Goal: Task Accomplishment & Management: Complete application form

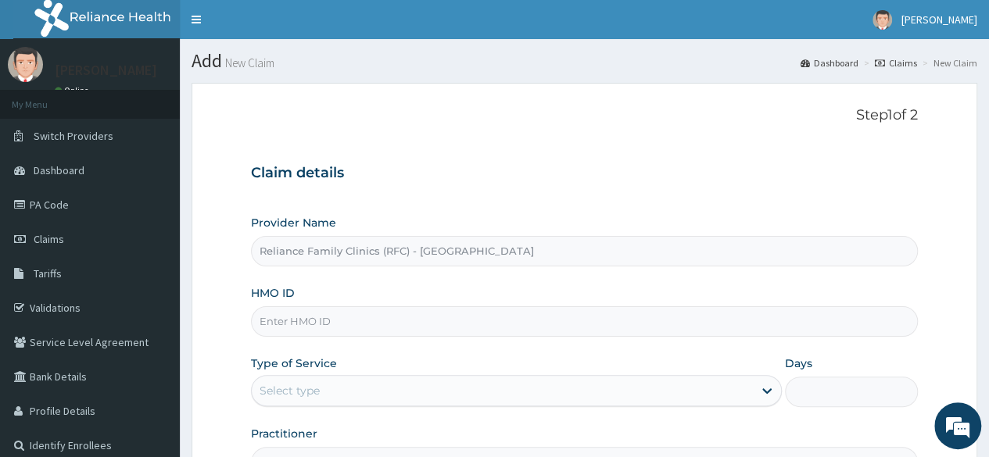
click at [281, 318] on input "HMO ID" at bounding box center [584, 321] width 667 height 30
paste input "WSH/10008/A"
type input "WSH/10008/A"
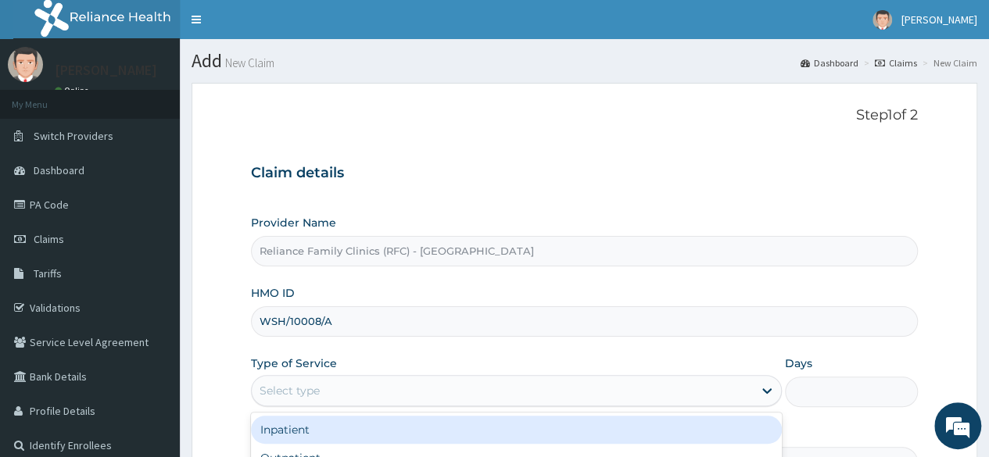
click at [331, 387] on div "Select type" at bounding box center [502, 390] width 501 height 25
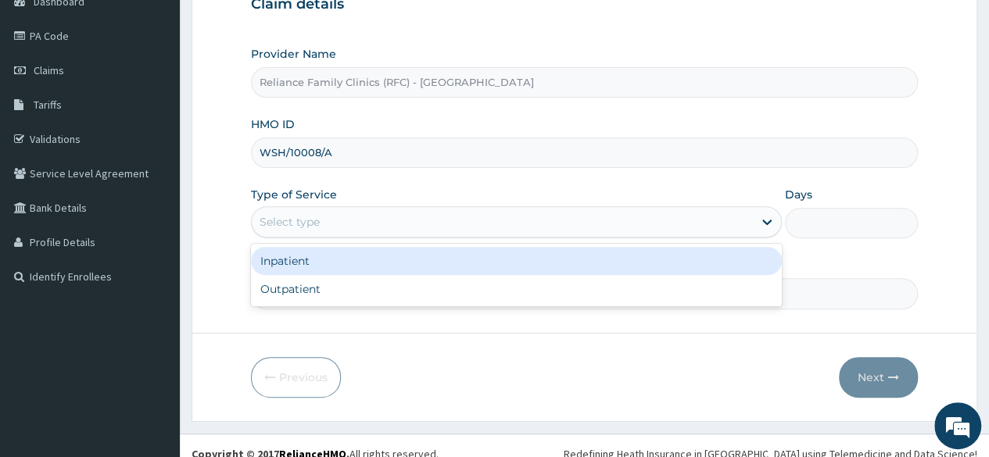
scroll to position [168, 0]
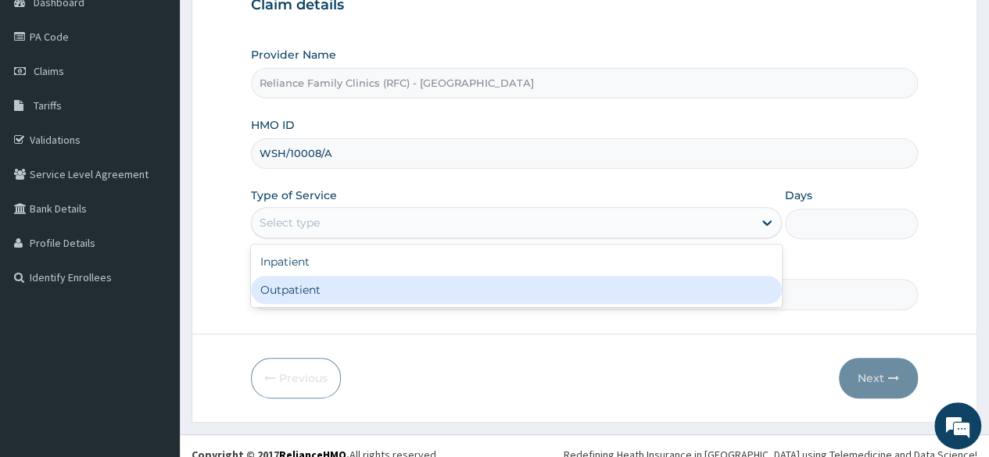
click at [374, 287] on div "Outpatient" at bounding box center [516, 290] width 531 height 28
type input "1"
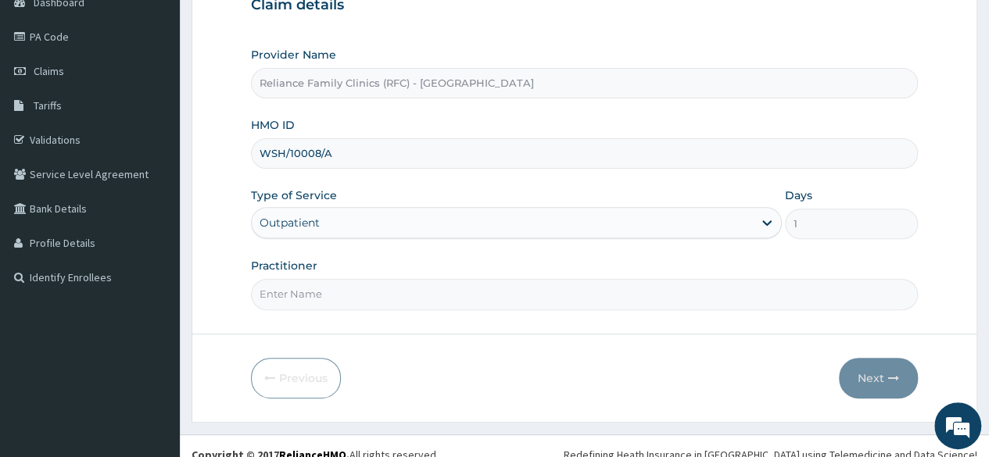
click at [304, 299] on input "Practitioner" at bounding box center [584, 294] width 667 height 30
drag, startPoint x: 304, startPoint y: 299, endPoint x: 550, endPoint y: 368, distance: 255.7
click at [550, 368] on div "Previous Next" at bounding box center [584, 378] width 667 height 41
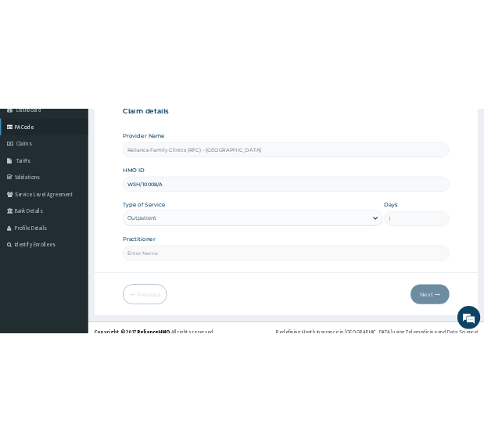
scroll to position [161, 0]
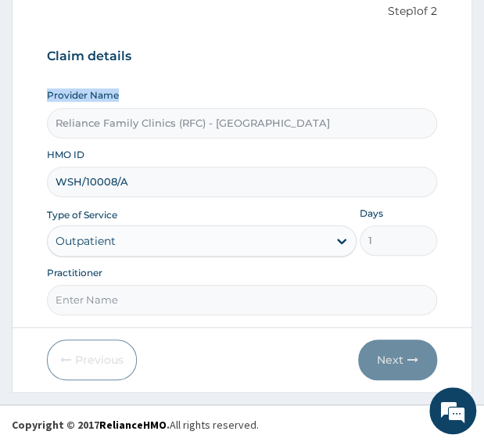
drag, startPoint x: 139, startPoint y: 69, endPoint x: 157, endPoint y: 81, distance: 21.5
click at [157, 81] on div "Claim details Provider Name Reliance Family Clinics (RFC) - Lekki HMO ID WSH/10…" at bounding box center [242, 173] width 390 height 283
drag, startPoint x: 210, startPoint y: 52, endPoint x: 163, endPoint y: 30, distance: 51.4
click at [163, 30] on div "Step 1 of 2 Claim details Provider Name Reliance Family Clinics (RFC) - Lekki H…" at bounding box center [242, 159] width 390 height 313
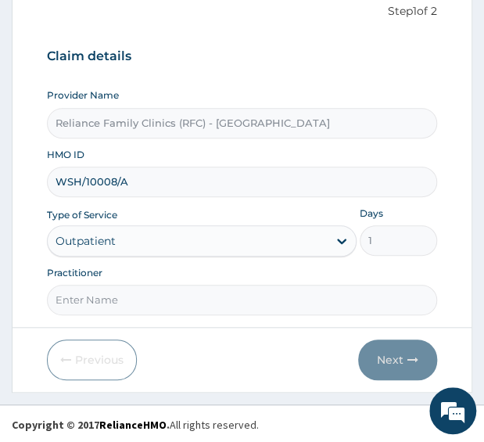
click at [265, 91] on div "Provider Name Reliance Family Clinics (RFC) - Lekki" at bounding box center [242, 112] width 390 height 49
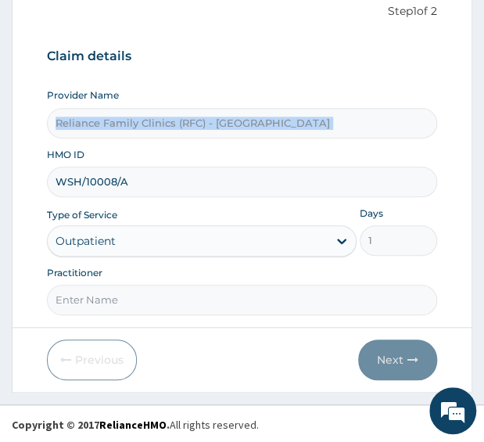
click at [265, 91] on div "Provider Name Reliance Family Clinics (RFC) - Lekki" at bounding box center [242, 112] width 390 height 49
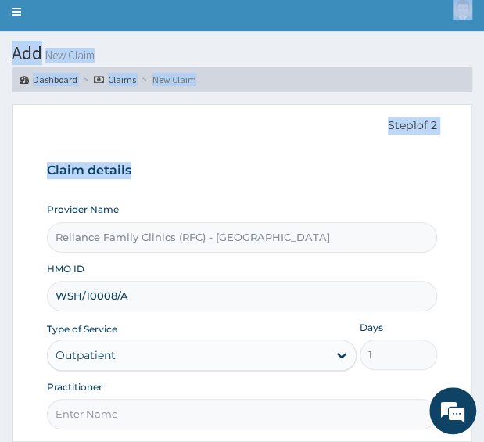
scroll to position [0, 0]
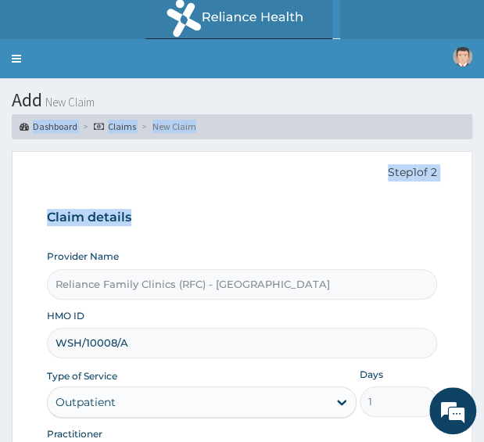
drag, startPoint x: 147, startPoint y: 73, endPoint x: 130, endPoint y: 91, distance: 24.9
click at [130, 91] on div "Add New Claim Dashboard Claims New Claim Step 1 of 2 Claim details Provider Nam…" at bounding box center [242, 321] width 484 height 487
click at [324, 177] on p "Step 1 of 2" at bounding box center [242, 172] width 390 height 17
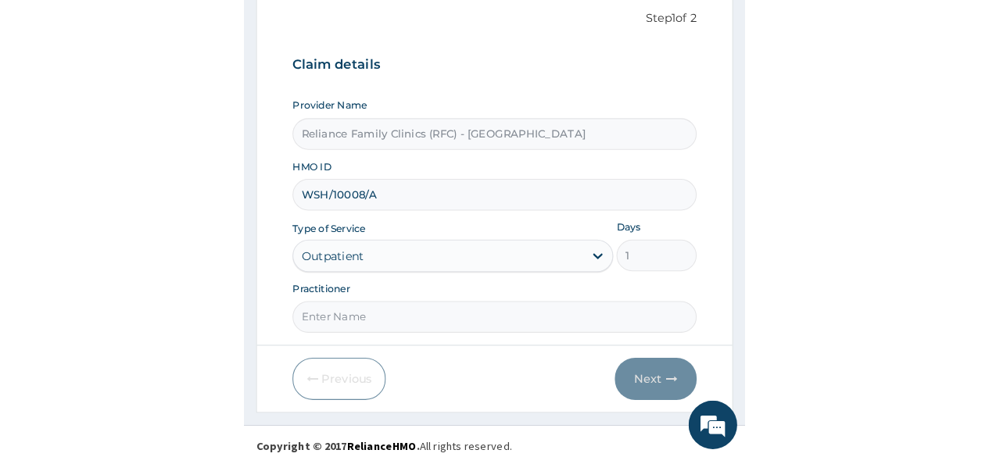
scroll to position [161, 0]
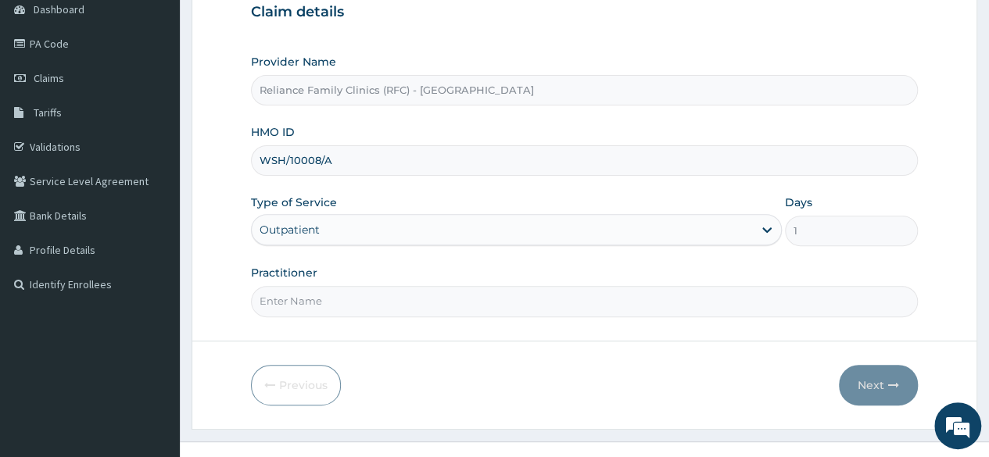
click at [283, 304] on input "Practitioner" at bounding box center [584, 301] width 667 height 30
type input "locum"
click at [876, 374] on button "Next" at bounding box center [878, 385] width 79 height 41
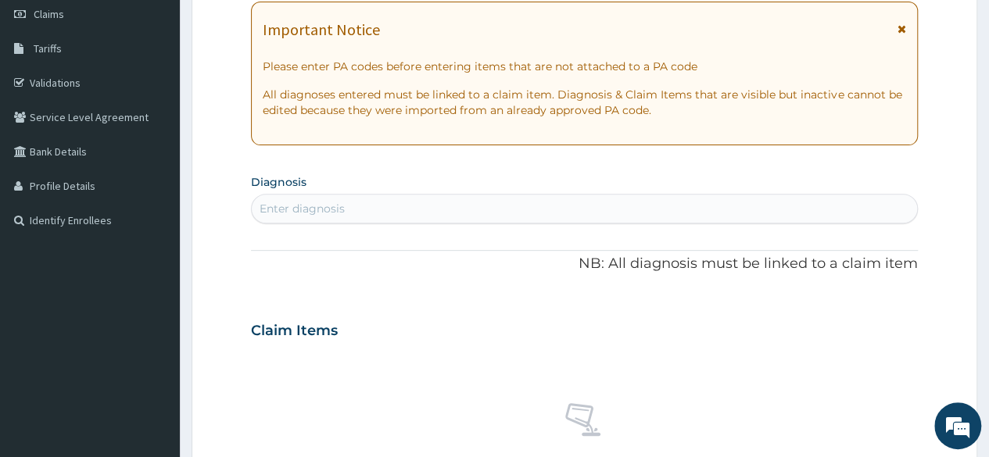
scroll to position [227, 0]
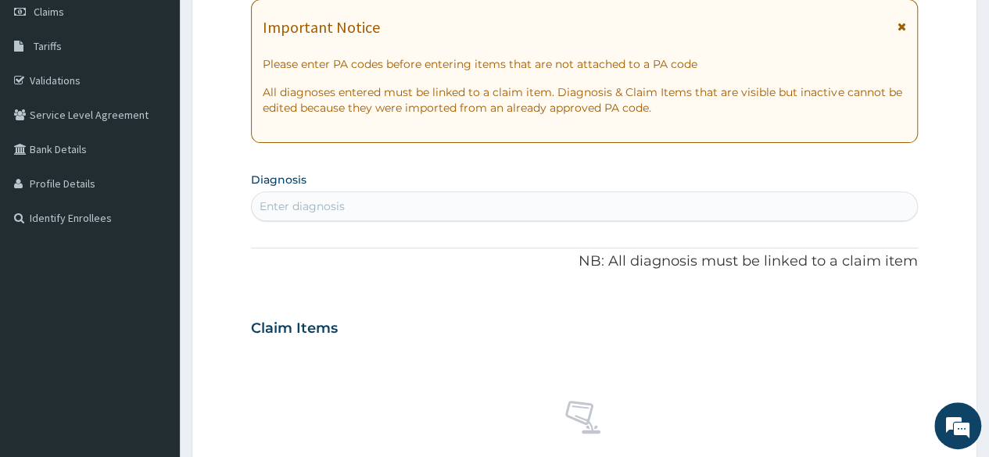
click at [288, 204] on div "Enter diagnosis" at bounding box center [302, 207] width 85 height 16
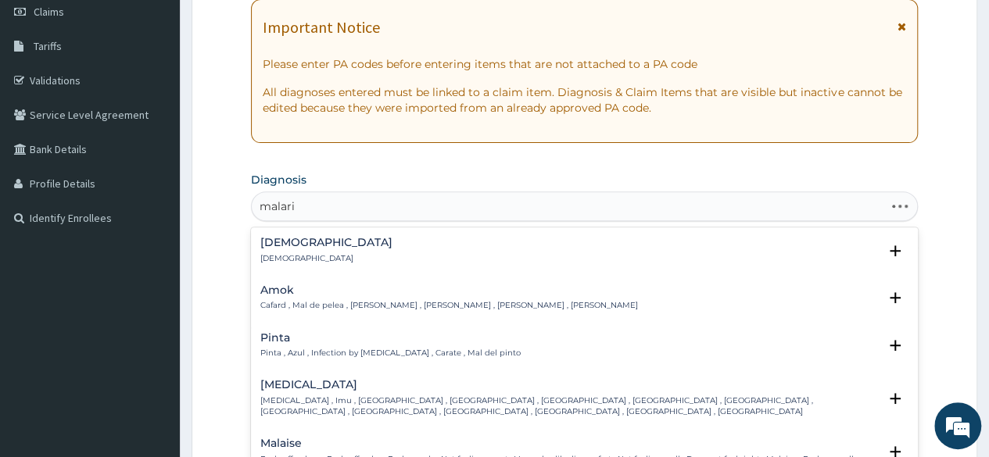
type input "malaria"
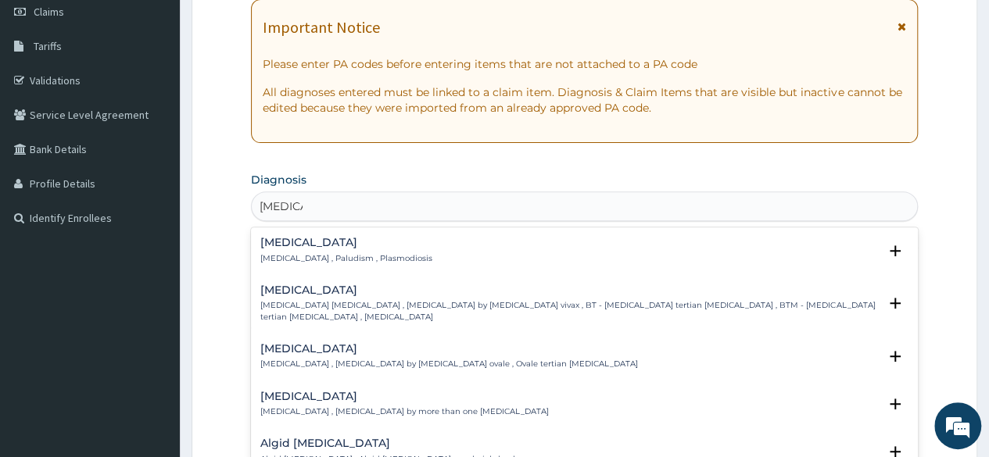
click at [319, 256] on p "Malaria , Paludism , Plasmodiosis" at bounding box center [346, 258] width 172 height 11
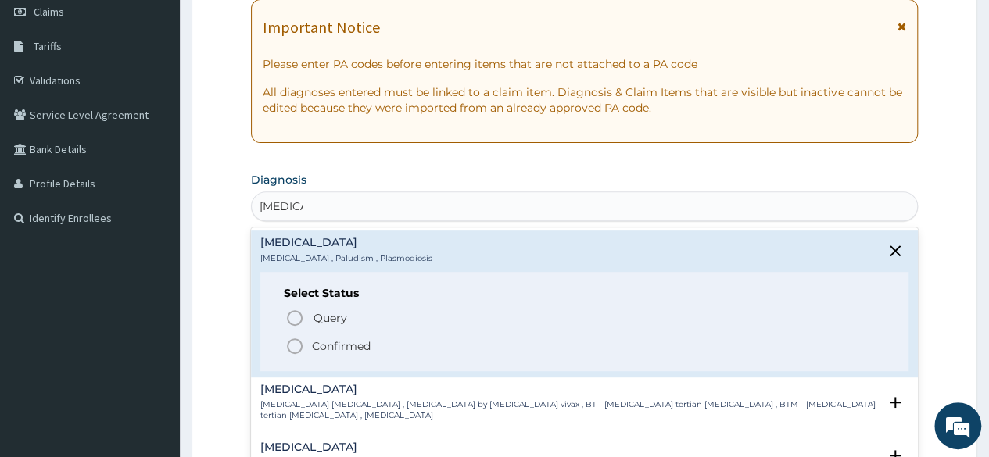
click at [296, 348] on icon "status option filled" at bounding box center [294, 346] width 19 height 19
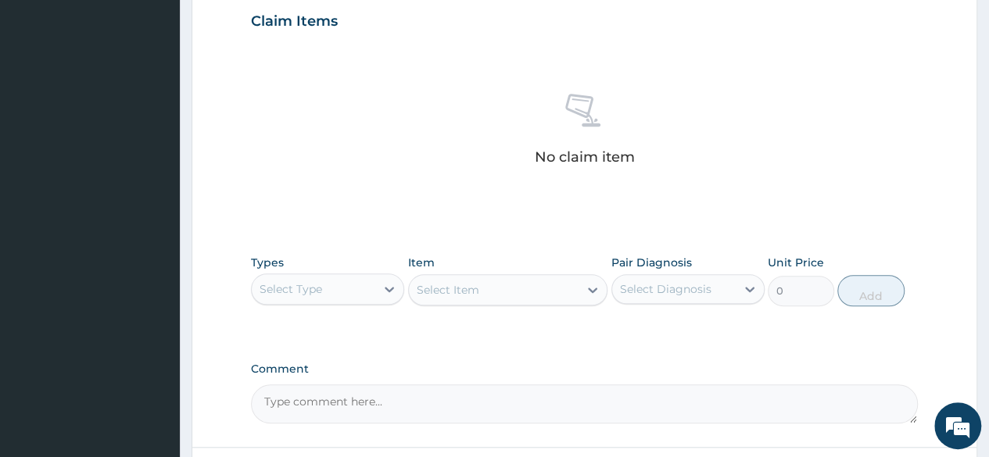
scroll to position [540, 0]
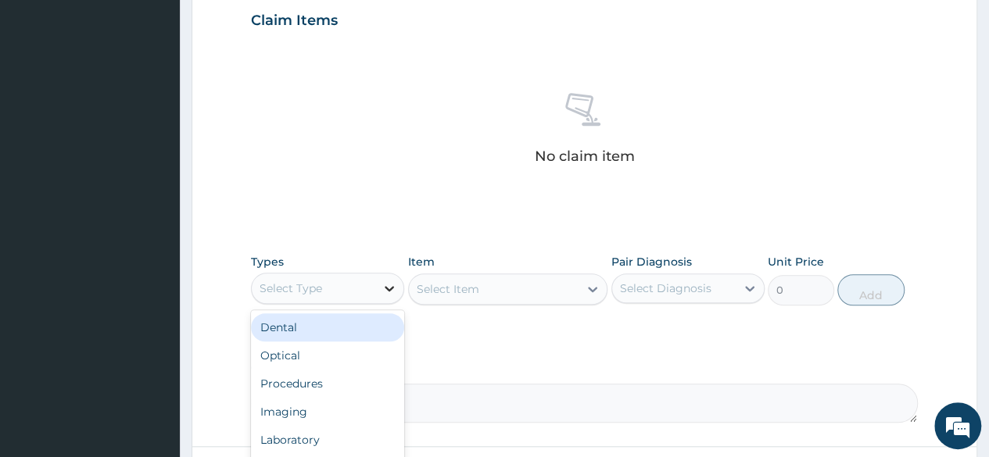
click at [397, 281] on div at bounding box center [389, 288] width 28 height 28
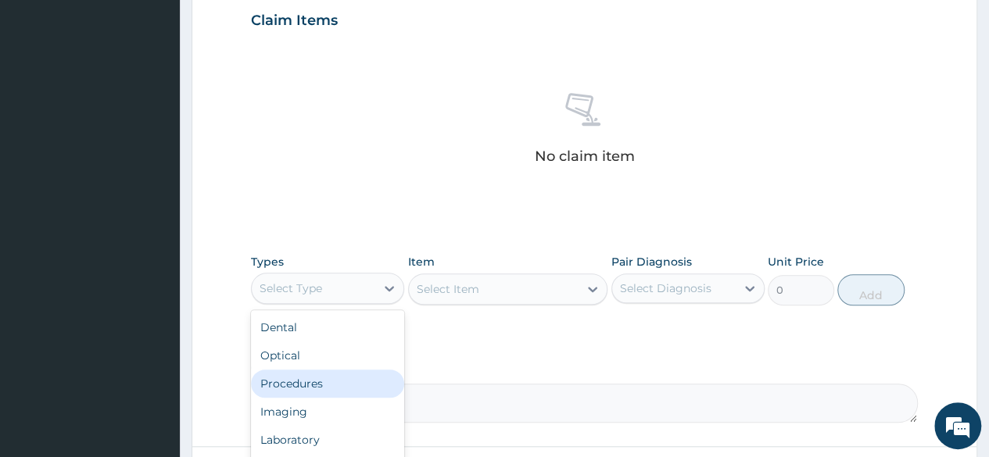
click at [313, 386] on div "Procedures" at bounding box center [327, 384] width 153 height 28
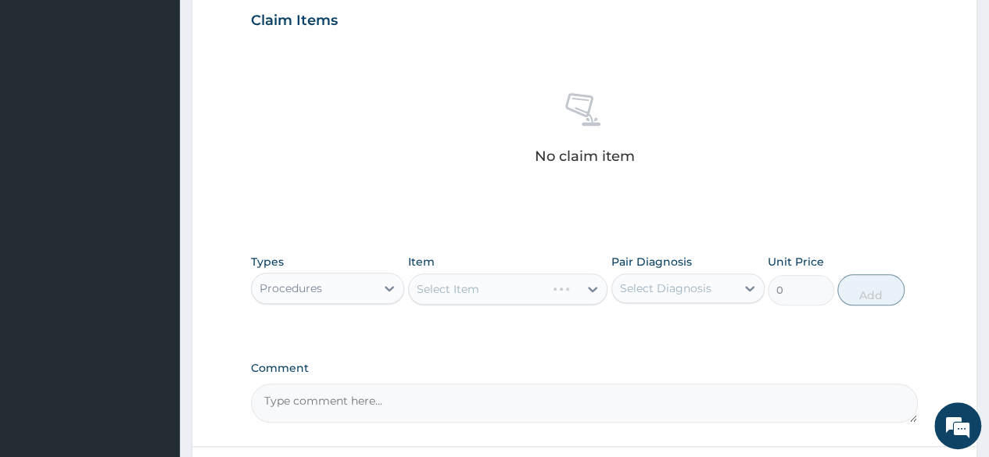
click at [593, 290] on div "Select Item" at bounding box center [508, 289] width 200 height 31
click at [590, 285] on div "Select Item" at bounding box center [508, 289] width 200 height 31
click at [588, 289] on div "Select Item" at bounding box center [508, 289] width 200 height 31
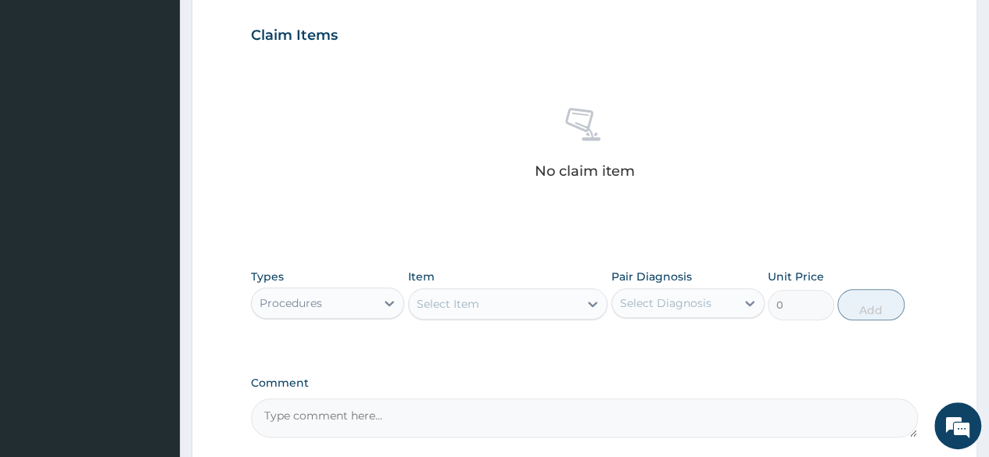
scroll to position [526, 0]
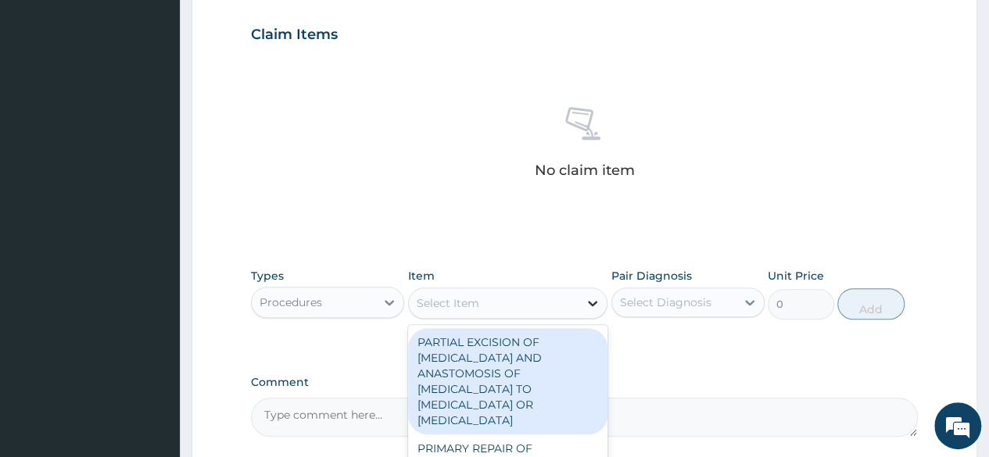
click at [593, 304] on icon at bounding box center [592, 303] width 9 height 5
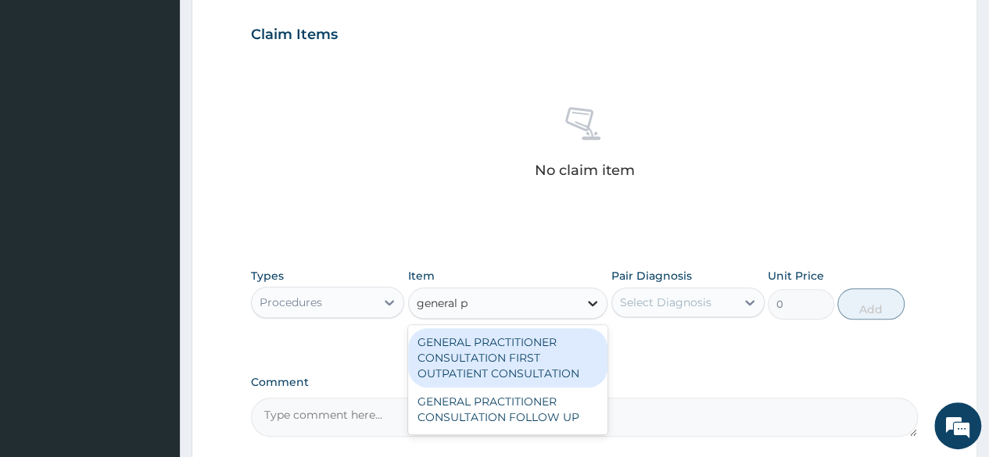
type input "general pr"
click at [545, 370] on div "GENERAL PRACTITIONER CONSULTATION FIRST OUTPATIENT CONSULTATION" at bounding box center [508, 357] width 200 height 59
type input "3370.125"
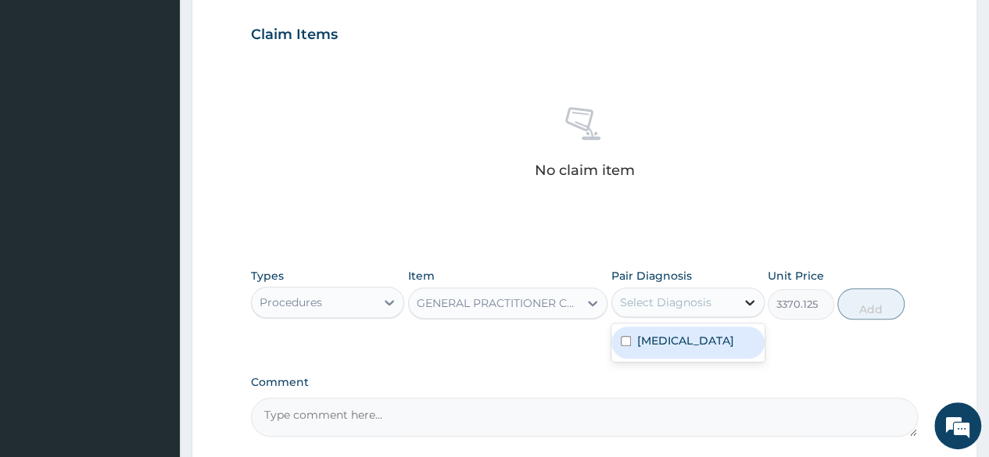
click at [749, 313] on div at bounding box center [750, 302] width 28 height 28
click at [727, 334] on div "Malaria" at bounding box center [687, 343] width 153 height 32
checkbox input "true"
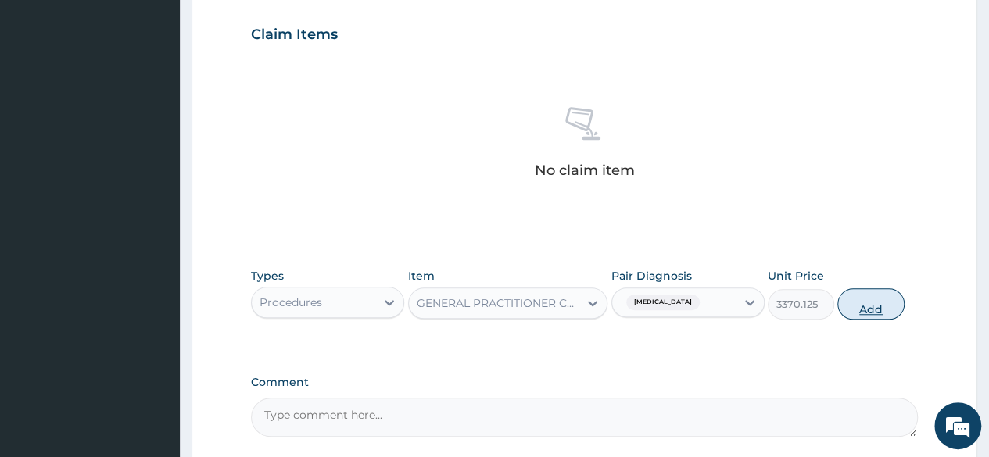
click at [876, 299] on button "Add" at bounding box center [870, 303] width 66 height 31
type input "0"
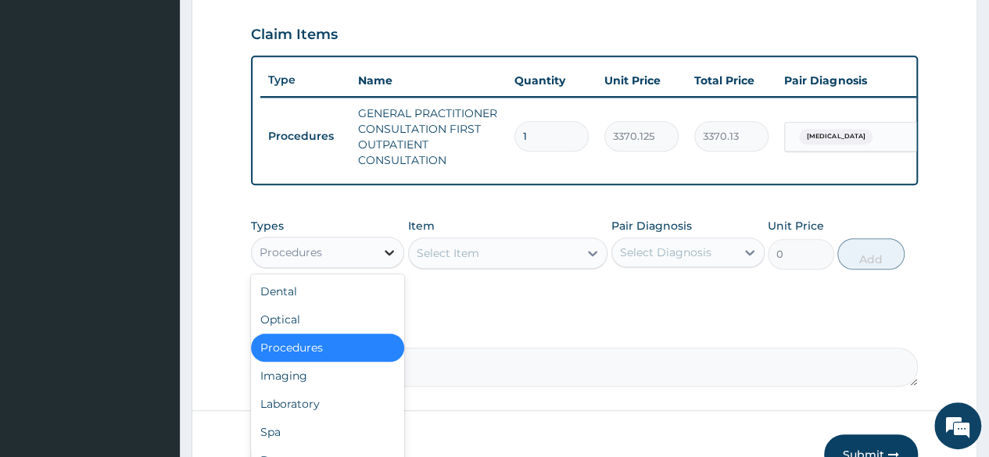
click at [392, 260] on icon at bounding box center [389, 253] width 16 height 16
click at [317, 415] on div "Laboratory" at bounding box center [327, 404] width 153 height 28
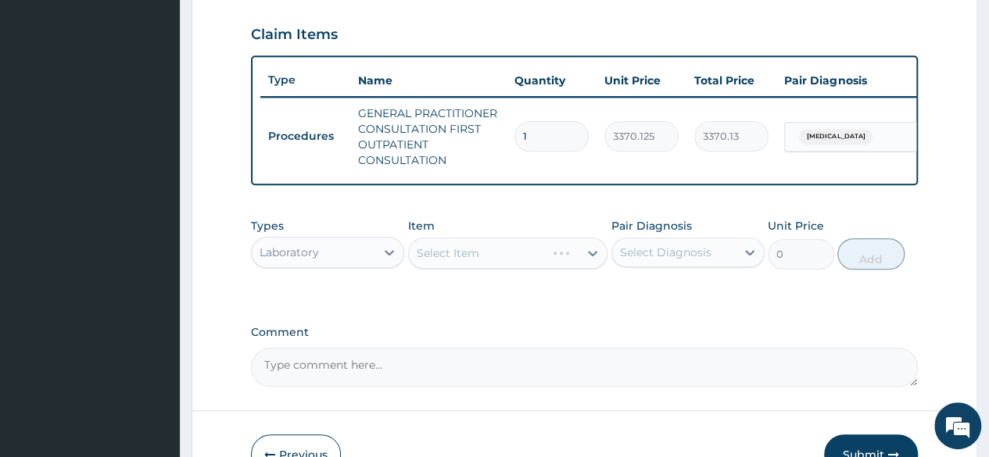
click at [597, 267] on div "Select Item" at bounding box center [508, 253] width 200 height 31
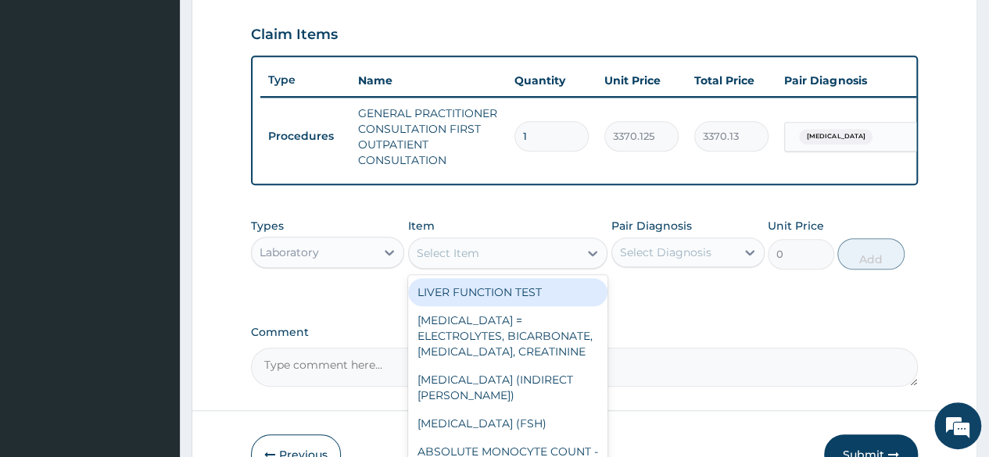
click at [590, 256] on icon at bounding box center [592, 253] width 9 height 5
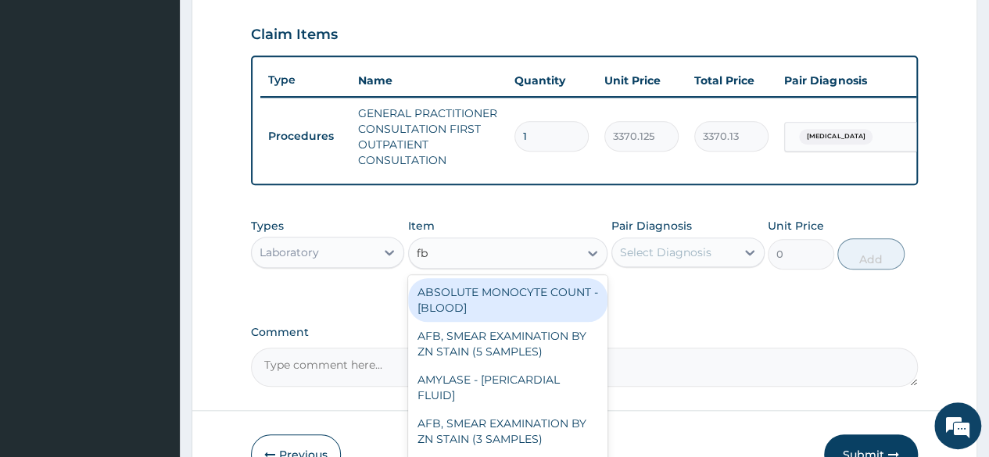
type input "fbc"
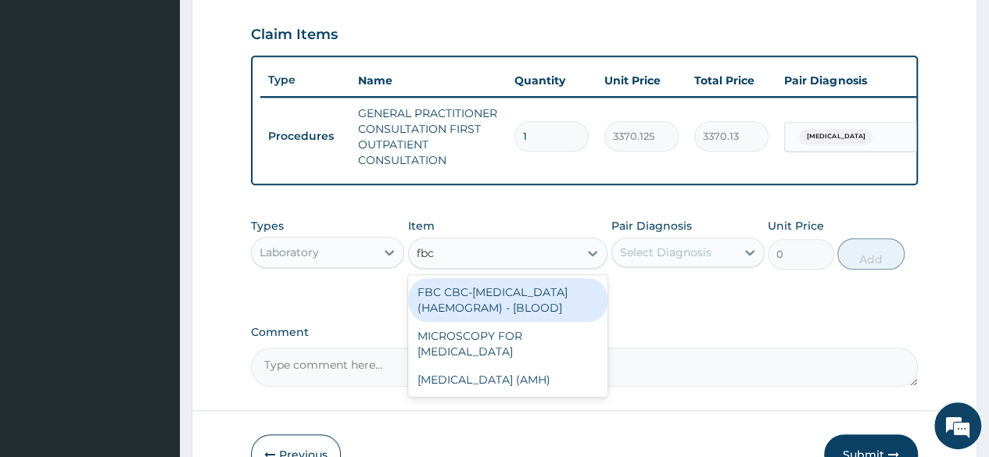
click at [539, 320] on div "FBC CBC-COMPLETE BLOOD COUNT (HAEMOGRAM) - [BLOOD]" at bounding box center [508, 300] width 200 height 44
type input "4085"
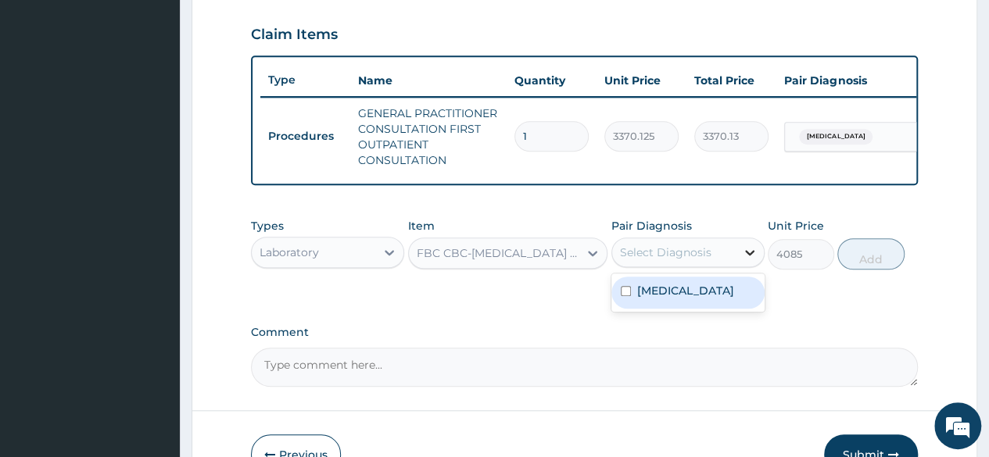
click at [755, 260] on icon at bounding box center [750, 253] width 16 height 16
click at [729, 309] on div "Malaria" at bounding box center [687, 293] width 153 height 32
checkbox input "true"
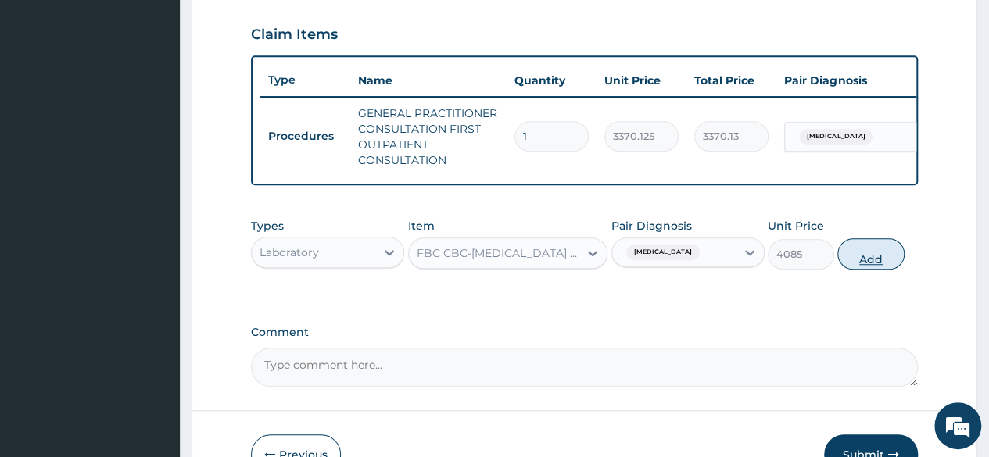
click at [887, 267] on button "Add" at bounding box center [870, 253] width 66 height 31
type input "0"
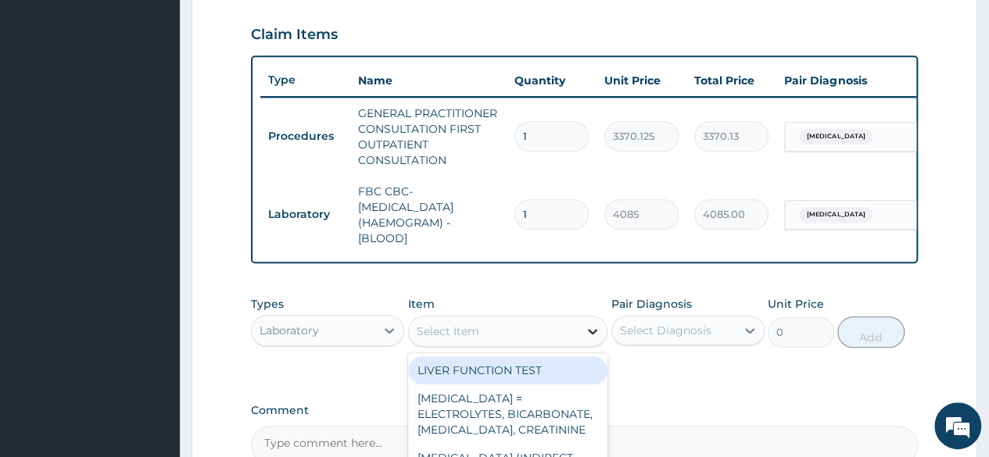
click at [581, 346] on div at bounding box center [592, 331] width 28 height 28
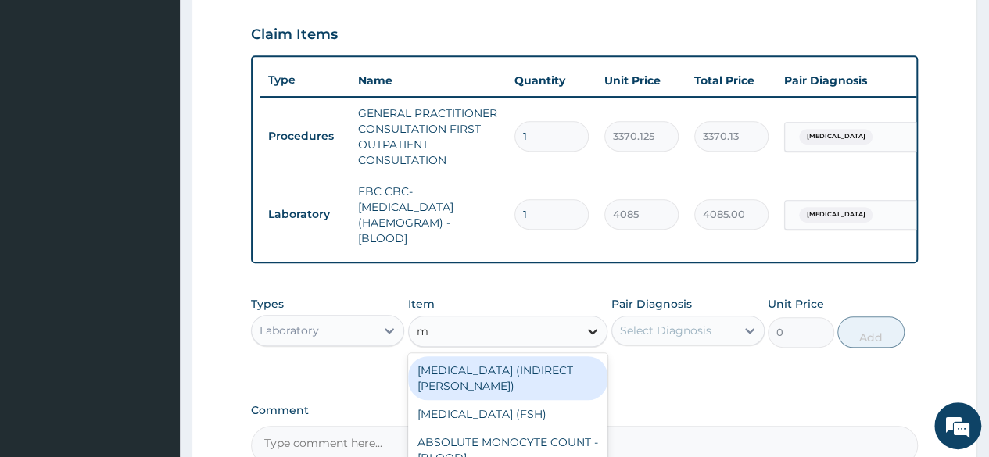
type input "mp"
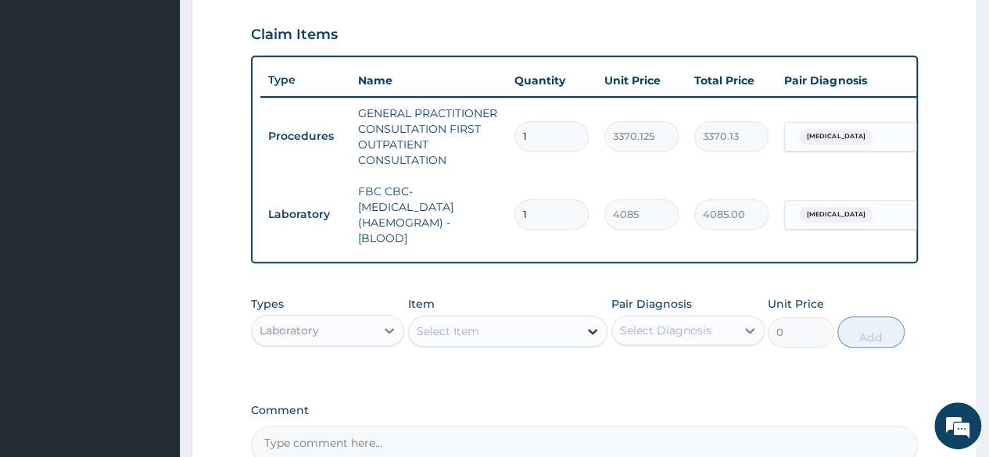
click at [581, 346] on div at bounding box center [592, 331] width 28 height 28
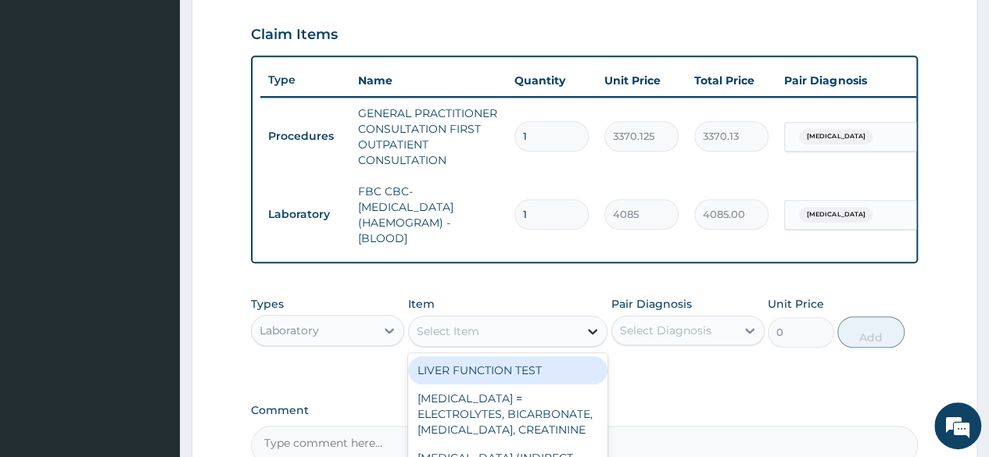
click at [581, 346] on div at bounding box center [592, 331] width 28 height 28
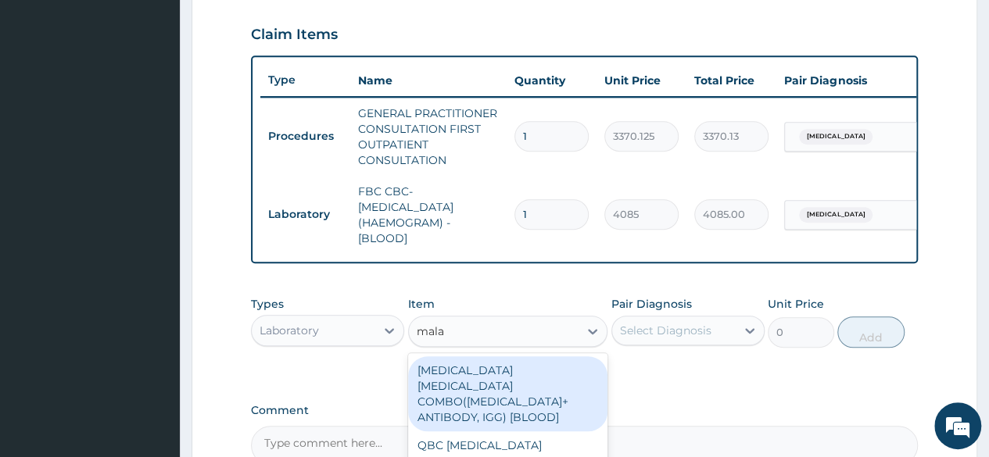
type input "mala"
click at [686, 406] on div "PA Code / Prescription Code Enter Code(Secondary Care Only) Encounter Date DD-M…" at bounding box center [584, 44] width 667 height 842
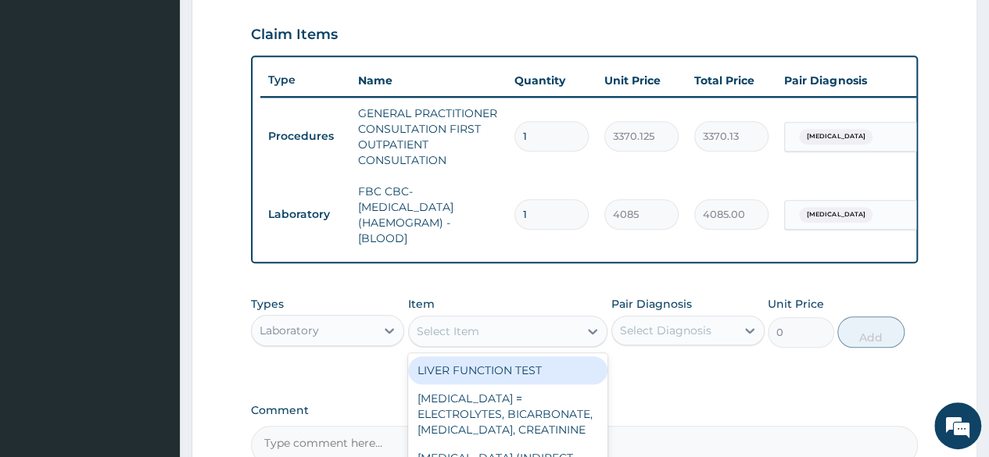
click at [477, 337] on div "Select Item" at bounding box center [448, 332] width 63 height 16
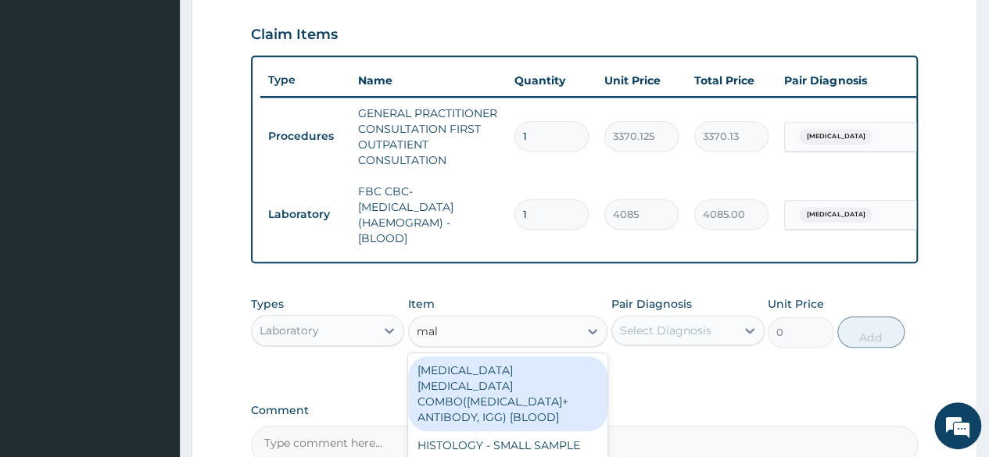
type input "mala"
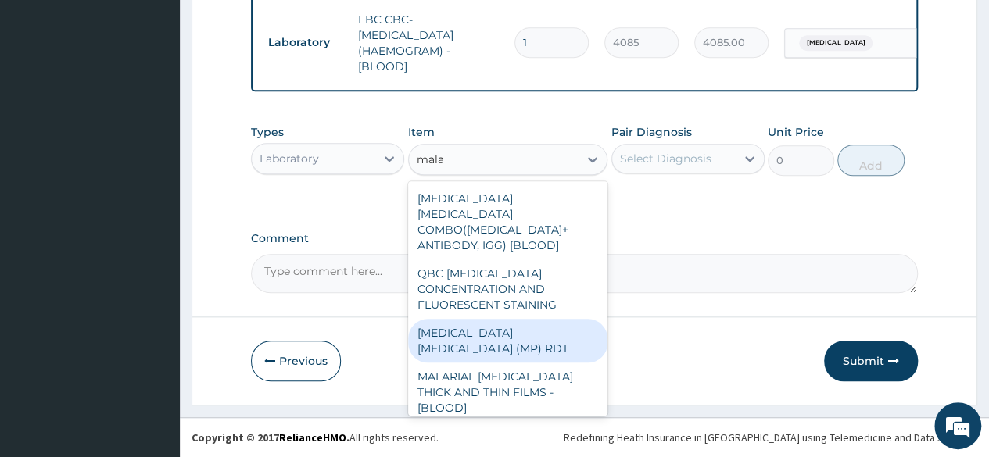
click at [490, 321] on div "MALARIA PARASITE (MP) RDT" at bounding box center [508, 341] width 200 height 44
type input "1531.875"
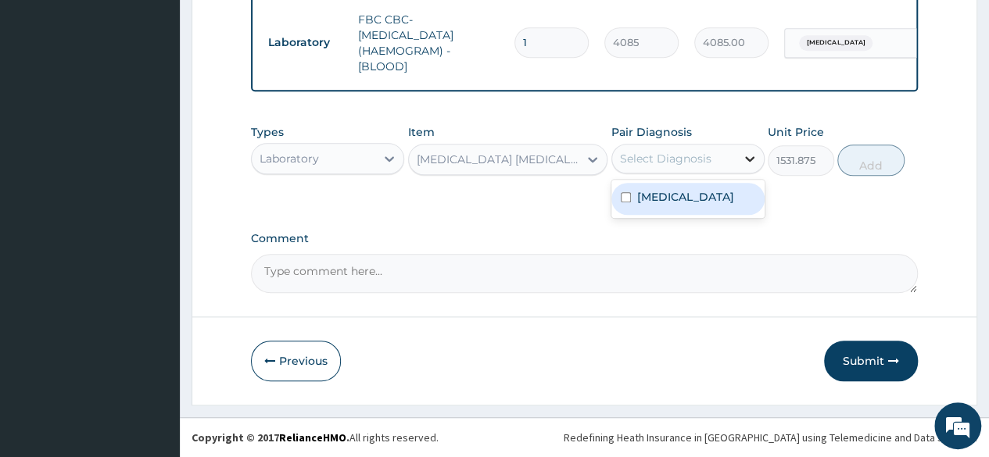
click at [753, 166] on icon at bounding box center [750, 159] width 16 height 16
click at [738, 204] on div "Malaria" at bounding box center [687, 199] width 153 height 32
checkbox input "true"
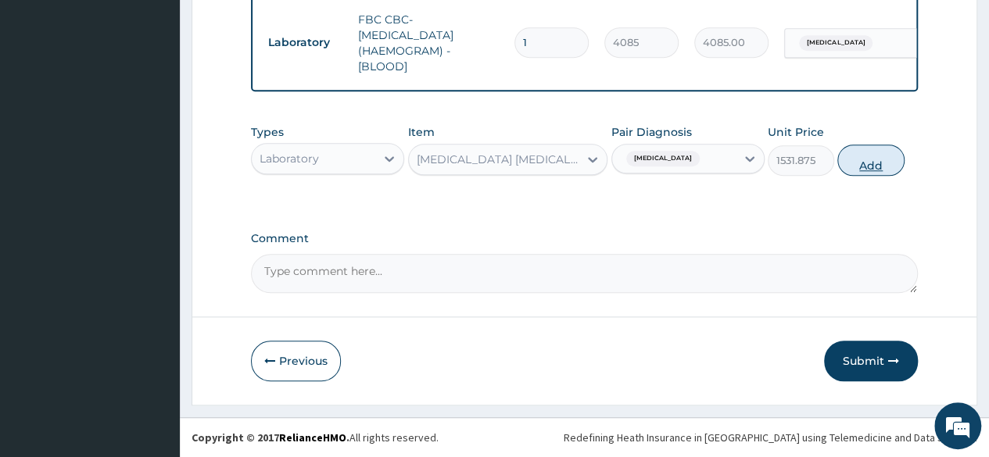
click at [874, 165] on button "Add" at bounding box center [870, 160] width 66 height 31
type input "0"
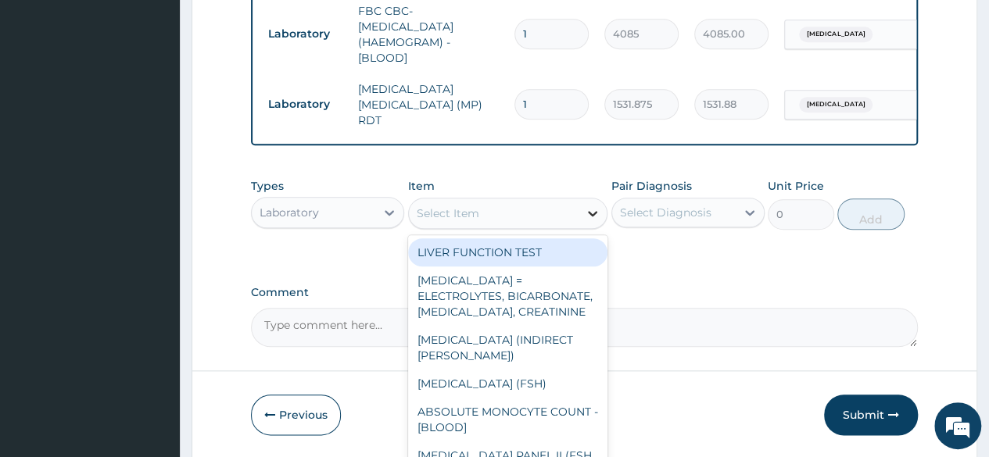
click at [591, 215] on icon at bounding box center [592, 213] width 9 height 5
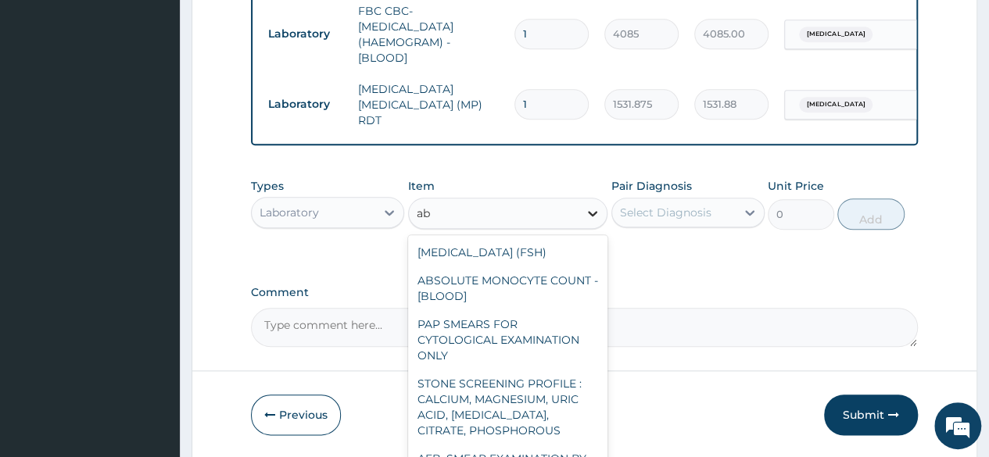
type input "a"
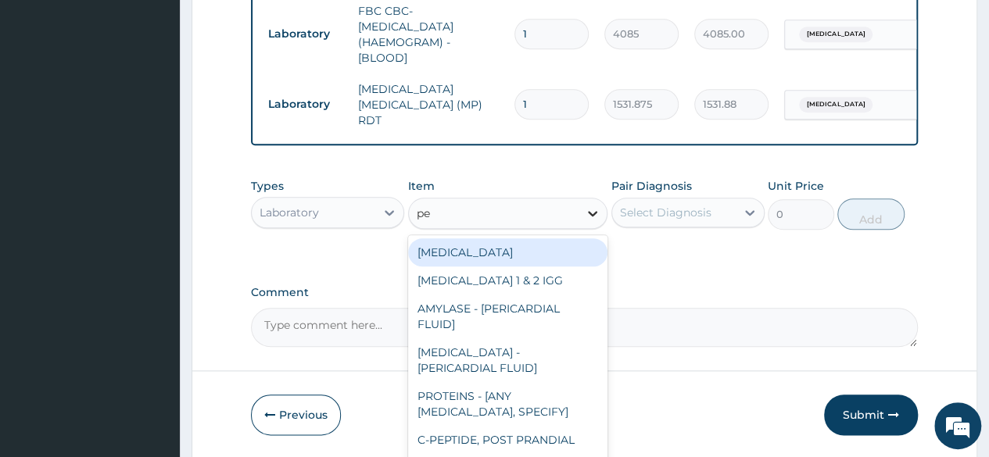
type input "p"
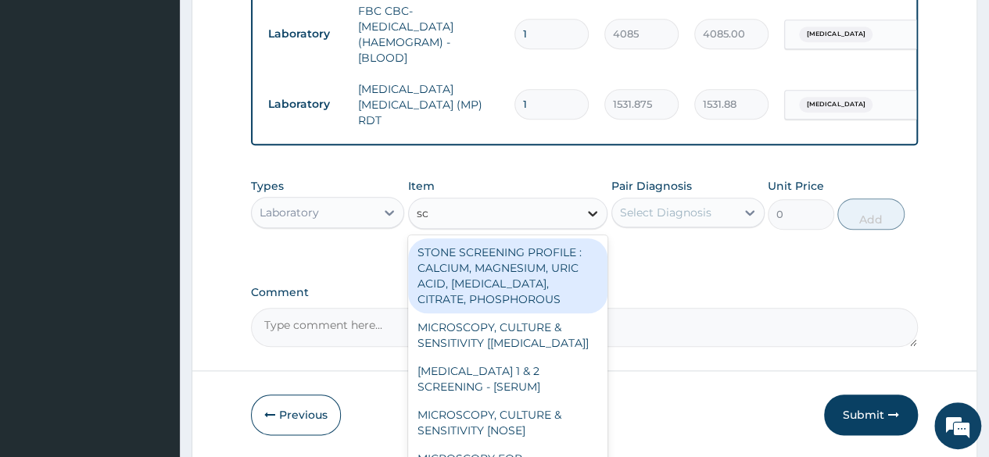
type input "s"
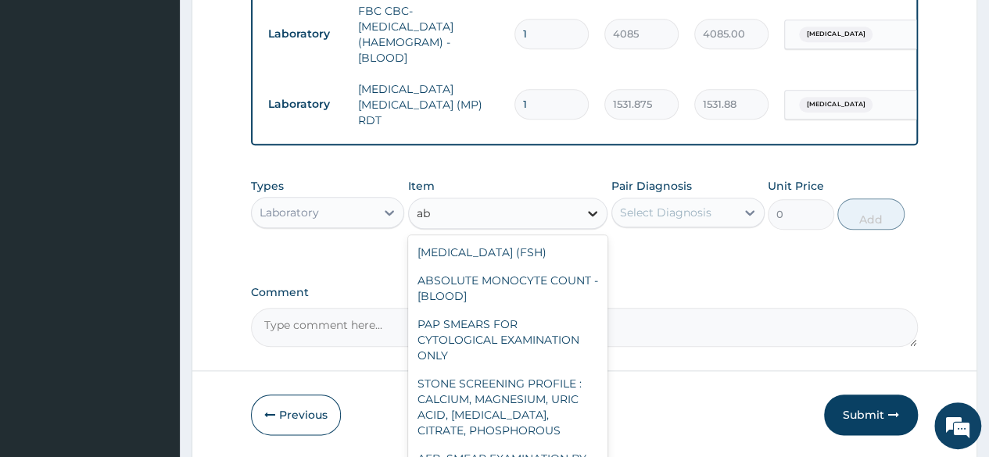
type input "a"
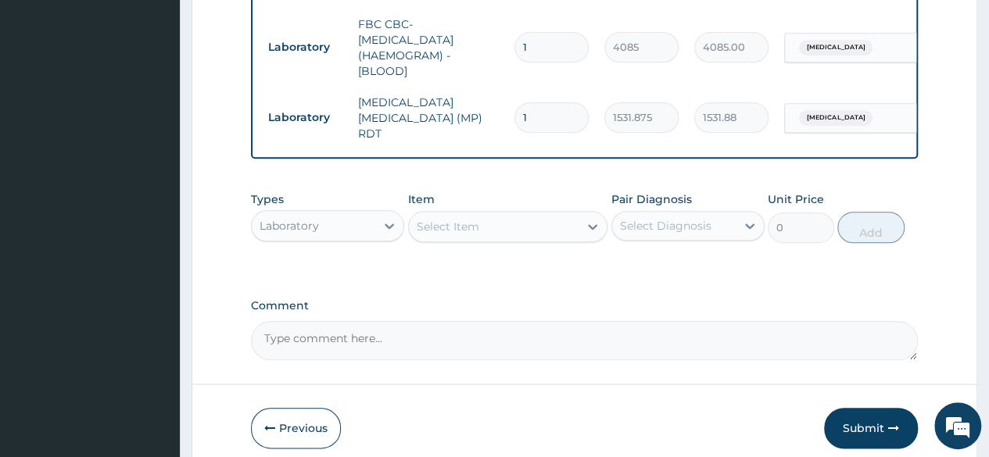
scroll to position [695, 0]
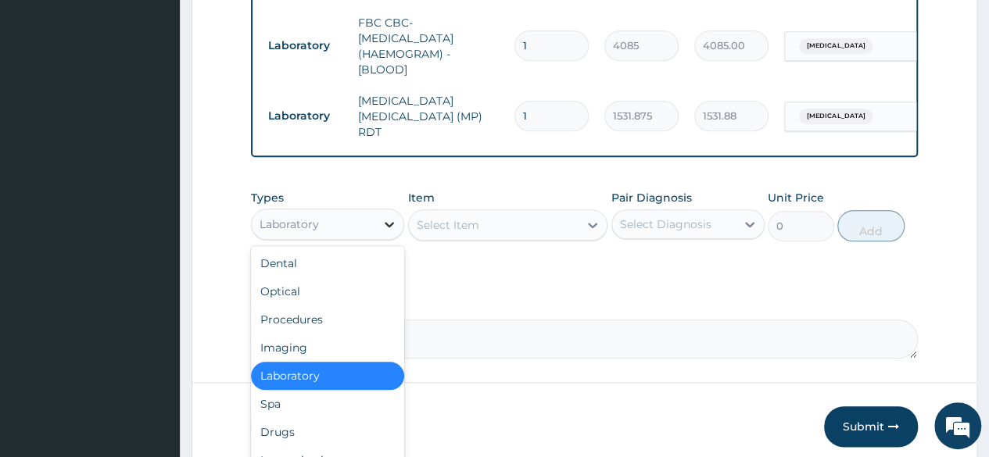
click at [386, 227] on icon at bounding box center [389, 225] width 16 height 16
click at [309, 435] on div "Drugs" at bounding box center [327, 432] width 153 height 28
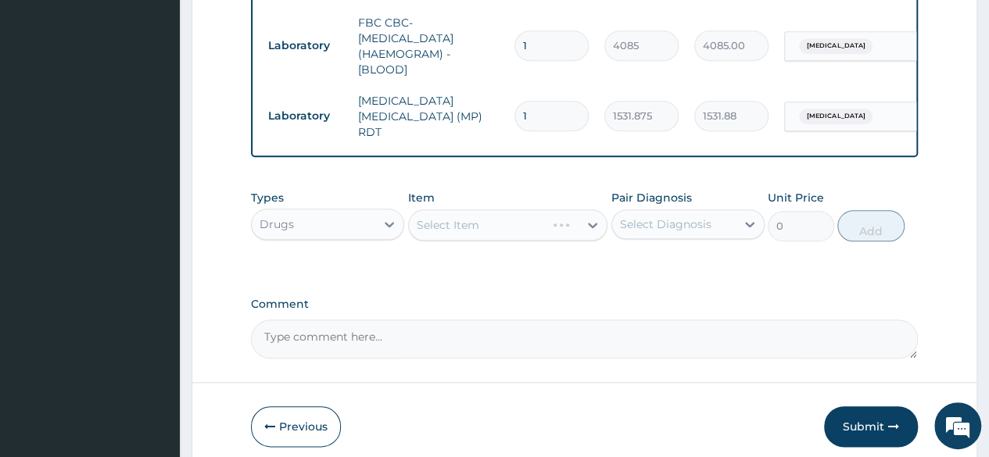
click at [491, 229] on div "Select Item" at bounding box center [508, 225] width 200 height 31
click at [591, 226] on div "Select Item" at bounding box center [508, 225] width 200 height 31
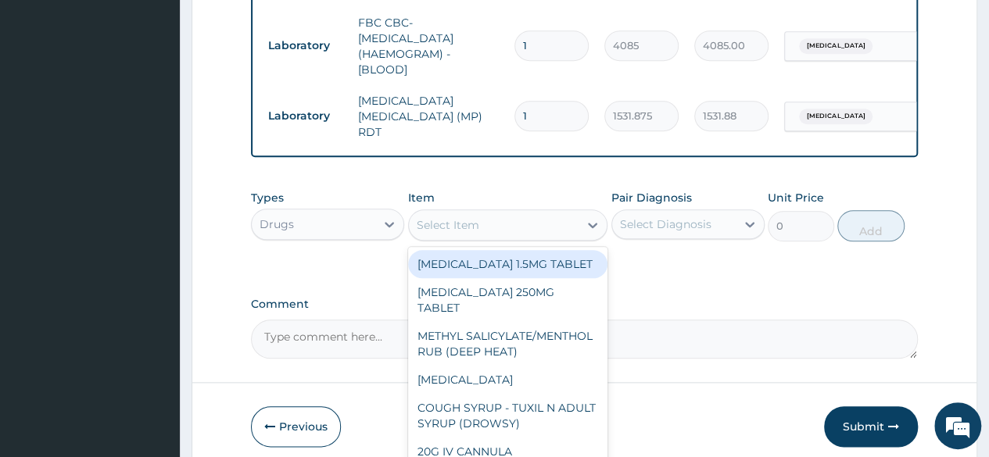
click at [542, 233] on div "Select Item" at bounding box center [494, 225] width 170 height 25
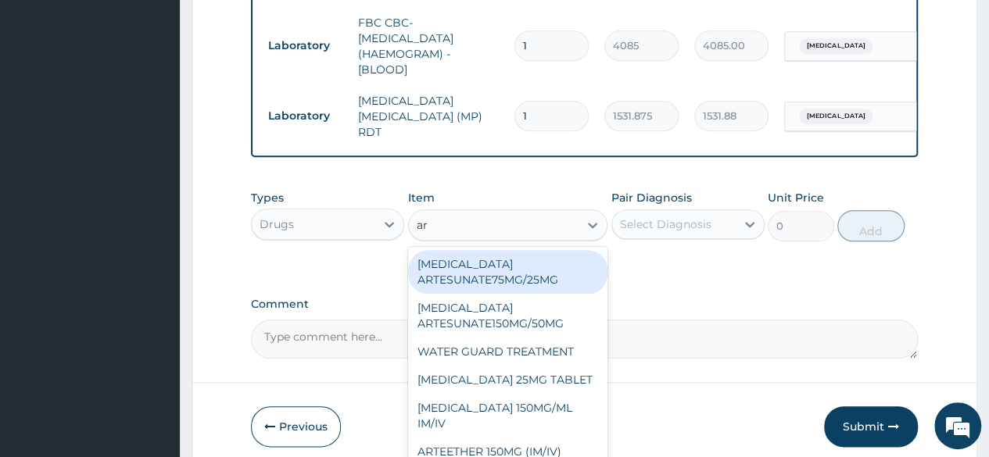
type input "art"
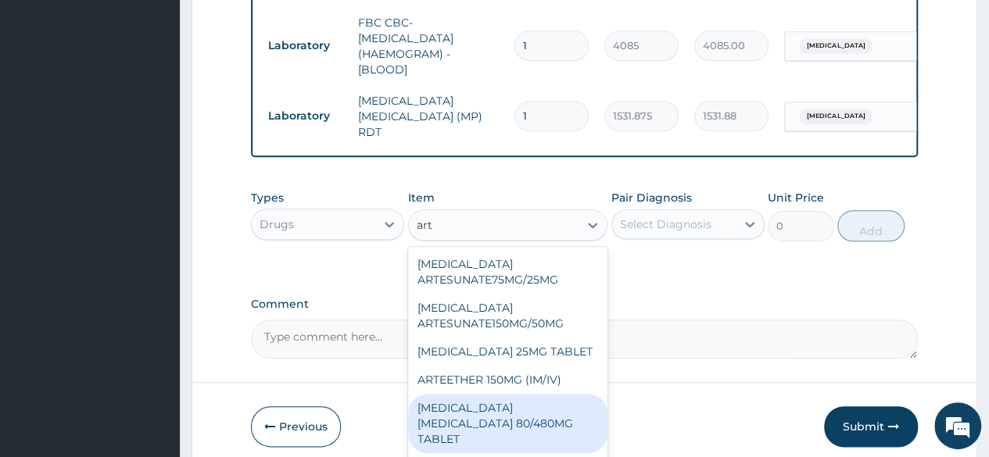
click at [521, 427] on div "ARTEMETHER LUMEFANTRINE 80/480MG TABLET" at bounding box center [508, 423] width 200 height 59
type input "450"
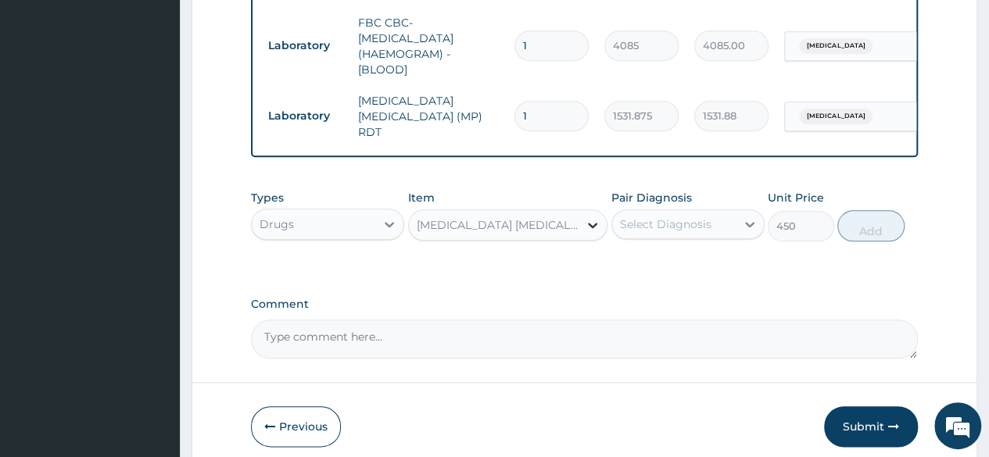
click at [588, 227] on icon at bounding box center [593, 225] width 16 height 16
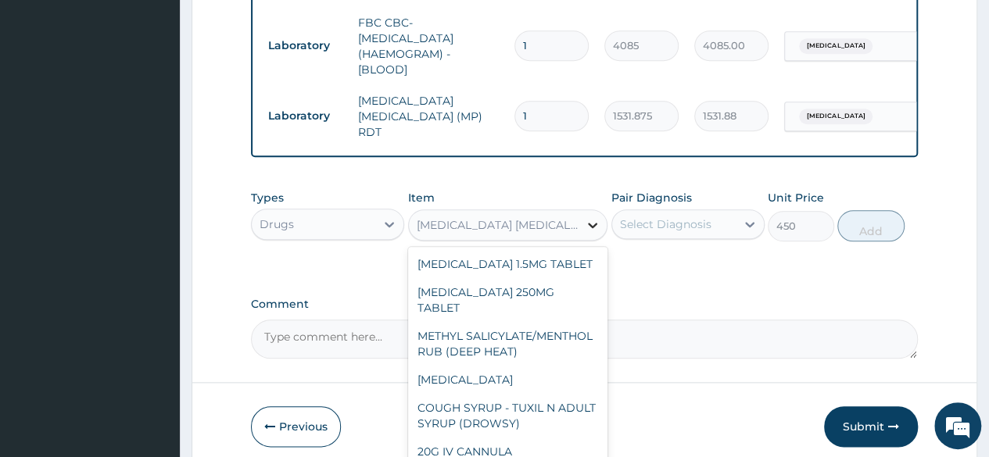
scroll to position [1355, 0]
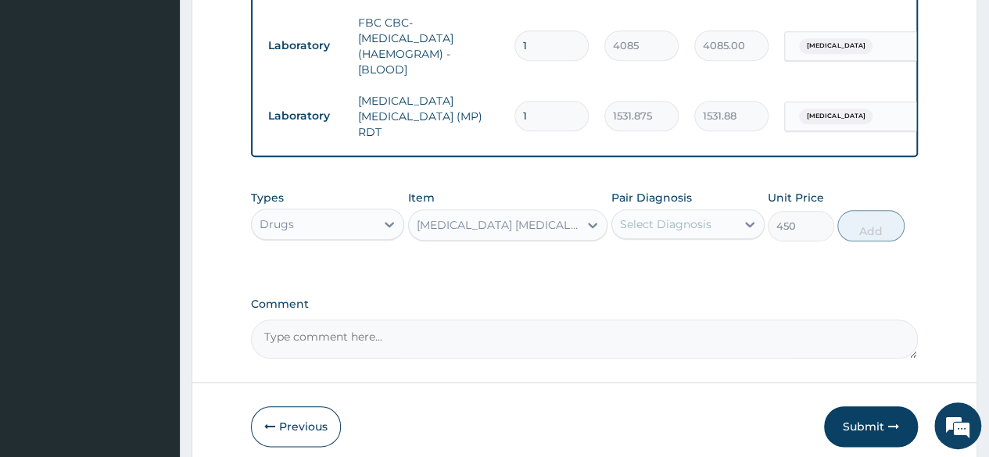
click at [575, 223] on div "ARTEMETHER LUMEFANTRINE 80/480MG TABLET" at bounding box center [499, 225] width 164 height 16
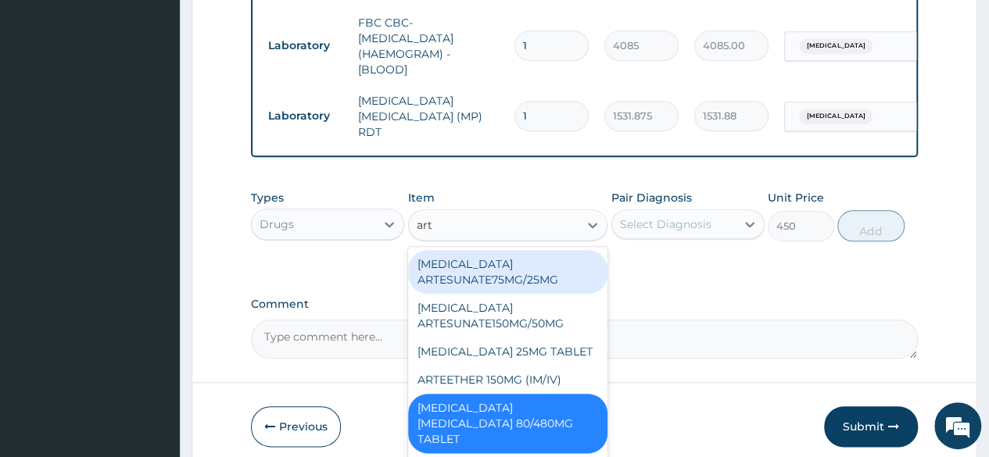
type input "arte"
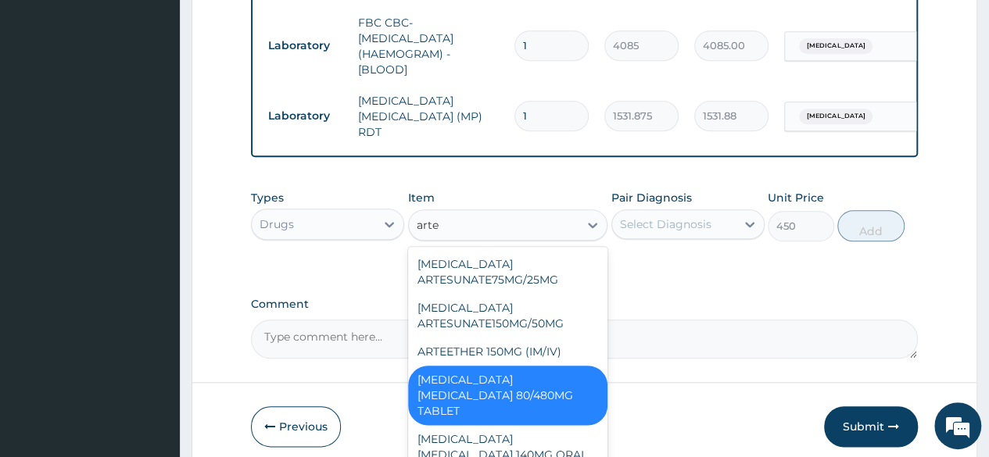
click at [523, 393] on div "ARTEMETHER LUMEFANTRINE 80/480MG TABLET" at bounding box center [508, 395] width 200 height 59
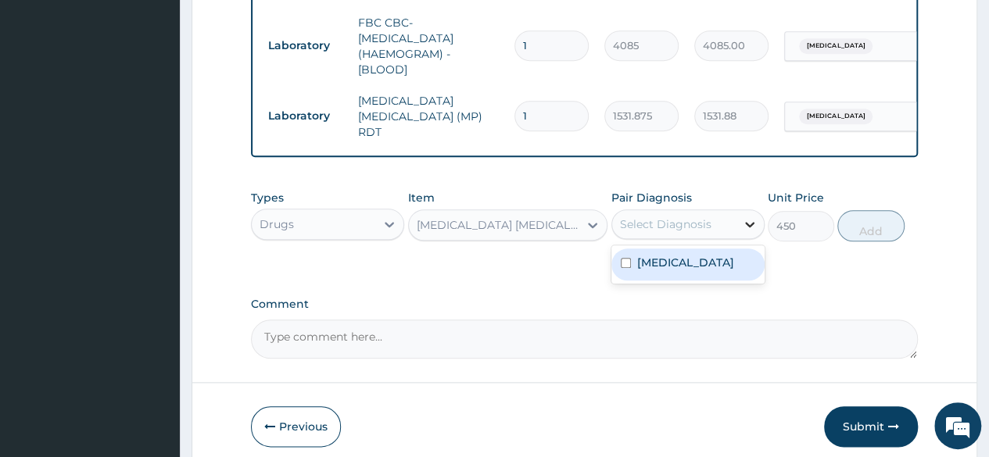
click at [749, 223] on icon at bounding box center [750, 225] width 16 height 16
click at [704, 266] on div "Malaria" at bounding box center [687, 265] width 153 height 32
checkbox input "true"
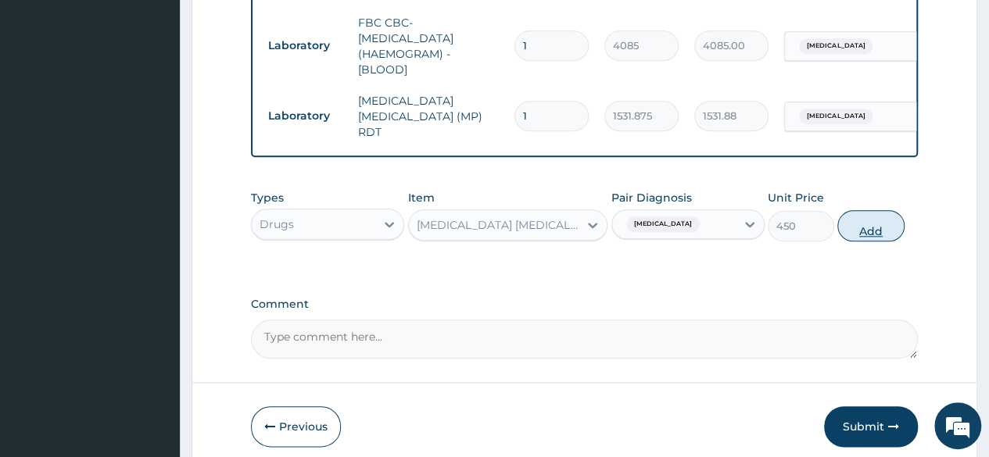
click at [879, 222] on button "Add" at bounding box center [870, 225] width 66 height 31
type input "0"
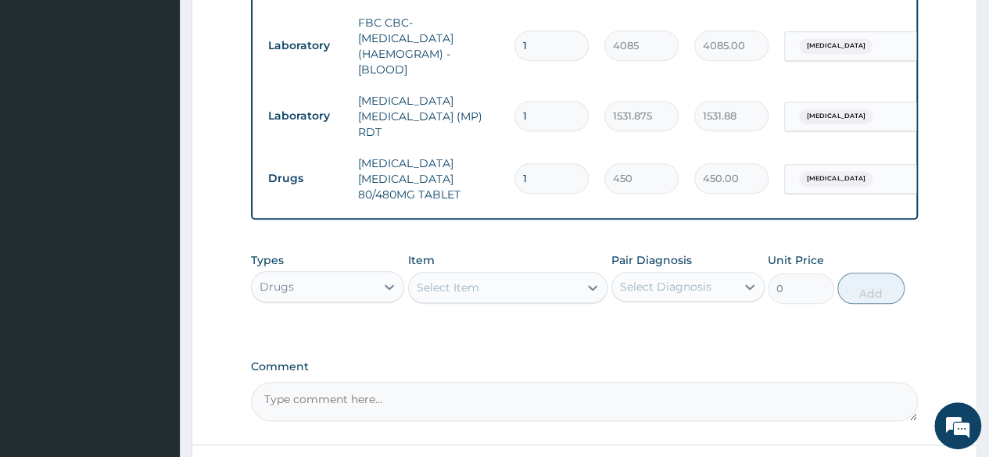
click at [532, 171] on input "1" at bounding box center [551, 178] width 74 height 30
type input "0.00"
type input "6"
type input "2700.00"
type input "6"
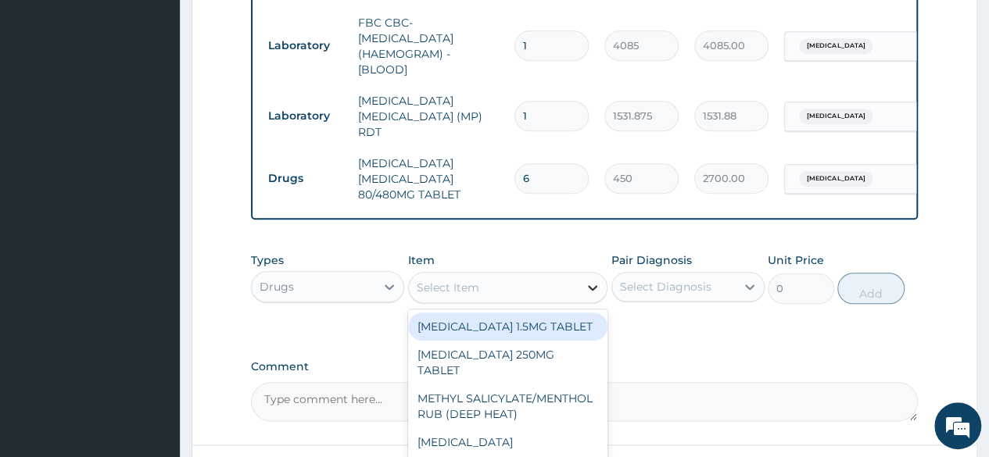
click at [604, 285] on div at bounding box center [592, 288] width 28 height 28
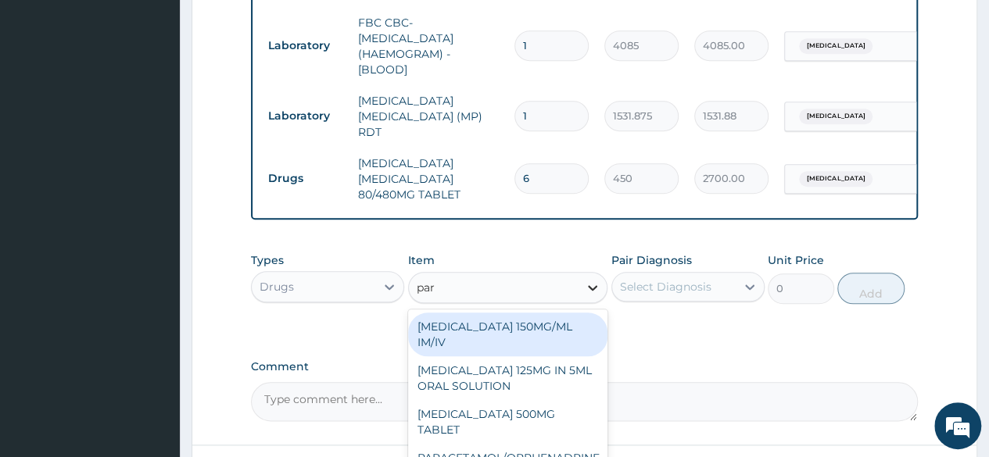
type input "para"
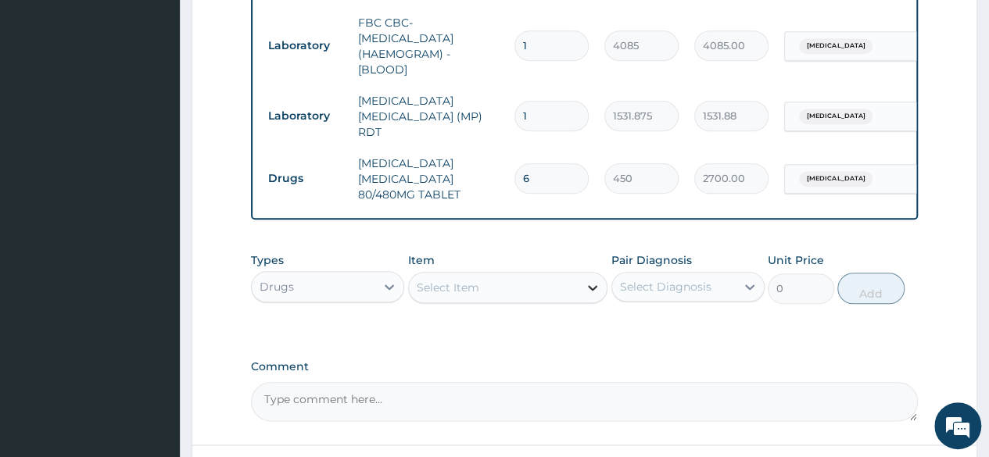
drag, startPoint x: 604, startPoint y: 285, endPoint x: 596, endPoint y: 288, distance: 8.4
click at [596, 288] on div at bounding box center [592, 288] width 28 height 28
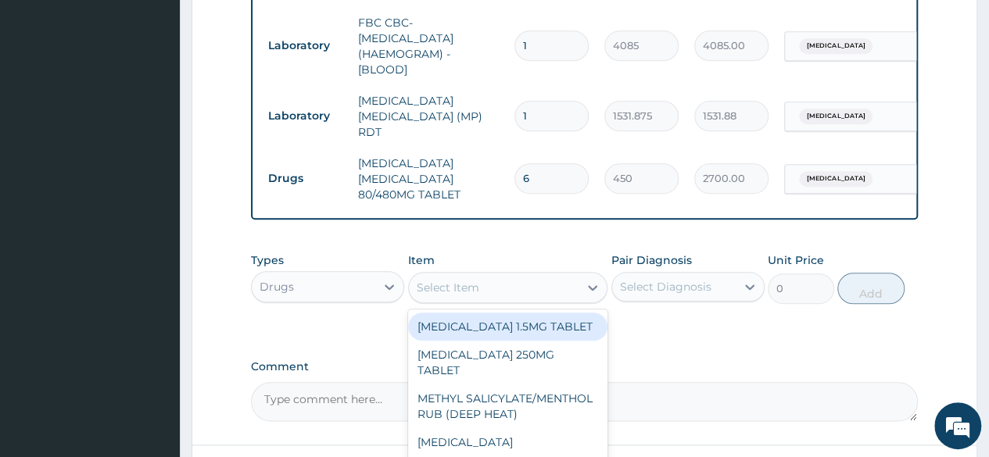
click at [564, 285] on div "Select Item" at bounding box center [494, 287] width 170 height 25
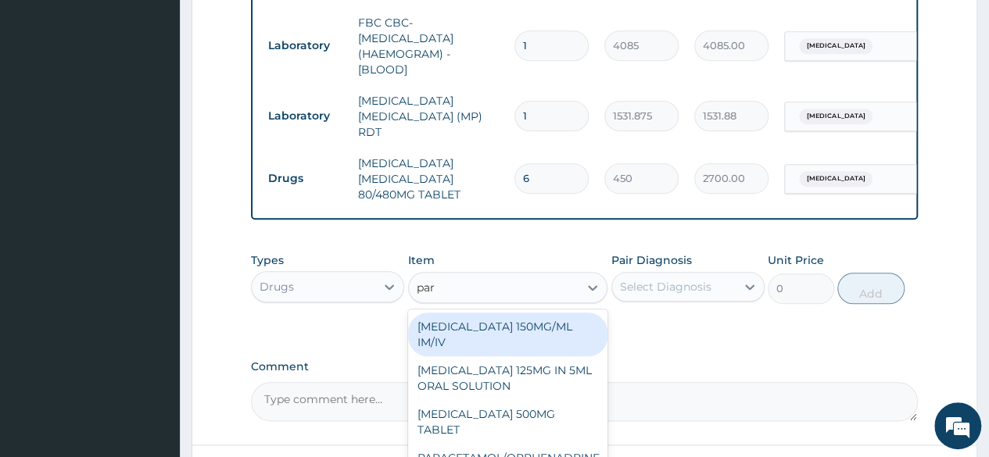
type input "para"
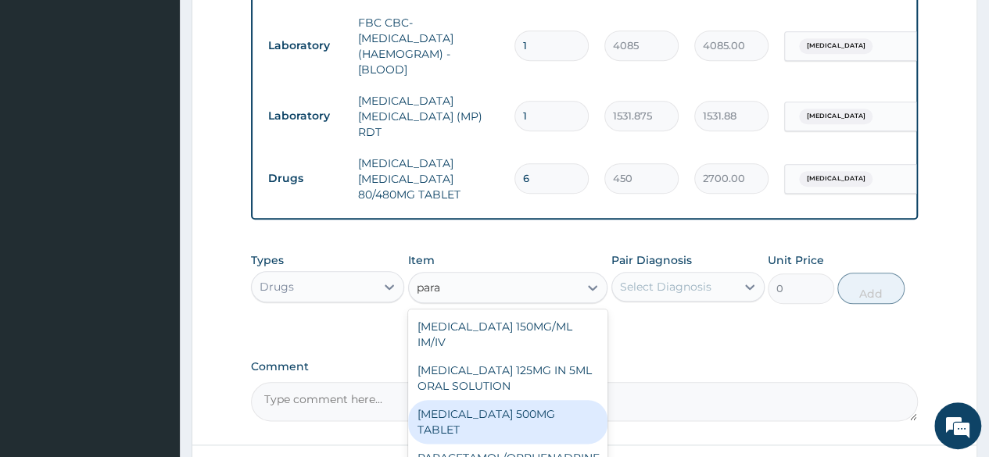
click at [514, 432] on div "PARACETAMOL 500MG TABLET" at bounding box center [508, 422] width 200 height 44
type input "30"
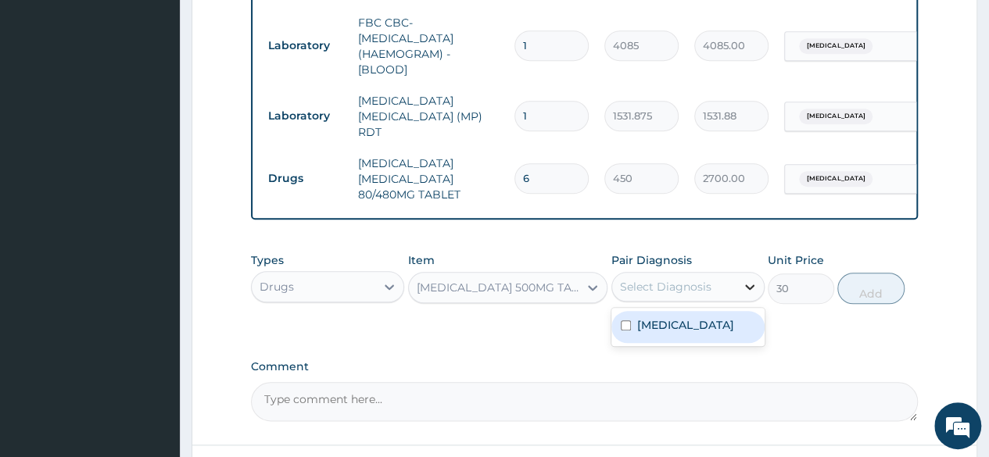
click at [745, 293] on icon at bounding box center [750, 287] width 16 height 16
click at [696, 332] on div "Malaria" at bounding box center [687, 327] width 153 height 32
checkbox input "true"
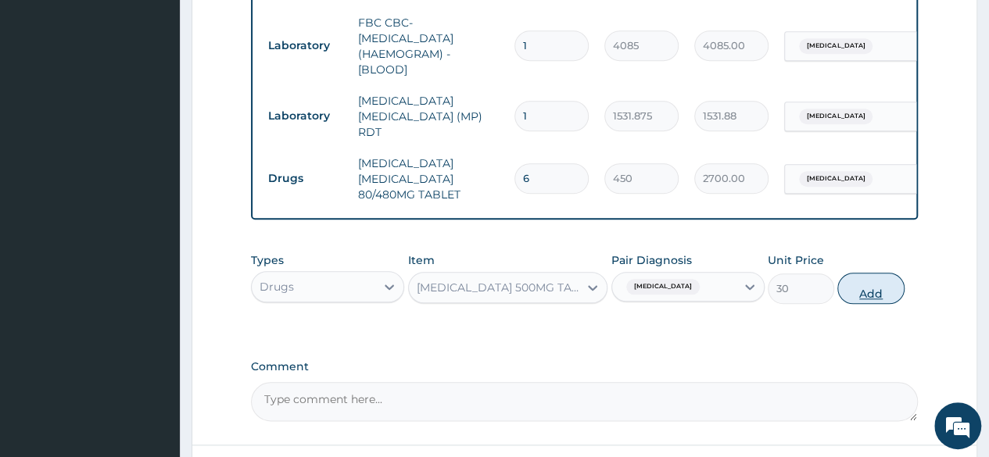
click at [877, 284] on button "Add" at bounding box center [870, 288] width 66 height 31
type input "0"
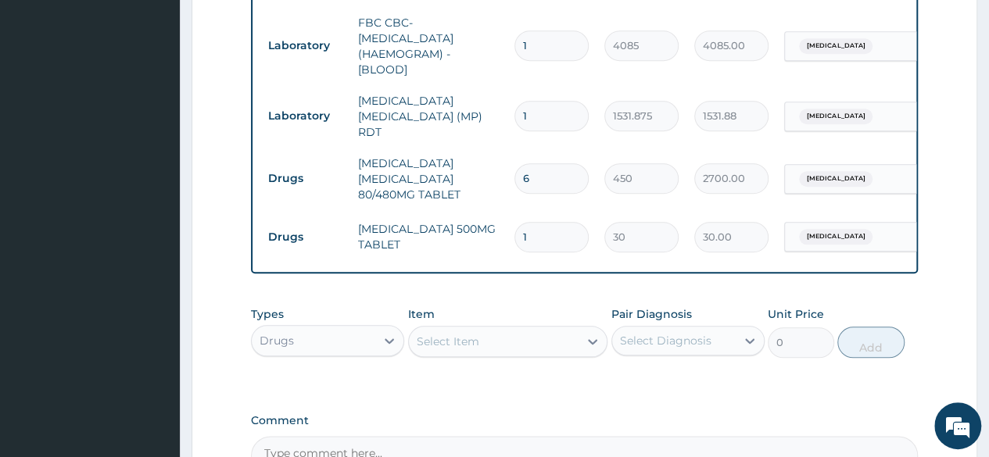
type input "0.00"
type input "1"
type input "30.00"
type input "18"
type input "540.00"
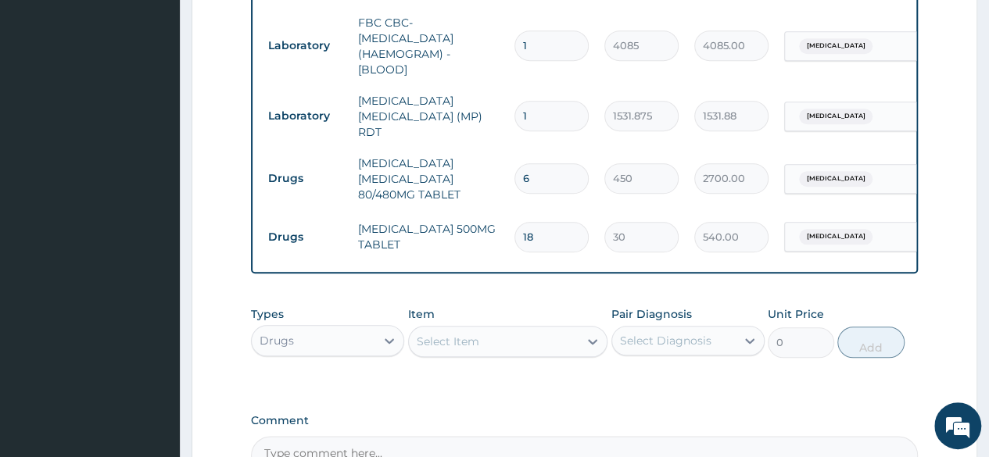
type input "18"
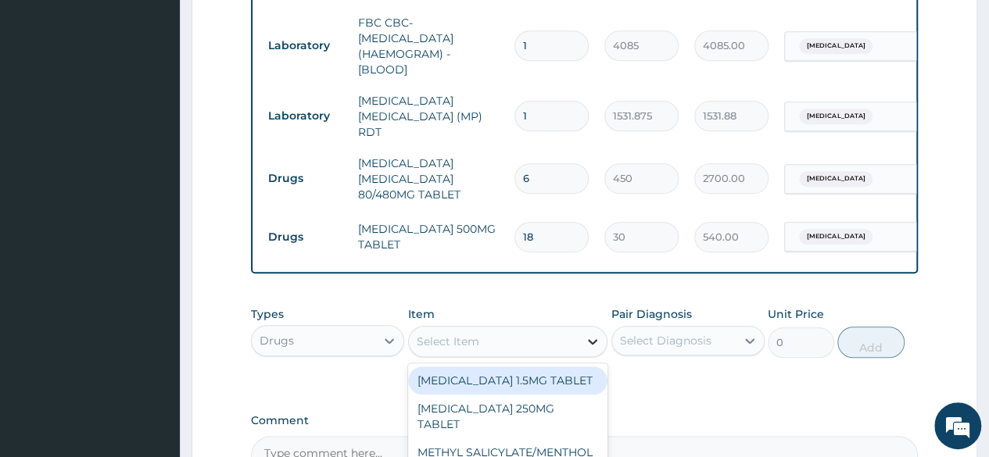
click at [596, 345] on icon at bounding box center [593, 342] width 16 height 16
type input "fes"
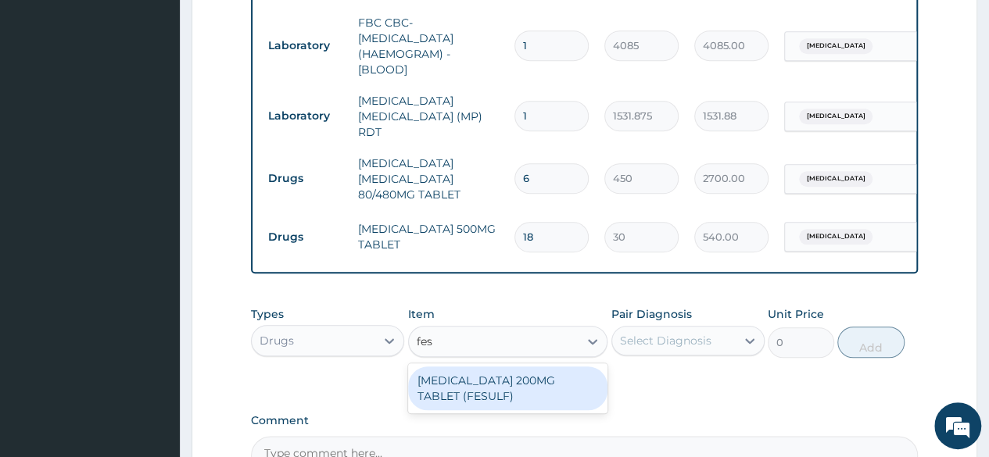
click at [560, 395] on div "FERROUS SULPHATE 200MG TABLET (FESULF)" at bounding box center [508, 389] width 200 height 44
type input "30"
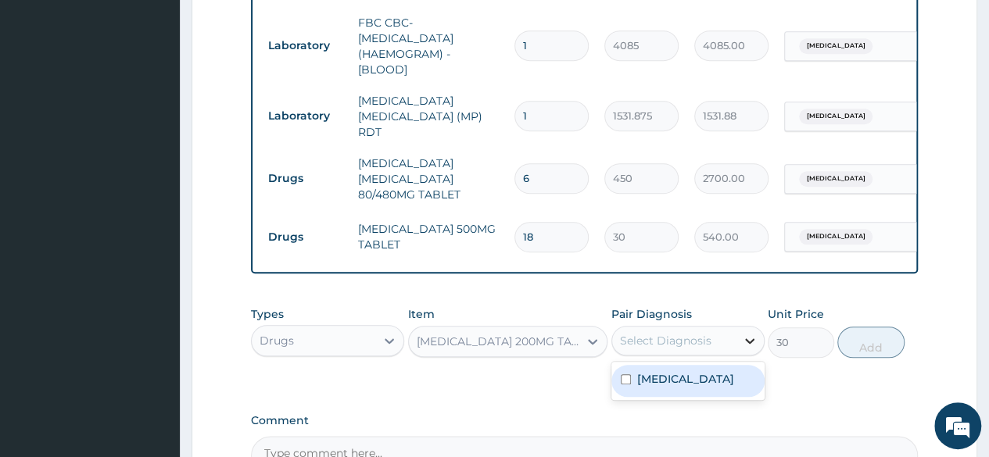
click at [750, 342] on icon at bounding box center [750, 341] width 16 height 16
click at [718, 388] on div "Malaria" at bounding box center [687, 381] width 153 height 32
checkbox input "true"
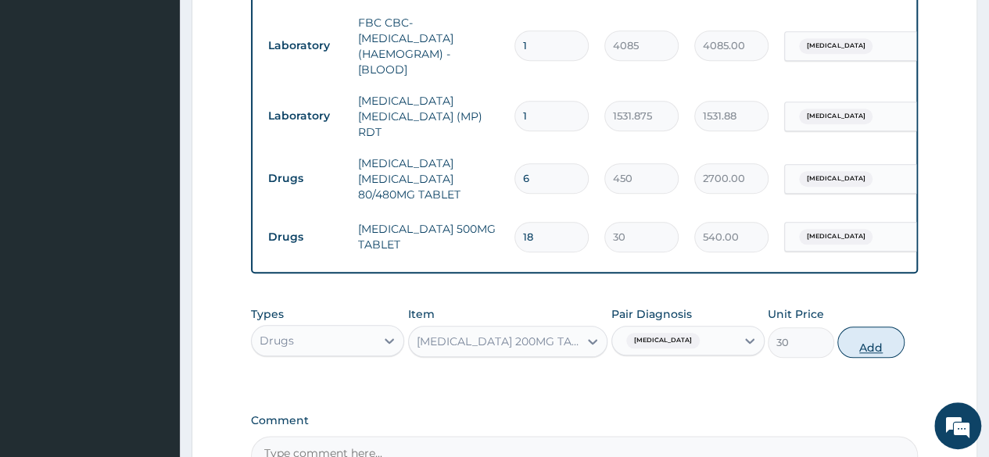
click at [858, 346] on button "Add" at bounding box center [870, 342] width 66 height 31
type input "0"
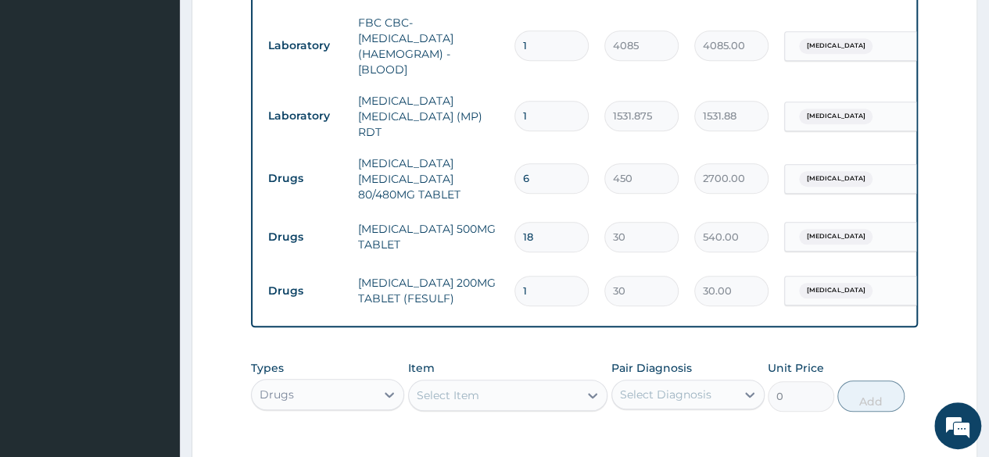
click at [543, 282] on input "1" at bounding box center [551, 291] width 74 height 30
type input "0.00"
type input "1"
type input "30.00"
type input "12"
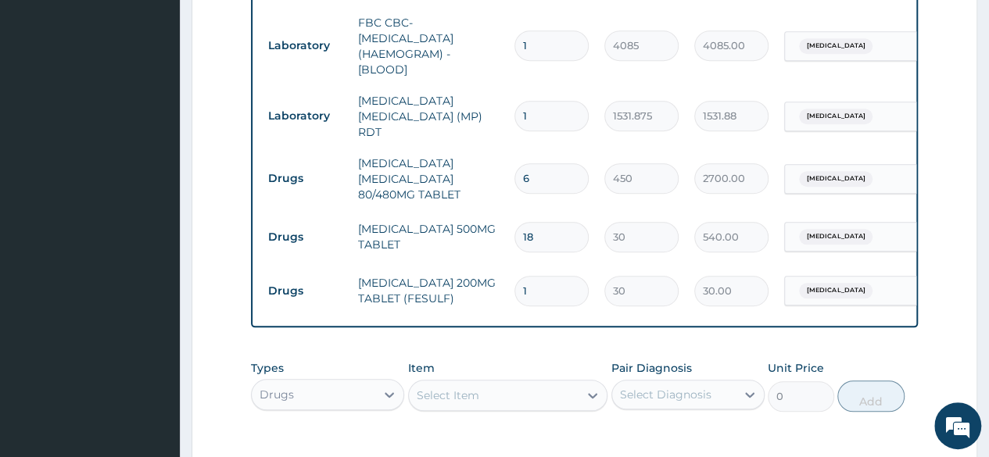
type input "360.00"
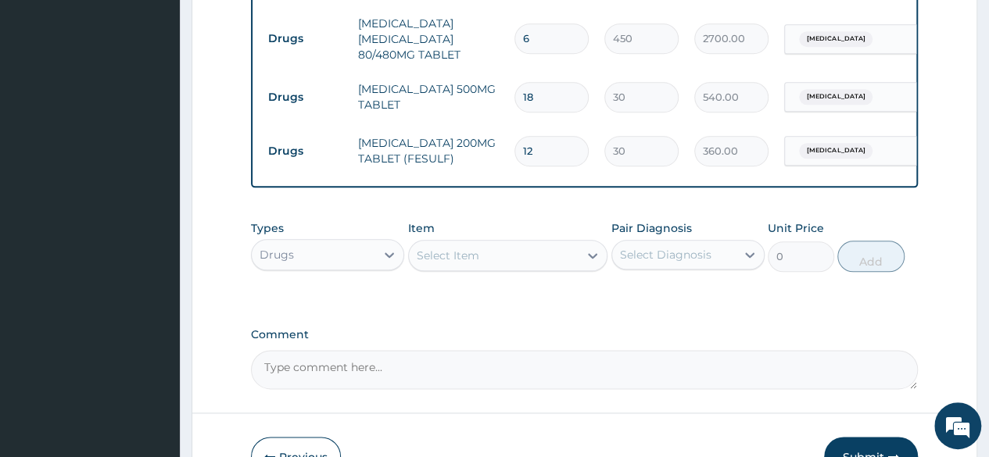
scroll to position [836, 0]
type input "1"
type input "30.00"
type input "0.00"
type input "4"
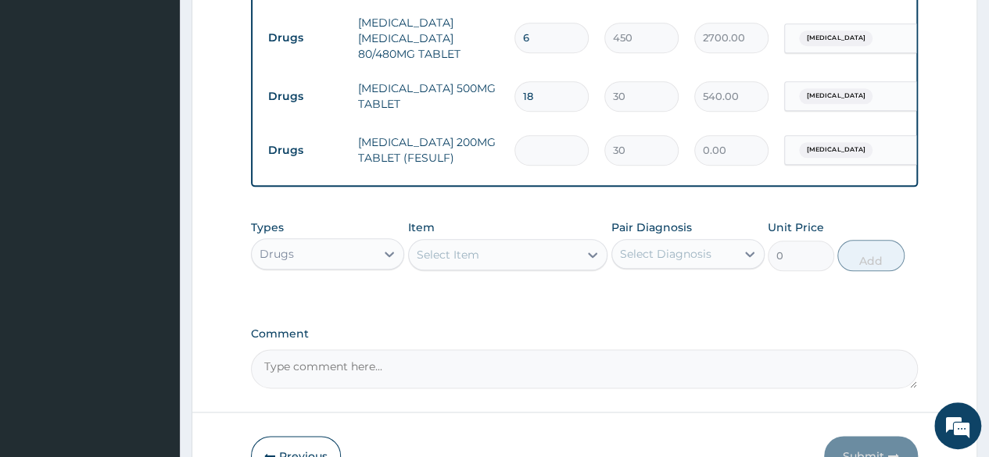
type input "120.00"
type input "42"
type input "1260.00"
type input "42"
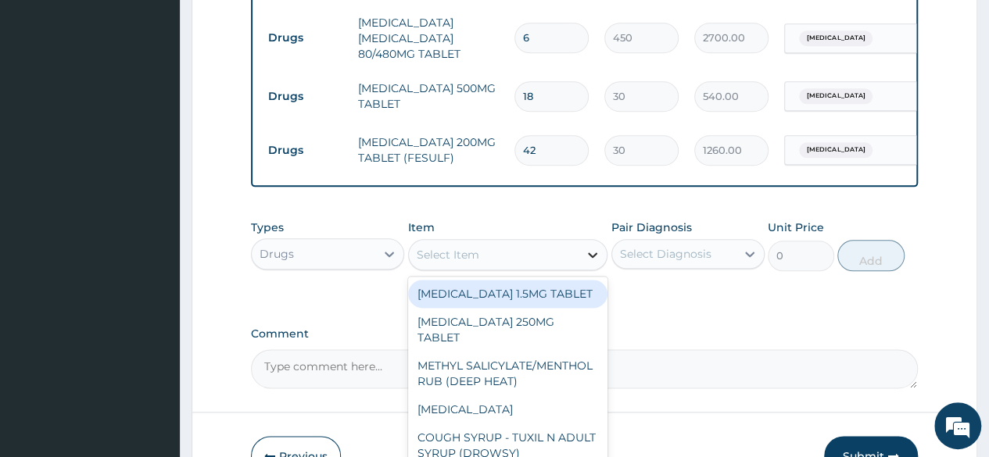
click at [605, 262] on div at bounding box center [592, 255] width 28 height 28
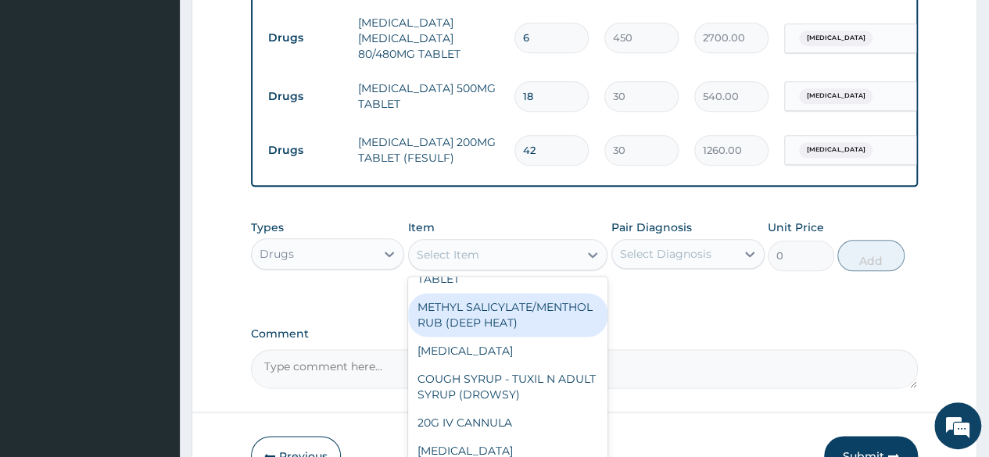
scroll to position [0, 0]
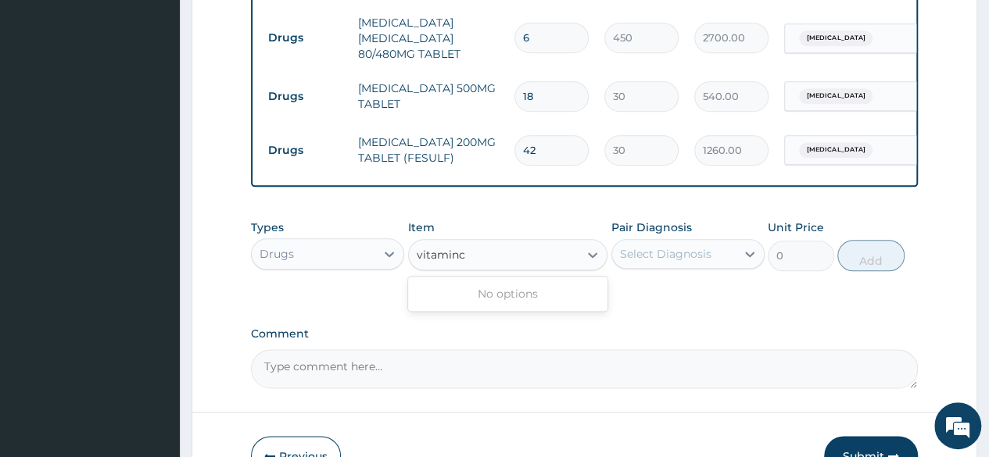
type input "vitamin"
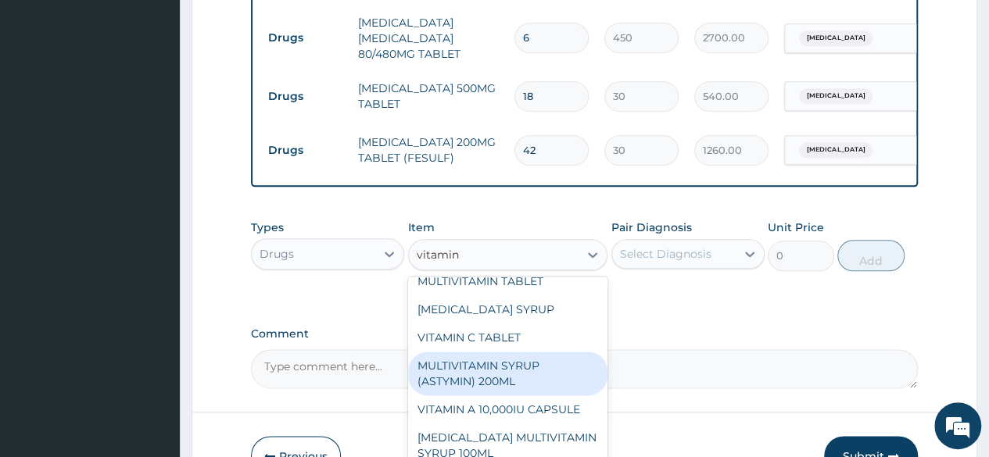
scroll to position [179, 0]
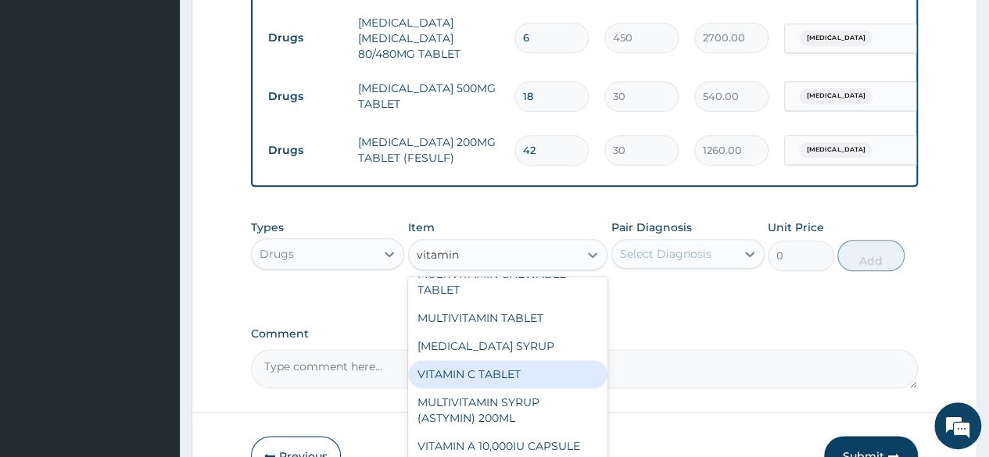
click at [503, 374] on div "VITAMIN C TABLET" at bounding box center [508, 374] width 200 height 28
type input "20"
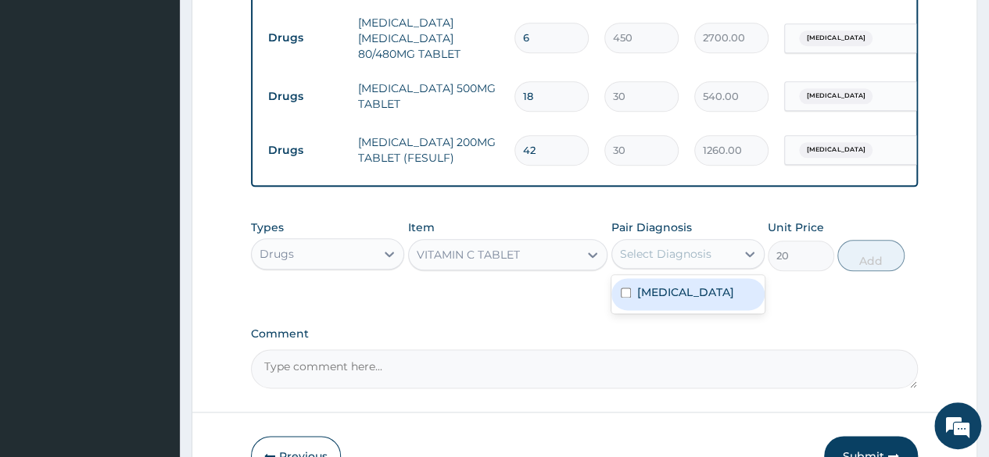
click at [681, 253] on div "Select Diagnosis" at bounding box center [665, 254] width 91 height 16
click at [621, 306] on div "Malaria" at bounding box center [687, 294] width 153 height 32
checkbox input "true"
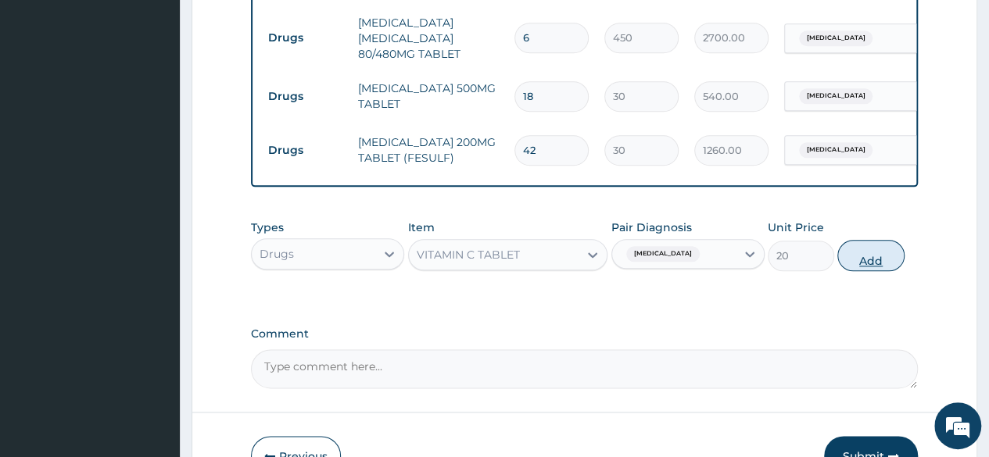
click at [874, 257] on button "Add" at bounding box center [870, 255] width 66 height 31
type input "0"
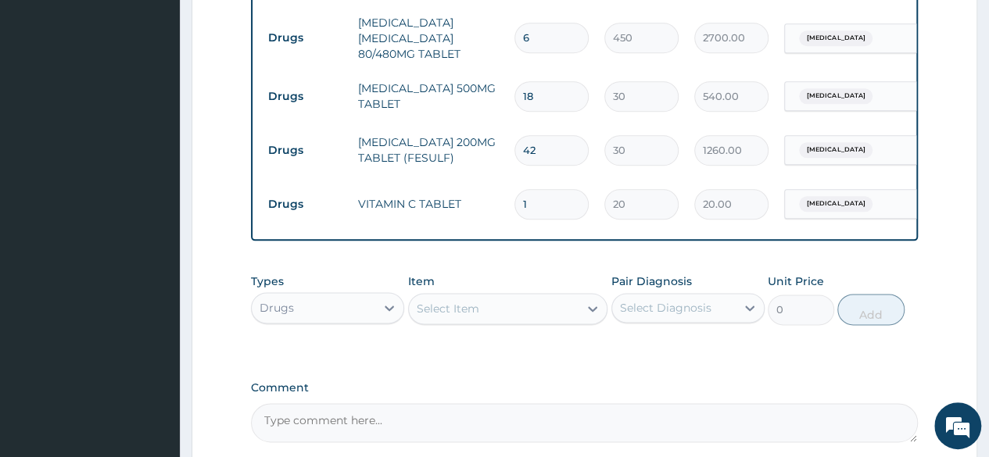
type input "0.00"
type input "8"
type input "160.00"
type input "84"
type input "1680.00"
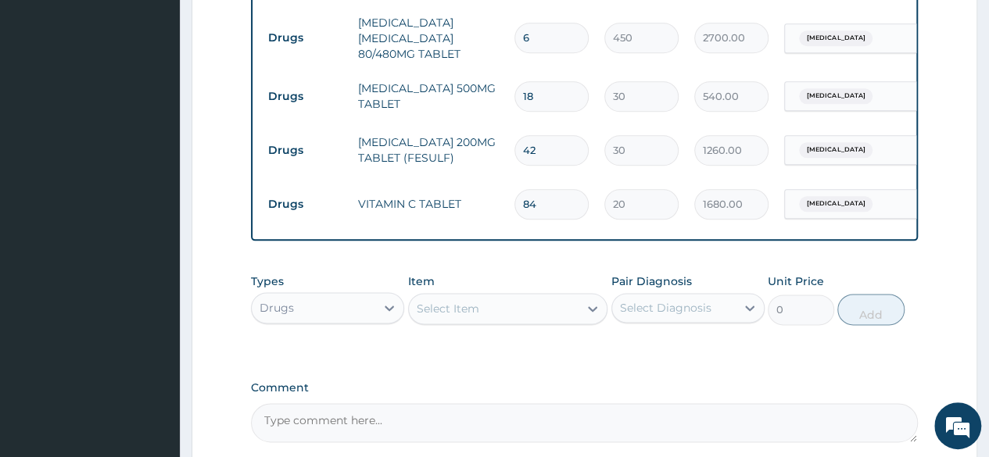
type input "84"
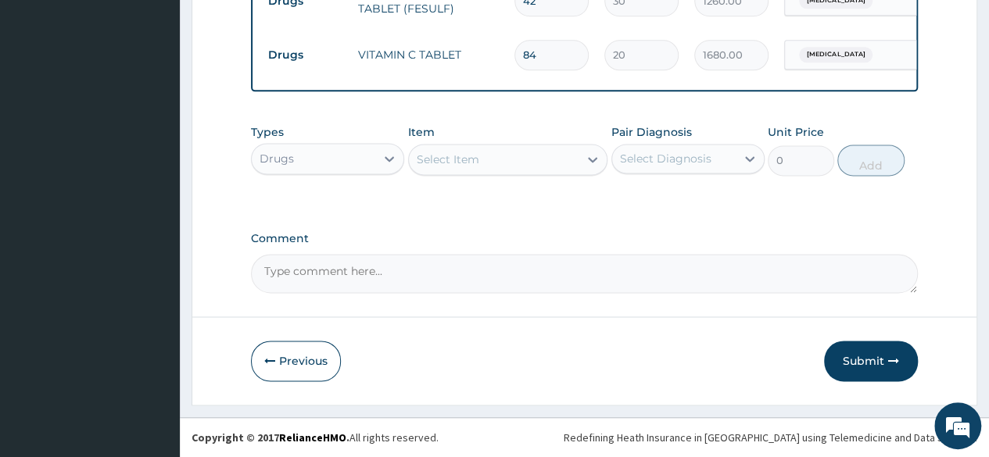
scroll to position [984, 0]
click at [861, 370] on button "Submit" at bounding box center [871, 362] width 94 height 41
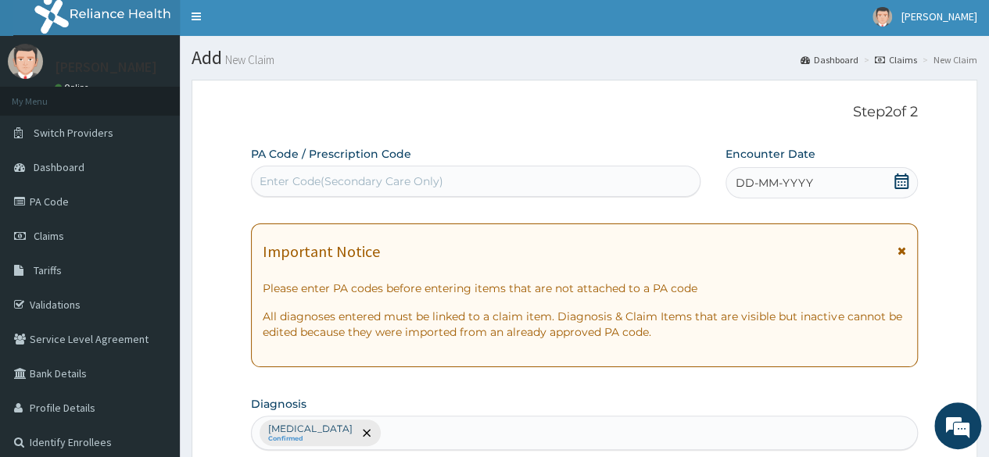
scroll to position [2, 0]
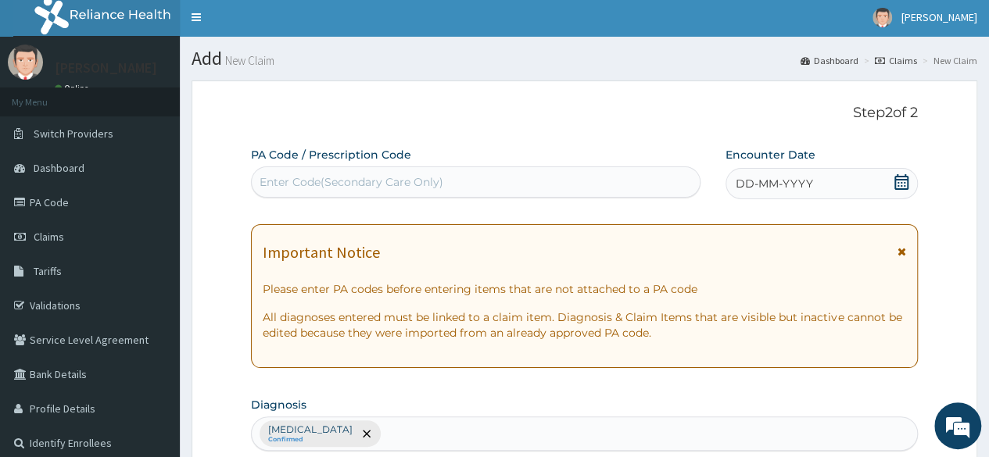
click at [749, 189] on span "DD-MM-YYYY" at bounding box center [774, 184] width 77 height 16
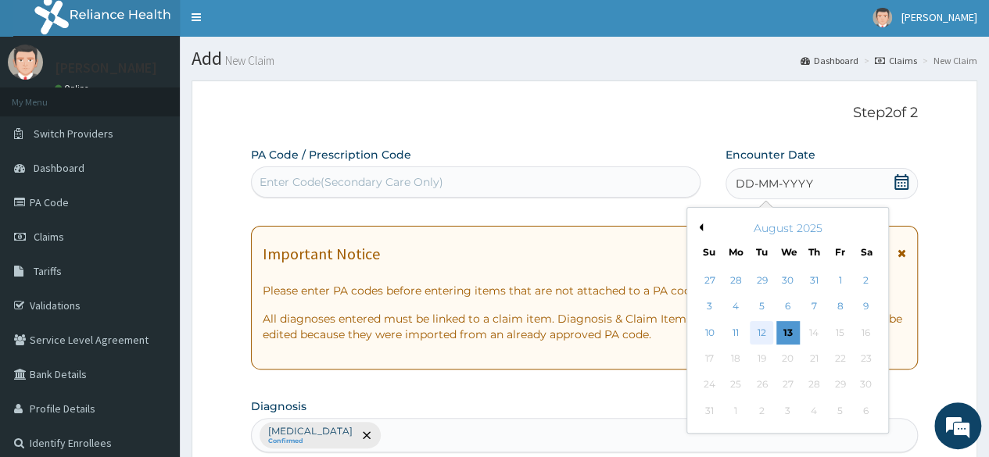
click at [763, 336] on div "12" at bounding box center [761, 332] width 23 height 23
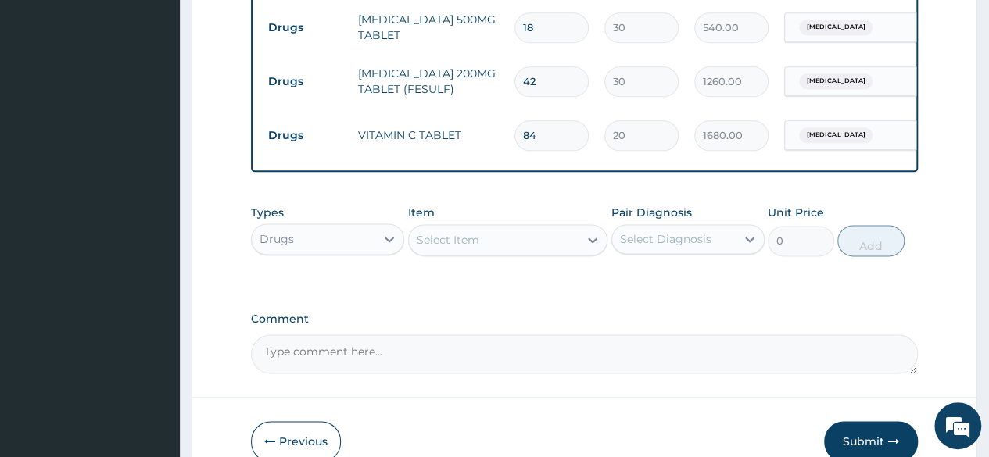
scroll to position [987, 0]
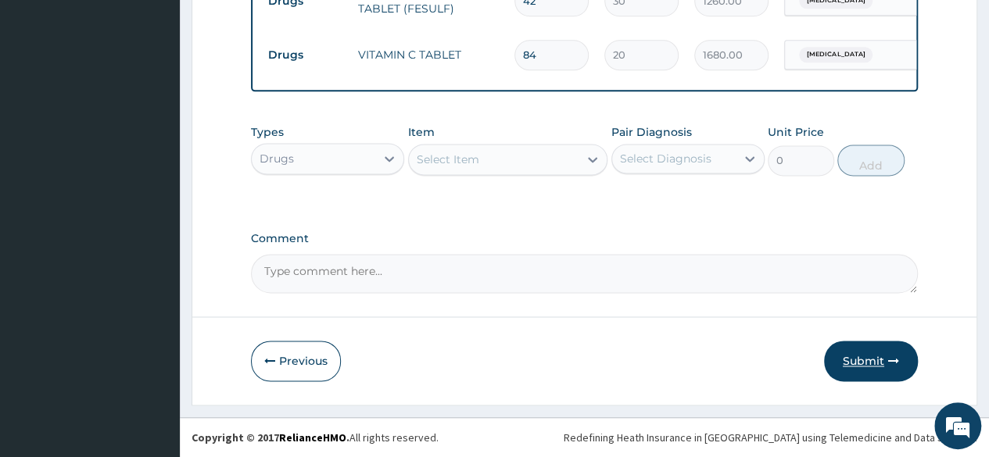
click at [867, 373] on button "Submit" at bounding box center [871, 361] width 94 height 41
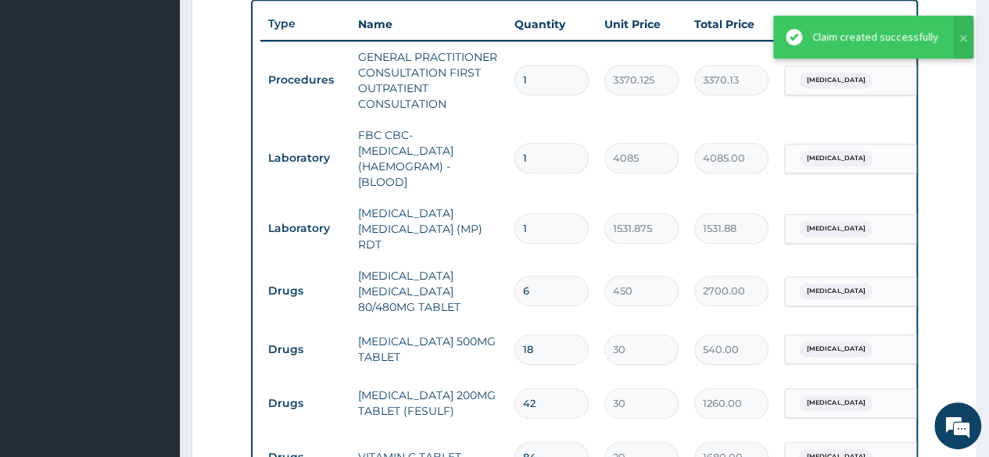
scroll to position [578, 0]
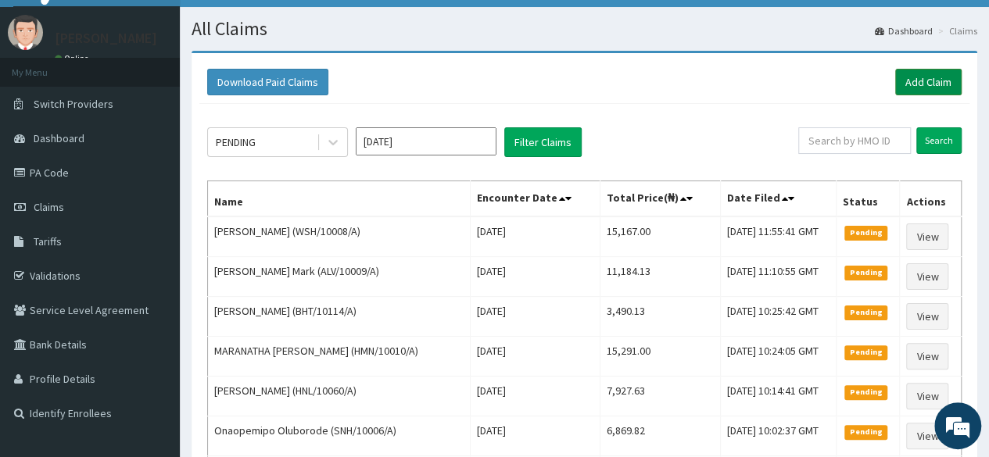
click at [931, 78] on link "Add Claim" at bounding box center [928, 82] width 66 height 27
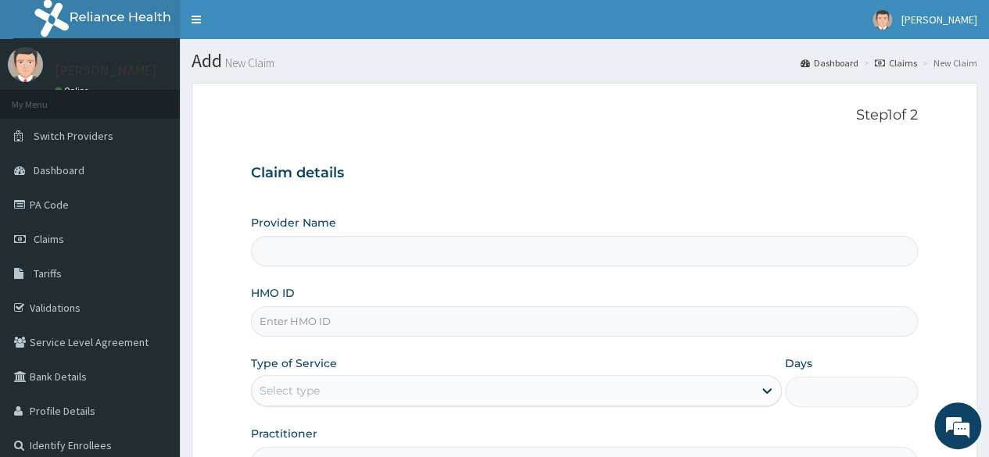
type input "Reliance Family Clinics (RFC) - [GEOGRAPHIC_DATA]"
click at [303, 317] on input "HMO ID" at bounding box center [584, 321] width 667 height 30
paste input "HMN/10010/A"
type input "HMN/10010/A"
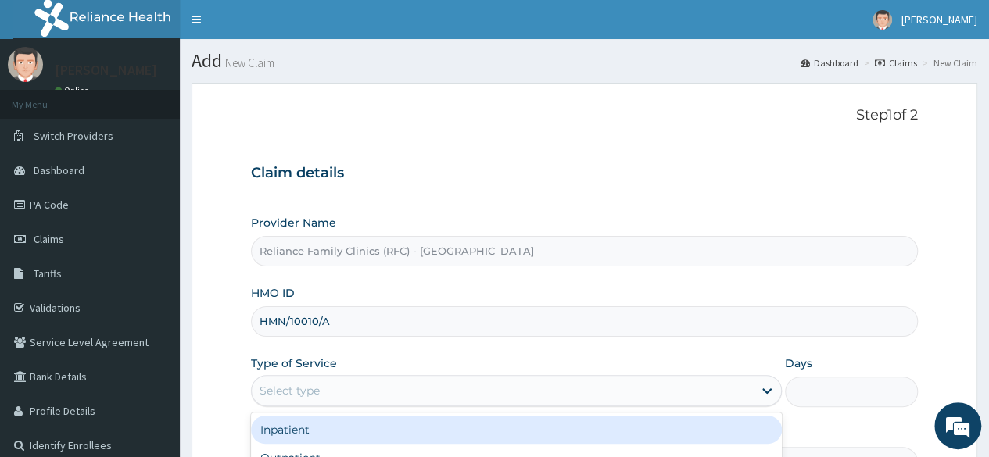
click at [298, 393] on div "Select type" at bounding box center [290, 391] width 60 height 16
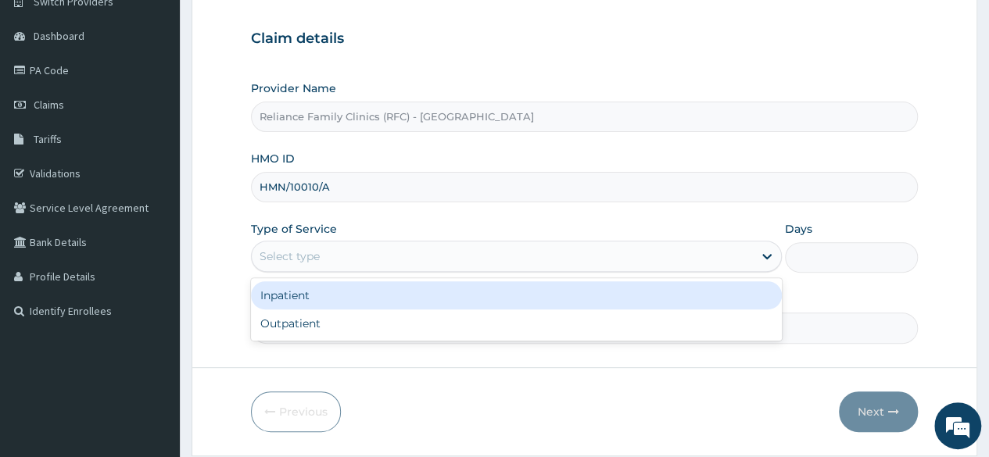
scroll to position [133, 0]
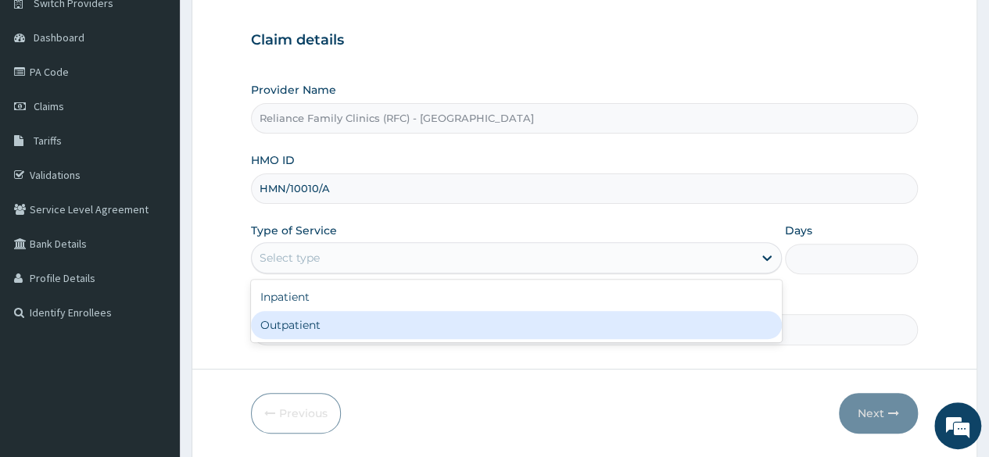
click at [295, 331] on div "Outpatient" at bounding box center [516, 325] width 531 height 28
type input "1"
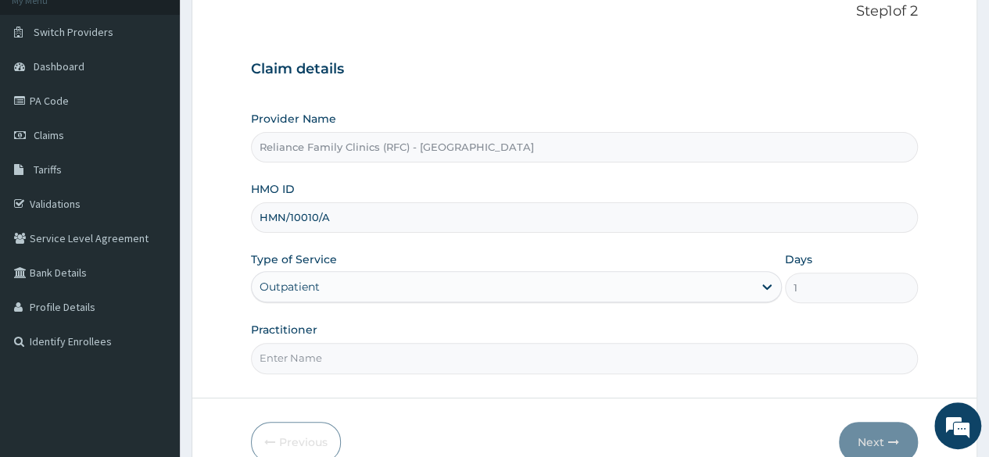
scroll to position [103, 0]
click at [278, 354] on input "Practitioner" at bounding box center [584, 359] width 667 height 30
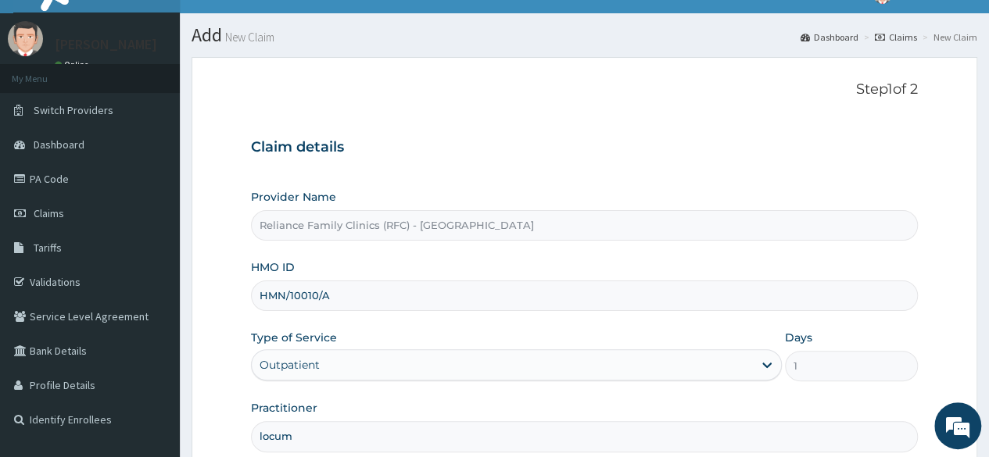
scroll to position [181, 0]
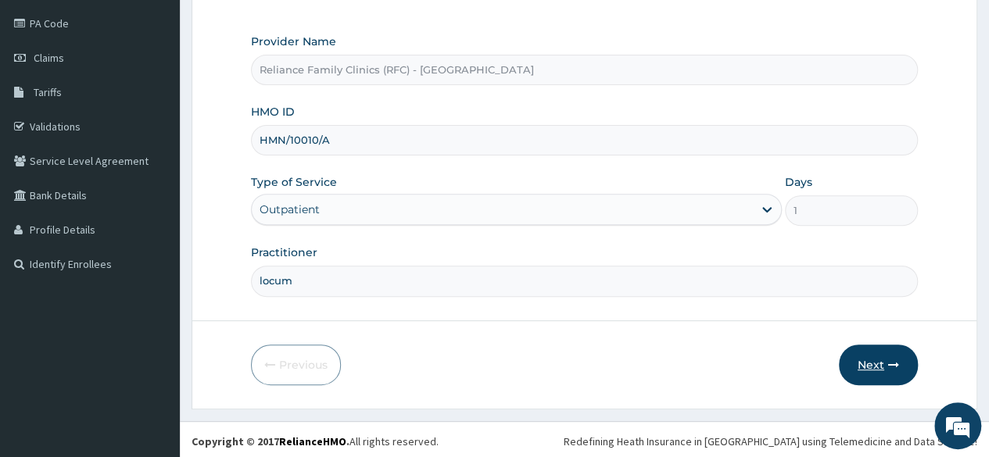
type input "locum"
click at [866, 365] on button "Next" at bounding box center [878, 365] width 79 height 41
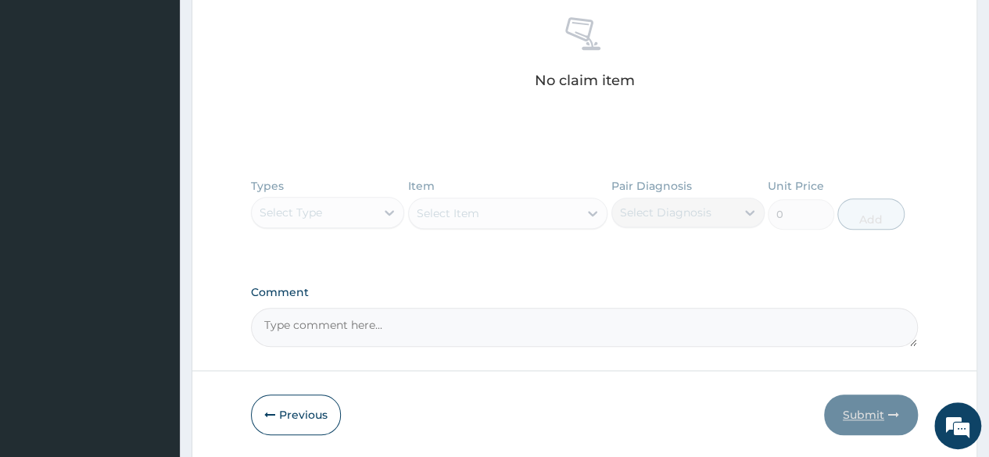
scroll to position [611, 0]
click at [390, 213] on div "Types Select Type Item Select Item Pair Diagnosis Select Diagnosis Unit Price 0…" at bounding box center [584, 215] width 667 height 91
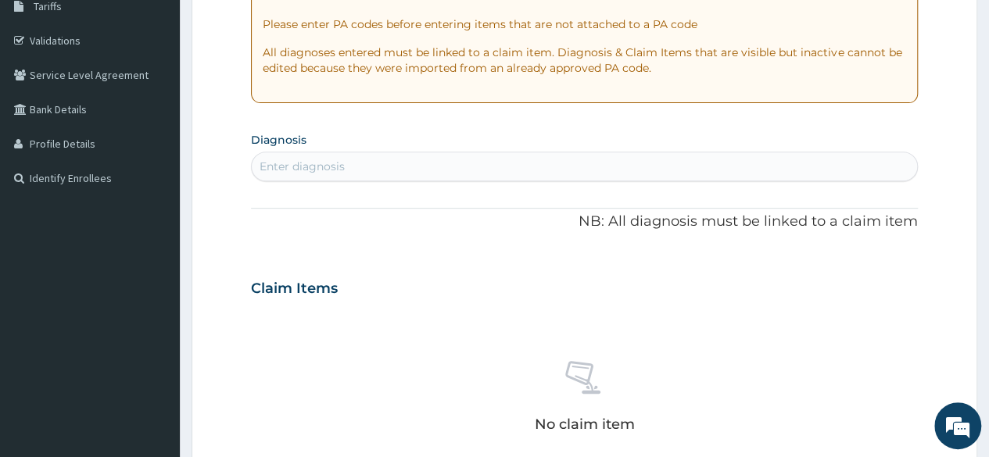
scroll to position [266, 0]
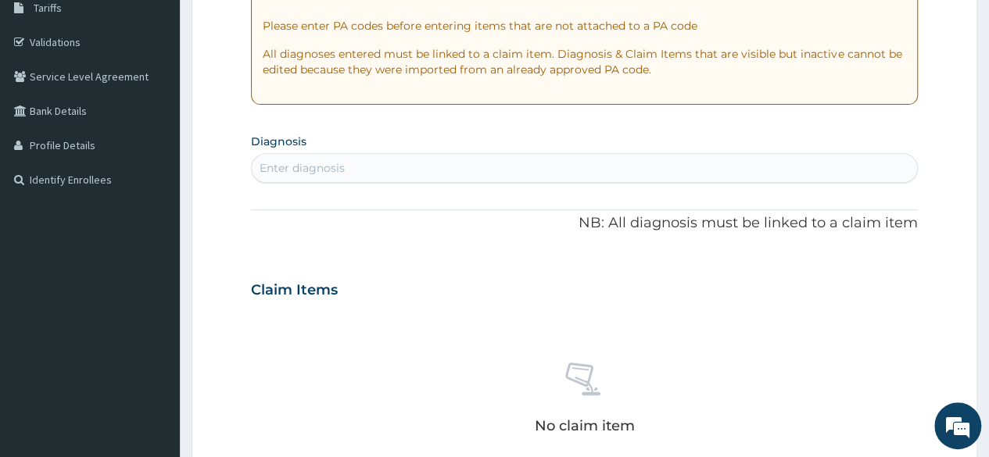
click at [305, 157] on div "Enter diagnosis" at bounding box center [584, 168] width 665 height 25
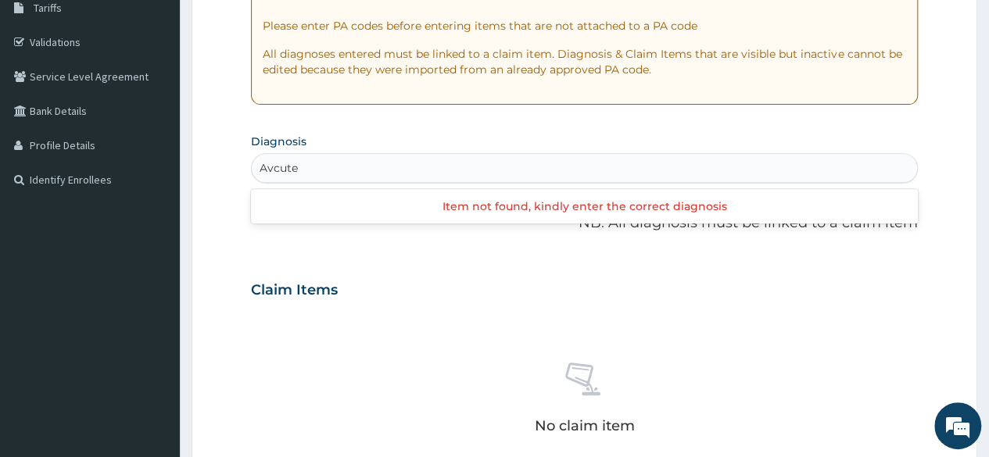
click at [271, 167] on input "Avcute" at bounding box center [279, 168] width 39 height 16
type input "Acute"
click at [299, 165] on div "Enter diagnosis" at bounding box center [584, 168] width 665 height 25
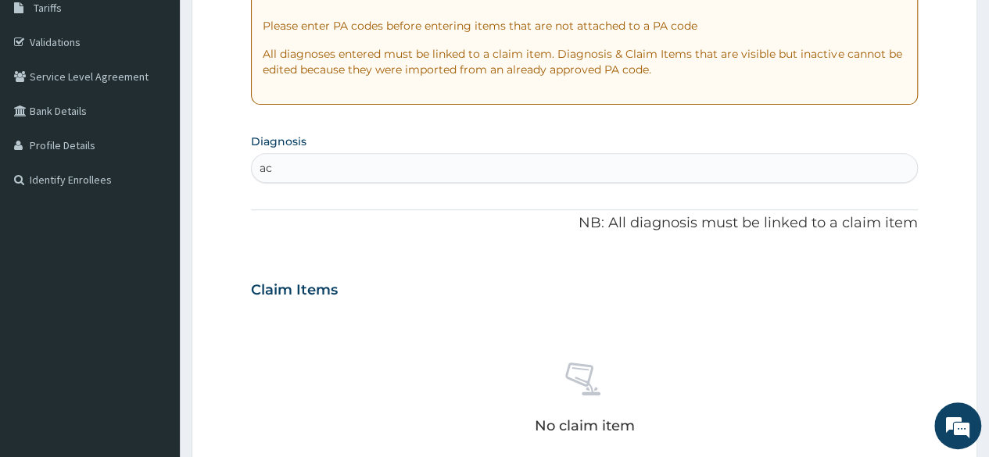
type input "a"
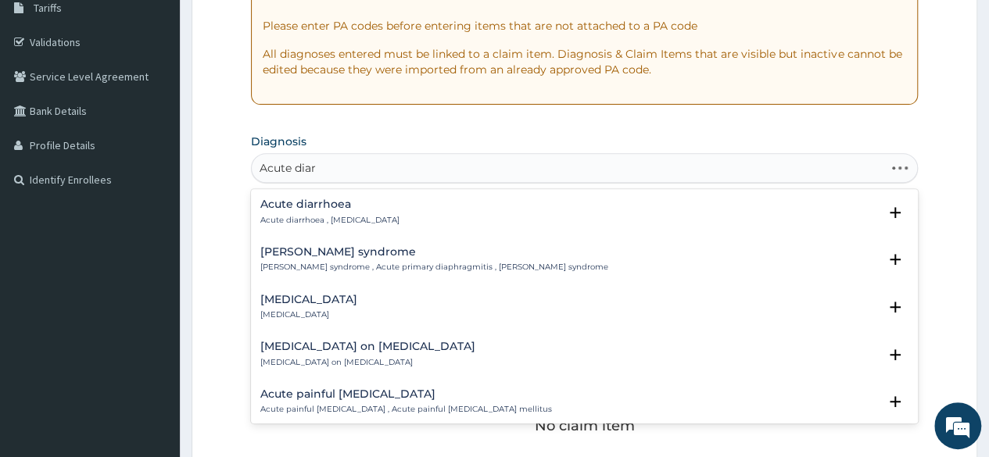
type input "Acute diarr"
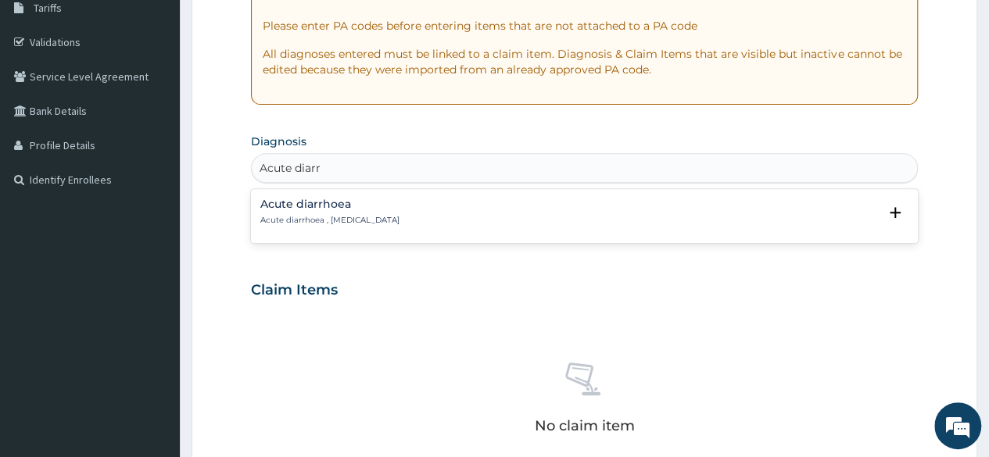
click at [311, 215] on p "Acute diarrhoea , Acute diarrhea" at bounding box center [329, 220] width 139 height 11
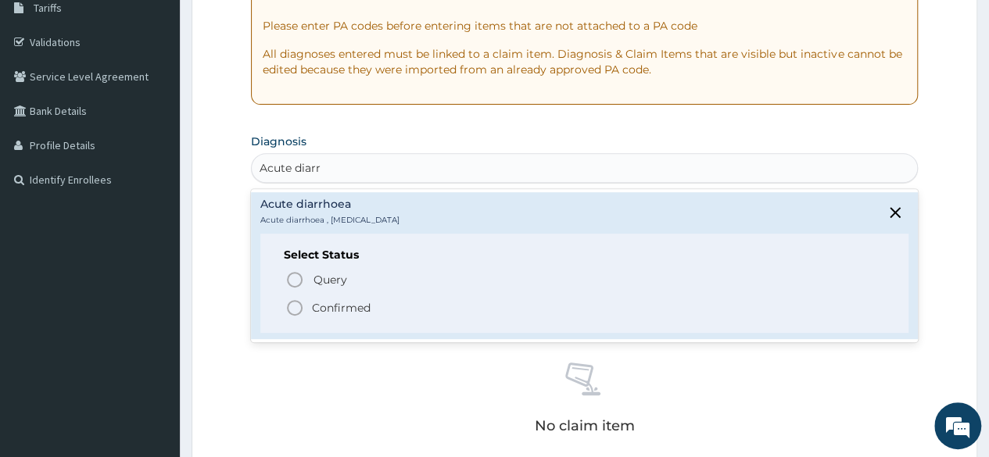
click at [293, 304] on icon "status option filled" at bounding box center [294, 308] width 19 height 19
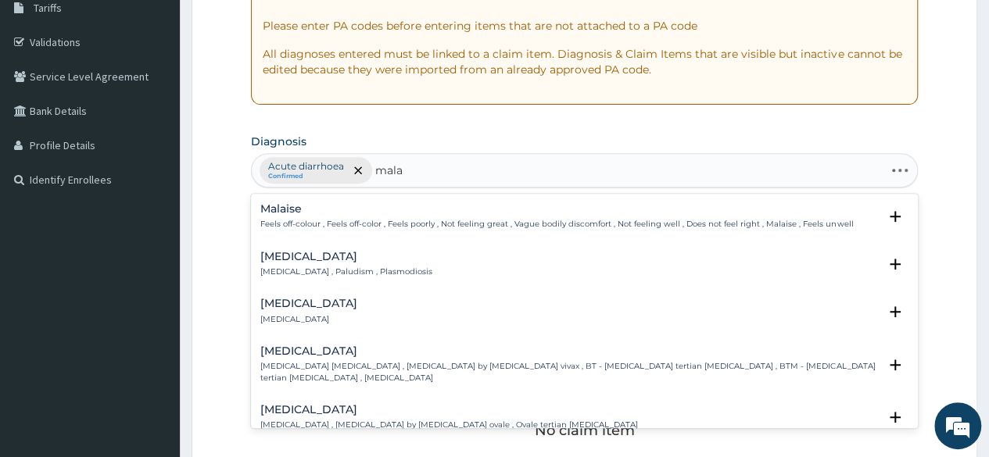
type input "malar"
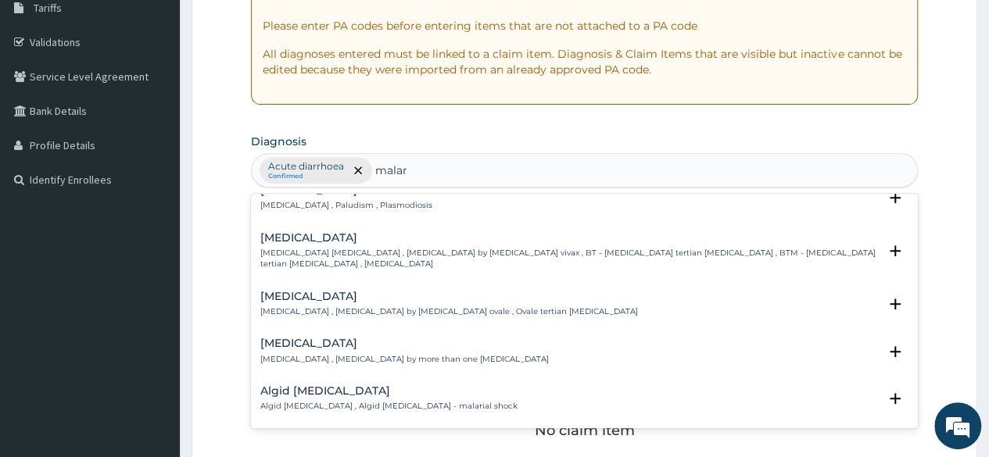
scroll to position [0, 0]
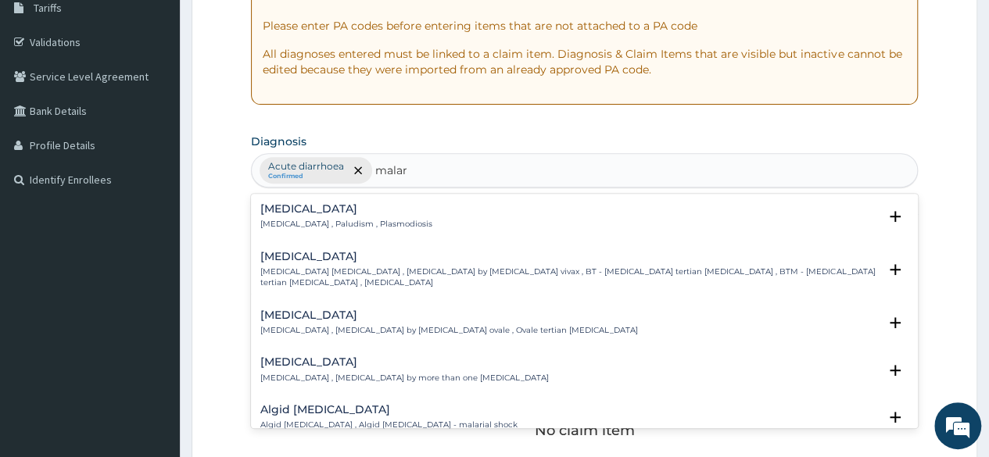
click at [360, 222] on p "Malaria , Paludism , Plasmodiosis" at bounding box center [346, 224] width 172 height 11
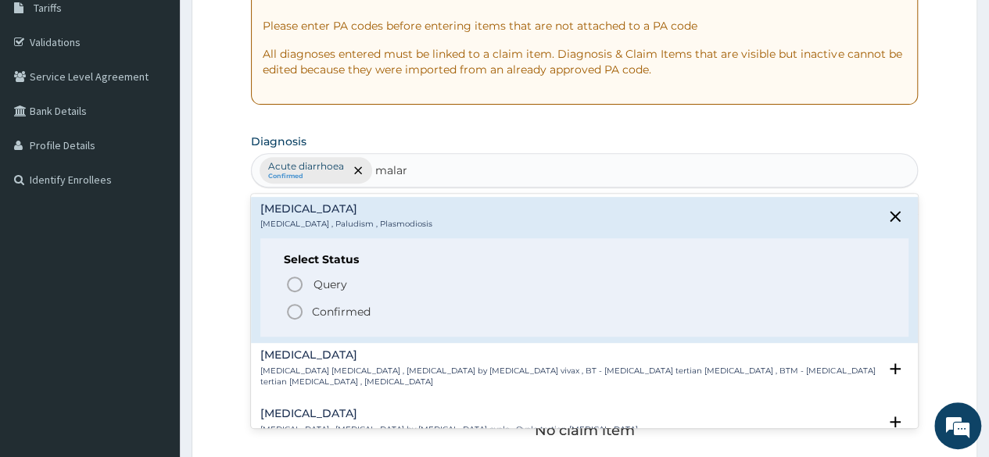
click at [292, 313] on icon "status option filled" at bounding box center [294, 312] width 19 height 19
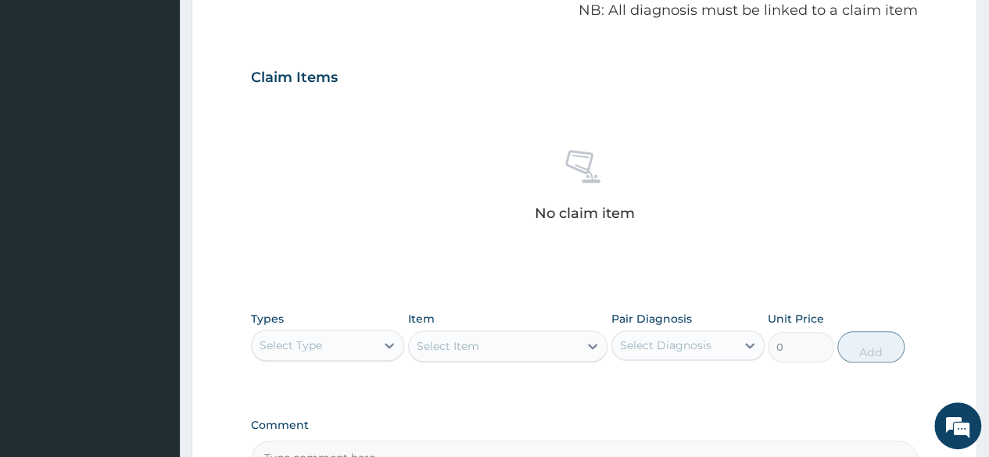
scroll to position [488, 0]
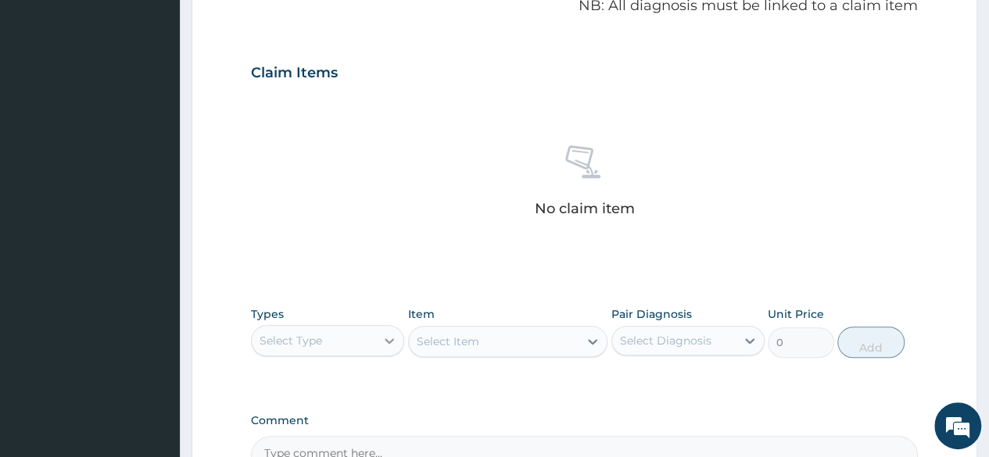
click at [387, 338] on icon at bounding box center [389, 340] width 9 height 5
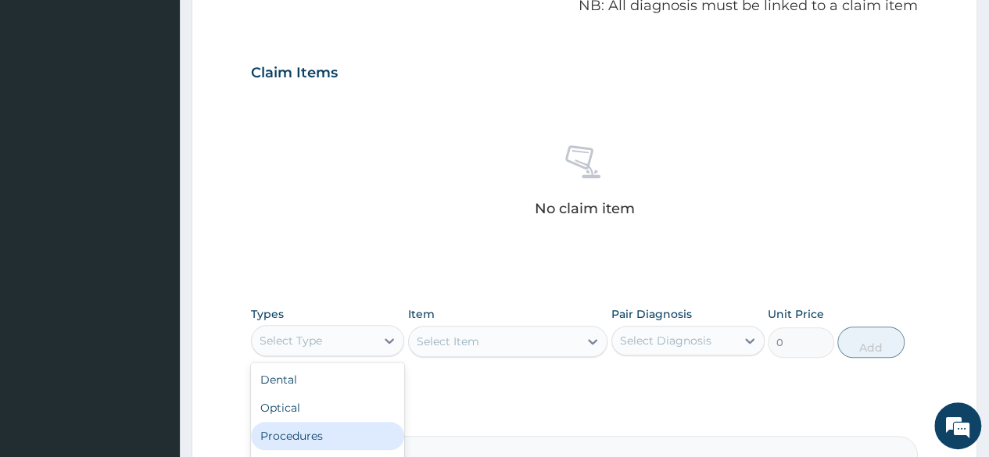
click at [360, 423] on div "Procedures" at bounding box center [327, 436] width 153 height 28
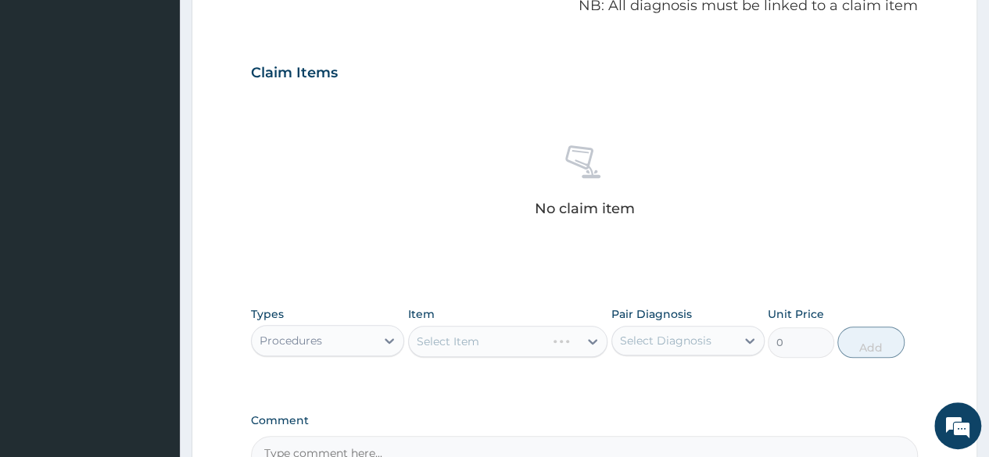
click at [583, 340] on div "Select Item" at bounding box center [508, 341] width 200 height 31
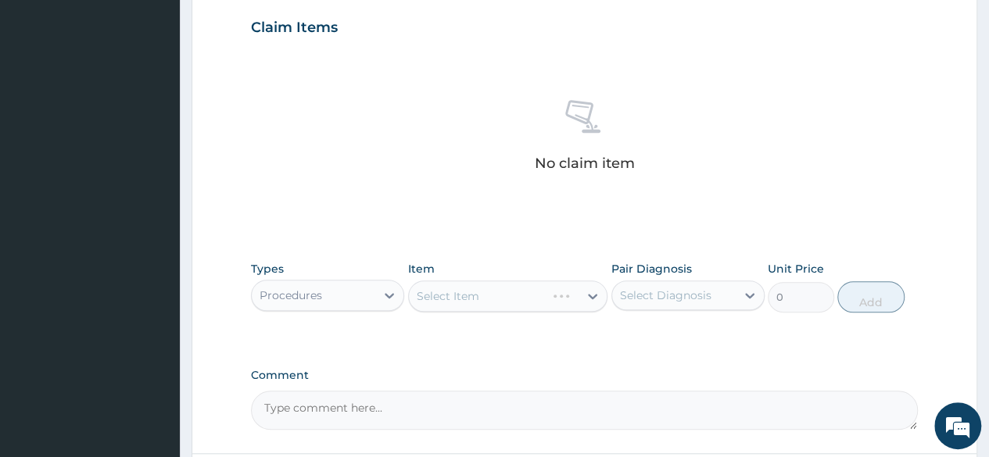
scroll to position [547, 0]
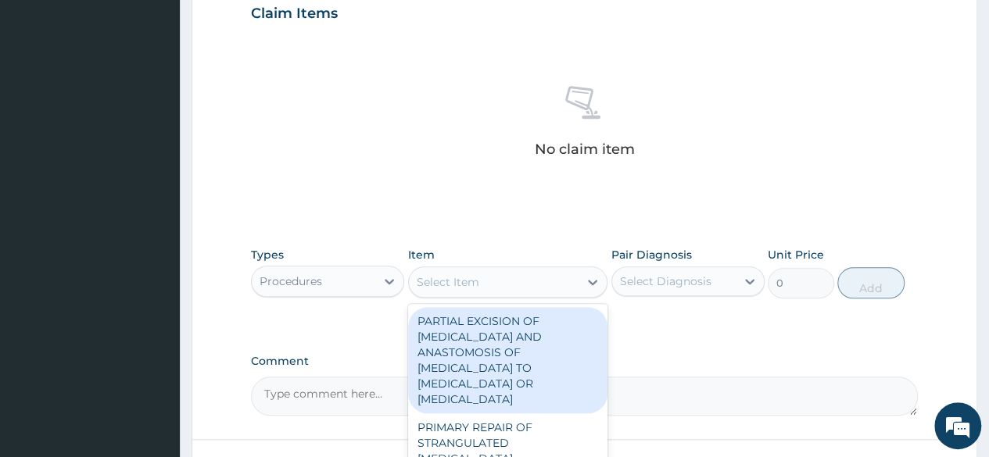
click at [559, 288] on div "Select Item" at bounding box center [494, 282] width 170 height 25
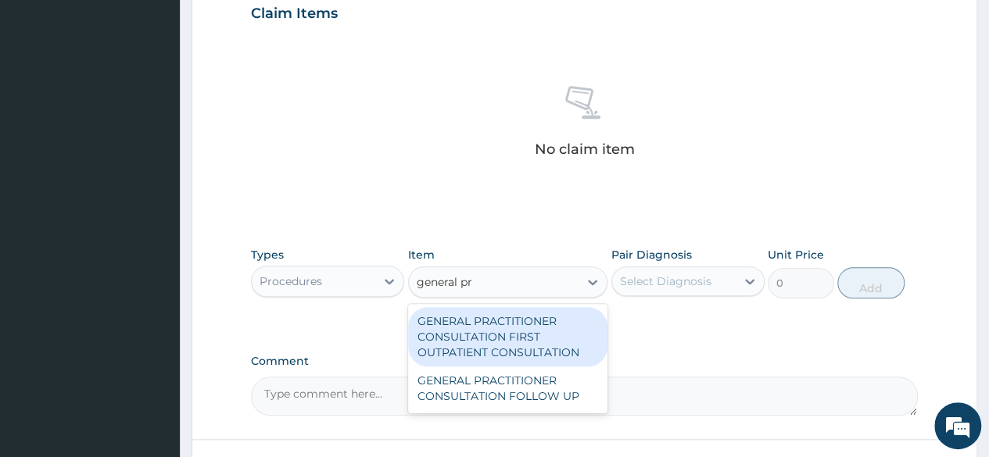
type input "general pra"
click at [505, 349] on div "GENERAL PRACTITIONER CONSULTATION FIRST OUTPATIENT CONSULTATION" at bounding box center [508, 336] width 200 height 59
type input "3370.125"
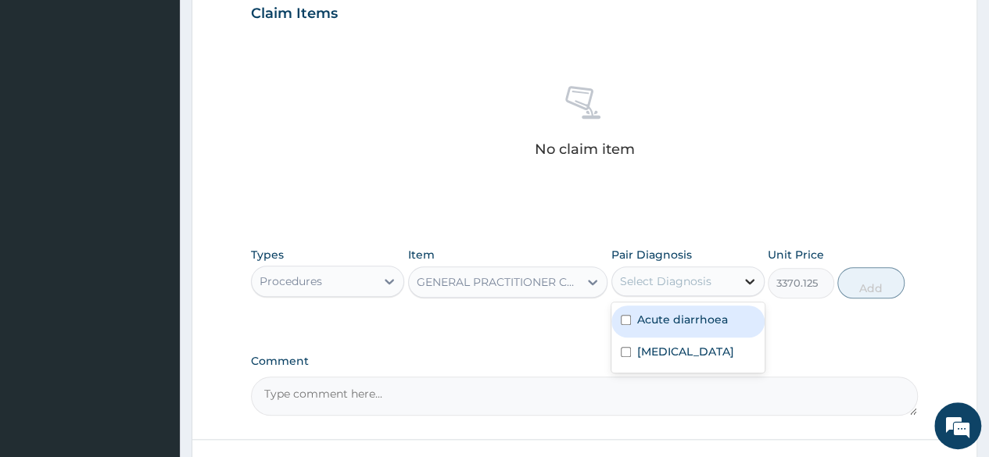
click at [750, 278] on icon at bounding box center [750, 282] width 16 height 16
click at [629, 317] on input "checkbox" at bounding box center [626, 320] width 10 height 10
checkbox input "true"
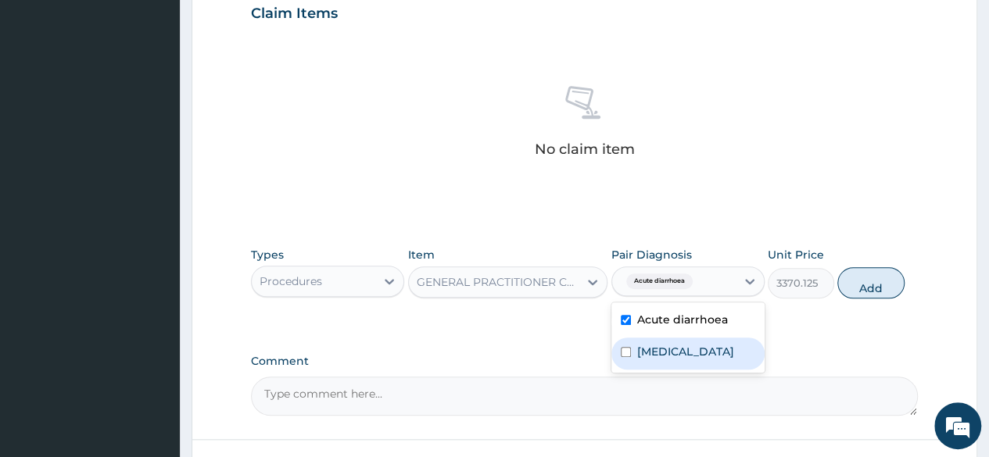
click at [629, 351] on input "checkbox" at bounding box center [626, 352] width 10 height 10
checkbox input "true"
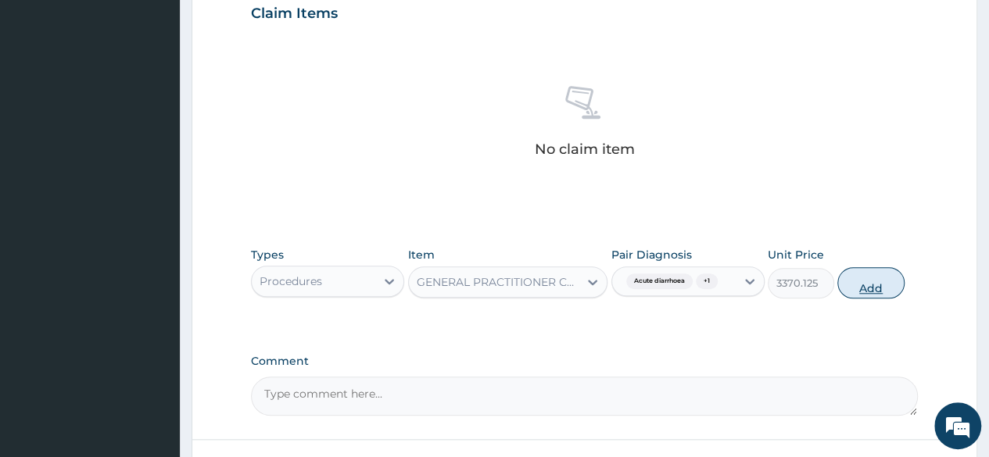
click at [859, 284] on button "Add" at bounding box center [870, 282] width 66 height 31
type input "0"
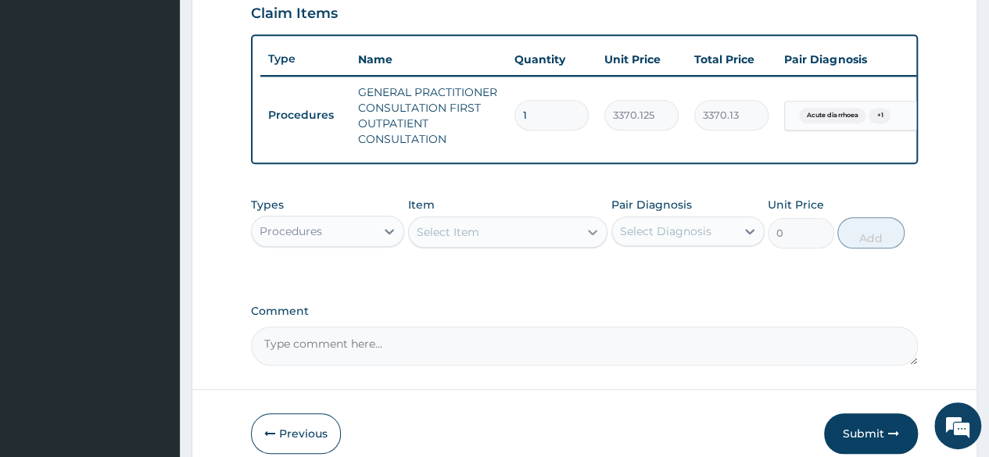
click at [590, 240] on icon at bounding box center [593, 232] width 16 height 16
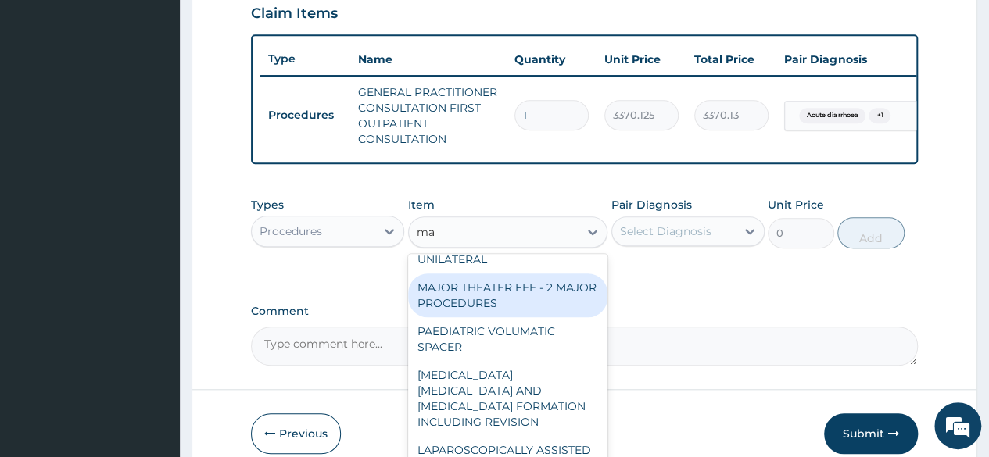
scroll to position [367, 0]
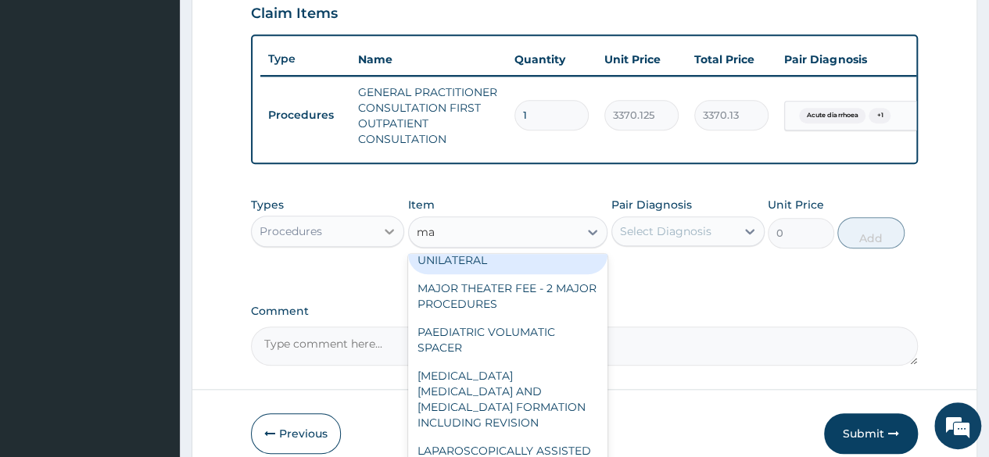
type input "ma"
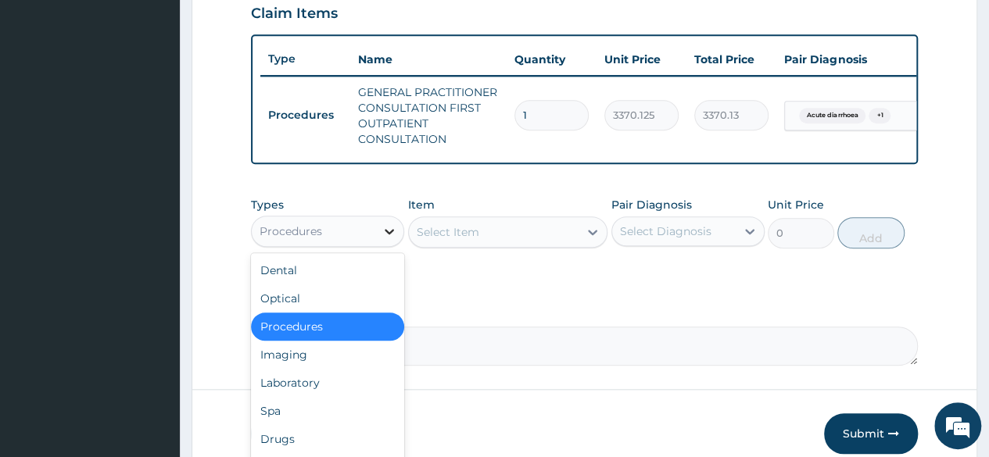
click at [393, 235] on icon at bounding box center [389, 231] width 9 height 5
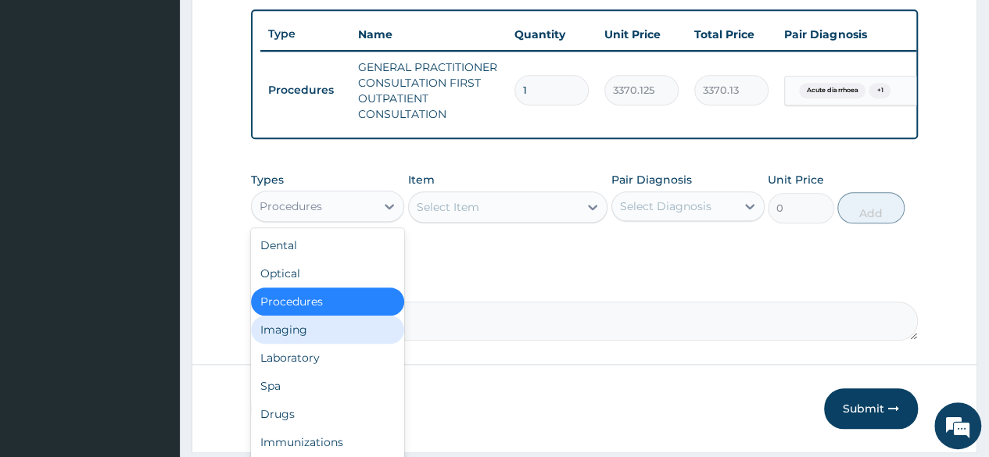
scroll to position [597, 0]
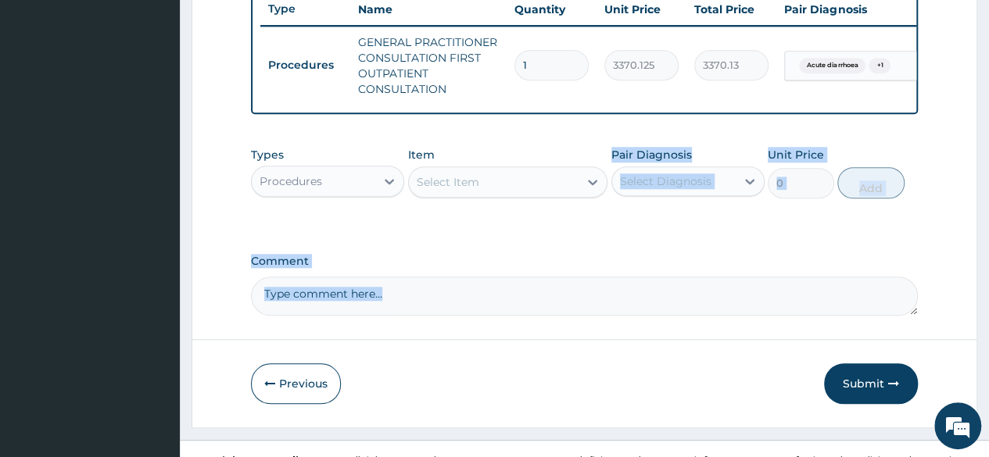
drag, startPoint x: 477, startPoint y: 365, endPoint x: 539, endPoint y: 250, distance: 130.8
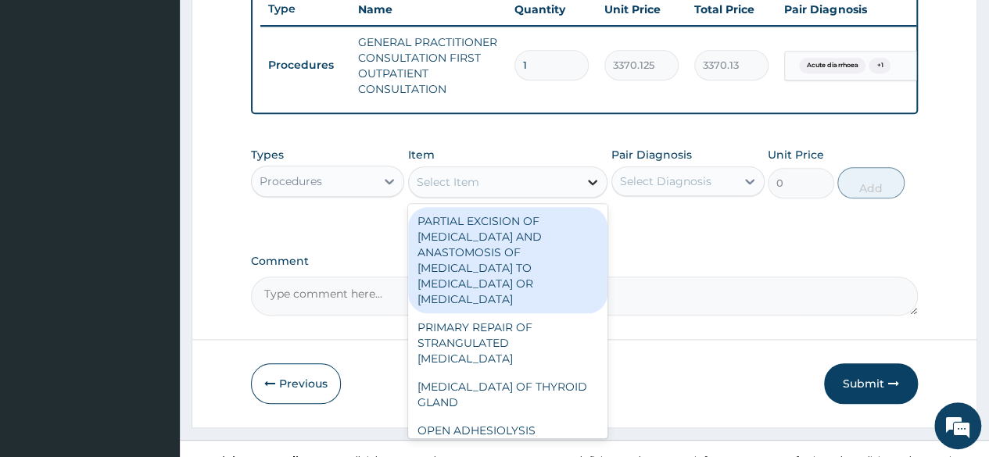
click at [598, 190] on icon at bounding box center [593, 182] width 16 height 16
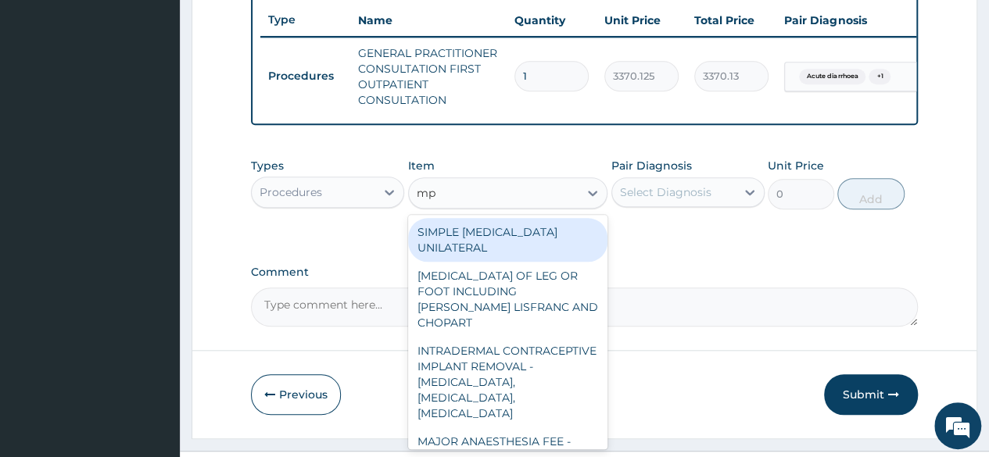
scroll to position [586, 0]
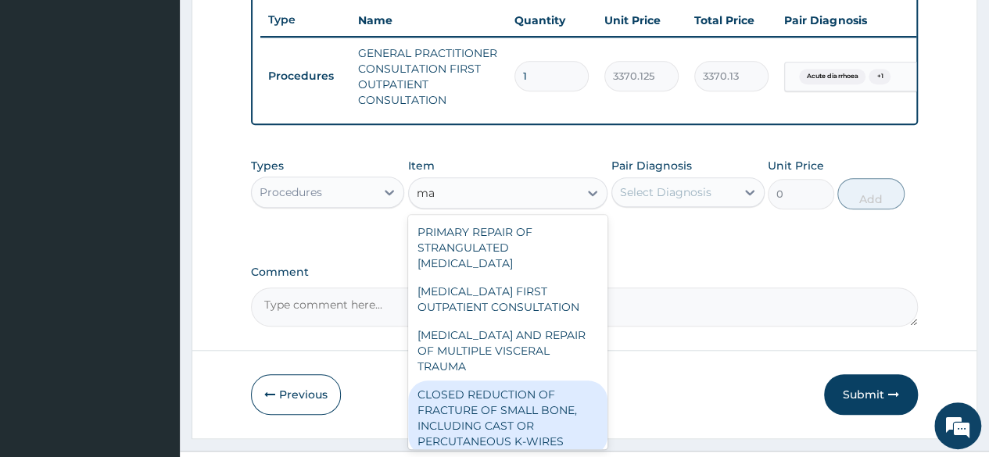
type input "m"
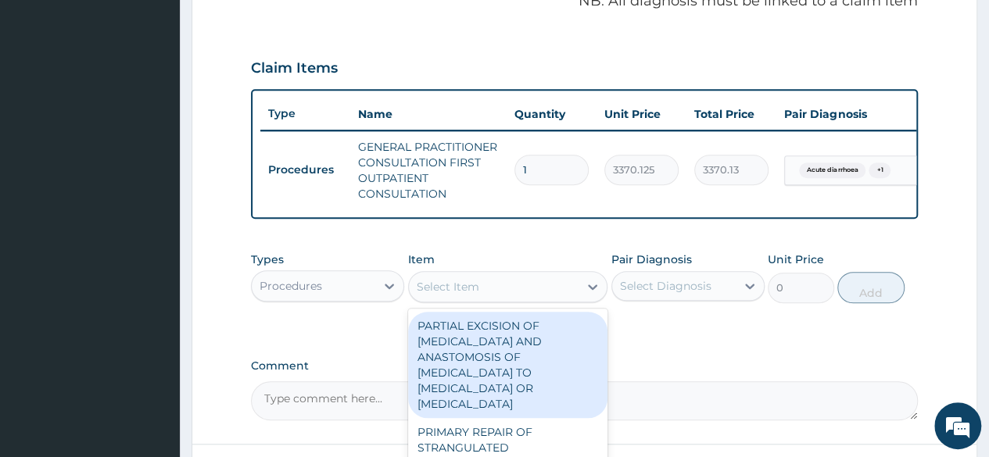
scroll to position [494, 0]
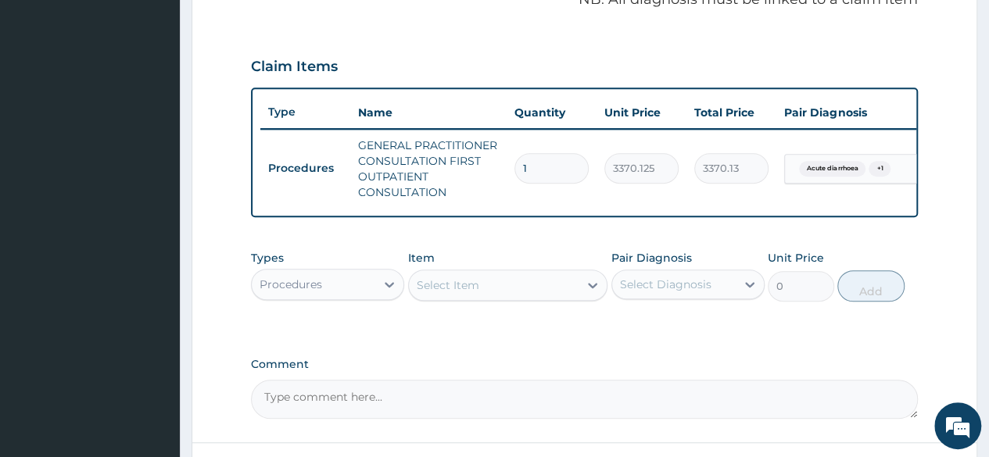
click at [491, 298] on div "Select Item" at bounding box center [494, 285] width 170 height 25
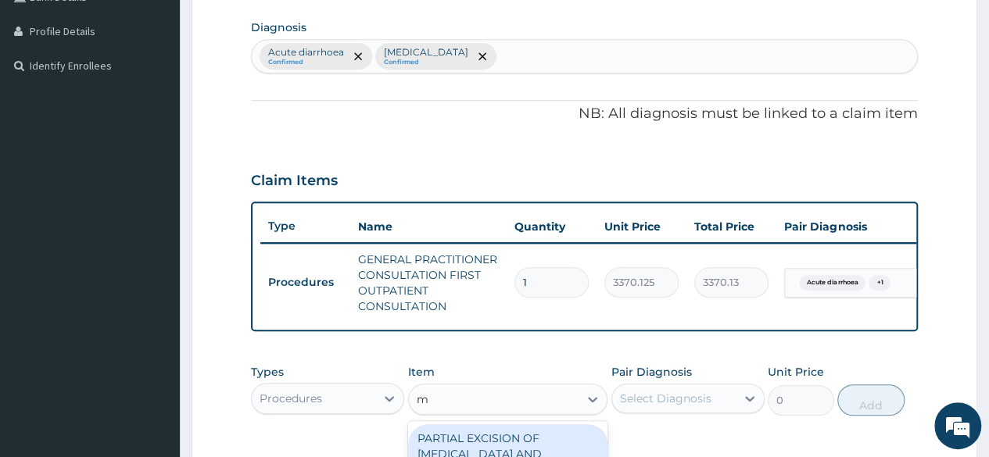
scroll to position [372, 0]
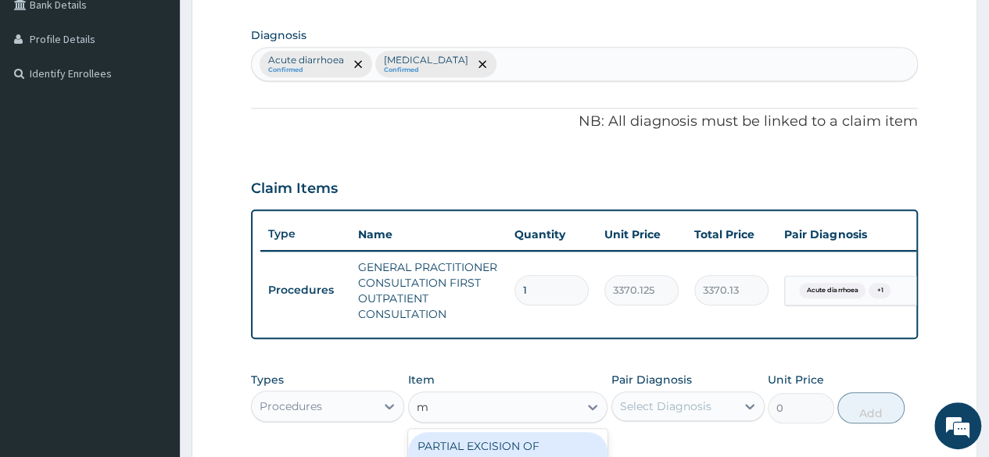
type input "m"
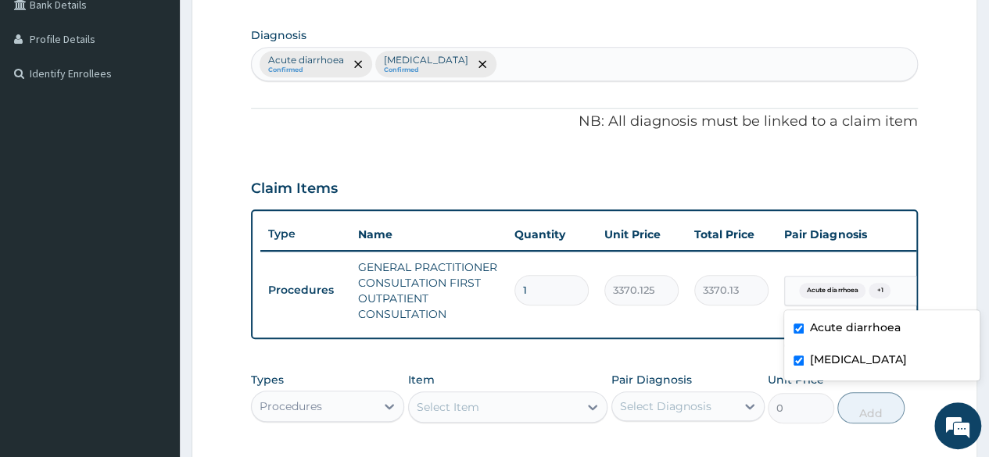
click at [858, 285] on span "Acute diarrhoea" at bounding box center [832, 291] width 66 height 16
click at [704, 331] on div "Type Name Quantity Unit Price Total Price Pair Diagnosis Actions Procedures GEN…" at bounding box center [584, 275] width 667 height 130
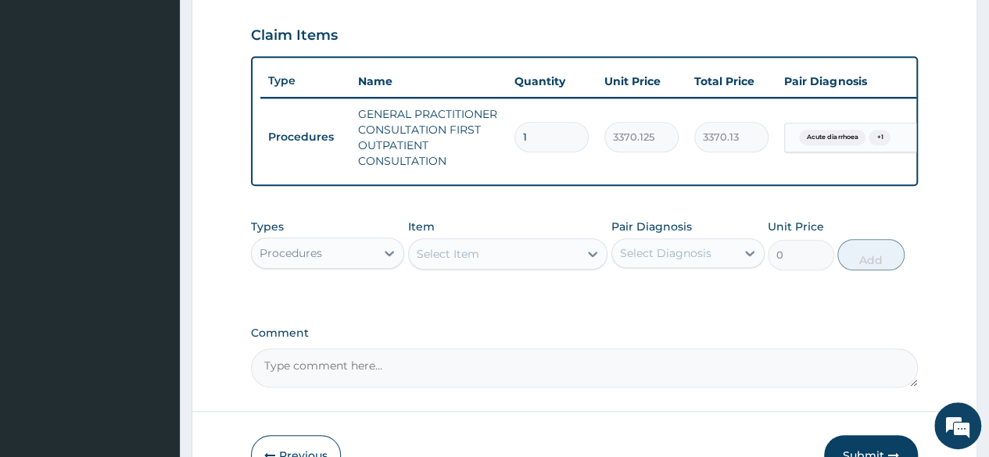
scroll to position [555, 0]
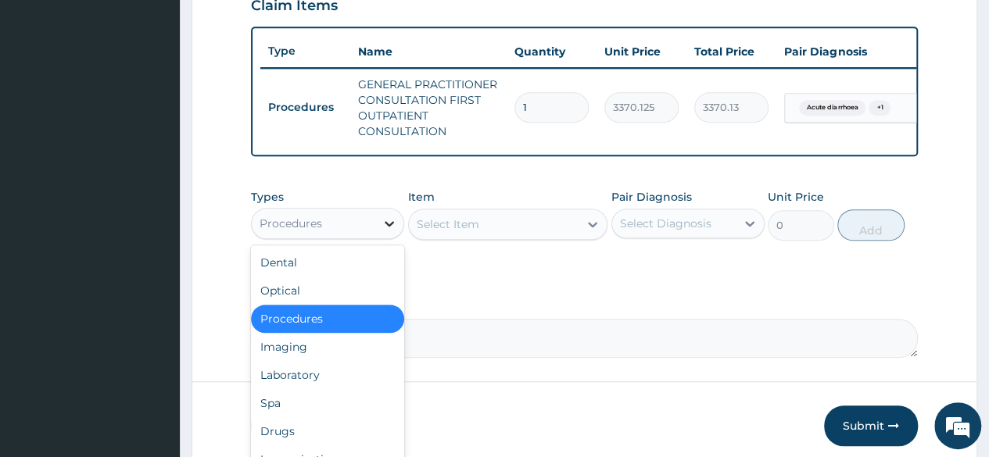
click at [391, 229] on icon at bounding box center [389, 224] width 16 height 16
click at [297, 382] on div "Laboratory" at bounding box center [327, 375] width 153 height 28
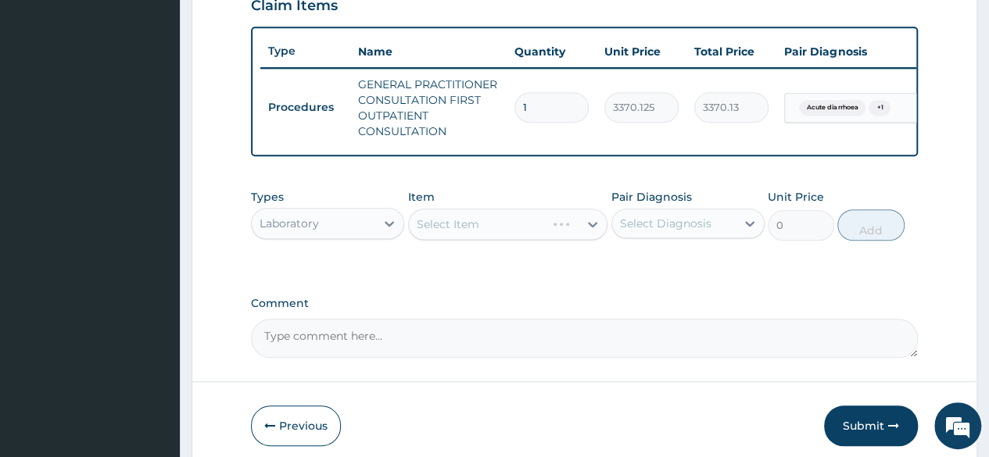
click at [533, 240] on div "Select Item" at bounding box center [508, 224] width 200 height 31
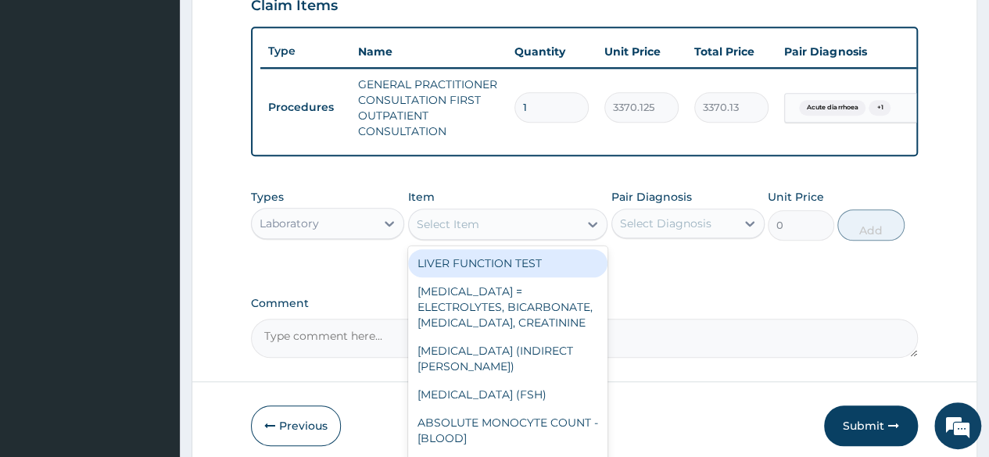
click at [593, 232] on icon at bounding box center [593, 225] width 16 height 16
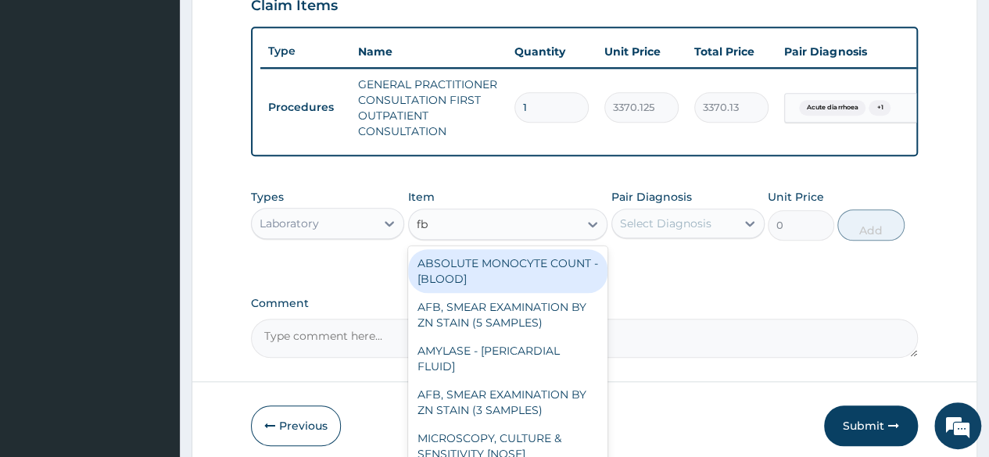
type input "fbc"
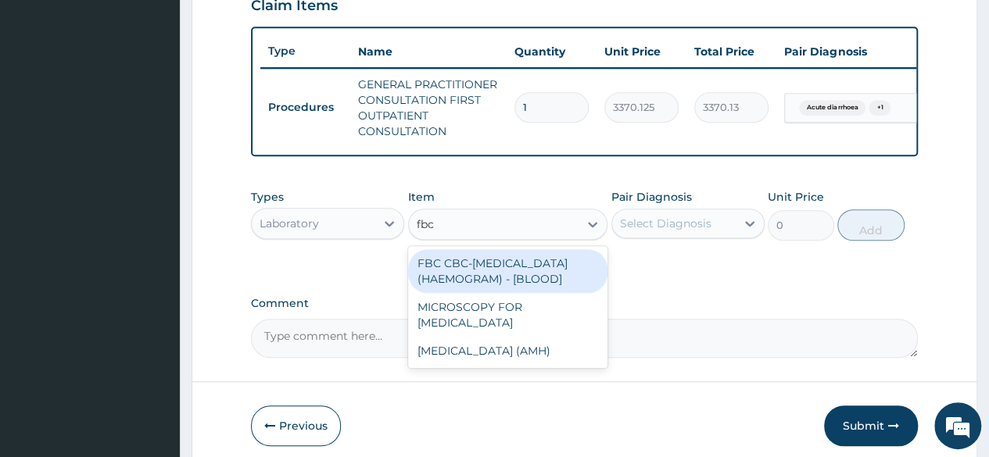
click at [542, 293] on div "FBC CBC-COMPLETE BLOOD COUNT (HAEMOGRAM) - [BLOOD]" at bounding box center [508, 271] width 200 height 44
type input "4085"
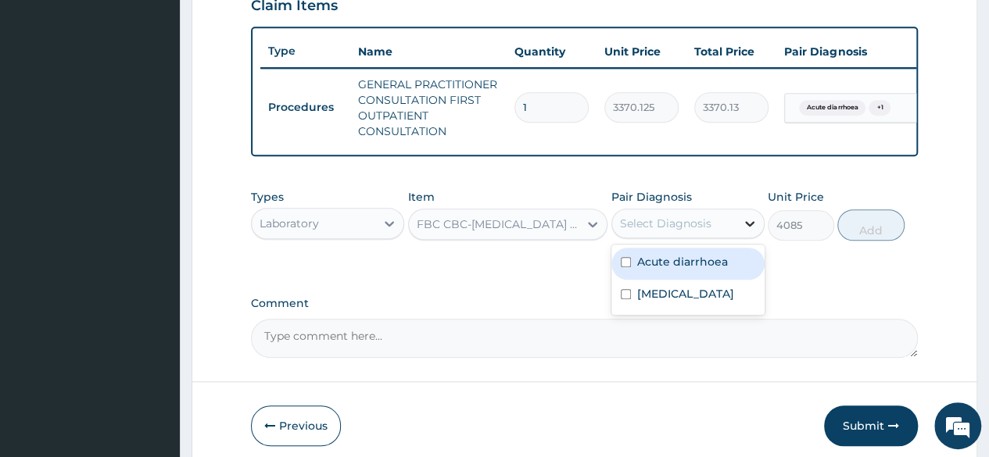
click at [743, 231] on icon at bounding box center [750, 224] width 16 height 16
click at [627, 267] on input "checkbox" at bounding box center [626, 262] width 10 height 10
checkbox input "true"
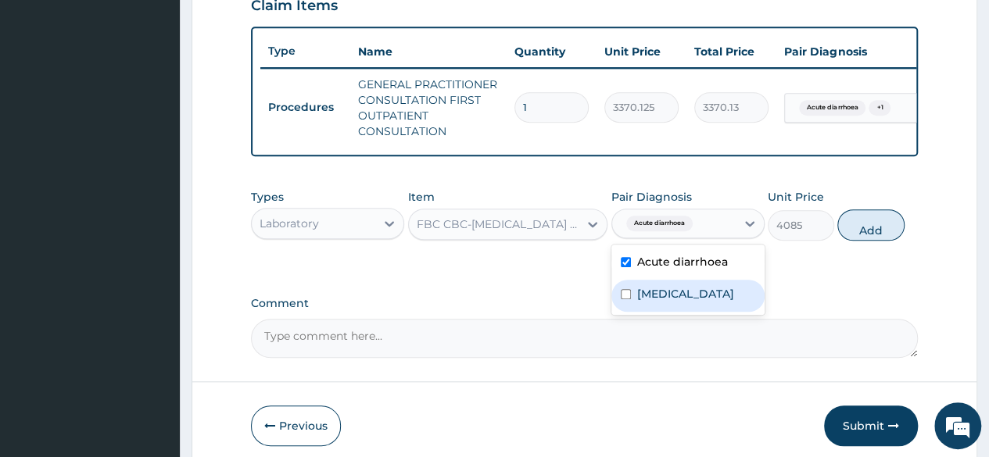
click at [618, 303] on div "Malaria" at bounding box center [687, 296] width 153 height 32
checkbox input "true"
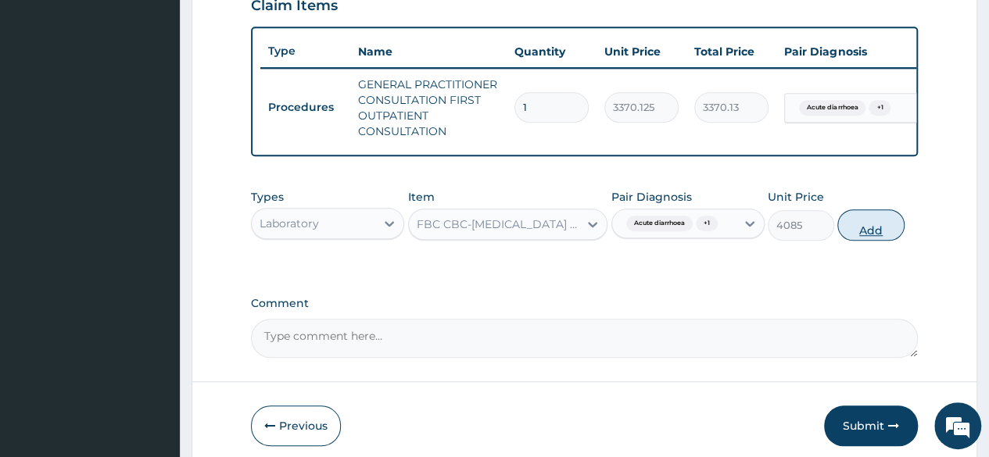
click at [861, 240] on button "Add" at bounding box center [870, 225] width 66 height 31
type input "0"
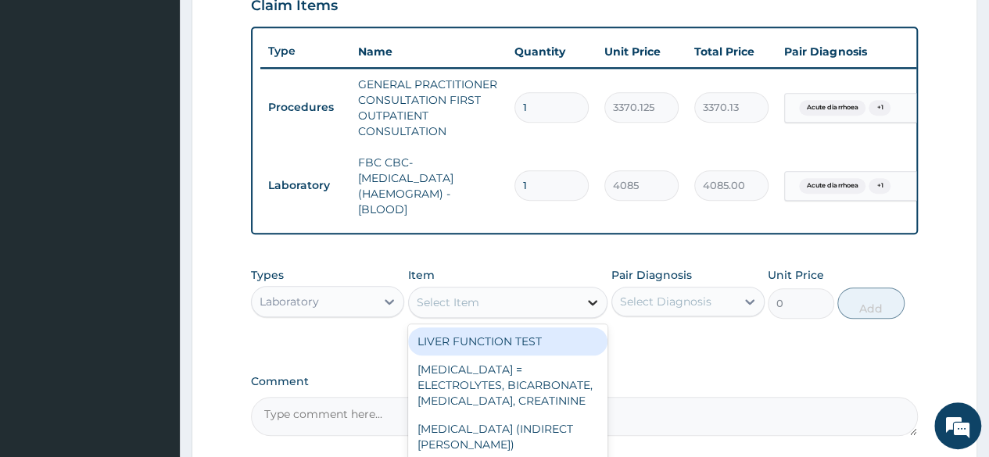
click at [604, 314] on div at bounding box center [592, 302] width 28 height 28
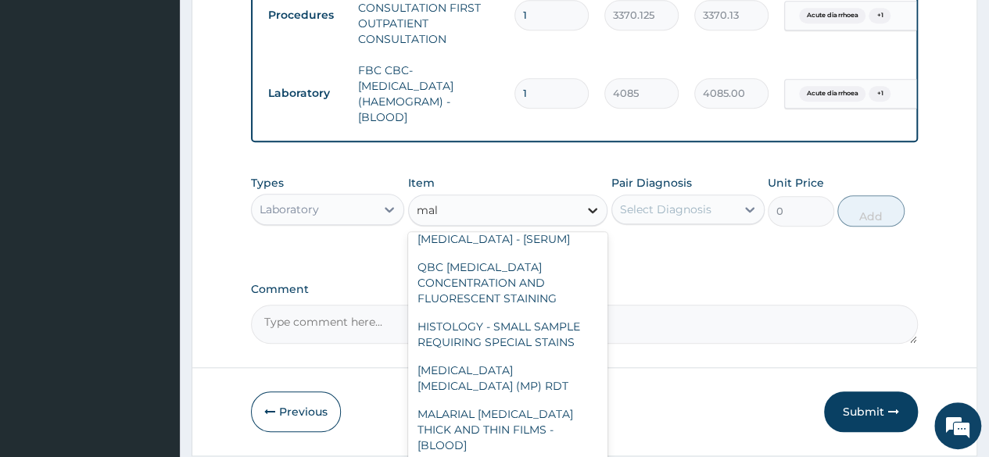
scroll to position [153, 0]
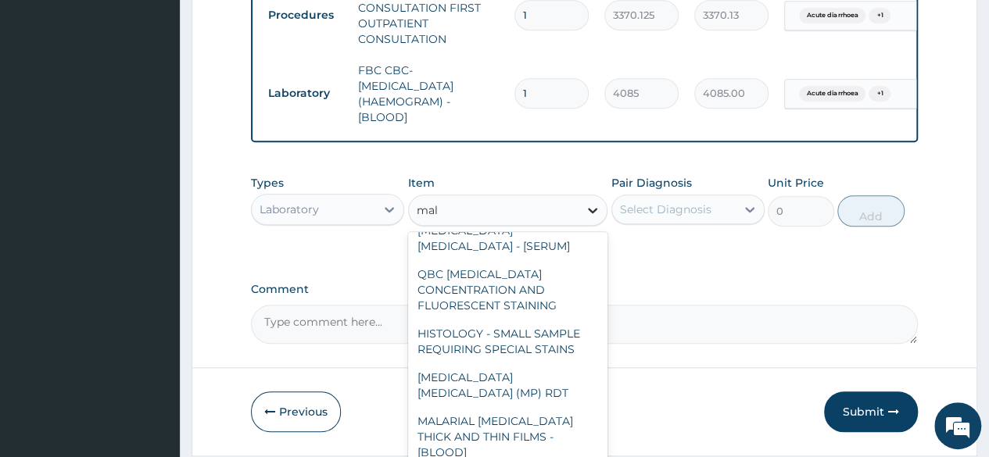
type input "mala"
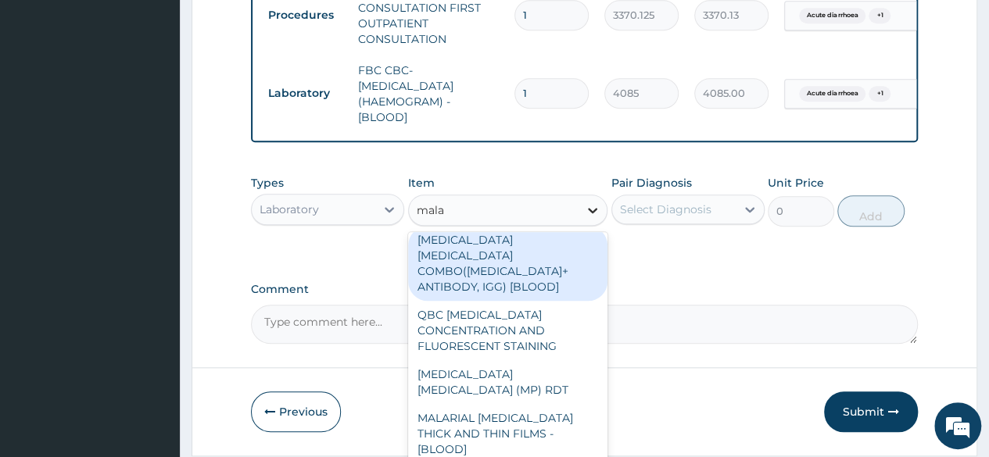
scroll to position [0, 0]
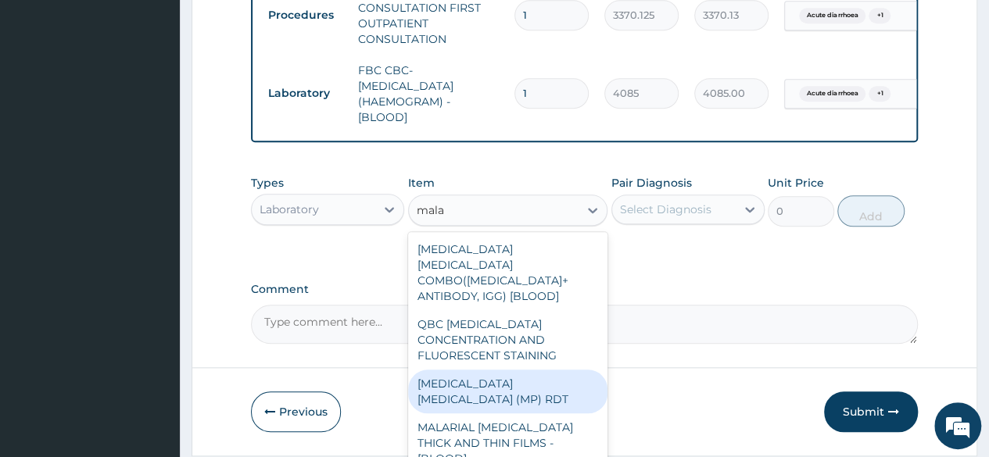
click at [520, 381] on div "MALARIA PARASITE (MP) RDT" at bounding box center [508, 392] width 200 height 44
type input "1531.875"
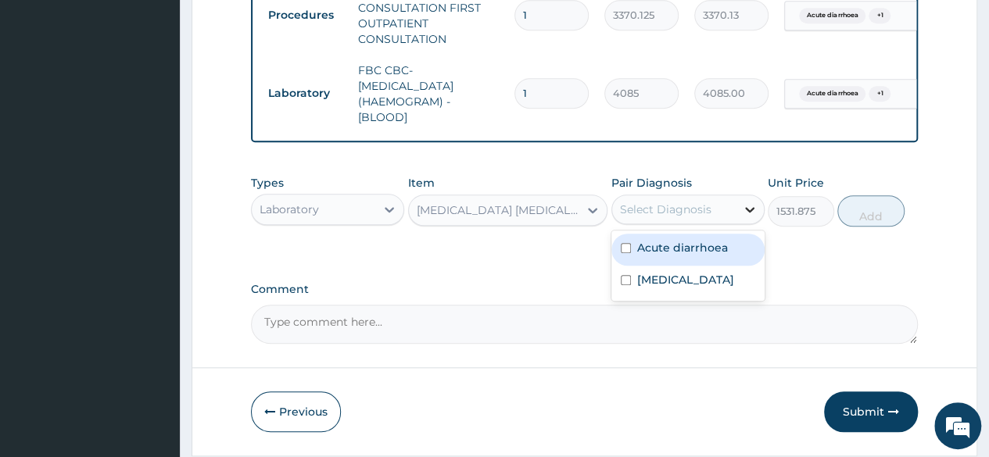
click at [750, 217] on icon at bounding box center [750, 210] width 16 height 16
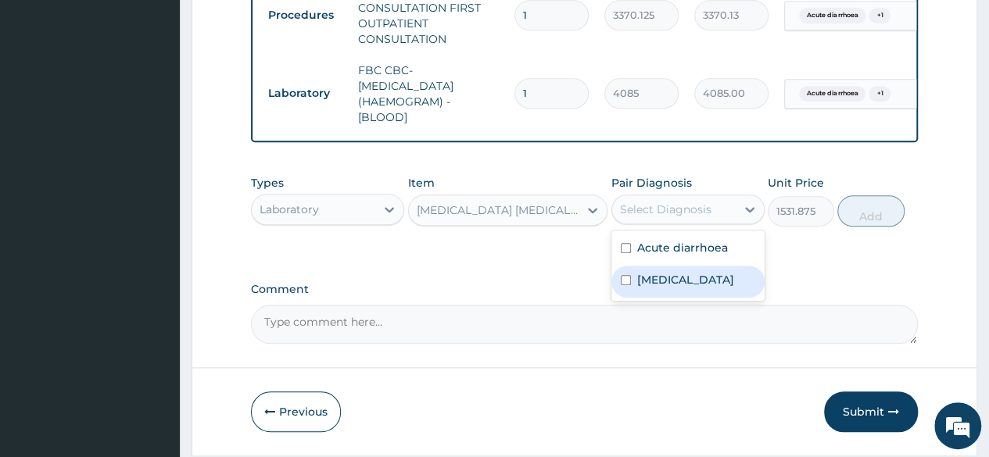
drag, startPoint x: 627, startPoint y: 258, endPoint x: 625, endPoint y: 290, distance: 32.1
click at [625, 290] on div "Acute diarrhoea Malaria" at bounding box center [687, 266] width 153 height 70
click at [625, 285] on input "checkbox" at bounding box center [626, 280] width 10 height 10
checkbox input "true"
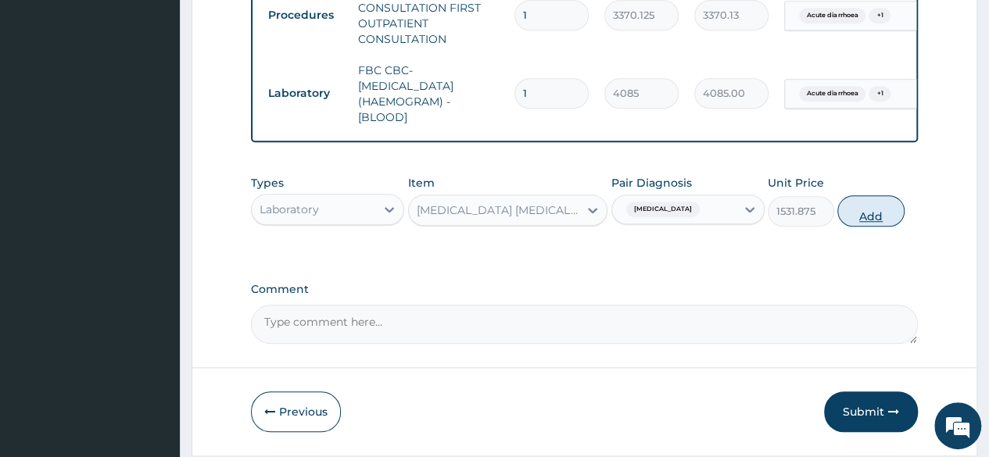
click at [897, 217] on button "Add" at bounding box center [870, 210] width 66 height 31
type input "0"
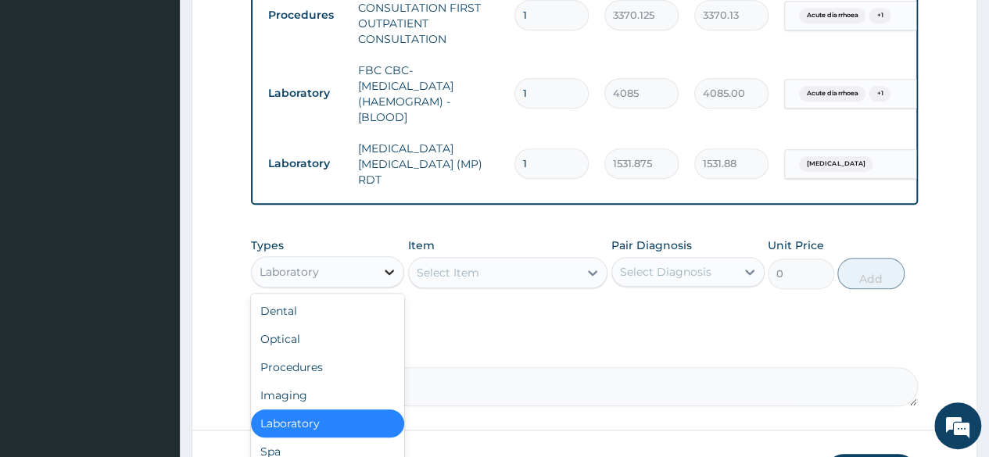
click at [385, 273] on icon at bounding box center [389, 272] width 16 height 16
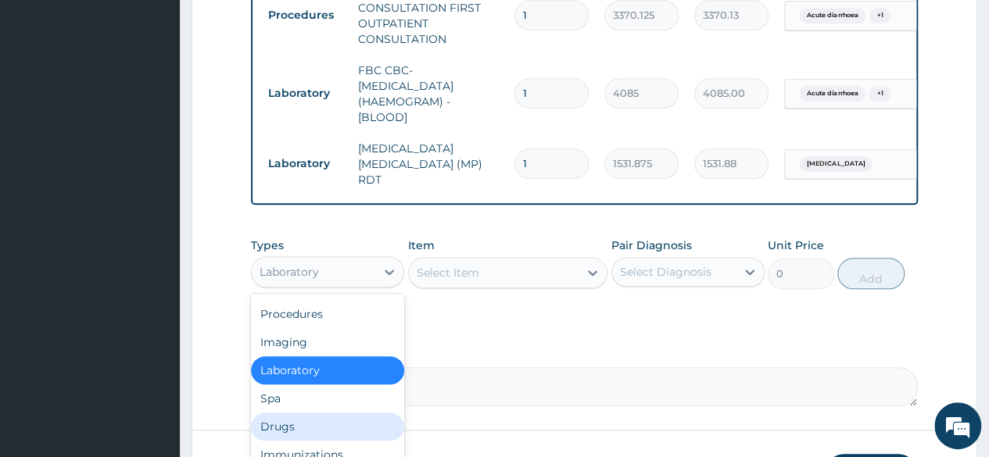
click at [297, 431] on div "Drugs" at bounding box center [327, 427] width 153 height 28
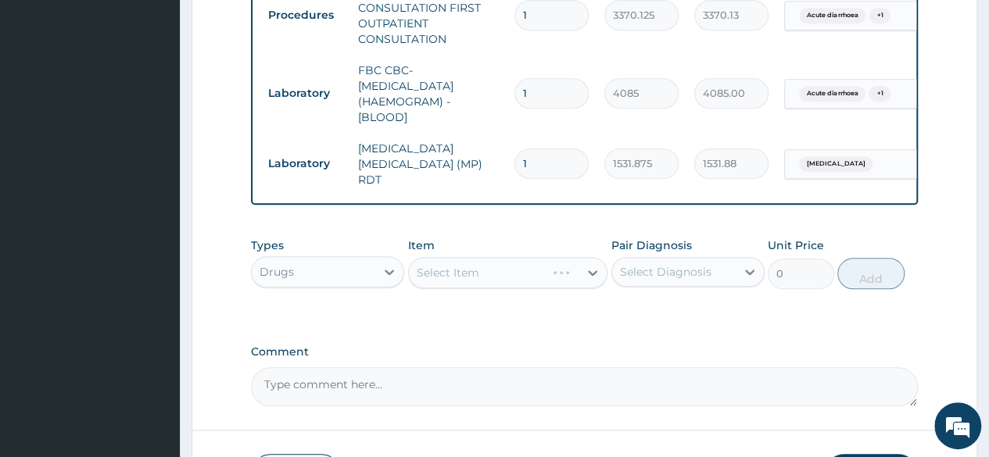
click at [432, 277] on div "Select Item" at bounding box center [508, 272] width 200 height 31
click at [594, 279] on div "Select Item" at bounding box center [508, 272] width 200 height 31
click at [535, 270] on div "Select Item" at bounding box center [508, 272] width 200 height 31
click at [585, 281] on div "Select Item" at bounding box center [508, 272] width 200 height 31
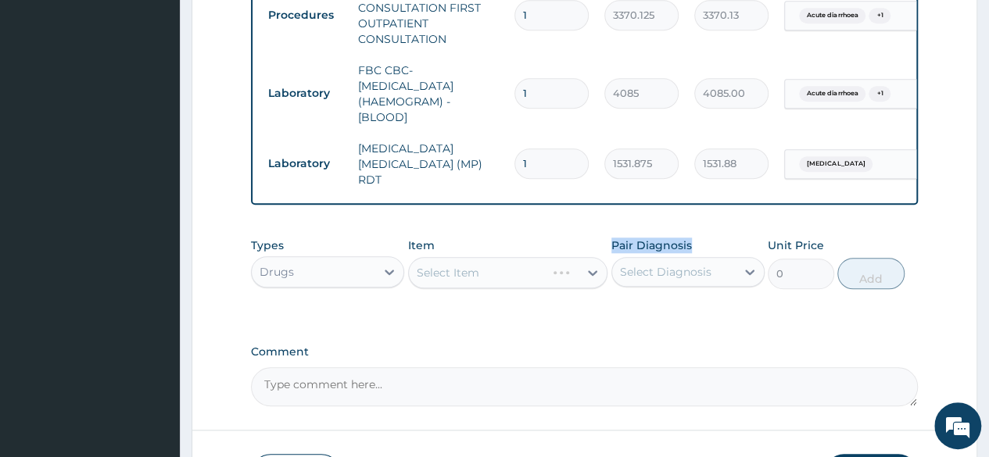
drag, startPoint x: 585, startPoint y: 281, endPoint x: 569, endPoint y: 327, distance: 48.7
click at [590, 281] on div "Select Item" at bounding box center [508, 272] width 200 height 31
click at [585, 273] on div "Select Item" at bounding box center [508, 272] width 200 height 31
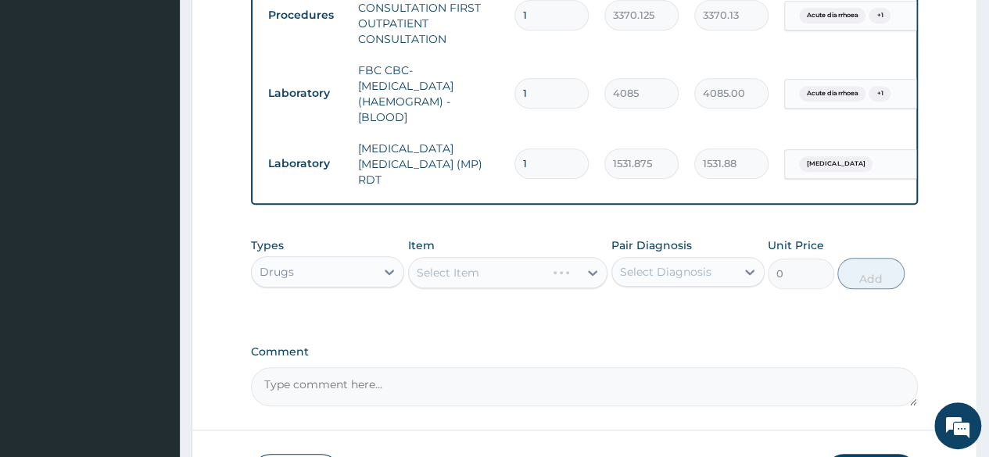
click at [560, 273] on div "Select Item" at bounding box center [508, 272] width 200 height 31
click at [591, 281] on div "Select Item" at bounding box center [508, 272] width 200 height 31
click at [563, 278] on div "Select Item" at bounding box center [508, 272] width 200 height 31
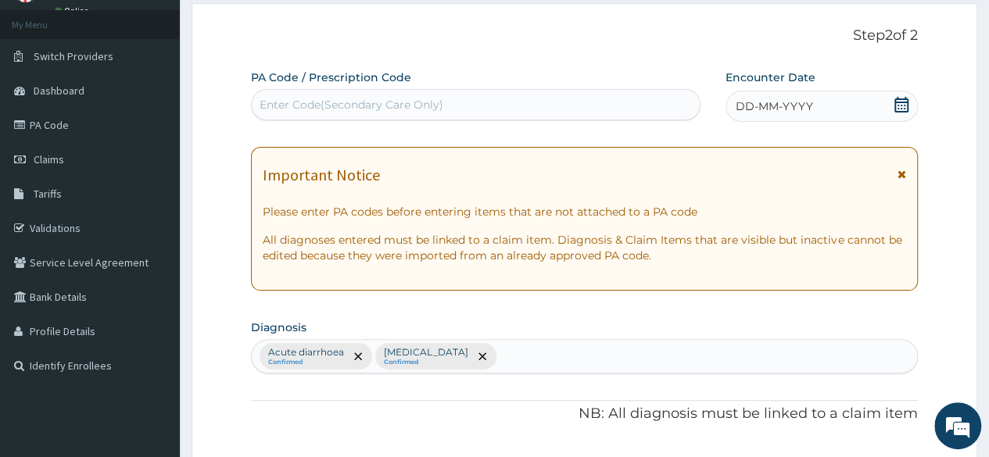
scroll to position [83, 0]
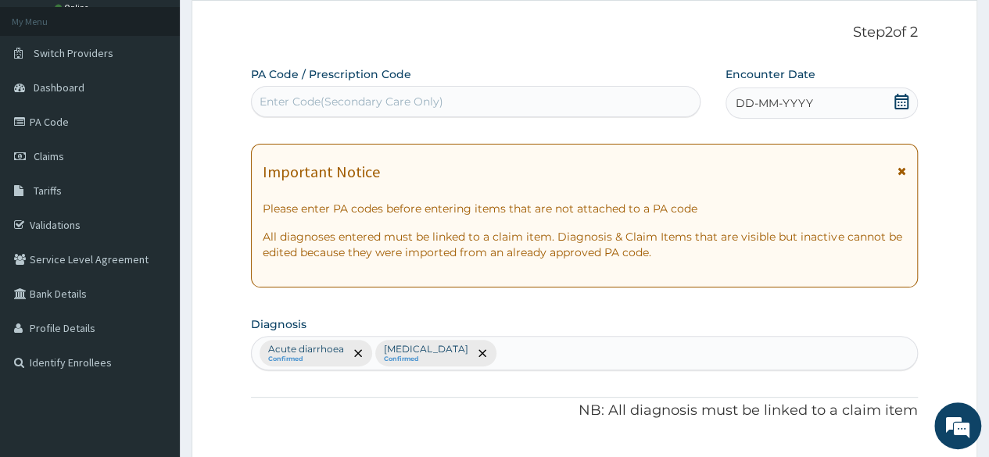
click at [744, 105] on span "DD-MM-YYYY" at bounding box center [774, 103] width 77 height 16
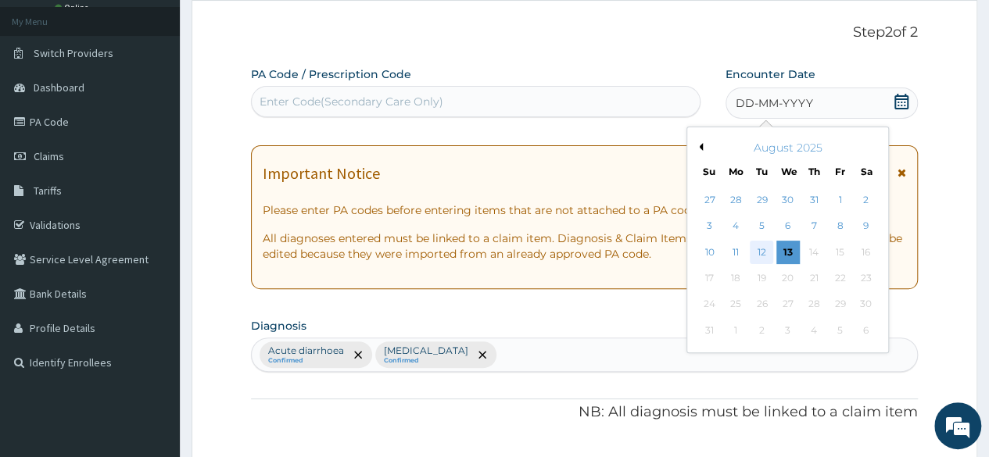
click at [766, 249] on div "12" at bounding box center [761, 252] width 23 height 23
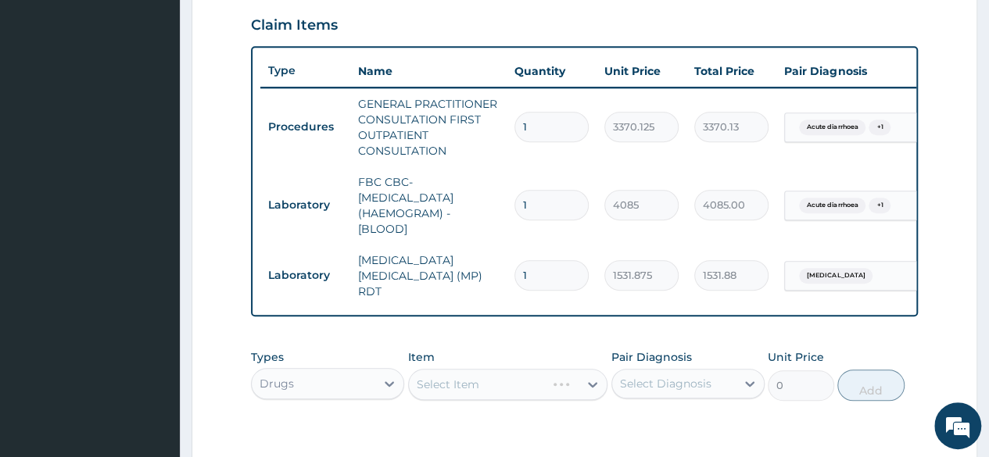
scroll to position [557, 0]
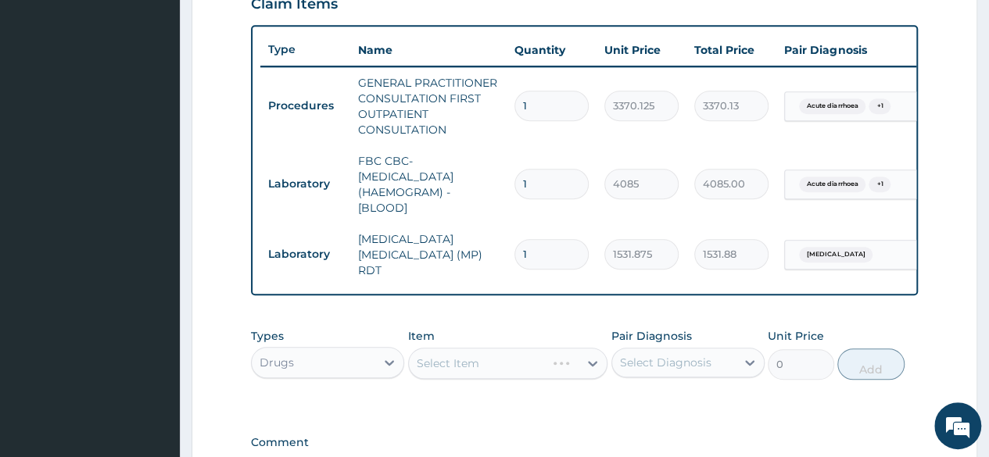
click at [596, 371] on div "Select Item" at bounding box center [508, 363] width 200 height 31
click at [526, 357] on div "Select Item" at bounding box center [508, 363] width 200 height 31
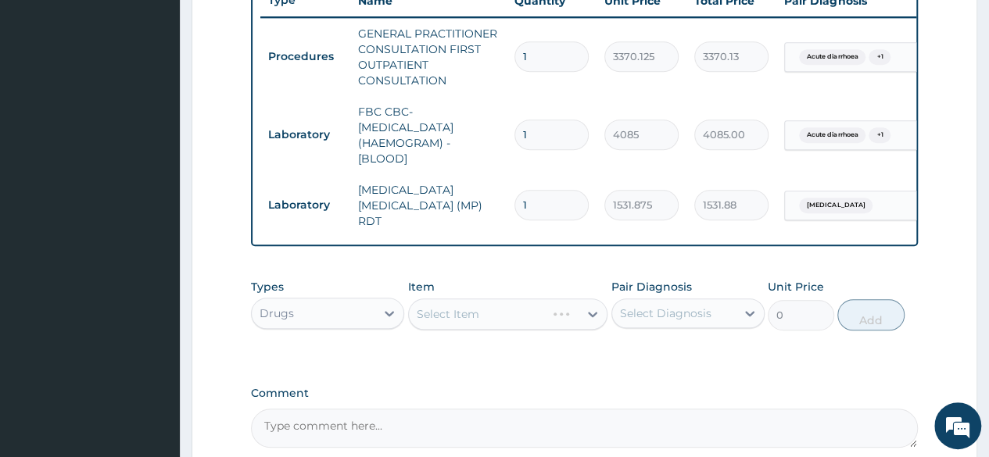
scroll to position [607, 0]
click at [596, 313] on div "Select Item" at bounding box center [508, 313] width 200 height 31
click at [589, 313] on div "Select Item" at bounding box center [508, 313] width 200 height 31
click at [507, 323] on div "Select Item" at bounding box center [508, 313] width 200 height 31
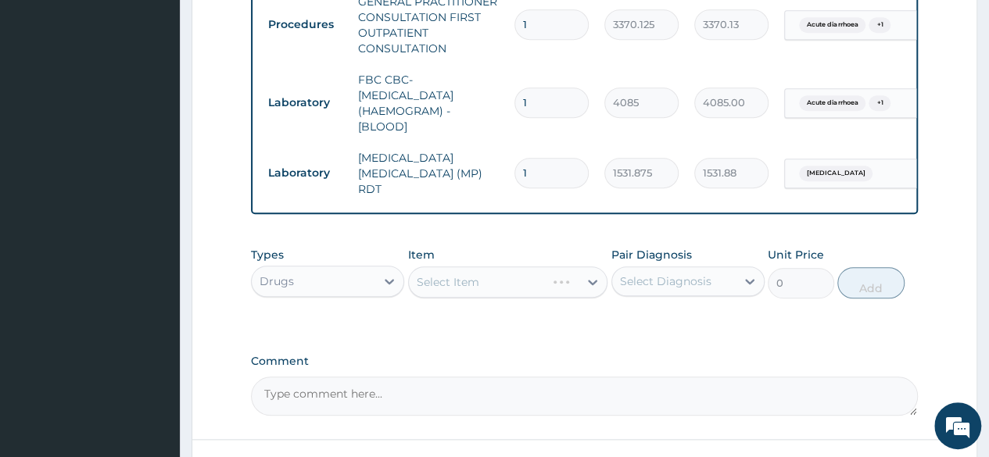
scroll to position [653, 0]
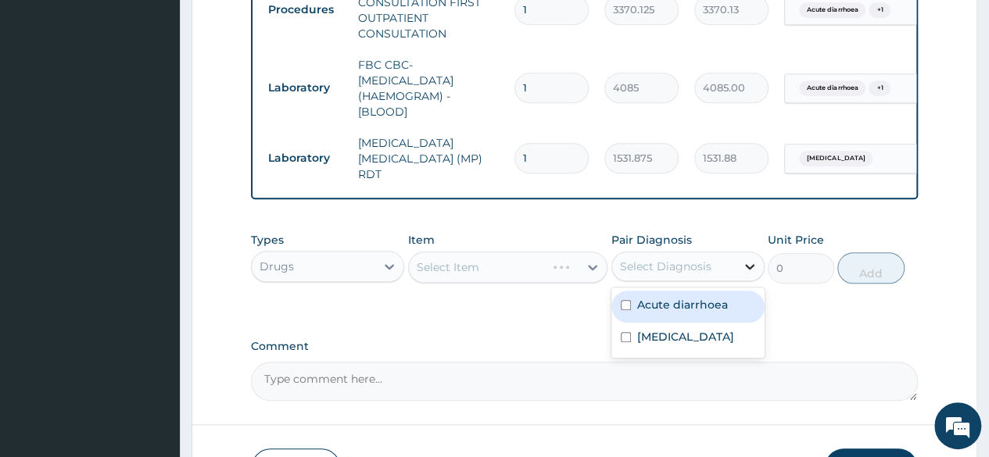
click at [757, 267] on icon at bounding box center [750, 267] width 16 height 16
click at [671, 307] on label "Acute diarrhoea" at bounding box center [682, 305] width 91 height 16
checkbox input "true"
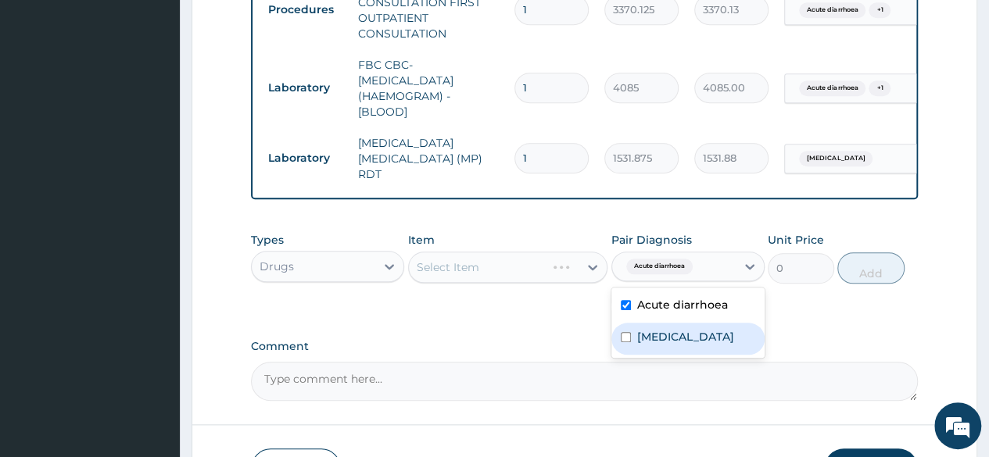
click at [669, 328] on div "Malaria" at bounding box center [687, 339] width 153 height 32
checkbox input "true"
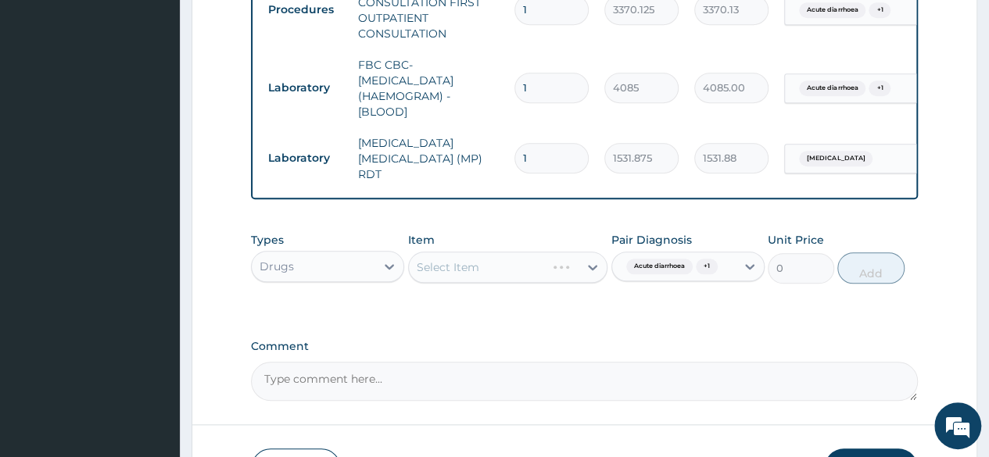
click at [535, 266] on div "Select Item" at bounding box center [508, 267] width 200 height 31
click at [586, 270] on div "Select Item" at bounding box center [508, 267] width 200 height 31
click at [597, 270] on div "Select Item" at bounding box center [508, 267] width 200 height 31
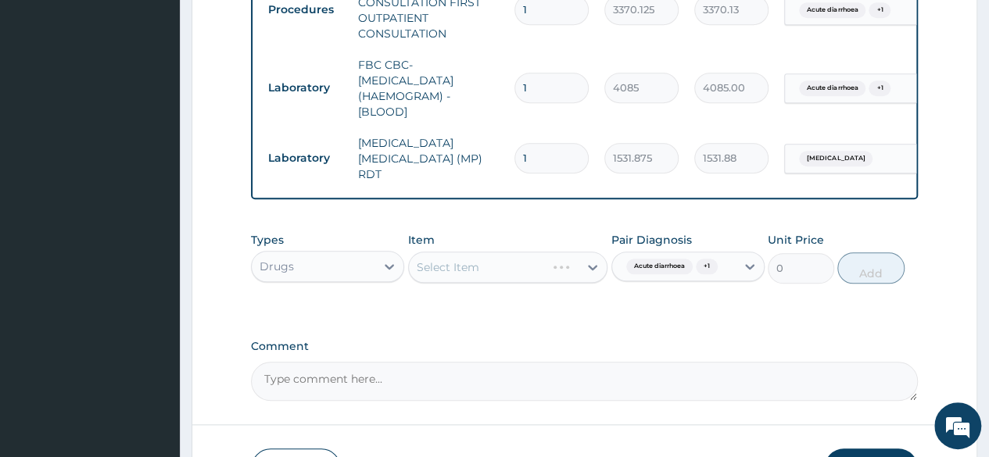
click at [541, 315] on div "Types Drugs Item Select Item Pair Diagnosis Acute diarrhoea + 1 Unit Price 0 Add" at bounding box center [584, 269] width 667 height 91
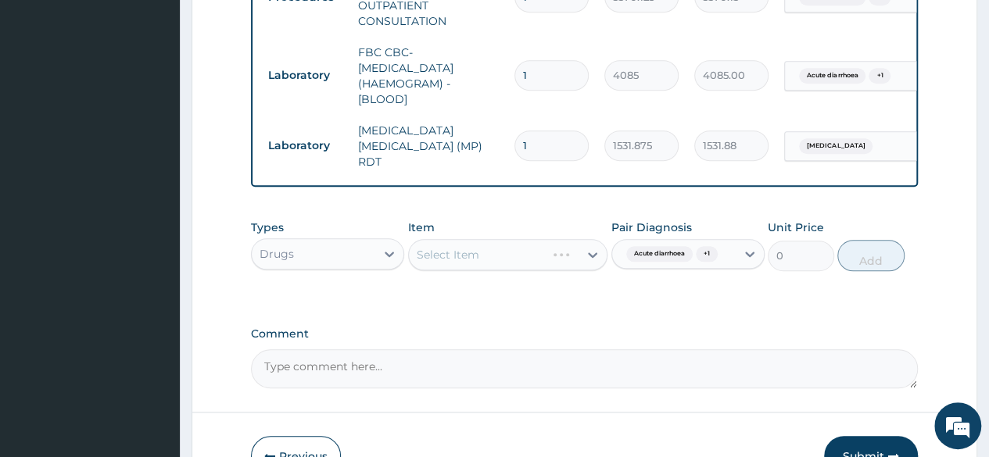
scroll to position [667, 0]
click at [491, 257] on div "Select Item" at bounding box center [508, 253] width 200 height 31
click at [589, 259] on div "Select Item" at bounding box center [508, 253] width 200 height 31
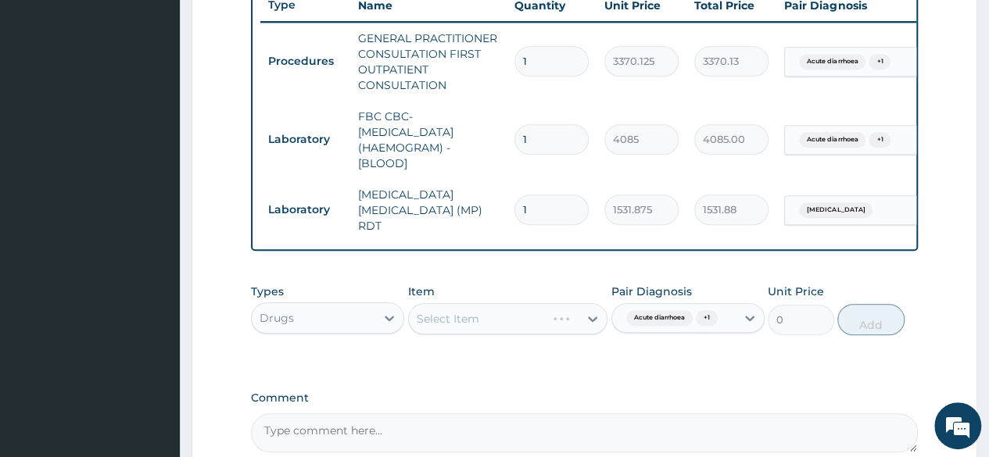
scroll to position [604, 0]
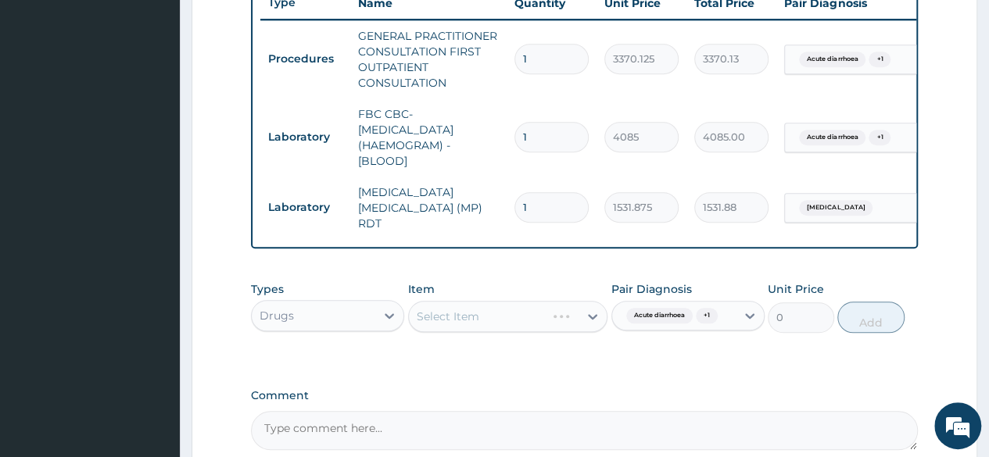
click at [598, 331] on div "Select Item" at bounding box center [508, 316] width 200 height 31
click at [590, 315] on div "Select Item" at bounding box center [508, 316] width 200 height 31
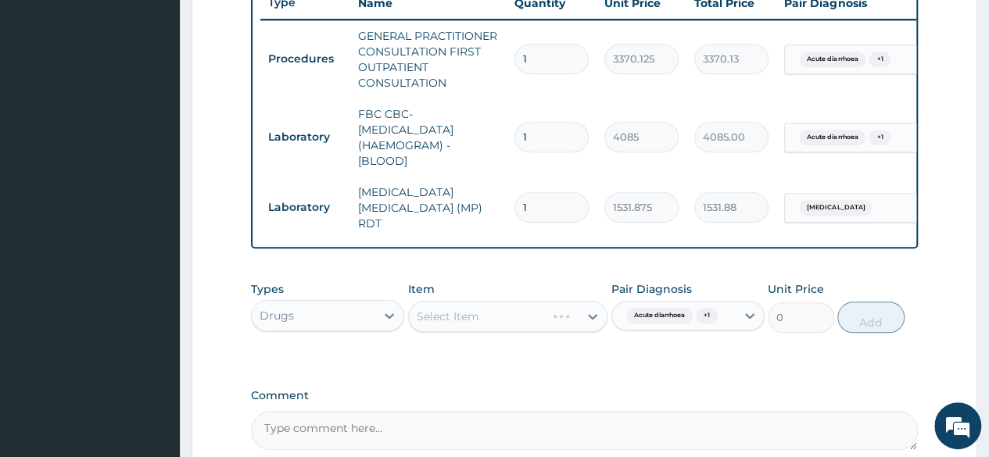
click at [526, 356] on div "Types Drugs Item Select Item Pair Diagnosis Acute diarrhoea + 1 Unit Price 0 Add" at bounding box center [584, 319] width 667 height 91
click at [496, 299] on div "Item Select Item" at bounding box center [508, 307] width 200 height 52
click at [504, 320] on div "Select Item" at bounding box center [508, 316] width 200 height 31
drag, startPoint x: 504, startPoint y: 320, endPoint x: 582, endPoint y: 316, distance: 78.3
click at [582, 316] on div "Select Item" at bounding box center [508, 316] width 200 height 31
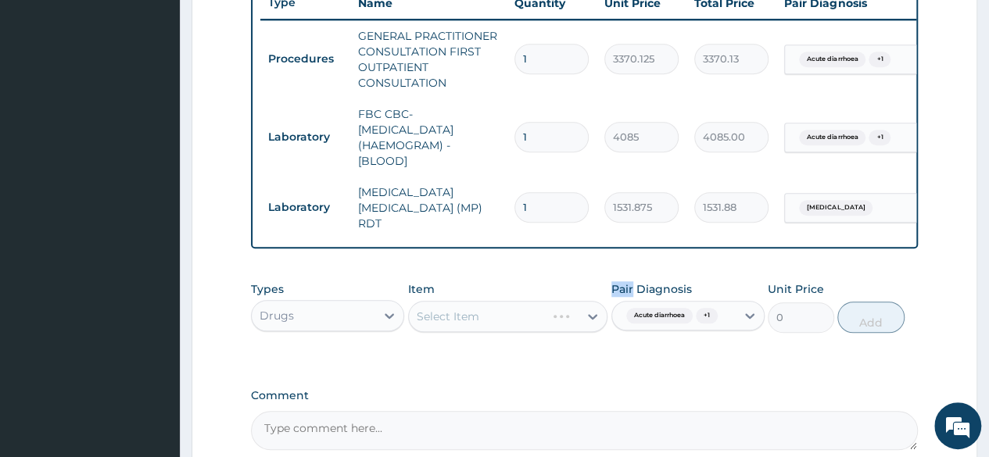
click at [594, 321] on div "Select Item" at bounding box center [508, 316] width 200 height 31
click at [575, 325] on div "Select Item" at bounding box center [508, 316] width 200 height 31
click at [591, 321] on div "Select Item" at bounding box center [508, 316] width 200 height 31
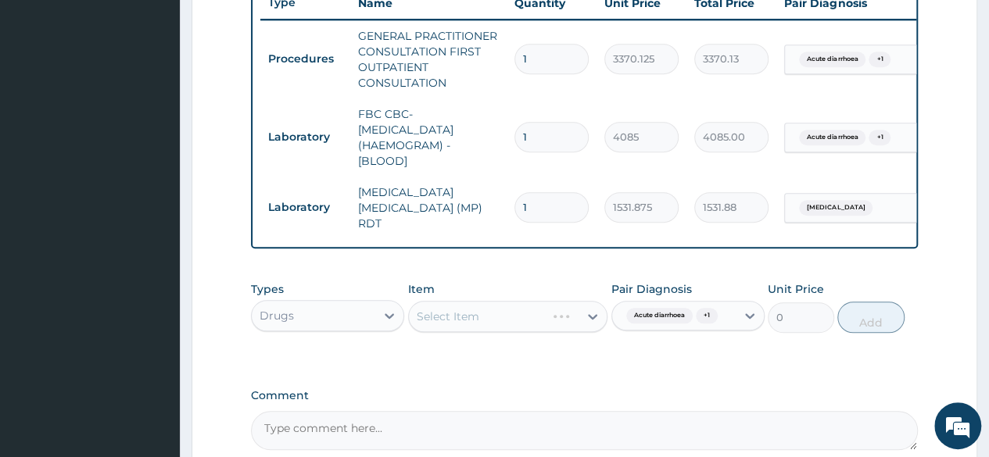
click at [482, 317] on div "Select Item" at bounding box center [508, 316] width 200 height 31
click at [593, 322] on div "Select Item" at bounding box center [508, 316] width 200 height 31
click at [590, 316] on div "Select Item" at bounding box center [508, 316] width 200 height 31
click at [483, 316] on div "Select Item" at bounding box center [508, 316] width 200 height 31
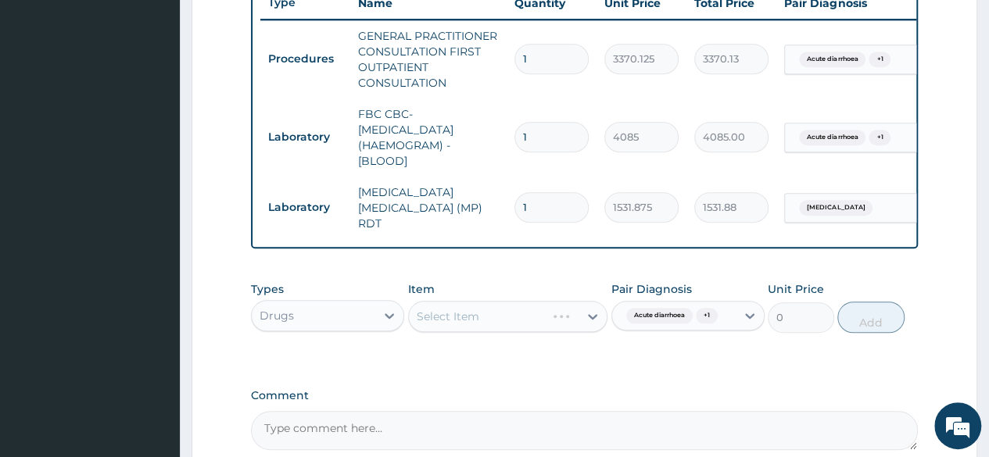
click at [589, 317] on div "Select Item" at bounding box center [508, 316] width 200 height 31
drag, startPoint x: 493, startPoint y: 353, endPoint x: 597, endPoint y: 323, distance: 108.9
click at [597, 323] on div "Types Drugs Item Select Item Pair Diagnosis Acute diarrhoea + 1 Unit Price 0 Add" at bounding box center [584, 319] width 667 height 91
click at [597, 323] on div "Select Item" at bounding box center [508, 316] width 200 height 31
click at [530, 323] on div "Select Item" at bounding box center [508, 316] width 200 height 31
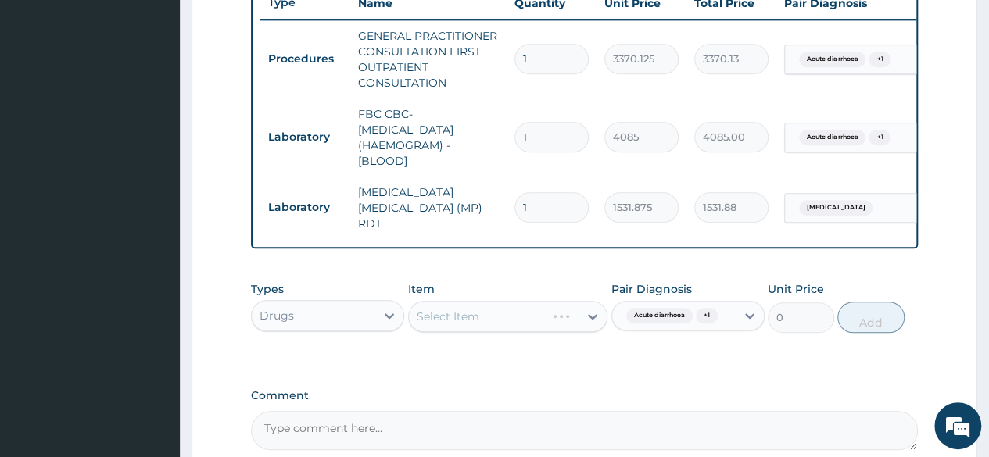
click at [594, 313] on div "Select Item" at bounding box center [508, 316] width 200 height 31
click at [588, 316] on div "Select Item" at bounding box center [508, 316] width 200 height 31
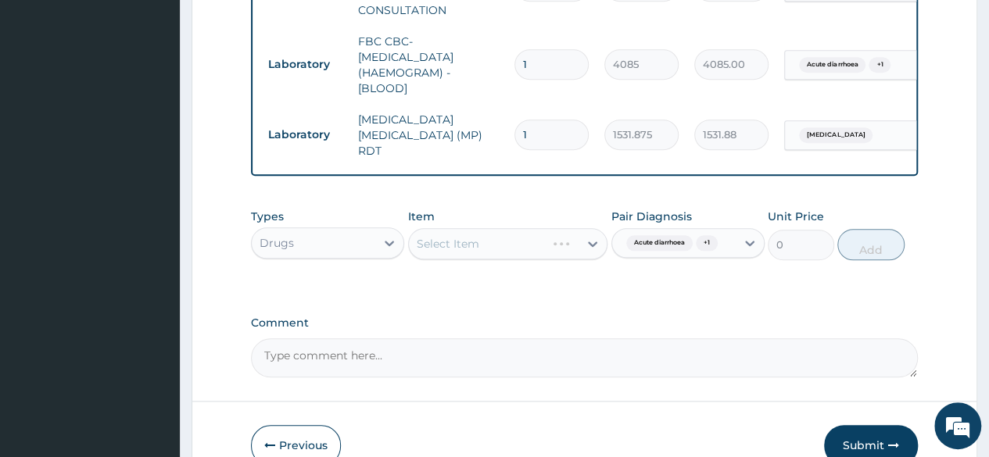
scroll to position [675, 0]
click at [589, 242] on div "Select Item" at bounding box center [508, 244] width 200 height 31
click at [543, 238] on div "Select Item" at bounding box center [508, 244] width 200 height 31
click at [586, 246] on div "Select Item" at bounding box center [508, 244] width 200 height 31
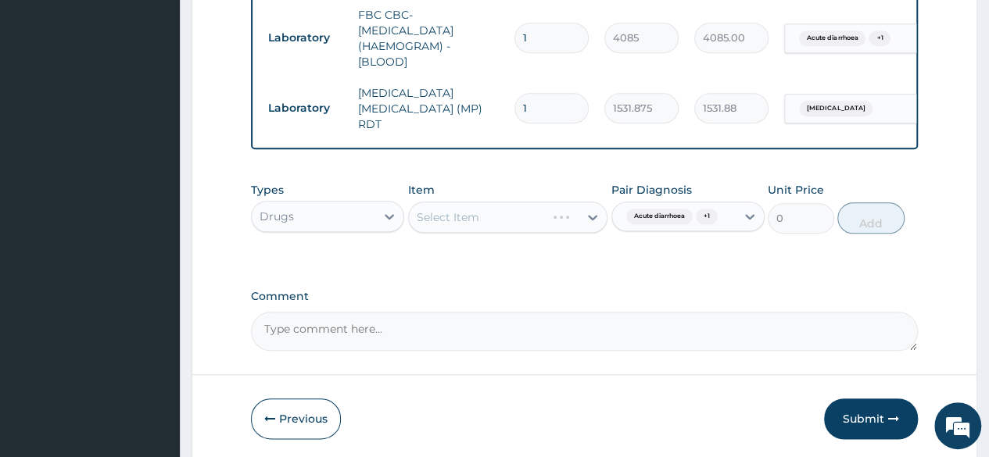
scroll to position [695, 0]
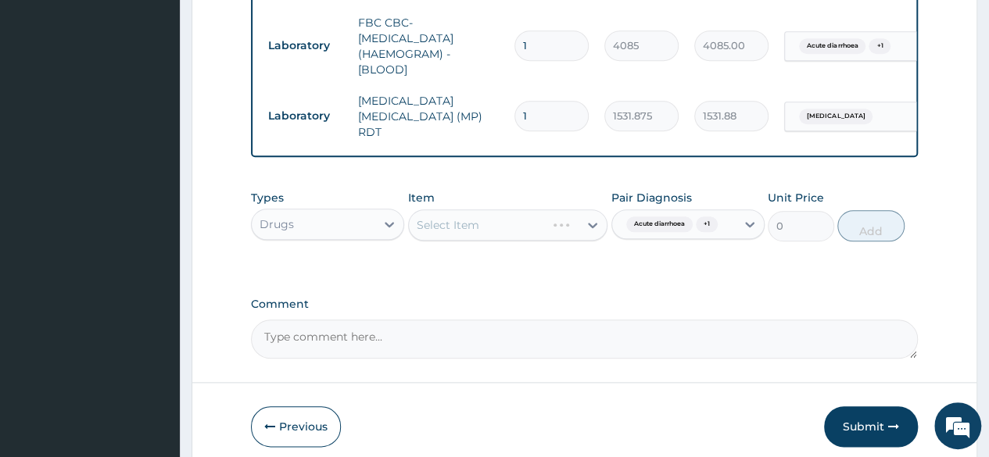
click at [582, 233] on div "Select Item" at bounding box center [508, 225] width 200 height 31
drag, startPoint x: 582, startPoint y: 233, endPoint x: 505, endPoint y: 268, distance: 84.3
click at [505, 268] on div "Types Drugs Item Select Item Pair Diagnosis Acute diarrhoea + 1 Unit Price 0 Add" at bounding box center [584, 227] width 667 height 91
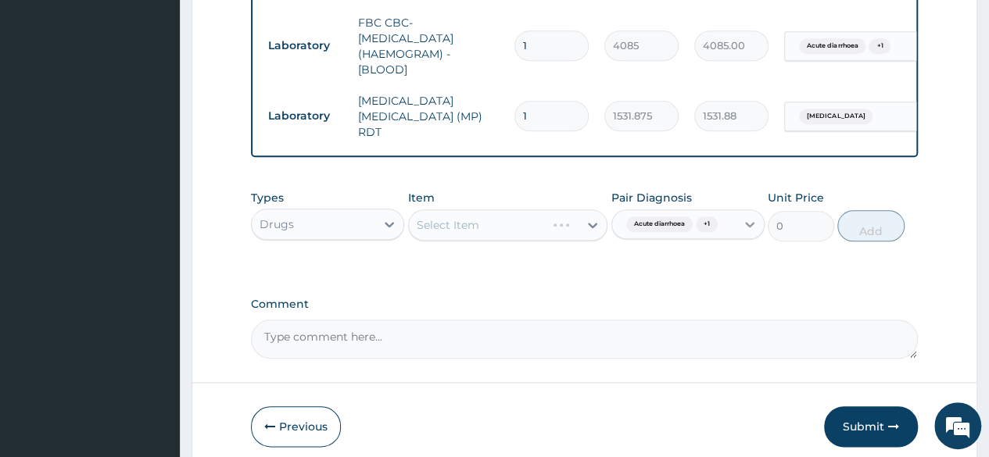
click at [750, 231] on icon at bounding box center [750, 225] width 16 height 16
click at [585, 228] on div "Select Item" at bounding box center [508, 225] width 200 height 31
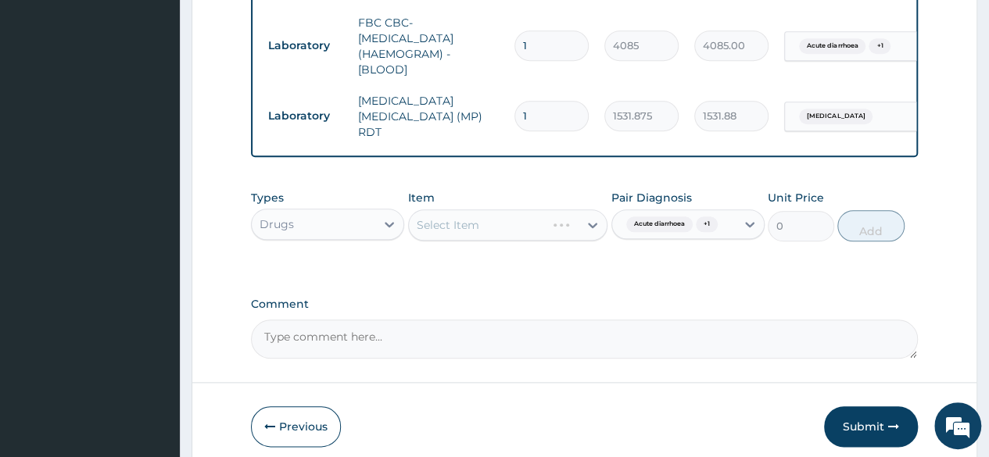
click at [589, 230] on div "Select Item" at bounding box center [508, 225] width 200 height 31
drag, startPoint x: 589, startPoint y: 230, endPoint x: 503, endPoint y: 260, distance: 92.0
click at [503, 260] on div "Types Drugs Item Select Item Pair Diagnosis Acute diarrhoea + 1 Unit Price 0 Add" at bounding box center [584, 227] width 667 height 91
click at [506, 226] on div "Select Item" at bounding box center [508, 225] width 200 height 31
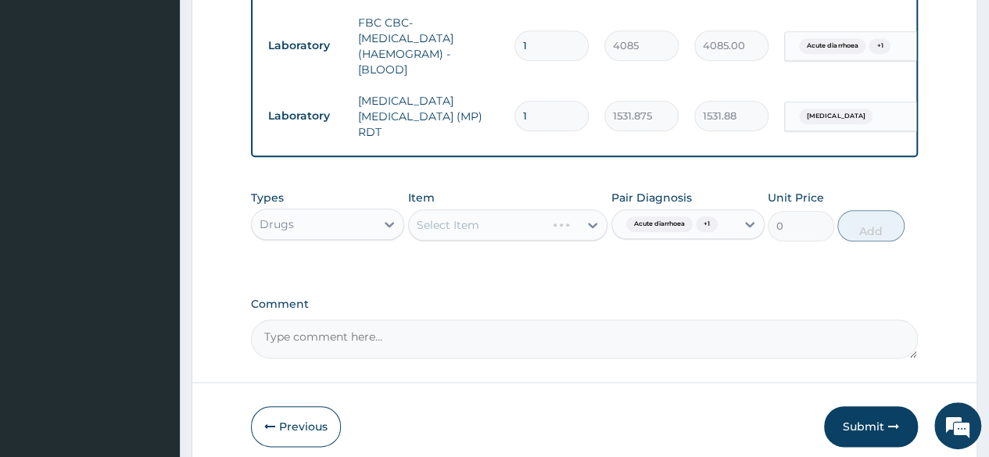
click at [506, 226] on div "Select Item" at bounding box center [508, 225] width 200 height 31
click at [469, 232] on div "Select Item" at bounding box center [508, 225] width 200 height 31
click at [596, 227] on div "Select Item" at bounding box center [508, 225] width 200 height 31
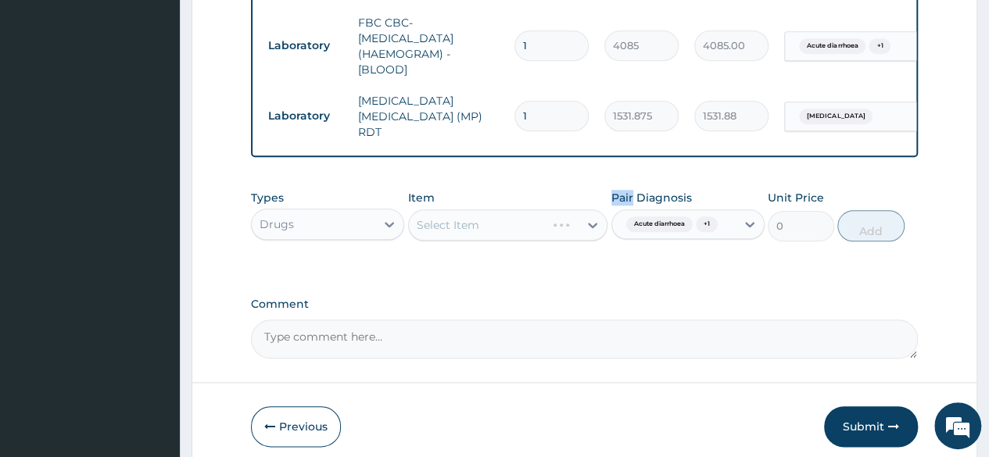
click at [596, 227] on div "Select Item" at bounding box center [508, 225] width 200 height 31
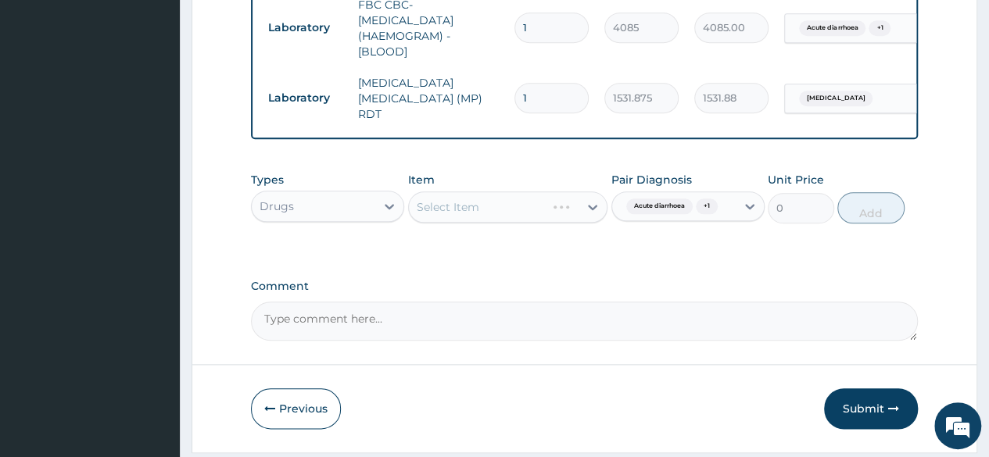
scroll to position [706, 0]
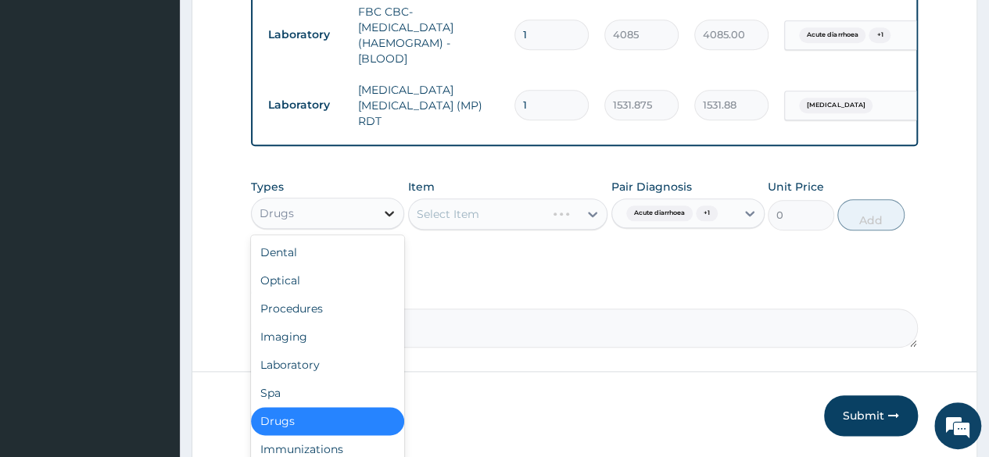
click at [386, 213] on icon at bounding box center [389, 213] width 9 height 5
click at [330, 392] on div "Spa" at bounding box center [327, 393] width 153 height 28
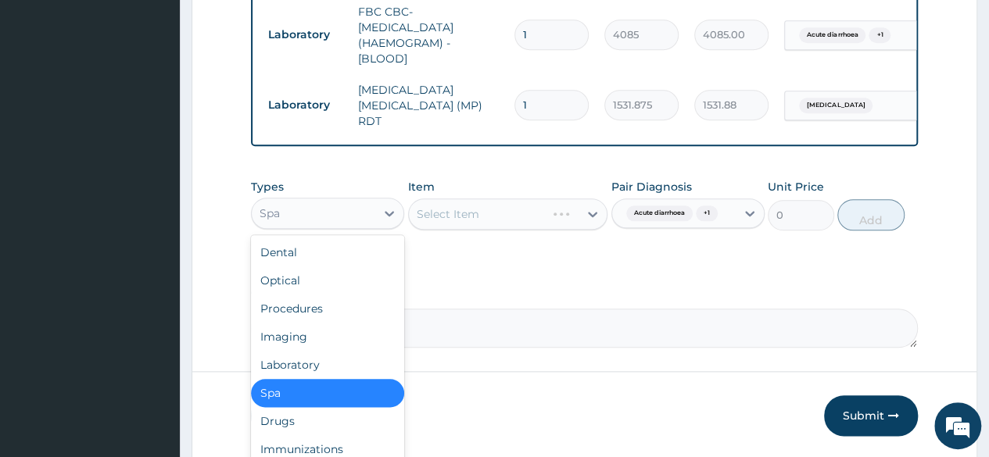
click at [374, 217] on div "Spa" at bounding box center [314, 213] width 124 height 25
click at [327, 420] on div "Drugs" at bounding box center [327, 421] width 153 height 28
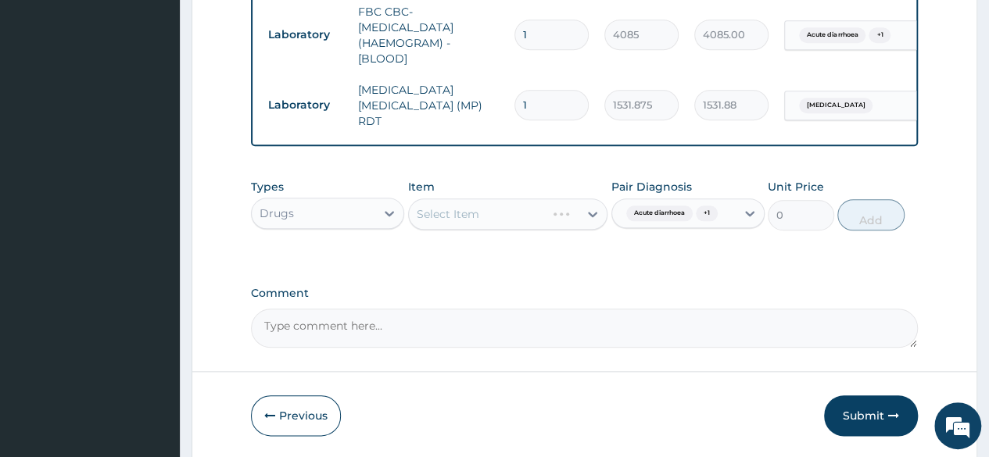
click at [589, 221] on div "Select Item" at bounding box center [508, 214] width 200 height 31
click at [591, 218] on div "Select Item" at bounding box center [508, 214] width 200 height 31
click at [592, 217] on div "Select Item" at bounding box center [508, 214] width 200 height 31
drag, startPoint x: 592, startPoint y: 217, endPoint x: 551, endPoint y: 285, distance: 79.2
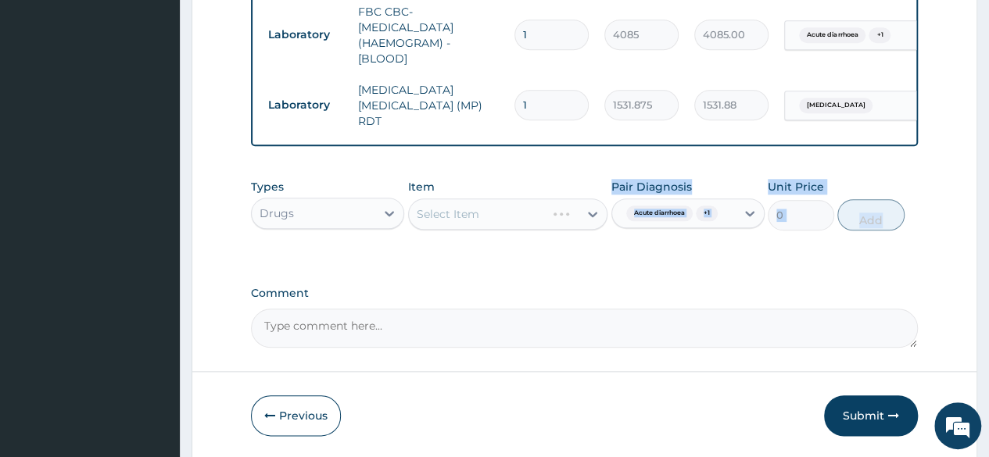
click at [595, 218] on div "Select Item" at bounding box center [508, 214] width 200 height 31
click at [593, 217] on div "Select Item" at bounding box center [508, 214] width 200 height 31
click at [589, 217] on div "Select Item" at bounding box center [508, 214] width 200 height 31
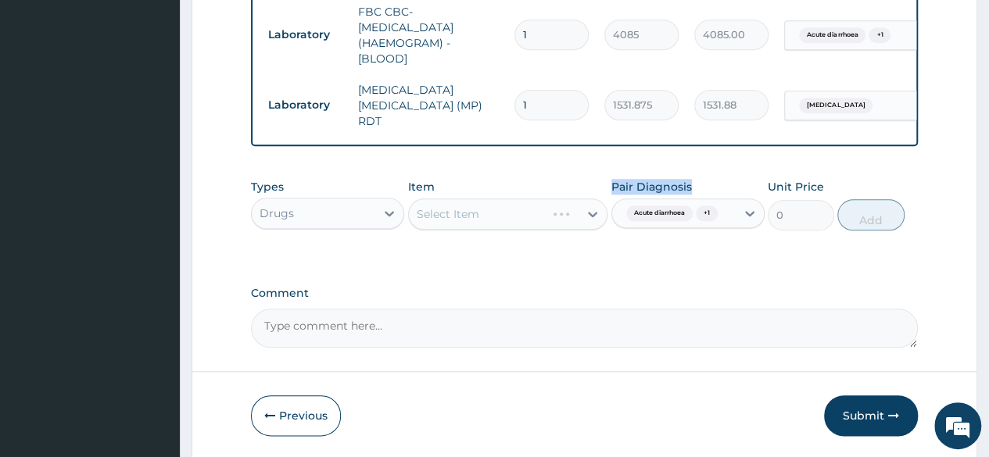
drag, startPoint x: 589, startPoint y: 217, endPoint x: 561, endPoint y: 273, distance: 63.3
click at [533, 221] on div "Select Item" at bounding box center [508, 214] width 200 height 31
click at [588, 213] on div "Select Item" at bounding box center [508, 214] width 200 height 31
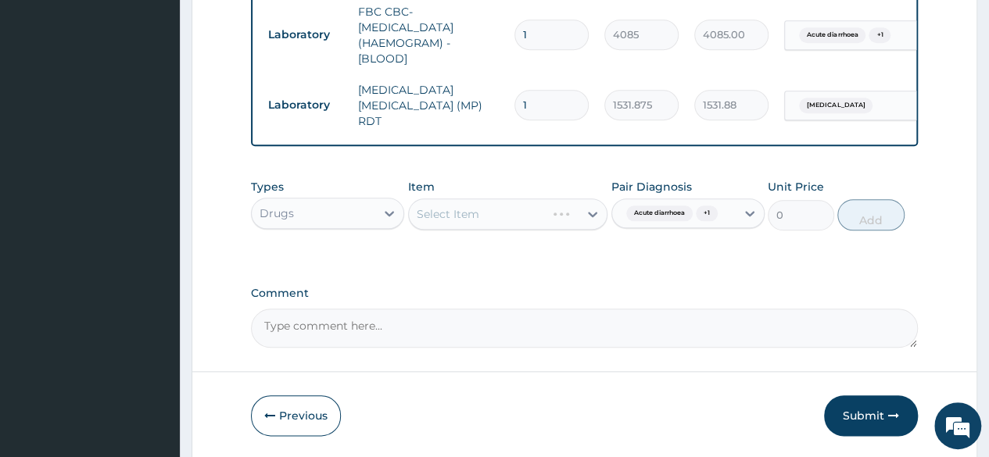
click at [544, 222] on div "Select Item" at bounding box center [508, 214] width 200 height 31
click at [593, 217] on div "Select Item" at bounding box center [508, 214] width 200 height 31
click at [569, 226] on div "Select Item" at bounding box center [508, 214] width 200 height 31
click at [555, 202] on div "Select Item" at bounding box center [508, 214] width 200 height 31
click at [594, 212] on div "Select Item" at bounding box center [508, 214] width 200 height 31
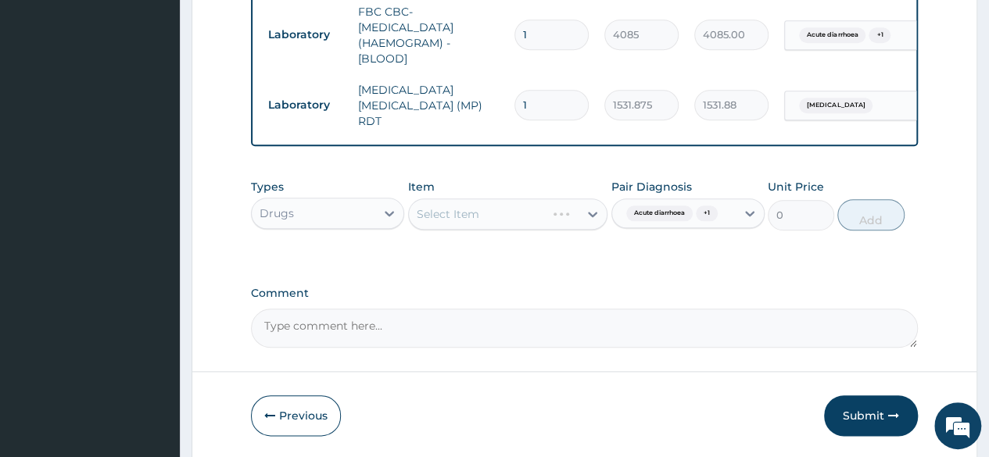
click at [570, 208] on div "Select Item" at bounding box center [508, 214] width 200 height 31
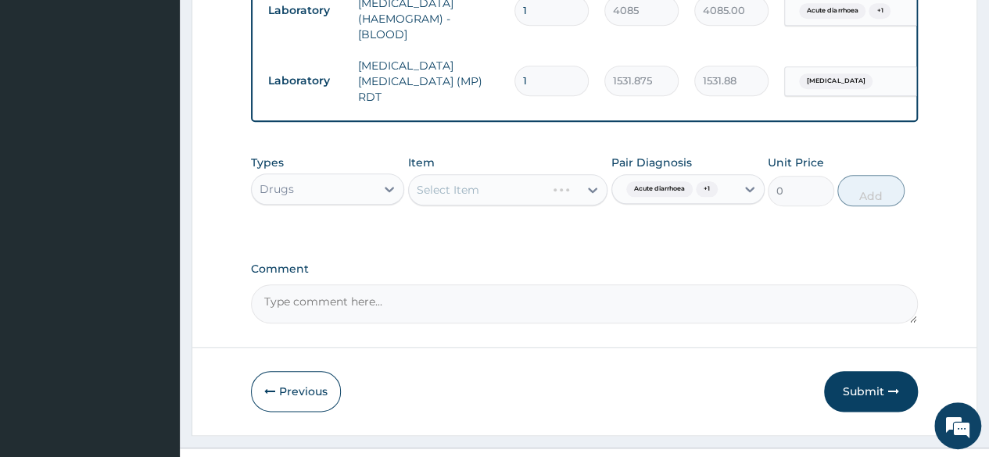
scroll to position [731, 0]
click at [594, 195] on div "Select Item" at bounding box center [508, 189] width 200 height 31
drag, startPoint x: 594, startPoint y: 195, endPoint x: 506, endPoint y: 188, distance: 88.6
click at [506, 188] on div "Select Item" at bounding box center [508, 189] width 200 height 31
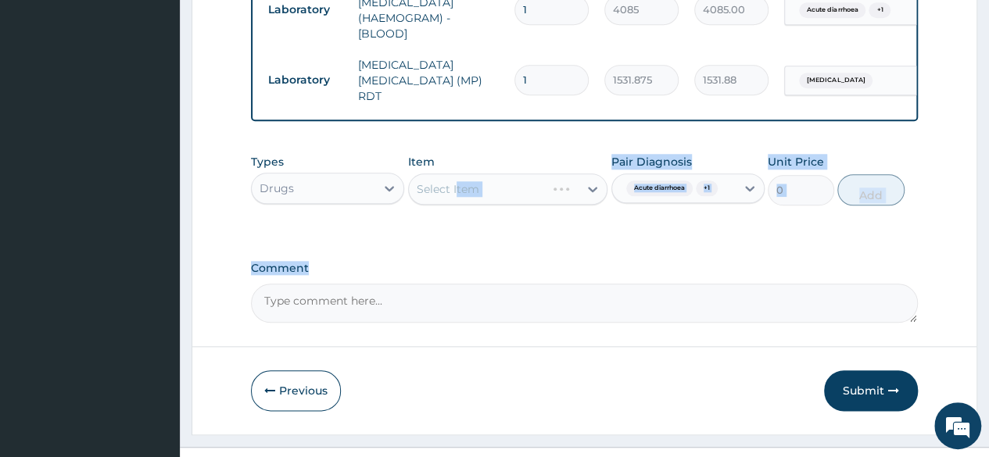
drag, startPoint x: 454, startPoint y: 196, endPoint x: 463, endPoint y: 277, distance: 81.0
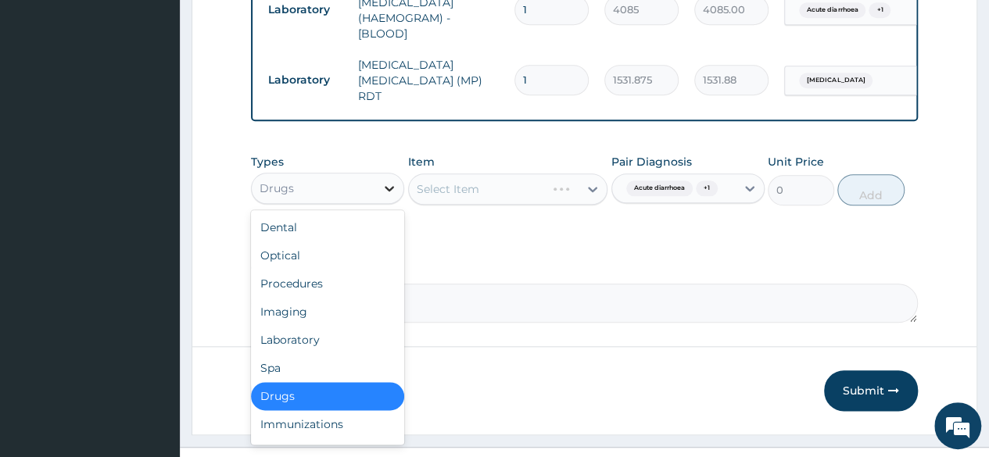
click at [385, 193] on icon at bounding box center [389, 189] width 16 height 16
click at [338, 281] on div "Procedures" at bounding box center [327, 284] width 153 height 28
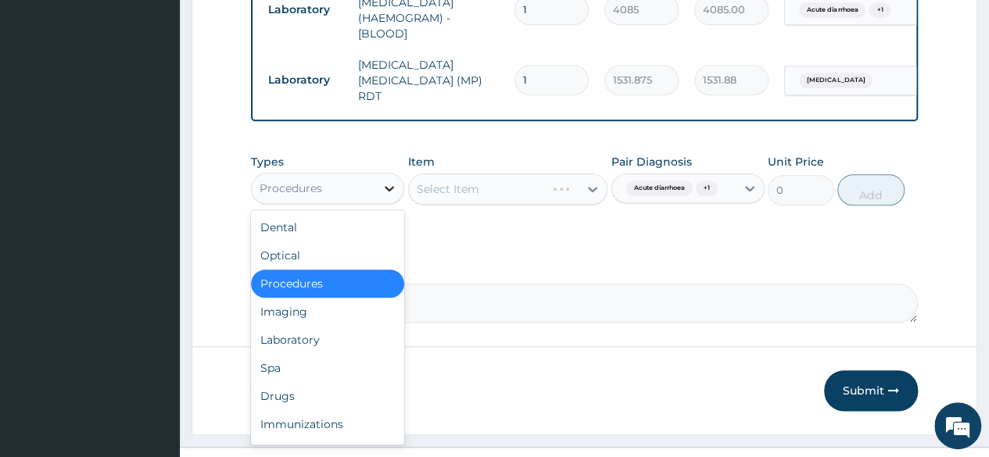
click at [398, 189] on div at bounding box center [389, 188] width 28 height 28
click at [363, 406] on div "Drugs" at bounding box center [327, 396] width 153 height 28
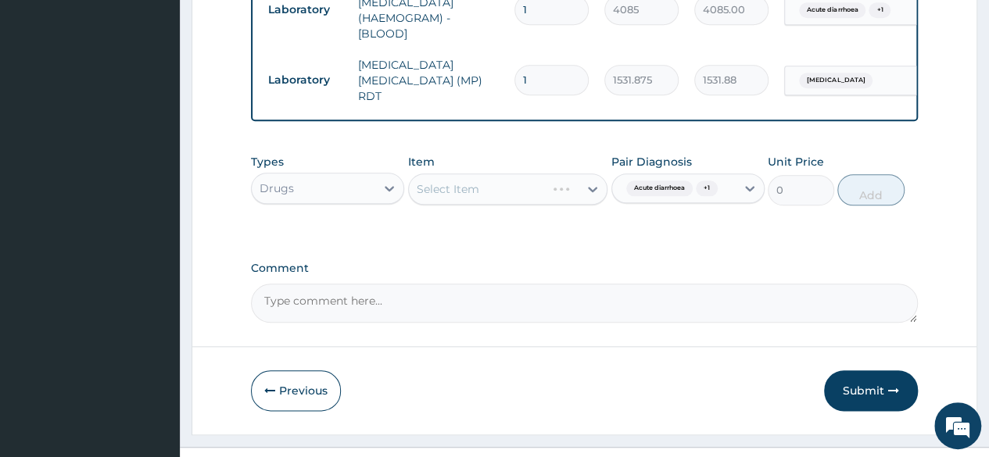
click at [594, 186] on div "Select Item" at bounding box center [508, 189] width 200 height 31
click at [591, 192] on div "Select Item" at bounding box center [508, 189] width 200 height 31
click at [593, 190] on div "Select Item" at bounding box center [508, 189] width 200 height 31
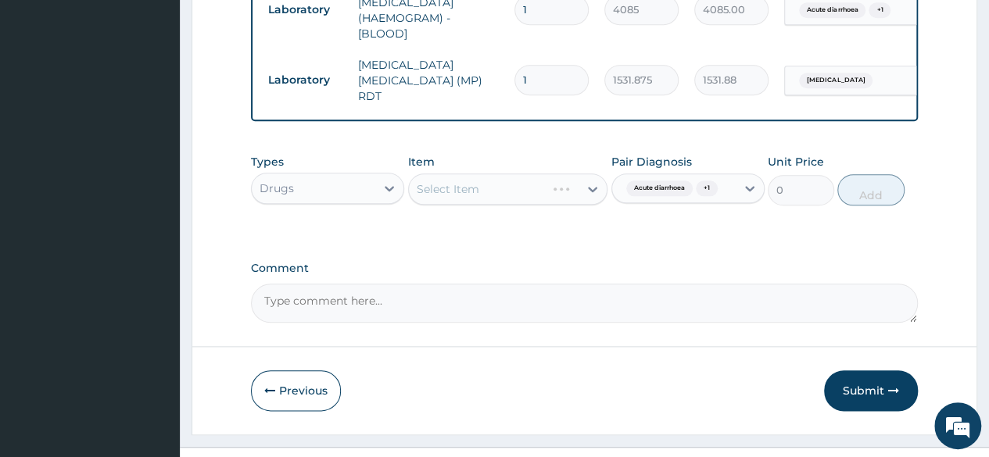
click at [565, 199] on div "Select Item" at bounding box center [508, 189] width 200 height 31
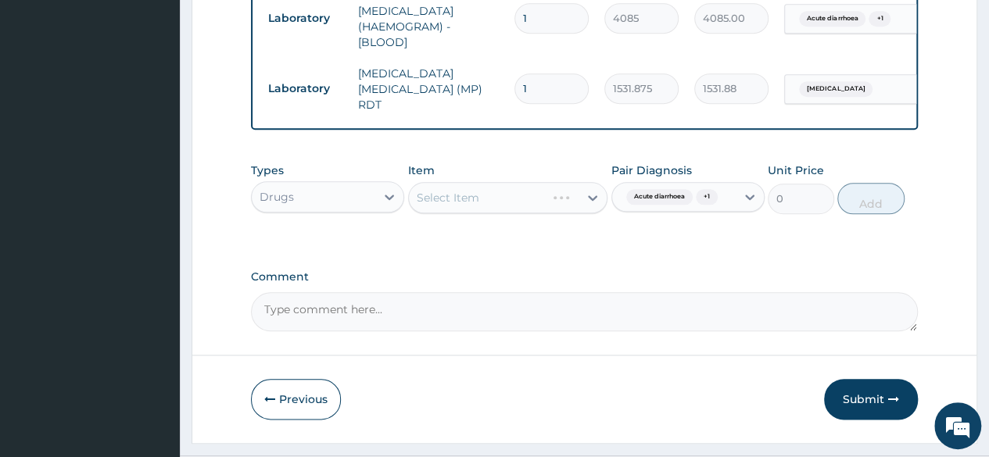
scroll to position [704, 0]
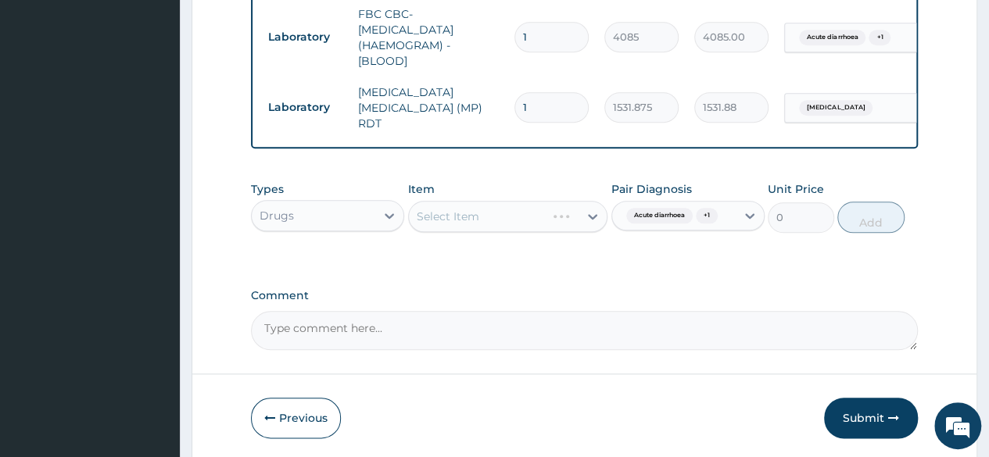
click at [582, 220] on div "Select Item" at bounding box center [508, 216] width 200 height 31
click at [596, 216] on div "Select Item" at bounding box center [508, 216] width 200 height 31
click at [639, 261] on div "Types Drugs Item Select Item Pair Diagnosis Acute diarrhoea + 1 Unit Price 0 Add" at bounding box center [584, 219] width 667 height 91
click at [593, 214] on div "Select Item" at bounding box center [508, 216] width 200 height 31
click at [589, 219] on div "Select Item" at bounding box center [508, 216] width 200 height 31
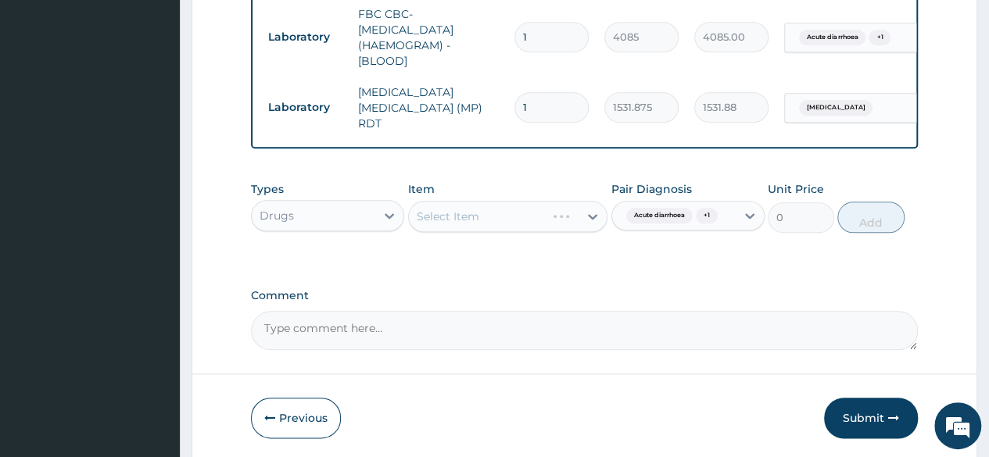
click at [593, 218] on div "Select Item" at bounding box center [508, 216] width 200 height 31
click at [611, 253] on div "Types Drugs Item Select Item Pair Diagnosis Acute diarrhoea + 1 Unit Price 0 Add" at bounding box center [584, 219] width 667 height 91
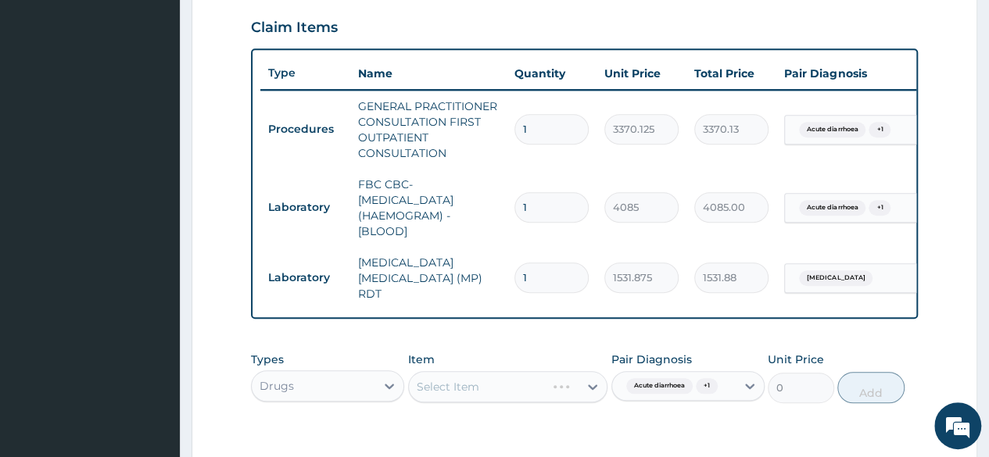
scroll to position [530, 0]
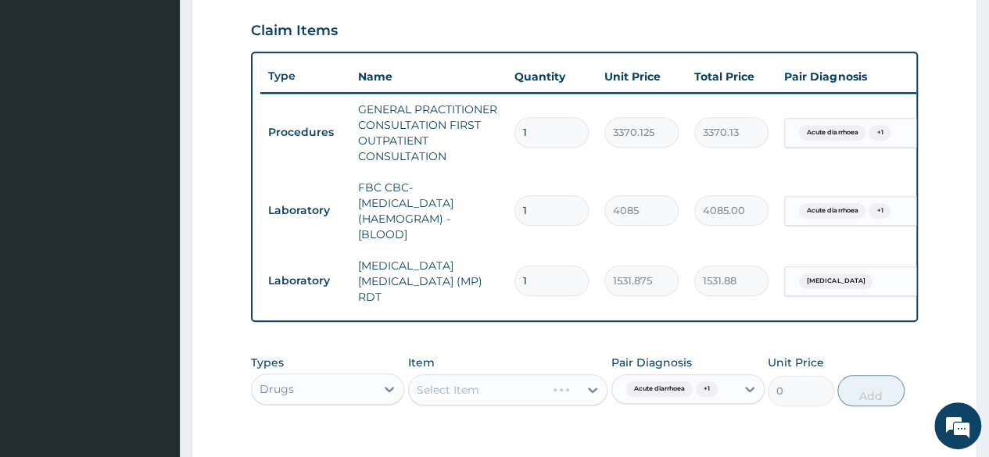
click at [595, 389] on div "Select Item" at bounding box center [508, 389] width 200 height 31
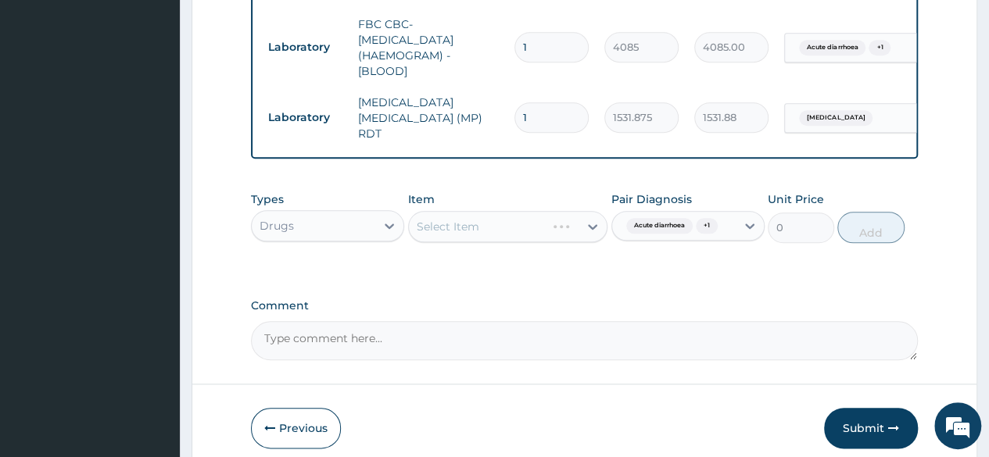
scroll to position [693, 0]
click at [592, 231] on div "Select Item" at bounding box center [508, 227] width 200 height 31
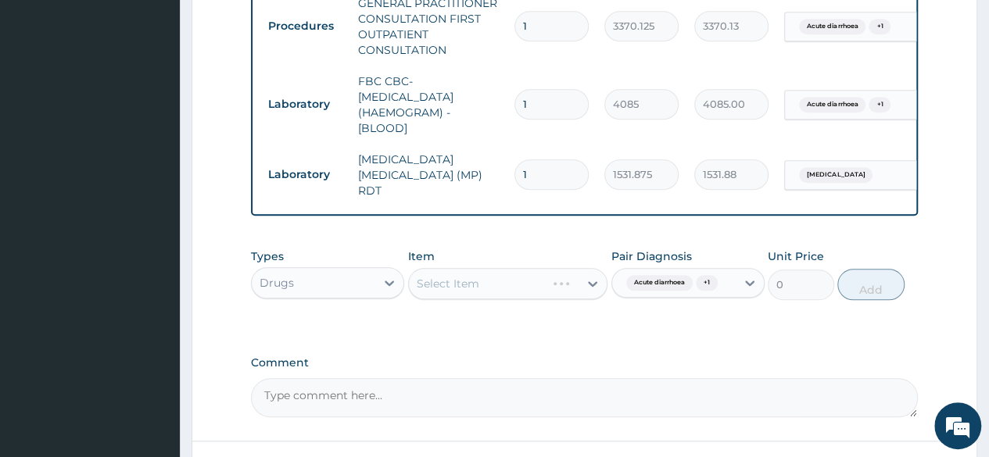
scroll to position [642, 0]
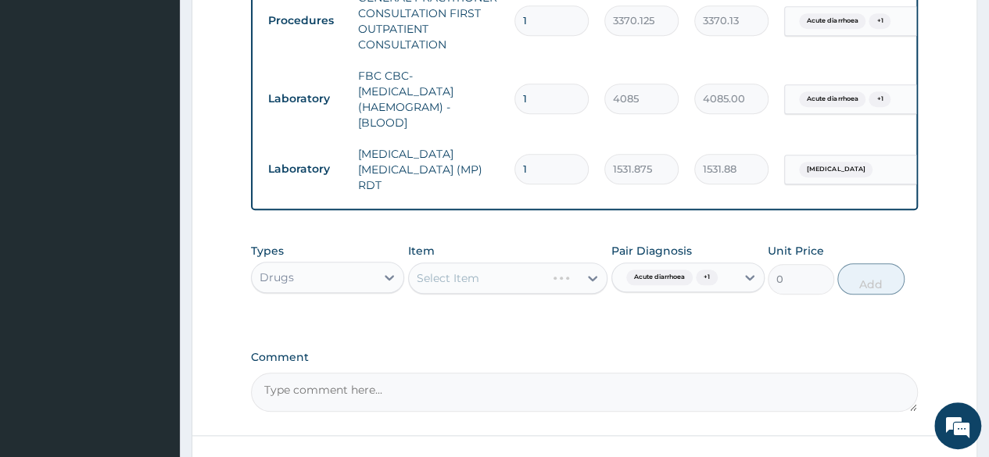
click at [591, 285] on div "Select Item" at bounding box center [508, 278] width 200 height 31
click at [566, 325] on div "Types Drugs Item Select Item Pair Diagnosis Acute diarrhoea + 1 Unit Price 0 Add" at bounding box center [584, 280] width 667 height 91
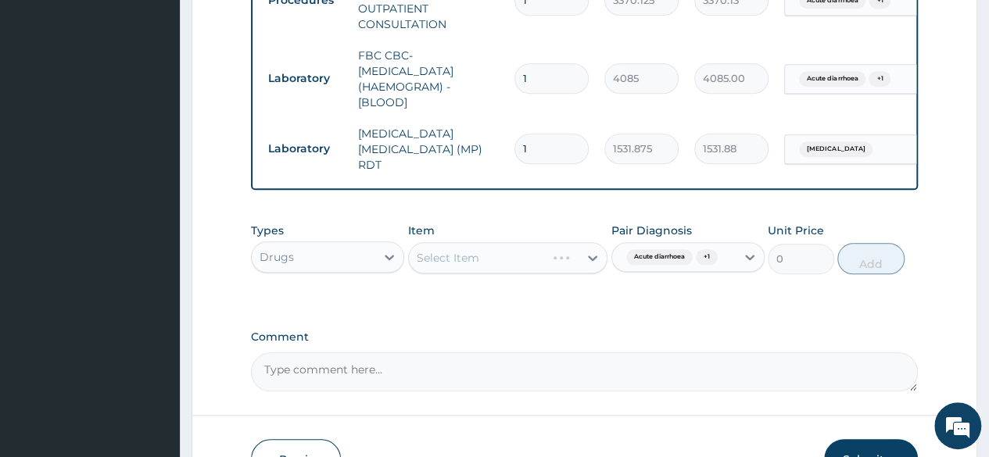
click at [586, 259] on div "Select Item" at bounding box center [508, 257] width 200 height 31
click at [587, 259] on div "Select Item" at bounding box center [508, 257] width 200 height 31
click at [440, 258] on div "Select Item" at bounding box center [508, 257] width 200 height 31
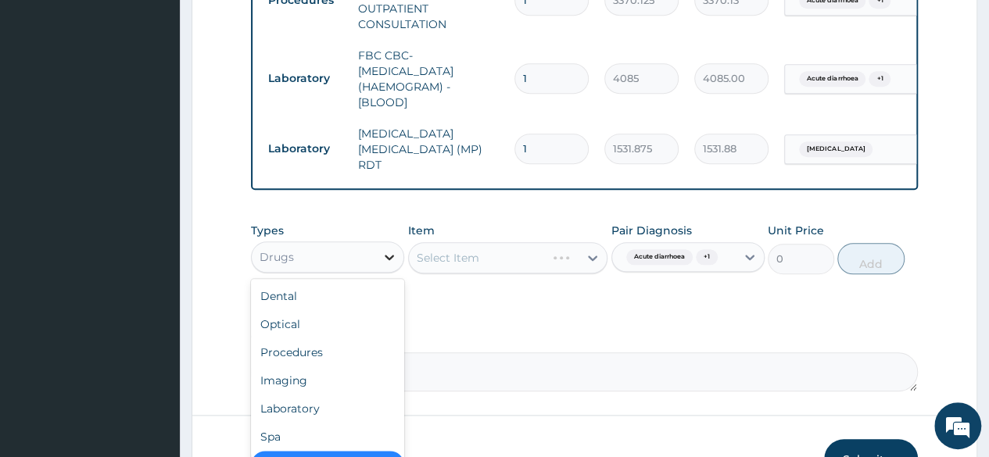
click at [385, 265] on icon at bounding box center [389, 257] width 16 height 16
click at [365, 332] on div "Optical" at bounding box center [327, 324] width 153 height 28
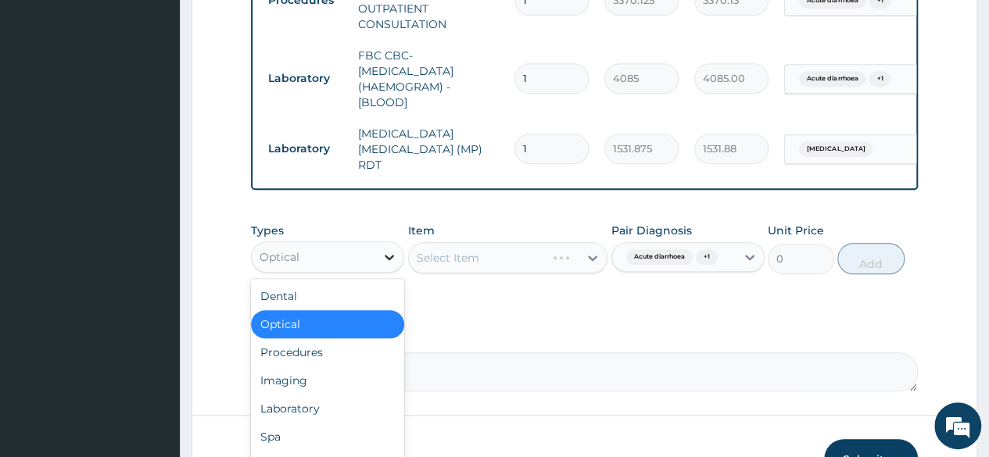
click at [392, 260] on icon at bounding box center [389, 257] width 16 height 16
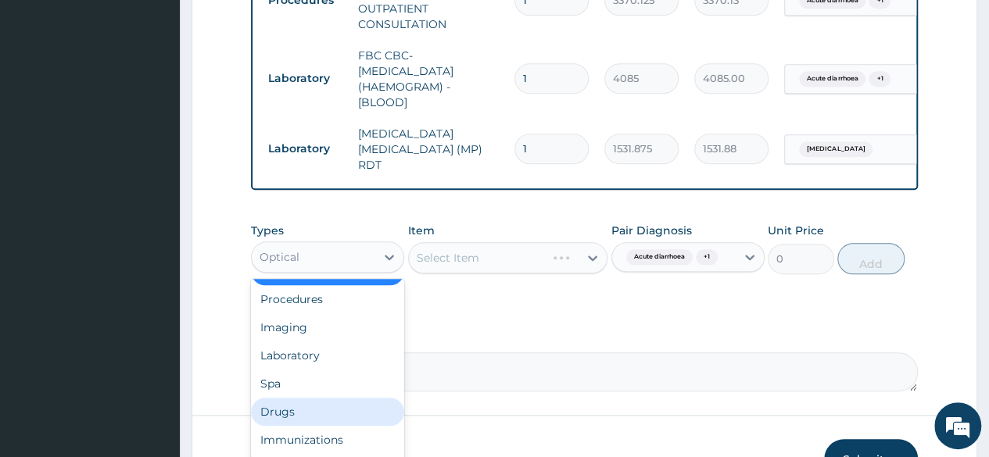
click at [311, 418] on div "Drugs" at bounding box center [327, 412] width 153 height 28
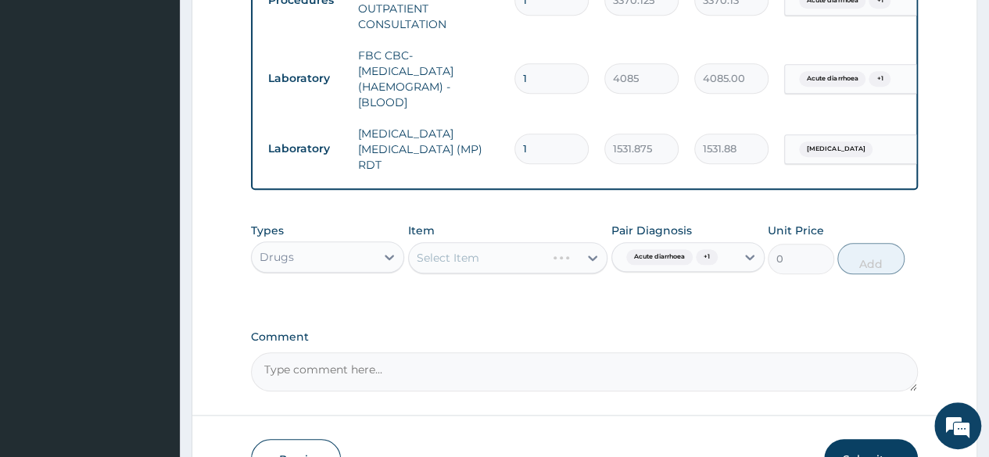
click at [595, 257] on div "Select Item" at bounding box center [508, 257] width 200 height 31
click at [595, 259] on div "Select Item" at bounding box center [508, 257] width 200 height 31
click at [591, 258] on div "Select Item" at bounding box center [508, 257] width 200 height 31
click at [597, 251] on div "Select Item" at bounding box center [508, 257] width 200 height 31
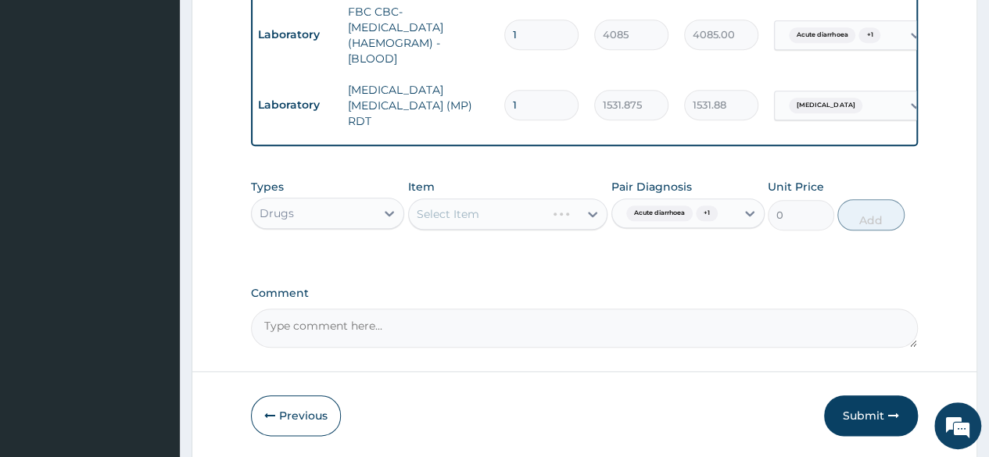
scroll to position [701, 0]
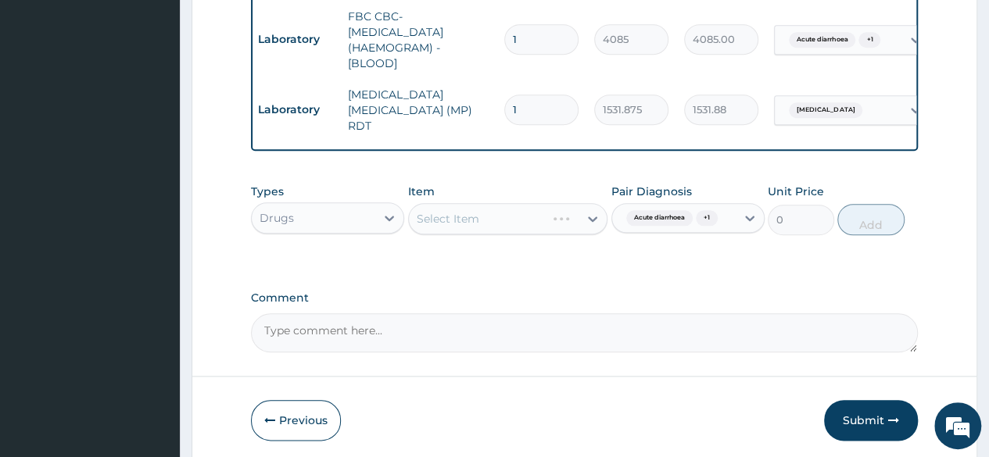
click at [591, 222] on div "Select Item" at bounding box center [508, 218] width 200 height 31
click at [595, 224] on div "Select Item" at bounding box center [508, 218] width 200 height 31
drag, startPoint x: 595, startPoint y: 224, endPoint x: 586, endPoint y: 267, distance: 44.0
click at [586, 267] on div "Types Drugs Item Select Item Pair Diagnosis Acute diarrhoea + 1 Unit Price 0 Add" at bounding box center [584, 221] width 667 height 91
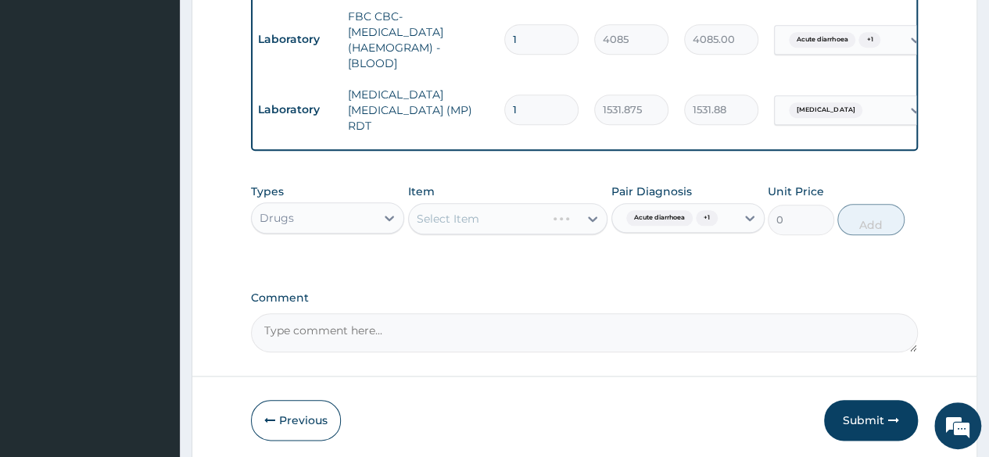
click at [596, 223] on div "Select Item" at bounding box center [508, 218] width 200 height 31
click at [588, 221] on div "Select Item" at bounding box center [508, 218] width 200 height 31
drag, startPoint x: 588, startPoint y: 221, endPoint x: 597, endPoint y: 224, distance: 9.7
click at [597, 224] on div "Select Item" at bounding box center [508, 218] width 200 height 31
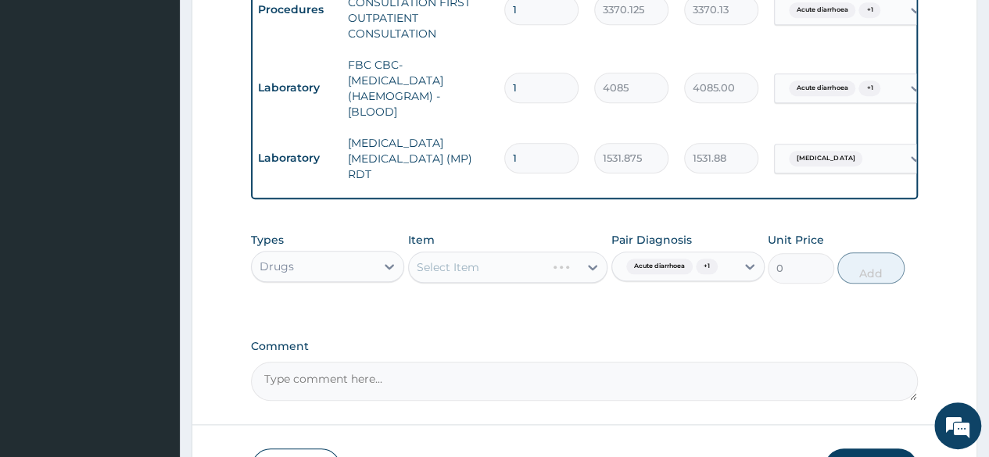
scroll to position [761, 0]
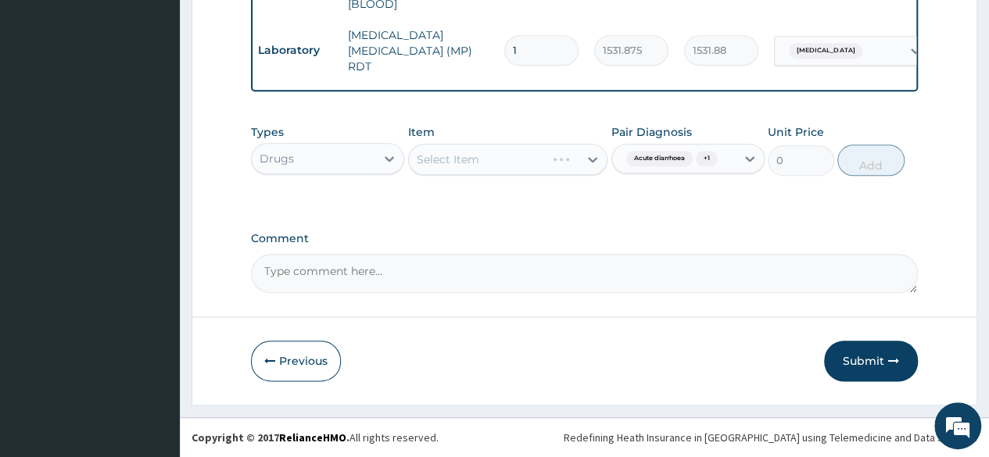
click at [595, 157] on div "Select Item" at bounding box center [508, 159] width 200 height 31
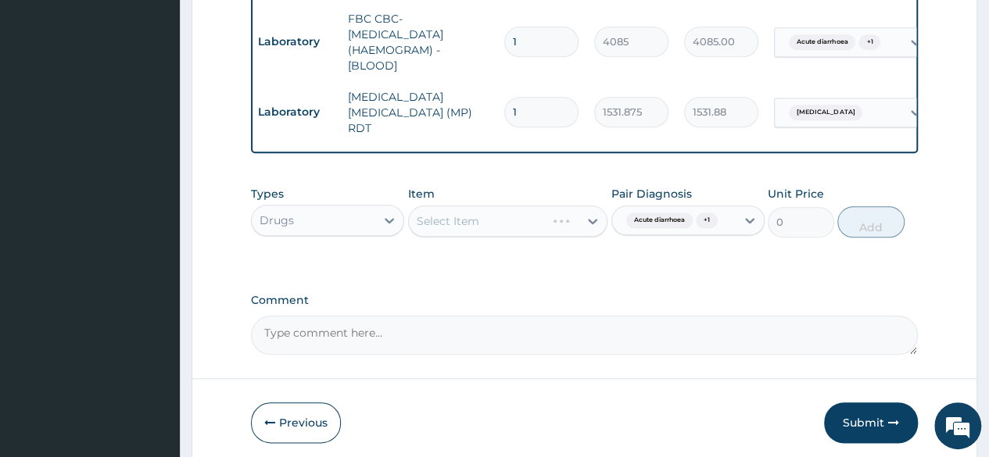
scroll to position [700, 0]
click at [599, 228] on div "Select Item" at bounding box center [508, 220] width 200 height 31
click at [594, 210] on div "Select Item" at bounding box center [508, 220] width 200 height 31
click at [597, 220] on div "Select Item" at bounding box center [508, 220] width 200 height 31
drag, startPoint x: 589, startPoint y: 219, endPoint x: 505, endPoint y: 267, distance: 97.0
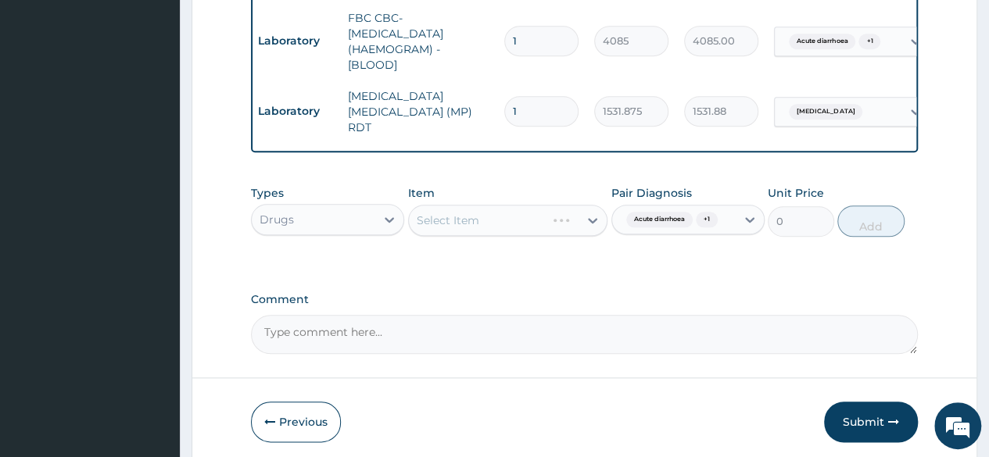
click at [505, 267] on div "Types Drugs Item Select Item Pair Diagnosis Acute diarrhoea + 1 Unit Price 0 Add" at bounding box center [584, 222] width 667 height 91
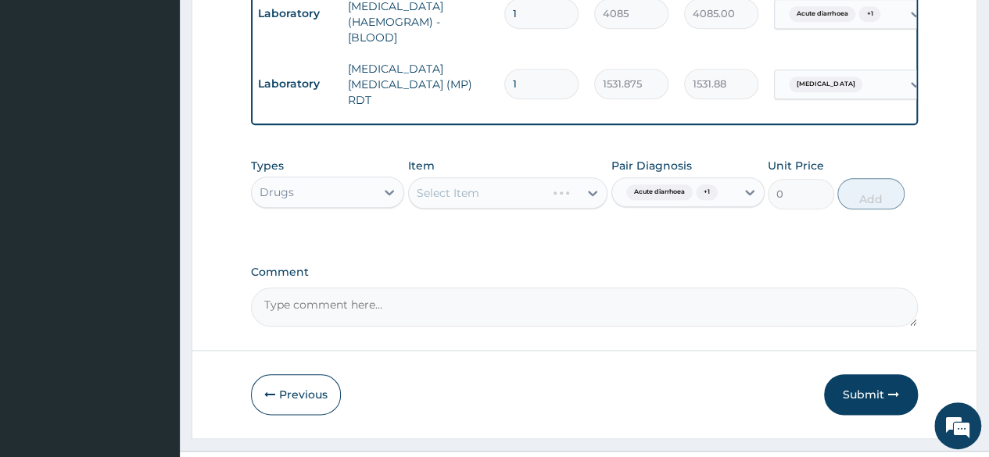
scroll to position [729, 0]
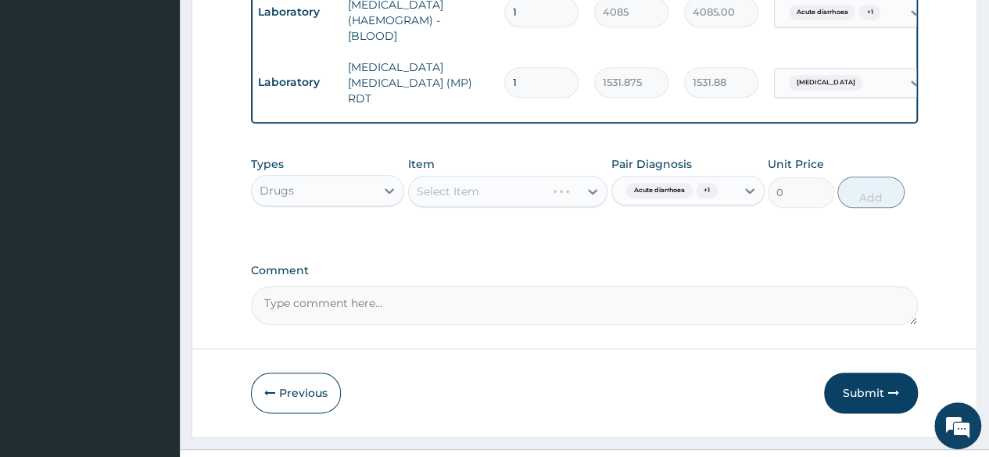
click at [593, 193] on div "Select Item" at bounding box center [508, 191] width 200 height 31
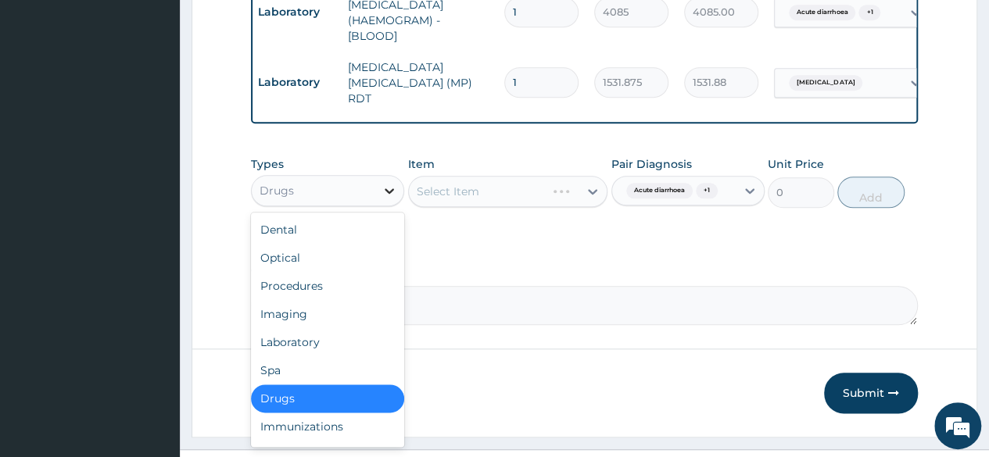
click at [386, 190] on icon at bounding box center [389, 191] width 16 height 16
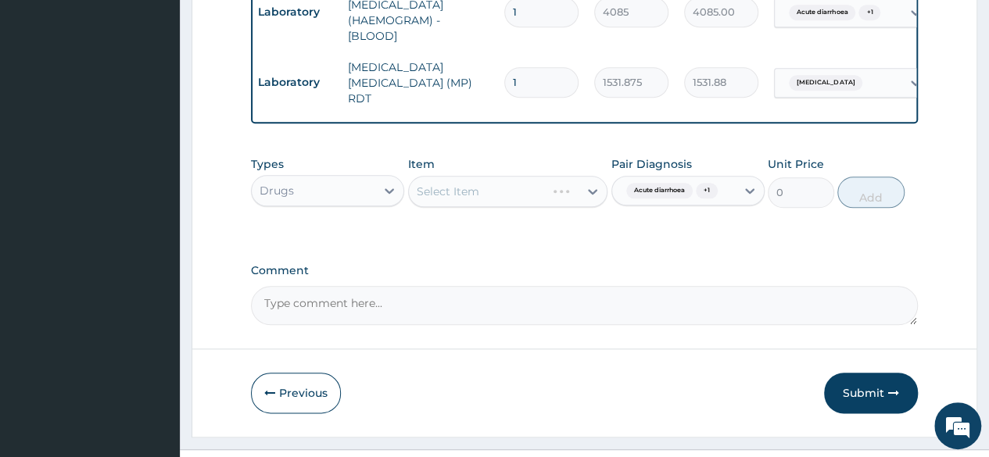
drag, startPoint x: 559, startPoint y: 251, endPoint x: 591, endPoint y: 195, distance: 64.8
click at [591, 195] on div "Select Item" at bounding box center [508, 191] width 200 height 31
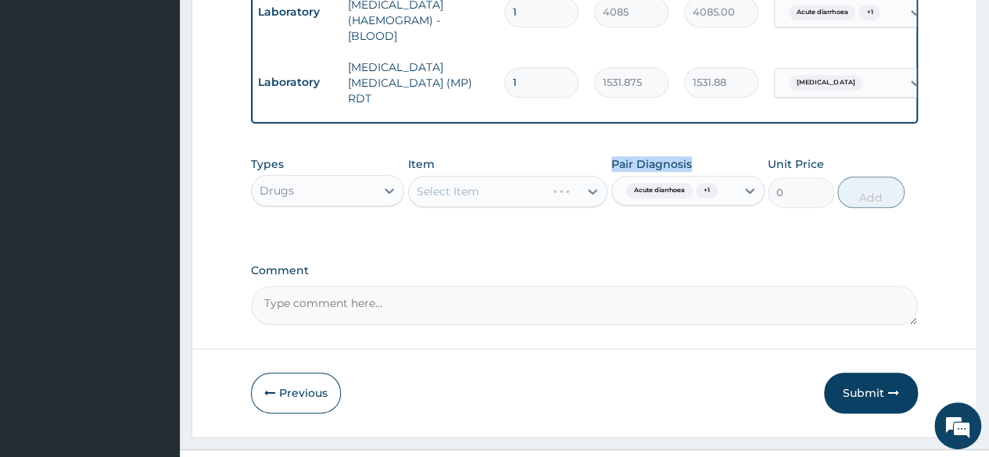
click at [591, 195] on div "Select Item" at bounding box center [508, 191] width 200 height 31
click at [636, 399] on div "Previous Submit" at bounding box center [584, 393] width 667 height 41
click at [591, 197] on div "Select Item" at bounding box center [508, 191] width 200 height 31
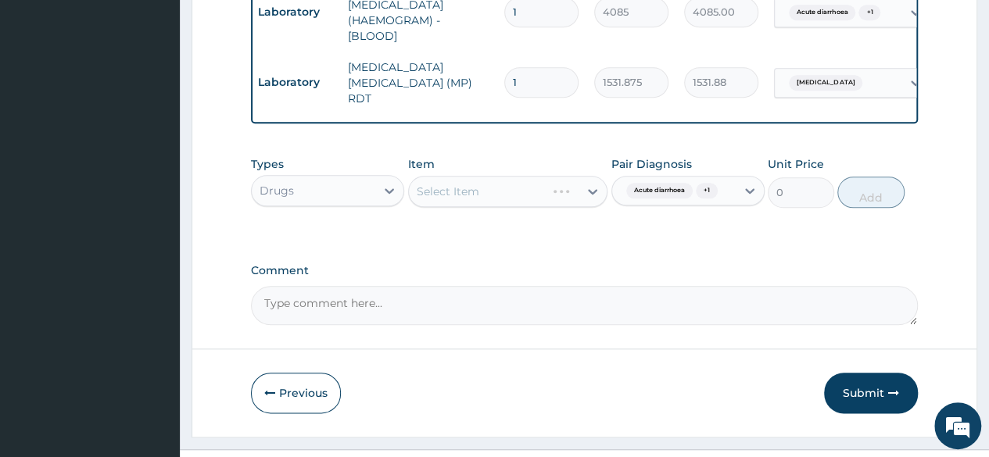
click at [591, 192] on div "Select Item" at bounding box center [508, 191] width 200 height 31
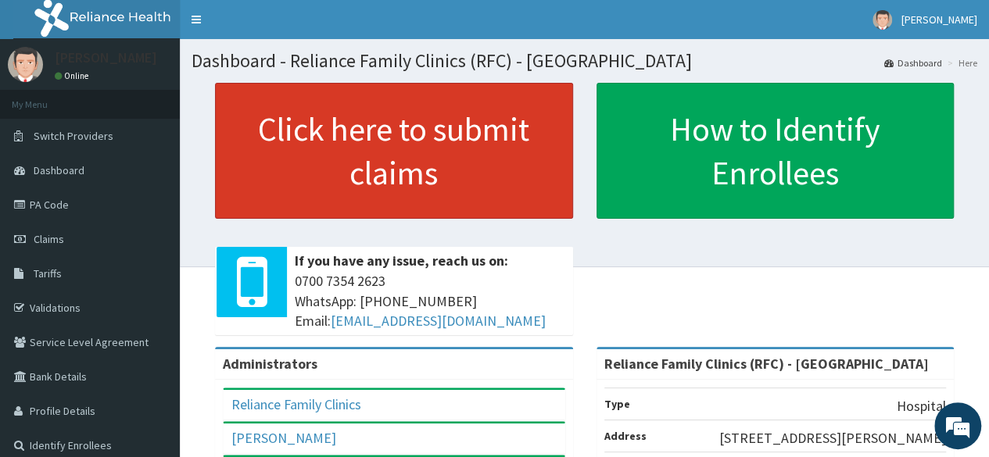
click at [407, 176] on link "Click here to submit claims" at bounding box center [394, 151] width 358 height 136
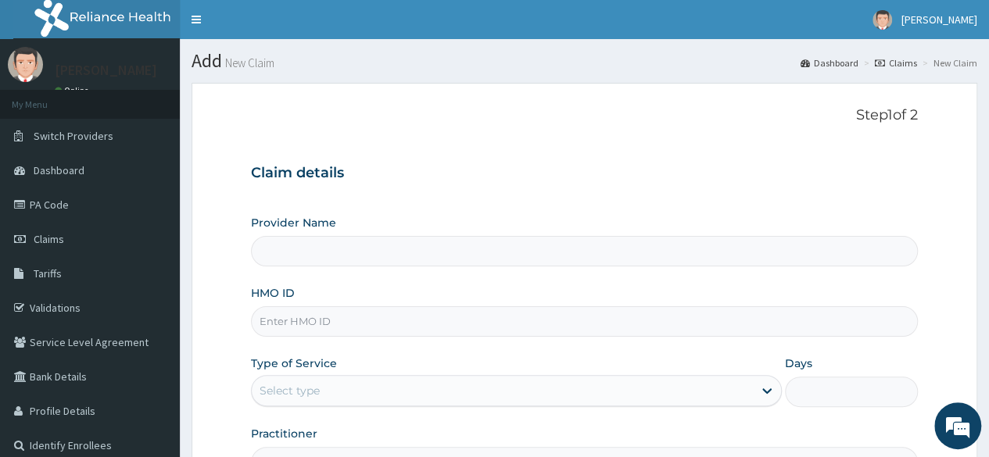
type input "Reliance Family Clinics (RFC) - [GEOGRAPHIC_DATA]"
click at [421, 325] on input "HMO ID" at bounding box center [584, 321] width 667 height 30
paste input "2507237"
type input "2507237"
click at [288, 326] on input "HMO ID" at bounding box center [584, 321] width 667 height 30
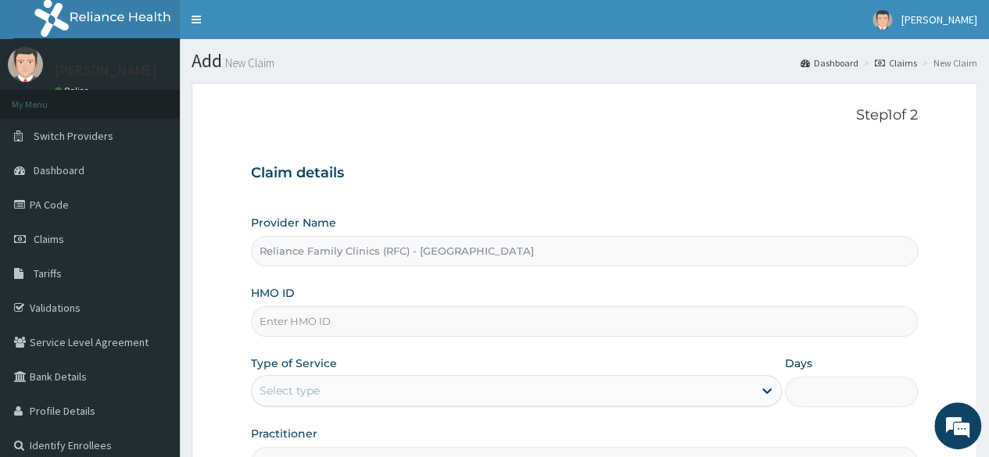
paste input "BDG/10020/A"
type input "BDG/10020/A"
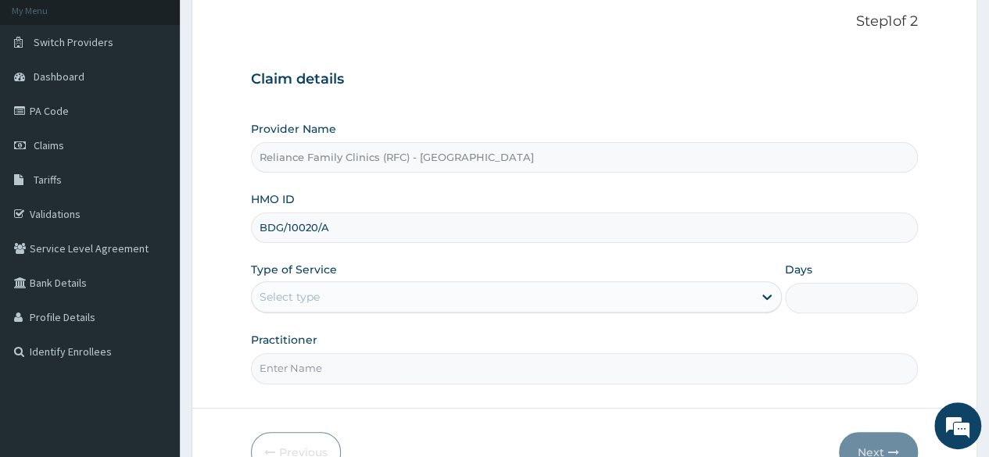
scroll to position [181, 0]
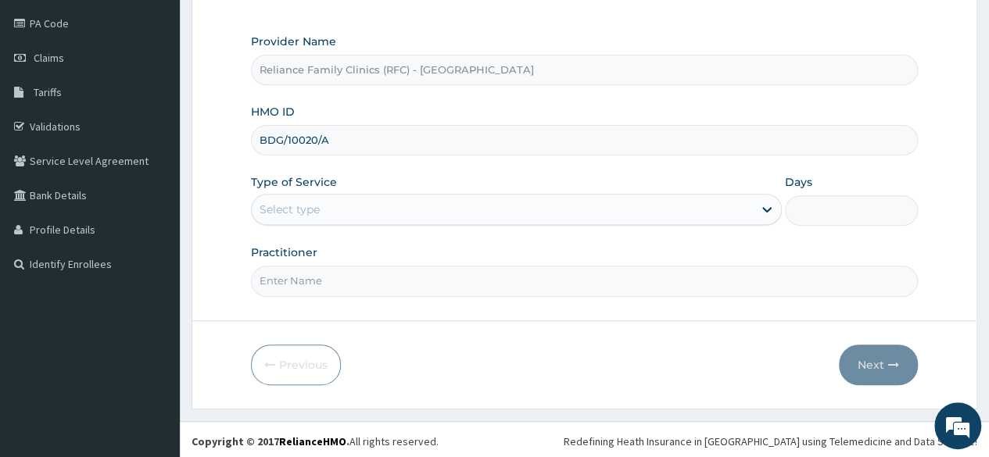
click at [666, 224] on div "Type of Service Select type" at bounding box center [516, 200] width 531 height 52
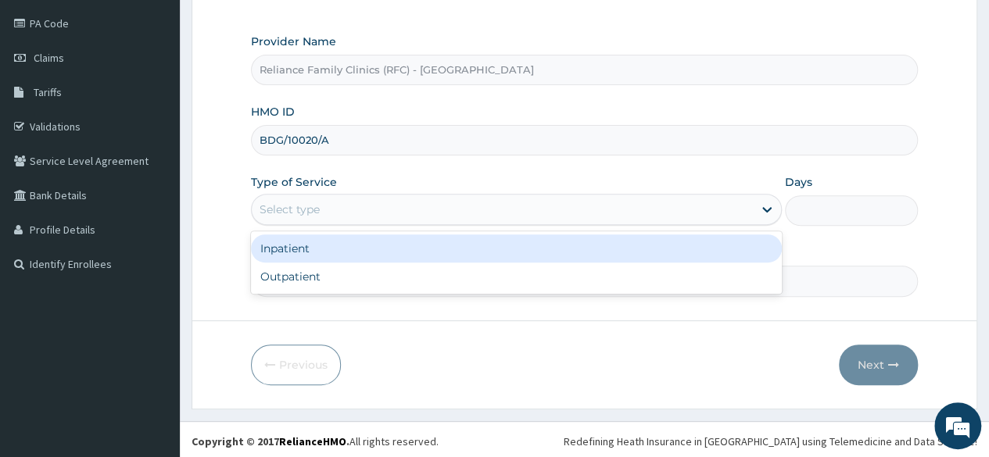
click at [649, 223] on div "Select type" at bounding box center [516, 209] width 531 height 31
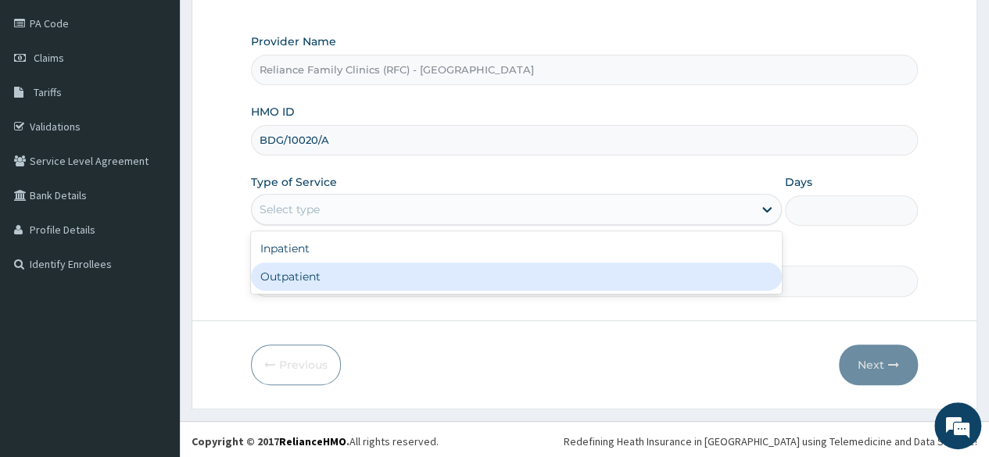
click at [553, 270] on div "Outpatient" at bounding box center [516, 277] width 531 height 28
type input "1"
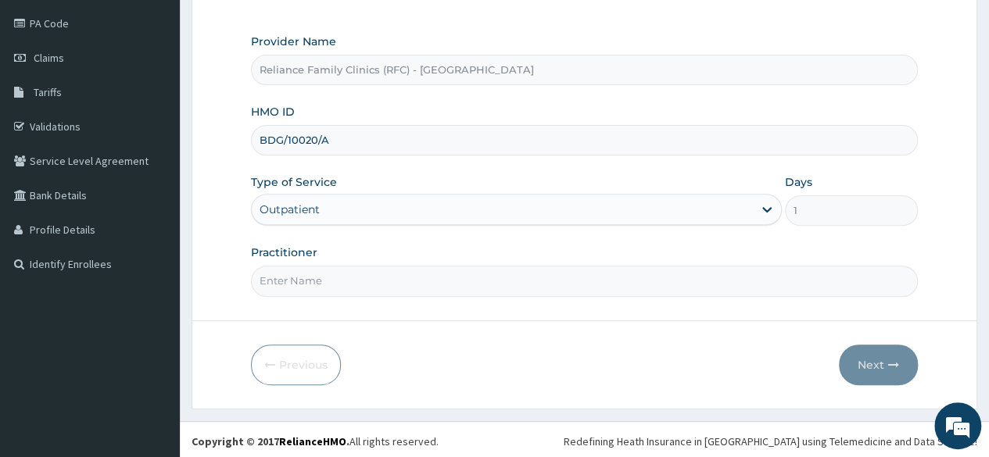
click at [477, 282] on input "Practitioner" at bounding box center [584, 281] width 667 height 30
type input "Locum"
click at [460, 319] on form "Step 1 of 2 Claim details Provider Name Reliance Family Clinics (RFC) - Lekki H…" at bounding box center [585, 154] width 786 height 507
click at [869, 360] on button "Next" at bounding box center [878, 365] width 79 height 41
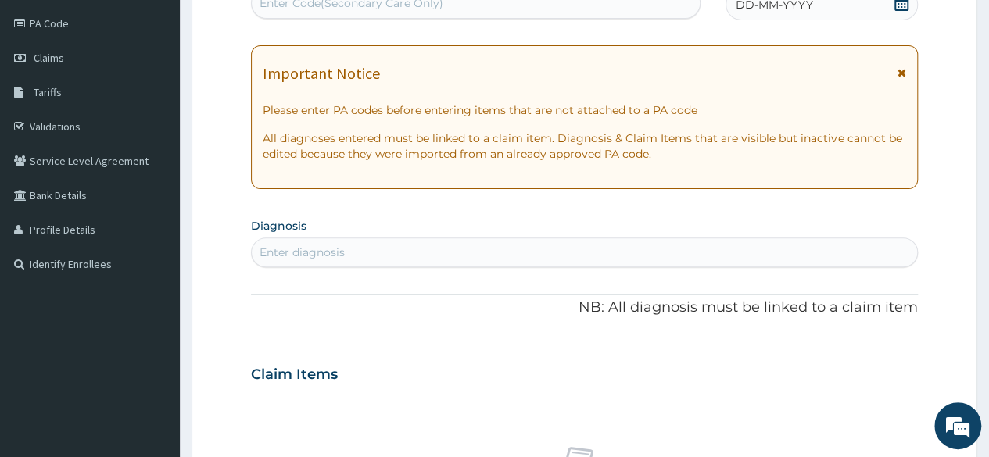
scroll to position [0, 0]
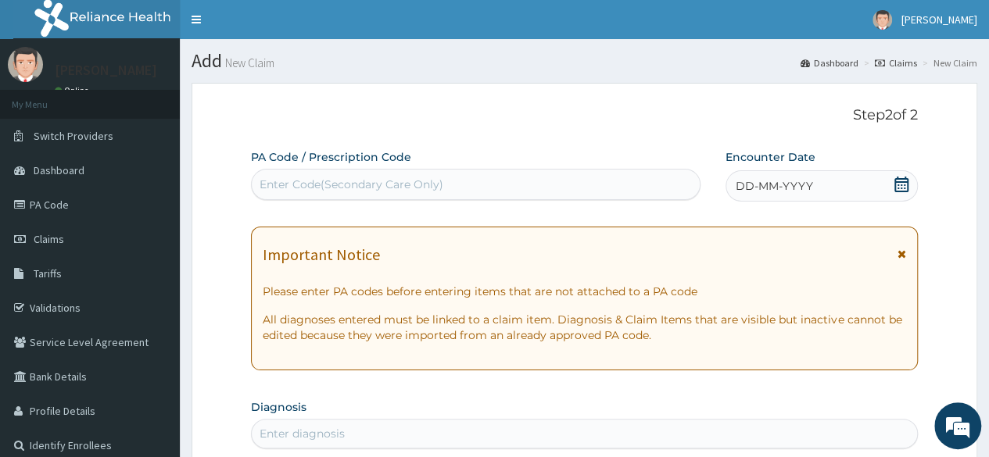
click at [902, 185] on icon at bounding box center [902, 185] width 16 height 16
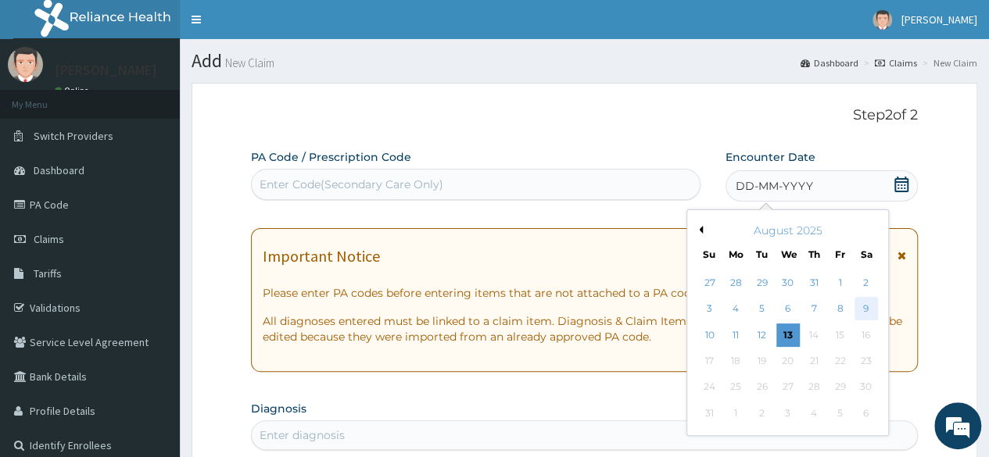
click at [860, 308] on div "9" at bounding box center [865, 309] width 23 height 23
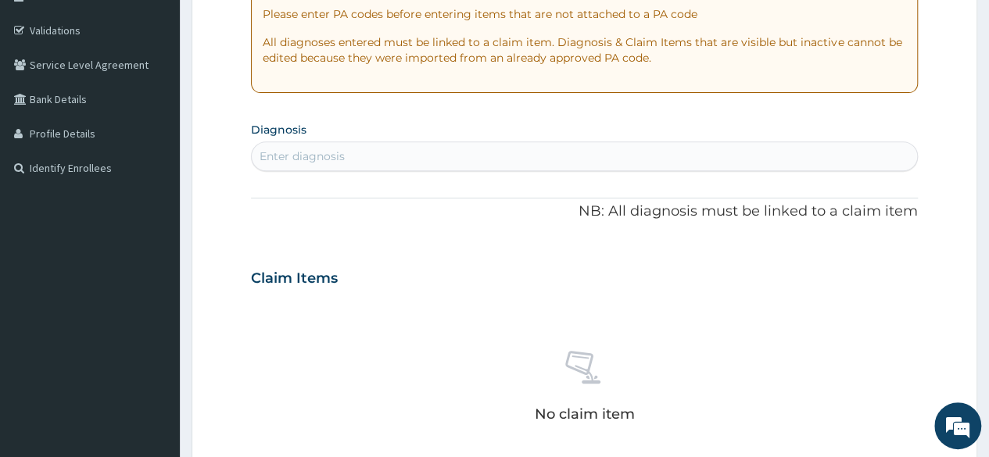
scroll to position [290, 0]
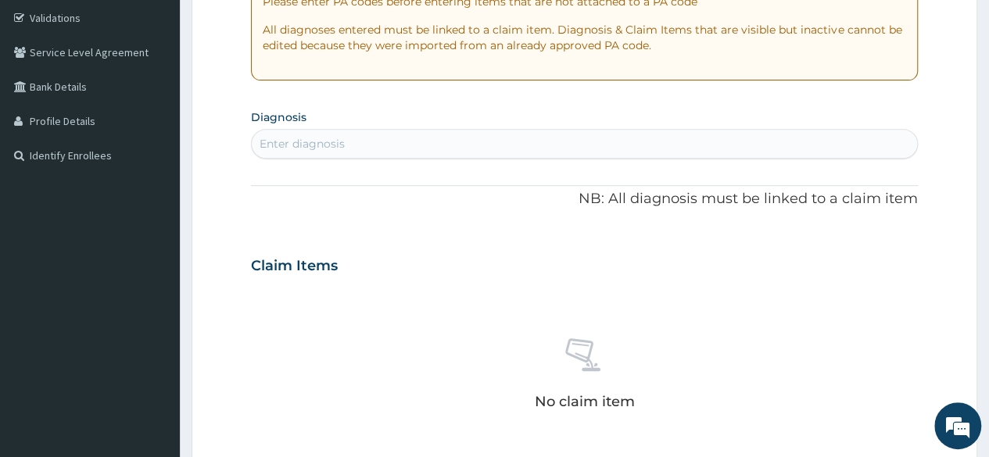
click at [311, 137] on div "Enter diagnosis" at bounding box center [302, 144] width 85 height 16
type input "malaria"
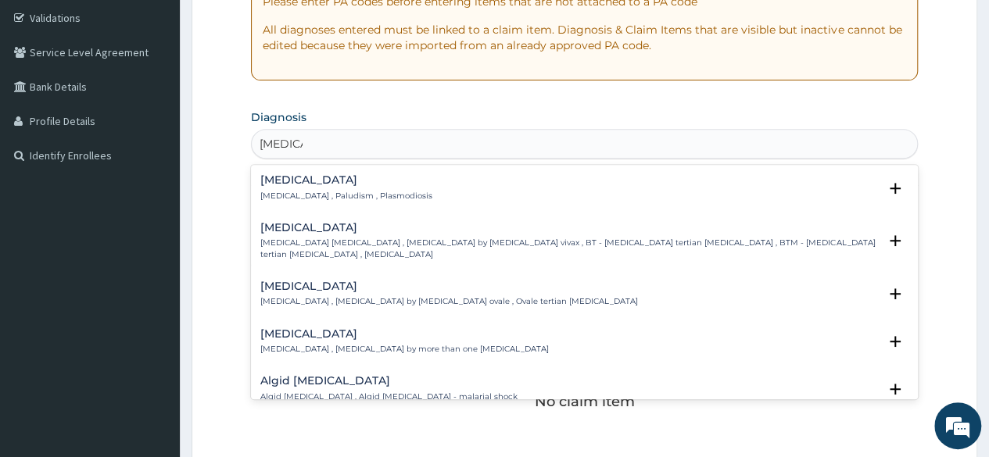
click at [296, 191] on p "Malaria , Paludism , Plasmodiosis" at bounding box center [346, 196] width 172 height 11
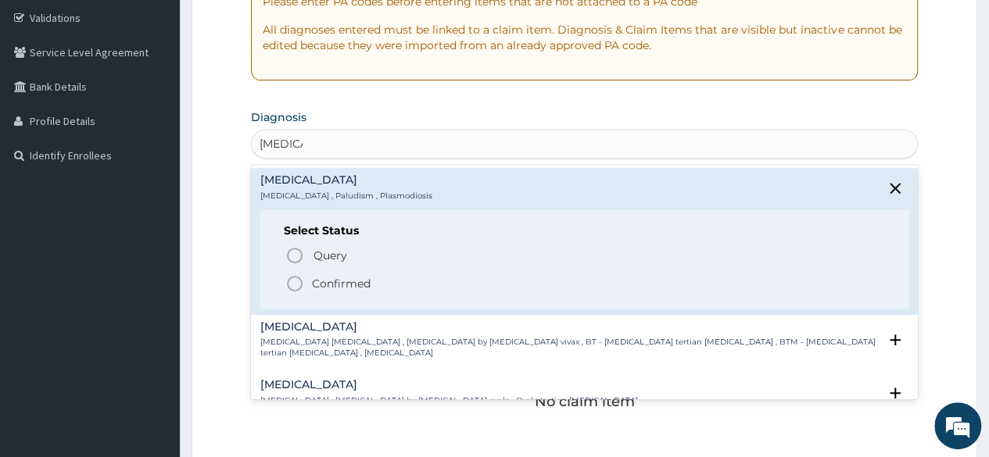
click at [373, 288] on span "Confirmed" at bounding box center [585, 283] width 600 height 19
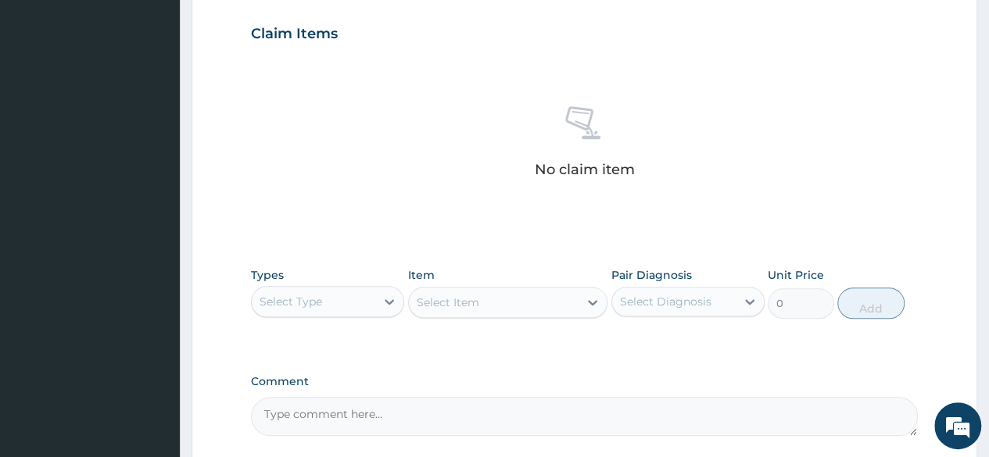
scroll to position [635, 0]
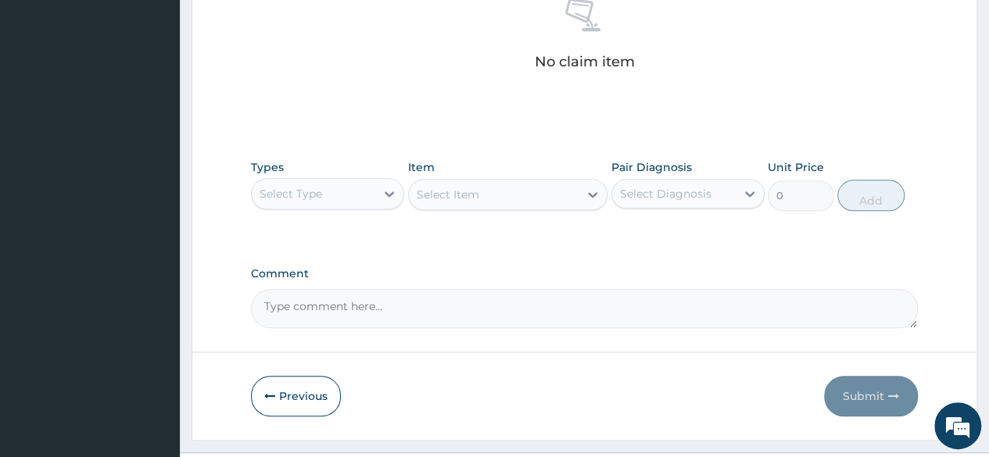
click at [371, 192] on div "Select Type" at bounding box center [314, 193] width 124 height 25
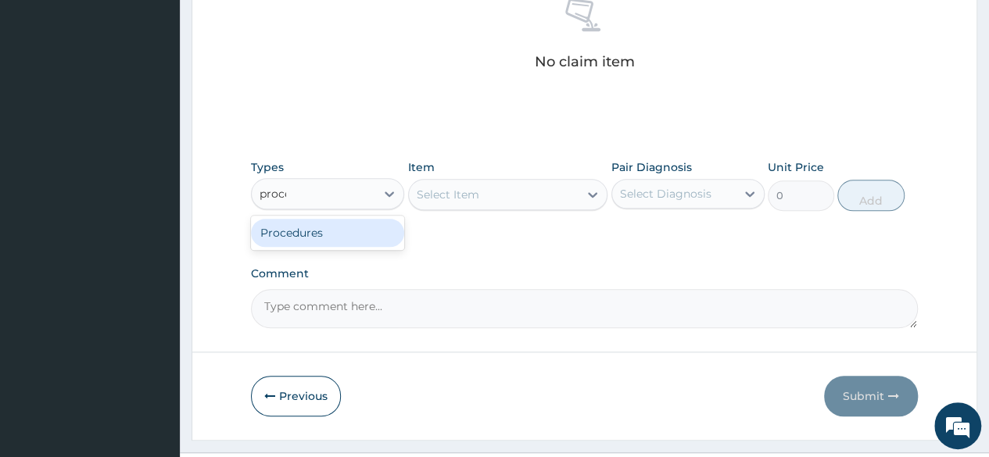
type input "proced"
click at [345, 224] on div "Procedures" at bounding box center [327, 233] width 153 height 28
click at [445, 196] on div "Select Item" at bounding box center [508, 194] width 200 height 31
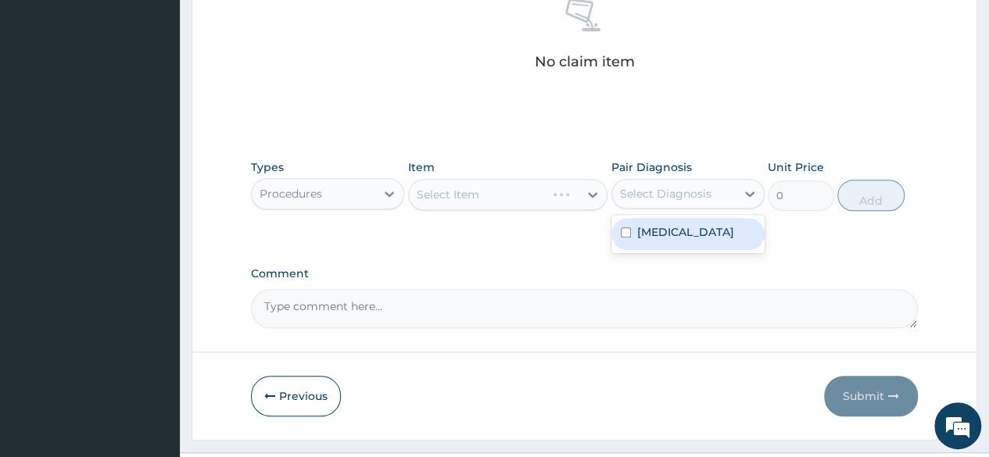
click at [647, 202] on div "Select Diagnosis" at bounding box center [674, 193] width 124 height 25
click at [643, 224] on label "Malaria" at bounding box center [685, 232] width 97 height 16
checkbox input "true"
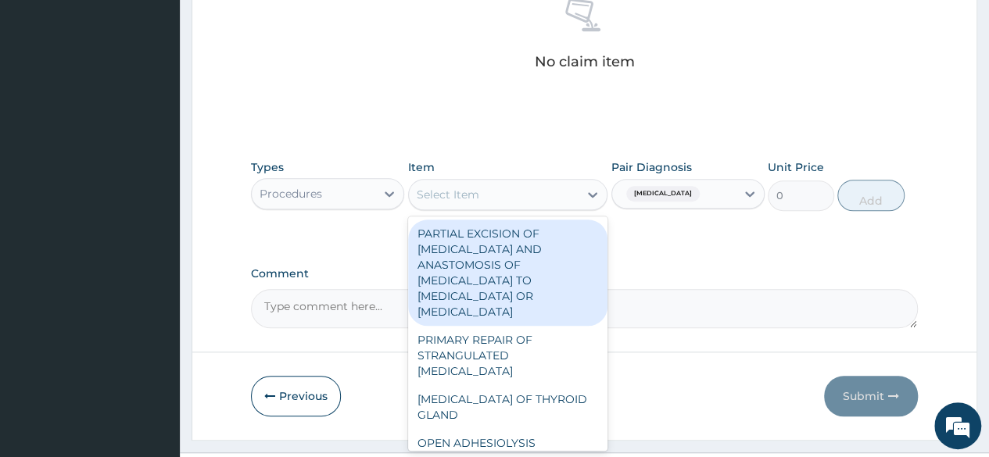
click at [522, 199] on div "Select Item" at bounding box center [494, 194] width 170 height 25
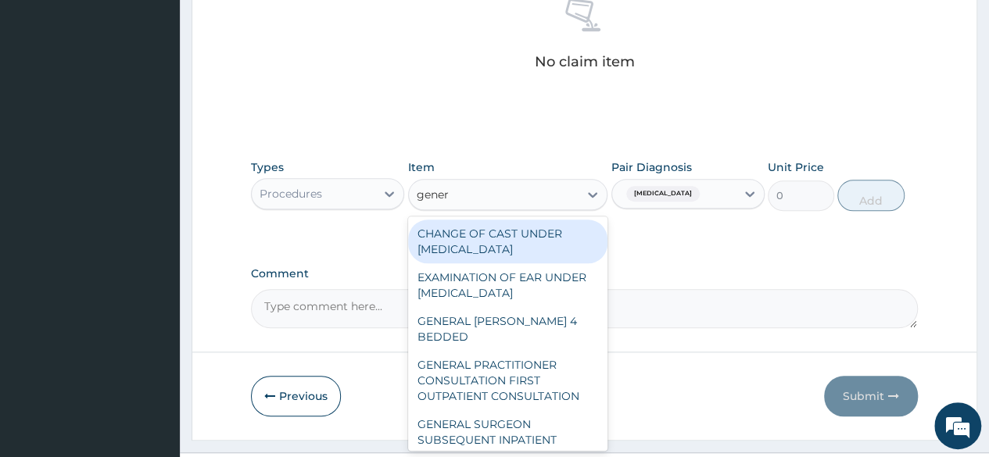
type input "genera"
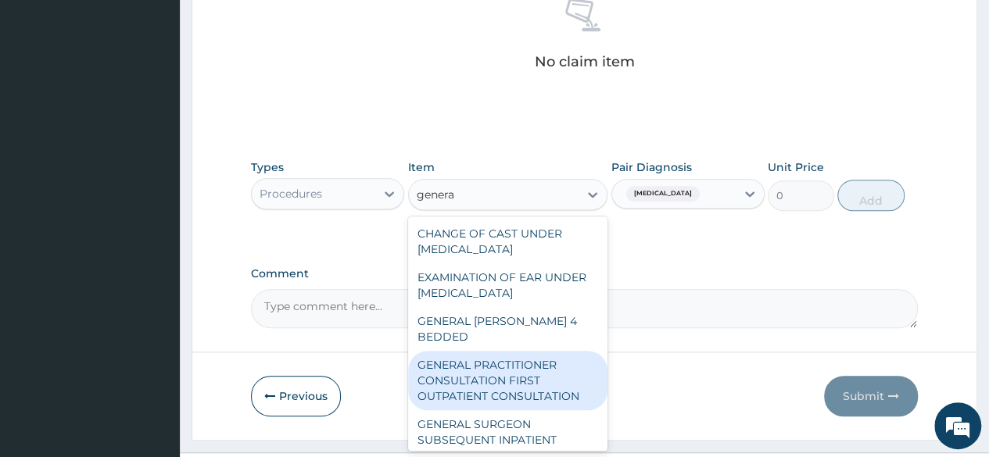
click at [485, 371] on div "GENERAL PRACTITIONER CONSULTATION FIRST OUTPATIENT CONSULTATION" at bounding box center [508, 380] width 200 height 59
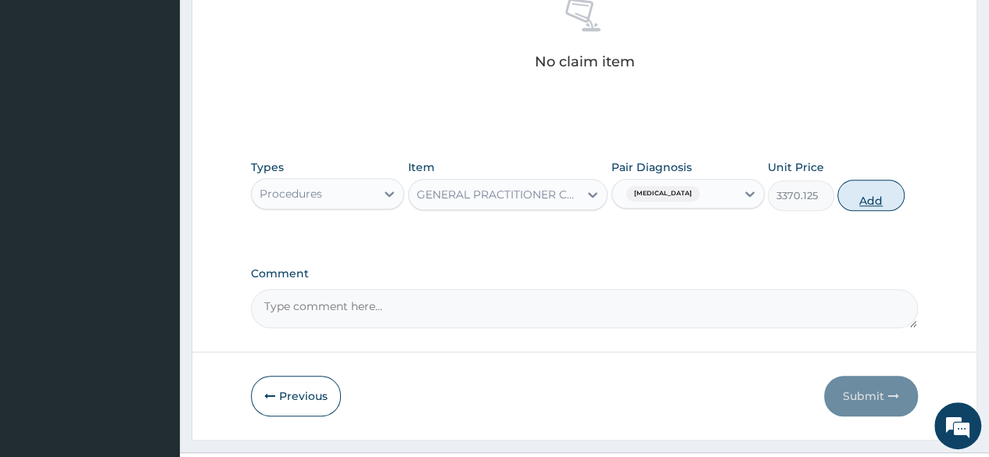
click at [849, 204] on button "Add" at bounding box center [870, 195] width 66 height 31
type input "0"
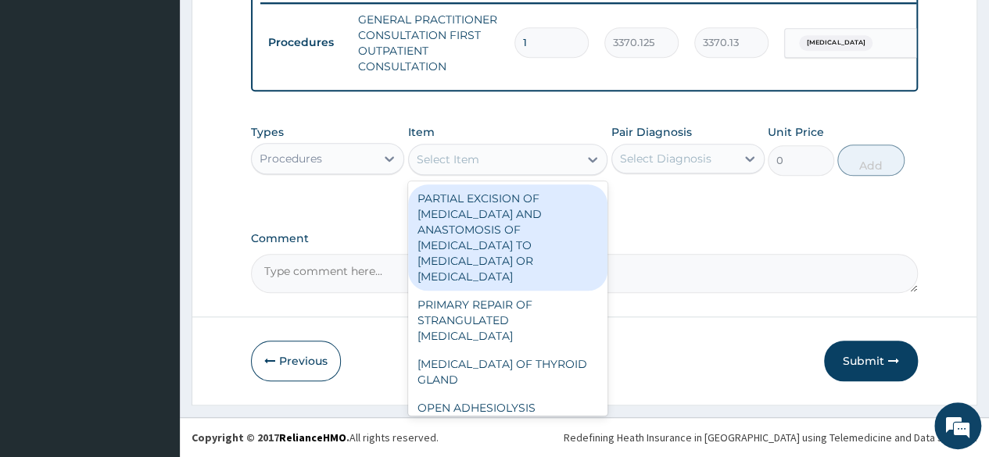
click at [455, 156] on div "Select Item" at bounding box center [448, 160] width 63 height 16
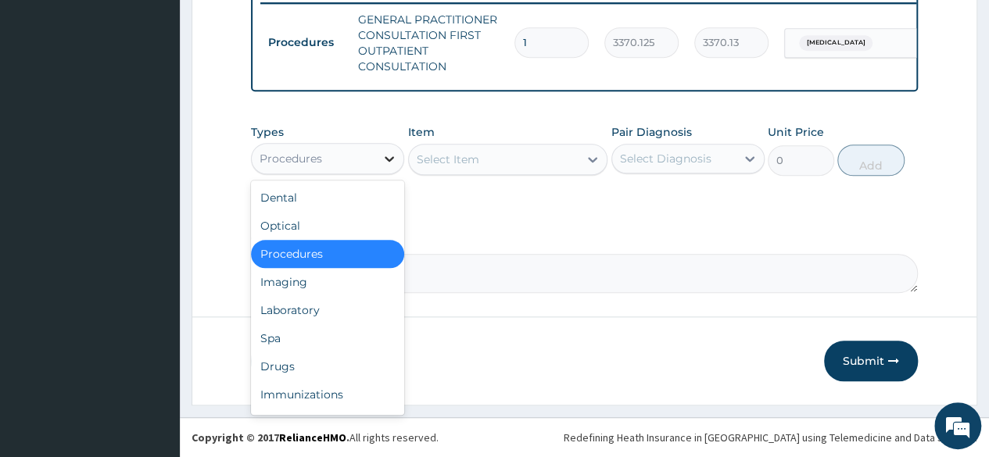
click at [378, 168] on div at bounding box center [389, 159] width 28 height 28
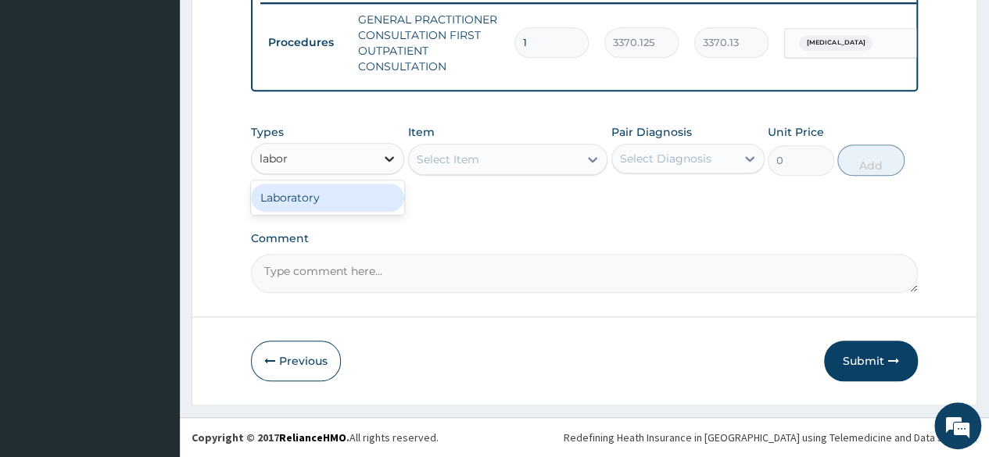
type input "labora"
click at [352, 199] on div "Laboratory" at bounding box center [327, 198] width 153 height 28
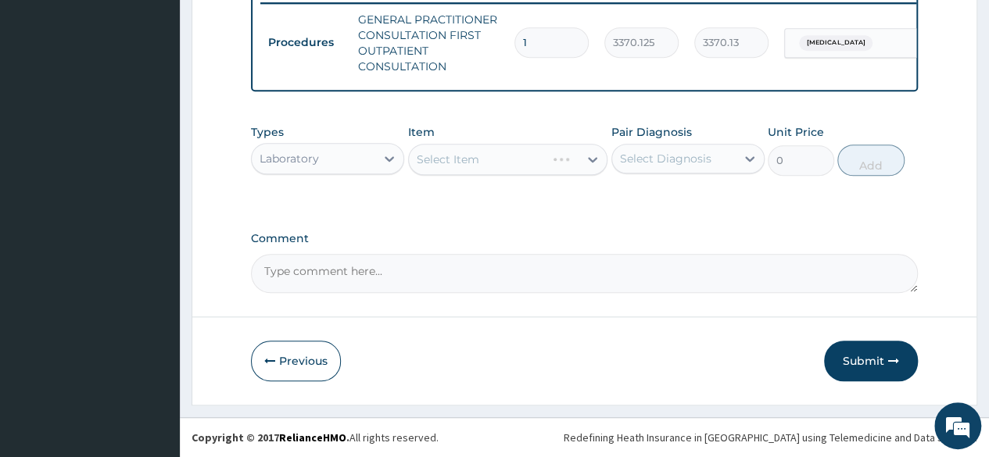
click at [538, 165] on div "Select Item" at bounding box center [508, 159] width 200 height 31
drag, startPoint x: 743, startPoint y: 176, endPoint x: 683, endPoint y: 158, distance: 62.1
click at [683, 158] on div "Pair Diagnosis Select Diagnosis" at bounding box center [687, 150] width 153 height 52
click at [683, 158] on div "Select Diagnosis" at bounding box center [665, 159] width 91 height 16
click at [661, 195] on label "Malaria" at bounding box center [685, 197] width 97 height 16
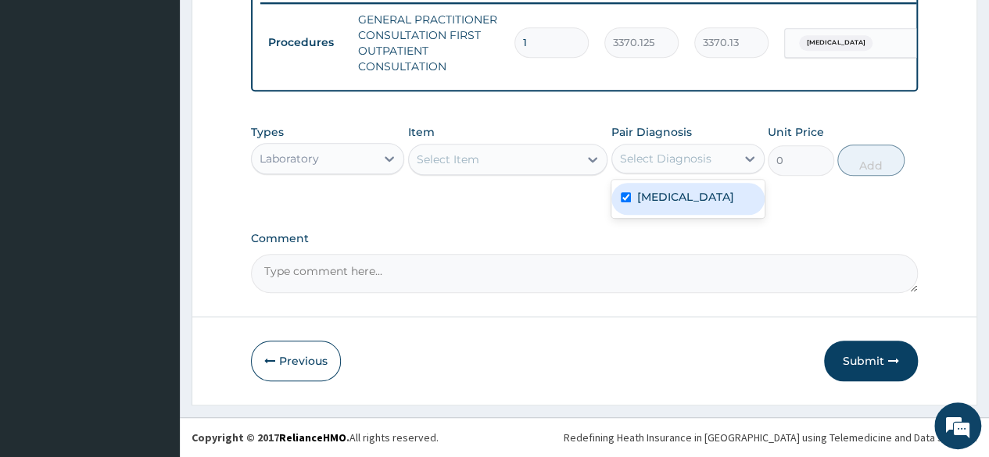
checkbox input "true"
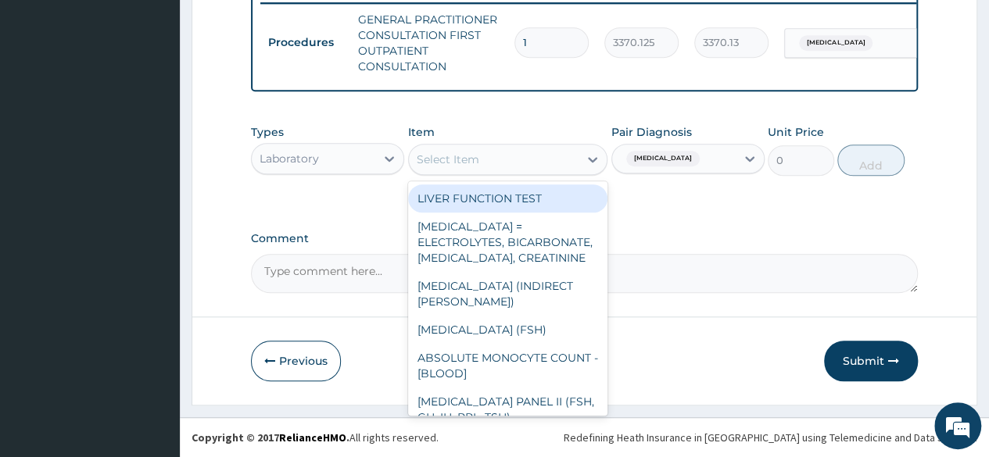
click at [546, 162] on div "Select Item" at bounding box center [494, 159] width 170 height 25
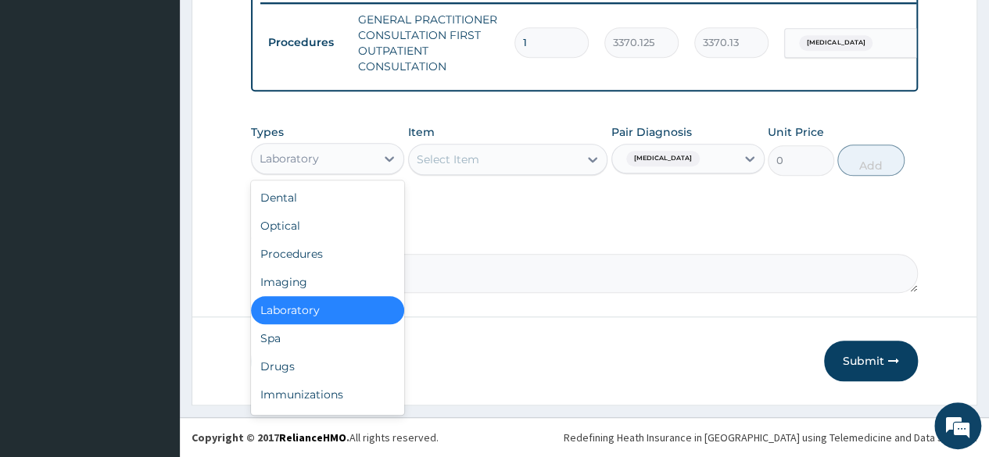
click at [352, 160] on div "Laboratory" at bounding box center [314, 158] width 124 height 25
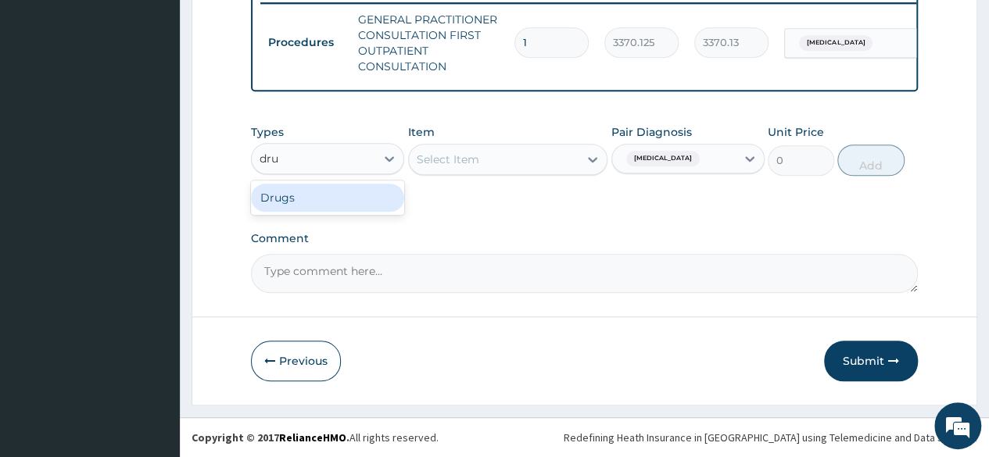
type input "drug"
click at [336, 195] on div "Drugs" at bounding box center [327, 198] width 153 height 28
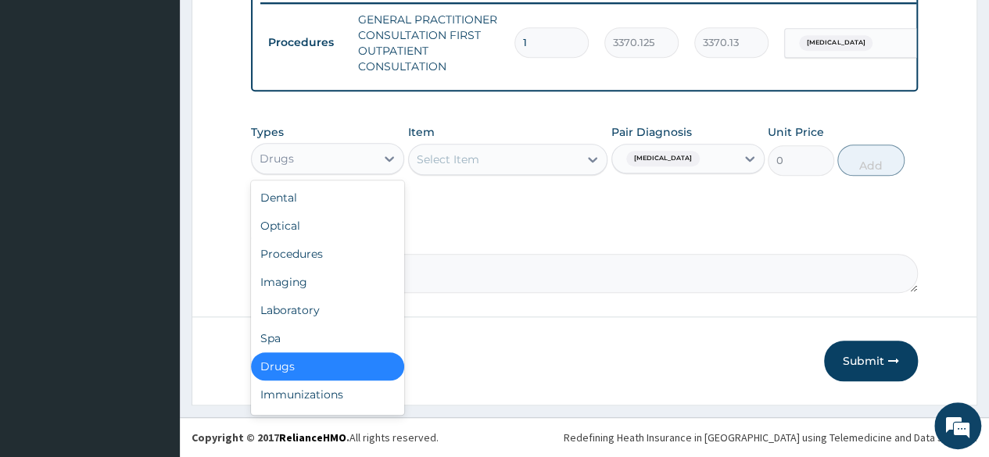
click at [314, 145] on div "Drugs" at bounding box center [327, 158] width 153 height 31
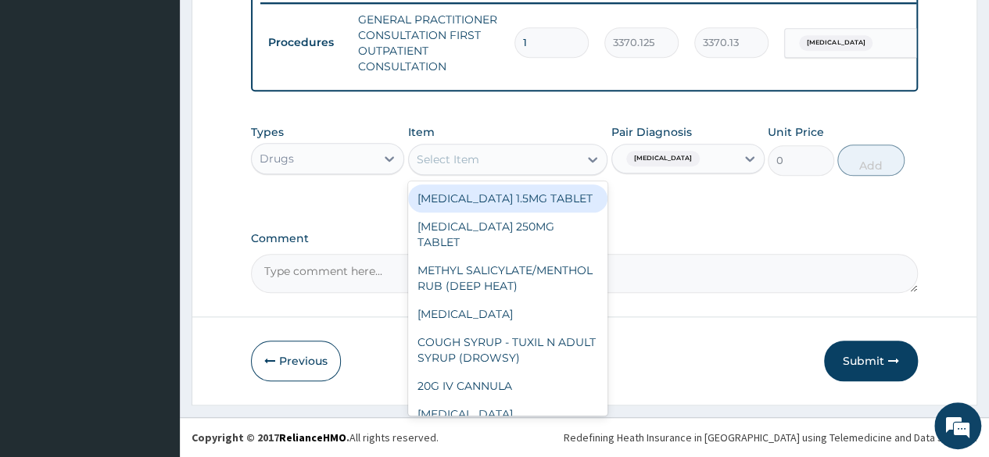
click at [465, 157] on div "Select Item" at bounding box center [448, 160] width 63 height 16
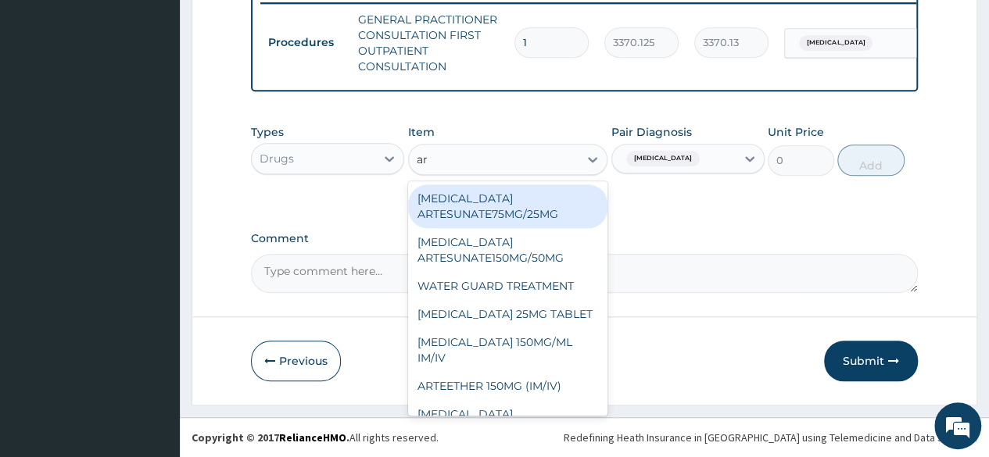
type input "art"
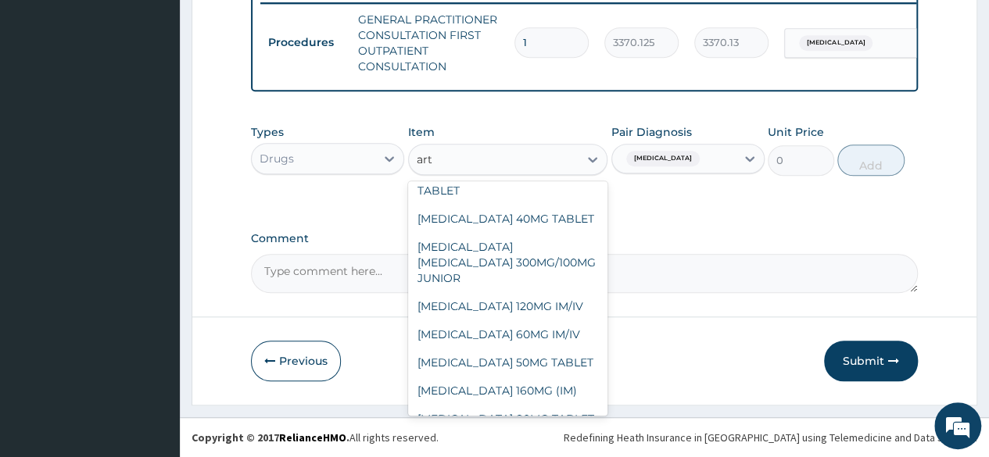
scroll to position [305, 0]
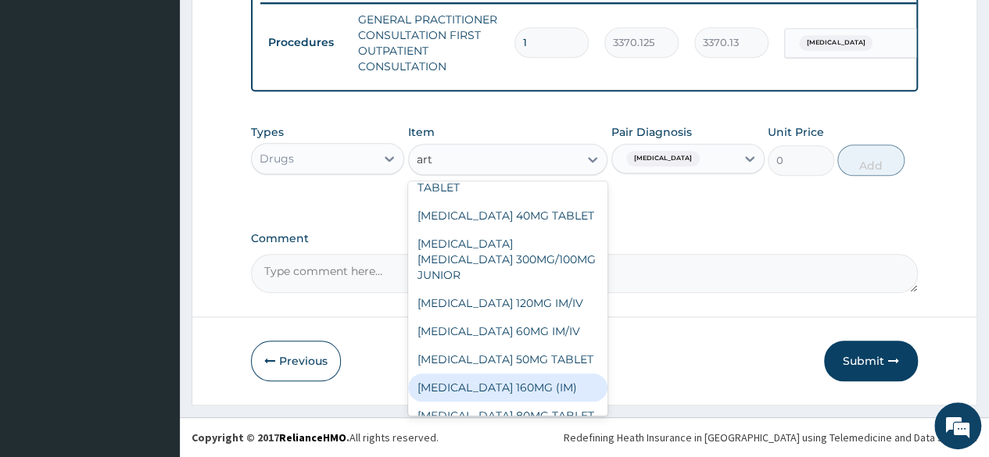
click at [547, 374] on div "ARTEMETHER 160MG (IM)" at bounding box center [508, 388] width 200 height 28
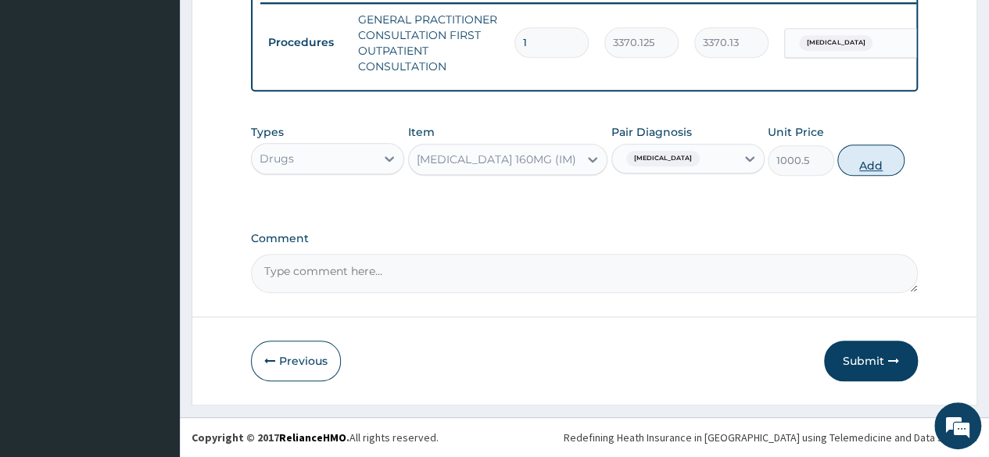
click at [858, 170] on button "Add" at bounding box center [870, 160] width 66 height 31
type input "0"
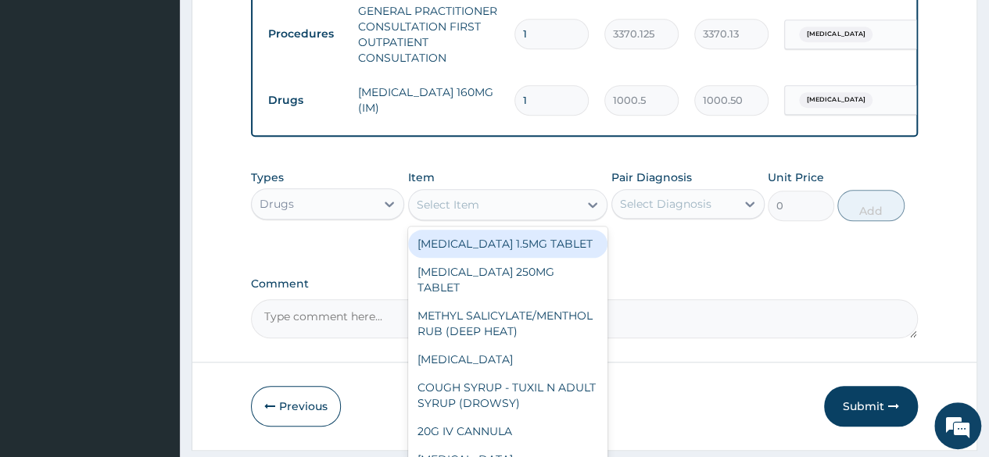
click at [452, 213] on div "Select Item" at bounding box center [448, 205] width 63 height 16
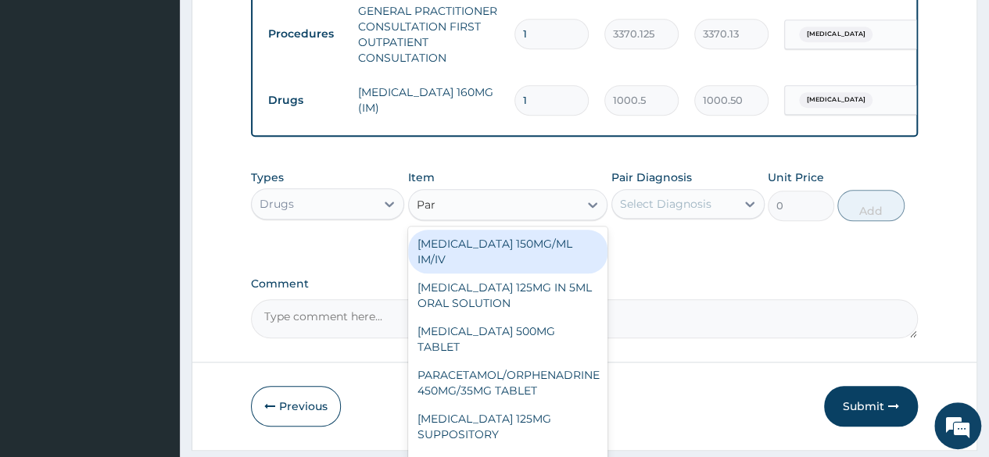
type input "Para"
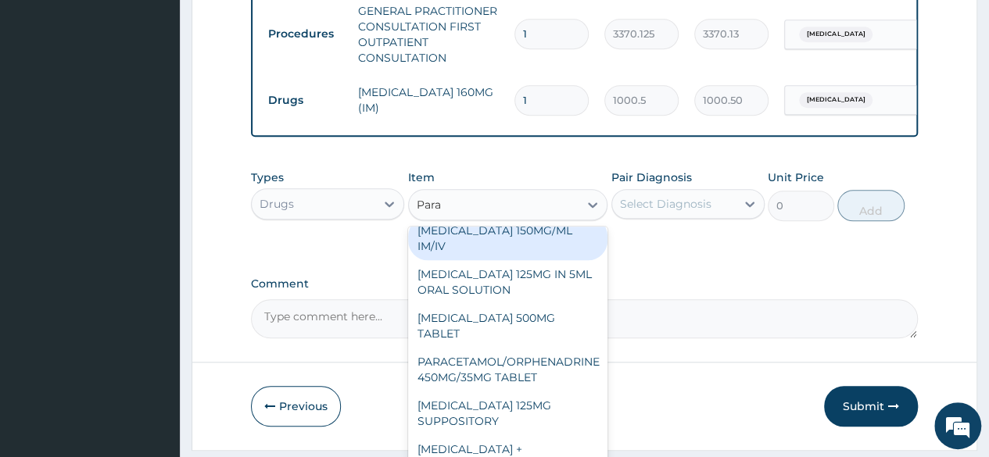
scroll to position [0, 0]
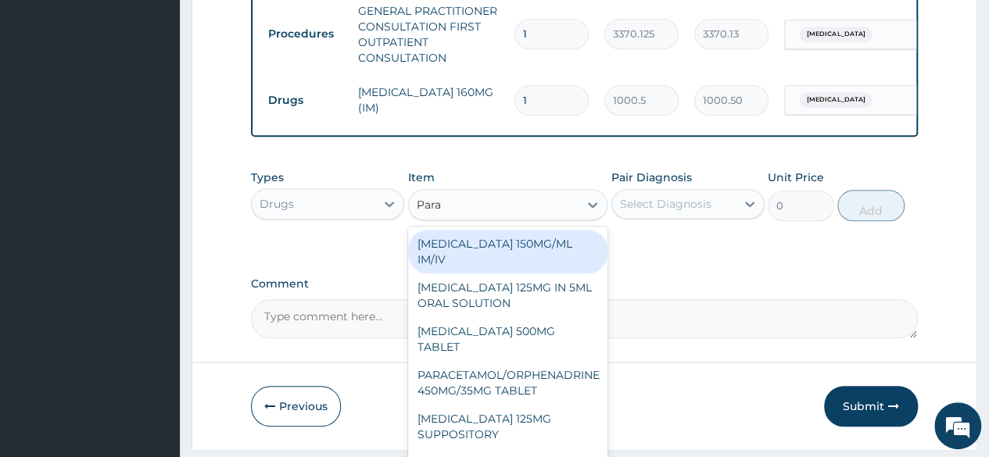
click at [507, 267] on div "PARACETAMOL 150MG/ML IM/IV" at bounding box center [508, 252] width 200 height 44
type input "300"
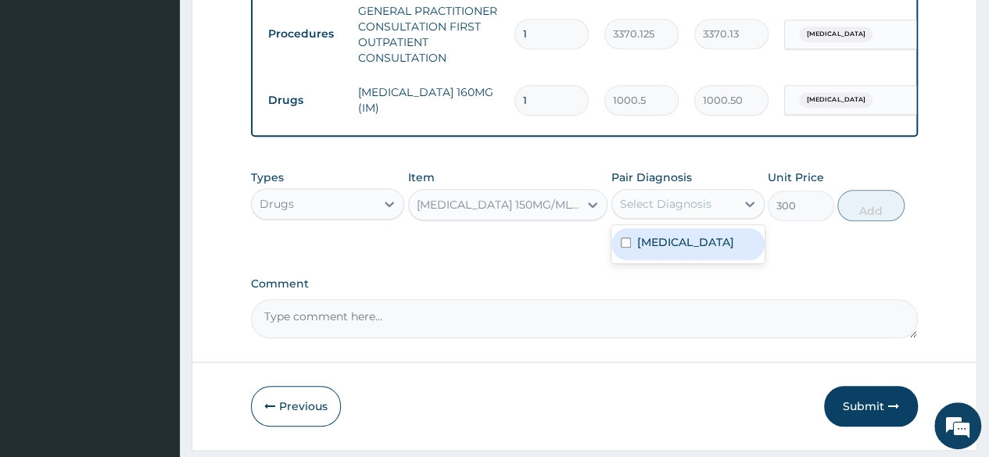
click at [667, 217] on div "Select Diagnosis" at bounding box center [674, 204] width 124 height 25
click at [654, 250] on label "Malaria" at bounding box center [685, 243] width 97 height 16
checkbox input "true"
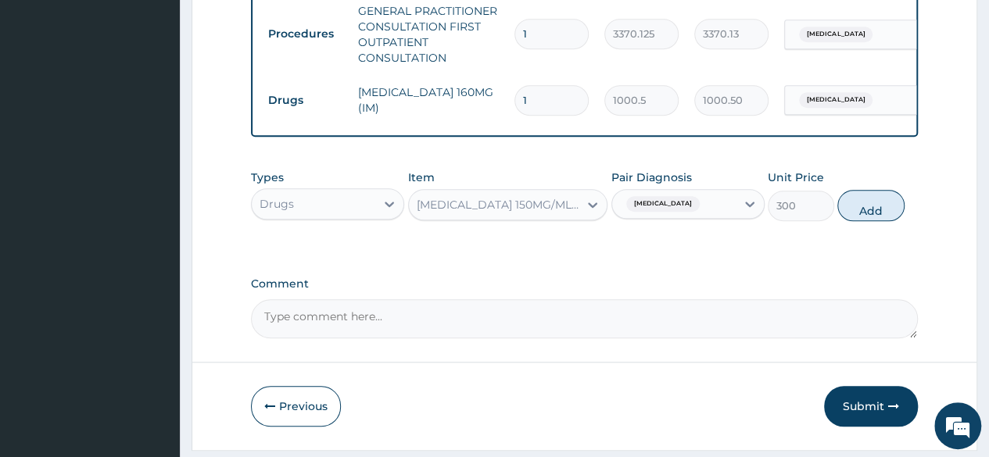
click at [414, 253] on div "Types Drugs Item PARACETAMOL 150MG/ML IM/IV Pair Diagnosis Malaria Unit Price 3…" at bounding box center [584, 207] width 667 height 91
click at [857, 214] on button "Add" at bounding box center [870, 205] width 66 height 31
type input "0"
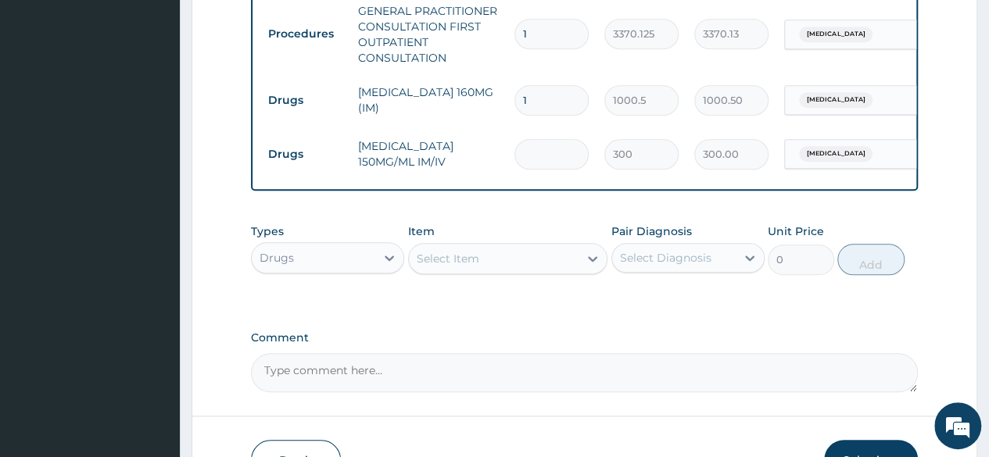
type input "0.00"
type input "6"
type input "1800.00"
type input "6"
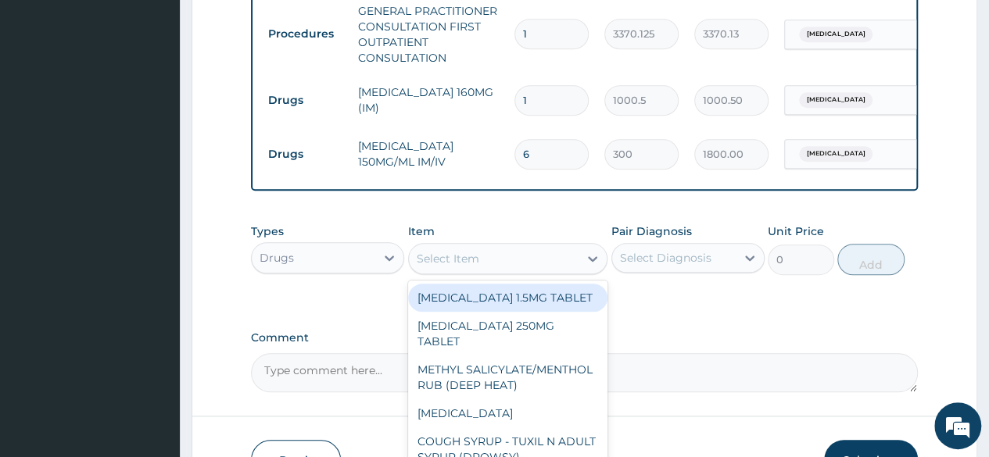
click at [439, 262] on div "Select Item" at bounding box center [448, 259] width 63 height 16
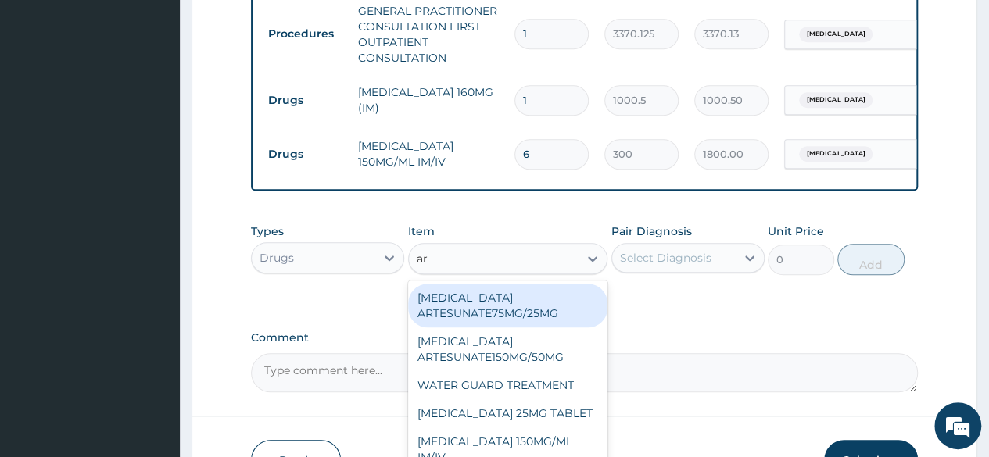
type input "art"
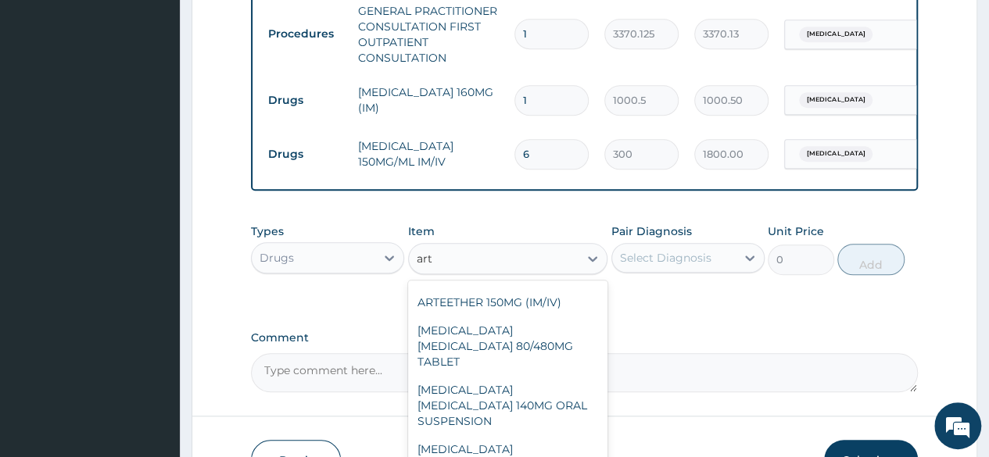
scroll to position [122, 0]
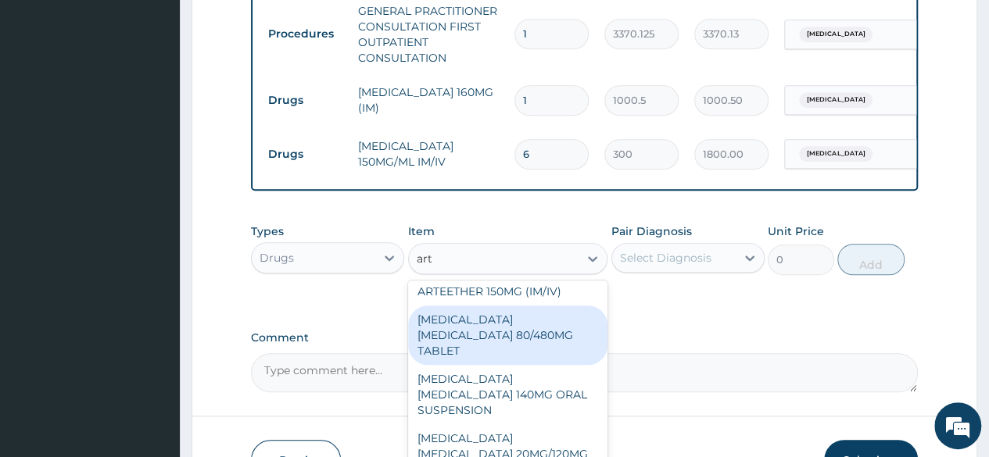
click at [539, 361] on div "ARTEMETHER LUMEFANTRINE 80/480MG TABLET" at bounding box center [508, 335] width 200 height 59
type input "450"
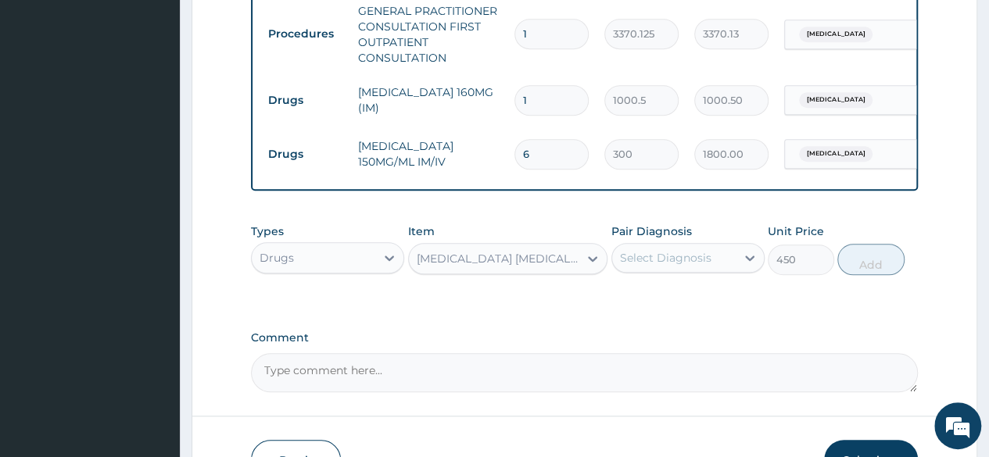
click at [693, 273] on div "Select Diagnosis" at bounding box center [687, 258] width 153 height 30
click at [679, 307] on div "Malaria" at bounding box center [687, 298] width 153 height 32
checkbox input "true"
click at [865, 270] on button "Add" at bounding box center [870, 259] width 66 height 31
type input "0"
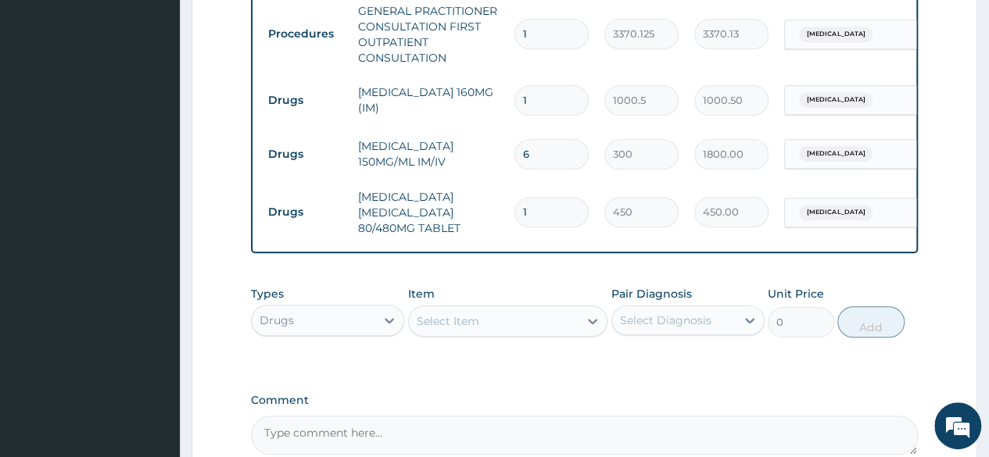
type input "0.00"
type input "3"
type input "1350.00"
type input "3"
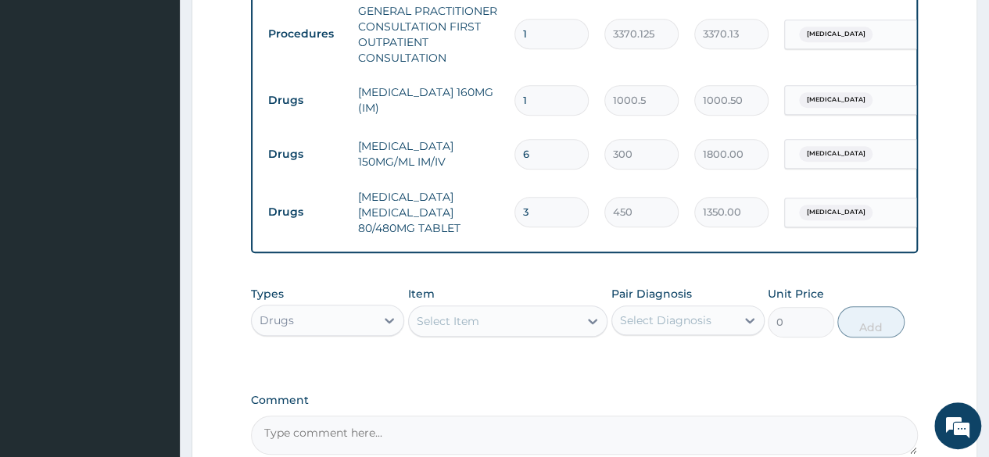
drag, startPoint x: 468, startPoint y: 356, endPoint x: 453, endPoint y: 340, distance: 21.6
click at [453, 340] on div "Types Drugs Item Select Item Pair Diagnosis Select Diagnosis Unit Price 0 Add" at bounding box center [584, 323] width 667 height 91
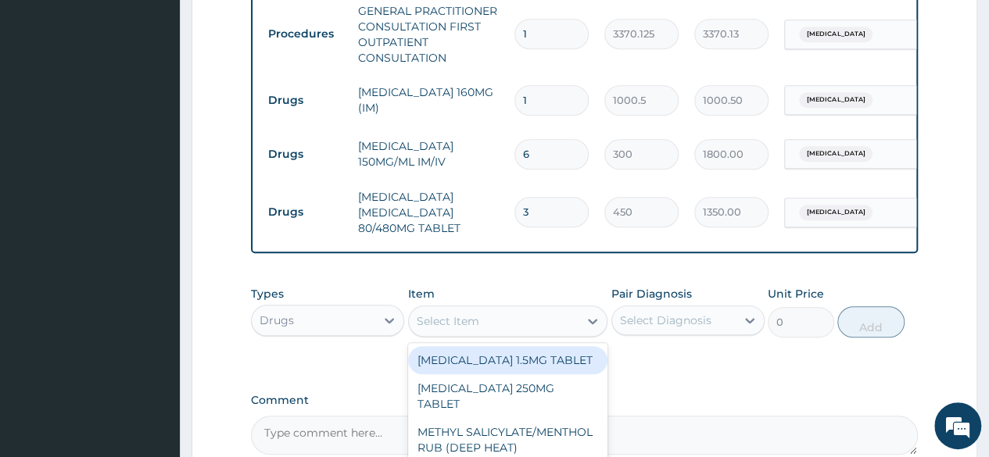
click at [453, 334] on div "Select Item" at bounding box center [494, 321] width 170 height 25
paste input "ASTYFER"
type input "ASTYFER"
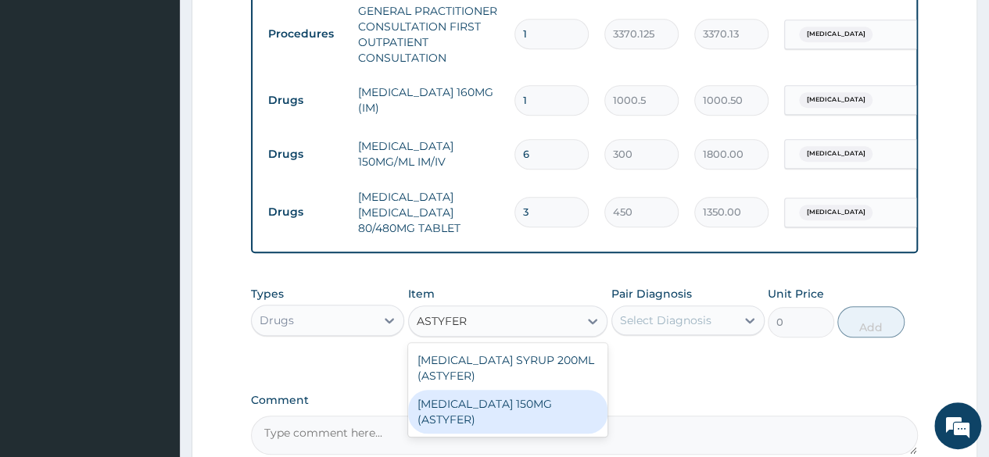
click at [561, 410] on div "FERROUS FUMARATE 150MG (ASTYFER)" at bounding box center [508, 412] width 200 height 44
type input "260"
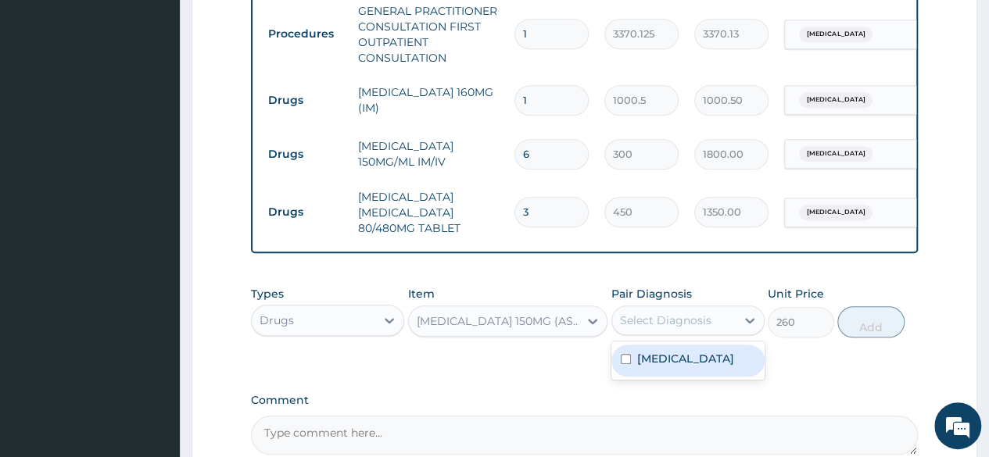
click at [732, 333] on div "Select Diagnosis" at bounding box center [674, 320] width 124 height 25
click at [690, 373] on div "Malaria" at bounding box center [687, 361] width 153 height 32
checkbox input "true"
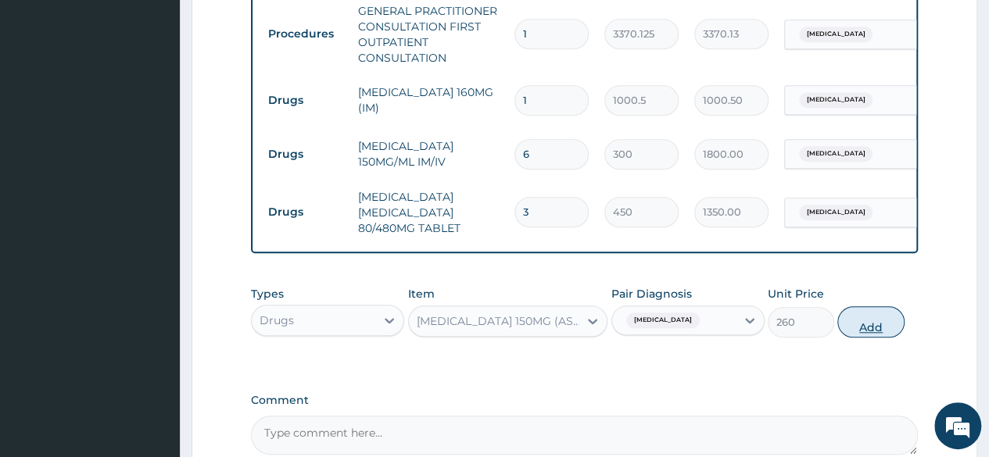
click at [863, 338] on button "Add" at bounding box center [870, 321] width 66 height 31
type input "0"
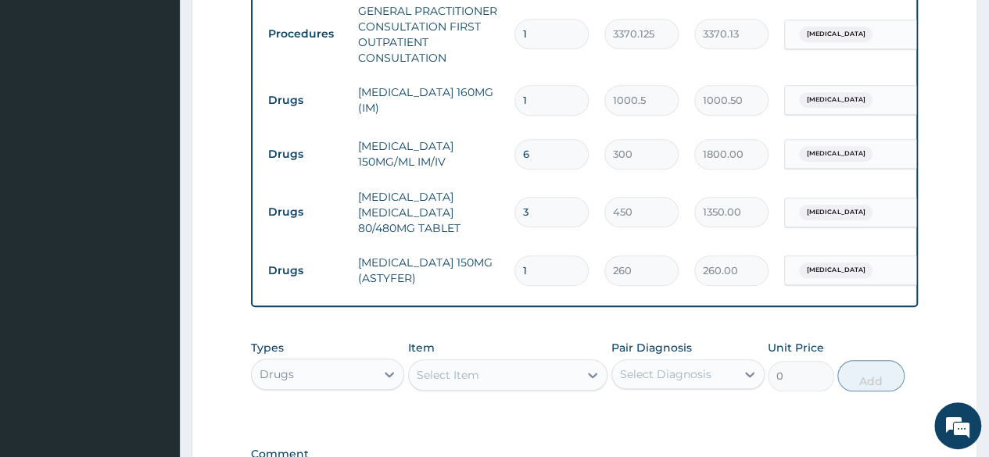
type input "0.00"
type input "8"
type input "2080.00"
type input "8"
click at [548, 410] on div "Types Drugs Item Select Item Pair Diagnosis Select Diagnosis Unit Price 0 Add" at bounding box center [584, 377] width 667 height 91
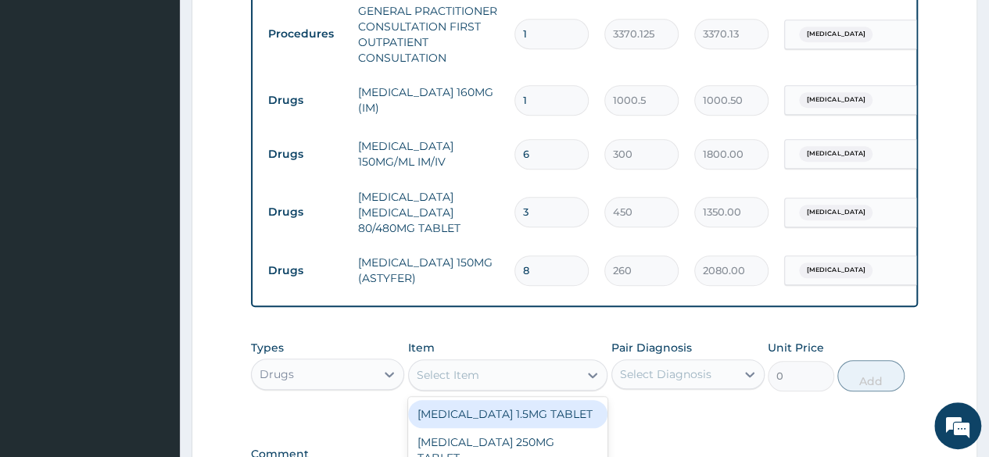
click at [494, 376] on div "Select Item" at bounding box center [494, 375] width 170 height 25
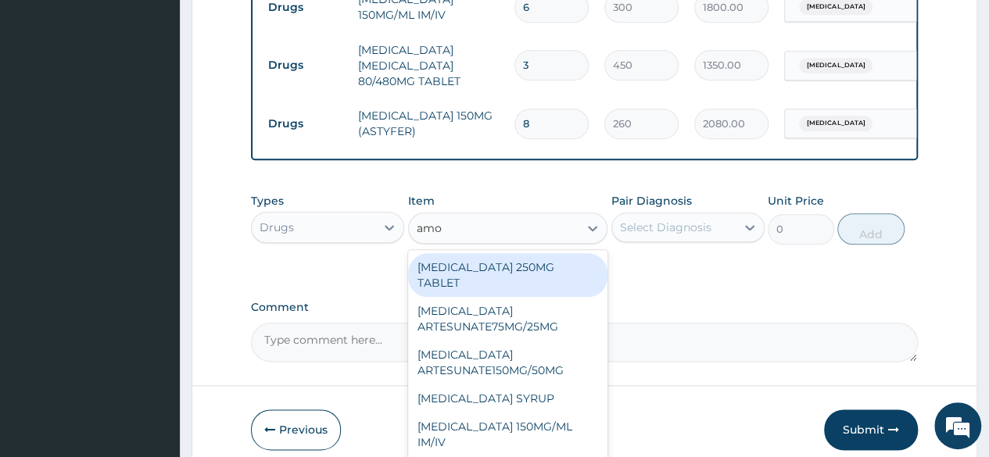
scroll to position [782, 0]
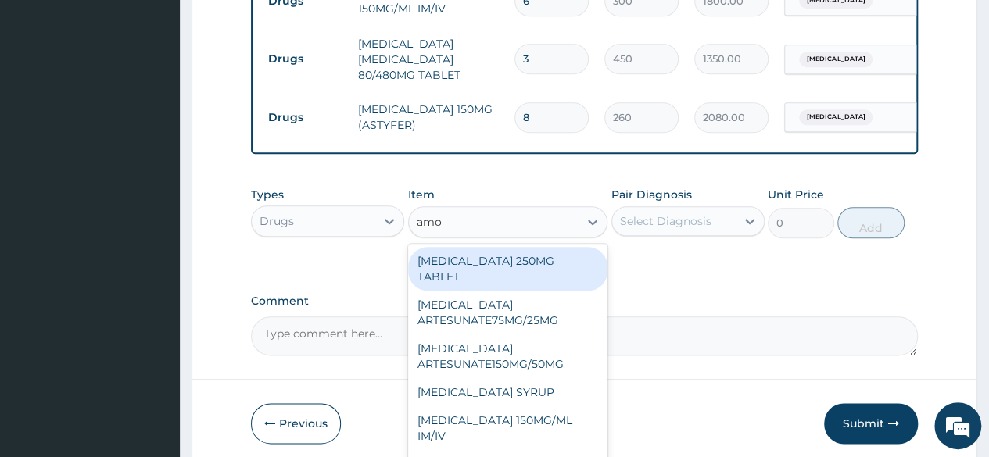
type input "amo"
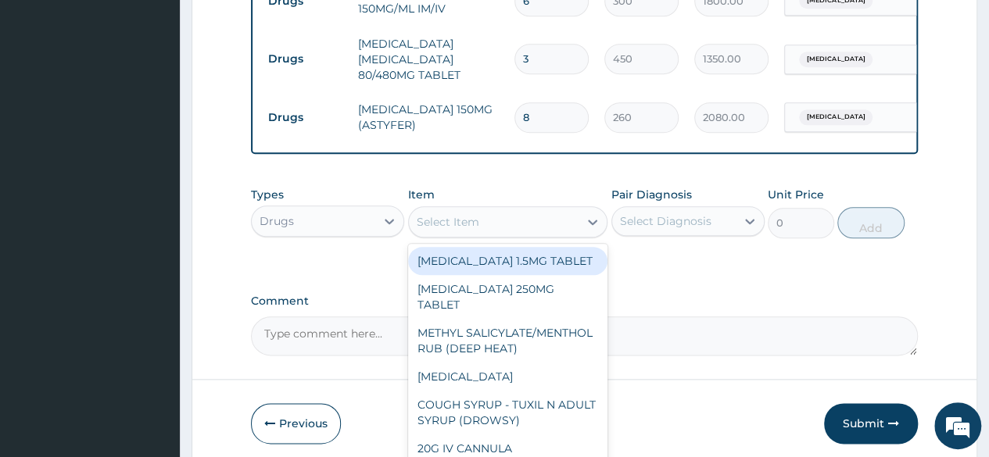
click at [466, 222] on div "Select Item" at bounding box center [494, 222] width 170 height 25
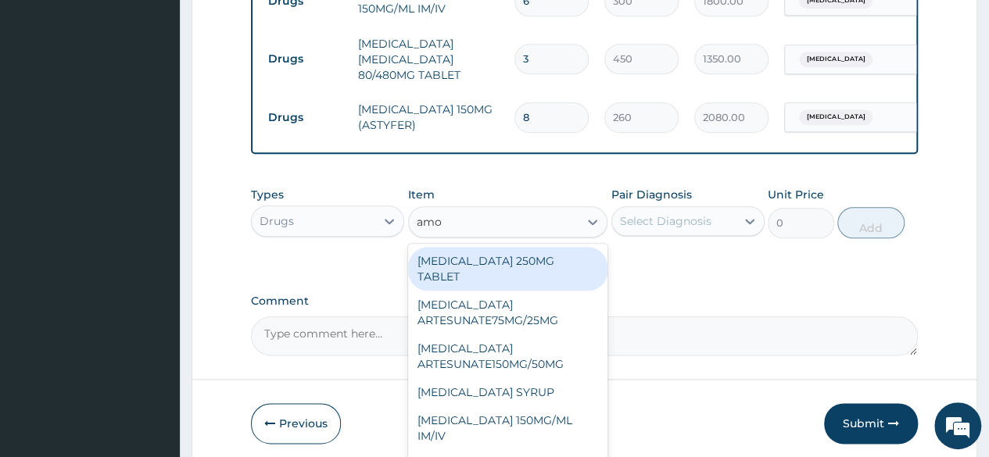
type input "amox"
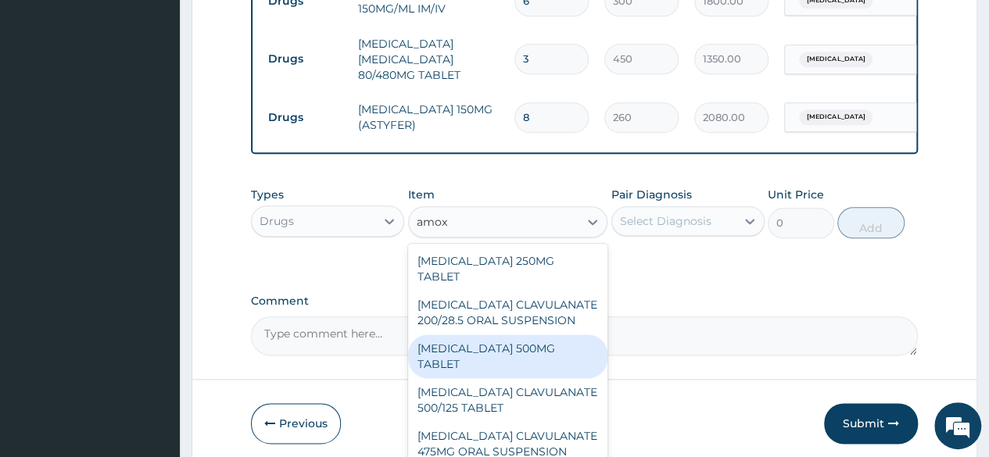
click at [521, 346] on div "AMOXICILLIN 500MG TABLET" at bounding box center [508, 357] width 200 height 44
type input "150"
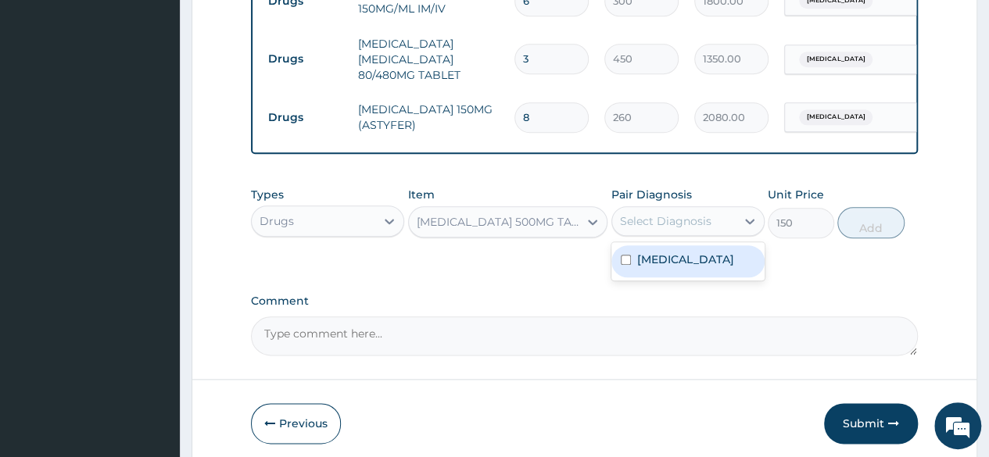
click at [698, 229] on div "Select Diagnosis" at bounding box center [665, 221] width 91 height 16
click at [650, 267] on label "Malaria" at bounding box center [685, 260] width 97 height 16
checkbox input "true"
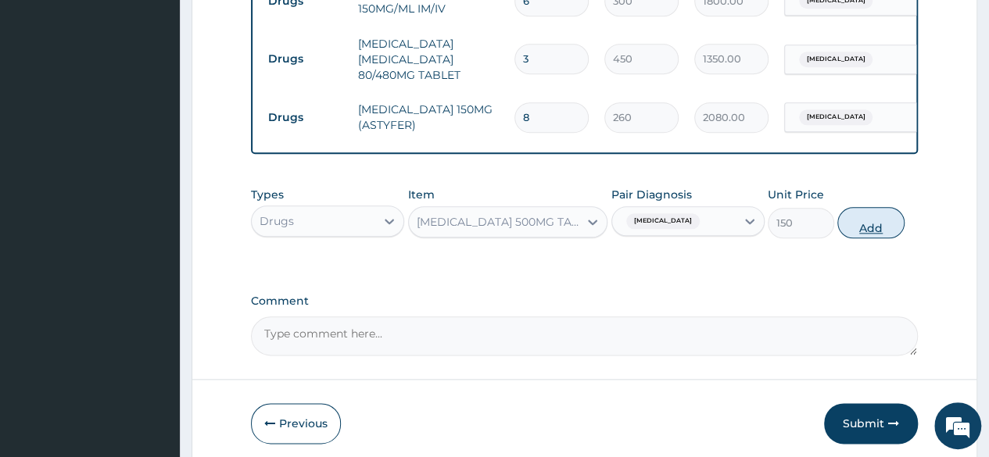
click at [865, 238] on button "Add" at bounding box center [870, 222] width 66 height 31
type input "0"
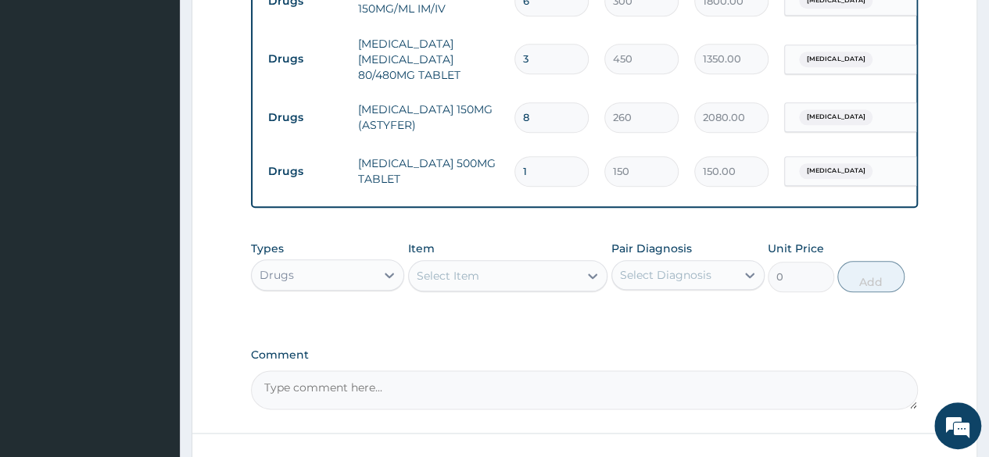
type input "0.00"
type input "8"
type input "1200.00"
type input "8"
click at [604, 362] on label "Comment" at bounding box center [584, 355] width 667 height 13
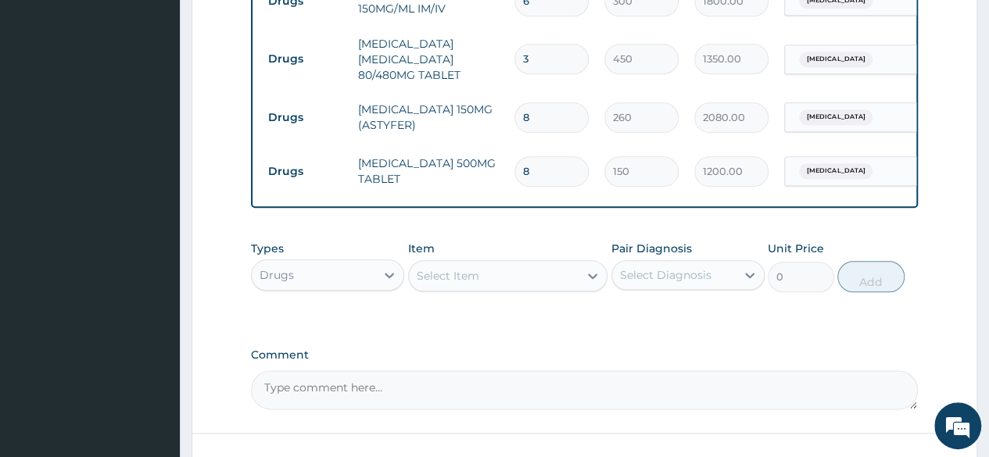
click at [604, 371] on textarea "Comment" at bounding box center [584, 390] width 667 height 39
click at [624, 390] on textarea "Comment" at bounding box center [584, 390] width 667 height 39
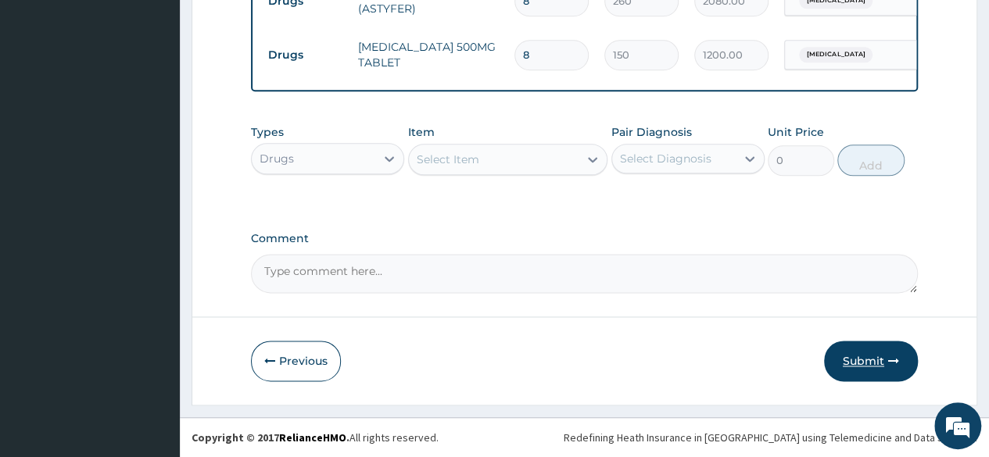
click at [879, 360] on button "Submit" at bounding box center [871, 361] width 94 height 41
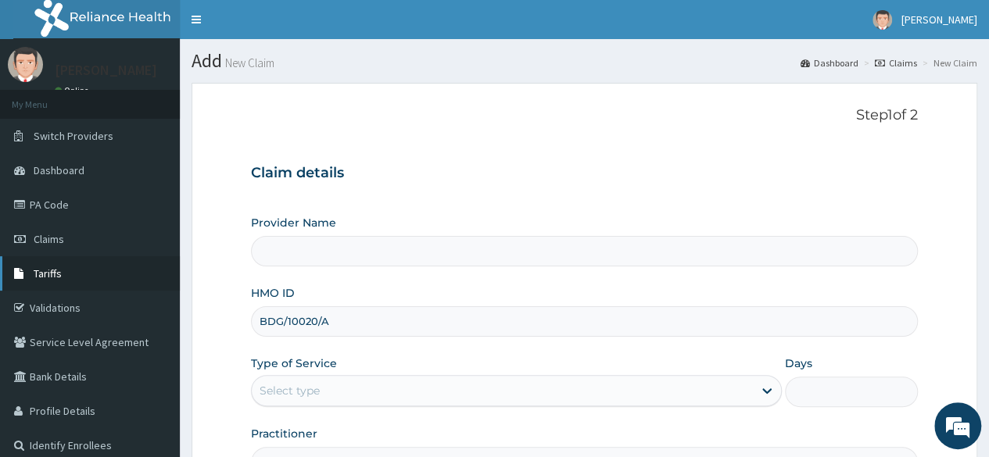
type input "Reliance Family Clinics (RFC) - [GEOGRAPHIC_DATA]"
click at [64, 238] on link "Claims" at bounding box center [90, 239] width 180 height 34
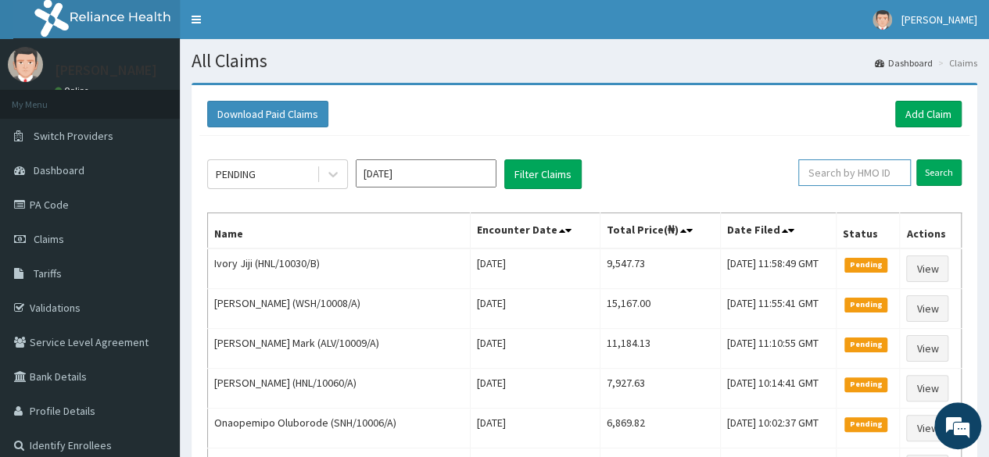
click at [868, 170] on input "text" at bounding box center [854, 172] width 113 height 27
paste input "BDG/10020/A"
type input "BDG/10020/A"
click at [916, 159] on input "Search" at bounding box center [938, 172] width 45 height 27
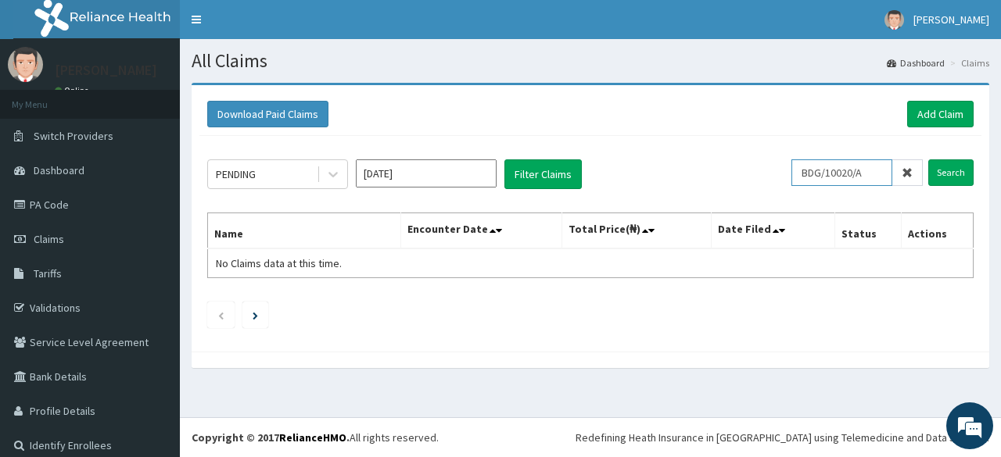
drag, startPoint x: 858, startPoint y: 178, endPoint x: 761, endPoint y: 173, distance: 97.1
click at [761, 173] on div "PENDING [DATE] Filter Claims BDG/10020/A Search" at bounding box center [590, 174] width 766 height 30
click at [942, 169] on input "Search" at bounding box center [950, 172] width 45 height 27
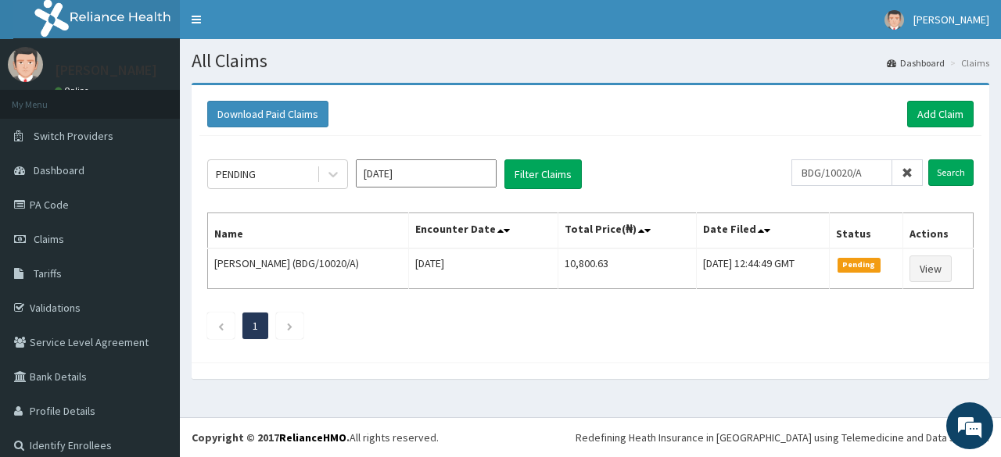
click at [450, 335] on ul "1" at bounding box center [590, 326] width 766 height 27
click at [410, 364] on div at bounding box center [590, 371] width 797 height 16
click at [667, 133] on div "Download Paid Claims Add Claim" at bounding box center [590, 114] width 782 height 43
click at [544, 423] on footer "Redefining Heath Insurance in [GEOGRAPHIC_DATA] using Telemedicine and Data Sci…" at bounding box center [590, 437] width 821 height 40
click at [901, 174] on icon at bounding box center [906, 172] width 11 height 11
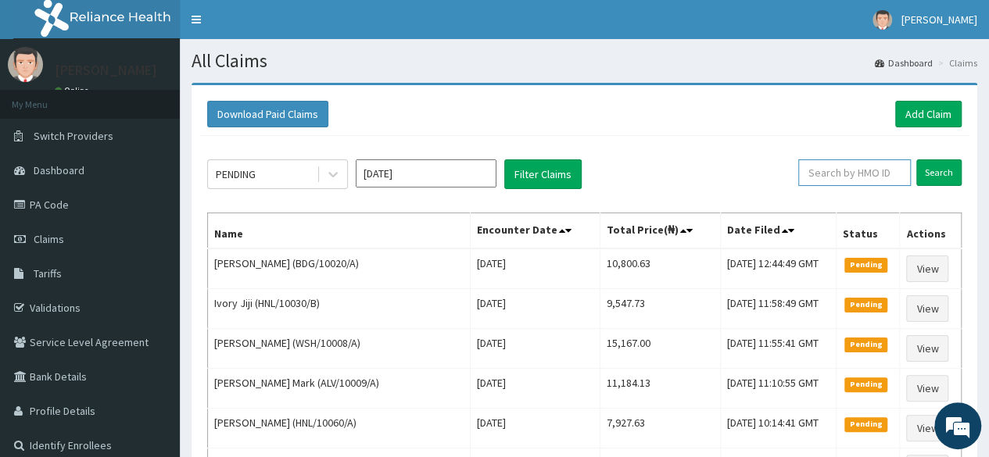
click at [891, 174] on input "text" at bounding box center [854, 172] width 113 height 27
type input "KOO/10001/A"
click at [916, 159] on input "Search" at bounding box center [938, 172] width 45 height 27
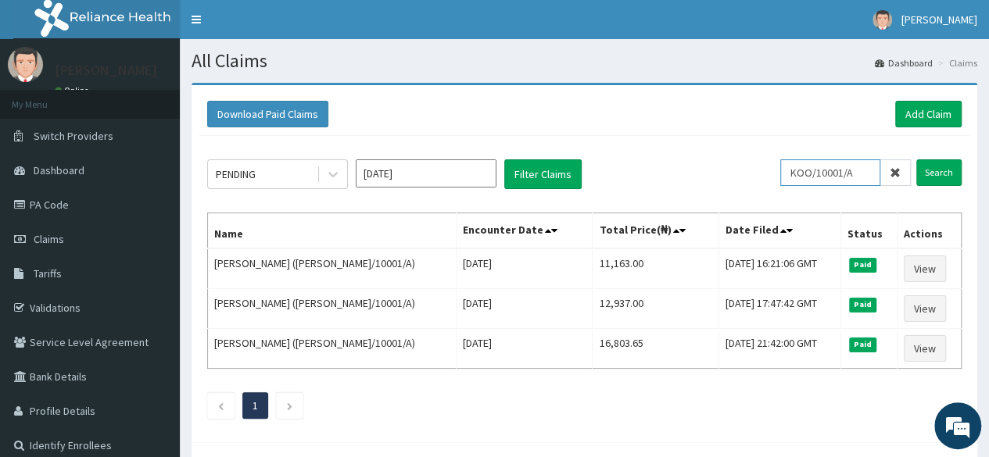
click at [916, 159] on input "Search" at bounding box center [938, 172] width 45 height 27
click at [919, 106] on link "Add Claim" at bounding box center [928, 114] width 66 height 27
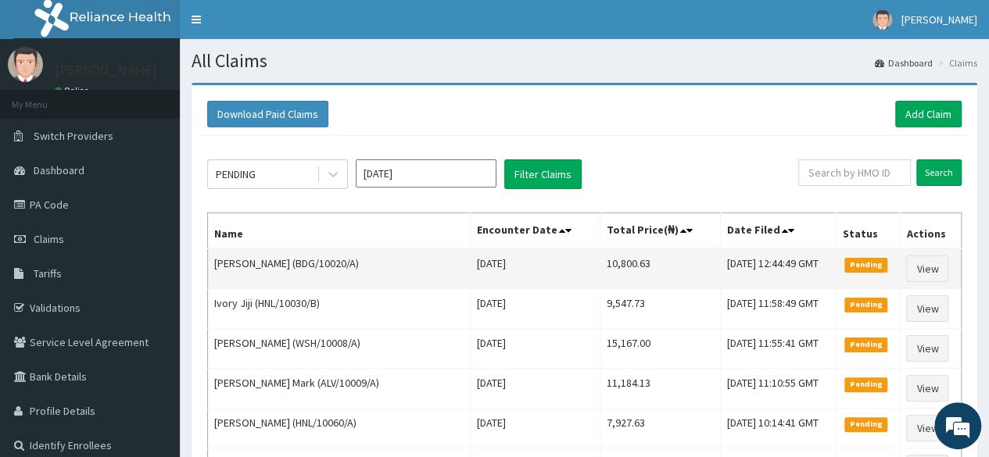
click at [635, 262] on td "10,800.63" at bounding box center [660, 269] width 120 height 41
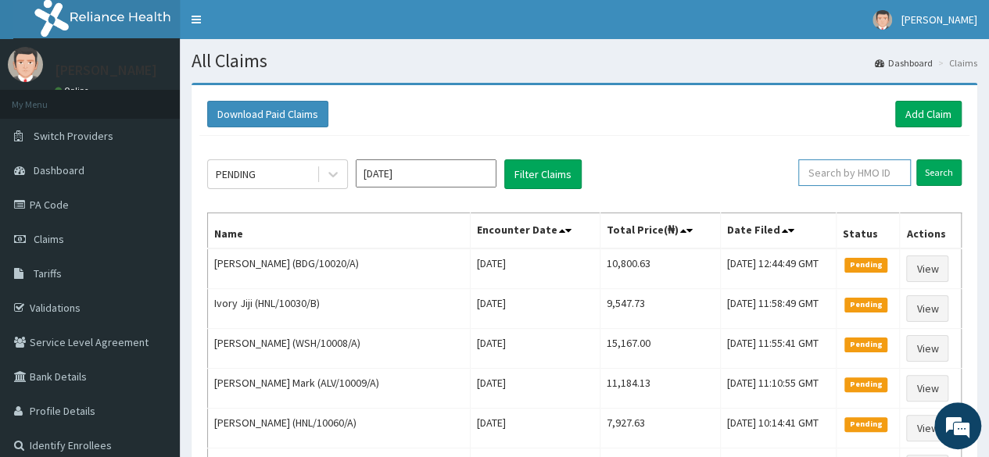
click at [877, 175] on input "text" at bounding box center [854, 172] width 113 height 27
paste input "BDG/10020/A"
click at [916, 159] on input "Search" at bounding box center [938, 172] width 45 height 27
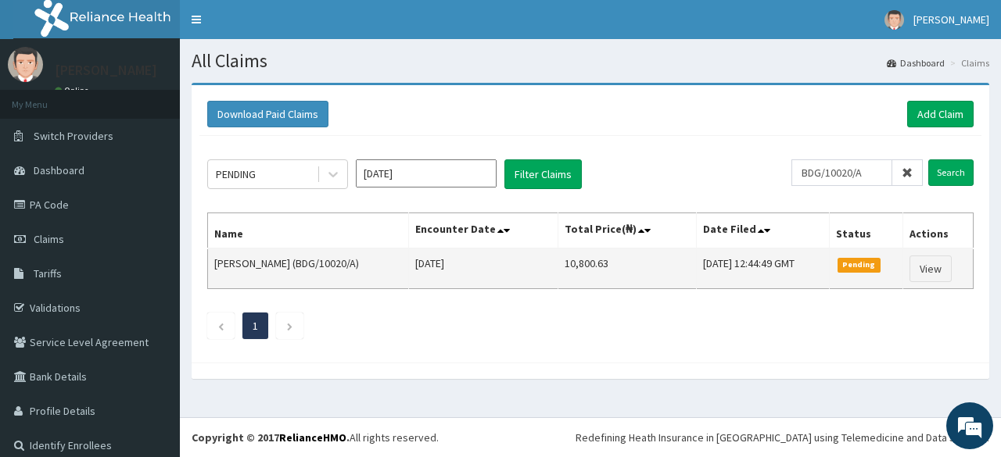
drag, startPoint x: 590, startPoint y: 262, endPoint x: 518, endPoint y: 265, distance: 72.0
click at [518, 265] on tr "ISREAL OGANA (BDG/10020/A) Sat Aug 09 2025 10,800.63 Wed, 13 Aug 2025 12:44:49 …" at bounding box center [590, 269] width 765 height 41
copy tr "10,800.63"
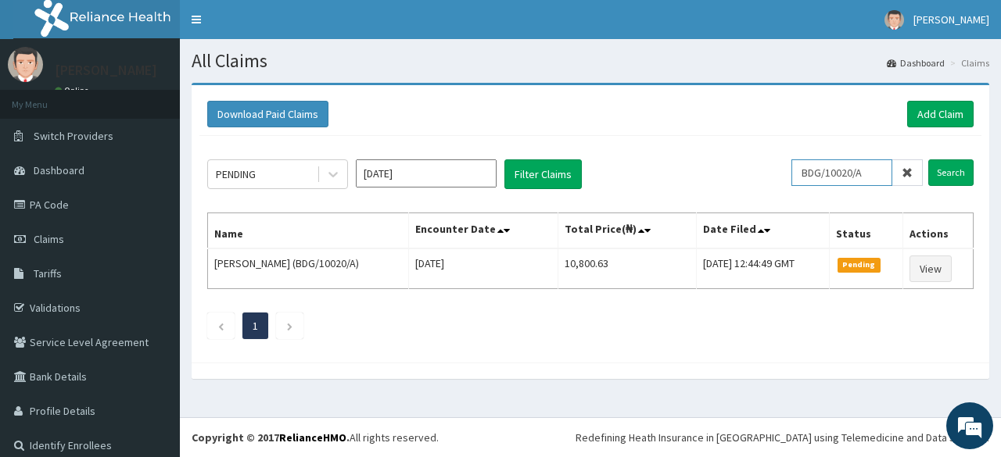
click at [861, 173] on input "BDG/10020/A" at bounding box center [841, 172] width 101 height 27
paste input "KOO/10001"
type input "KOO/10001/A"
click at [928, 159] on input "Search" at bounding box center [950, 172] width 45 height 27
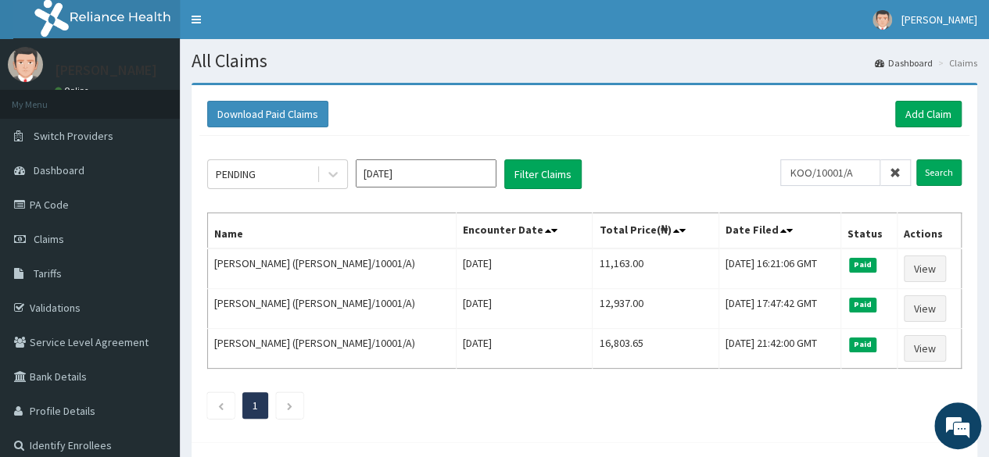
click at [822, 145] on div "PENDING Aug 2025 Filter Claims KOO/10001/A Search Name Encounter Date Total Pri…" at bounding box center [584, 285] width 770 height 299
click at [908, 112] on link "Add Claim" at bounding box center [928, 114] width 66 height 27
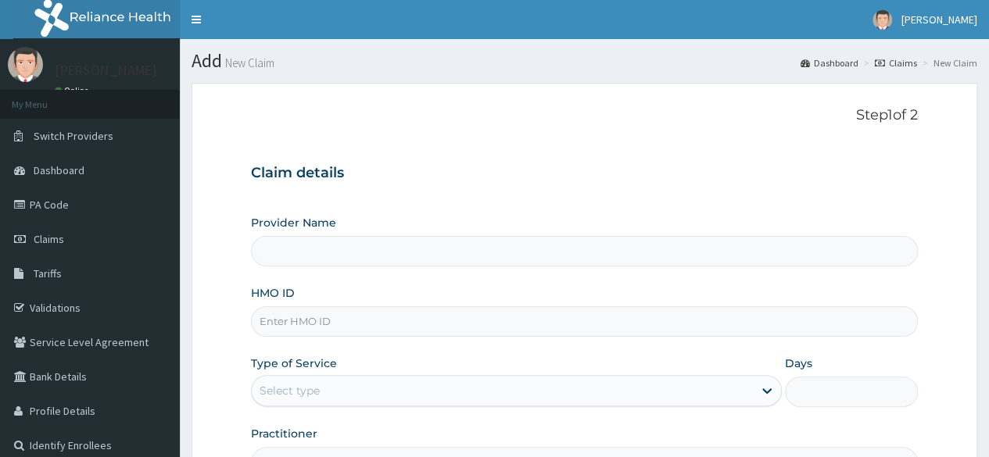
click at [299, 314] on input "HMO ID" at bounding box center [584, 321] width 667 height 30
paste input "KOO/10001/A"
type input "KOO/10001/A"
click at [687, 256] on input "Provider Name" at bounding box center [584, 251] width 667 height 30
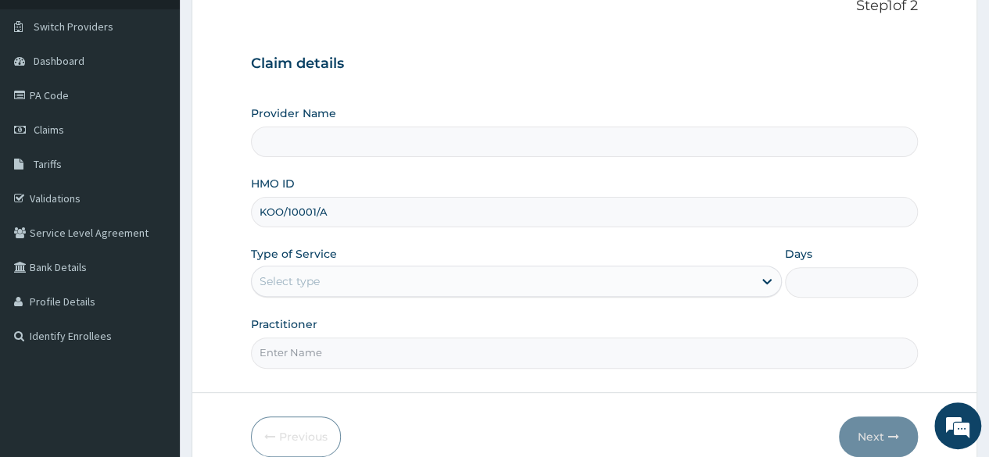
type input "Reliance Family Clinics (RFC) - [GEOGRAPHIC_DATA]"
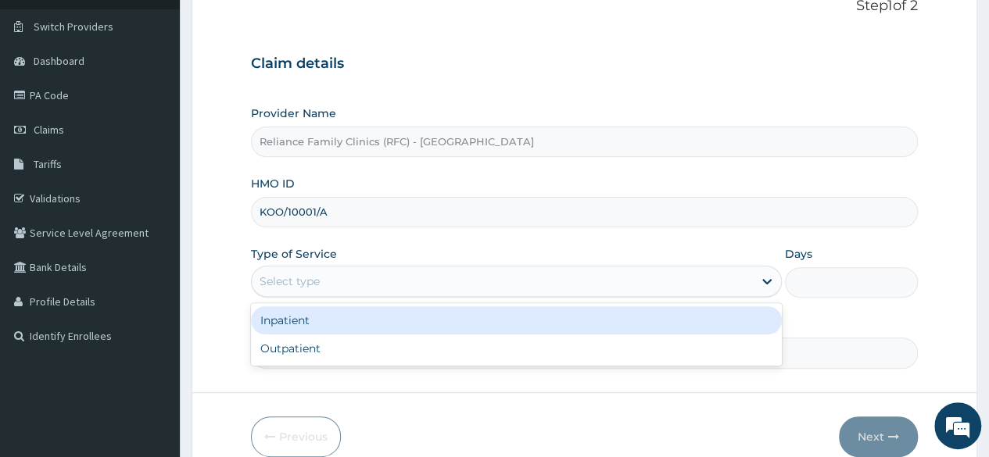
click at [724, 269] on div "Select type" at bounding box center [502, 281] width 501 height 25
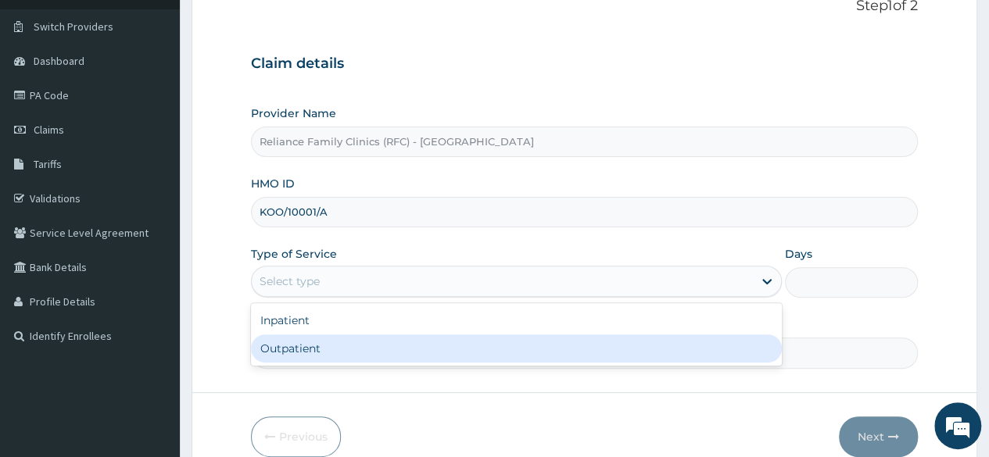
click at [515, 355] on div "Outpatient" at bounding box center [516, 349] width 531 height 28
type input "1"
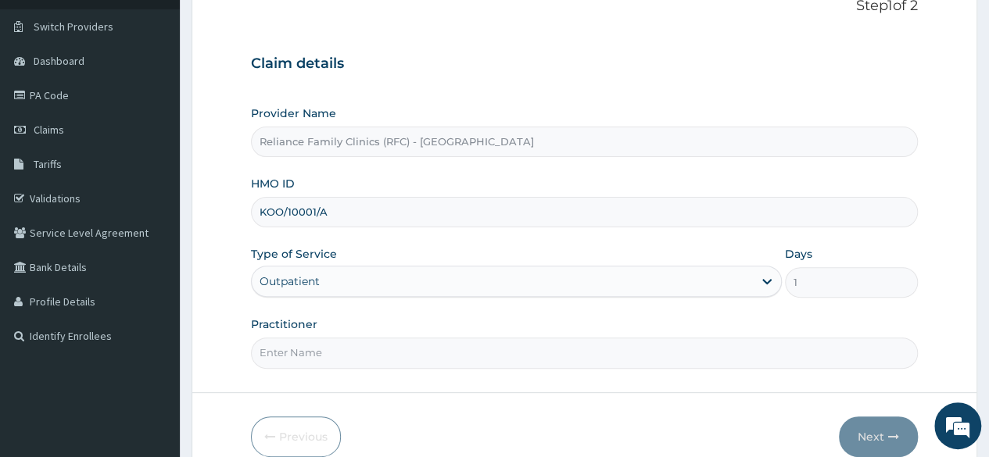
click at [568, 345] on input "Practitioner" at bounding box center [584, 353] width 667 height 30
type input "LOCUM"
click at [586, 387] on form "Step 1 of 2 Claim details Provider Name Reliance Family Clinics (RFC) - Lekki H…" at bounding box center [585, 226] width 786 height 507
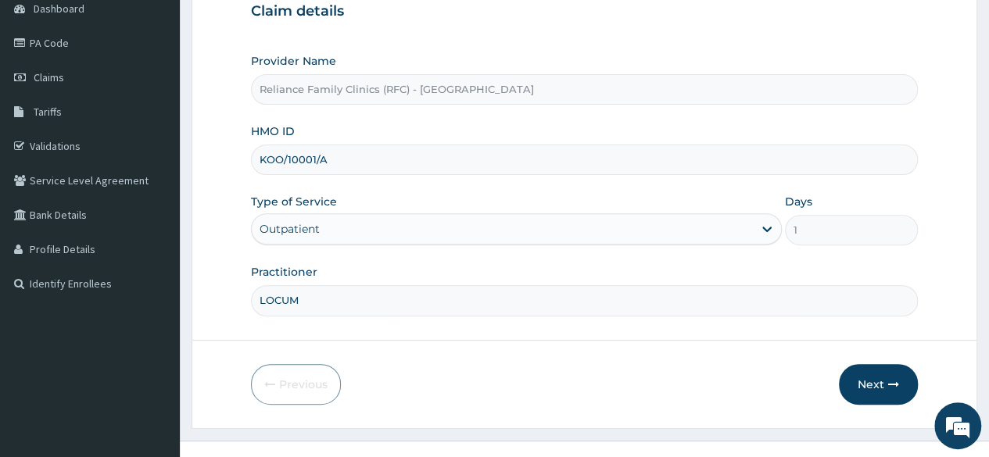
scroll to position [169, 0]
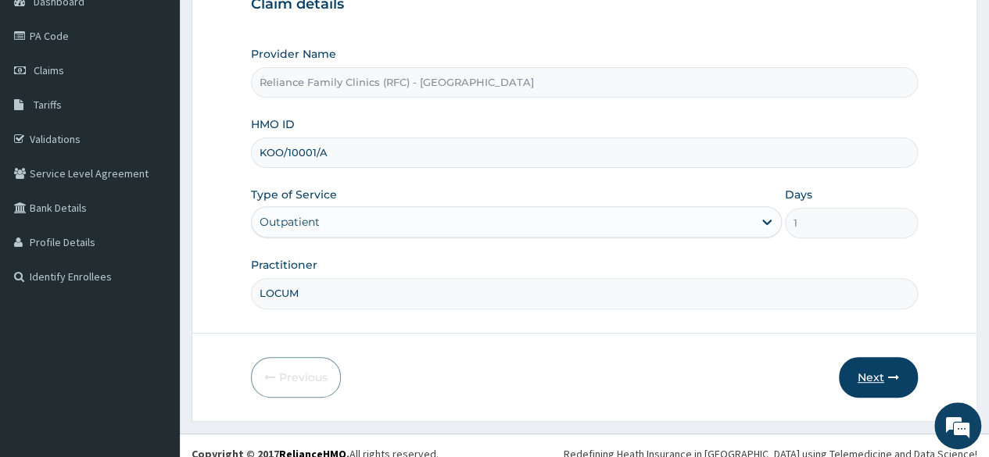
click at [876, 374] on button "Next" at bounding box center [878, 377] width 79 height 41
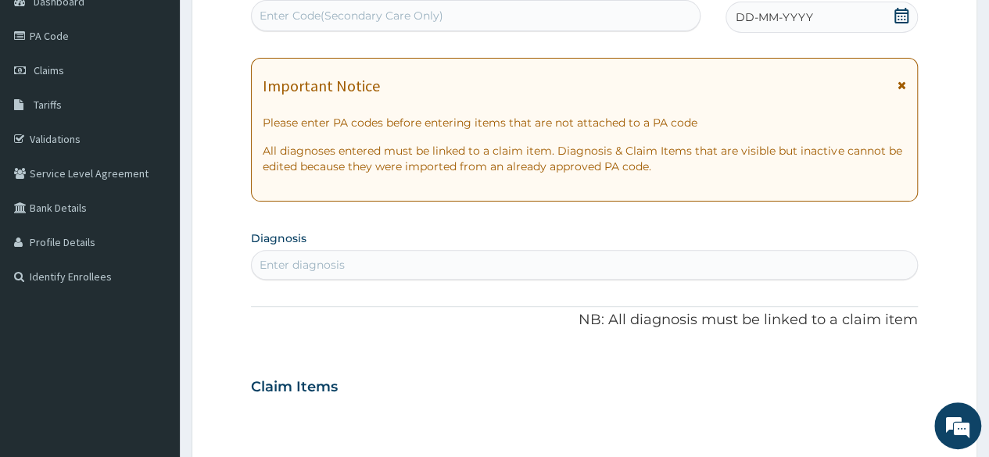
scroll to position [70, 0]
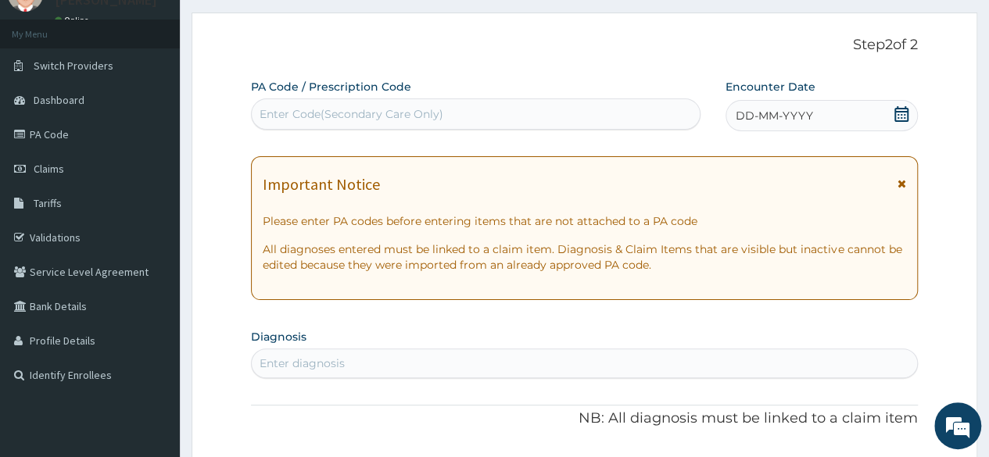
click at [898, 114] on icon at bounding box center [901, 114] width 14 height 16
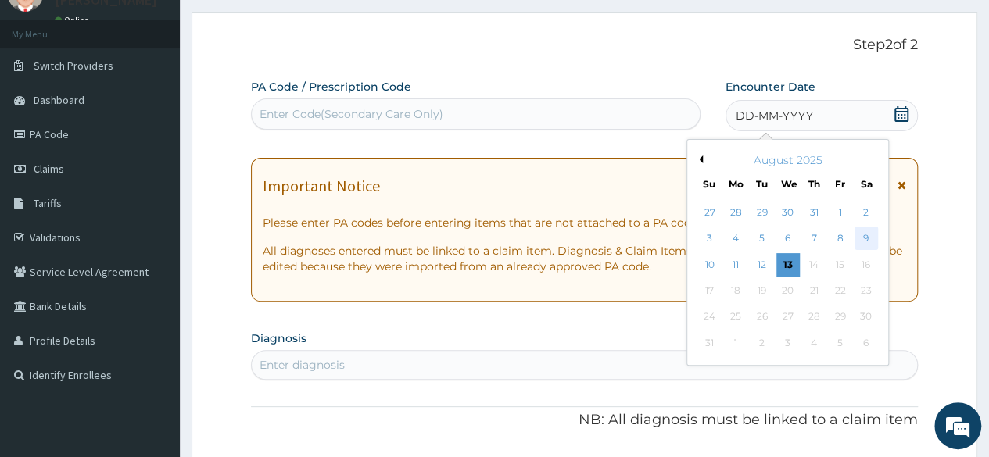
click at [866, 243] on div "9" at bounding box center [865, 238] width 23 height 23
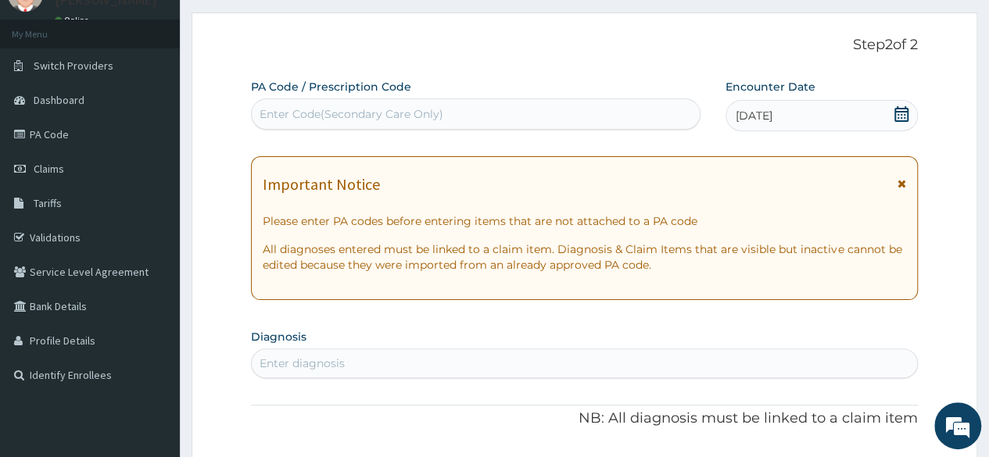
click at [747, 335] on section "Diagnosis Enter diagnosis" at bounding box center [584, 351] width 667 height 53
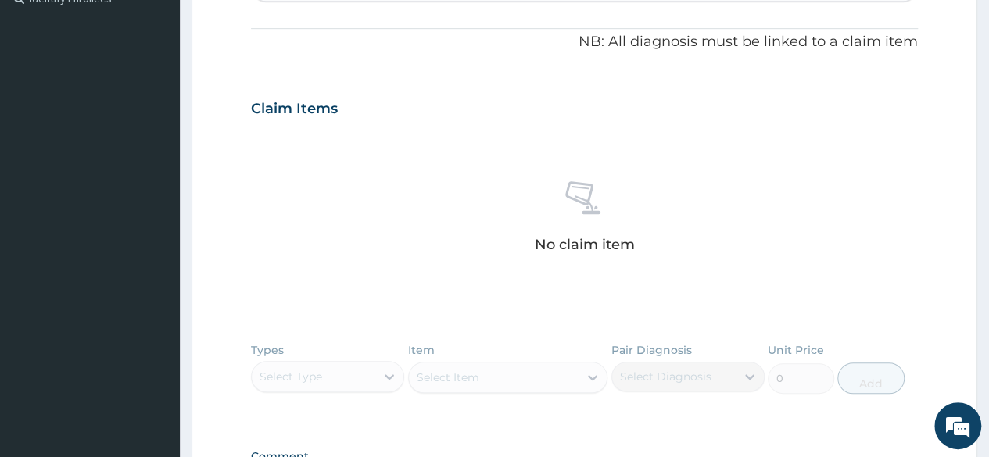
scroll to position [16, 0]
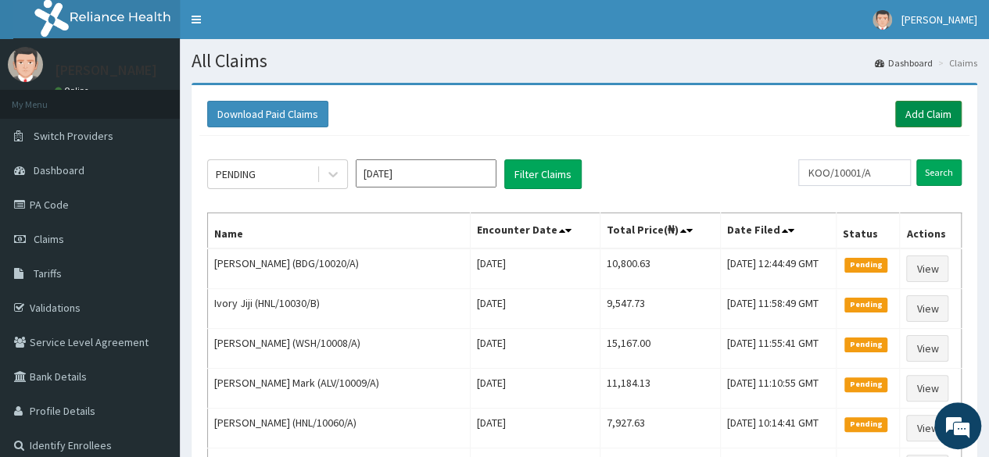
click at [936, 108] on link "Add Claim" at bounding box center [928, 114] width 66 height 27
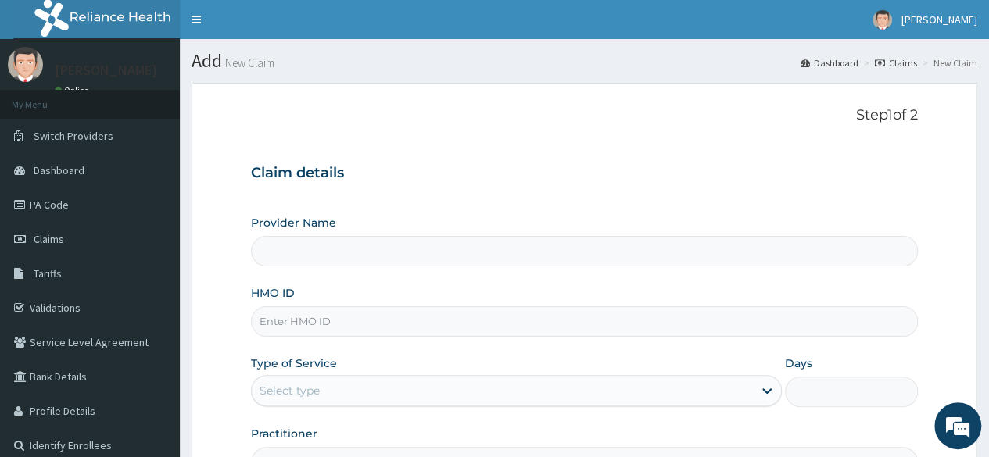
click at [381, 326] on input "HMO ID" at bounding box center [584, 321] width 667 height 30
paste input "KOO/10001/A"
type input "KOO/10001/A"
type input "Reliance Family Clinics (RFC) - [GEOGRAPHIC_DATA]"
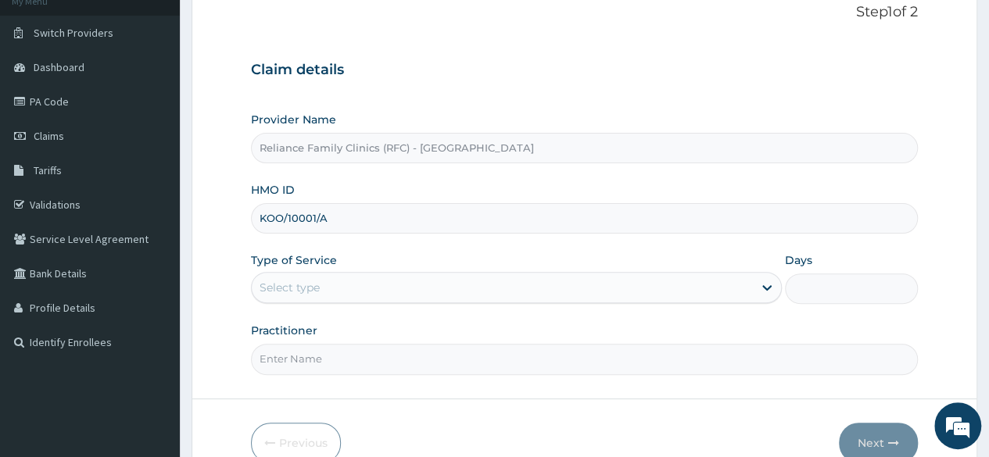
scroll to position [133, 0]
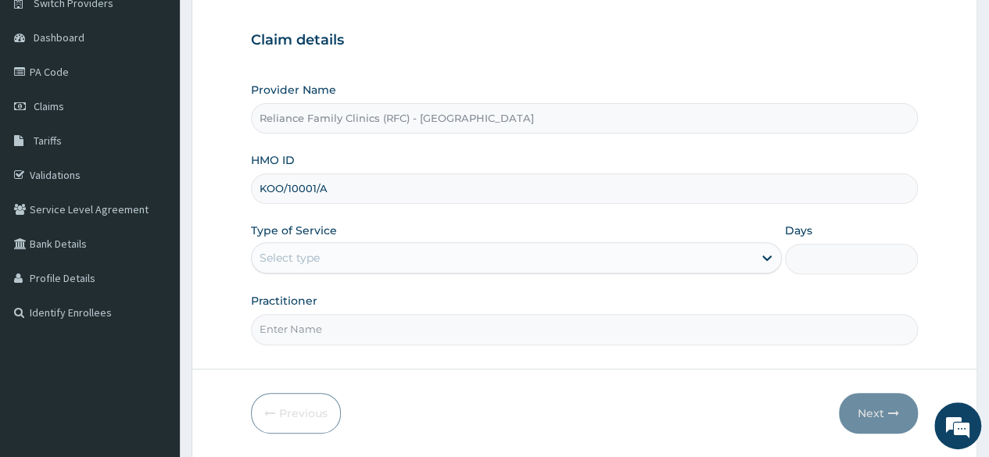
type input "KOO/10001/A"
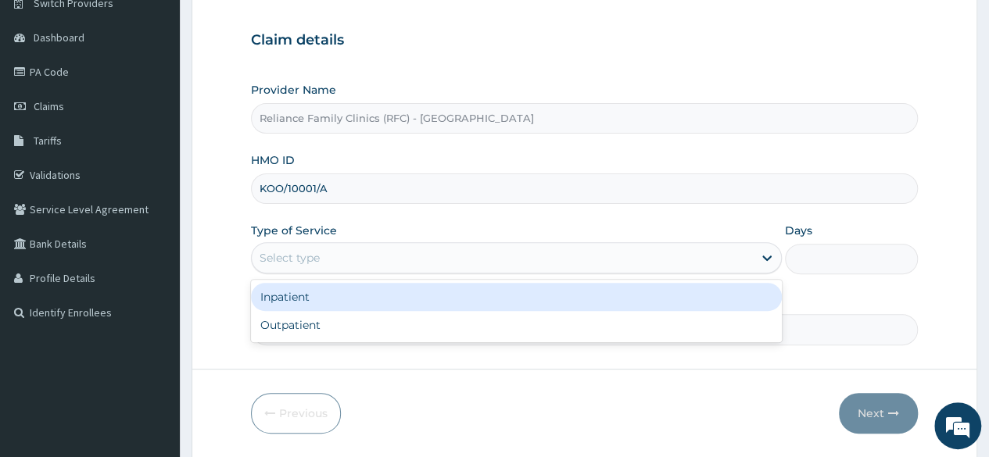
click at [671, 249] on div "Select type" at bounding box center [502, 257] width 501 height 25
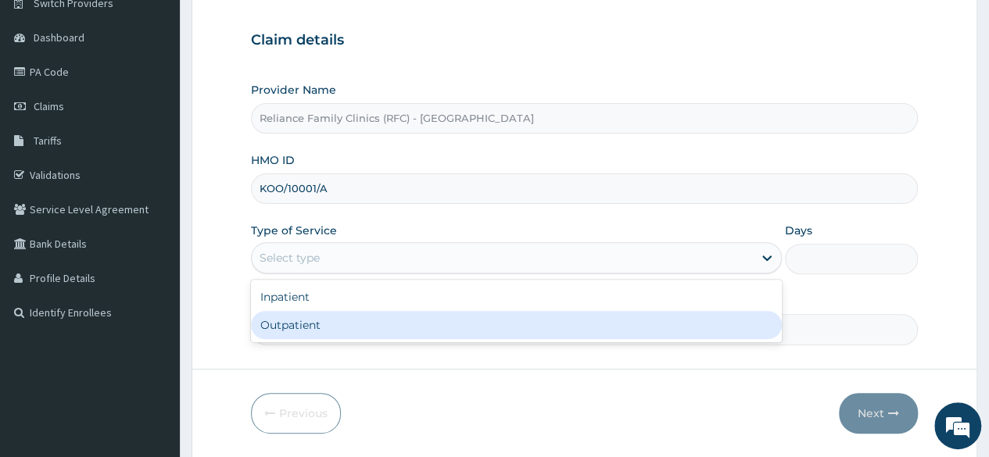
click at [559, 330] on div "Outpatient" at bounding box center [516, 325] width 531 height 28
type input "1"
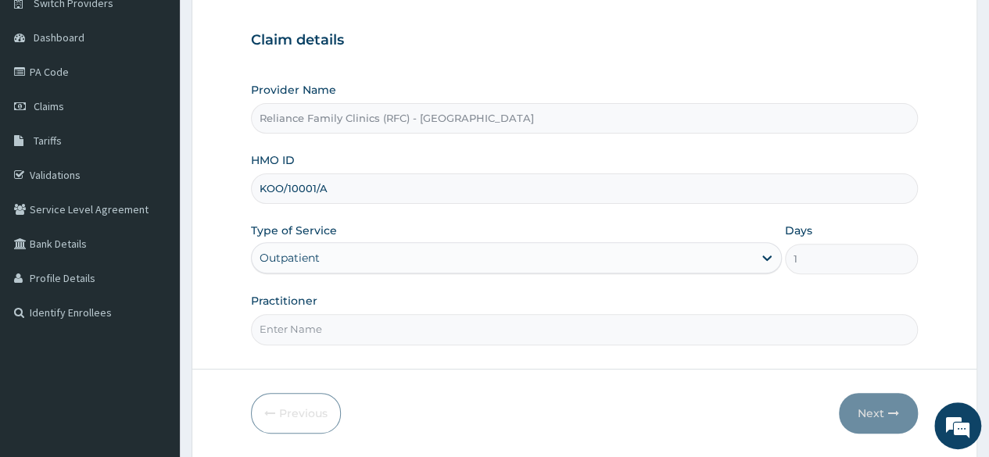
click at [512, 346] on form "Step 1 of 2 Claim details Provider Name Reliance Family Clinics (RFC) - Lekki H…" at bounding box center [585, 203] width 786 height 507
click at [508, 338] on input "Practitioner" at bounding box center [584, 329] width 667 height 30
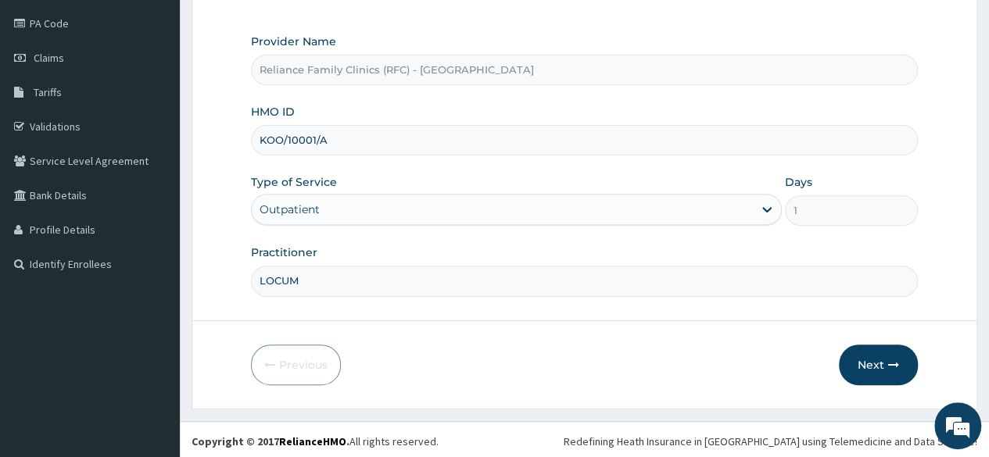
scroll to position [0, 0]
type input "LOCUM"
click at [885, 370] on button "Next" at bounding box center [878, 365] width 79 height 41
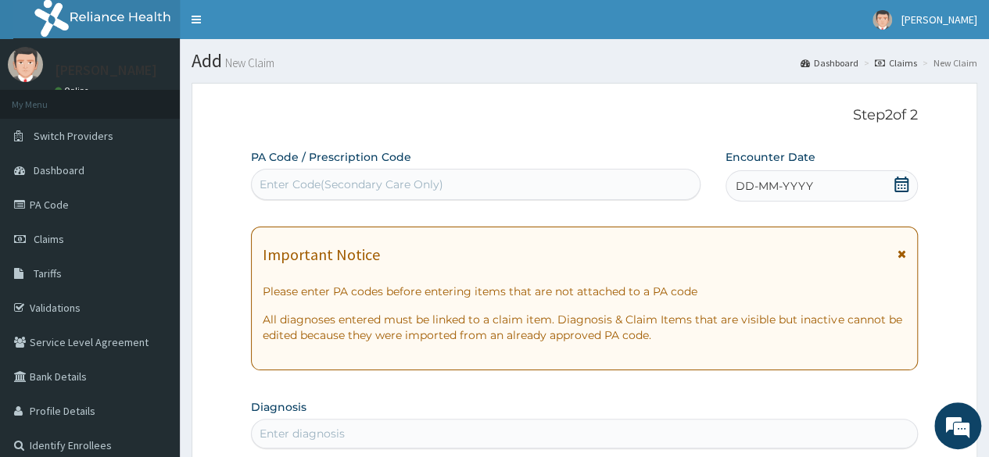
click at [906, 182] on icon at bounding box center [901, 185] width 14 height 16
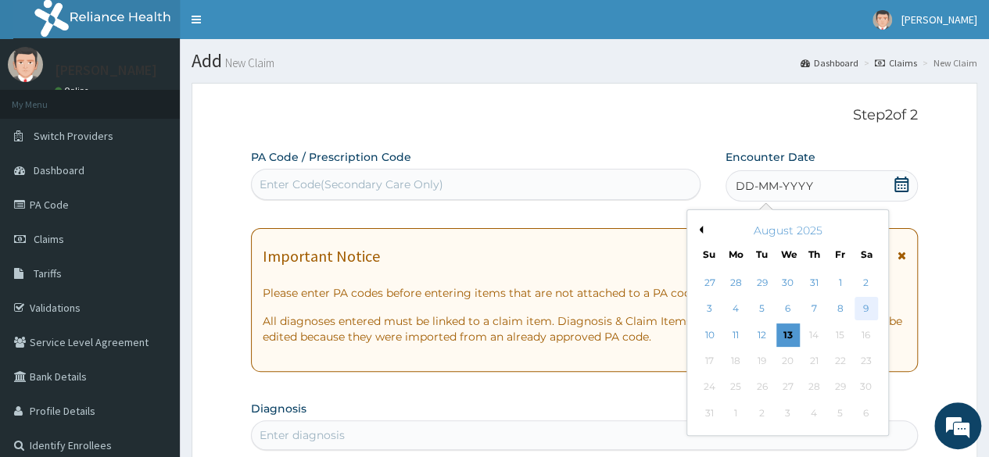
click at [863, 307] on div "9" at bounding box center [865, 309] width 23 height 23
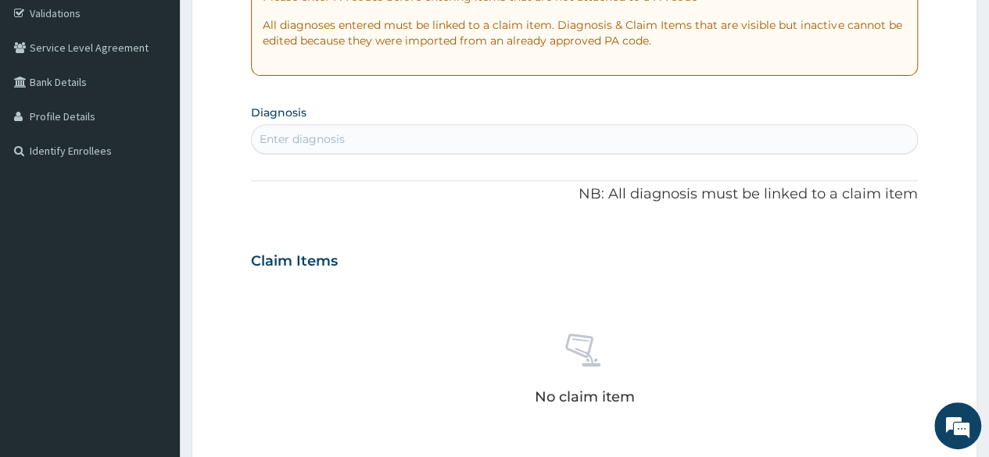
scroll to position [297, 0]
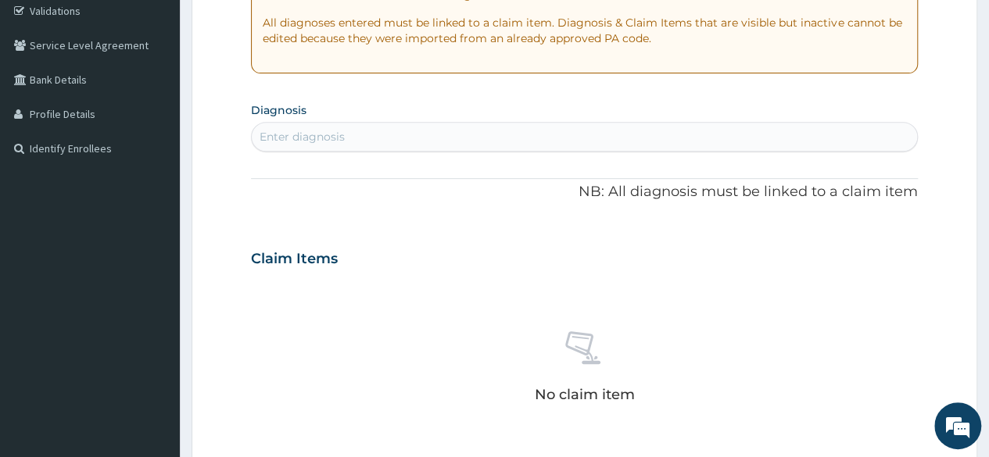
click at [541, 141] on div "Enter diagnosis" at bounding box center [584, 136] width 665 height 25
type input "MALA"
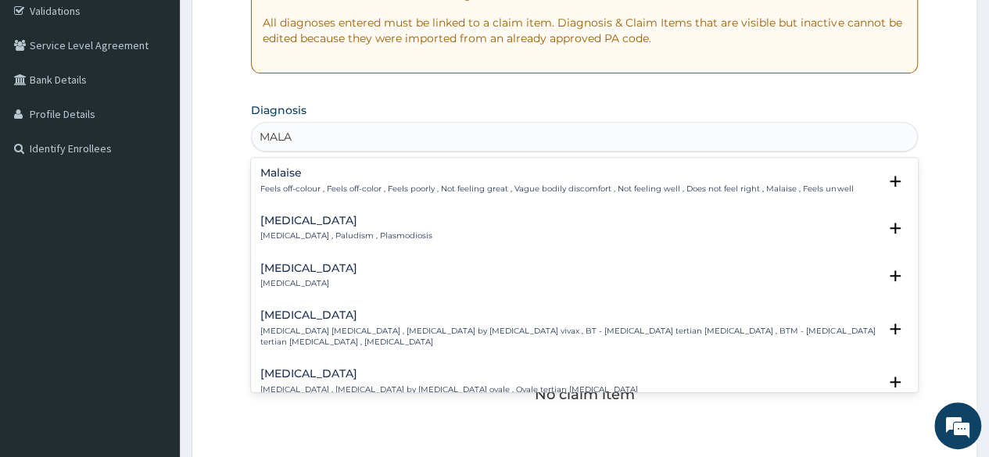
click at [309, 221] on h4 "Malaria" at bounding box center [346, 221] width 172 height 12
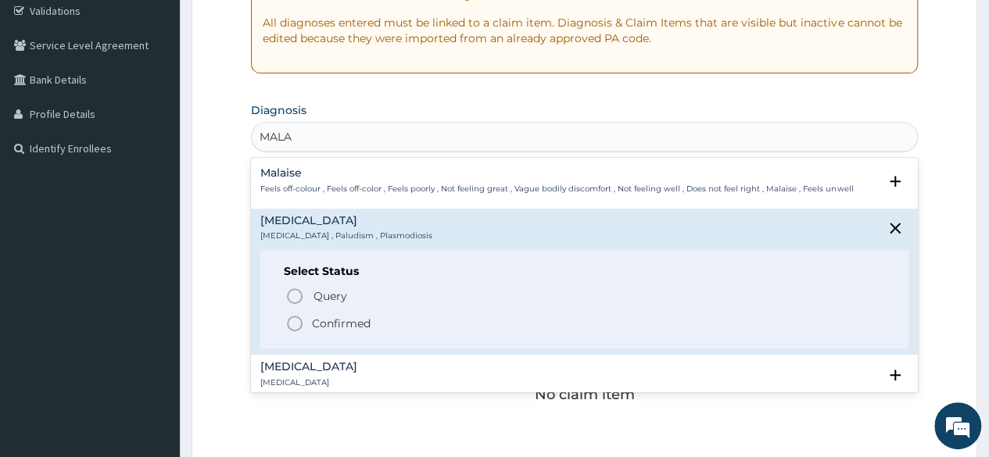
click at [338, 320] on p "Confirmed" at bounding box center [341, 324] width 59 height 16
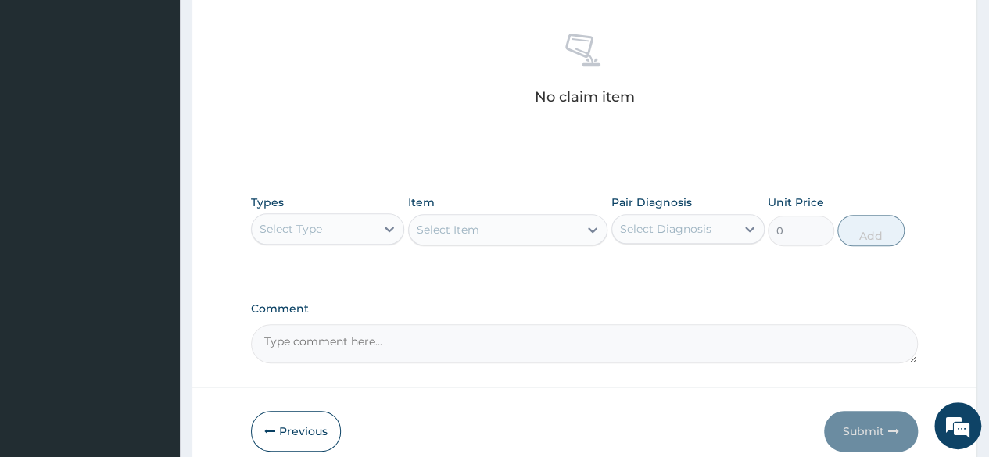
scroll to position [667, 0]
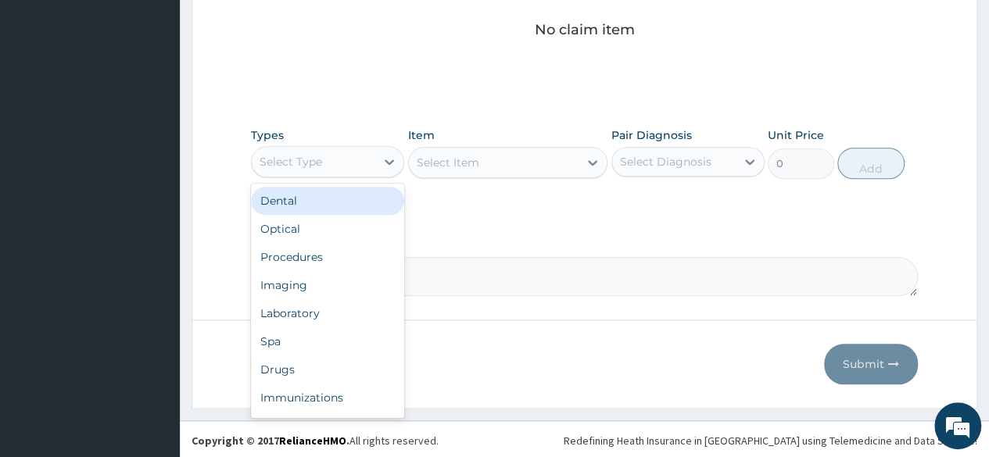
click at [394, 174] on div at bounding box center [389, 162] width 28 height 30
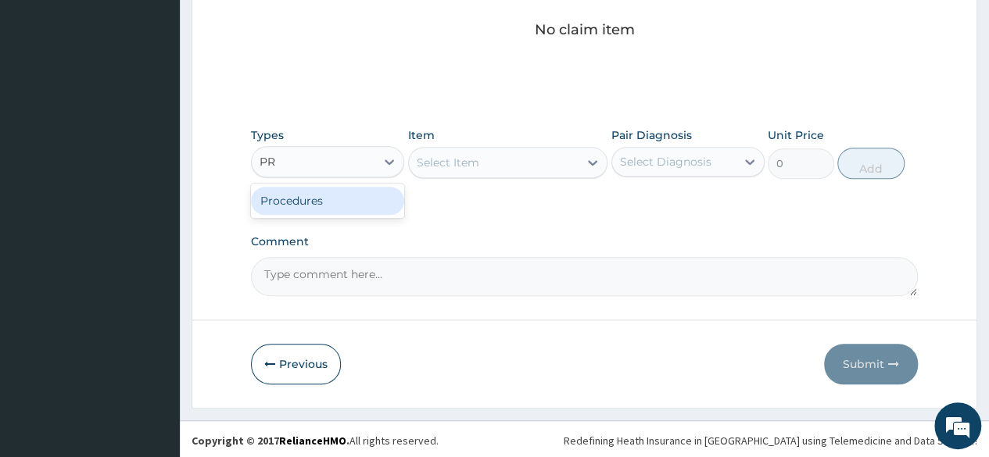
type input "PRO"
click at [358, 200] on div "Procedures" at bounding box center [327, 201] width 153 height 28
click at [493, 151] on div "Select Item" at bounding box center [508, 162] width 200 height 31
click at [685, 161] on div "Select Diagnosis" at bounding box center [665, 162] width 91 height 16
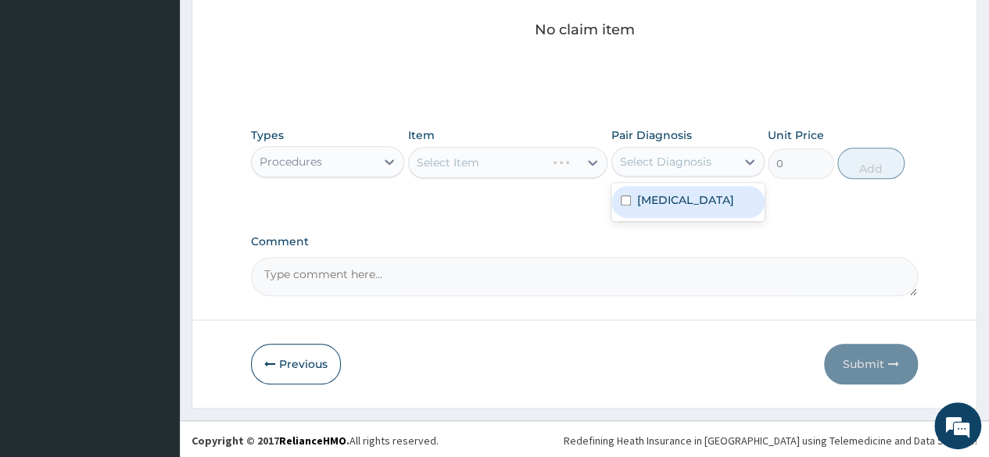
click at [654, 199] on label "Malaria" at bounding box center [685, 200] width 97 height 16
checkbox input "true"
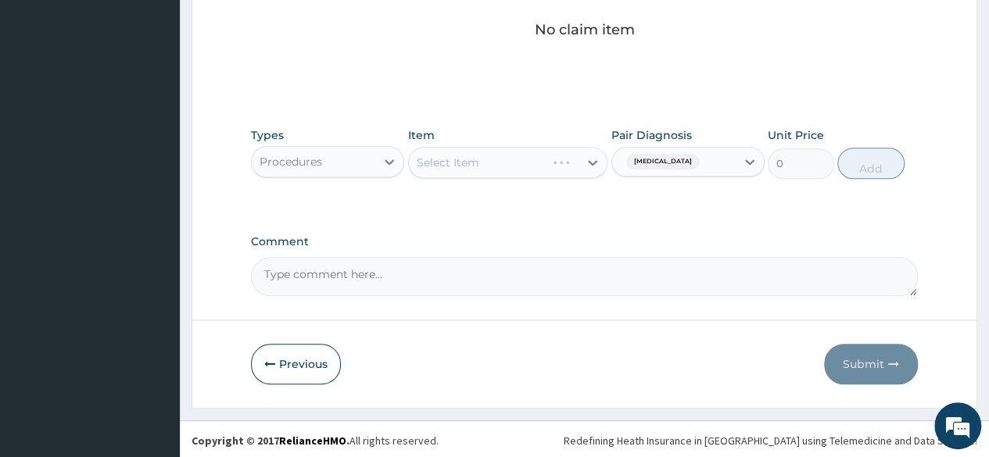
click at [588, 169] on div "Select Item" at bounding box center [508, 162] width 200 height 31
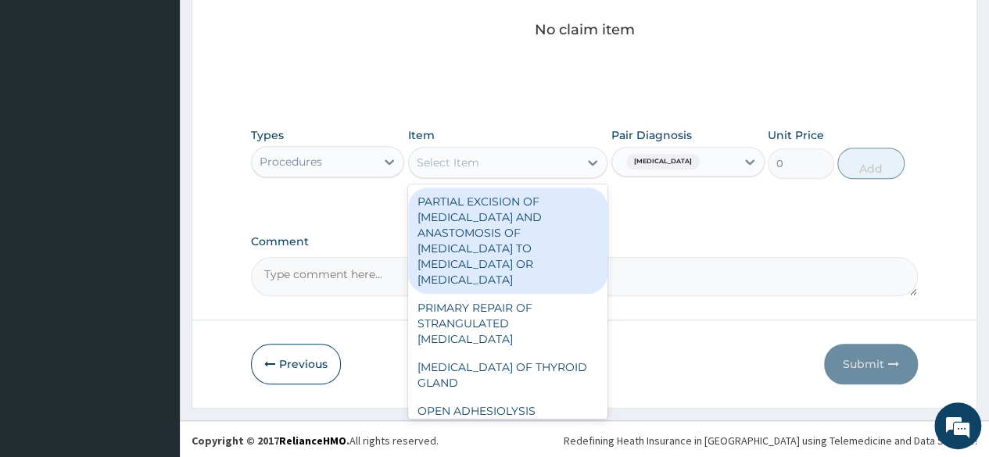
click at [578, 159] on div "Select Item" at bounding box center [494, 162] width 170 height 25
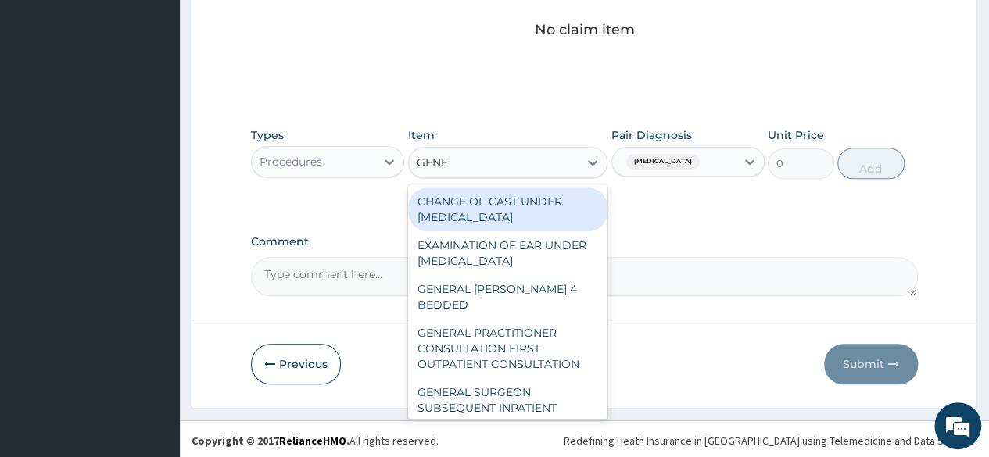
type input "GENER"
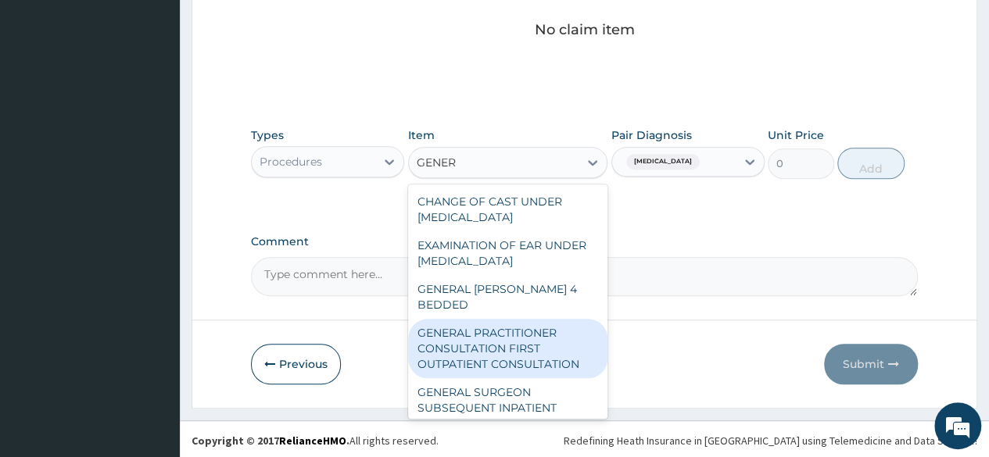
click at [528, 342] on div "GENERAL PRACTITIONER CONSULTATION FIRST OUTPATIENT CONSULTATION" at bounding box center [508, 348] width 200 height 59
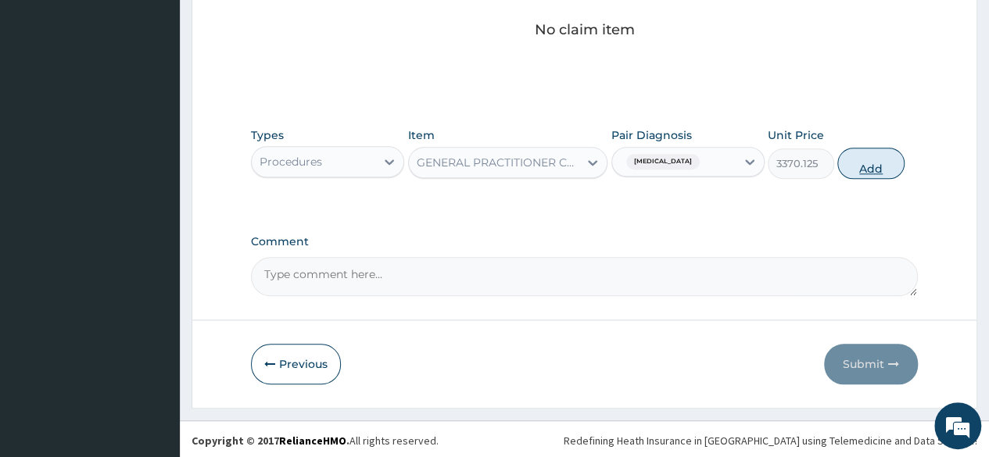
click at [863, 173] on button "Add" at bounding box center [870, 163] width 66 height 31
type input "0"
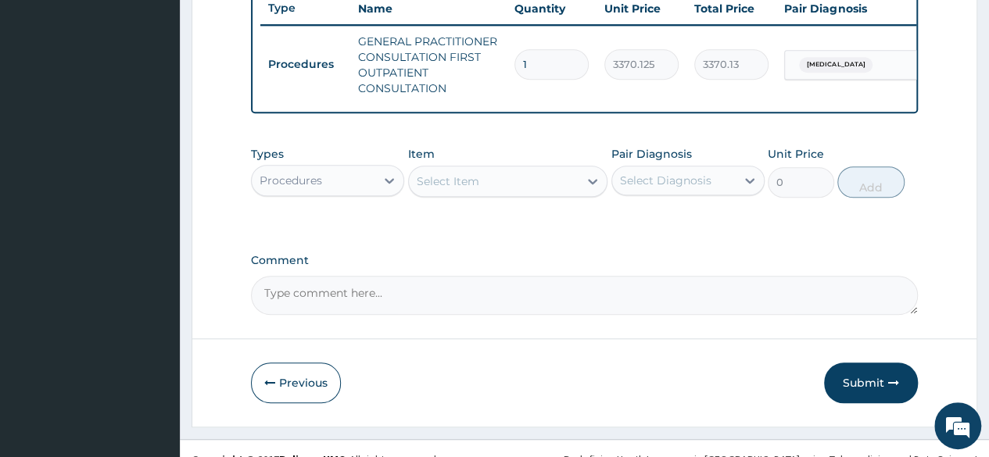
scroll to position [600, 0]
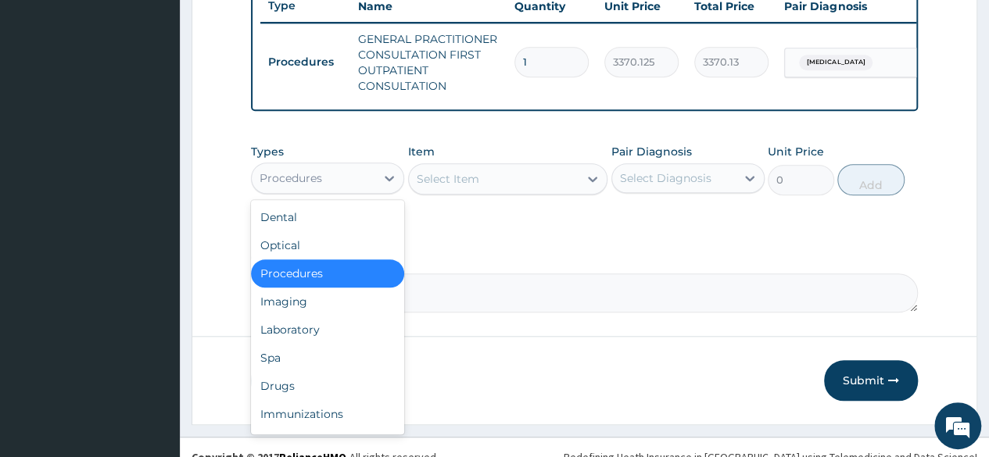
click at [326, 191] on div "Procedures" at bounding box center [314, 178] width 124 height 25
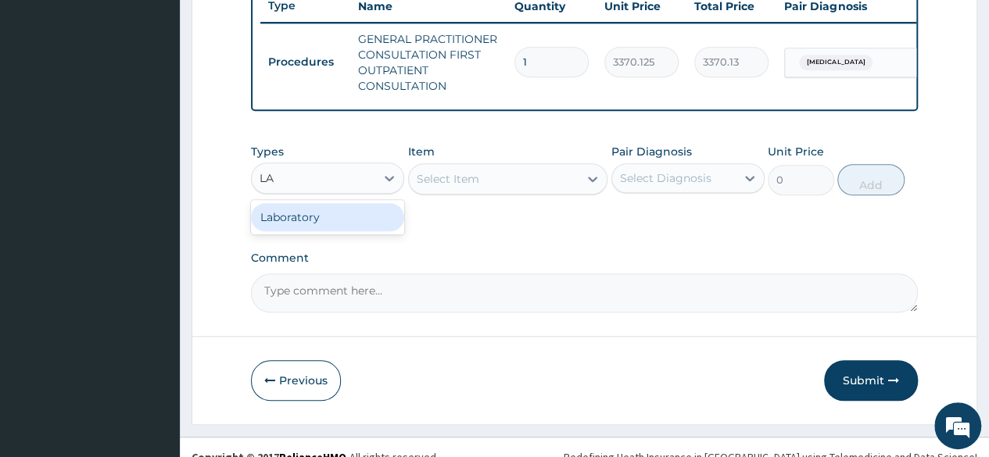
type input "LAB"
click at [328, 230] on div "Laboratory" at bounding box center [327, 217] width 153 height 28
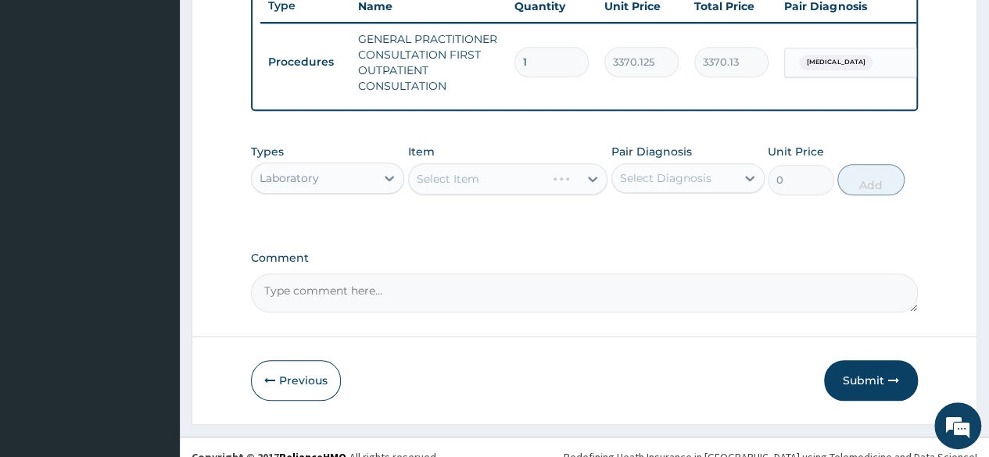
click at [457, 194] on div "Select Item" at bounding box center [508, 178] width 200 height 31
click at [596, 193] on div "Select Item" at bounding box center [508, 178] width 200 height 31
click at [658, 186] on div "Select Diagnosis" at bounding box center [665, 178] width 91 height 16
click at [644, 224] on label "Malaria" at bounding box center [685, 217] width 97 height 16
checkbox input "true"
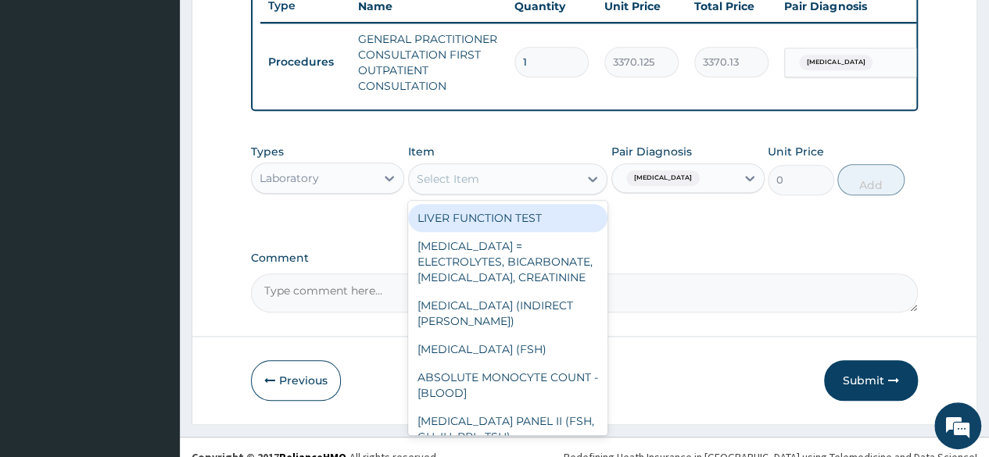
click at [539, 187] on div "Select Item" at bounding box center [494, 179] width 170 height 25
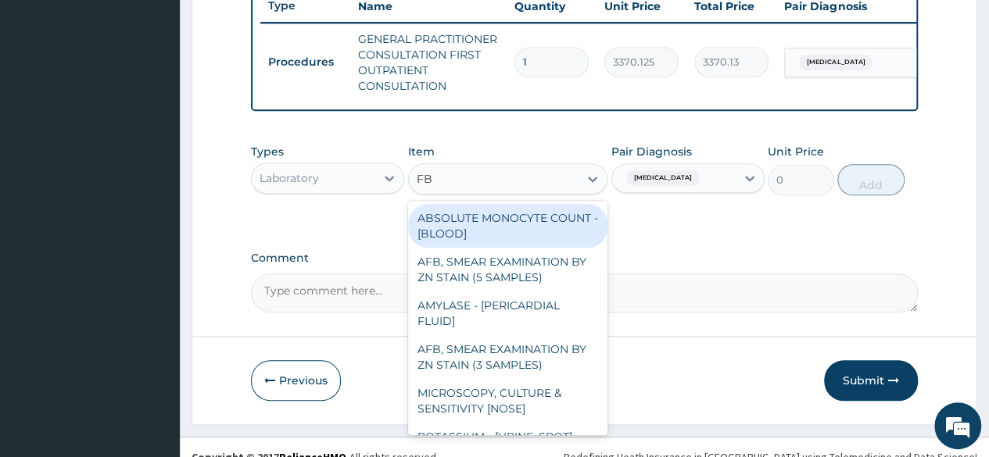
type input "FBC"
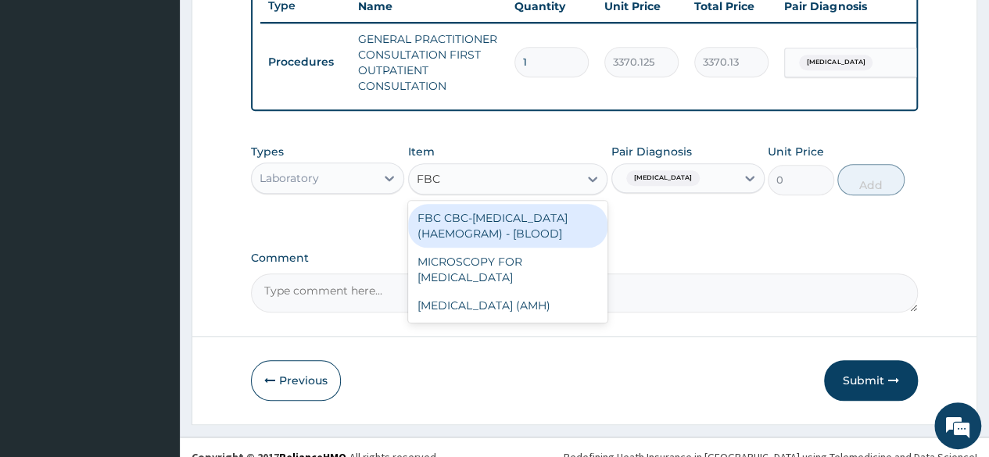
click at [489, 242] on div "FBC CBC-COMPLETE BLOOD COUNT (HAEMOGRAM) - [BLOOD]" at bounding box center [508, 226] width 200 height 44
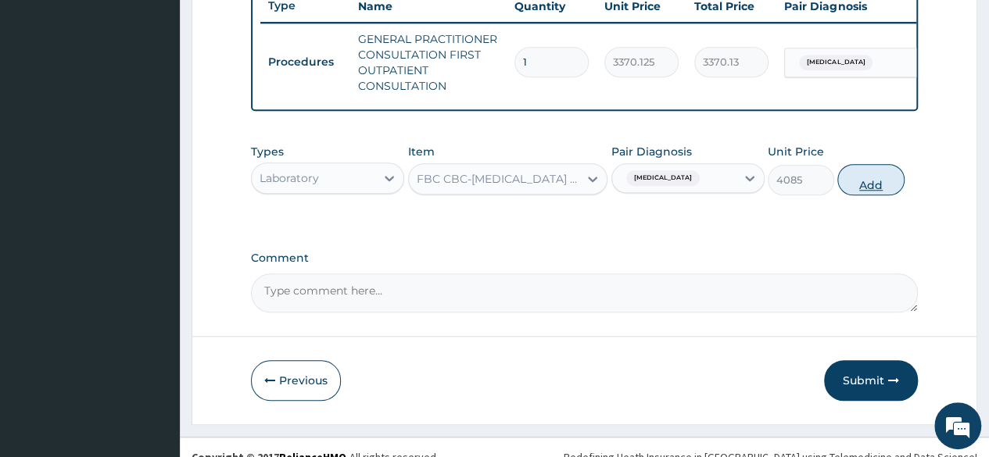
click at [862, 195] on button "Add" at bounding box center [870, 179] width 66 height 31
type input "0"
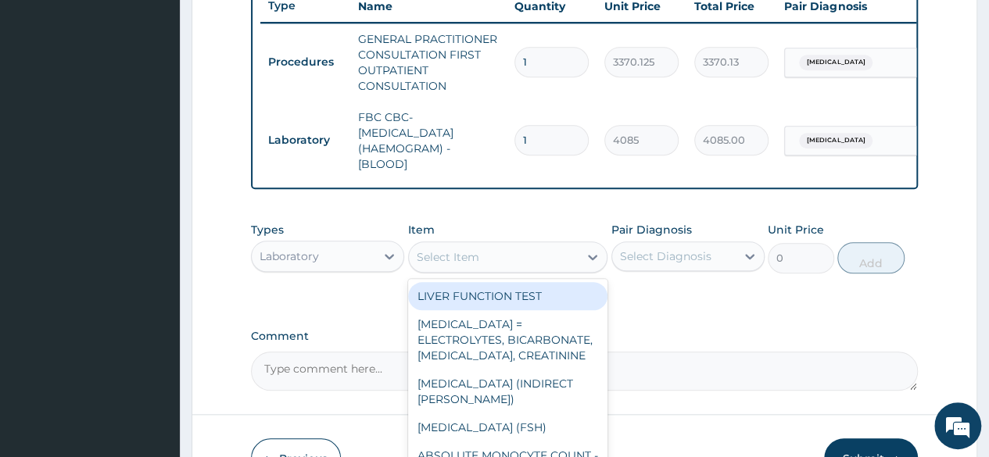
click at [568, 270] on div "Select Item" at bounding box center [494, 257] width 170 height 25
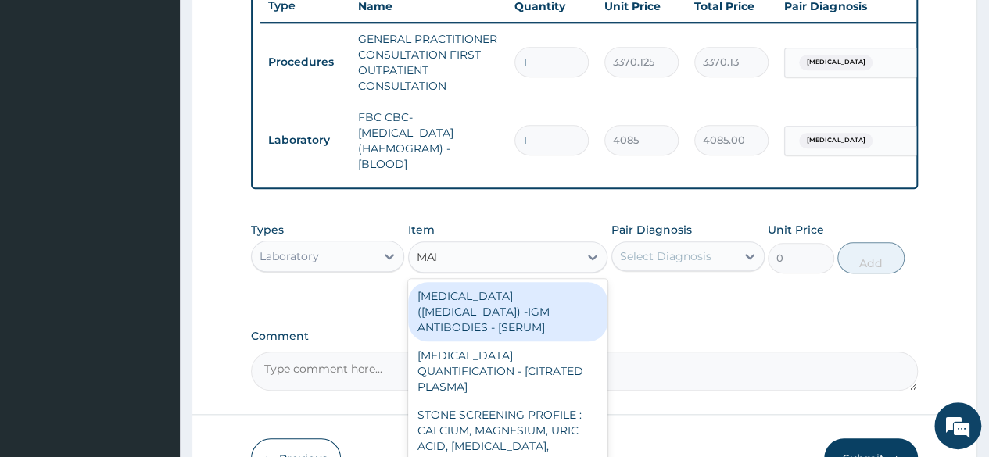
type input "MALA"
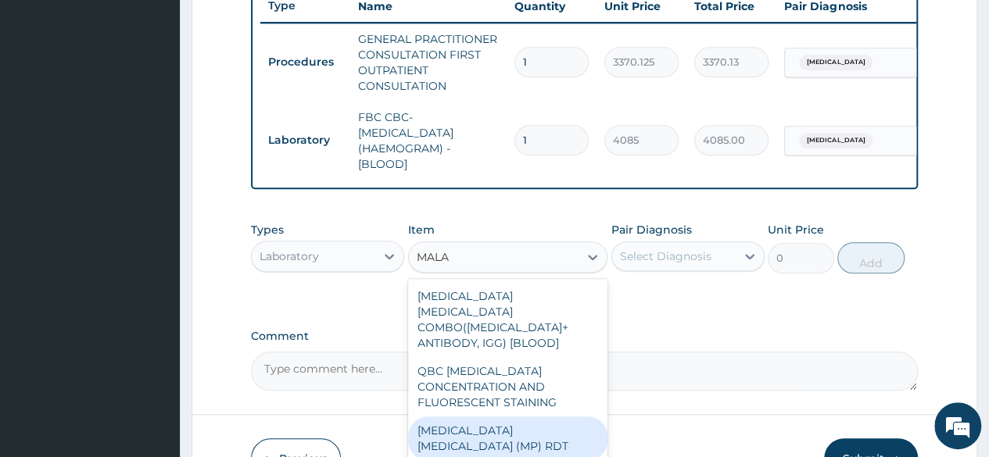
click at [536, 418] on div "MALARIA PARASITE (MP) RDT" at bounding box center [508, 439] width 200 height 44
type input "1531.875"
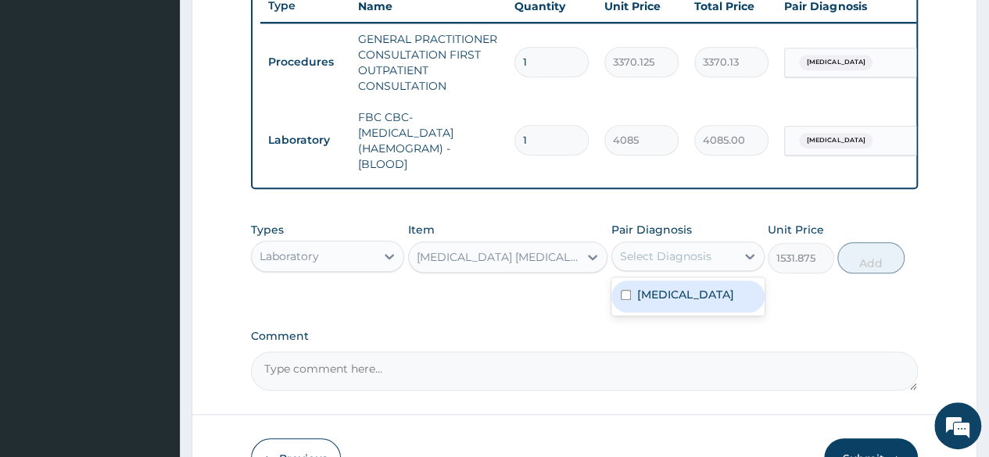
click at [734, 267] on div "Select Diagnosis" at bounding box center [674, 256] width 124 height 25
click at [686, 310] on div "Malaria" at bounding box center [687, 297] width 153 height 32
checkbox input "true"
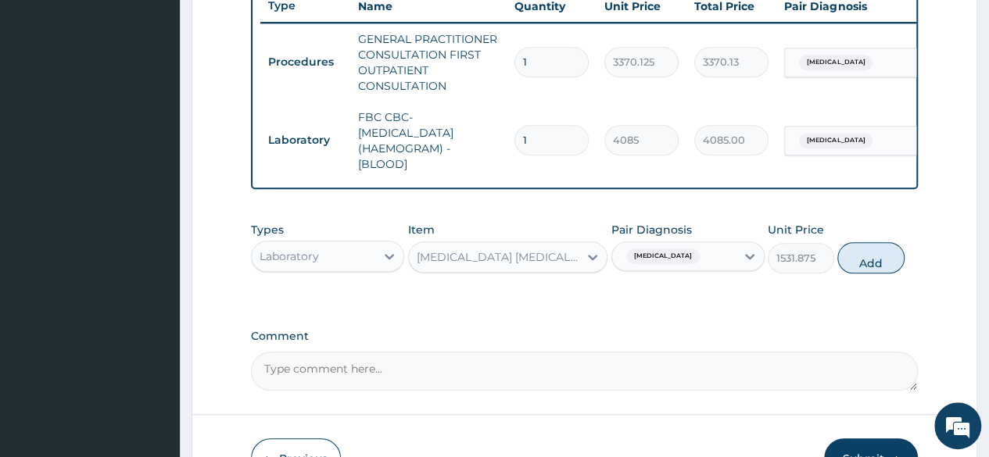
click at [837, 276] on div "Types Laboratory Item MALARIA PARASITE (MP) RDT Pair Diagnosis Malaria Unit Pri…" at bounding box center [584, 247] width 667 height 67
click at [882, 270] on button "Add" at bounding box center [870, 257] width 66 height 31
type input "0"
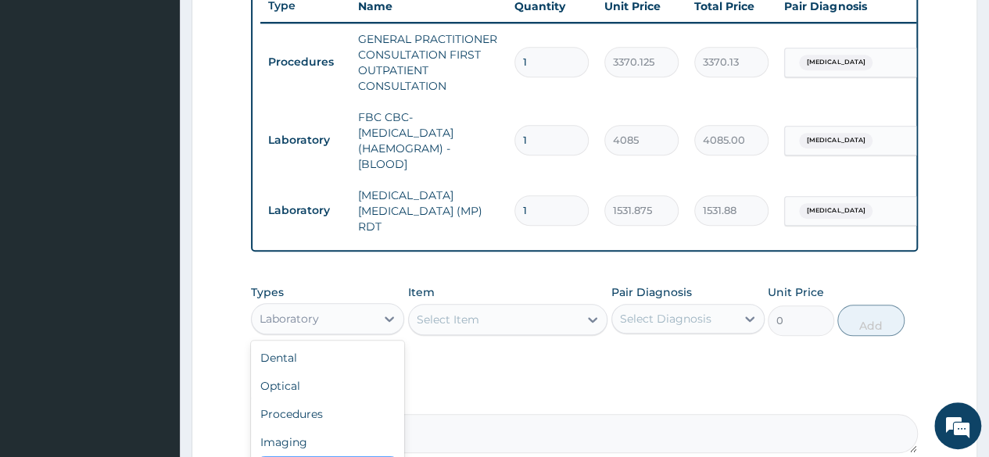
click at [365, 314] on div "Laboratory" at bounding box center [314, 318] width 124 height 25
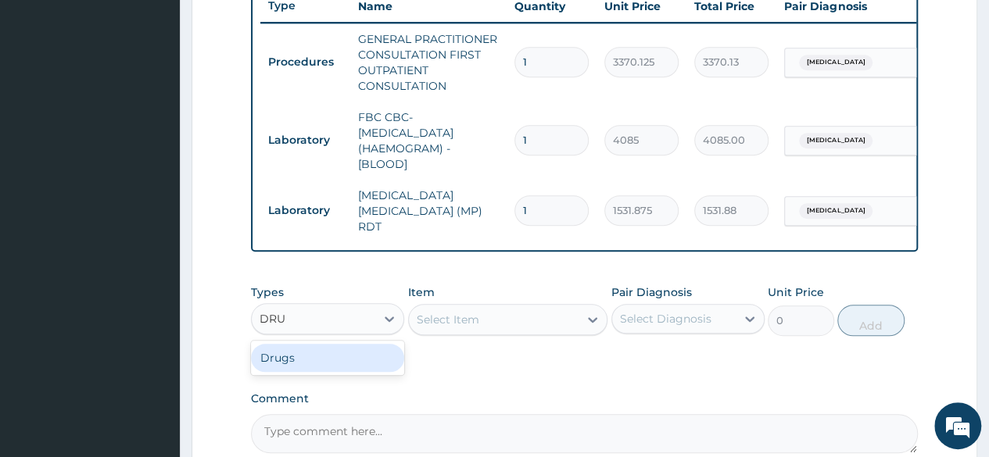
type input "DRUG"
click at [355, 356] on div "Drugs" at bounding box center [327, 358] width 153 height 28
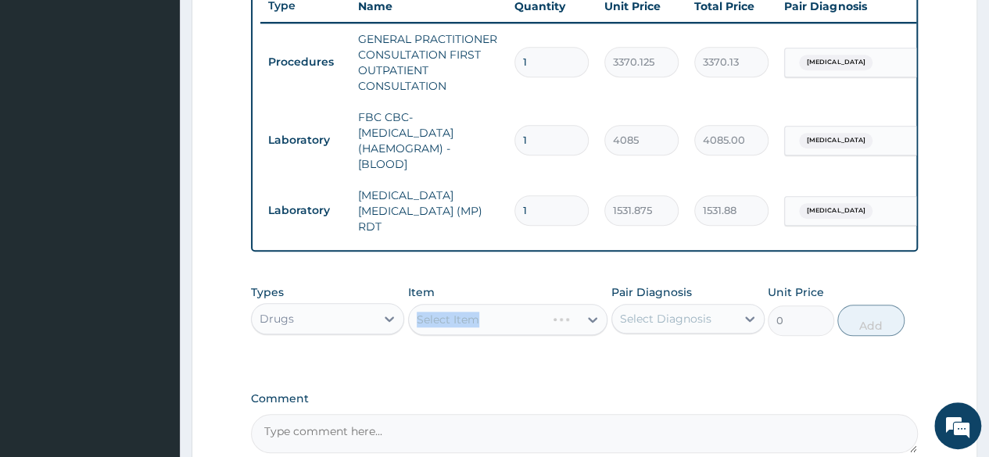
drag, startPoint x: 504, startPoint y: 304, endPoint x: 545, endPoint y: 324, distance: 45.1
click at [545, 324] on div "Item Select Item" at bounding box center [508, 311] width 200 height 52
click at [545, 324] on div "Select Item" at bounding box center [508, 319] width 200 height 31
click at [580, 326] on div "Select Item" at bounding box center [508, 319] width 200 height 31
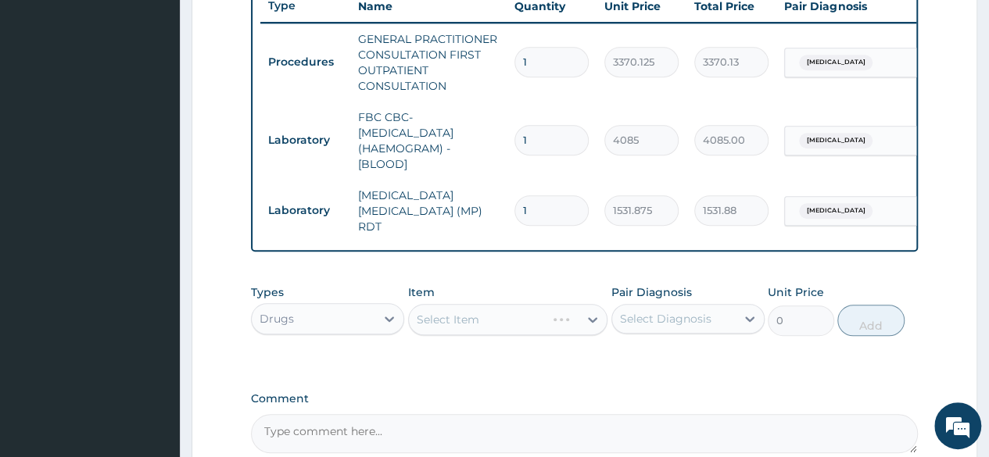
click at [576, 370] on div "PA Code / Prescription Code Enter Code(Secondary Care Only) Encounter Date 09-0…" at bounding box center [584, 1] width 667 height 904
click at [638, 321] on div "Select Diagnosis" at bounding box center [665, 319] width 91 height 16
click at [637, 362] on label "Malaria" at bounding box center [685, 357] width 97 height 16
checkbox input "true"
click at [578, 371] on div "PA Code / Prescription Code Enter Code(Secondary Care Only) Encounter Date 09-0…" at bounding box center [584, 1] width 667 height 904
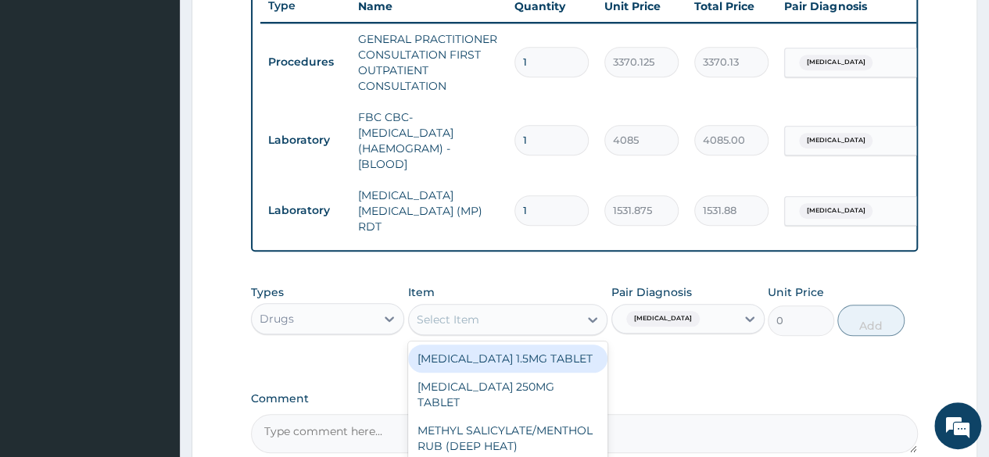
click at [553, 324] on div "Select Item" at bounding box center [494, 319] width 170 height 25
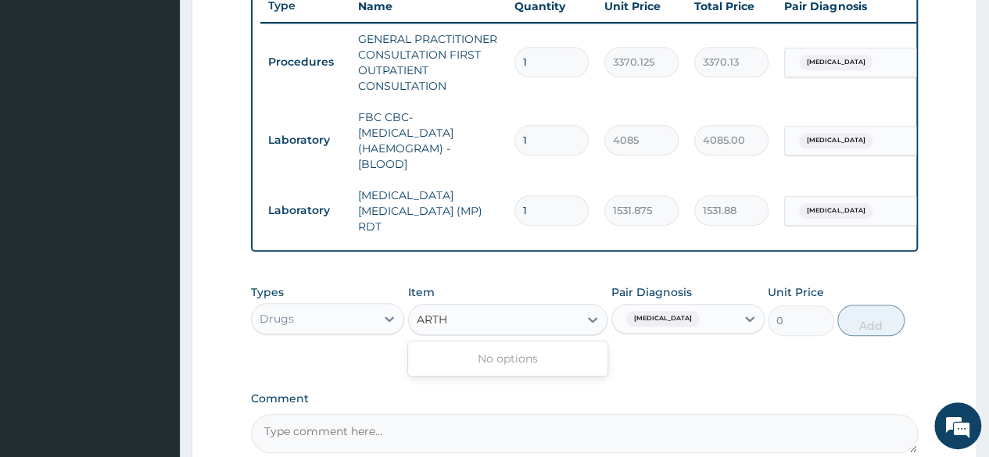
type input "ART"
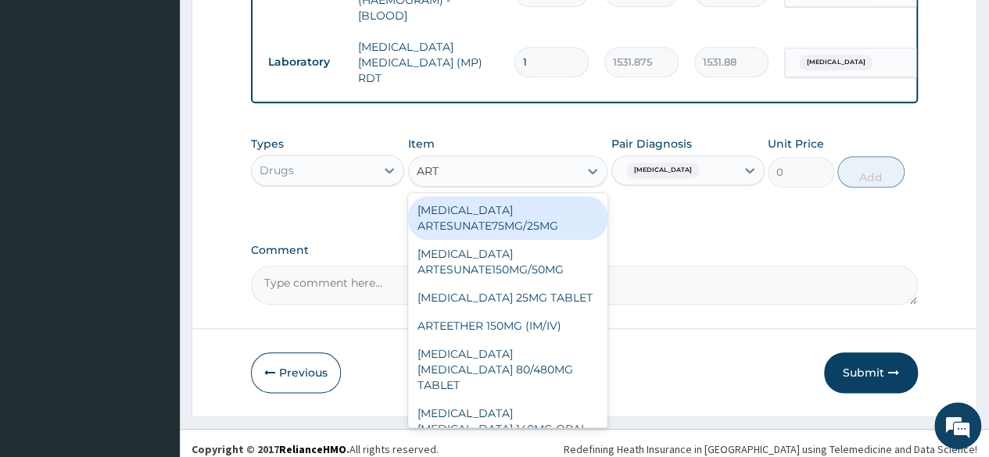
scroll to position [761, 0]
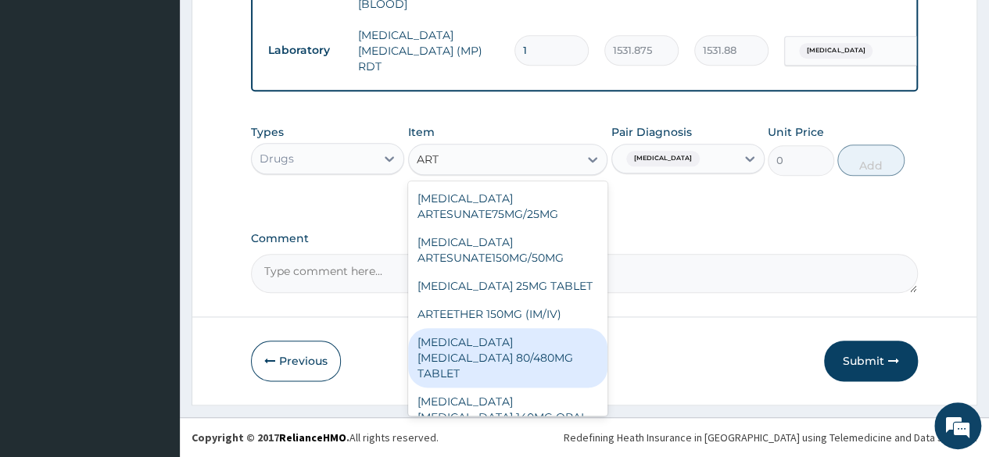
click at [551, 371] on div "[MEDICAL_DATA] [MEDICAL_DATA] 80/480MG TABLET" at bounding box center [508, 357] width 200 height 59
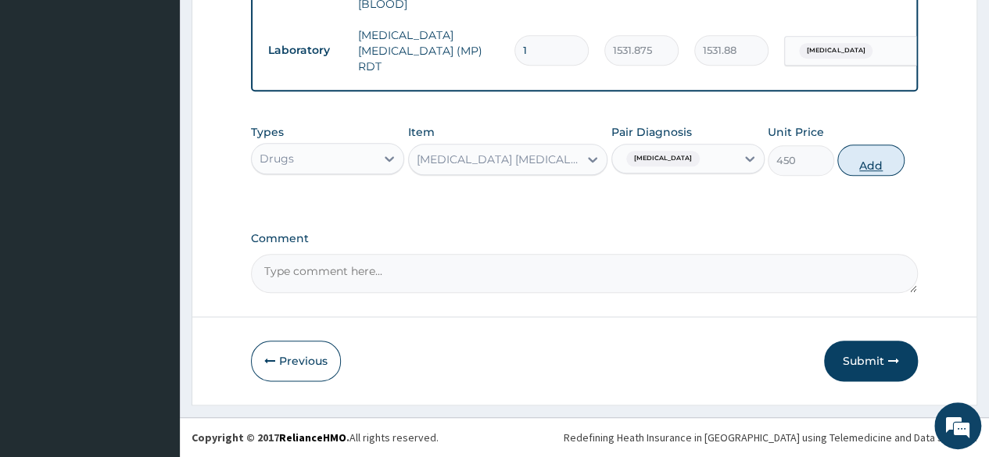
click at [874, 174] on button "Add" at bounding box center [870, 160] width 66 height 31
type input "0"
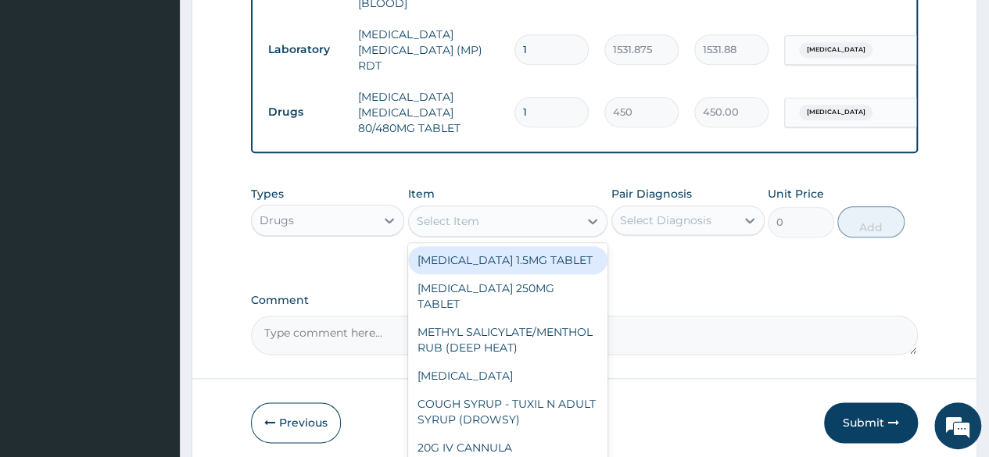
click at [502, 214] on div "Select Item" at bounding box center [494, 221] width 170 height 25
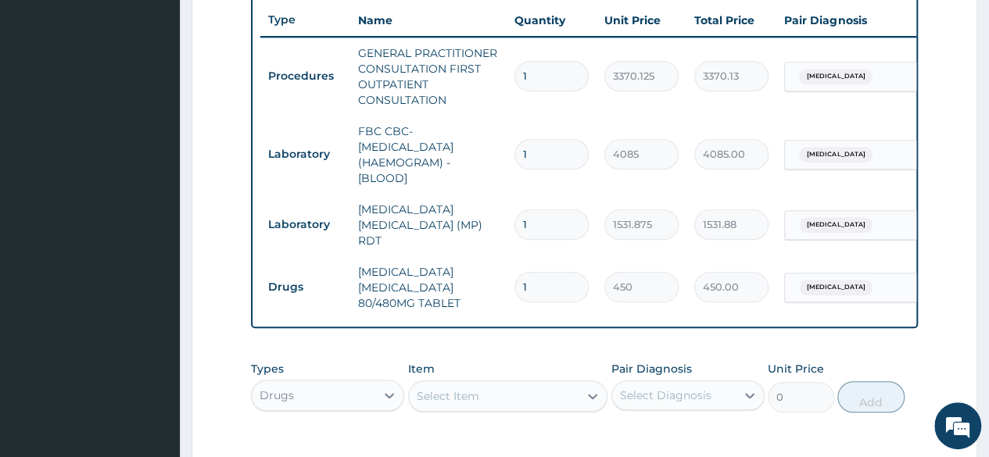
scroll to position [824, 0]
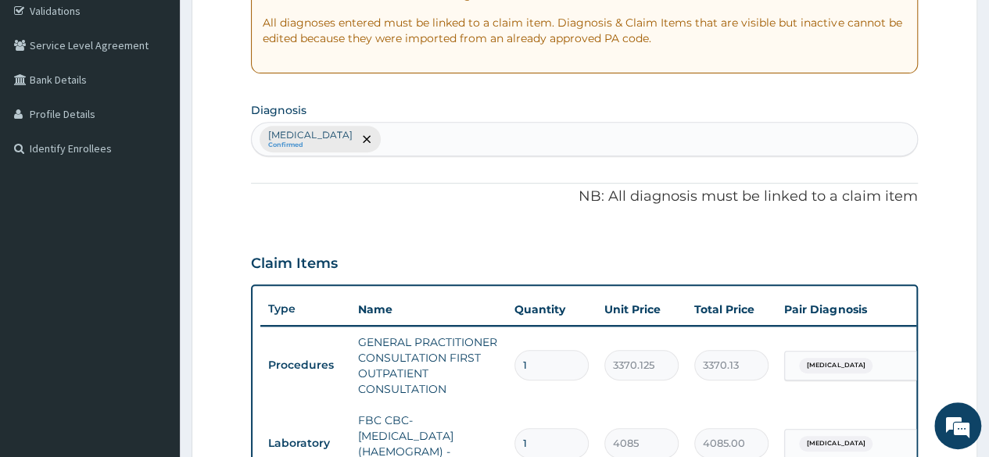
scroll to position [274, 0]
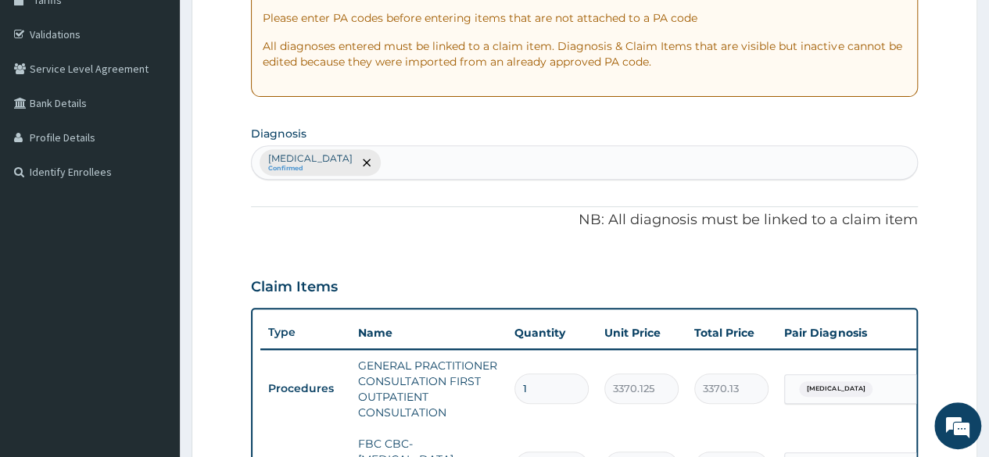
click at [339, 157] on div "Malaria Confirmed" at bounding box center [584, 162] width 665 height 33
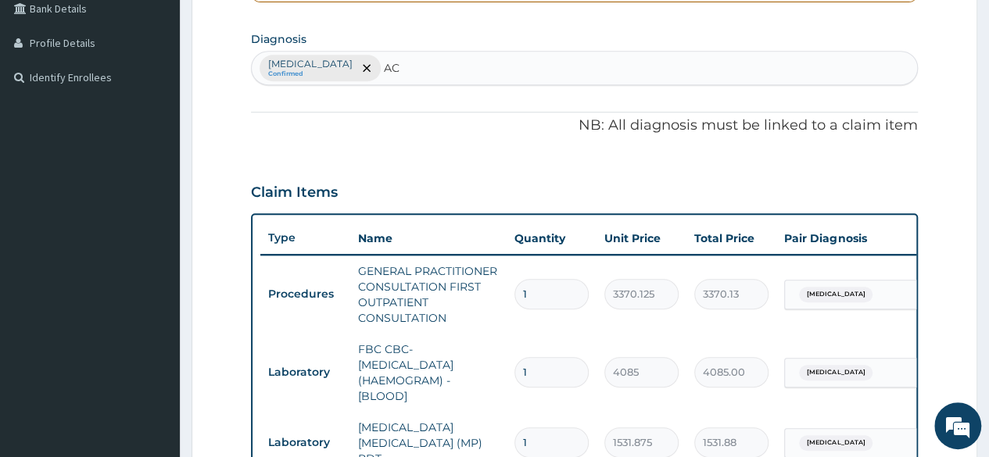
scroll to position [367, 0]
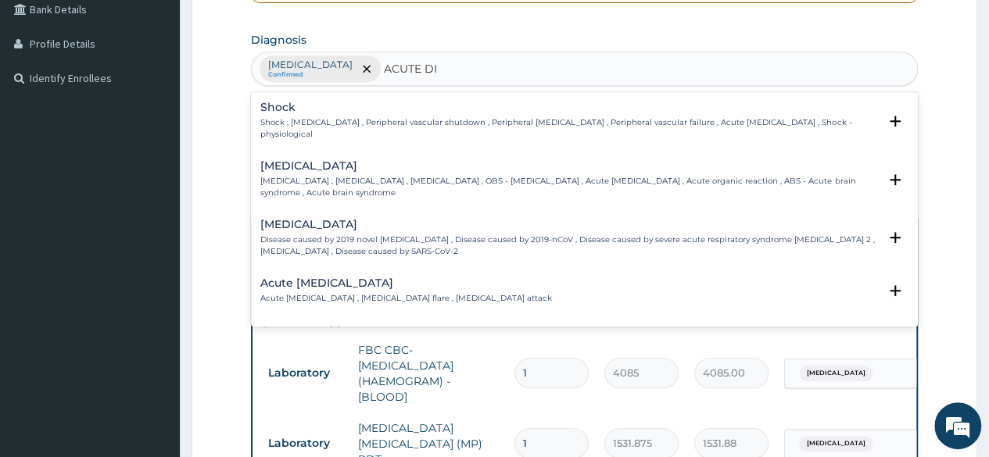
type input "ACUTE DIA"
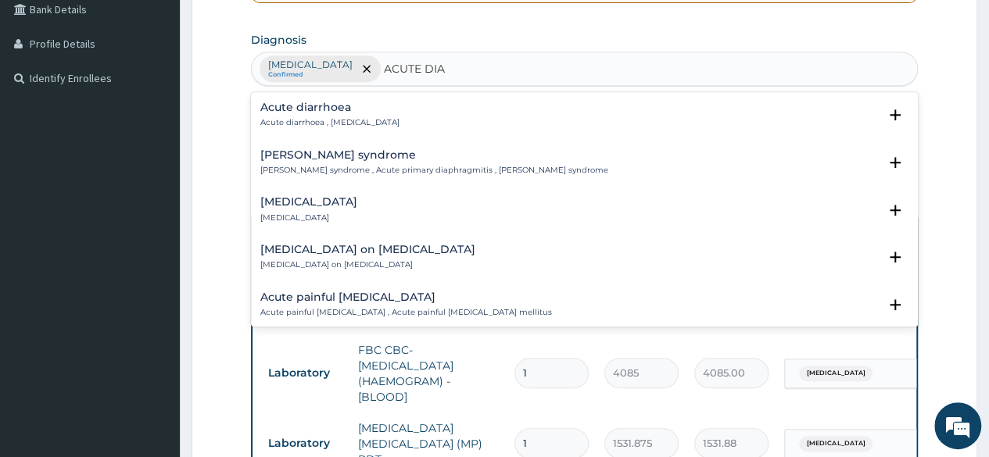
click at [349, 110] on h4 "Acute diarrhoea" at bounding box center [329, 108] width 139 height 12
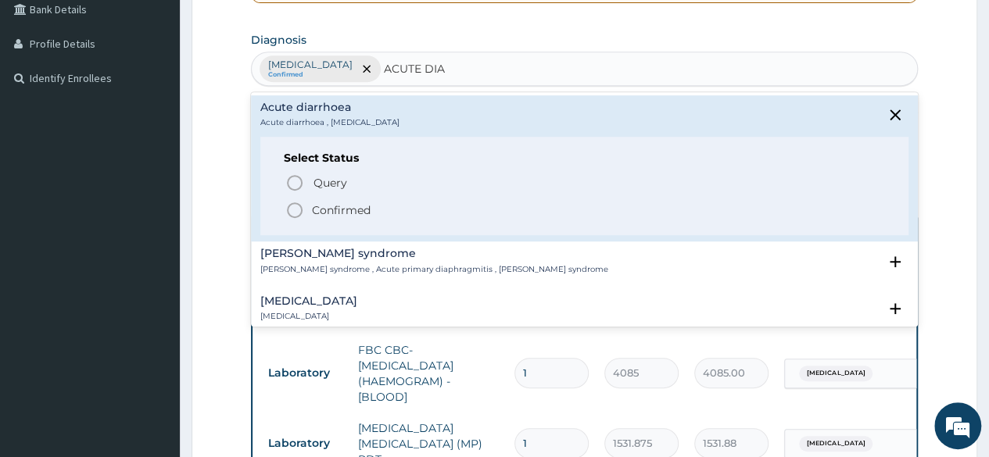
click at [296, 206] on icon "status option filled" at bounding box center [294, 210] width 19 height 19
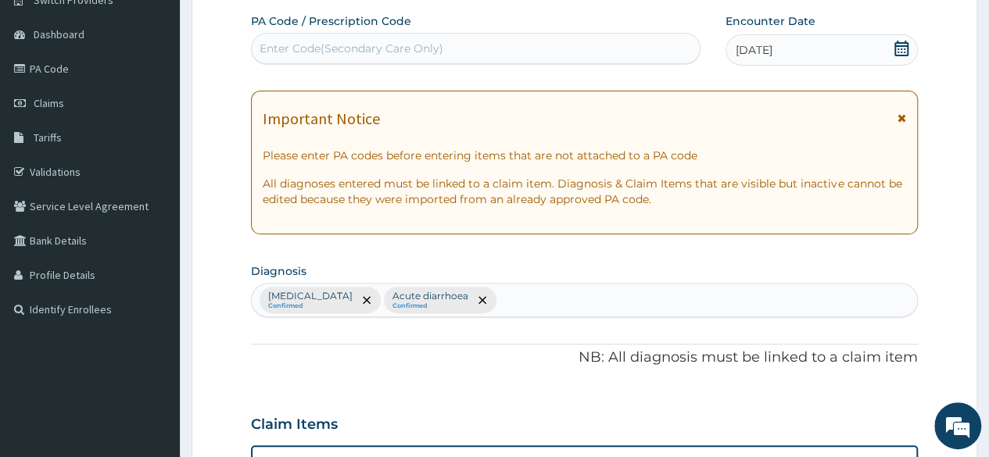
scroll to position [142, 0]
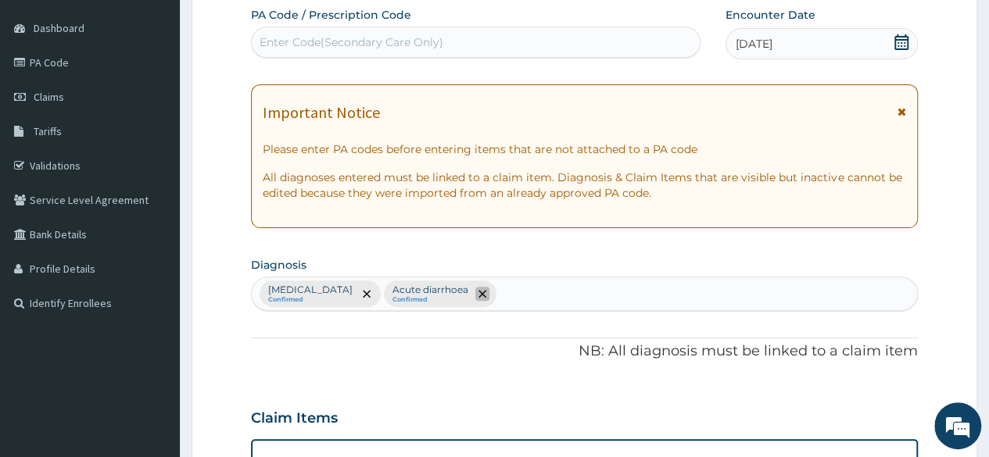
click at [478, 290] on icon "remove selection option" at bounding box center [482, 294] width 8 height 8
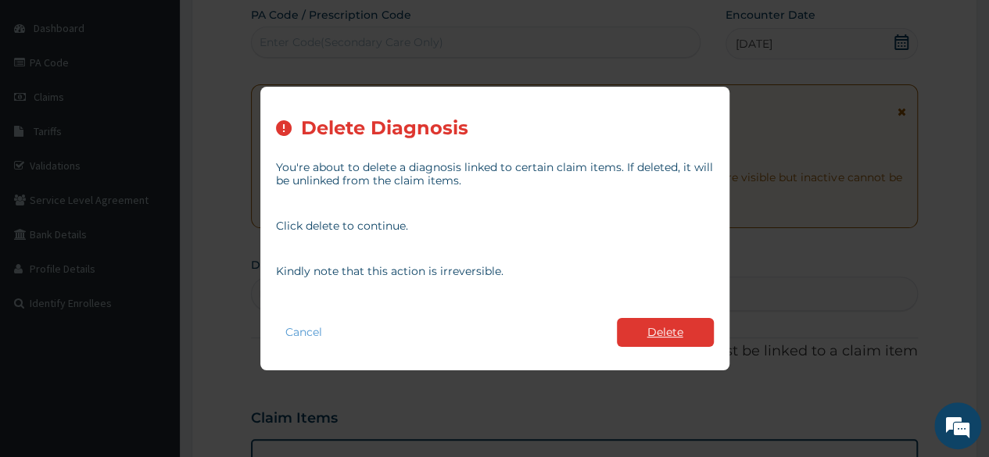
click at [686, 333] on button "Delete" at bounding box center [665, 332] width 97 height 29
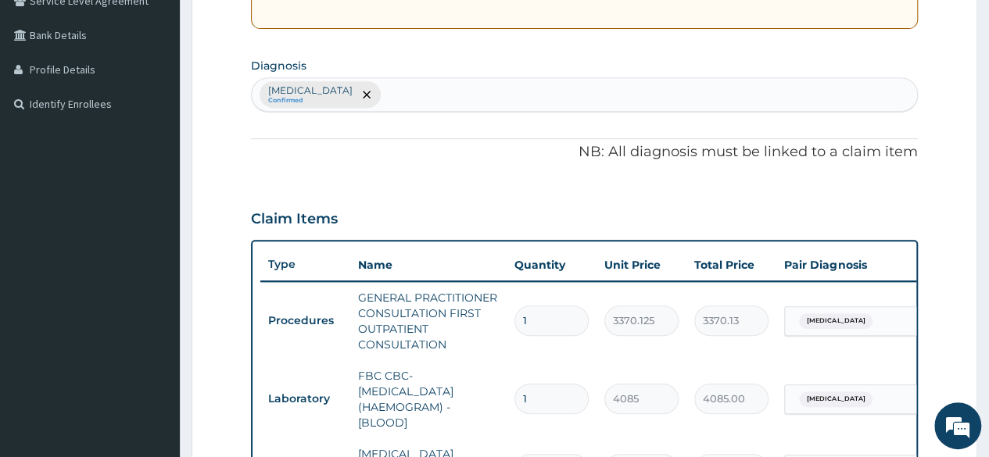
scroll to position [338, 0]
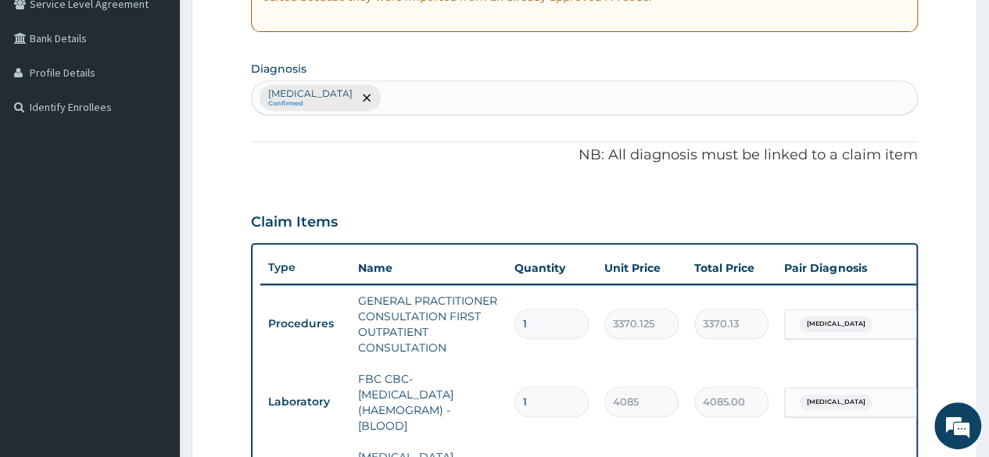
click at [341, 85] on div "Malaria Confirmed" at bounding box center [584, 97] width 665 height 33
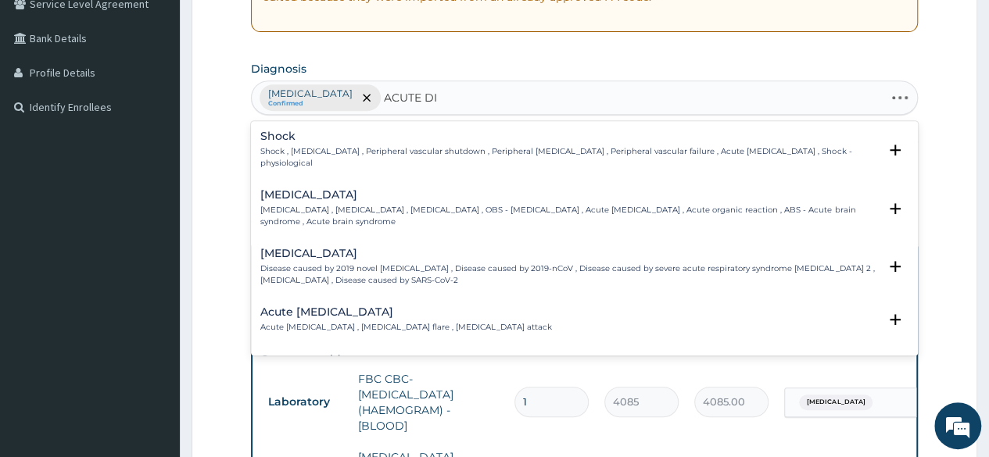
type input "ACUTE DIA"
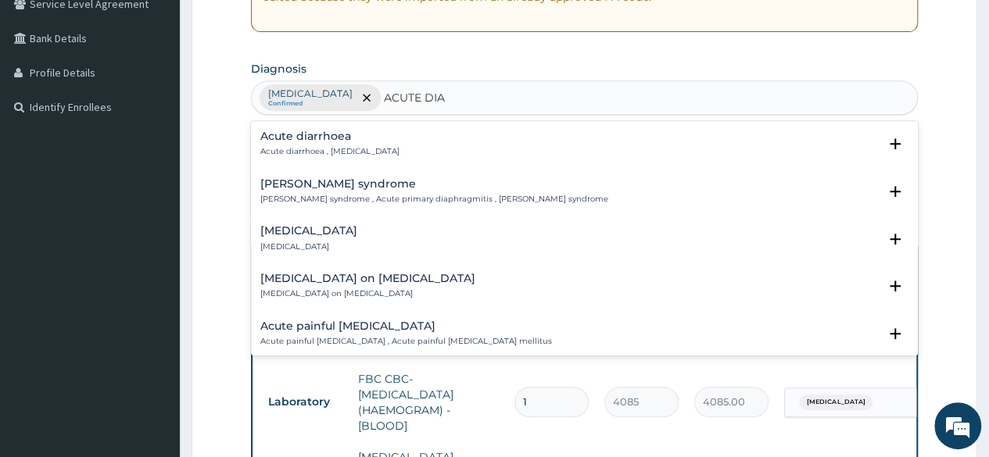
click at [339, 132] on h4 "Acute diarrhoea" at bounding box center [329, 137] width 139 height 12
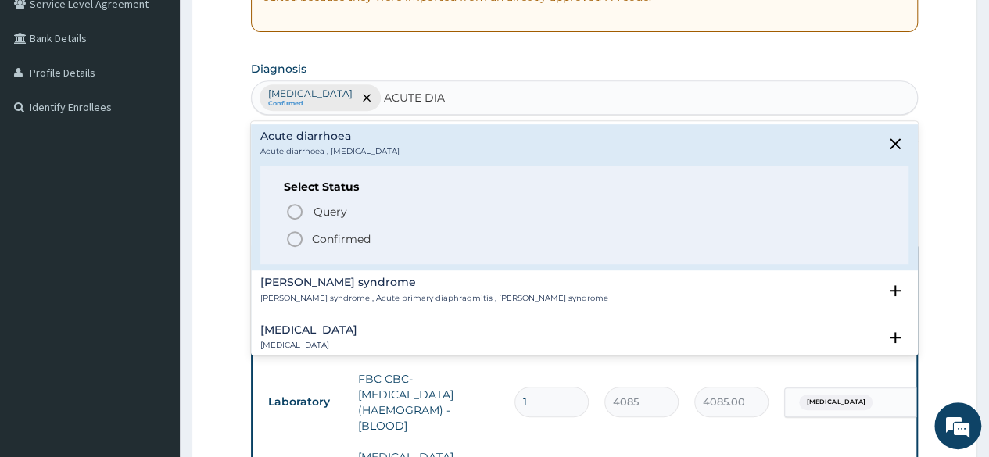
click at [291, 233] on icon "status option filled" at bounding box center [294, 239] width 19 height 19
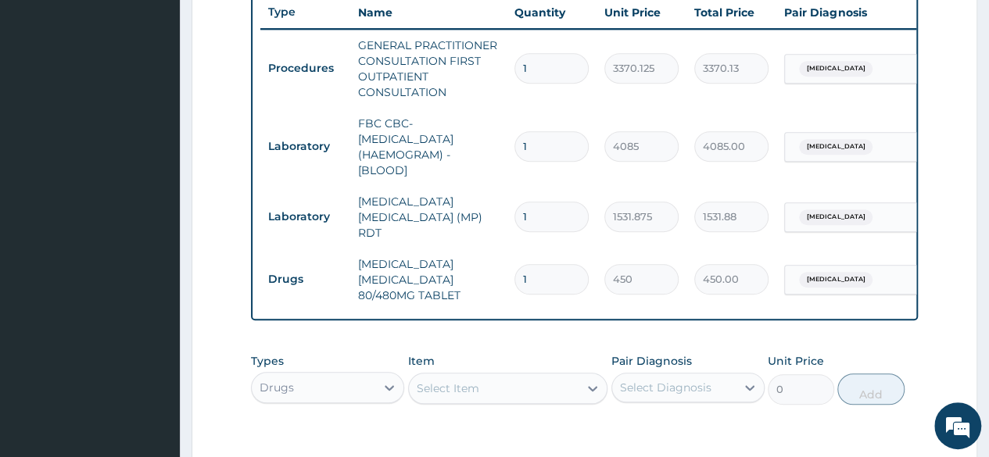
scroll to position [604, 0]
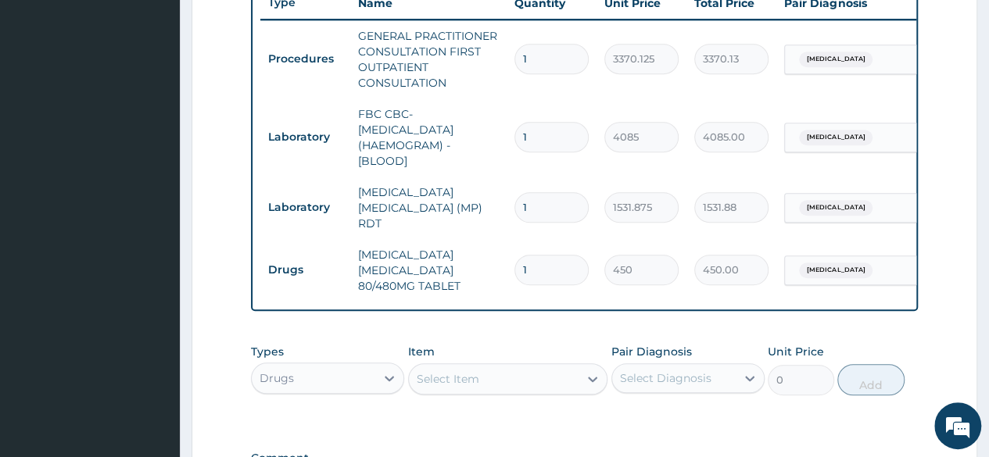
click at [532, 256] on input "1" at bounding box center [551, 270] width 74 height 30
type input "0.00"
type input "6"
type input "2700.00"
type input "6"
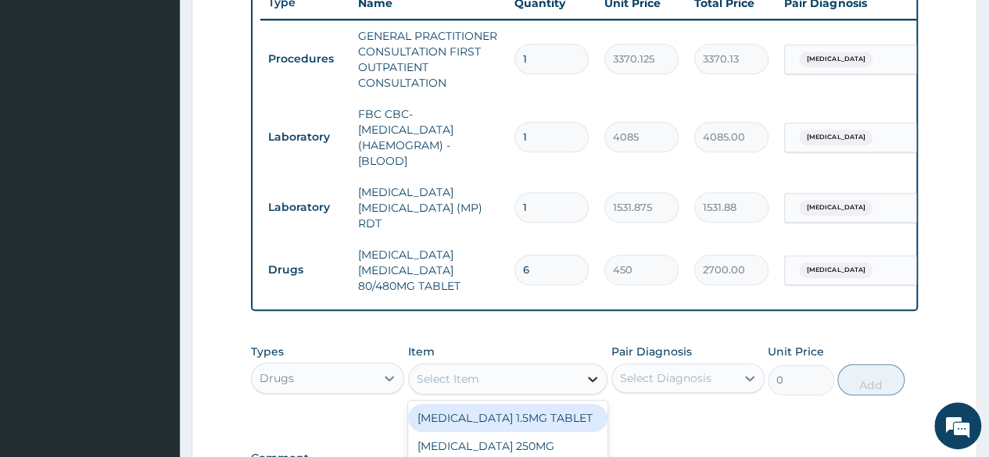
click at [594, 381] on icon at bounding box center [592, 379] width 9 height 5
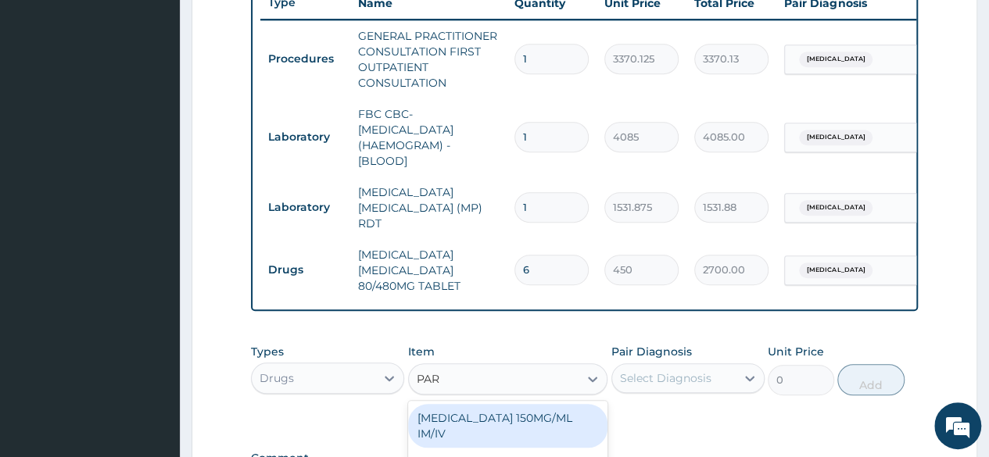
type input "PAR"
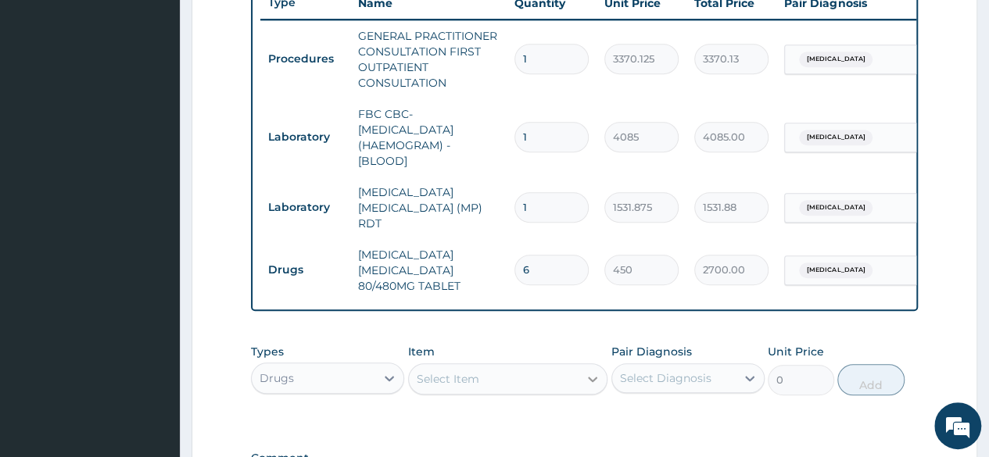
drag, startPoint x: 607, startPoint y: 401, endPoint x: 589, endPoint y: 389, distance: 21.5
click at [589, 389] on div "Types Drugs Item Select Item Pair Diagnosis Select Diagnosis Unit Price 0 Add" at bounding box center [584, 369] width 667 height 67
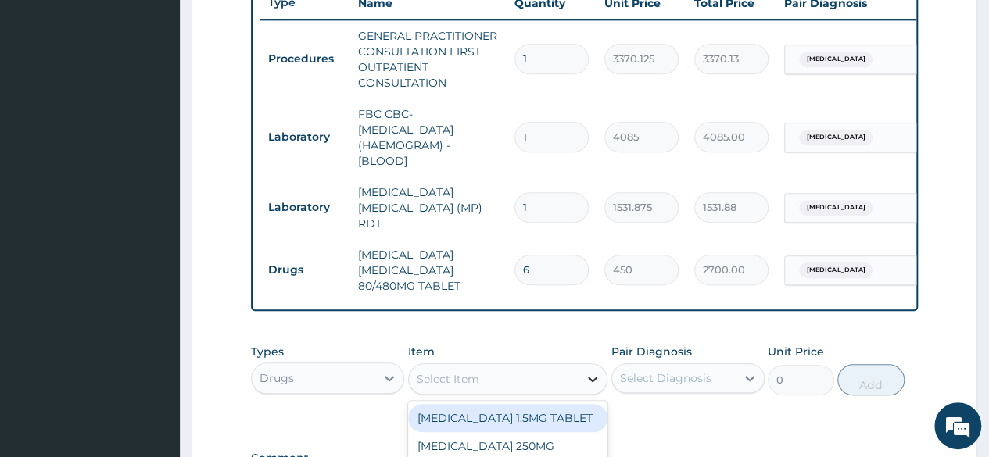
click at [589, 389] on div at bounding box center [592, 379] width 28 height 28
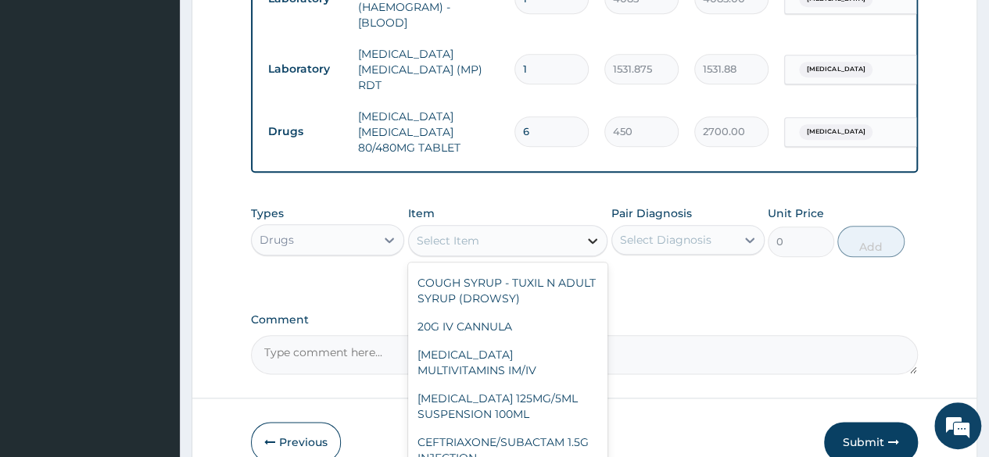
scroll to position [0, 0]
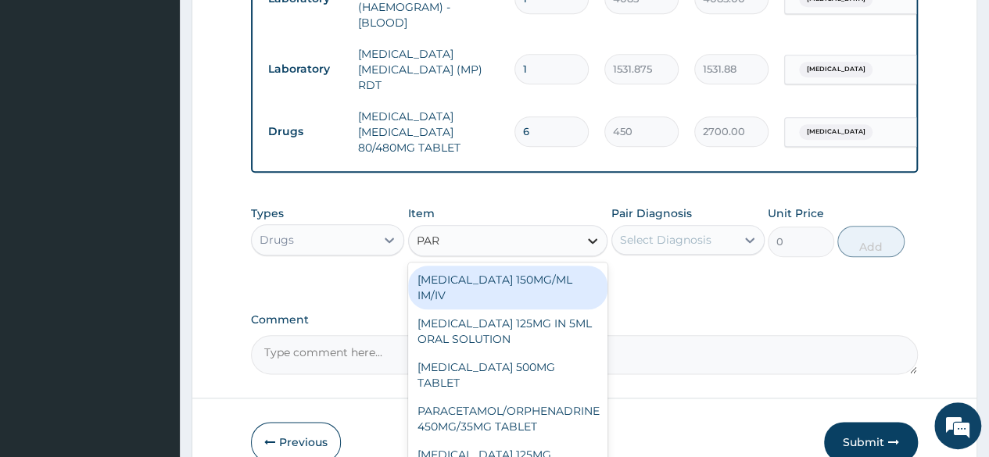
type input "PARA"
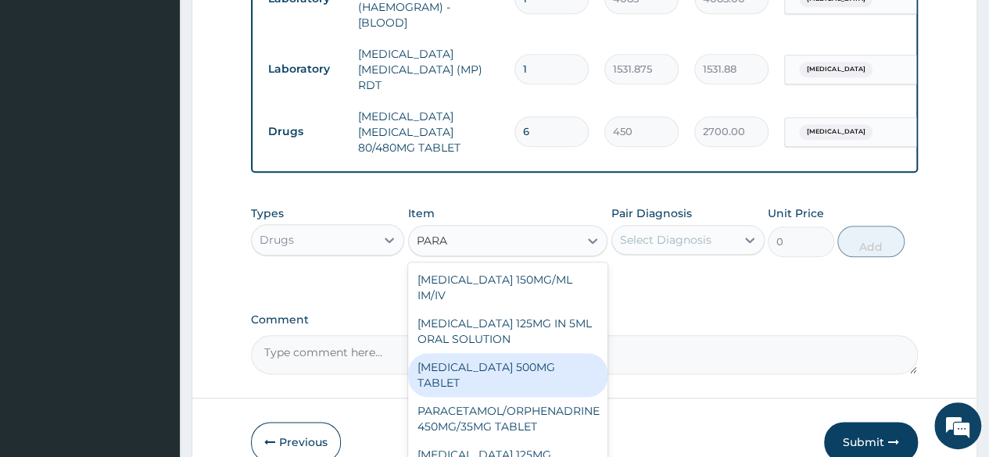
click at [505, 374] on div "PARACETAMOL 500MG TABLET" at bounding box center [508, 375] width 200 height 44
type input "30"
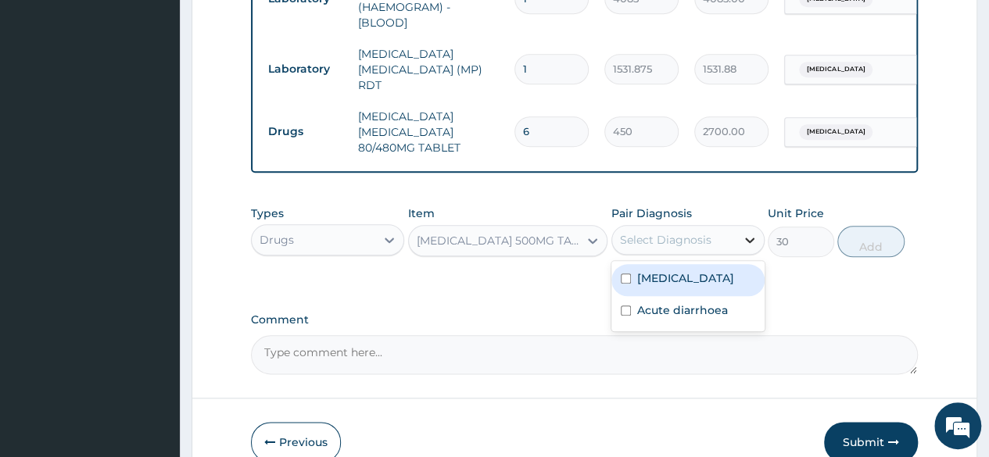
click at [754, 253] on div at bounding box center [750, 240] width 28 height 28
click at [636, 279] on div "Malaria" at bounding box center [687, 280] width 153 height 32
checkbox input "true"
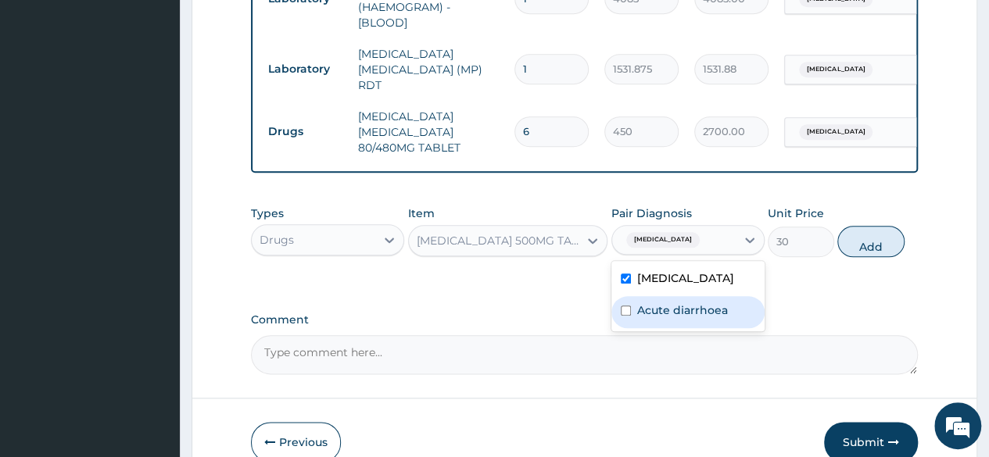
click at [626, 311] on input "checkbox" at bounding box center [626, 311] width 10 height 10
checkbox input "true"
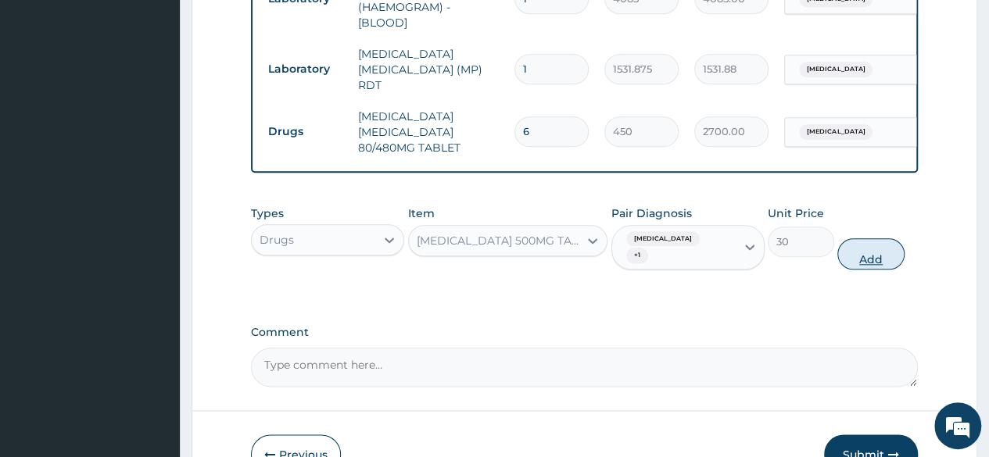
click at [860, 243] on button "Add" at bounding box center [870, 253] width 66 height 31
type input "0"
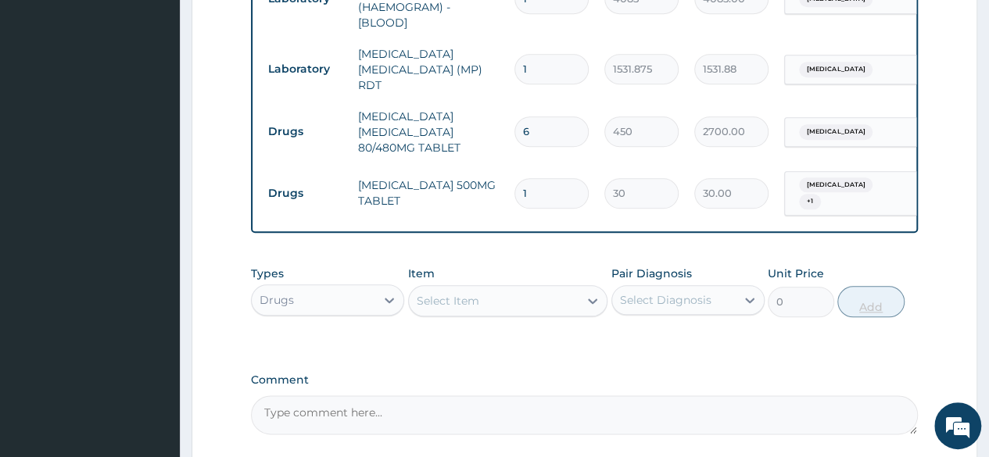
type input "0.00"
type input "9"
type input "270.00"
type input "9"
type input "0.00"
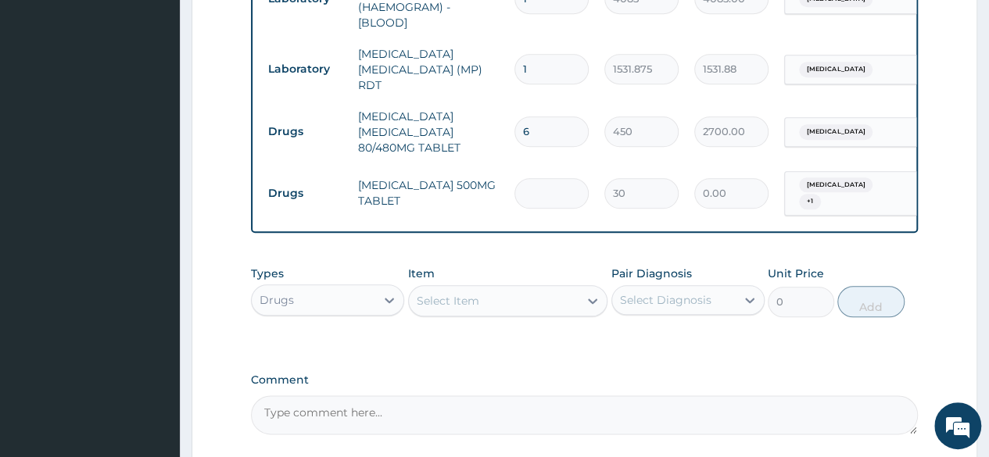
type input "1"
type input "30.00"
type input "16"
type input "480.00"
type input "1"
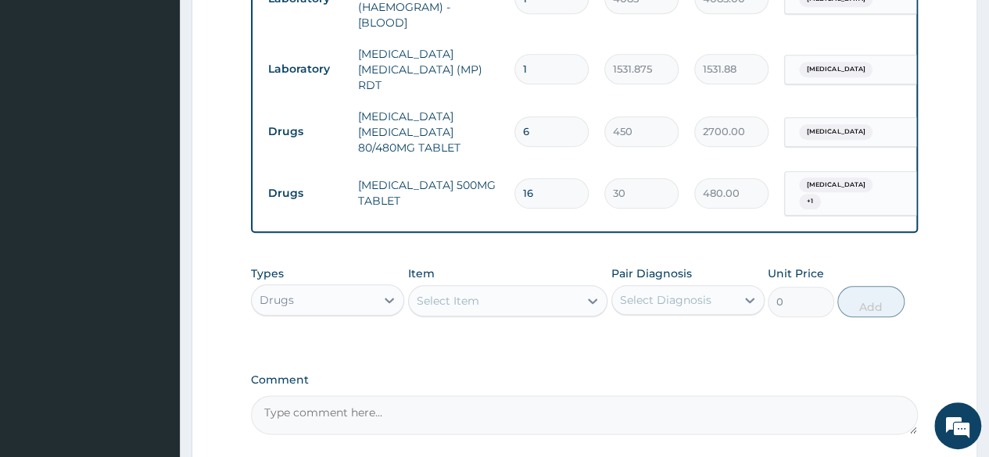
type input "30.00"
type input "18"
type input "540.00"
type input "18"
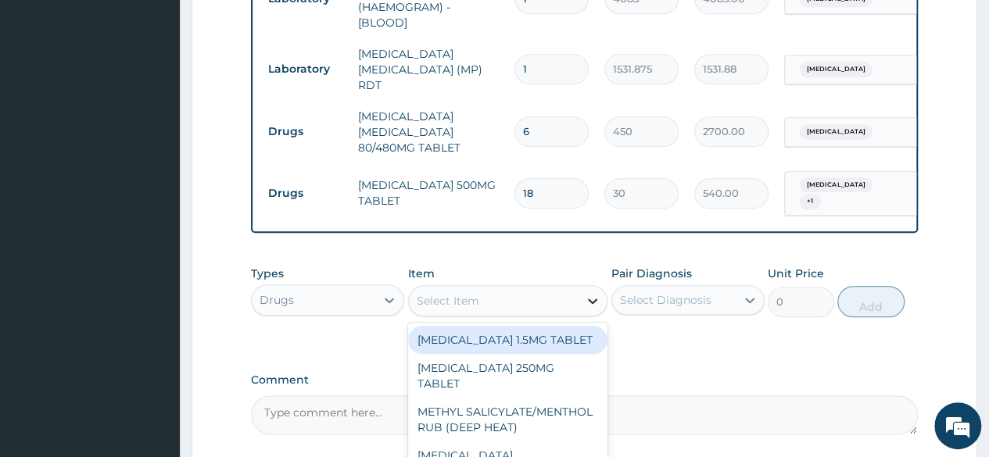
click at [592, 296] on icon at bounding box center [593, 301] width 16 height 16
type input "FER"
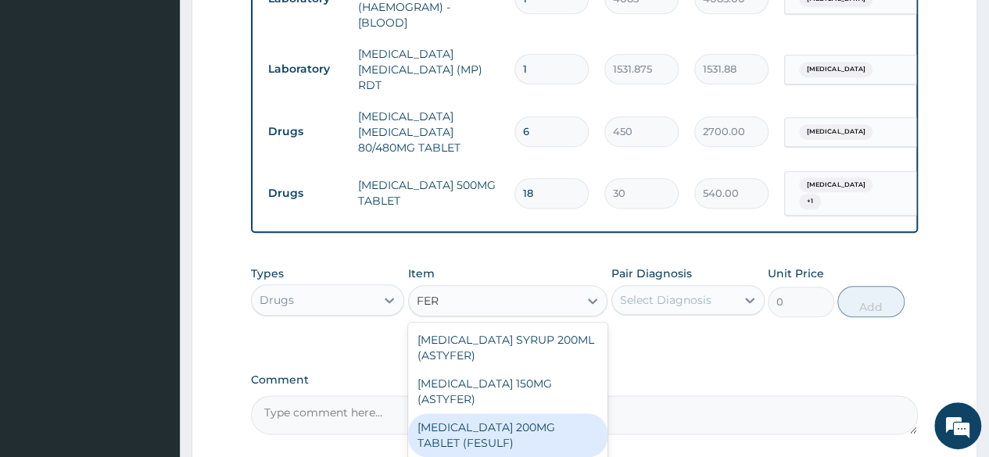
click at [525, 426] on div "FERROUS SULPHATE 200MG TABLET (FESULF)" at bounding box center [508, 436] width 200 height 44
type input "30"
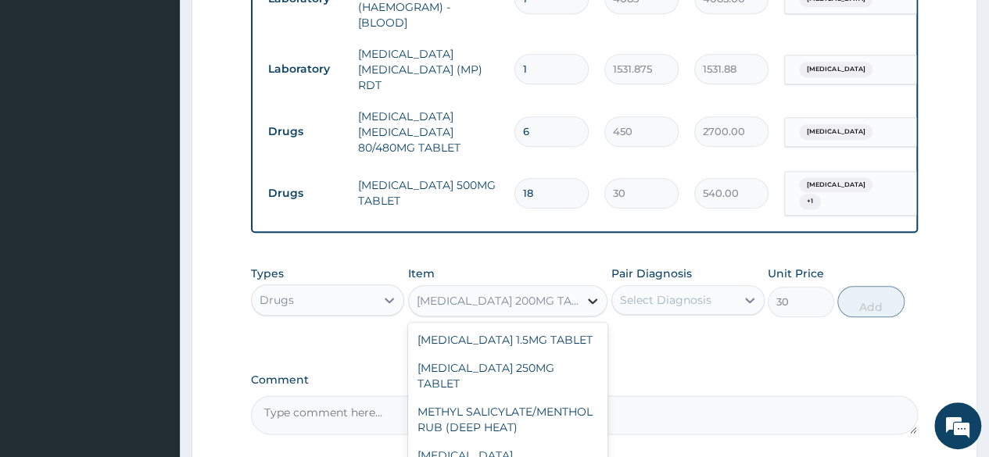
click at [594, 304] on icon at bounding box center [593, 301] width 16 height 16
type input "FER"
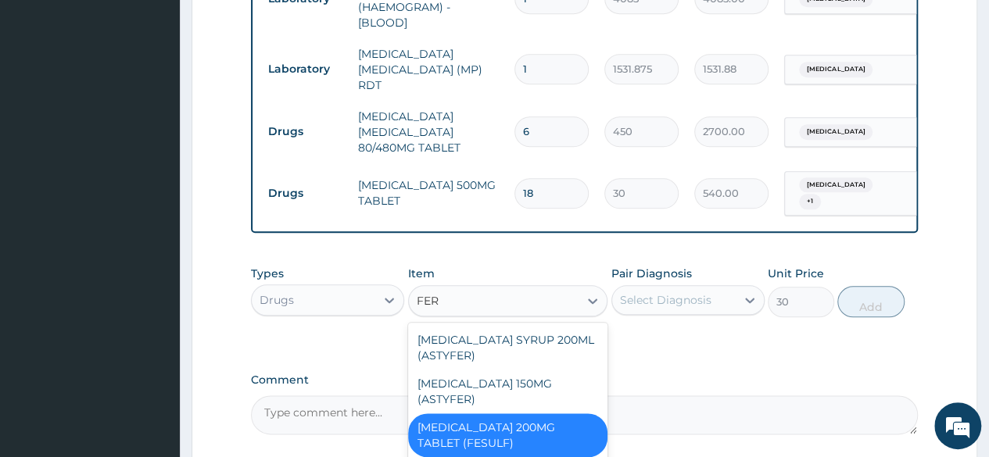
click at [511, 429] on div "FERROUS SULPHATE 200MG TABLET (FESULF)" at bounding box center [508, 436] width 200 height 44
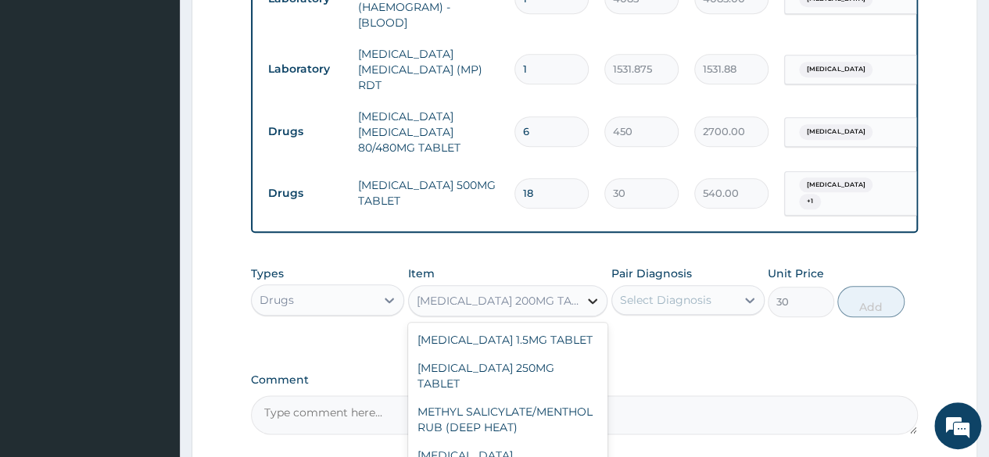
click at [593, 293] on icon at bounding box center [593, 301] width 16 height 16
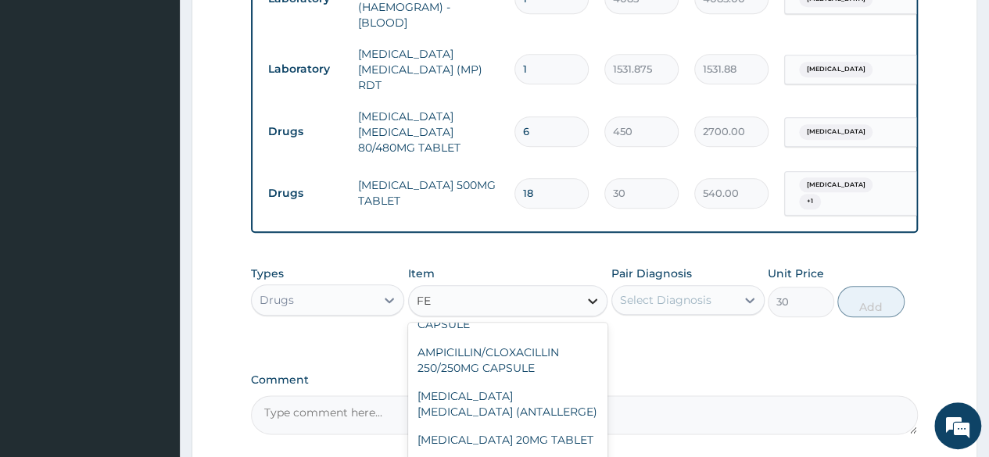
scroll to position [877, 0]
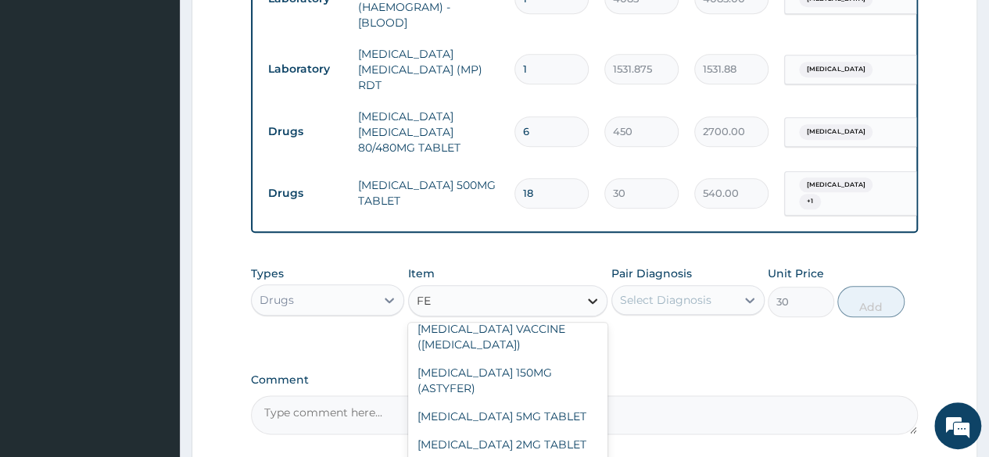
type input "FER"
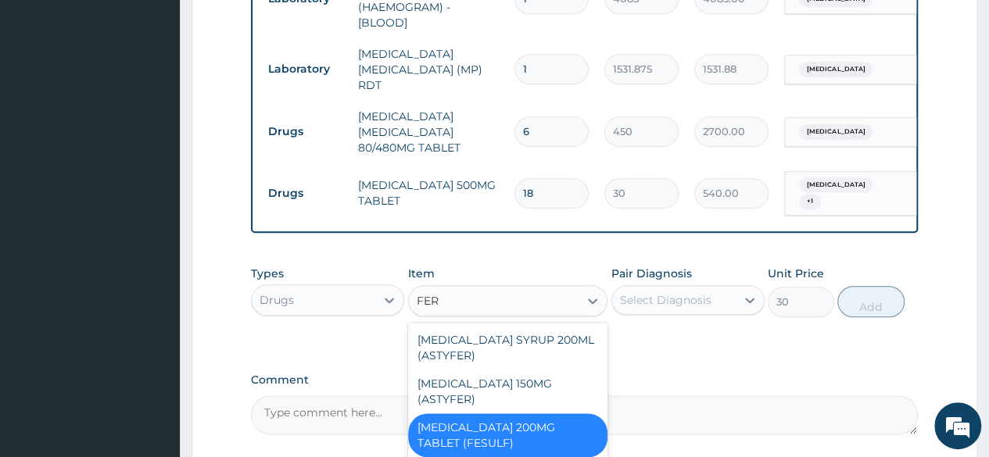
click at [550, 441] on div "FERROUS SULPHATE 200MG TABLET (FESULF)" at bounding box center [508, 436] width 200 height 44
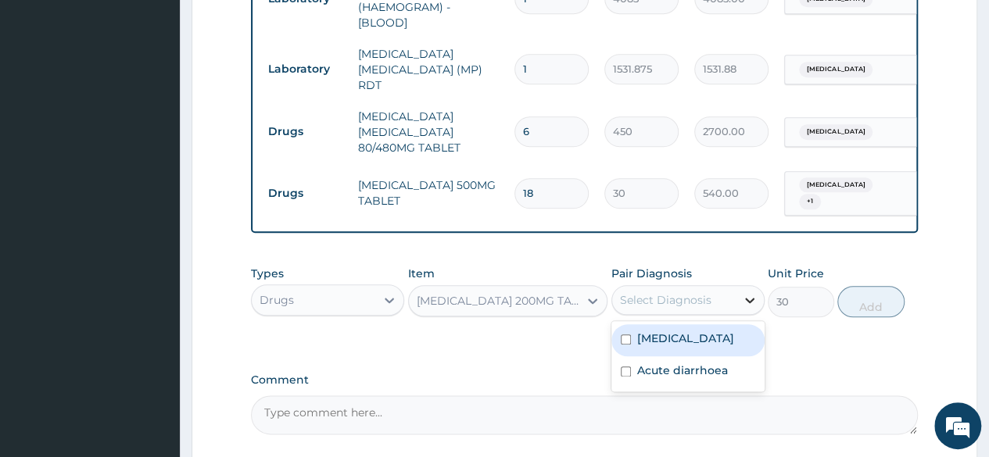
click at [749, 294] on icon at bounding box center [750, 300] width 16 height 16
click at [621, 336] on input "checkbox" at bounding box center [626, 340] width 10 height 10
checkbox input "true"
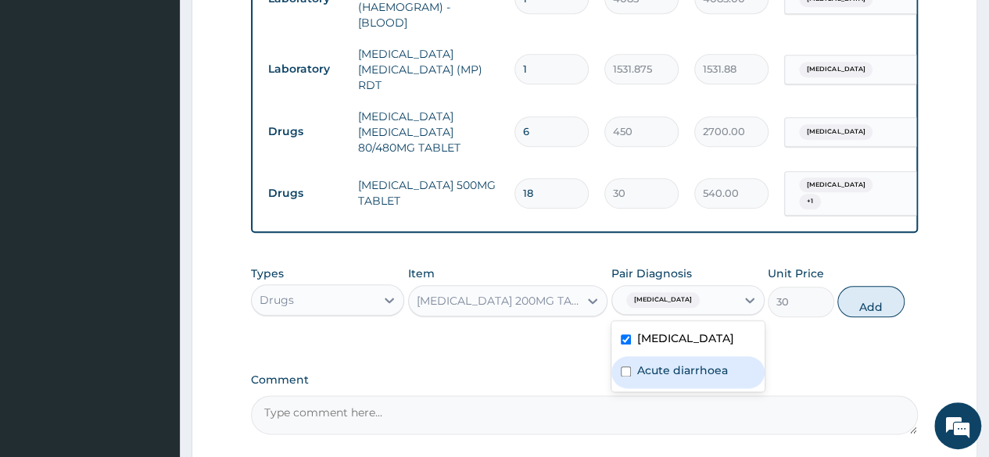
click at [622, 367] on input "checkbox" at bounding box center [626, 372] width 10 height 10
checkbox input "true"
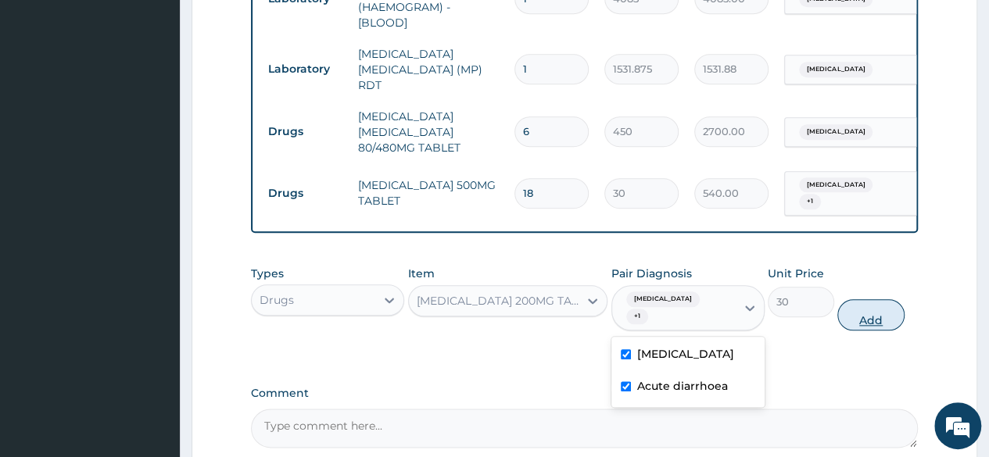
click at [854, 299] on button "Add" at bounding box center [870, 314] width 66 height 31
type input "0"
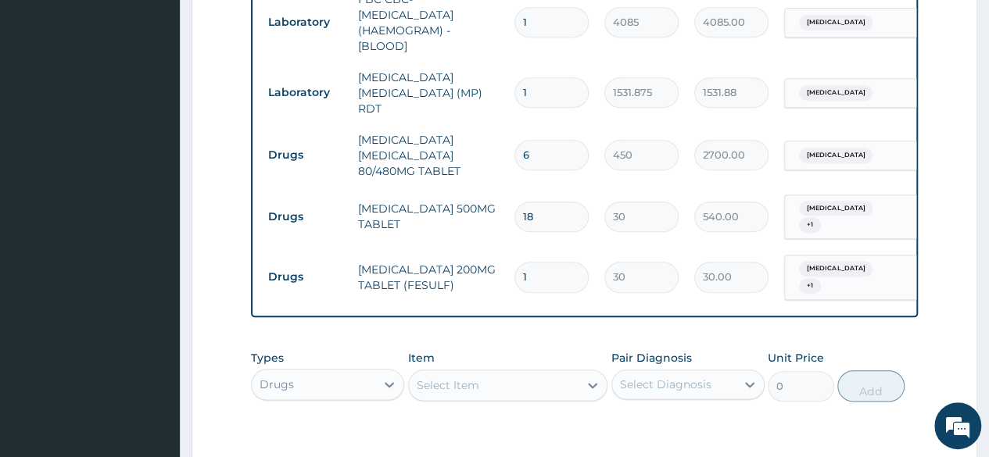
scroll to position [711, 0]
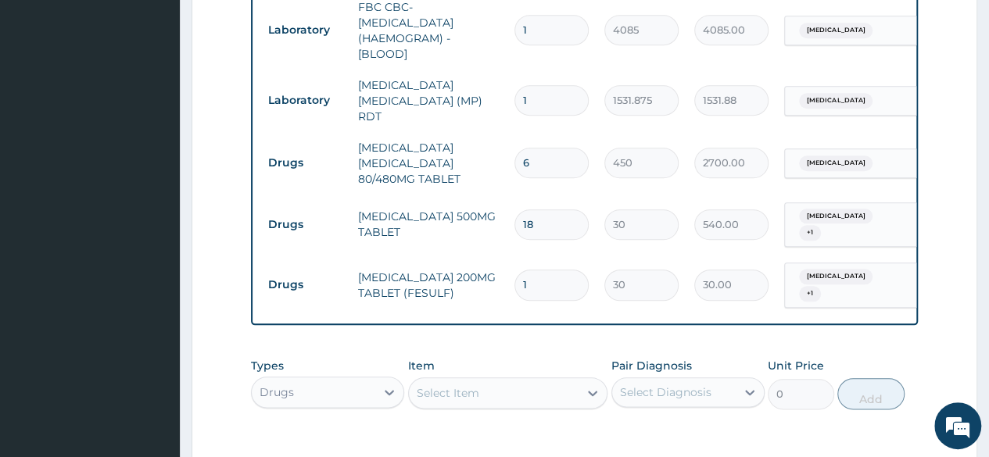
type input "14"
type input "420.00"
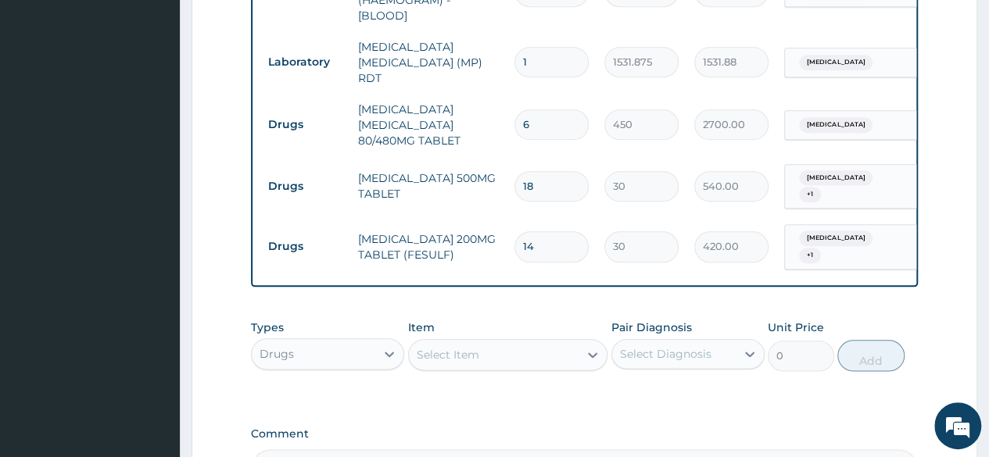
scroll to position [932, 0]
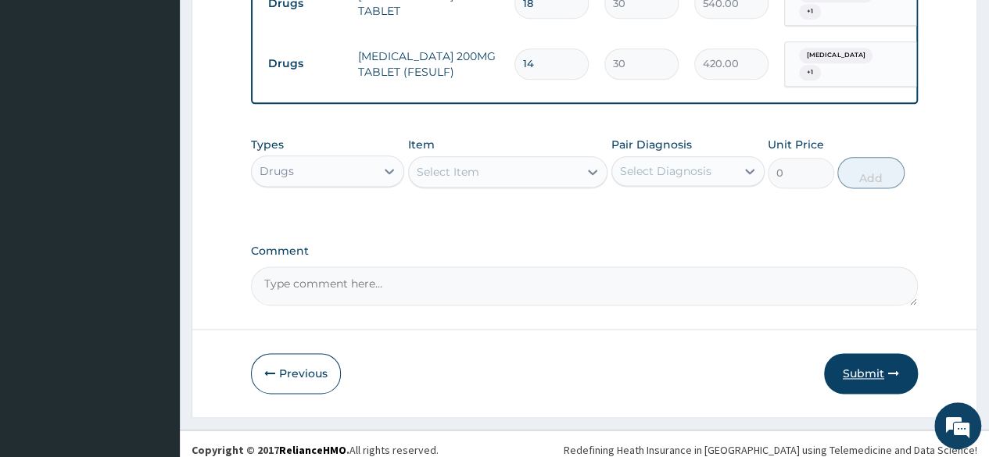
type input "14"
click at [869, 360] on button "Submit" at bounding box center [871, 373] width 94 height 41
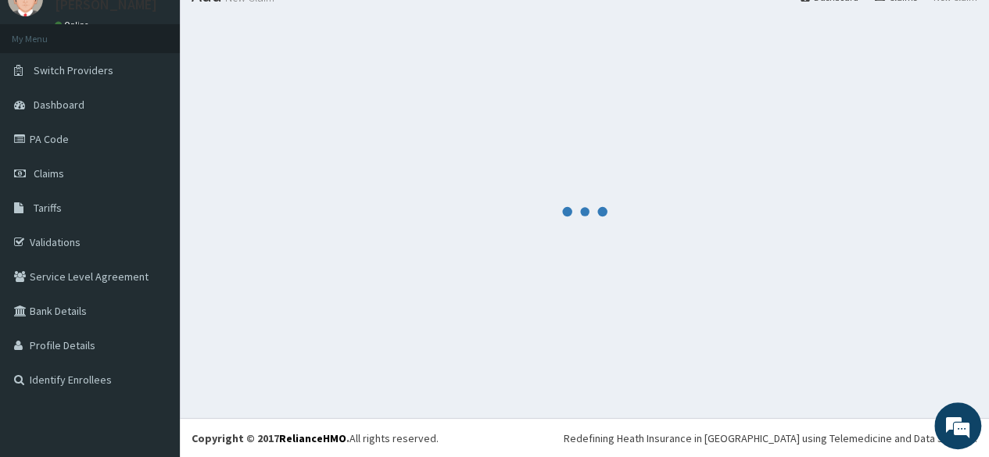
scroll to position [0, 0]
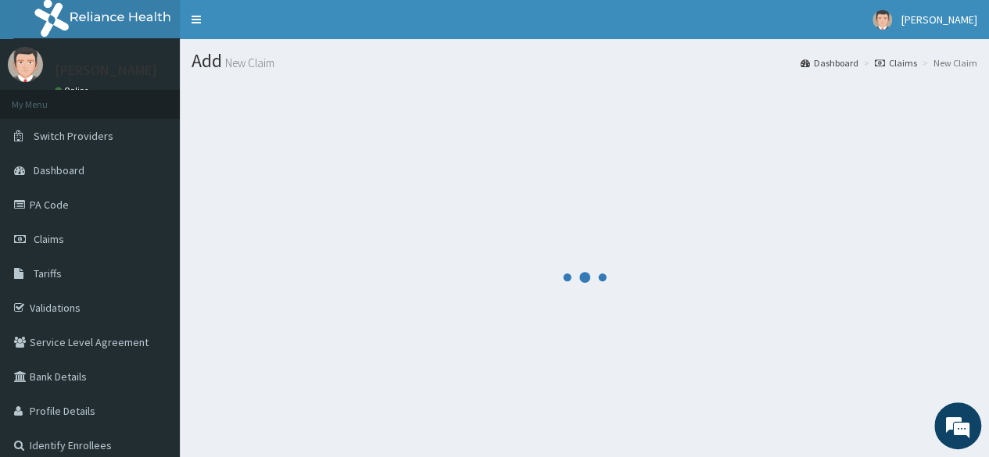
click at [269, 67] on small "New Claim" at bounding box center [248, 63] width 52 height 12
click at [58, 236] on span "Claims" at bounding box center [49, 239] width 30 height 14
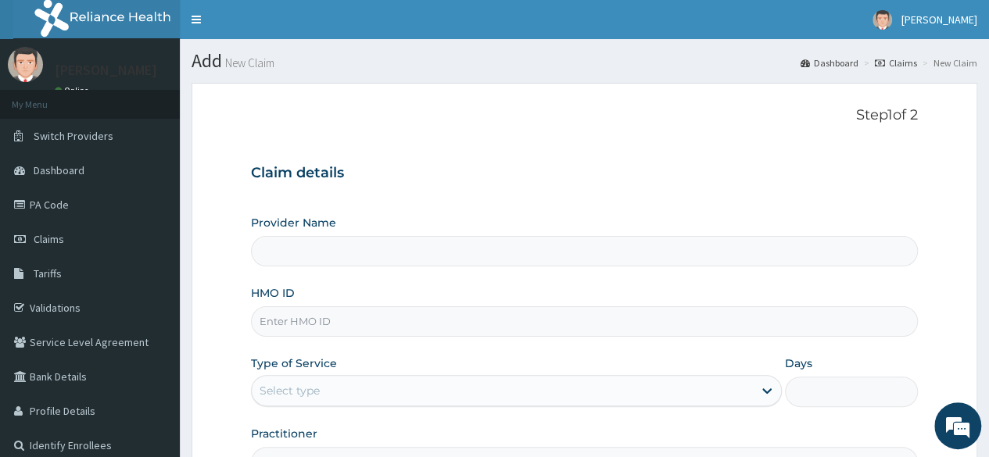
type input "Reliance Family Clinics (RFC) - [GEOGRAPHIC_DATA]"
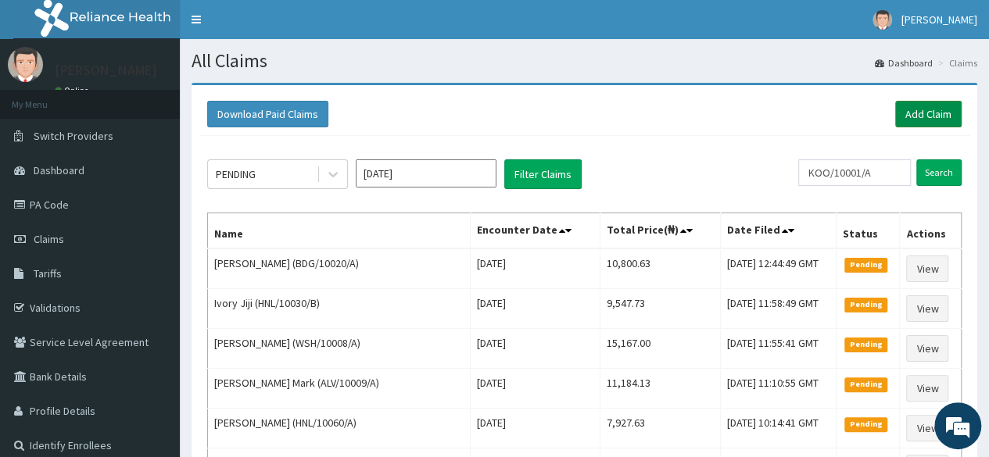
click at [912, 118] on link "Add Claim" at bounding box center [928, 114] width 66 height 27
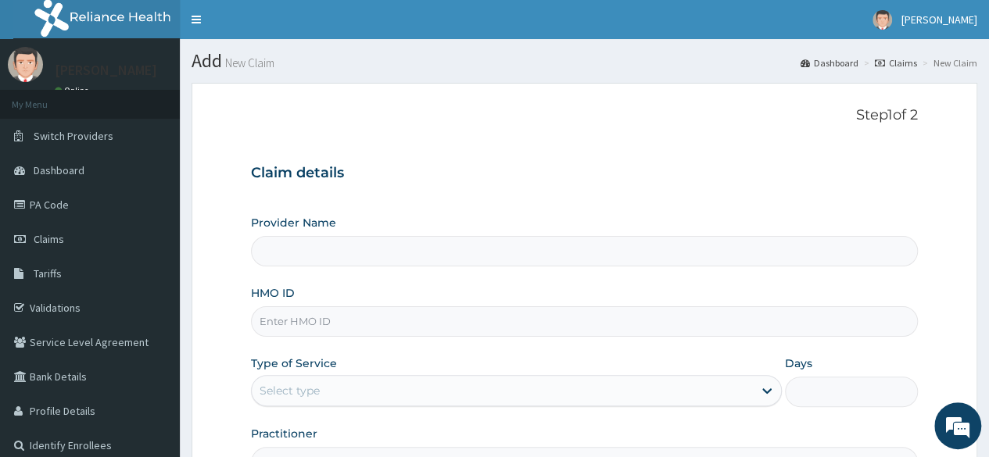
drag, startPoint x: 319, startPoint y: 242, endPoint x: 311, endPoint y: 310, distance: 69.2
click at [311, 310] on div "Provider Name HMO ID Type of Service Select type Days Practitioner" at bounding box center [584, 346] width 667 height 263
click at [305, 324] on input "HMO ID" at bounding box center [584, 321] width 667 height 30
paste input "HMN/10010/A"
click at [305, 324] on input "HMN/10010/A" at bounding box center [584, 321] width 667 height 30
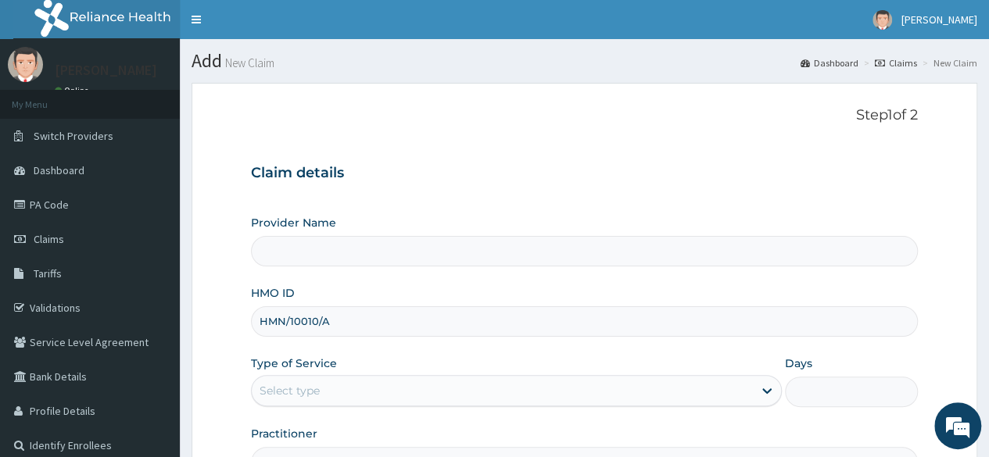
click at [305, 324] on input "HMN/10010/A" at bounding box center [584, 321] width 667 height 30
type input "HMN/10010/A"
click at [305, 398] on div "Select type" at bounding box center [502, 390] width 501 height 25
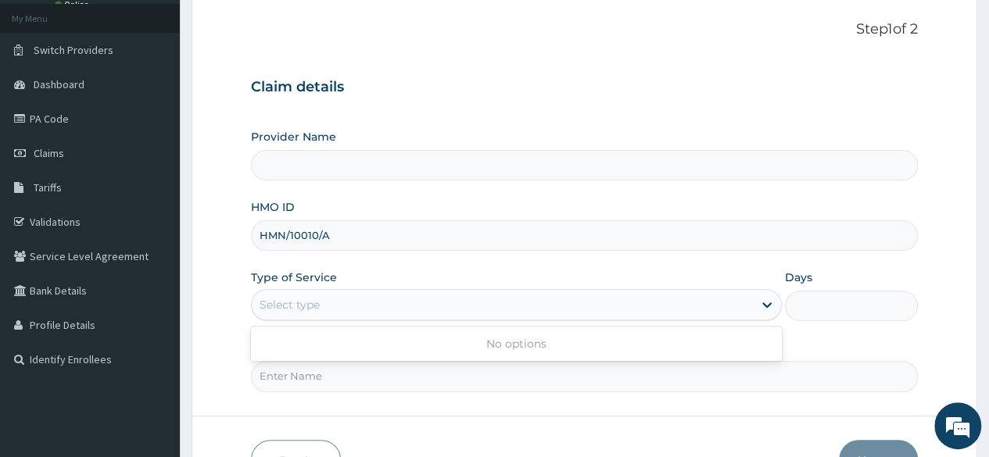
scroll to position [95, 0]
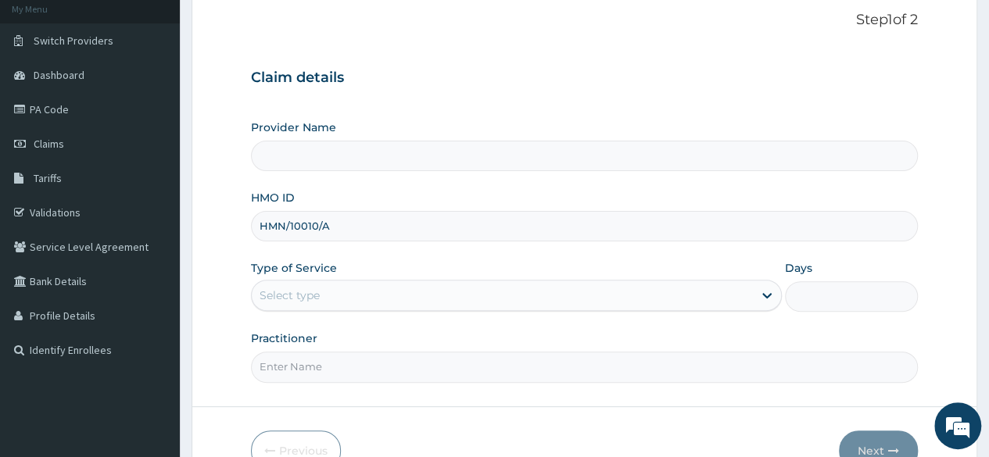
click at [303, 296] on div "Select type" at bounding box center [290, 296] width 60 height 16
click at [281, 308] on div "Select type" at bounding box center [516, 295] width 531 height 31
type input "O"
click at [498, 364] on input "Practitioner" at bounding box center [584, 367] width 667 height 30
click at [286, 288] on div "Select type" at bounding box center [290, 296] width 60 height 16
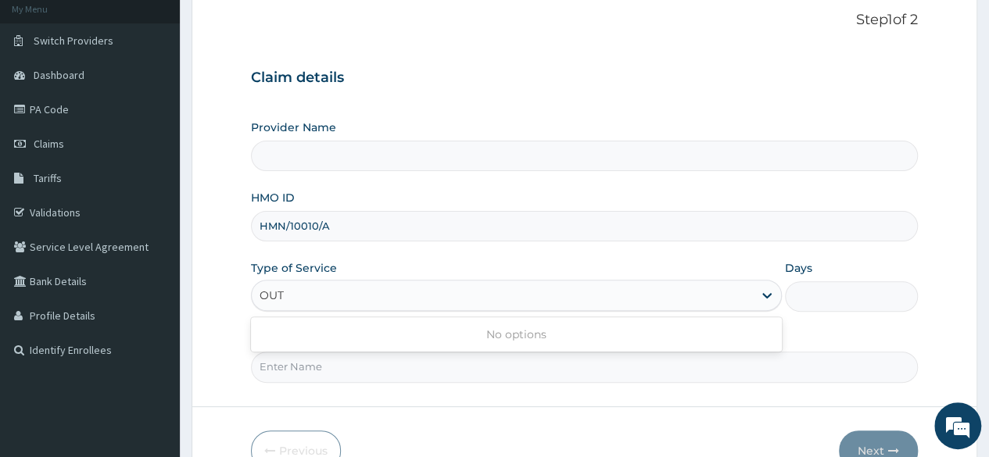
type input "OUT"
click at [296, 379] on input "Practitioner" at bounding box center [584, 367] width 667 height 30
click at [269, 285] on div "Select type" at bounding box center [502, 295] width 501 height 25
click at [538, 338] on div "No options" at bounding box center [516, 335] width 531 height 28
click at [269, 280] on div "Select type" at bounding box center [516, 295] width 531 height 31
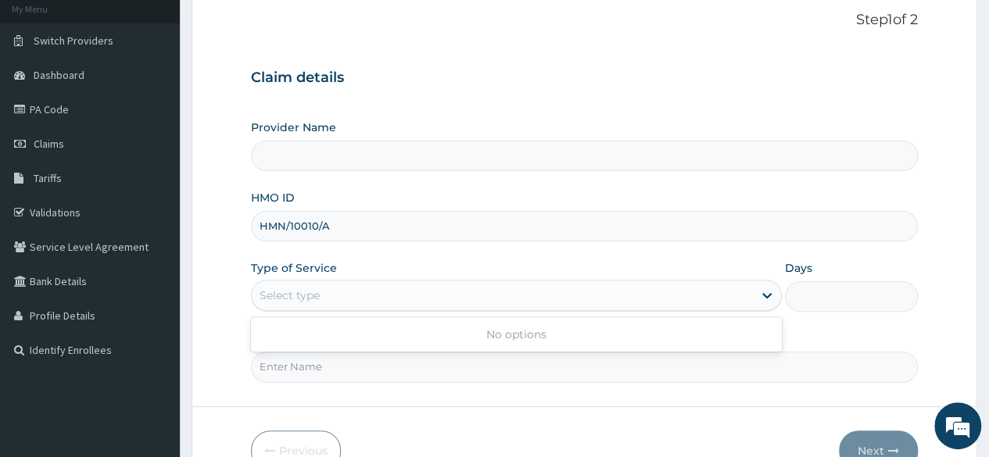
click at [270, 296] on div "Select type" at bounding box center [290, 296] width 60 height 16
type input "P"
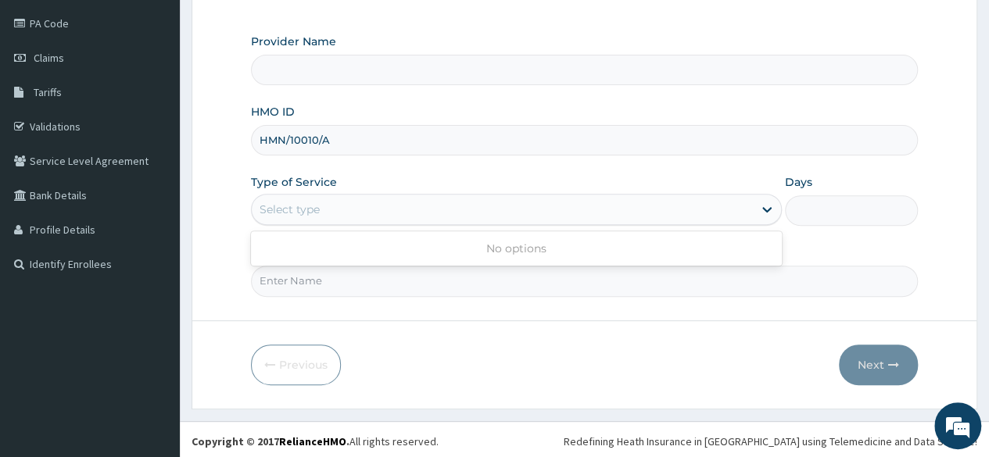
scroll to position [0, 0]
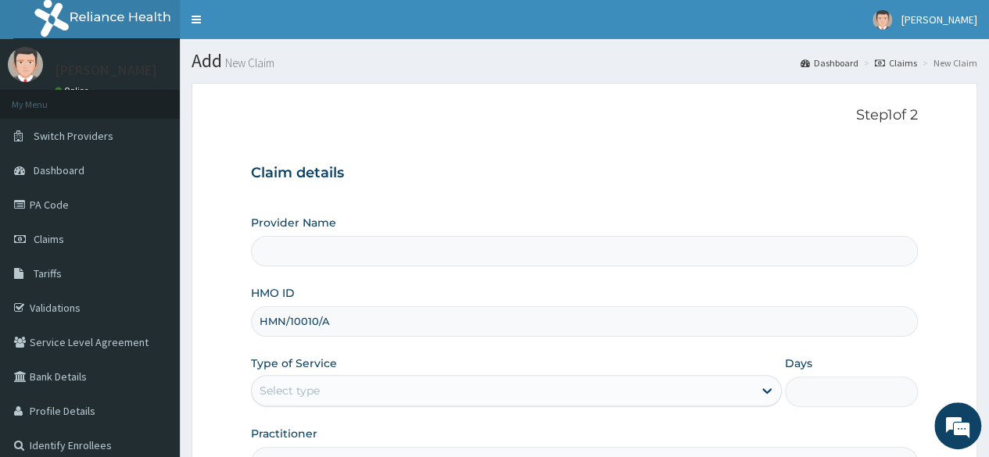
click at [285, 401] on div "Select type" at bounding box center [502, 390] width 501 height 25
drag, startPoint x: 285, startPoint y: 401, endPoint x: 308, endPoint y: 392, distance: 25.0
click at [308, 392] on div "Select type" at bounding box center [502, 390] width 501 height 25
click at [306, 391] on div "Select type" at bounding box center [290, 391] width 60 height 16
click at [330, 389] on input "OUT SOURCEPATIE" at bounding box center [314, 391] width 108 height 16
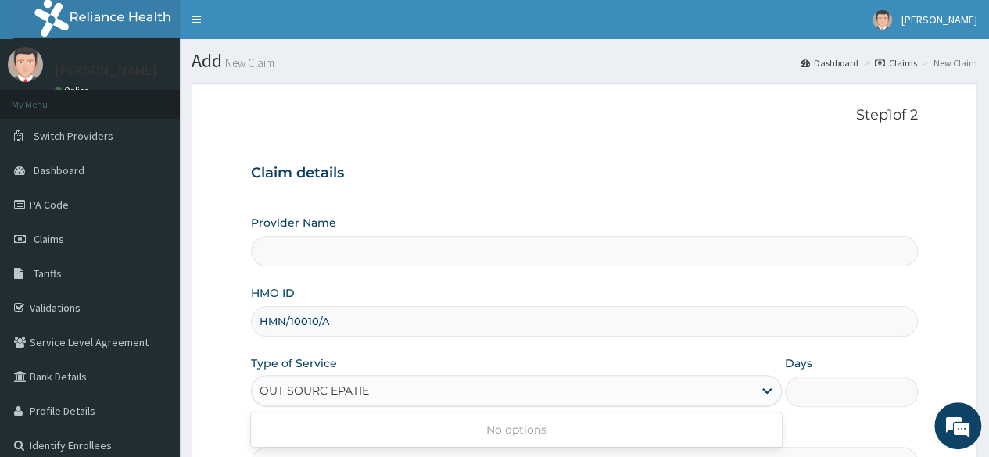
click at [333, 388] on input "OUT SOURC EPATIE" at bounding box center [315, 391] width 110 height 16
click at [368, 390] on input "OUT SOURCE PATIE" at bounding box center [315, 391] width 110 height 16
type input "OUT SOURCE PATIENT"
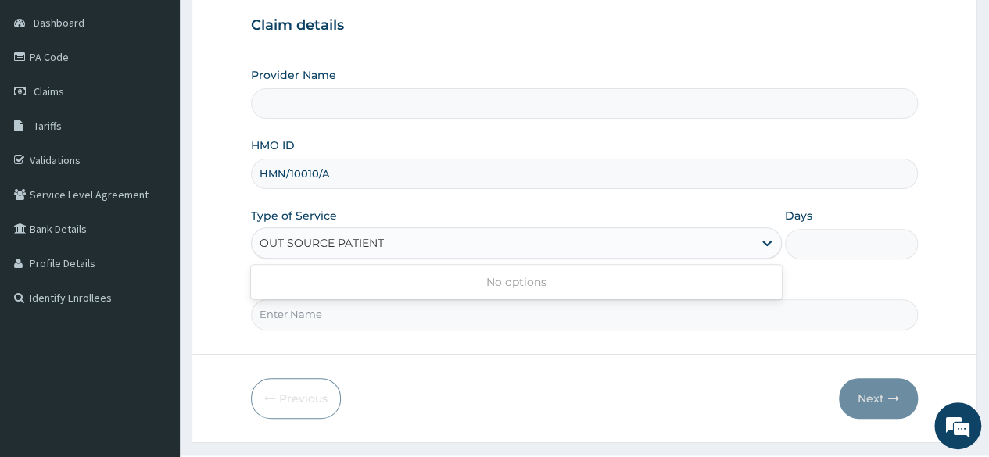
scroll to position [149, 0]
click at [520, 276] on div "No options" at bounding box center [516, 281] width 531 height 28
click at [764, 240] on icon at bounding box center [766, 242] width 9 height 5
click at [774, 240] on icon at bounding box center [767, 242] width 16 height 16
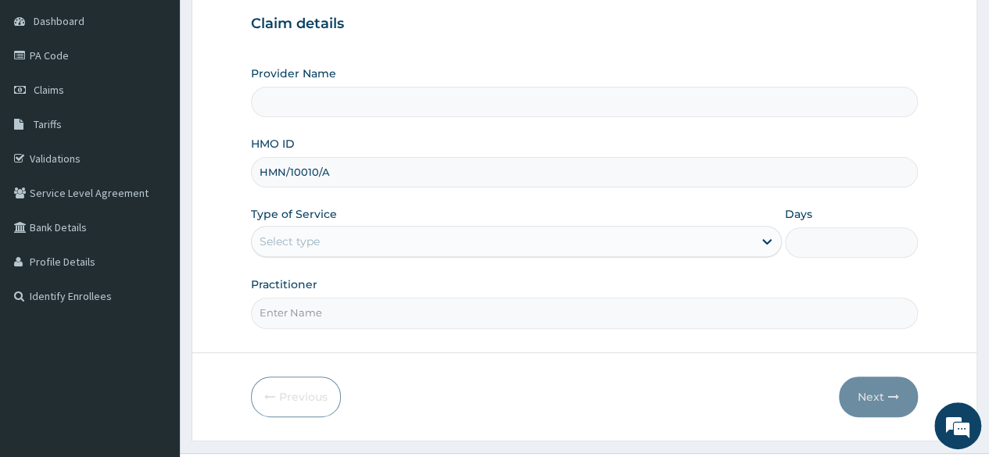
click at [294, 314] on input "Practitioner" at bounding box center [584, 313] width 667 height 30
type input "LOCUM"
click at [278, 230] on div "Select type" at bounding box center [502, 241] width 501 height 25
click at [766, 234] on icon at bounding box center [767, 242] width 16 height 16
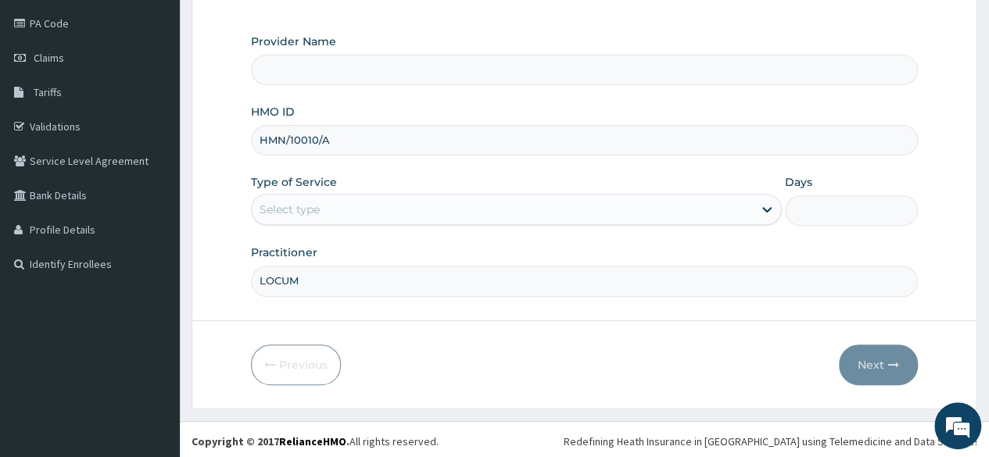
scroll to position [181, 0]
click at [346, 207] on div "Select type" at bounding box center [502, 209] width 501 height 25
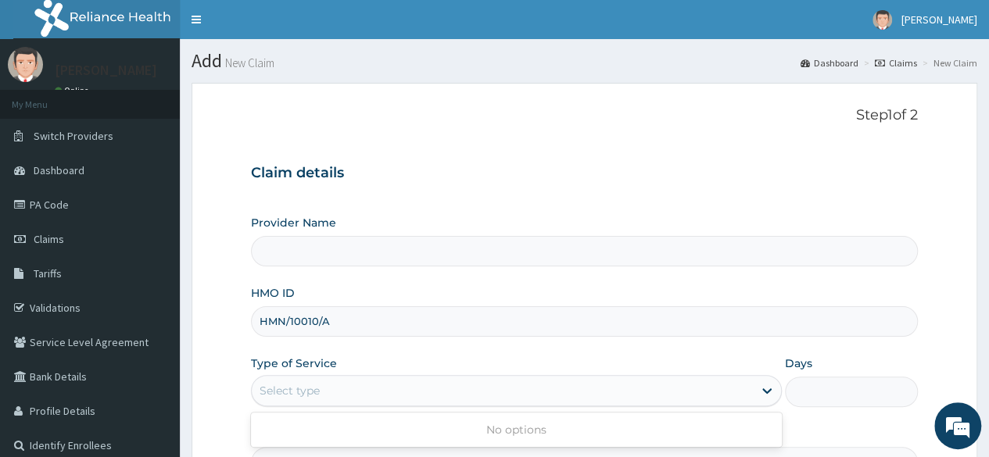
click at [286, 390] on div "Select type" at bounding box center [290, 391] width 60 height 16
click at [868, 126] on div "Step 1 of 2 Claim details Provider Name HMO ID HMN/10010/A Type of Service Sele…" at bounding box center [584, 292] width 667 height 371
click at [868, 117] on p "Step 1 of 2" at bounding box center [584, 115] width 667 height 17
click at [875, 127] on div "Step 1 of 2 Claim details Provider Name HMO ID HMN/10010/A Type of Service Sele…" at bounding box center [584, 292] width 667 height 371
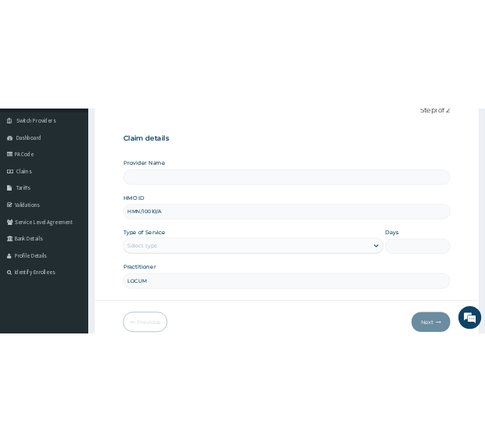
scroll to position [113, 0]
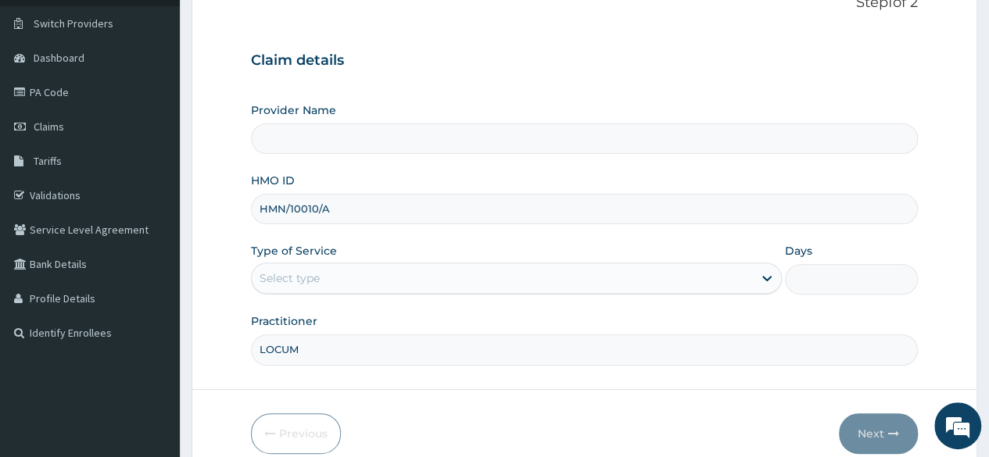
click at [836, 167] on div "Provider Name HMO ID HMN/10010/A Type of Service Select type Days Practitioner …" at bounding box center [584, 233] width 667 height 263
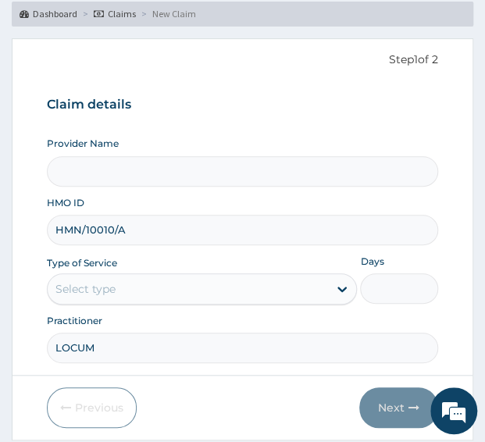
type input "Reliance Family Clinics (RFC) - [GEOGRAPHIC_DATA]"
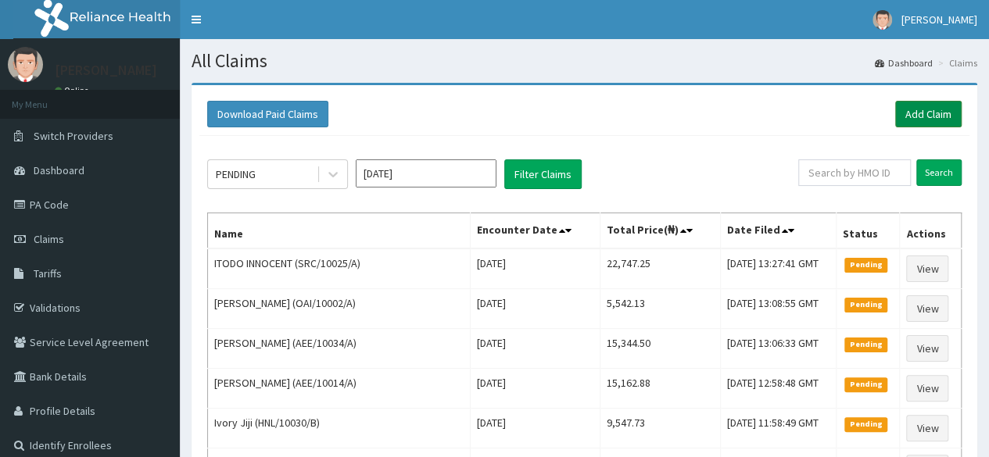
click at [921, 113] on link "Add Claim" at bounding box center [928, 114] width 66 height 27
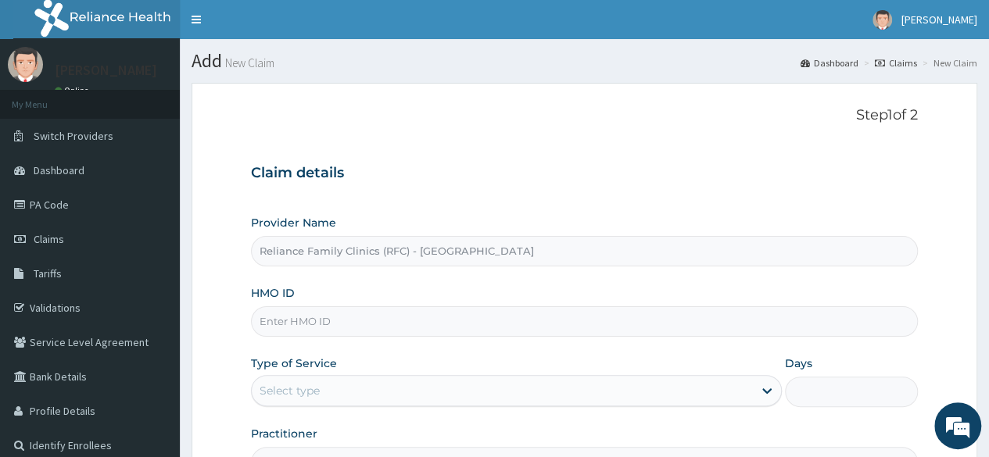
type input "Reliance Family Clinics (RFC) - [GEOGRAPHIC_DATA]"
click at [294, 321] on input "HMO ID" at bounding box center [584, 321] width 667 height 30
type input "V"
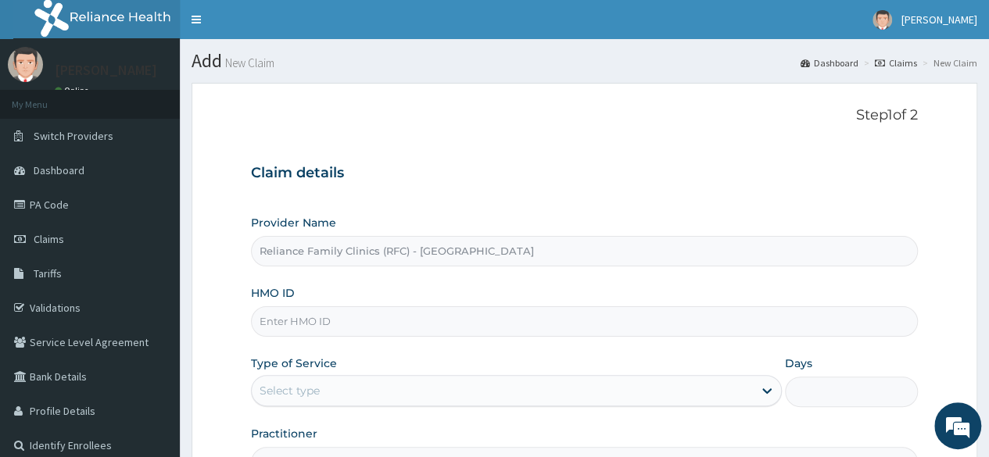
paste input "TPH/10284/A"
type input "TPH/10284/A"
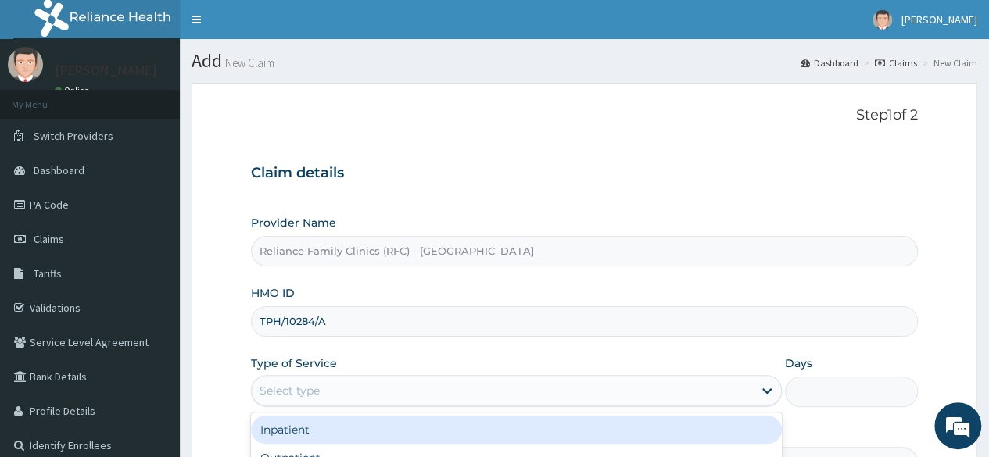
click at [317, 386] on div "Select type" at bounding box center [290, 391] width 60 height 16
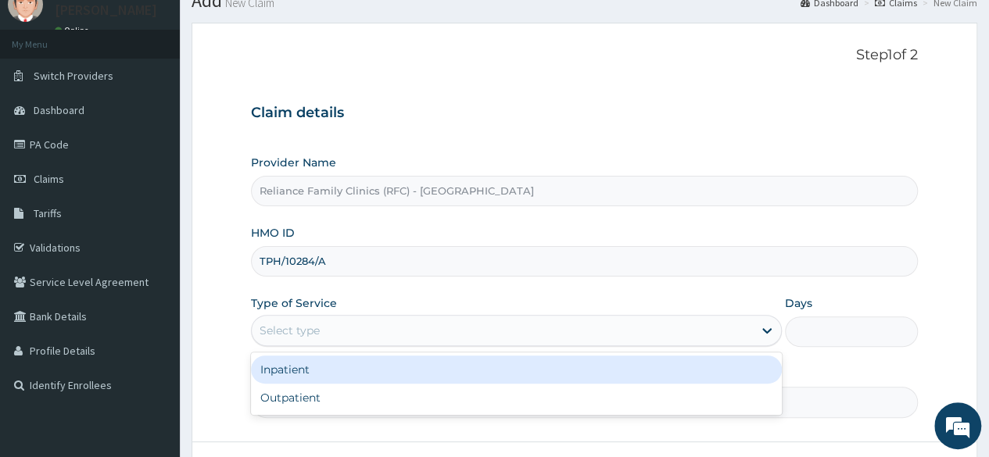
scroll to position [69, 0]
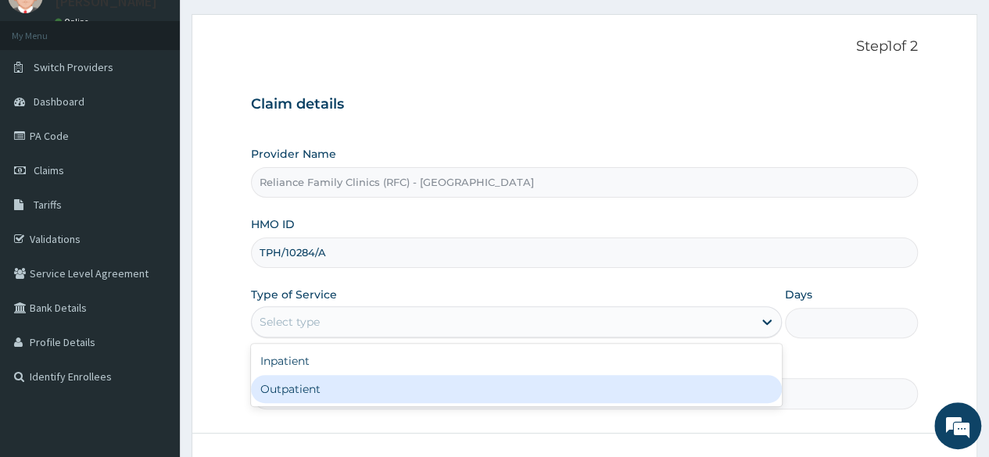
click at [324, 387] on div "Outpatient" at bounding box center [516, 389] width 531 height 28
type input "1"
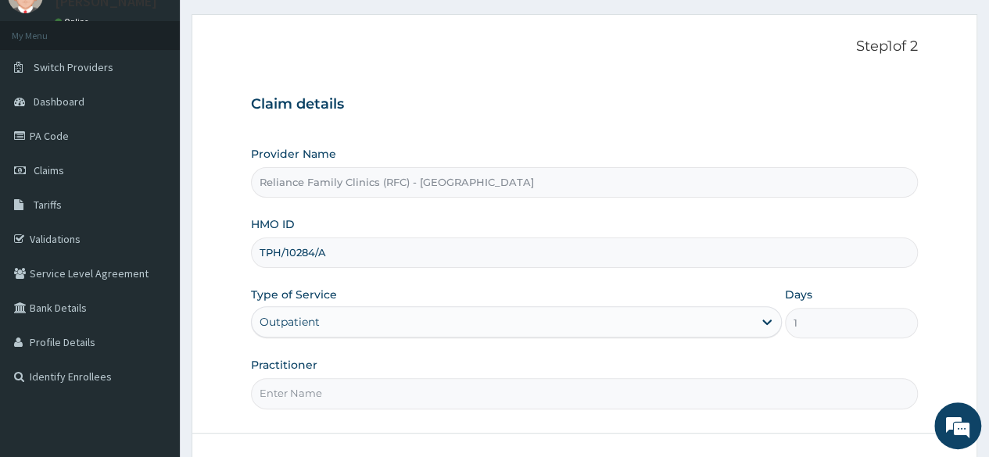
click at [315, 396] on input "Practitioner" at bounding box center [584, 393] width 667 height 30
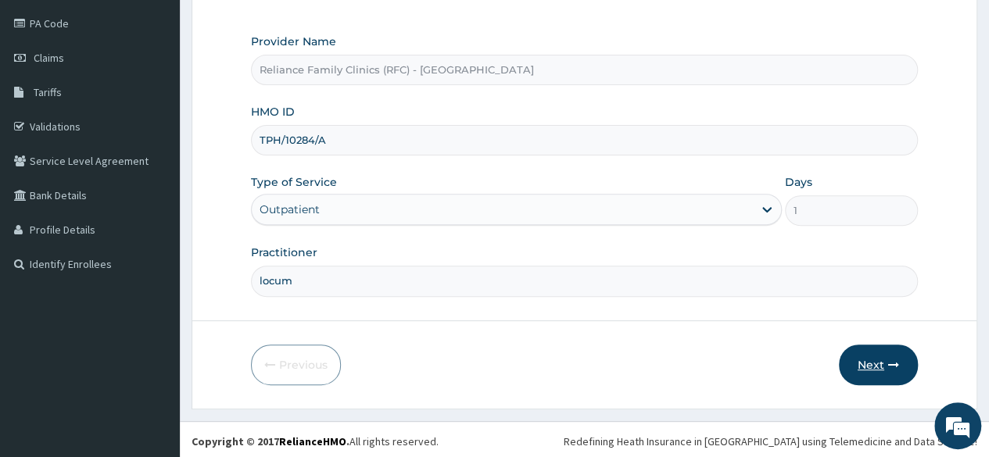
type input "locum"
click at [876, 365] on button "Next" at bounding box center [878, 365] width 79 height 41
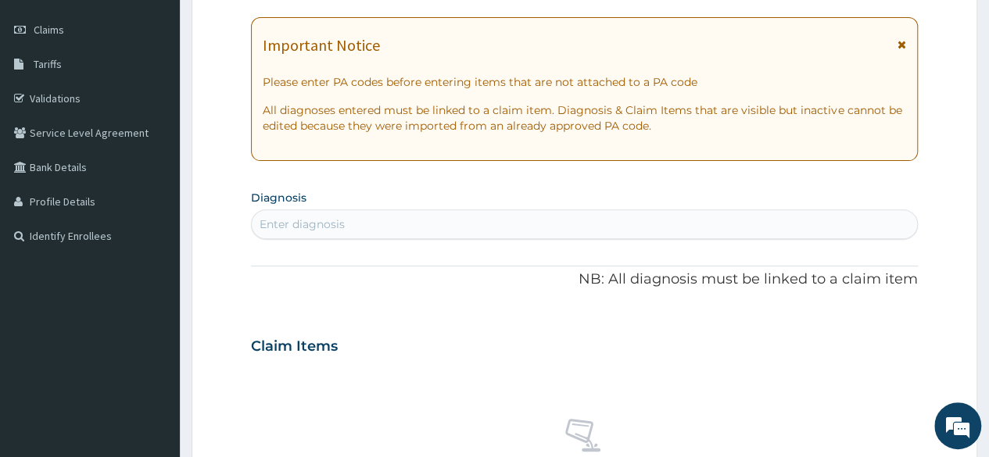
scroll to position [205, 0]
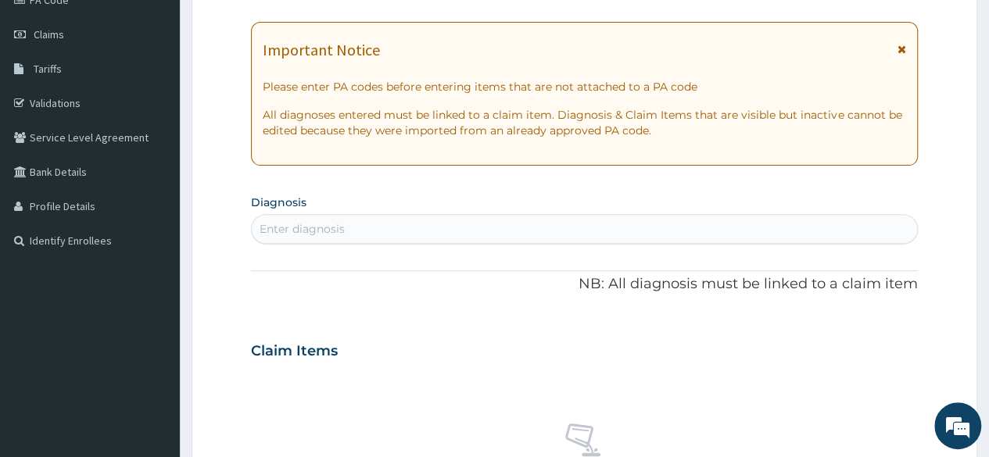
click at [280, 235] on div "Enter diagnosis" at bounding box center [584, 229] width 665 height 25
type input "u"
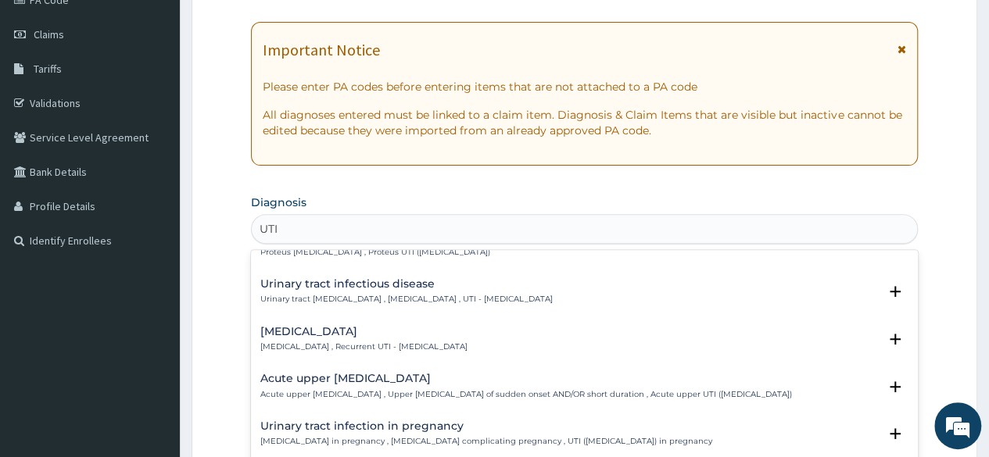
scroll to position [168, 0]
click at [353, 297] on p "Urinary tract infectious disease , Urinary tract infection , UTI - Urinary trac…" at bounding box center [406, 302] width 292 height 11
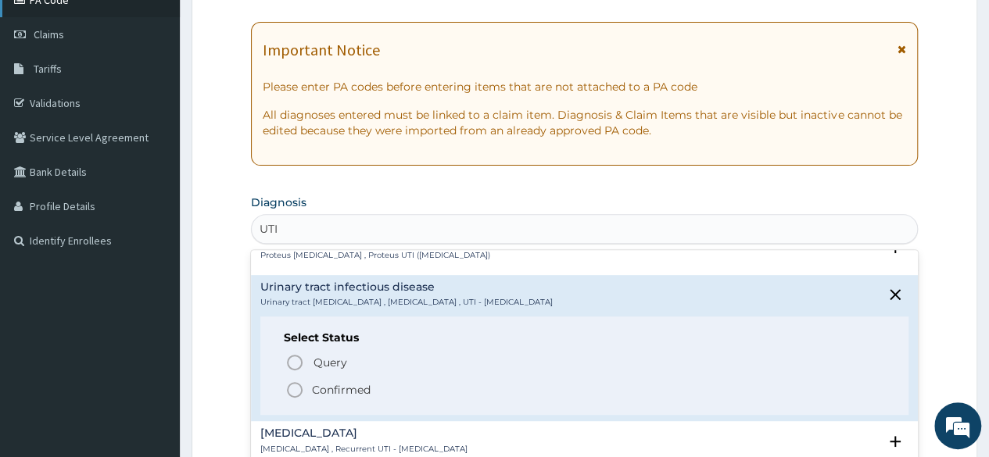
type input "UTI"
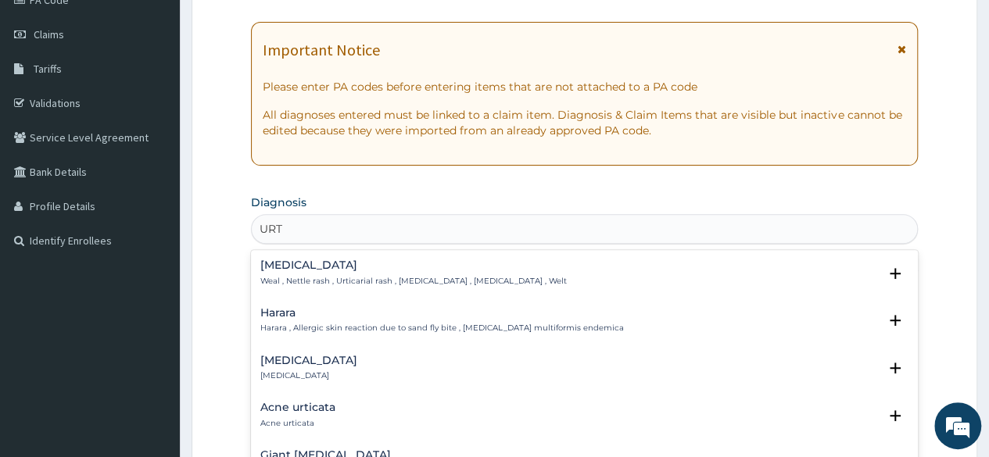
type input "URTI"
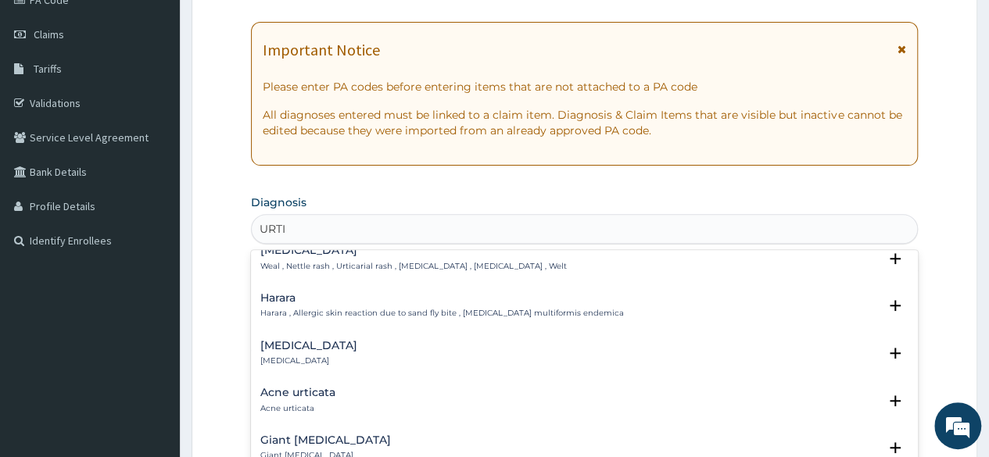
scroll to position [0, 0]
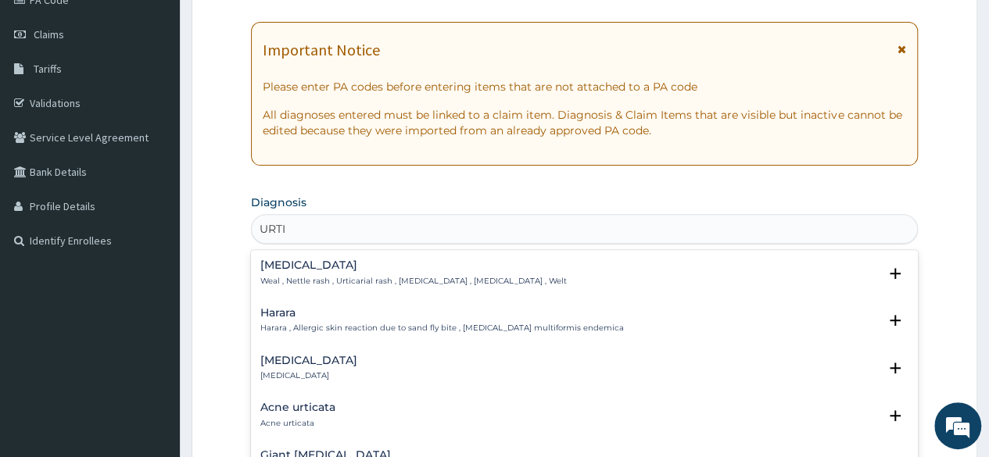
click at [287, 356] on h4 "Urticaria" at bounding box center [308, 361] width 97 height 12
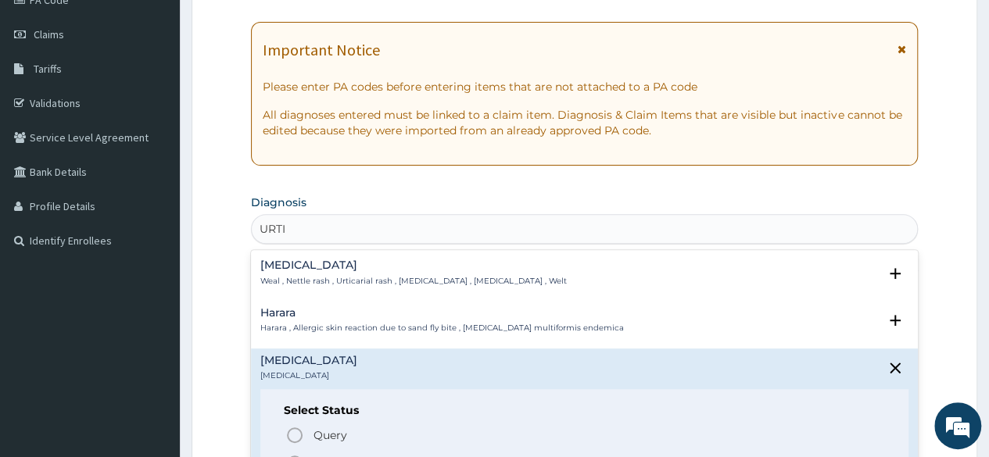
scroll to position [66, 0]
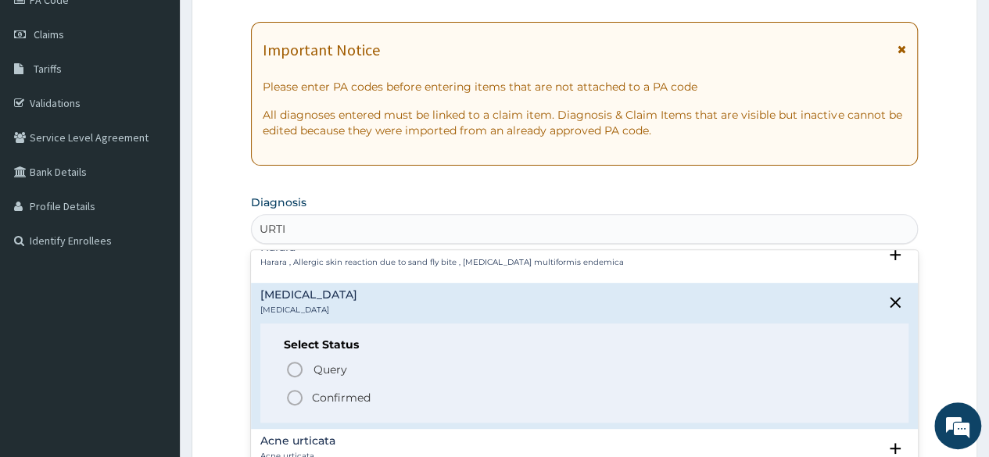
click at [296, 396] on icon "status option filled" at bounding box center [294, 398] width 19 height 19
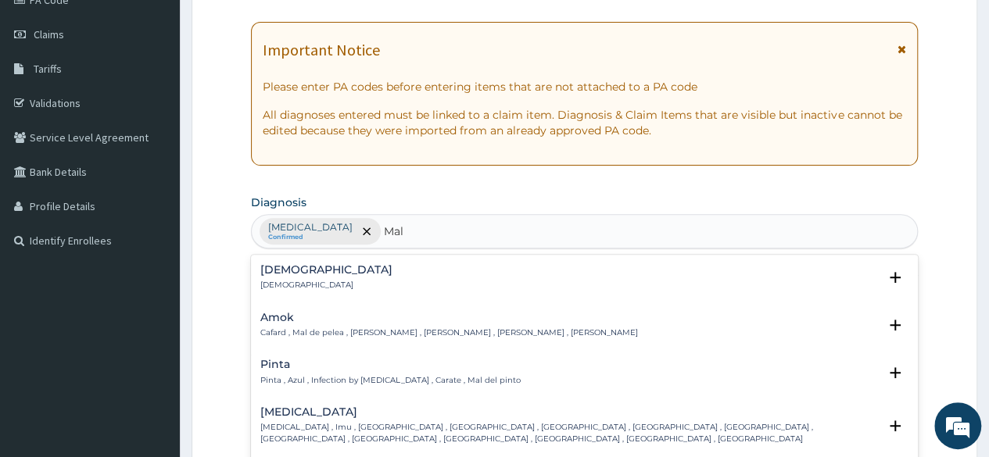
type input "Mala"
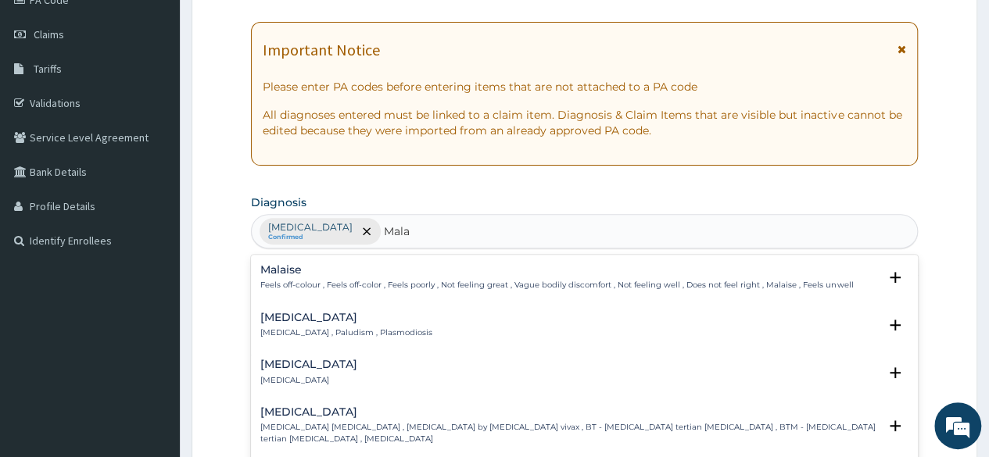
click at [328, 331] on p "Malaria , Paludism , Plasmodiosis" at bounding box center [346, 333] width 172 height 11
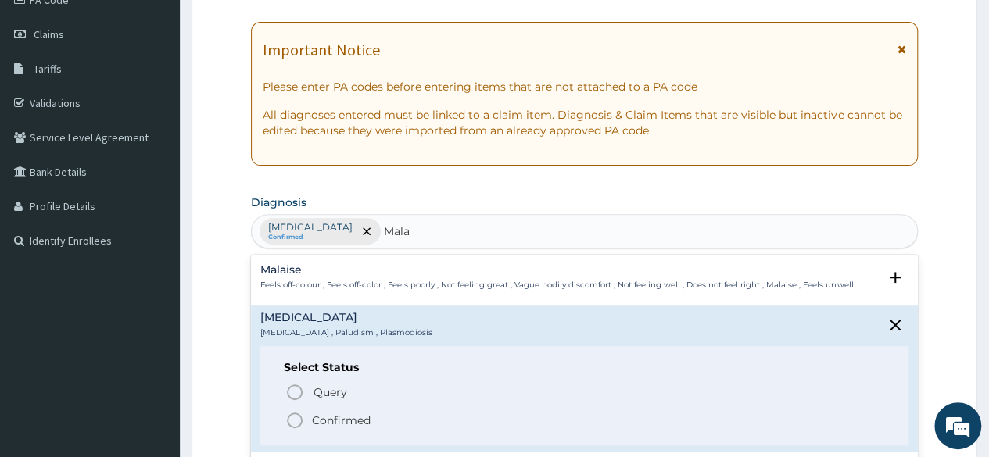
click at [296, 417] on icon "status option filled" at bounding box center [294, 420] width 19 height 19
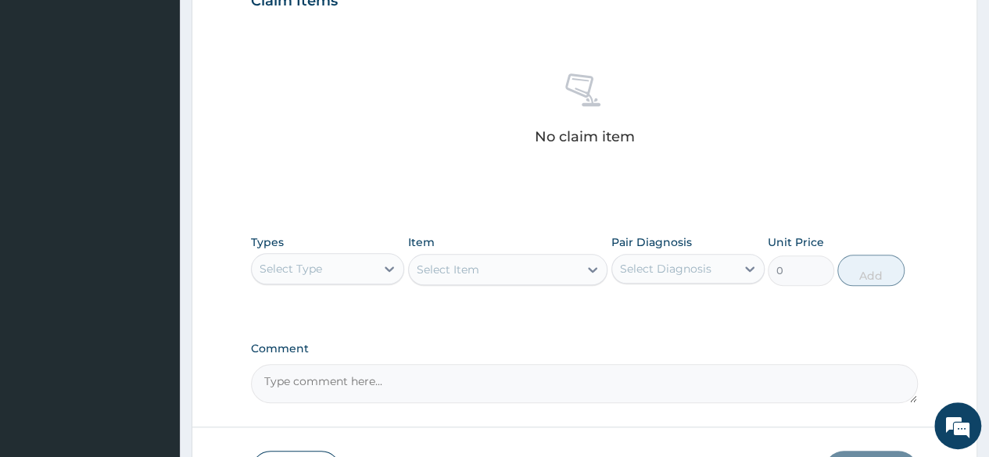
scroll to position [561, 0]
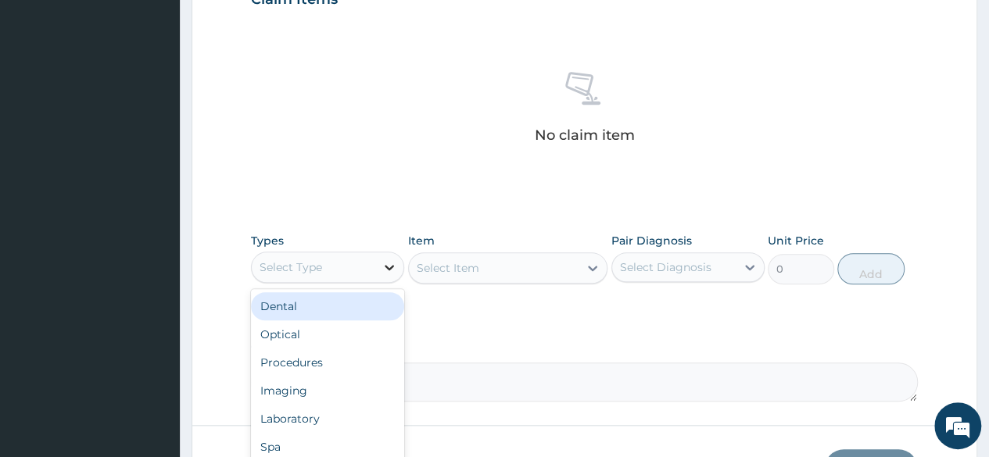
click at [389, 268] on icon at bounding box center [389, 267] width 9 height 5
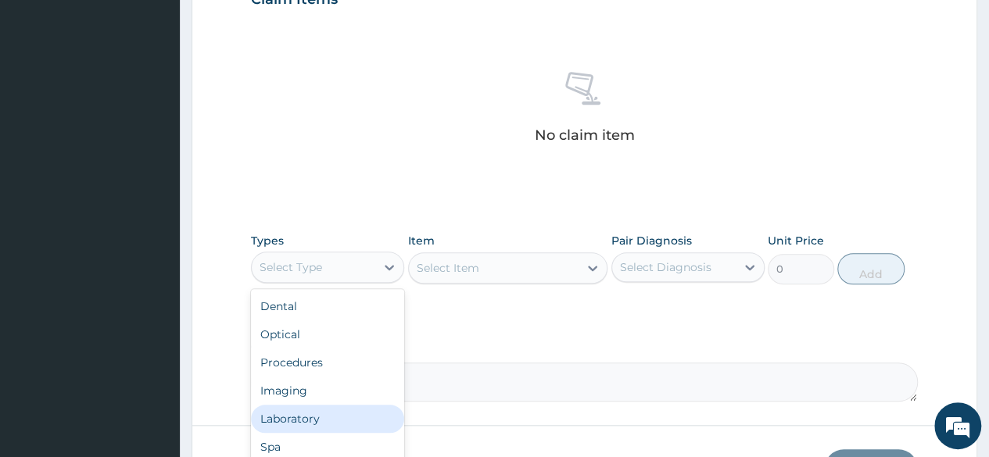
click at [306, 415] on div "Laboratory" at bounding box center [327, 419] width 153 height 28
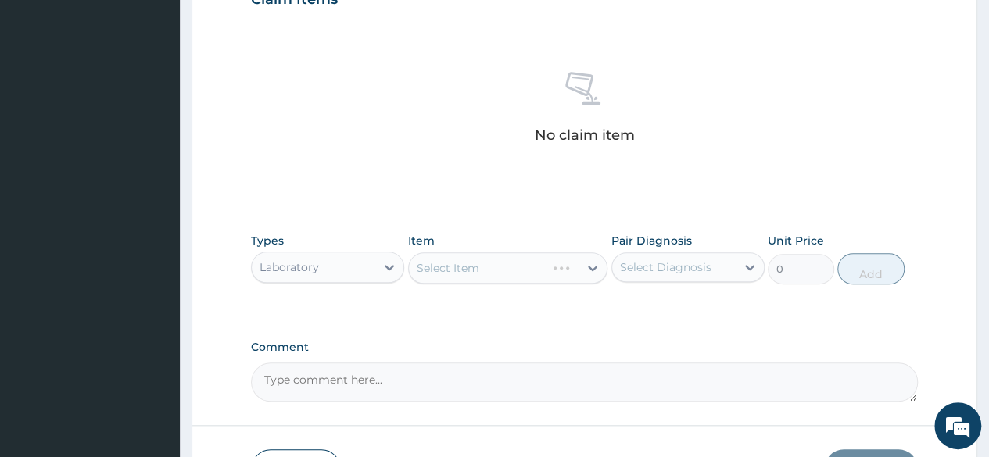
click at [593, 267] on div "Select Item" at bounding box center [508, 268] width 200 height 31
click at [536, 265] on div "Select Item" at bounding box center [508, 268] width 200 height 31
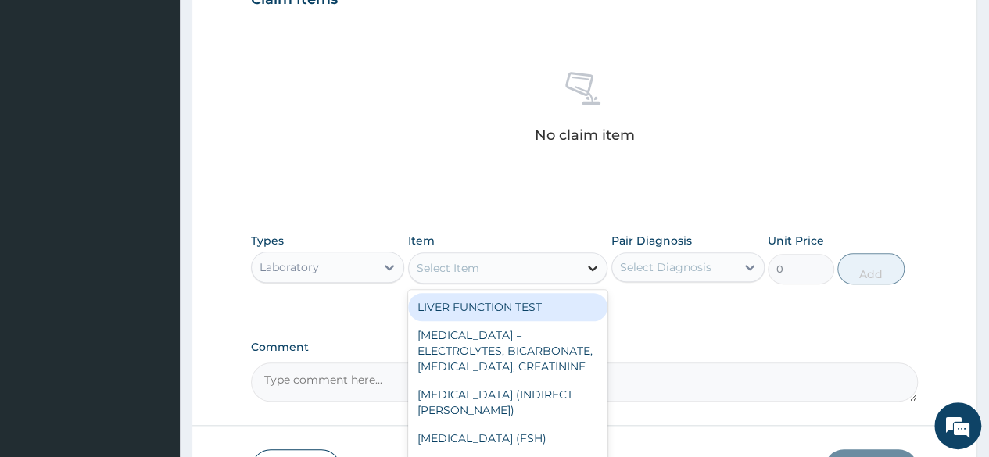
click at [587, 264] on icon at bounding box center [593, 268] width 16 height 16
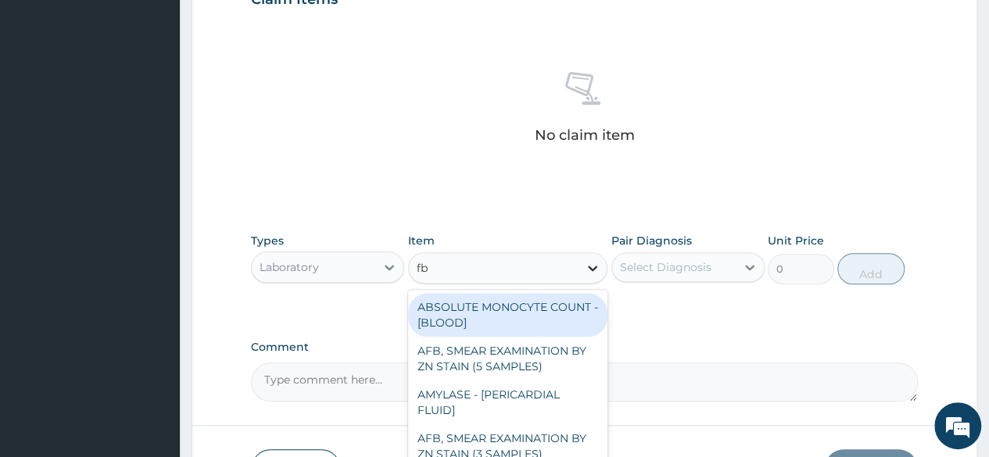
type input "fbc"
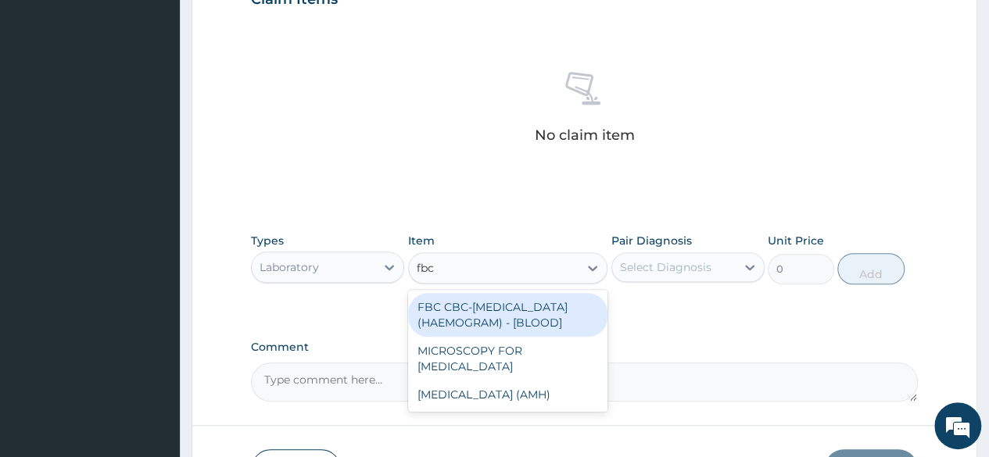
click at [546, 331] on div "FBC CBC-COMPLETE BLOOD COUNT (HAEMOGRAM) - [BLOOD]" at bounding box center [508, 315] width 200 height 44
type input "4085"
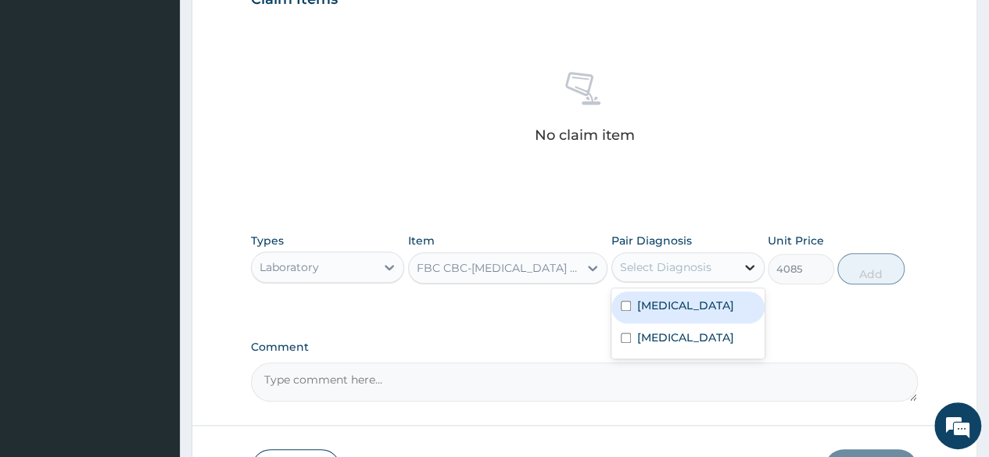
click at [750, 270] on icon at bounding box center [750, 268] width 16 height 16
click at [611, 305] on div "Urticaria" at bounding box center [687, 308] width 153 height 32
checkbox input "true"
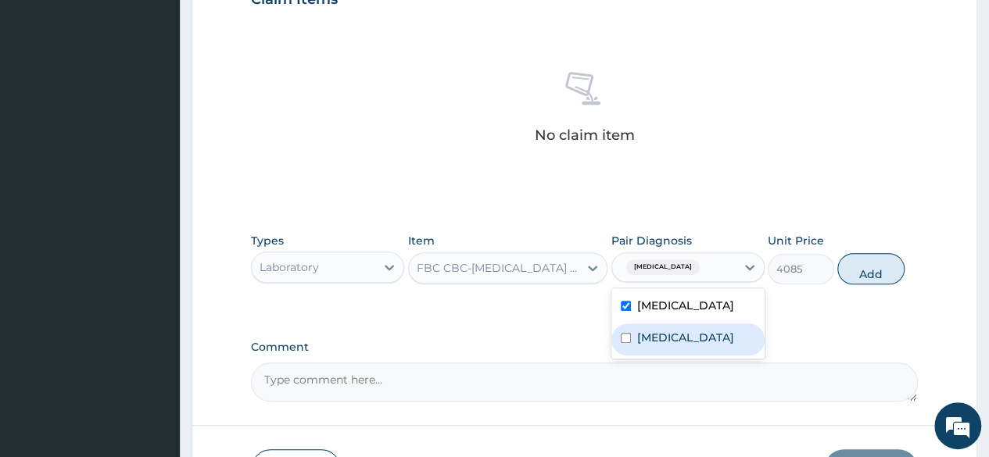
click at [614, 329] on div "Malaria" at bounding box center [687, 340] width 153 height 32
checkbox input "true"
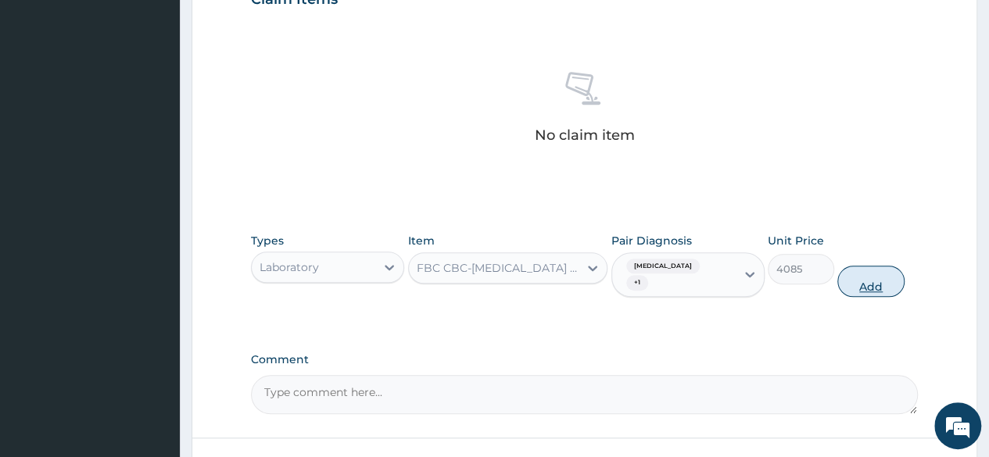
click at [885, 266] on button "Add" at bounding box center [870, 281] width 66 height 31
type input "0"
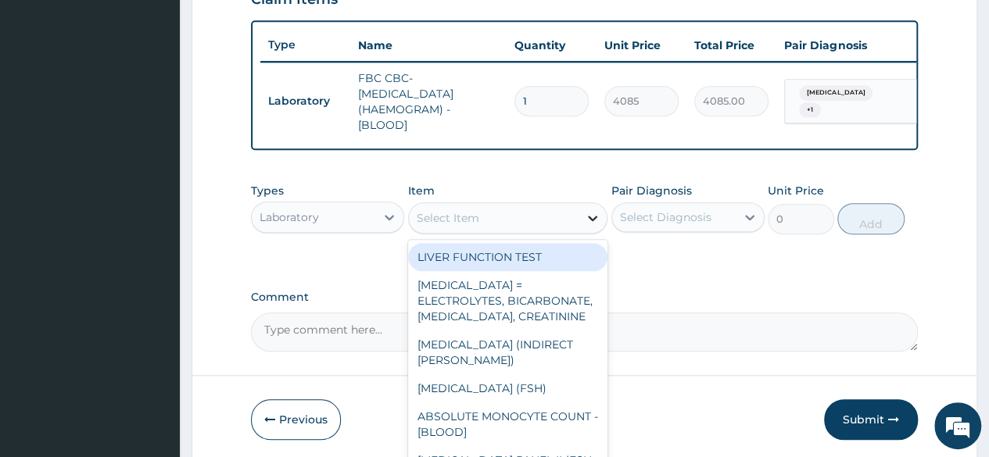
click at [592, 224] on icon at bounding box center [593, 218] width 16 height 16
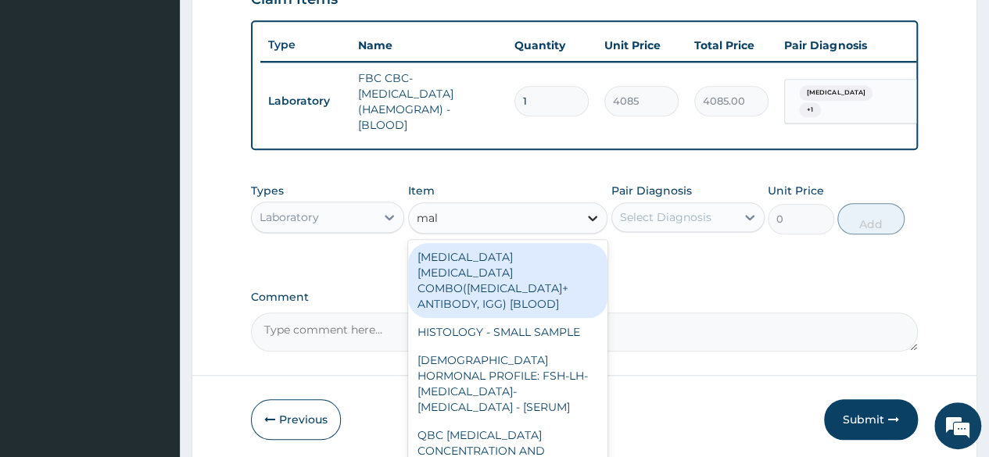
type input "mala"
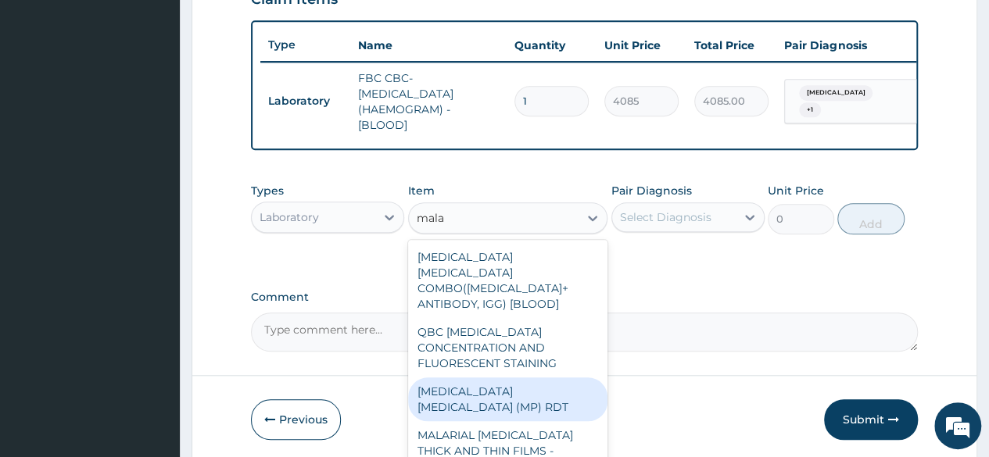
click at [512, 392] on div "MALARIA PARASITE (MP) RDT" at bounding box center [508, 400] width 200 height 44
type input "1531.875"
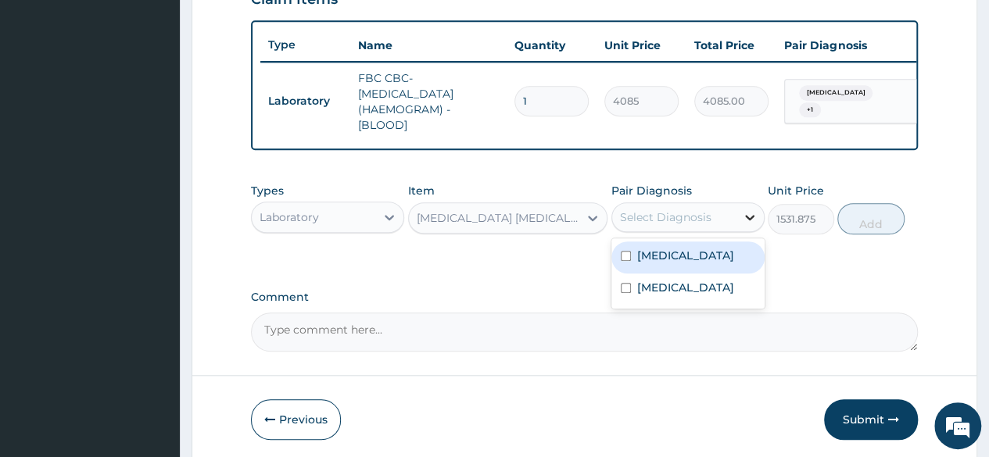
click at [744, 225] on icon at bounding box center [750, 218] width 16 height 16
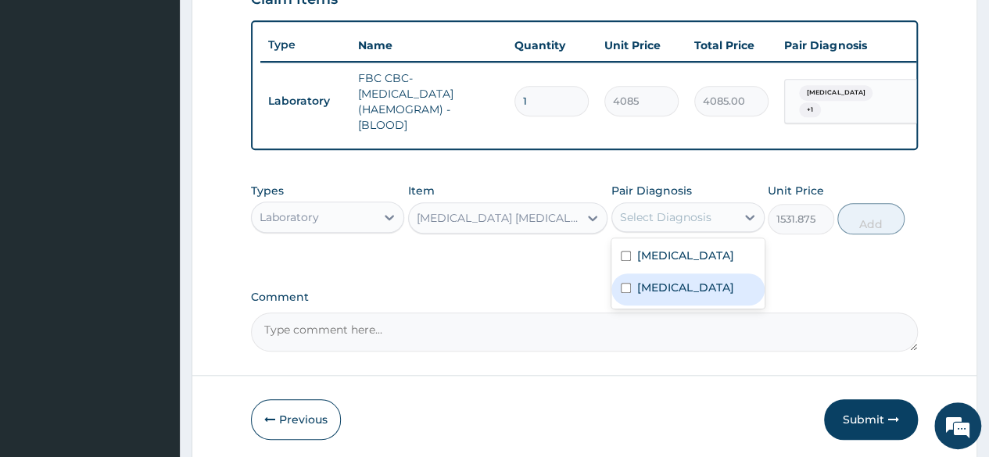
drag, startPoint x: 616, startPoint y: 263, endPoint x: 630, endPoint y: 294, distance: 34.3
click at [630, 294] on div "Urticaria Malaria" at bounding box center [687, 273] width 153 height 70
click at [630, 293] on input "checkbox" at bounding box center [626, 288] width 10 height 10
checkbox input "true"
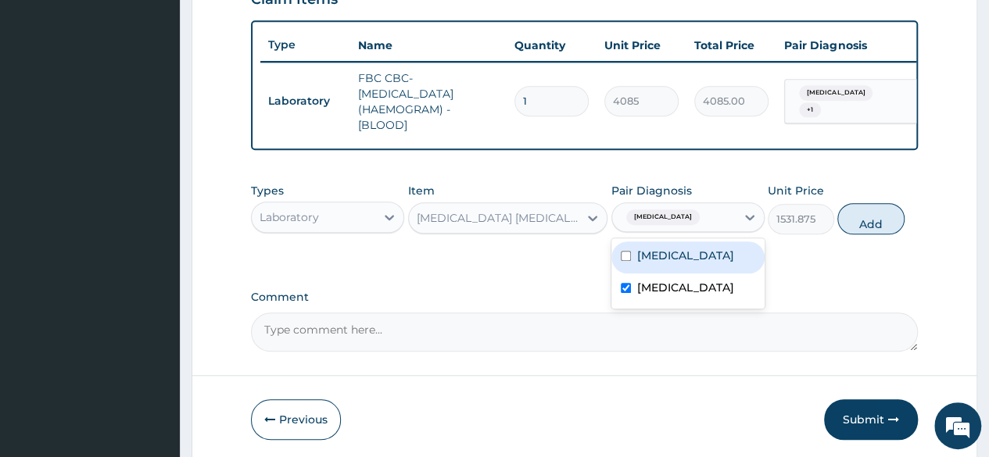
click at [623, 261] on input "checkbox" at bounding box center [626, 256] width 10 height 10
checkbox input "true"
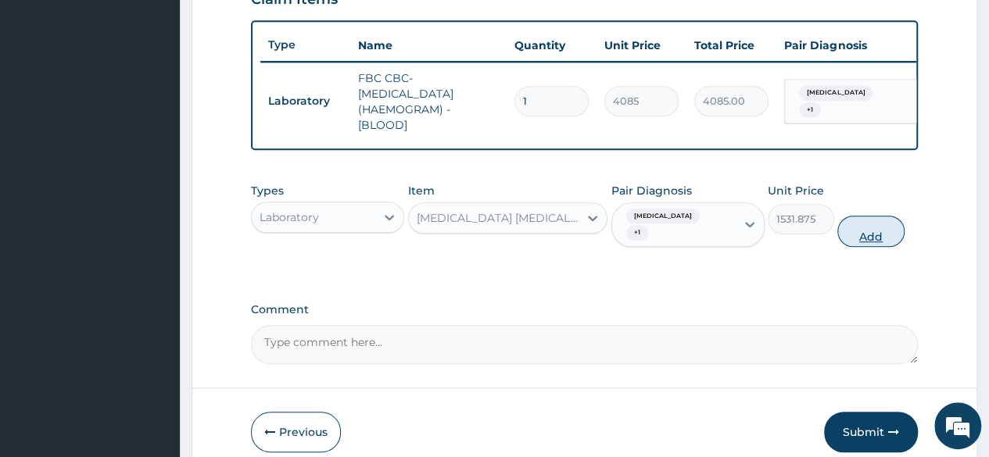
click at [888, 216] on button "Add" at bounding box center [870, 231] width 66 height 31
type input "0"
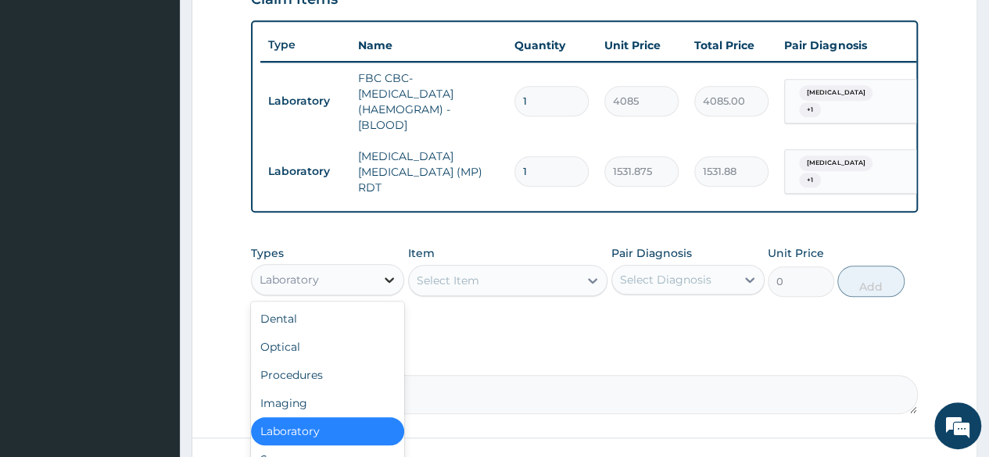
click at [385, 281] on icon at bounding box center [389, 280] width 16 height 16
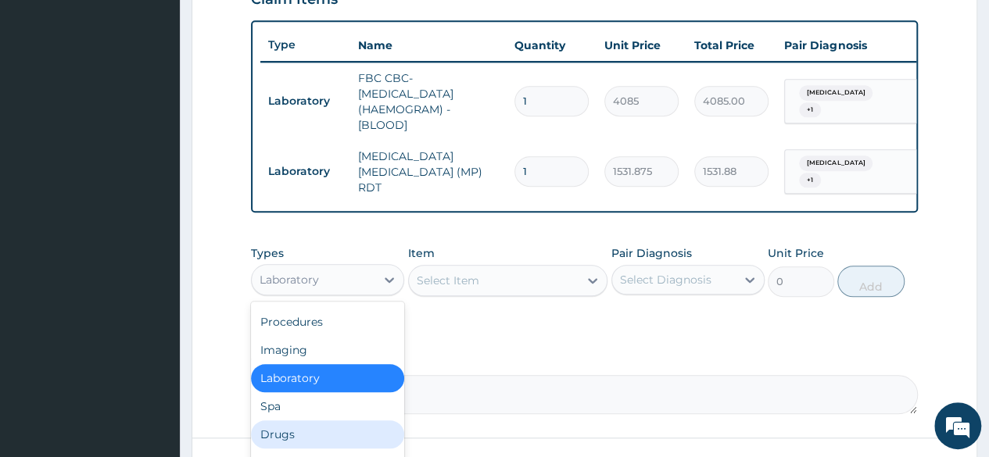
click at [303, 435] on div "Drugs" at bounding box center [327, 435] width 153 height 28
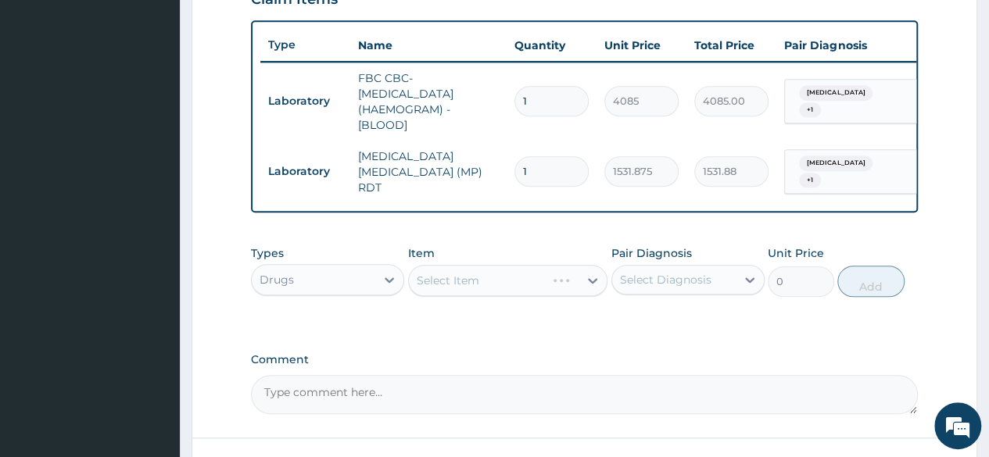
click at [593, 288] on div "Select Item" at bounding box center [508, 280] width 200 height 31
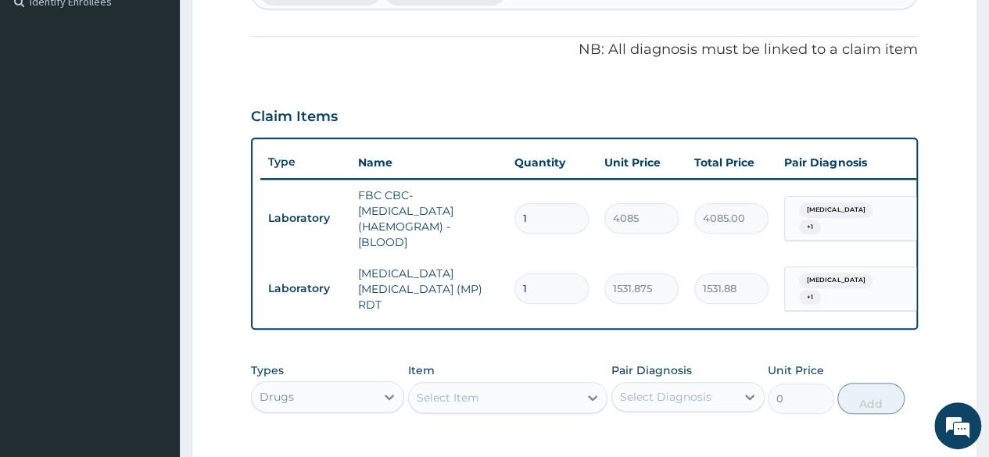
scroll to position [439, 0]
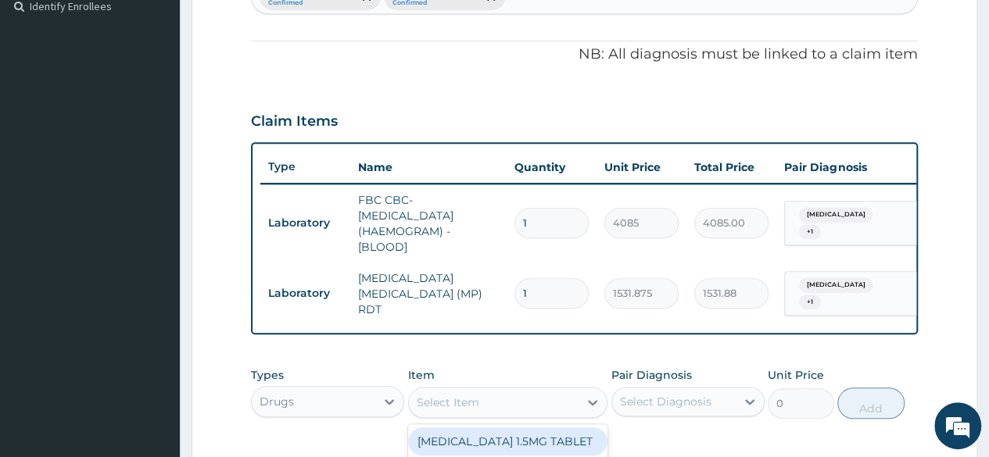
click at [535, 412] on div "Select Item" at bounding box center [494, 402] width 170 height 25
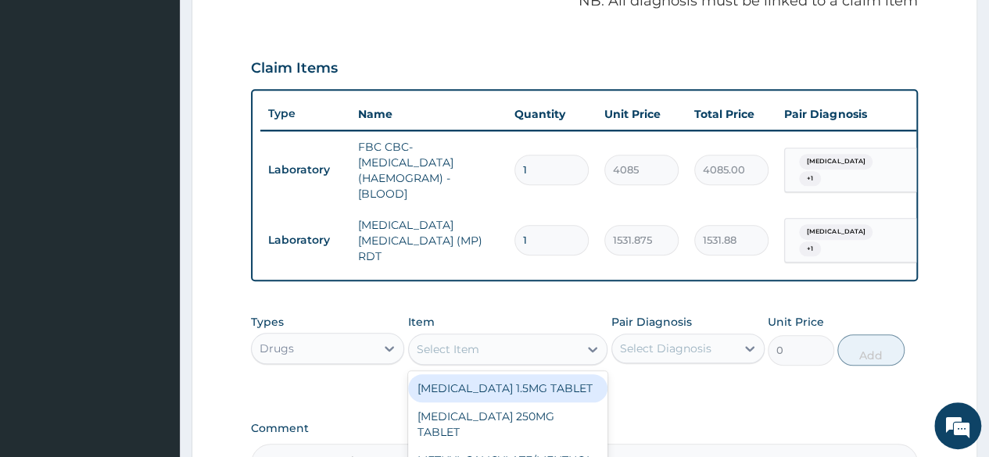
scroll to position [494, 0]
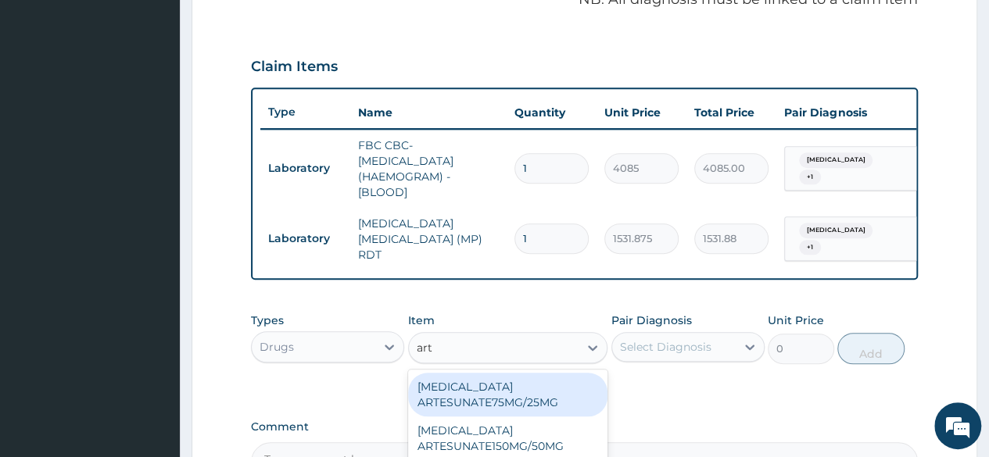
type input "arte"
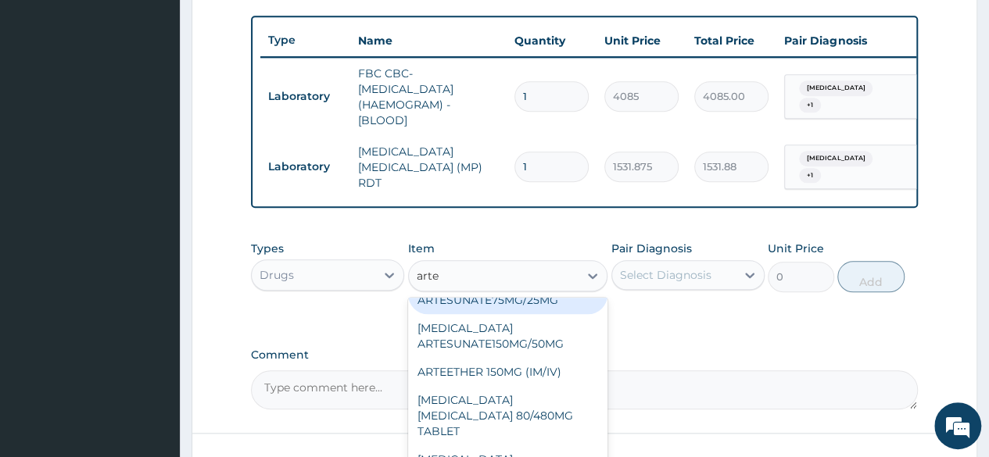
scroll to position [34, 0]
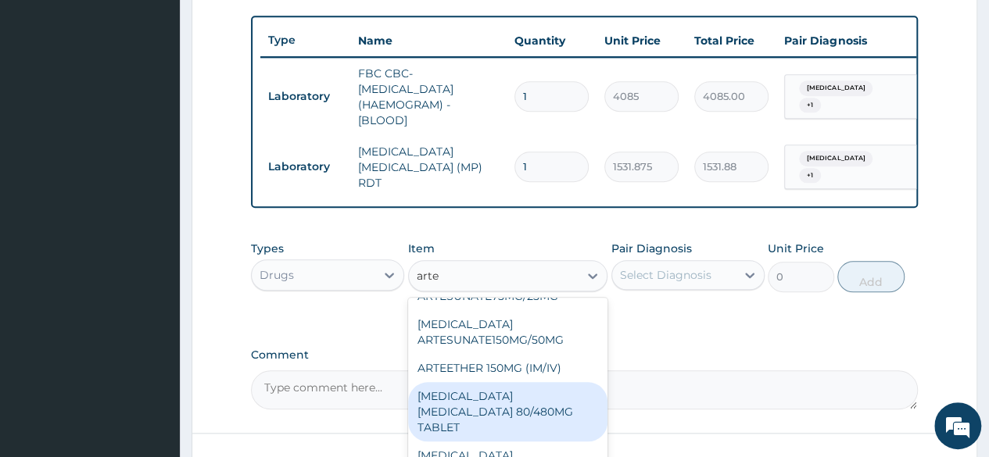
click at [493, 389] on div "ARTEMETHER LUMEFANTRINE 80/480MG TABLET" at bounding box center [508, 411] width 200 height 59
type input "450"
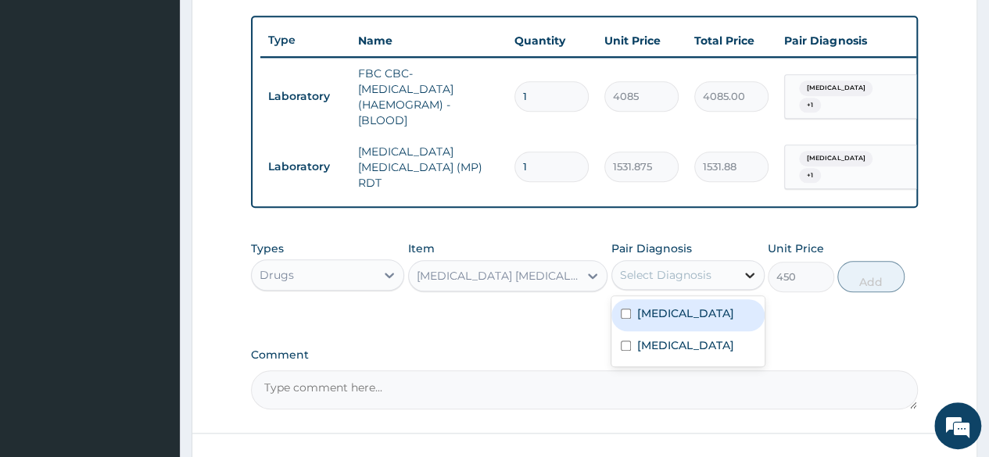
click at [743, 274] on icon at bounding box center [750, 275] width 16 height 16
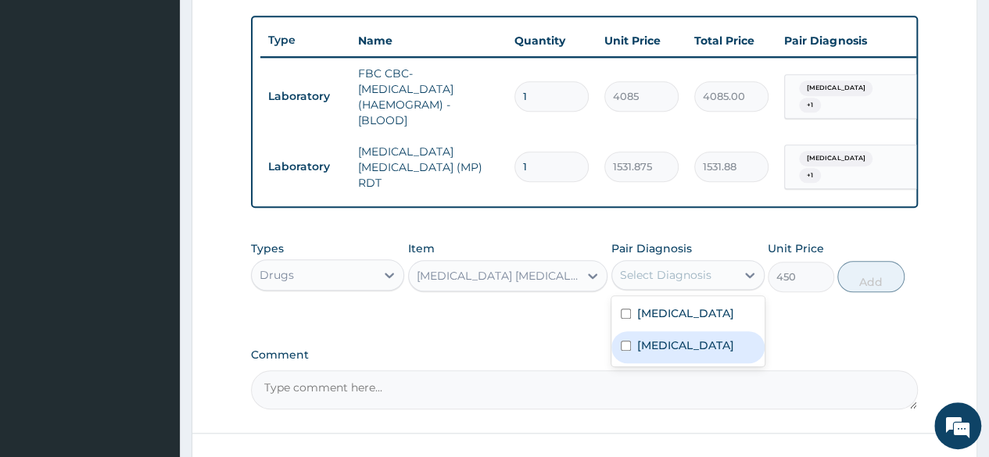
drag, startPoint x: 628, startPoint y: 318, endPoint x: 624, endPoint y: 346, distance: 28.4
click at [624, 346] on div "Urticaria Malaria" at bounding box center [687, 331] width 153 height 70
click at [624, 346] on input "checkbox" at bounding box center [626, 346] width 10 height 10
checkbox input "true"
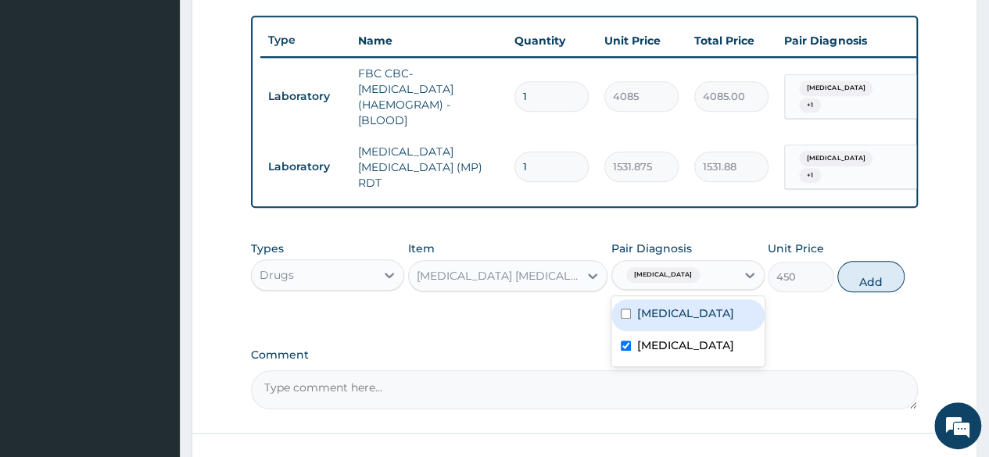
click at [629, 318] on input "checkbox" at bounding box center [626, 314] width 10 height 10
checkbox input "true"
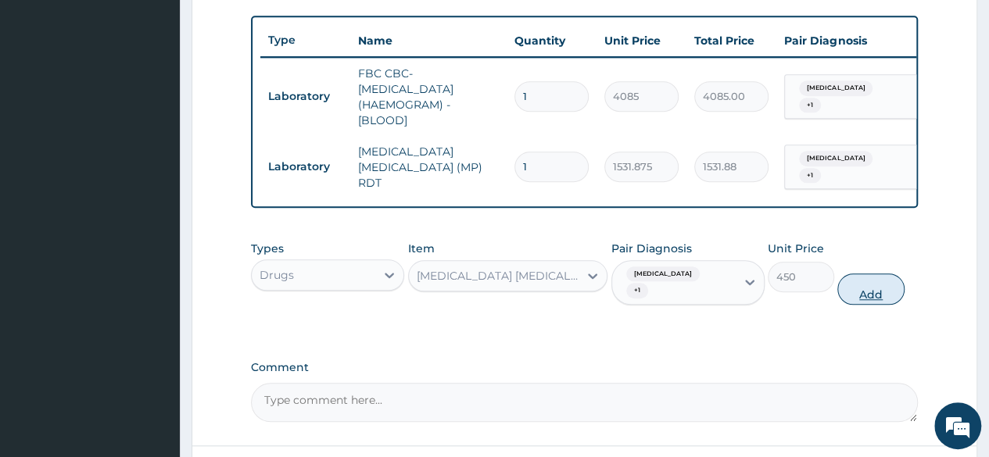
click at [856, 283] on button "Add" at bounding box center [870, 289] width 66 height 31
type input "0"
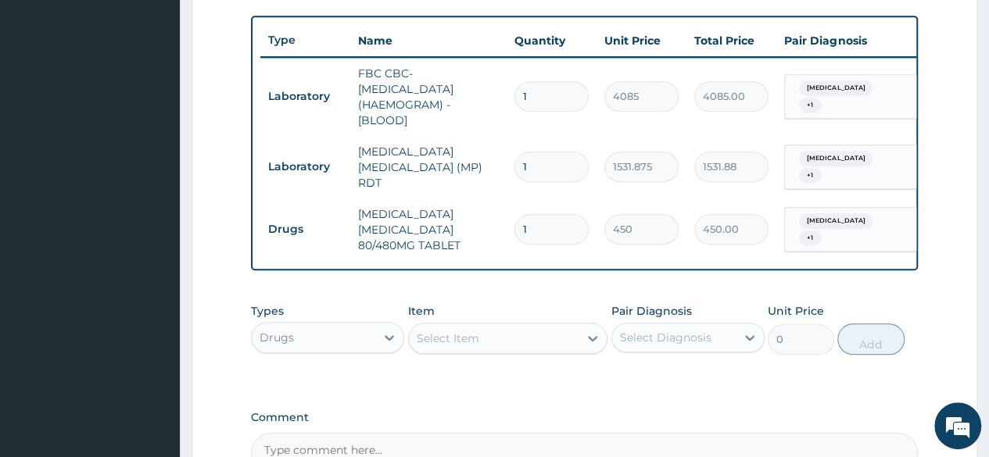
click at [768, 254] on div "Type Name Quantity Unit Price Total Price Pair Diagnosis Actions Laboratory FBC…" at bounding box center [584, 143] width 667 height 255
click at [547, 214] on input "1" at bounding box center [551, 229] width 74 height 30
type input "0.00"
type input "6"
type input "2700.00"
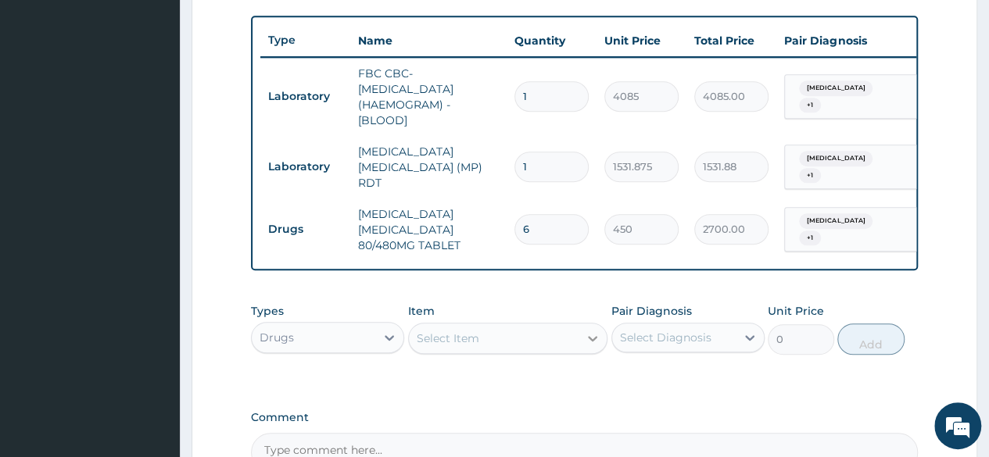
type input "6"
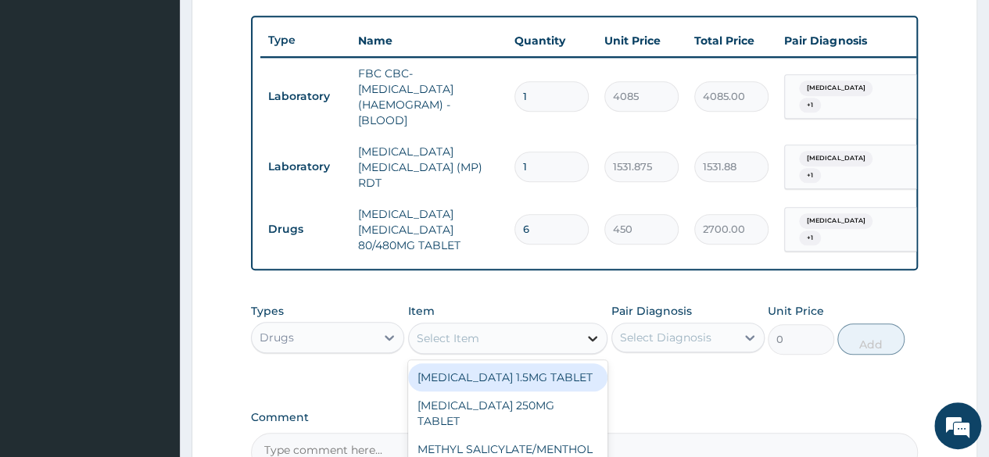
click at [596, 343] on icon at bounding box center [593, 339] width 16 height 16
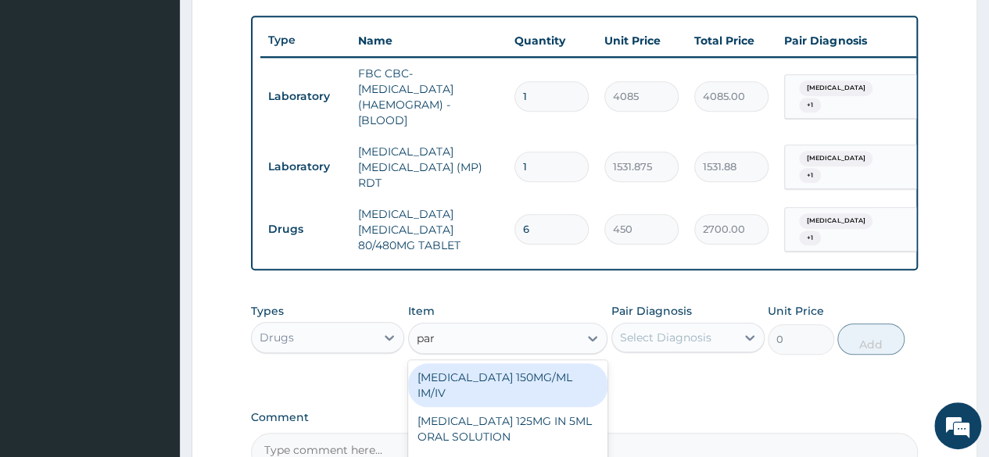
type input "para"
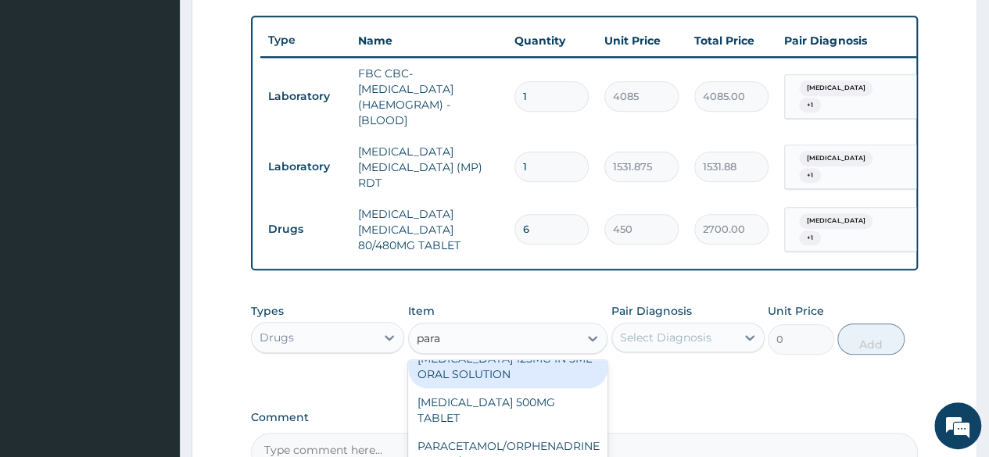
scroll to position [64, 0]
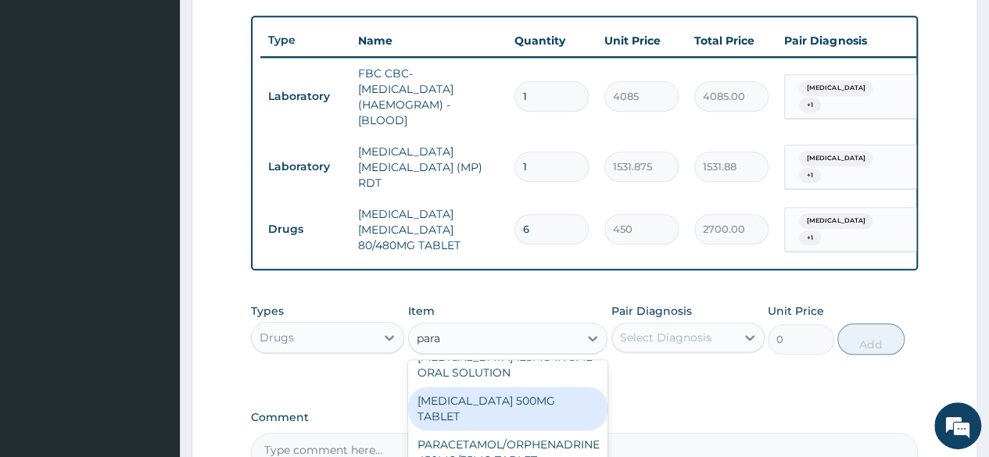
click at [531, 418] on div "PARACETAMOL 500MG TABLET" at bounding box center [508, 409] width 200 height 44
type input "30"
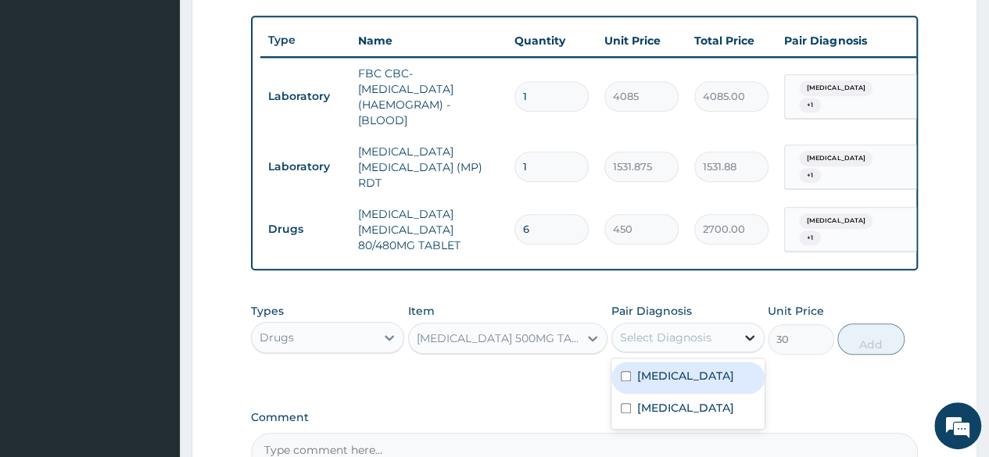
click at [748, 343] on icon at bounding box center [750, 338] width 16 height 16
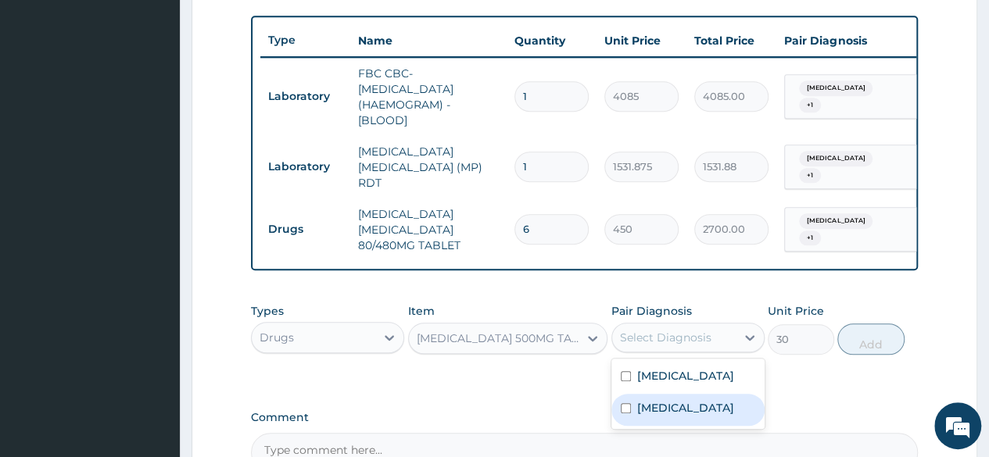
click at [629, 411] on input "checkbox" at bounding box center [626, 408] width 10 height 10
checkbox input "true"
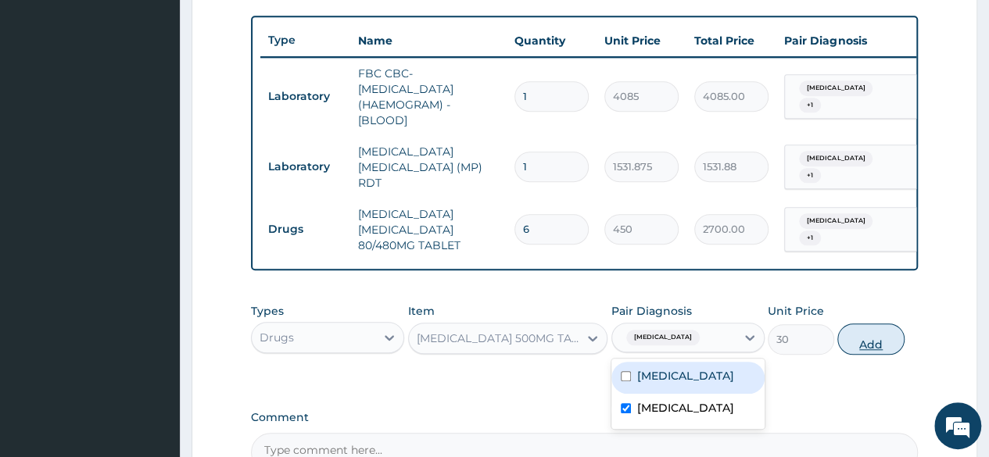
click at [872, 342] on button "Add" at bounding box center [870, 339] width 66 height 31
type input "0"
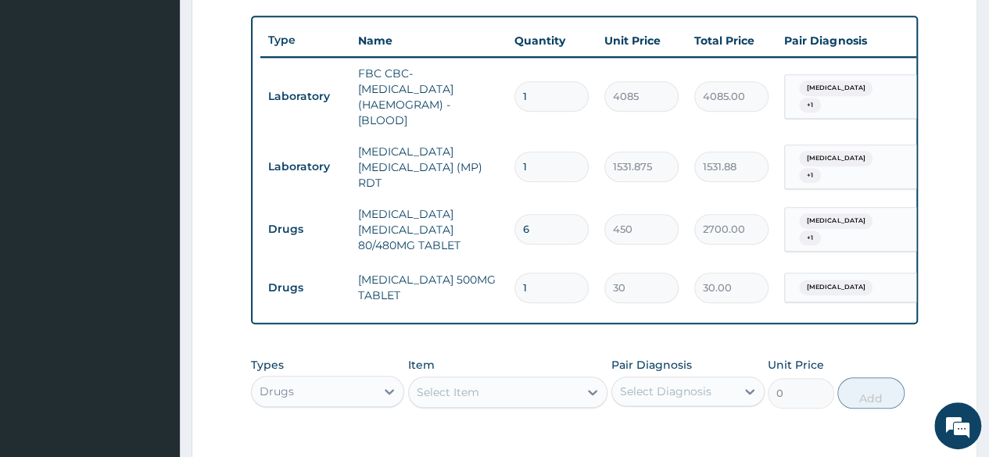
type input "0.00"
type input "1"
type input "30.00"
type input "18"
type input "540.00"
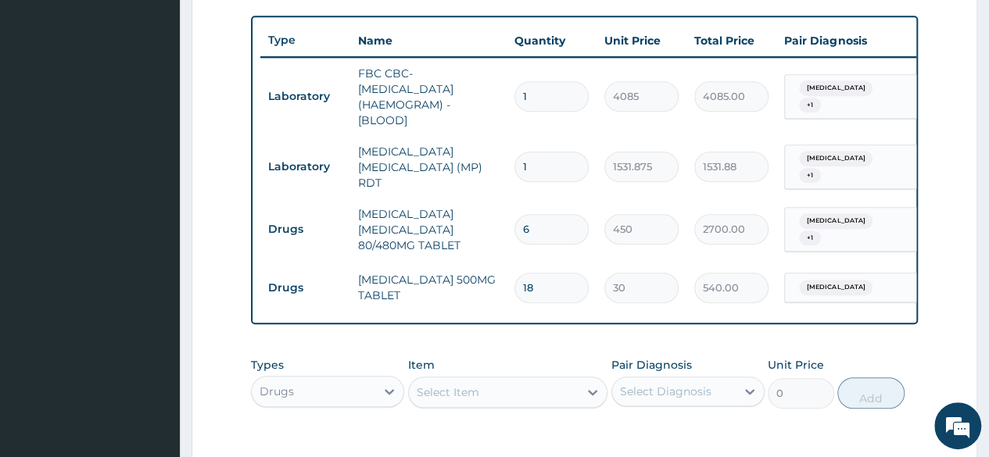
type input "18"
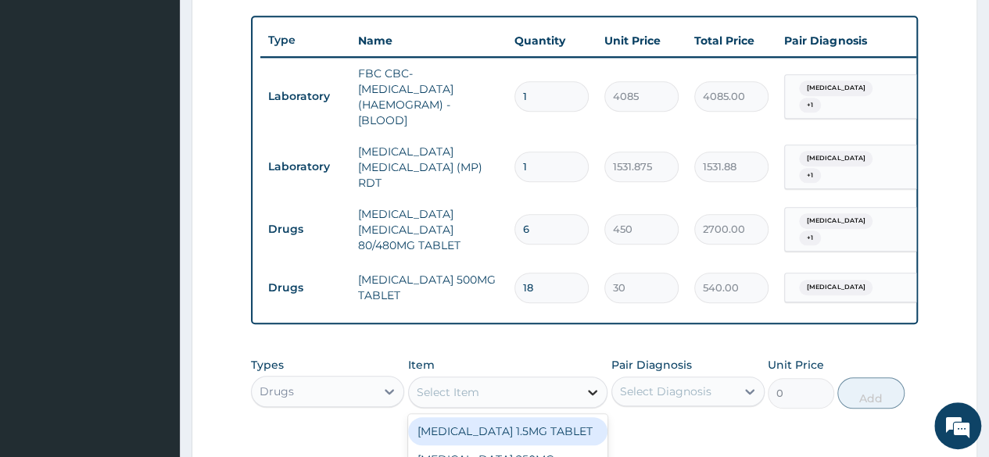
click at [592, 400] on icon at bounding box center [593, 393] width 16 height 16
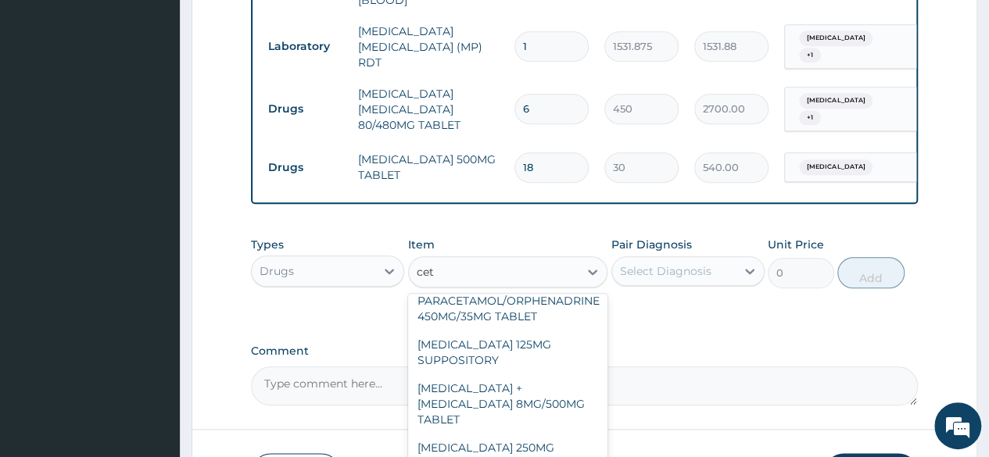
scroll to position [135, 0]
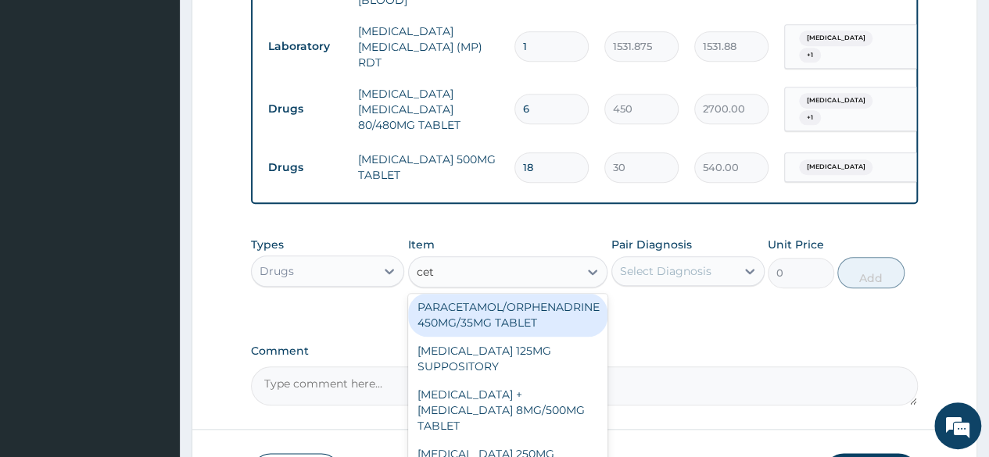
type input "cet"
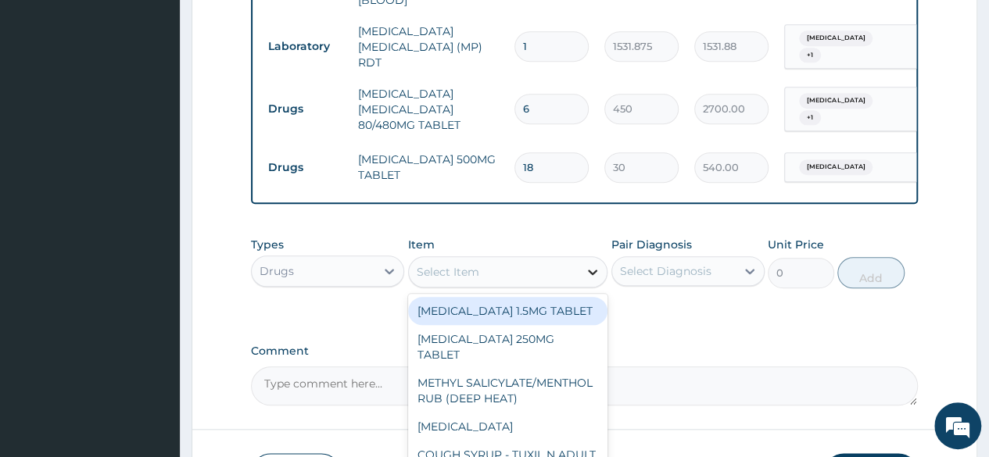
click at [597, 271] on icon at bounding box center [593, 272] width 16 height 16
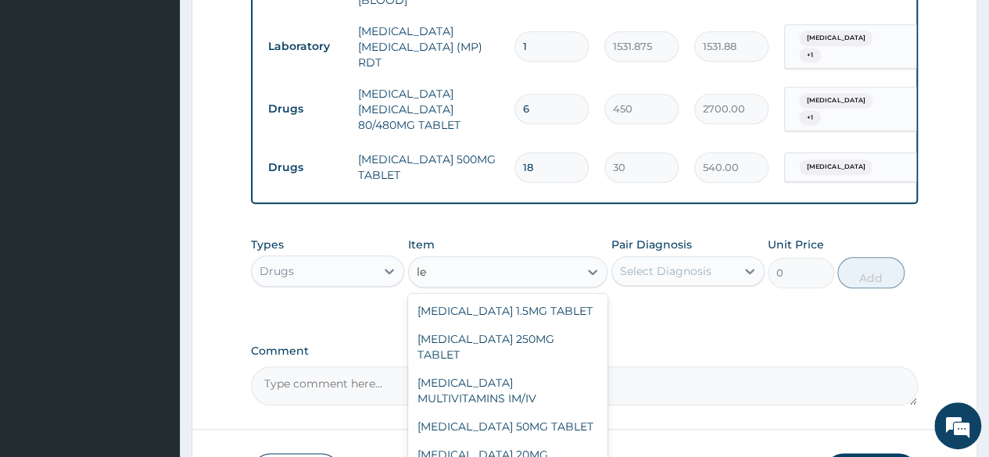
type input "l"
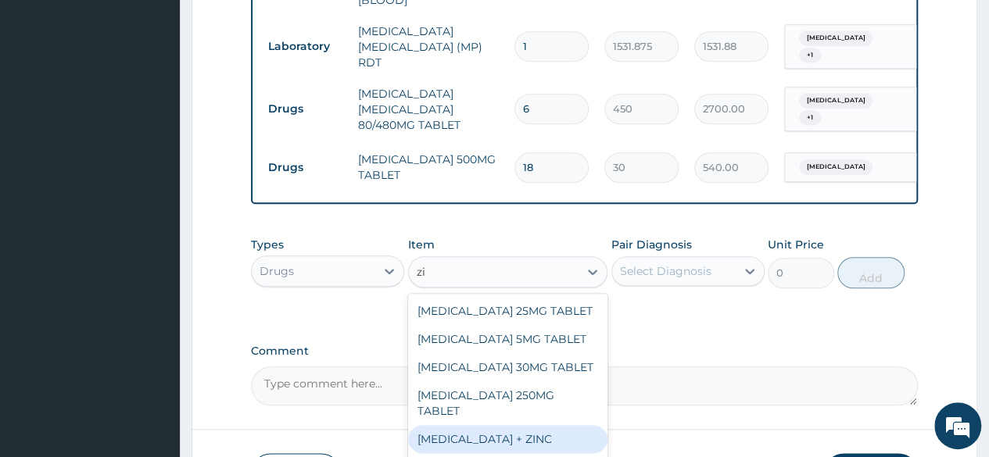
type input "z"
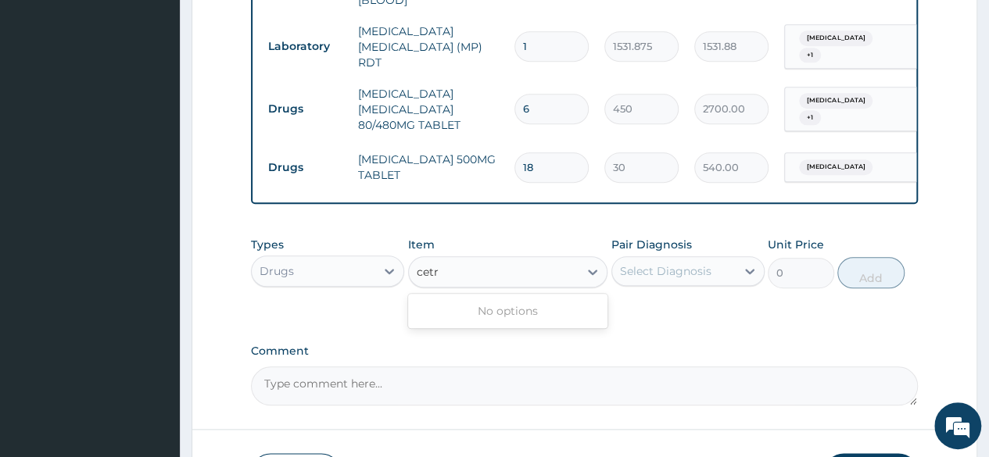
type input "cet"
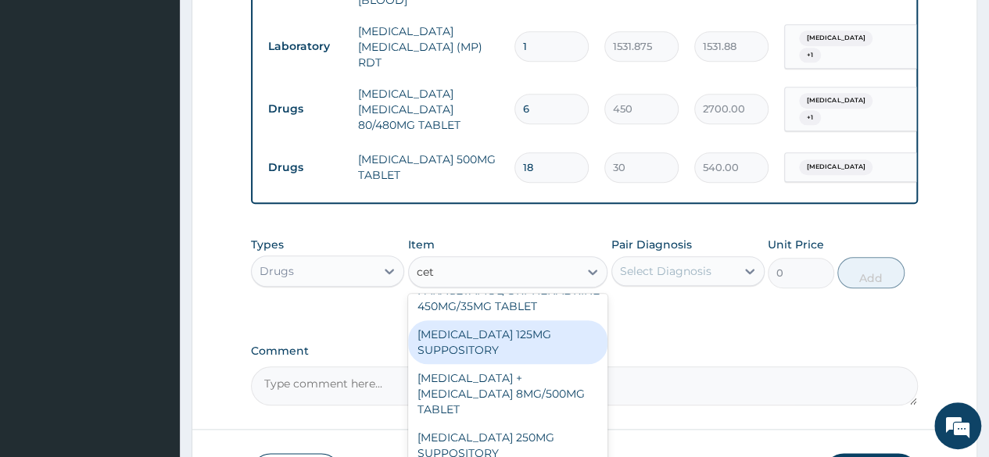
scroll to position [151, 0]
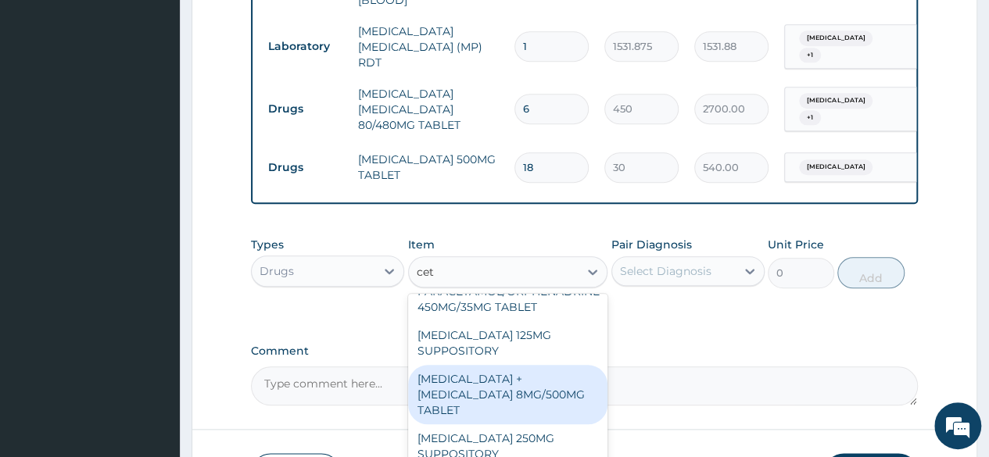
click at [479, 401] on div "PARACETAMOL + CODEINE 8MG/500MG TABLET" at bounding box center [508, 394] width 200 height 59
type input "343.2000122070312"
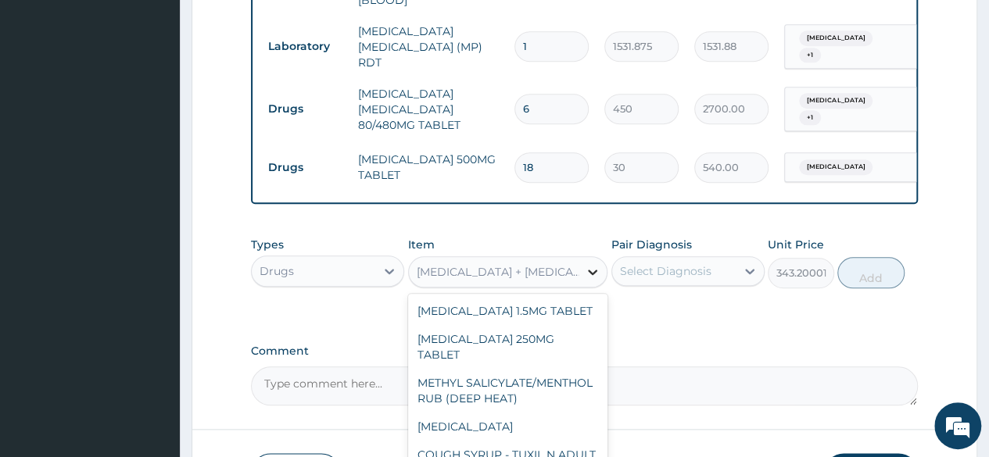
click at [596, 279] on icon at bounding box center [593, 272] width 16 height 16
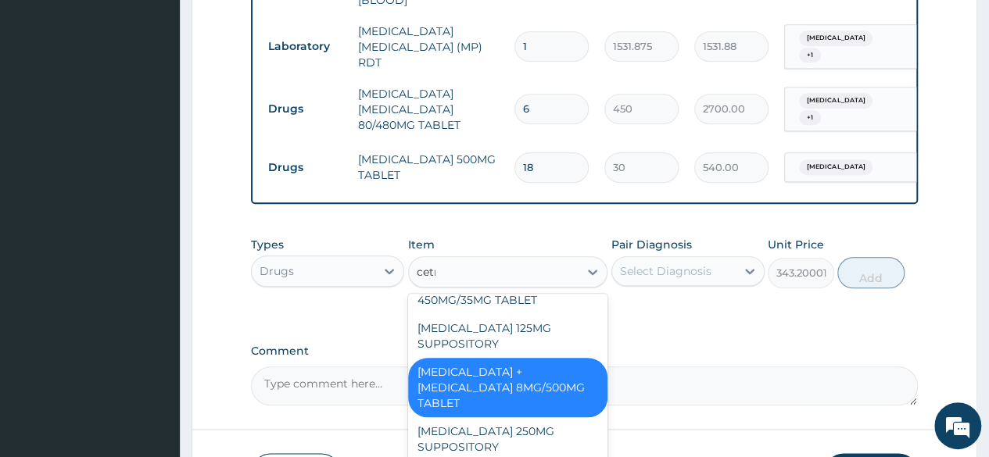
scroll to position [0, 0]
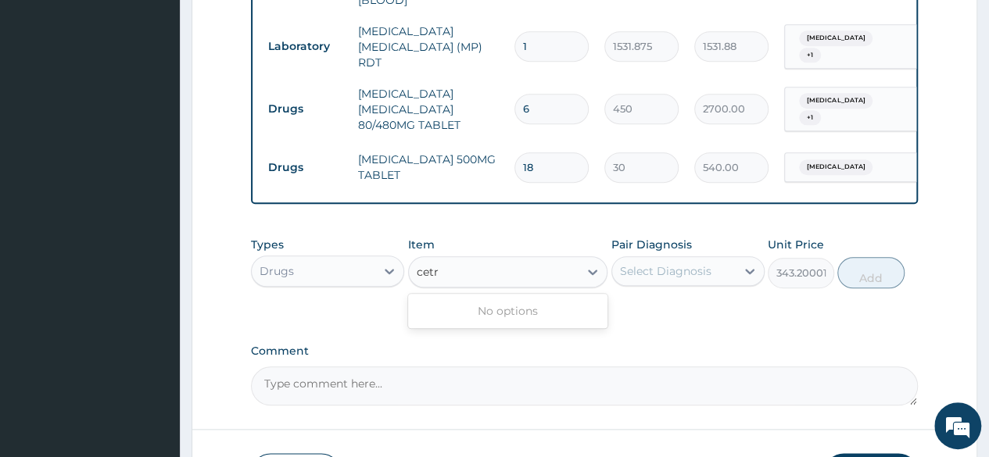
type input "cet"
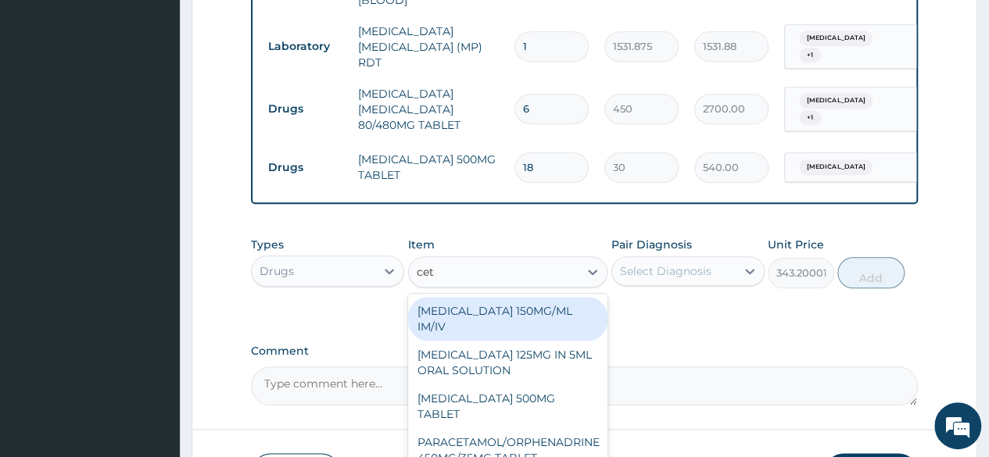
type input "300"
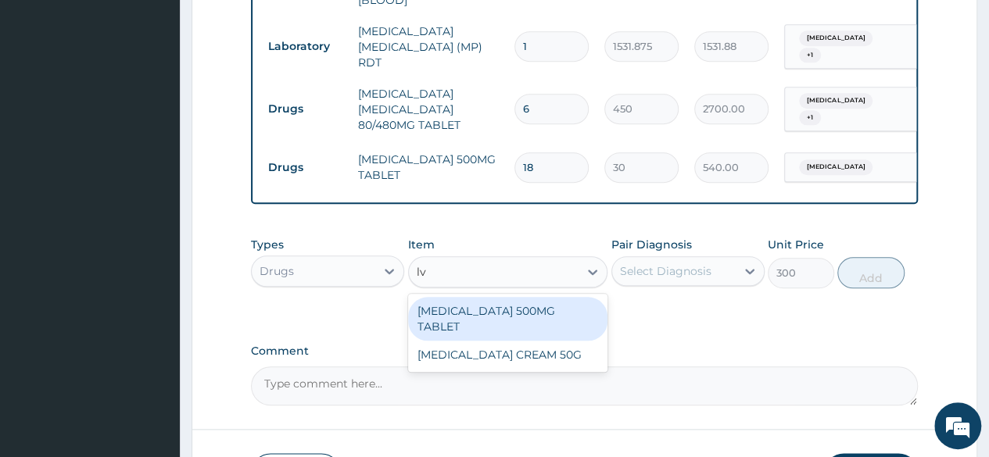
type input "lv"
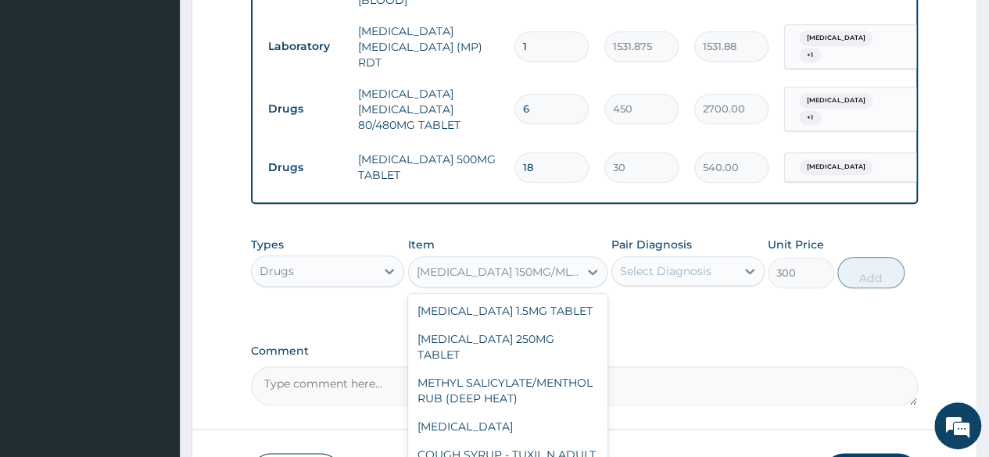
click at [523, 278] on div "PARACETAMOL 150MG/ML IM/IV" at bounding box center [499, 272] width 164 height 16
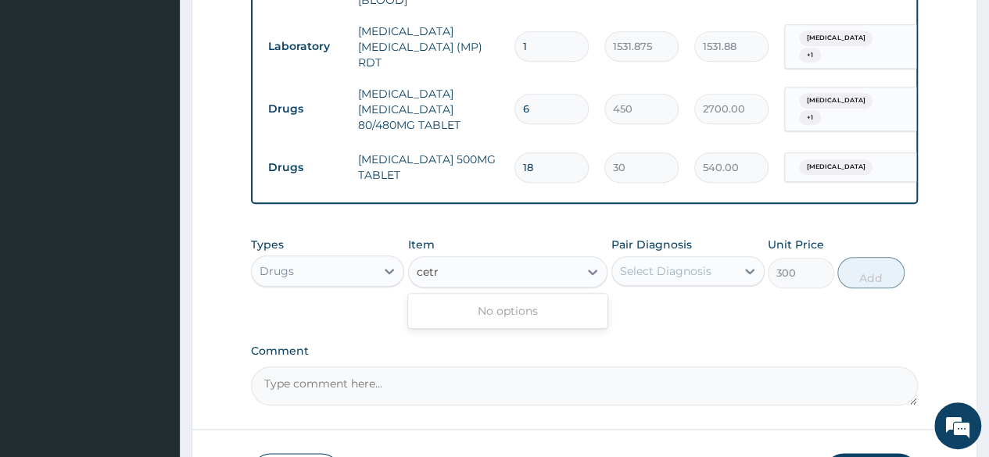
type input "cet"
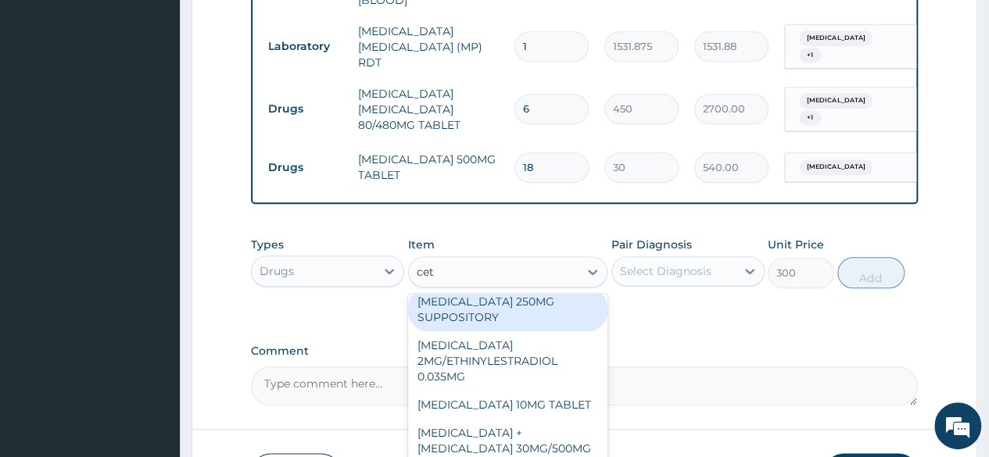
scroll to position [292, 0]
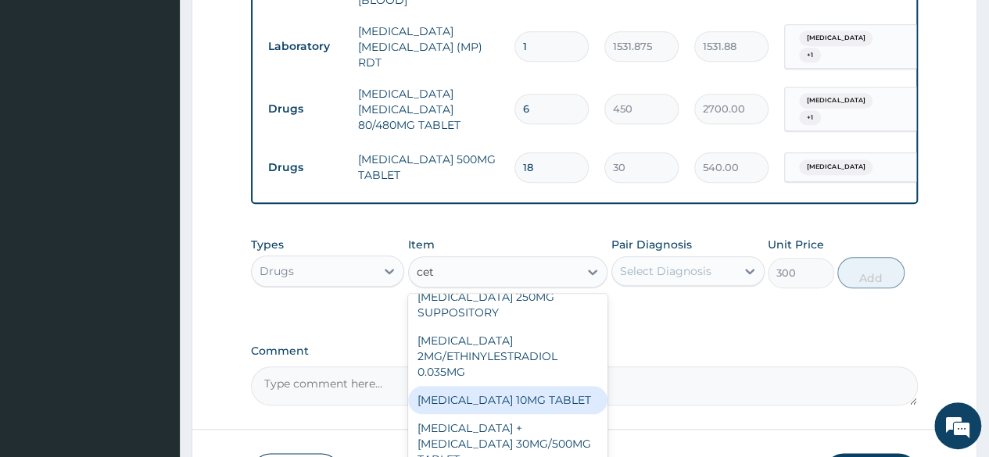
click at [508, 386] on div "CETIRIZINE 10MG TABLET" at bounding box center [508, 400] width 200 height 28
type input "115"
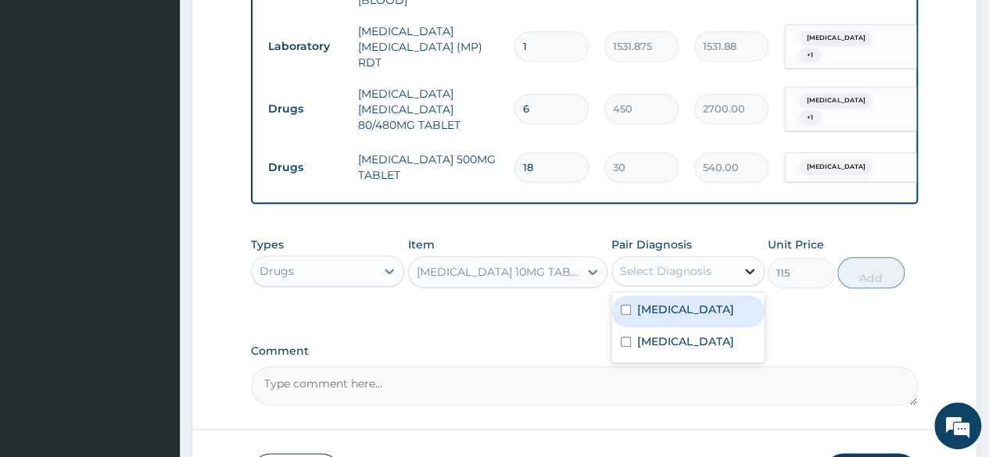
click at [747, 276] on icon at bounding box center [750, 271] width 16 height 16
click at [709, 311] on div "Urticaria" at bounding box center [687, 312] width 153 height 32
checkbox input "true"
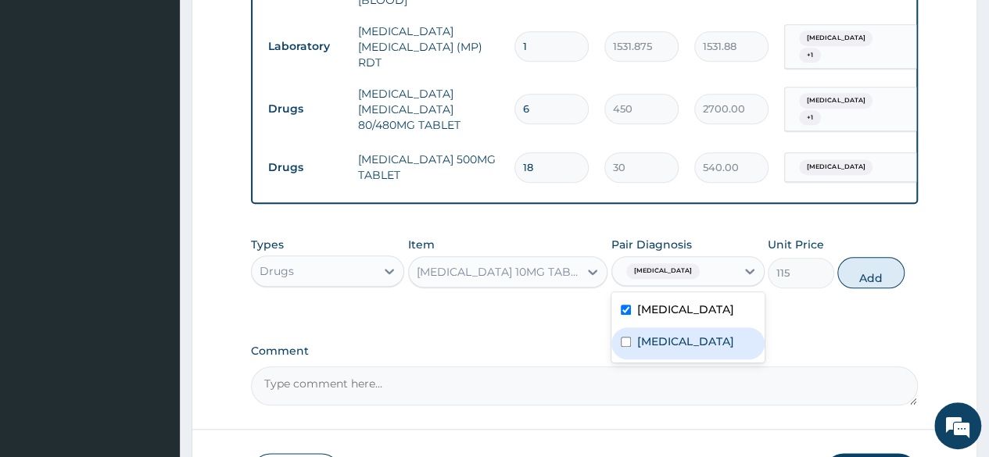
click at [668, 349] on label "Malaria" at bounding box center [685, 342] width 97 height 16
checkbox input "true"
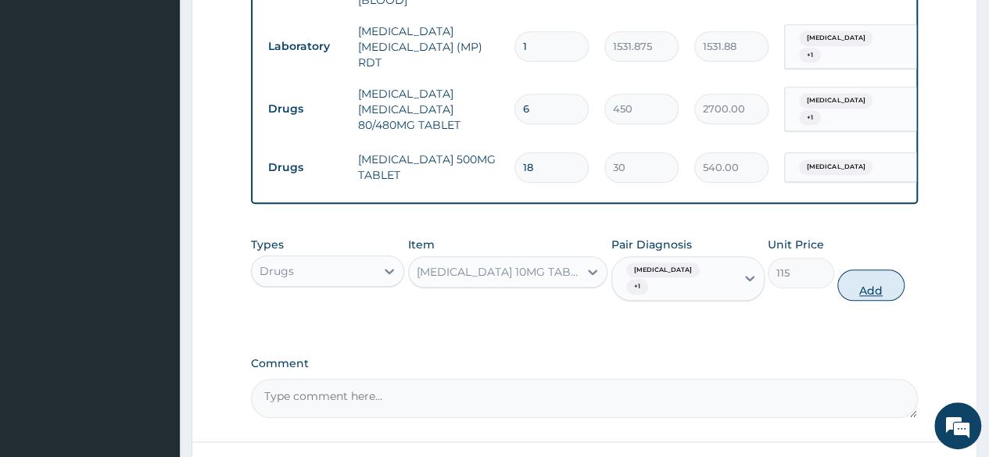
click at [861, 270] on button "Add" at bounding box center [870, 285] width 66 height 31
type input "0"
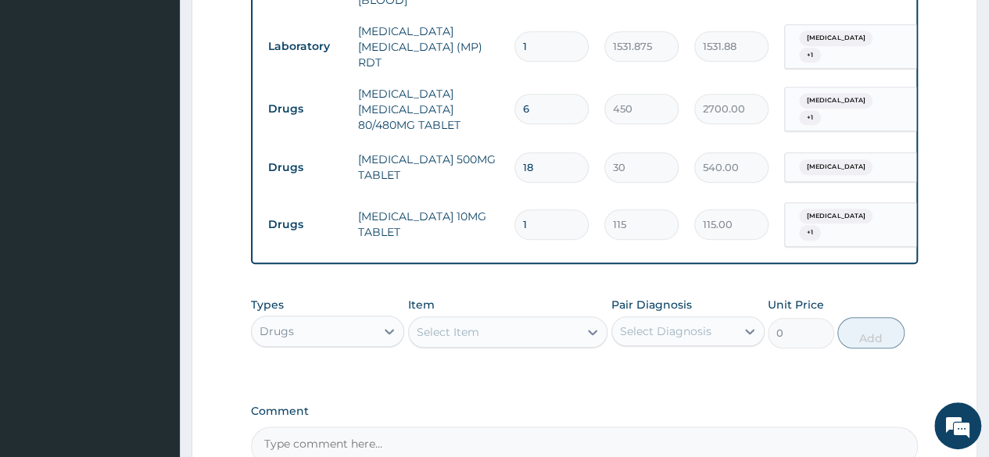
type input "0.00"
type input "5"
type input "575.00"
type input "5"
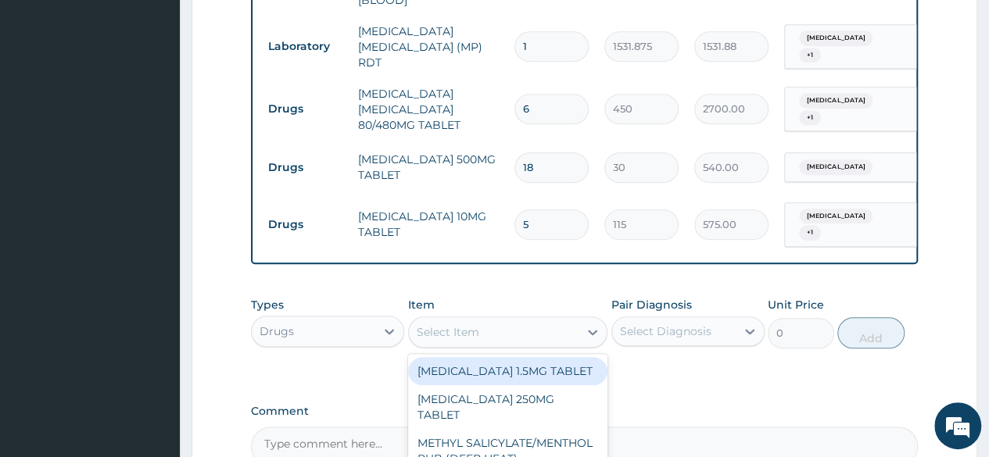
click at [493, 334] on div "Select Item" at bounding box center [494, 332] width 170 height 25
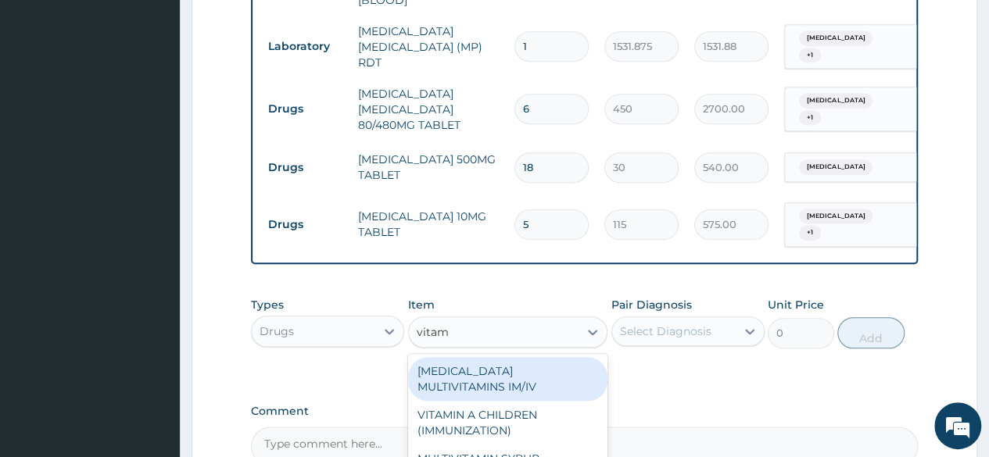
type input "vitami"
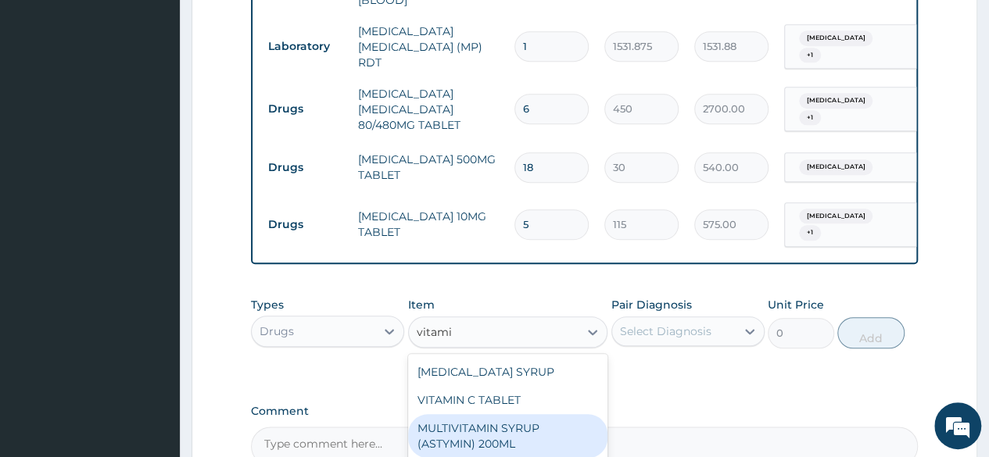
scroll to position [231, 0]
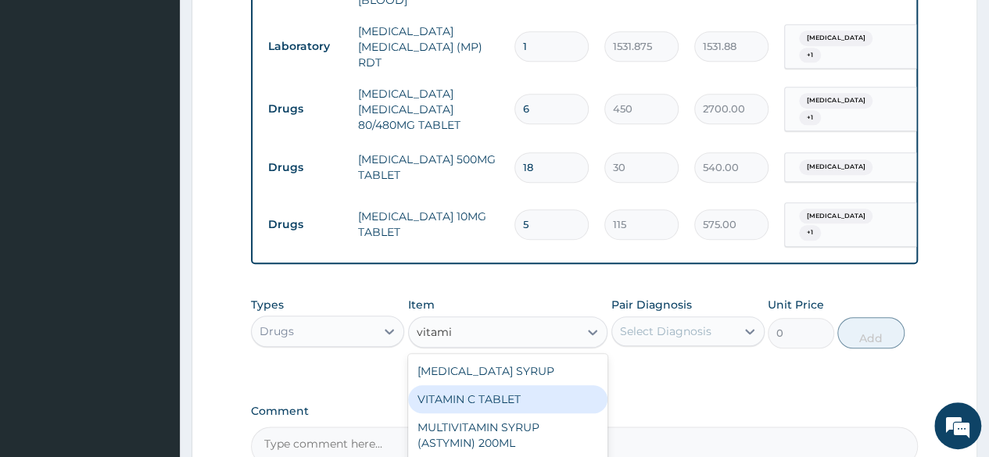
click at [522, 409] on div "VITAMIN C TABLET" at bounding box center [508, 399] width 200 height 28
type input "20"
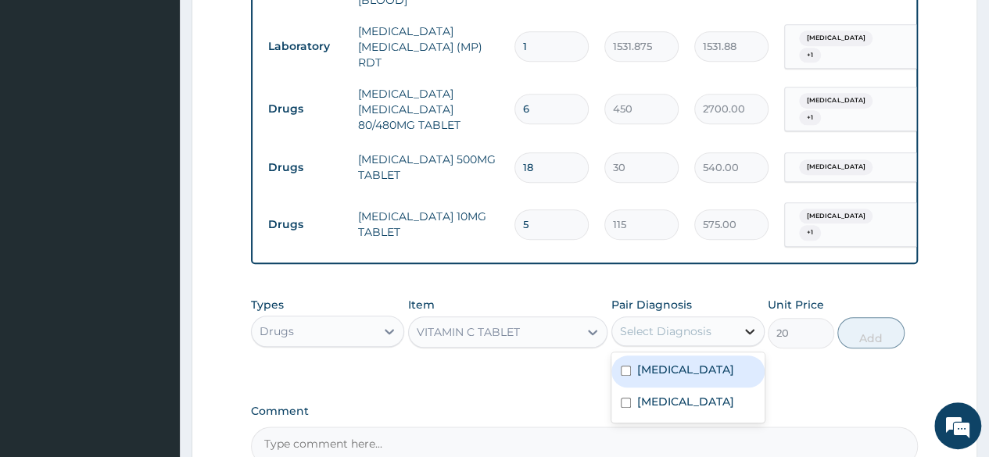
click at [744, 328] on icon at bounding box center [750, 332] width 16 height 16
click at [621, 366] on input "checkbox" at bounding box center [626, 371] width 10 height 10
checkbox input "true"
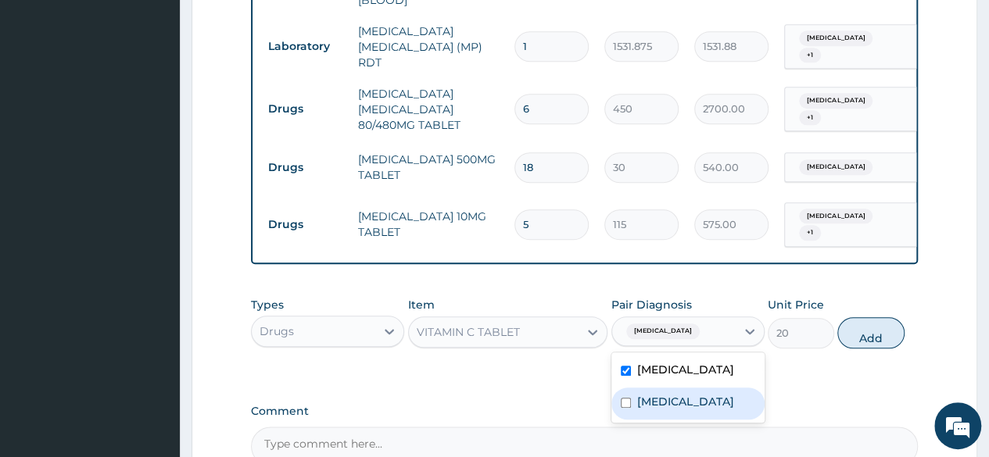
click at [625, 398] on input "checkbox" at bounding box center [626, 403] width 10 height 10
checkbox input "true"
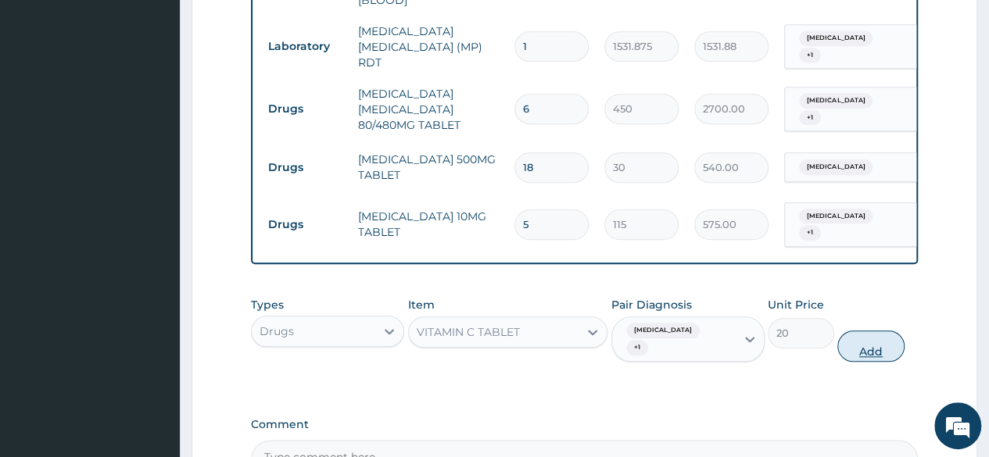
click at [891, 331] on button "Add" at bounding box center [870, 346] width 66 height 31
type input "0"
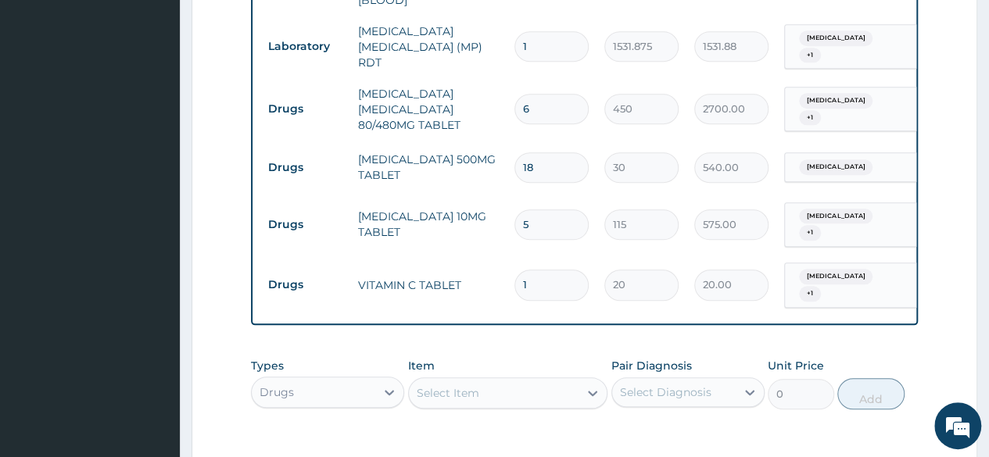
type input "0.00"
type input "3"
type input "60.00"
type input "30"
type input "600.00"
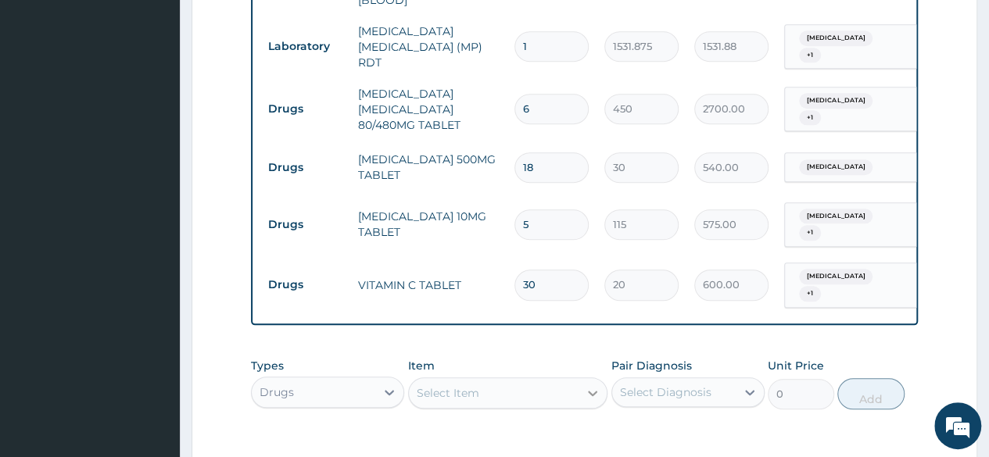
type input "30"
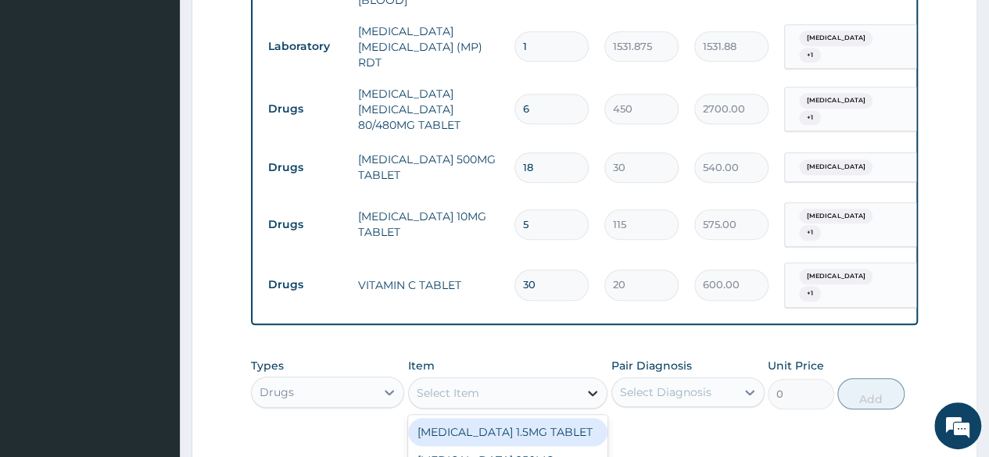
click at [596, 386] on icon at bounding box center [593, 393] width 16 height 16
click at [478, 381] on div "Select Item" at bounding box center [494, 393] width 170 height 25
type input "throat"
click at [489, 424] on div "THROAT LOZENGE" at bounding box center [508, 432] width 200 height 28
type input "96"
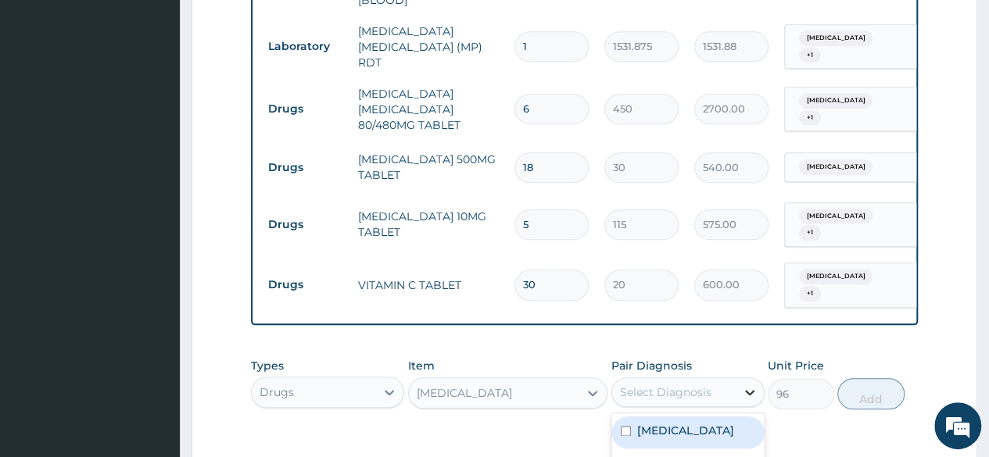
click at [752, 388] on icon at bounding box center [750, 393] width 16 height 16
click at [710, 421] on div "Urticaria" at bounding box center [687, 433] width 153 height 32
checkbox input "true"
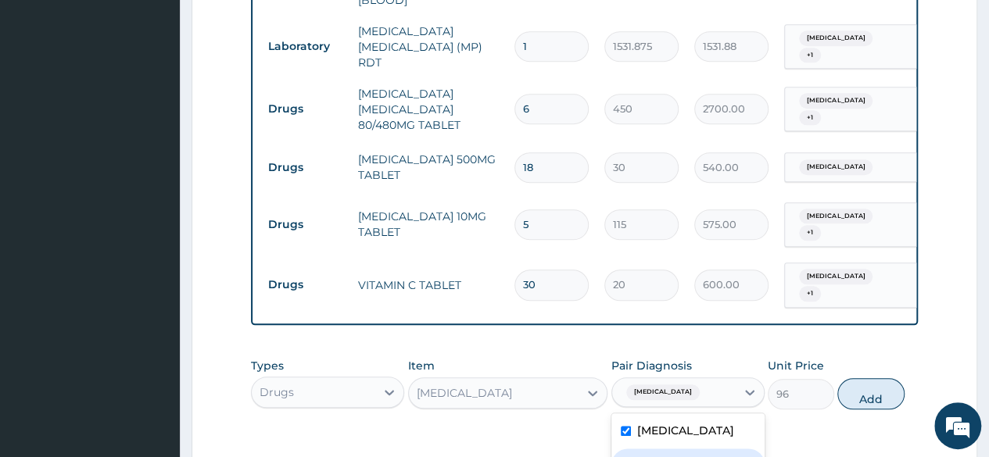
click at [707, 449] on div "Malaria" at bounding box center [687, 465] width 153 height 32
checkbox input "true"
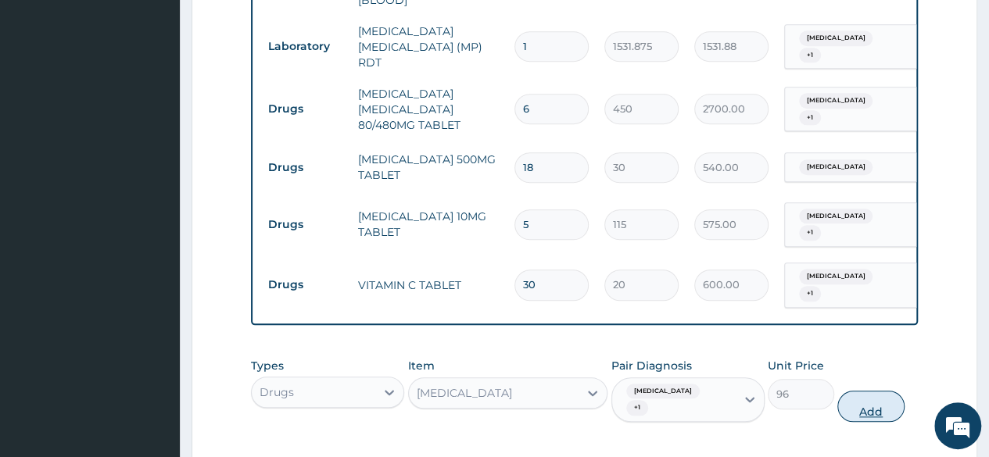
click at [869, 391] on button "Add" at bounding box center [870, 406] width 66 height 31
type input "0"
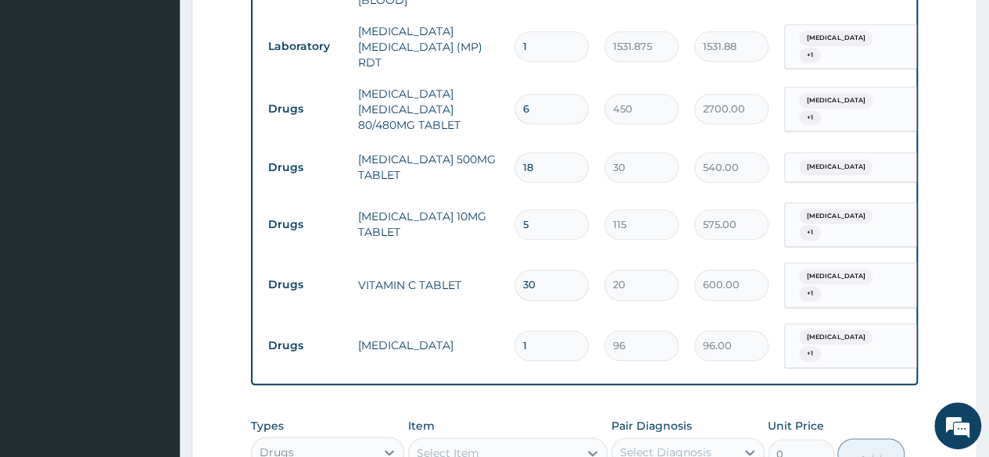
type input "0.00"
type input "1"
type input "96.00"
type input "12"
type input "1152.00"
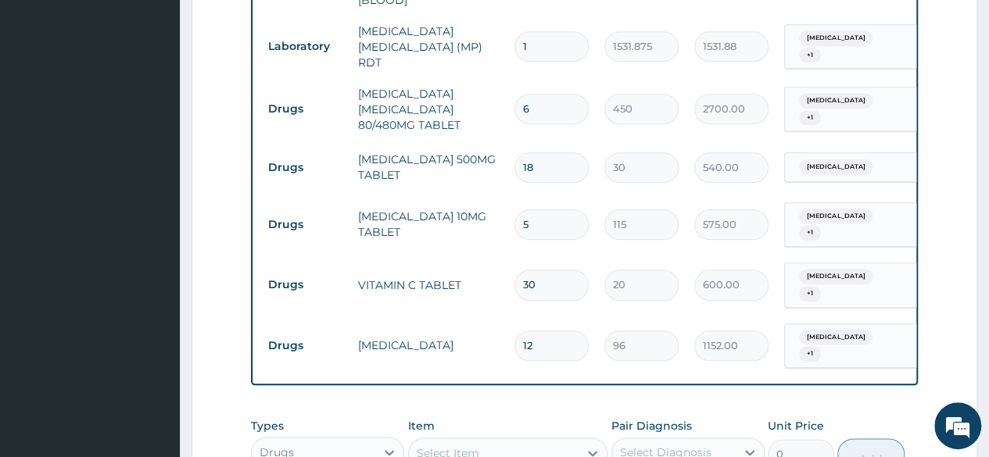
type input "12"
click at [435, 446] on div "Select Item" at bounding box center [448, 454] width 63 height 16
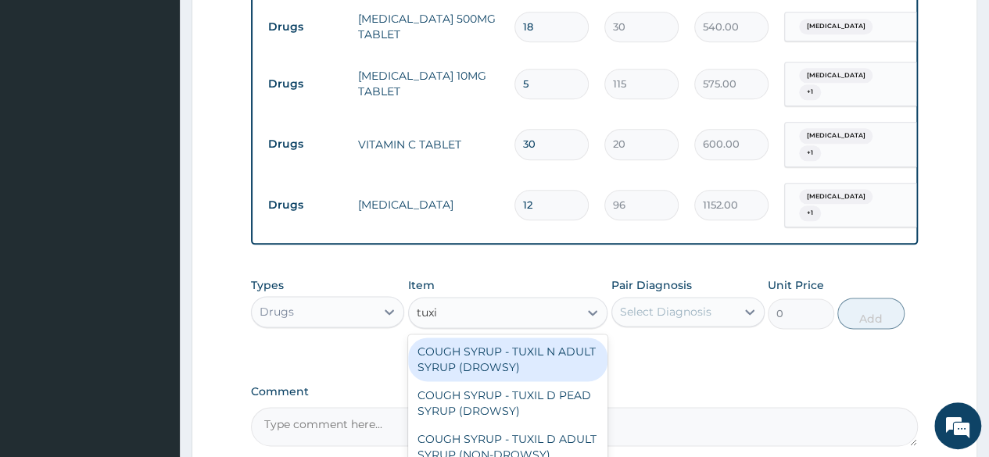
scroll to position [822, 0]
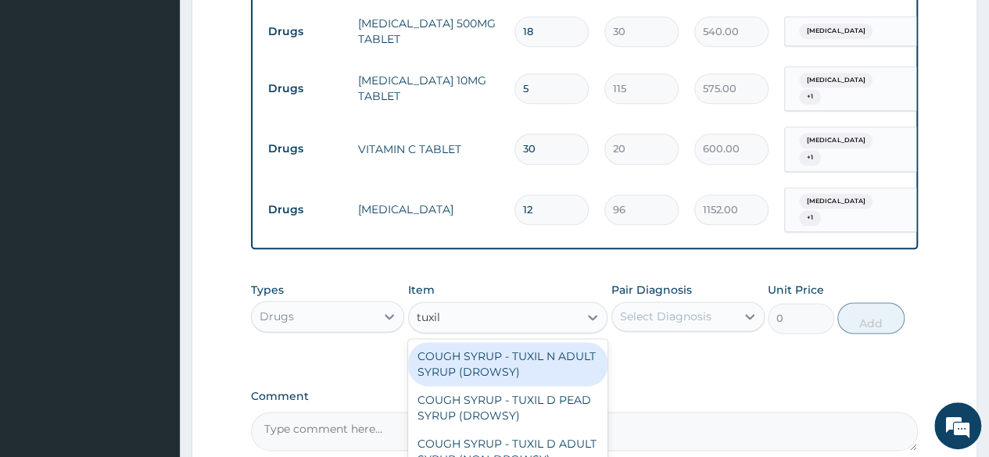
type input "tuxil"
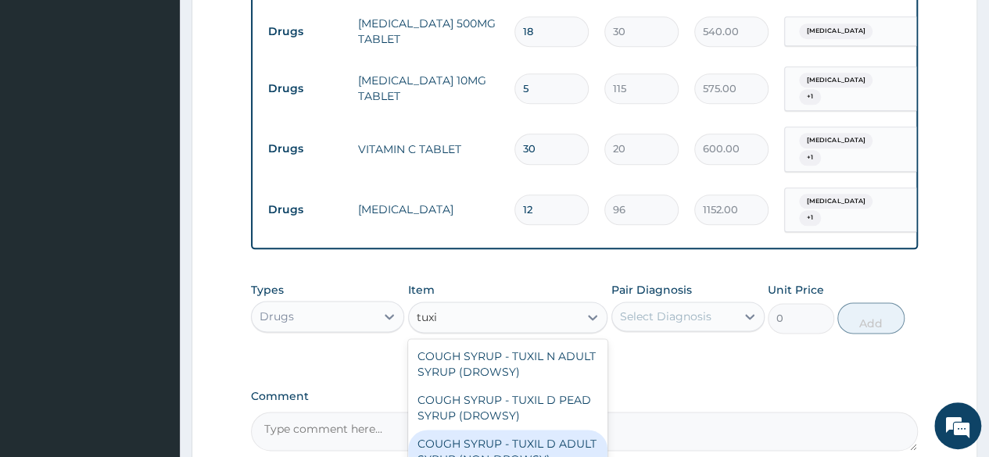
type input "tuxil"
click at [512, 443] on div "COUGH SYRUP - TUXIL D ADULT SYRUP (NON-DROWSY)" at bounding box center [508, 452] width 200 height 44
type input "2000"
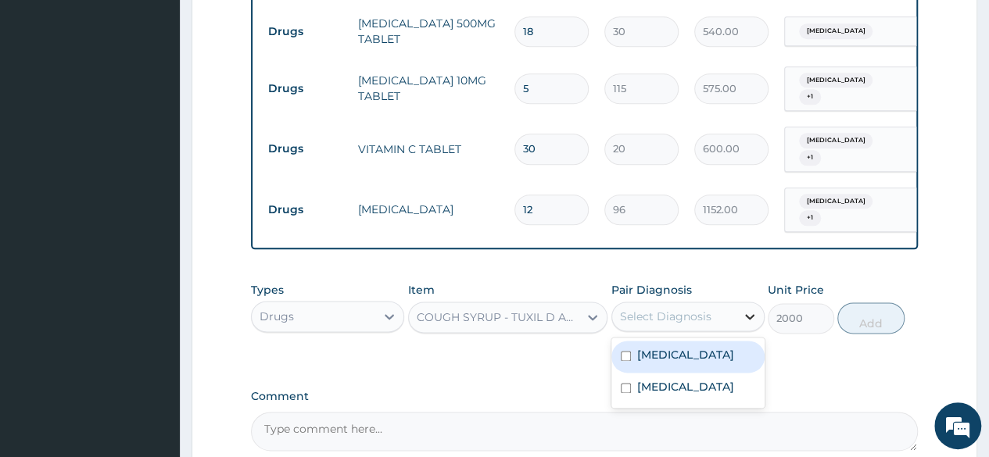
click at [754, 309] on icon at bounding box center [750, 317] width 16 height 16
click at [628, 345] on div "Urticaria" at bounding box center [687, 357] width 153 height 32
checkbox input "true"
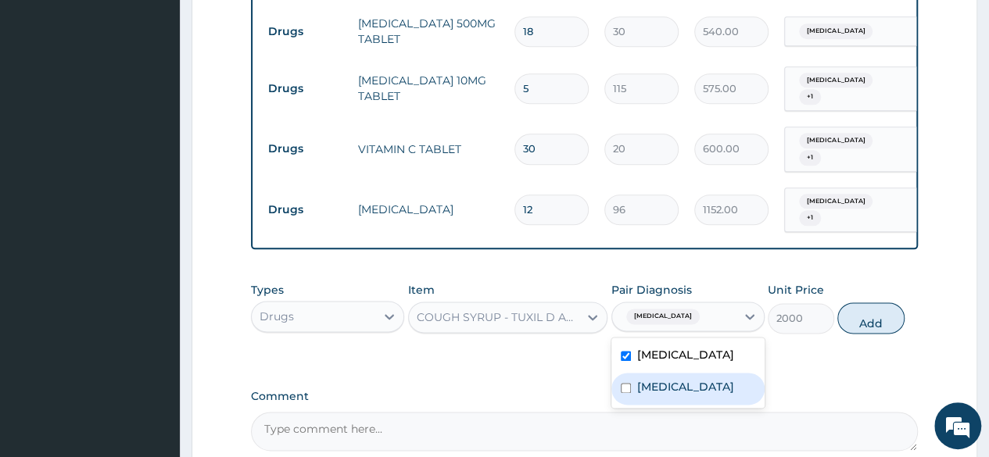
click at [618, 375] on div "Malaria" at bounding box center [687, 389] width 153 height 32
checkbox input "true"
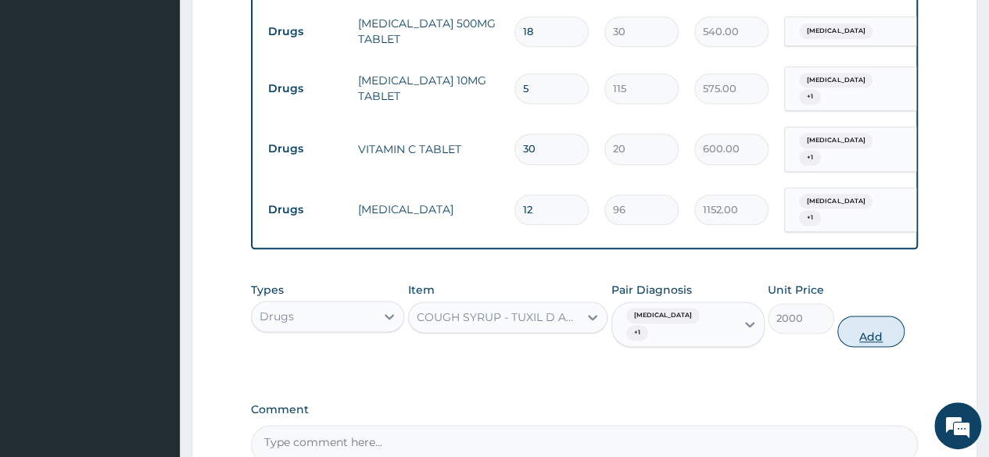
click at [876, 316] on button "Add" at bounding box center [870, 331] width 66 height 31
type input "0"
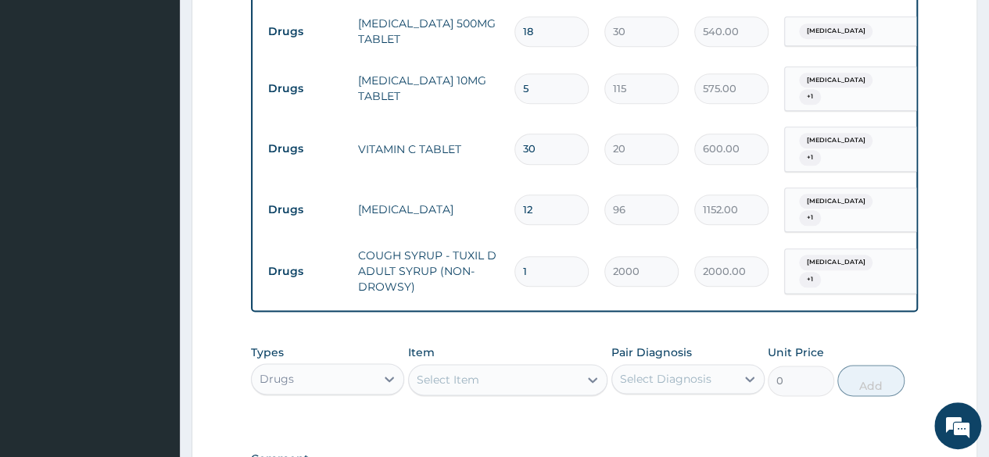
type input "15"
type input "30000.00"
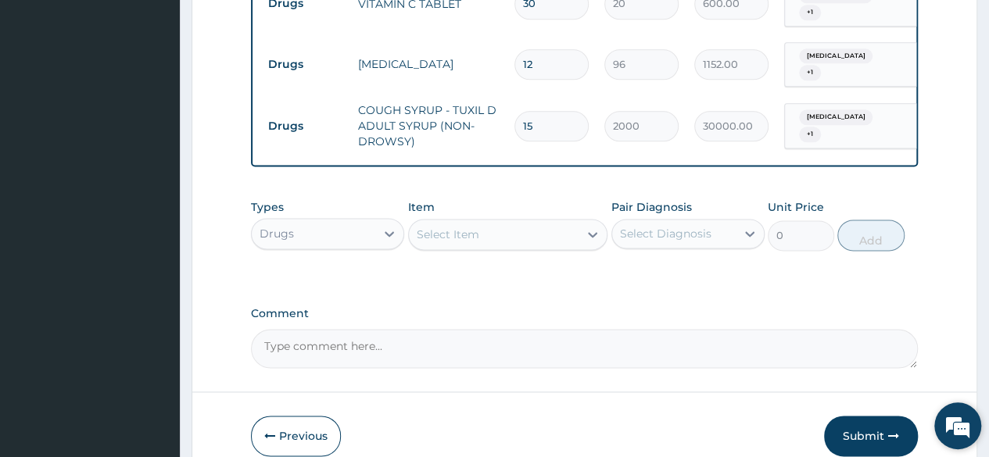
scroll to position [974, 0]
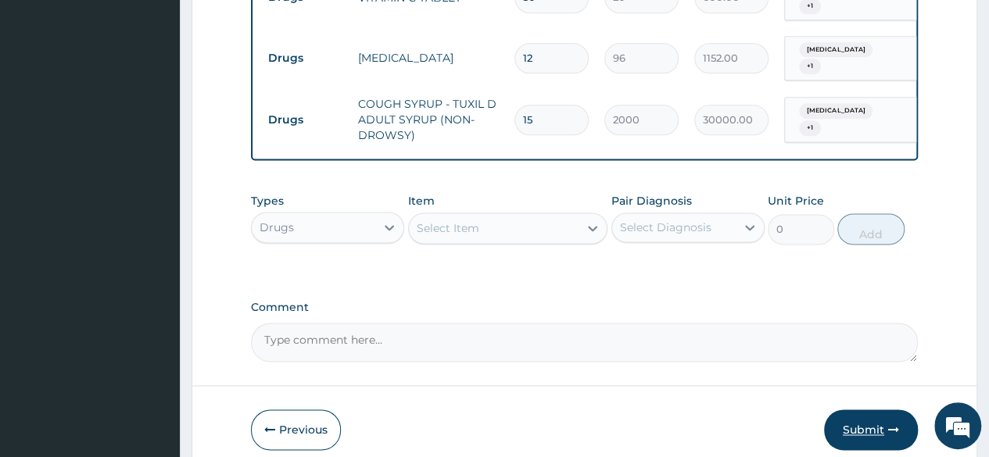
type input "15"
click at [872, 415] on button "Submit" at bounding box center [871, 430] width 94 height 41
click at [853, 410] on button "Submit" at bounding box center [871, 430] width 94 height 41
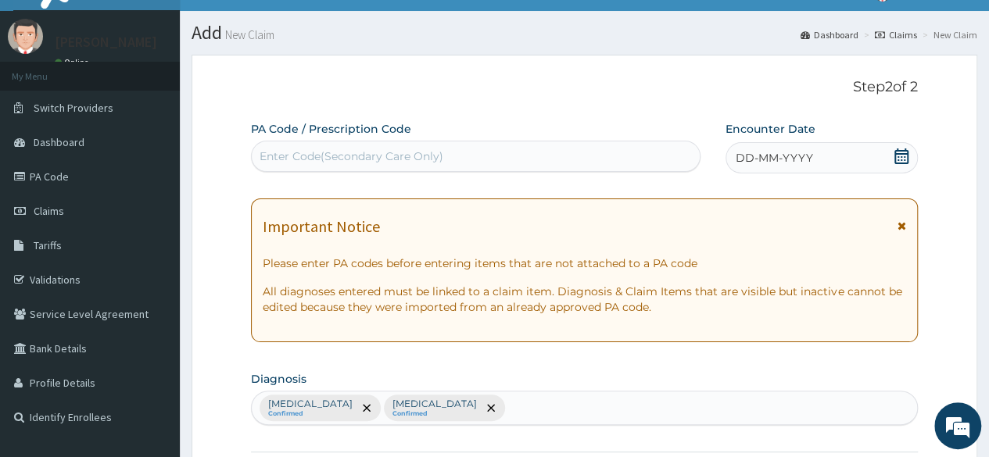
scroll to position [27, 0]
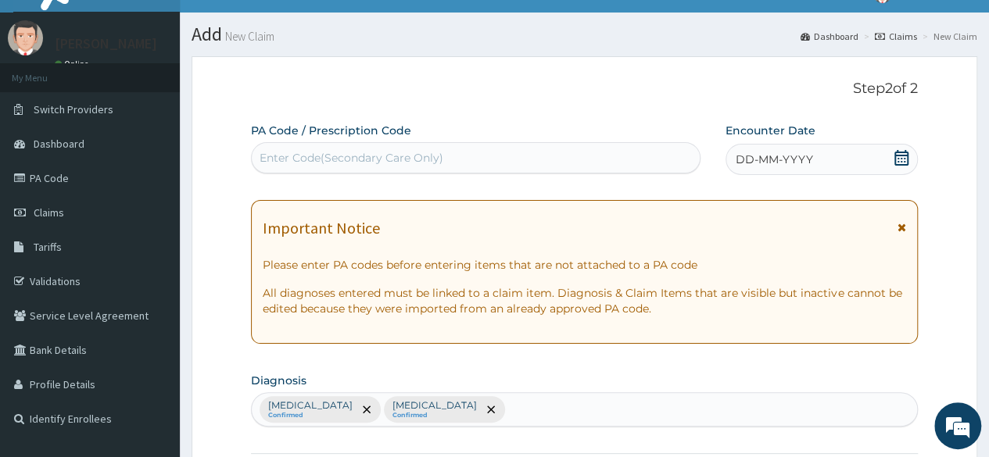
click at [747, 161] on span "DD-MM-YYYY" at bounding box center [774, 160] width 77 height 16
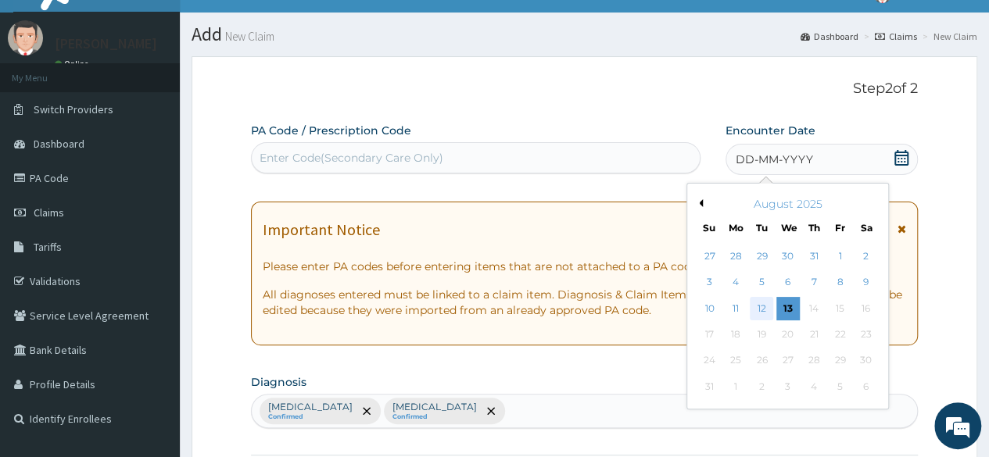
click at [768, 307] on div "12" at bounding box center [761, 308] width 23 height 23
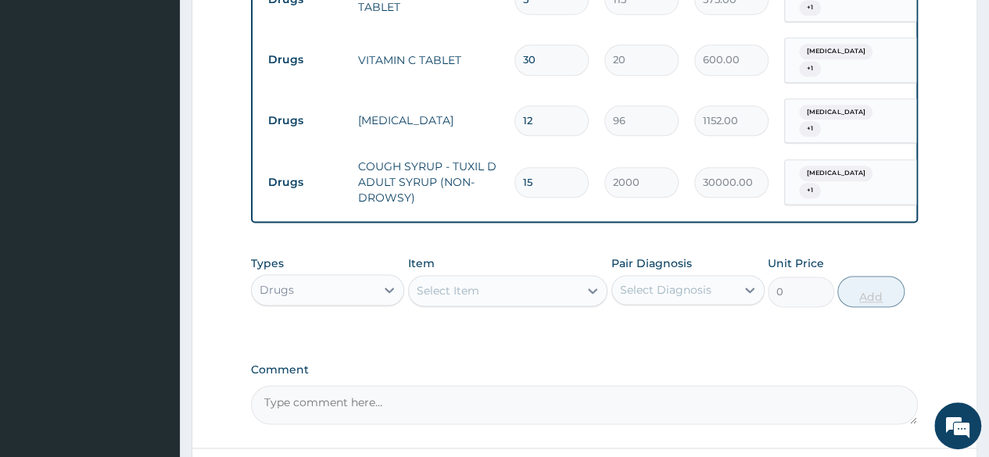
scroll to position [1025, 0]
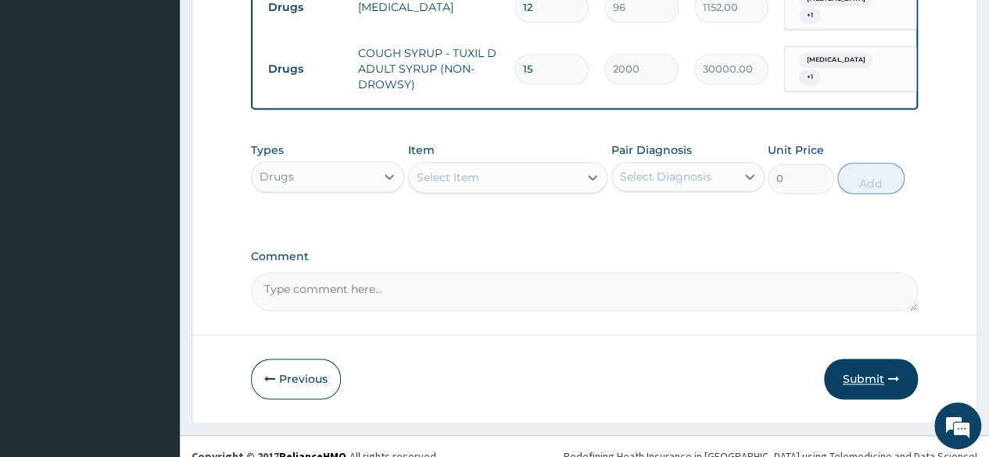
click at [890, 374] on icon "button" at bounding box center [893, 379] width 11 height 11
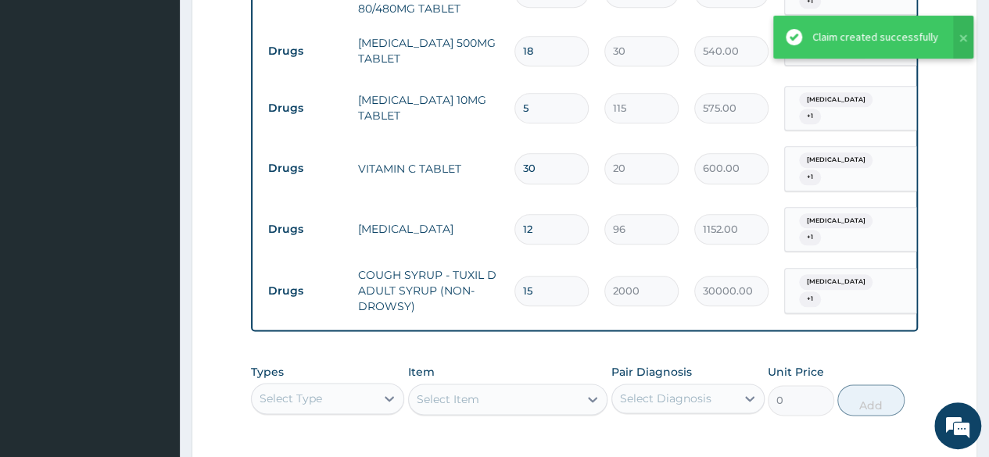
scroll to position [744, 0]
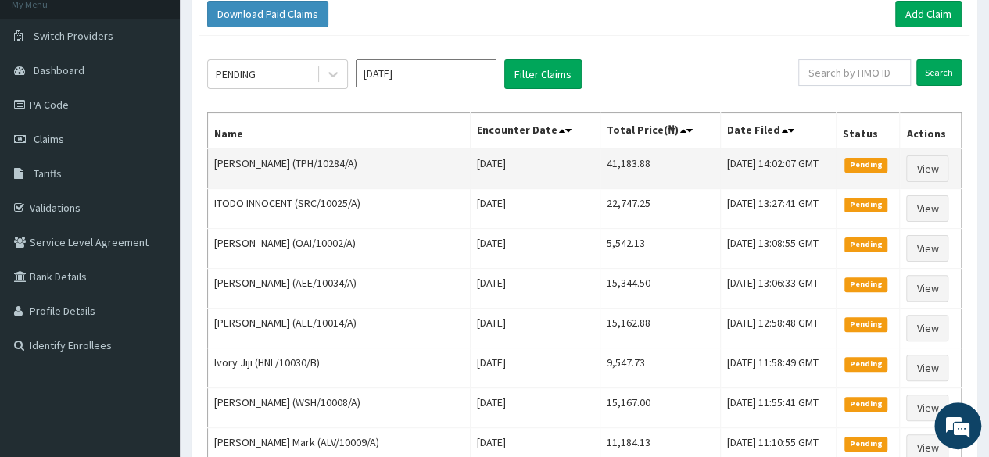
scroll to position [99, 0]
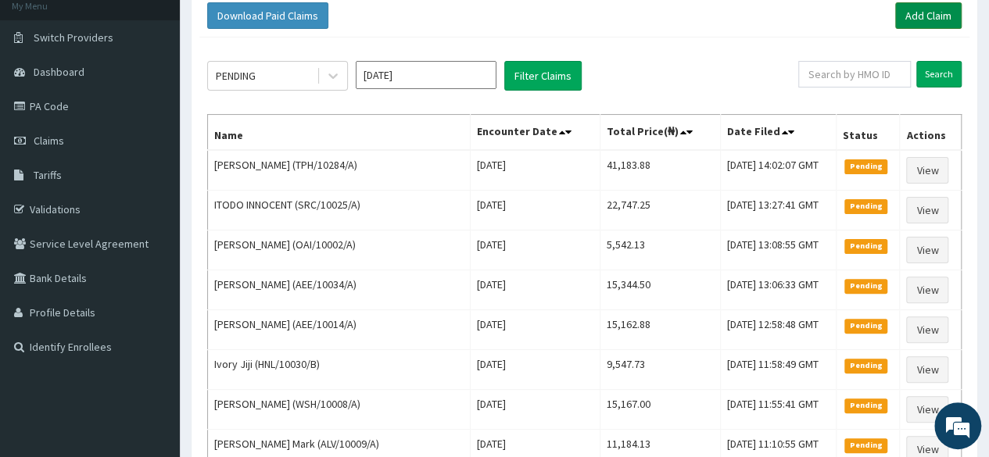
click at [939, 13] on link "Add Claim" at bounding box center [928, 15] width 66 height 27
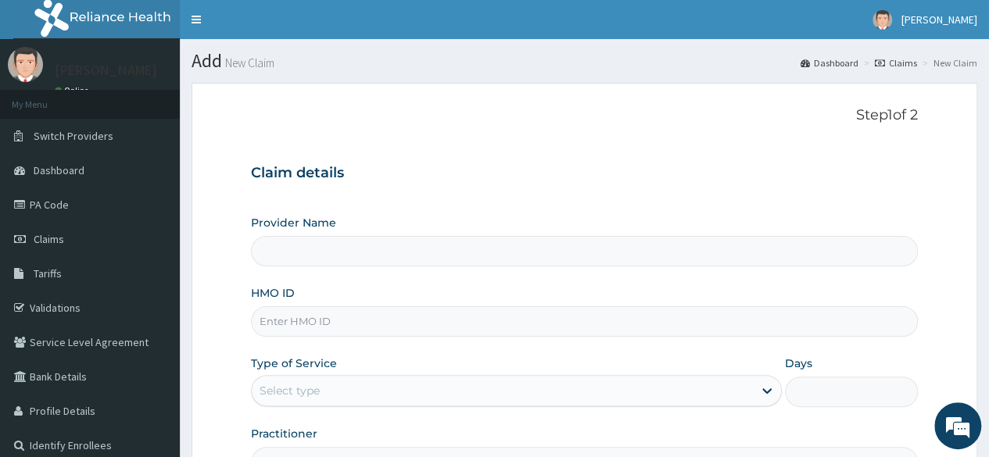
type input "Reliance Family Clinics (RFC) - [GEOGRAPHIC_DATA]"
click at [280, 309] on input "HMO ID" at bounding box center [584, 321] width 667 height 30
paste input "BZD/10006/A"
click at [280, 309] on input "BZD/10006/A" at bounding box center [584, 321] width 667 height 30
type input "BZD/10006/A"
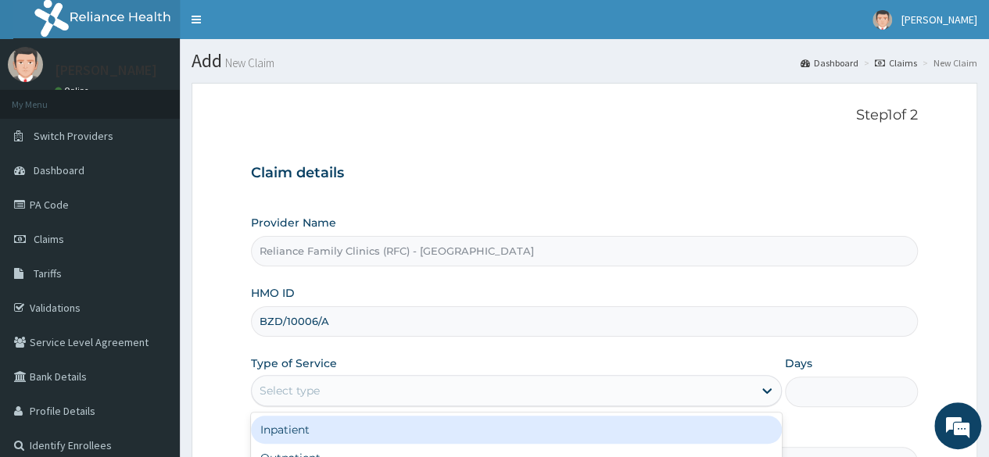
click at [322, 389] on div "Select type" at bounding box center [502, 390] width 501 height 25
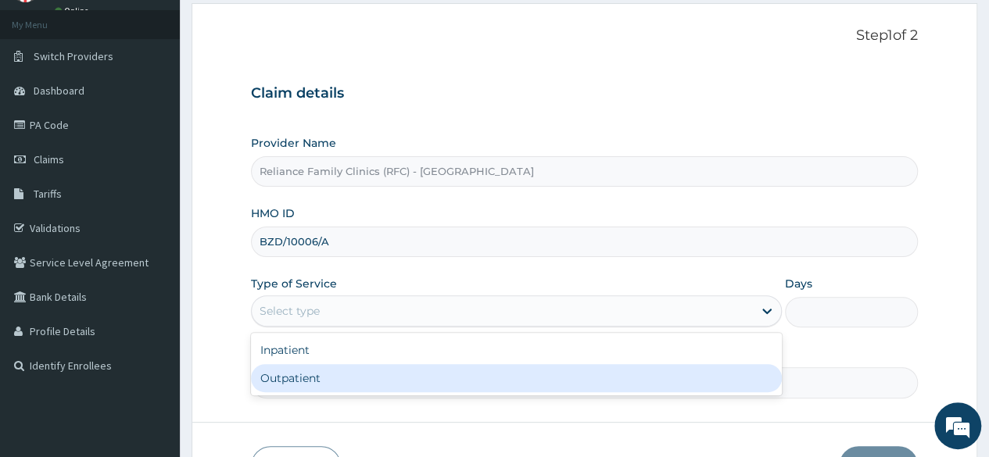
click at [316, 384] on div "Outpatient" at bounding box center [516, 378] width 531 height 28
type input "1"
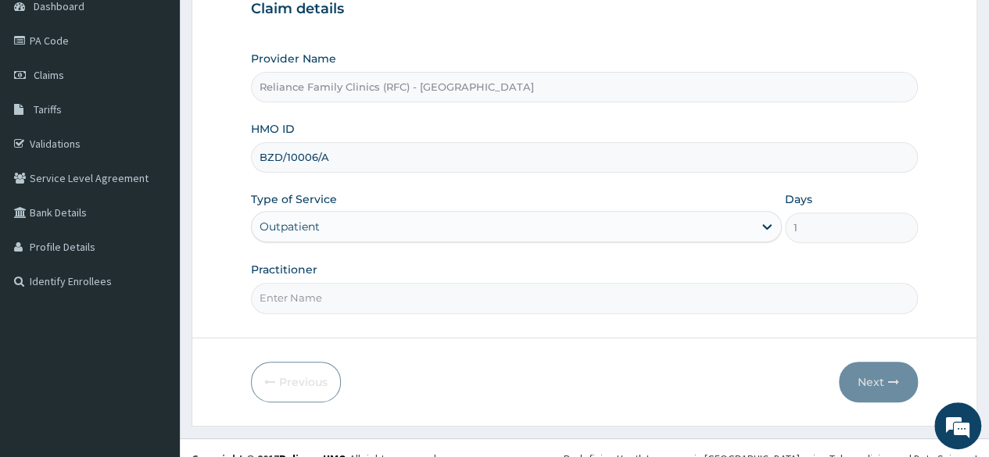
scroll to position [164, 0]
click at [322, 298] on input "Practitioner" at bounding box center [584, 298] width 667 height 30
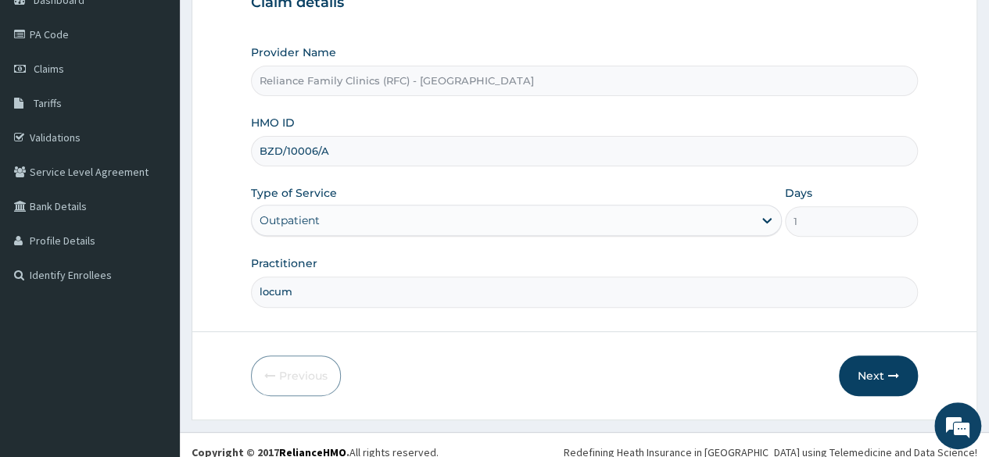
scroll to position [169, 0]
type input "locum"
click at [847, 381] on button "Next" at bounding box center [878, 377] width 79 height 41
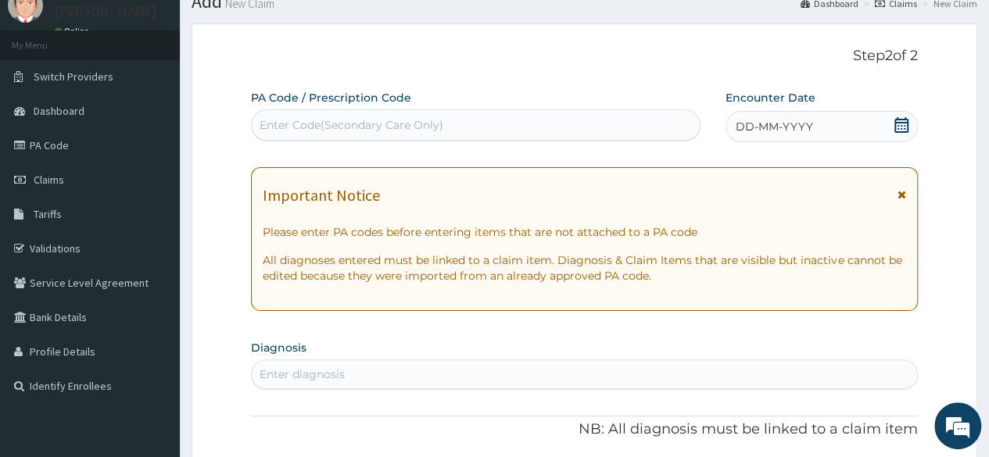
scroll to position [0, 0]
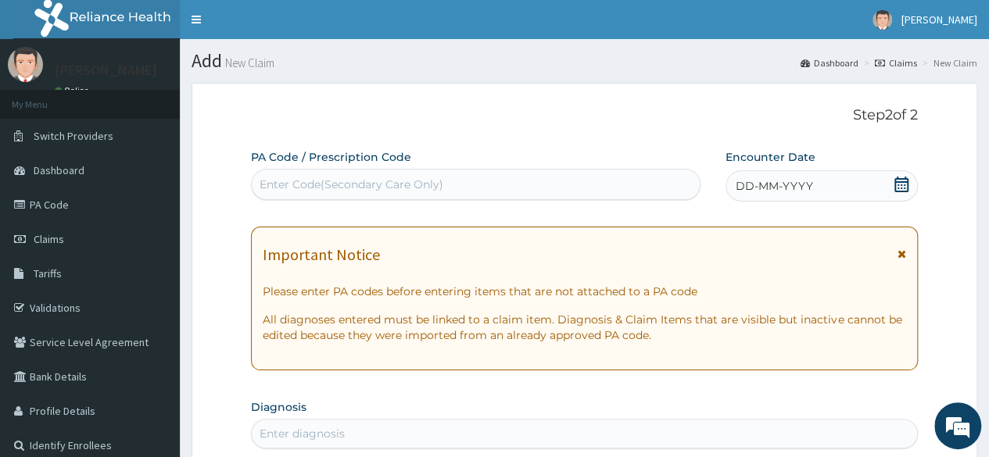
click at [951, 57] on li "New Claim" at bounding box center [948, 62] width 59 height 13
click at [522, 295] on p "Please enter PA codes before entering items that are not attached to a PA code" at bounding box center [584, 292] width 643 height 16
click at [905, 65] on link "Claims" at bounding box center [896, 62] width 42 height 13
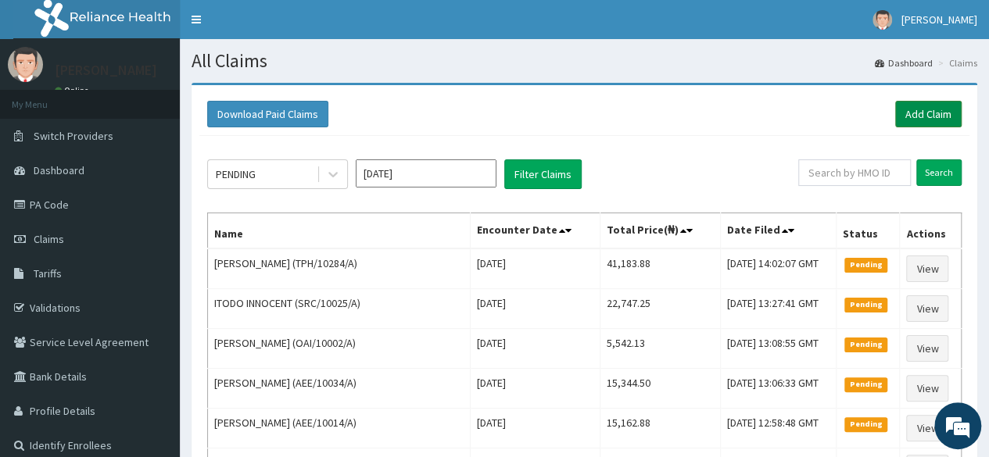
click at [943, 109] on link "Add Claim" at bounding box center [928, 114] width 66 height 27
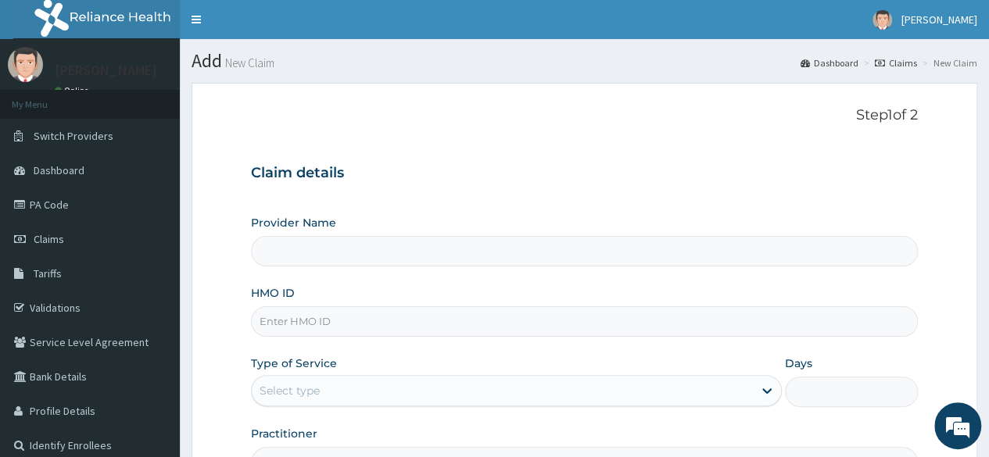
type input "Reliance Family Clinics (RFC) - [GEOGRAPHIC_DATA]"
click at [279, 322] on input "HMO ID" at bounding box center [584, 321] width 667 height 30
paste input "2307365"
type input "2"
click at [305, 317] on input "HMO ID" at bounding box center [584, 321] width 667 height 30
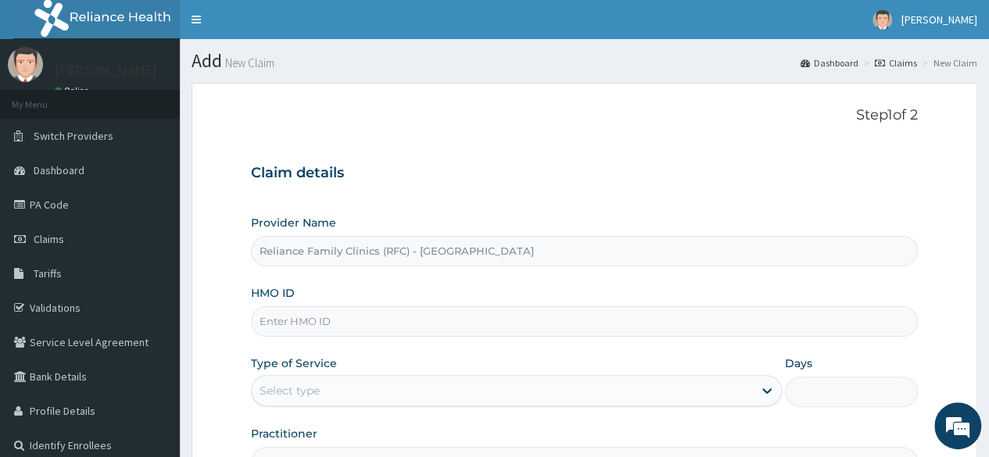
paste input "2307365"
click at [305, 317] on input "2307365" at bounding box center [584, 321] width 667 height 30
type input "2"
click at [274, 322] on input "HMO ID" at bounding box center [584, 321] width 667 height 30
paste input "DBW/10003/A"
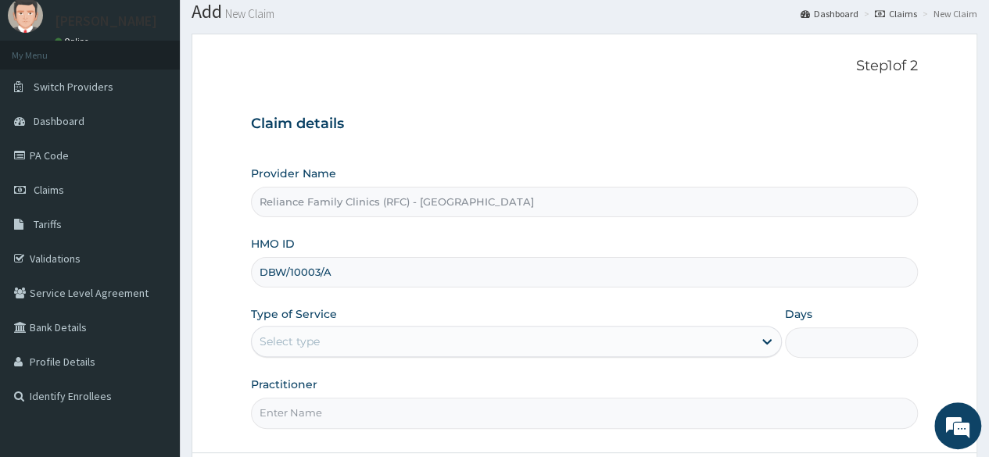
scroll to position [50, 0]
type input "DBW/10003/A"
click at [277, 345] on div "Select type" at bounding box center [290, 341] width 60 height 16
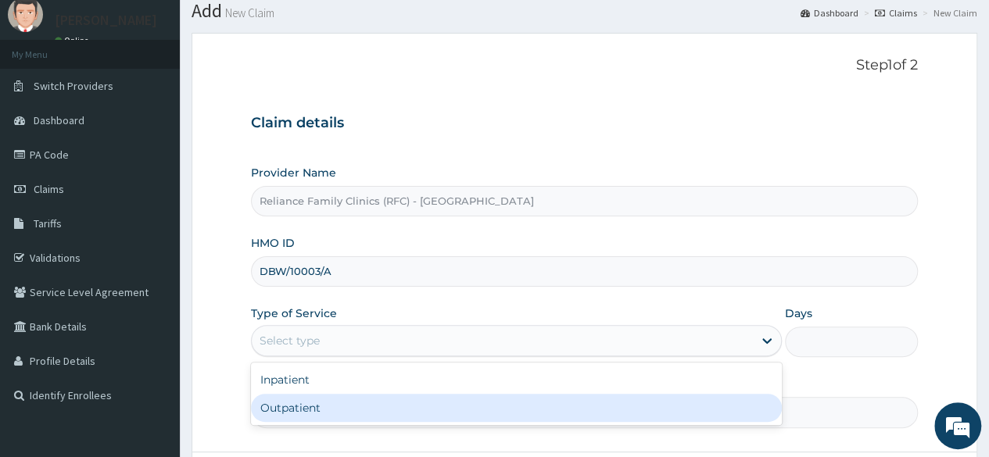
click at [264, 407] on div "Outpatient" at bounding box center [516, 408] width 531 height 28
type input "1"
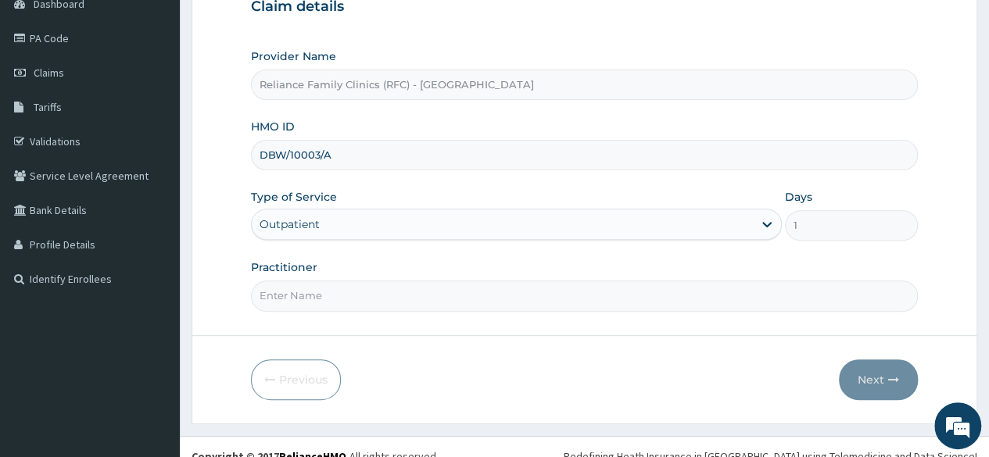
scroll to position [169, 0]
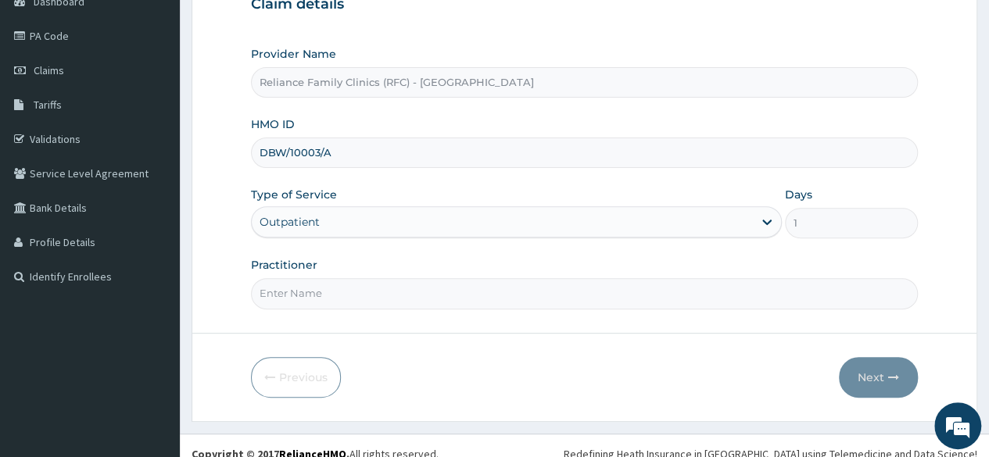
click at [292, 294] on input "Practitioner" at bounding box center [584, 293] width 667 height 30
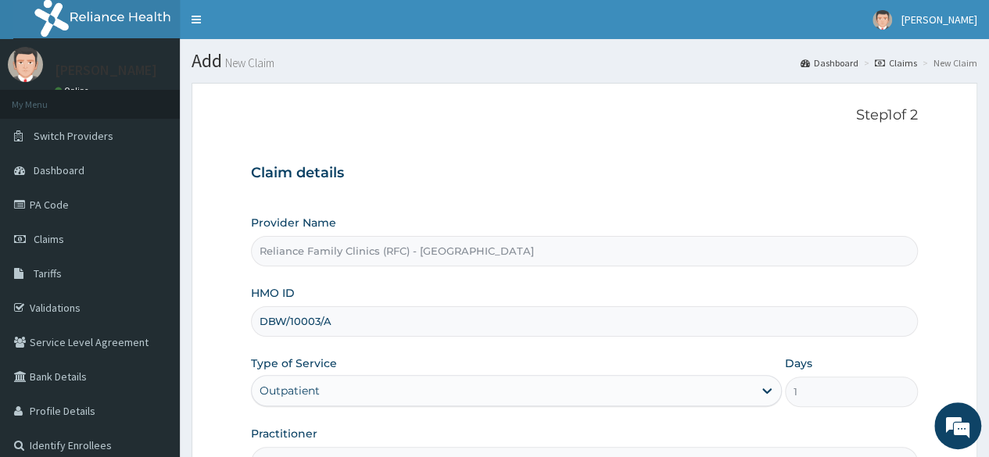
scroll to position [181, 0]
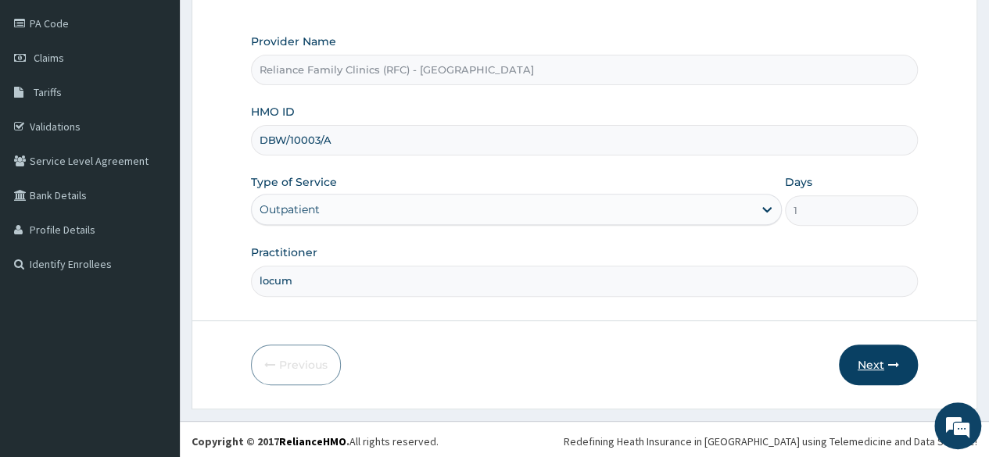
type input "locum"
click at [864, 378] on button "Next" at bounding box center [878, 365] width 79 height 41
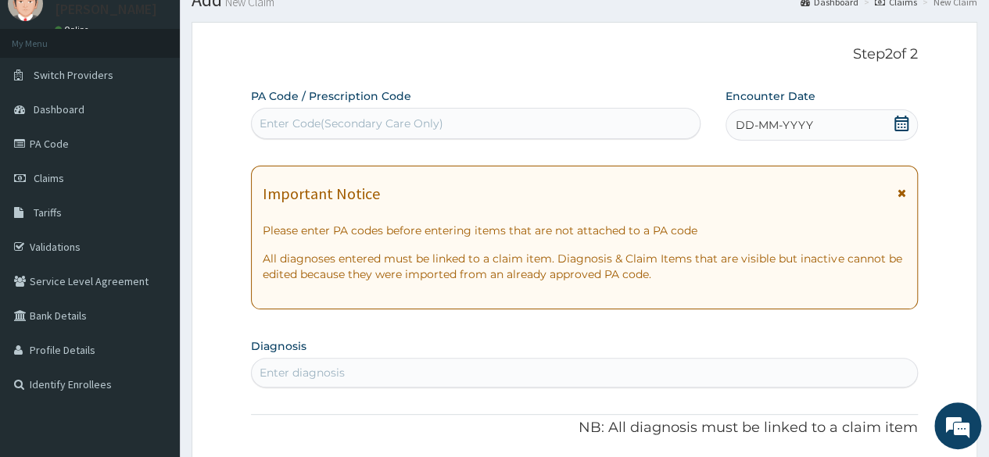
scroll to position [0, 0]
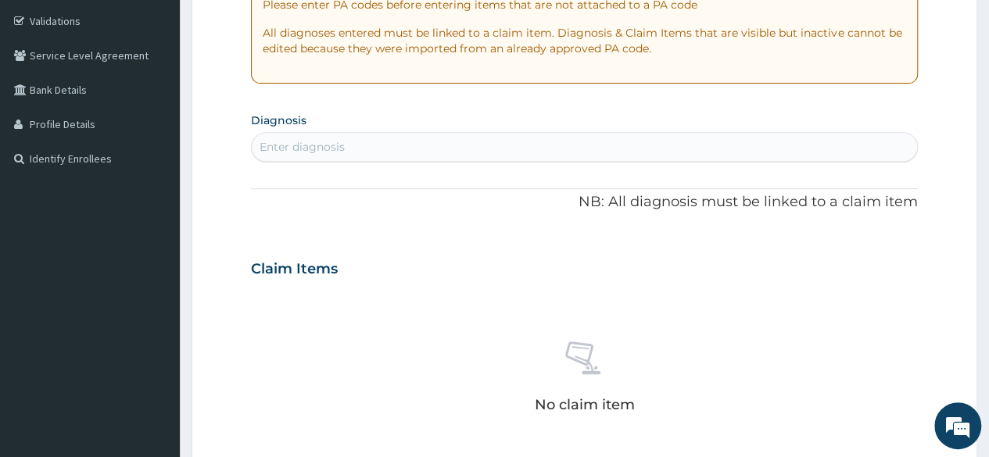
scroll to position [286, 0]
click at [636, 415] on div "No claim item" at bounding box center [584, 381] width 667 height 180
click at [320, 151] on div "Enter diagnosis" at bounding box center [302, 148] width 85 height 16
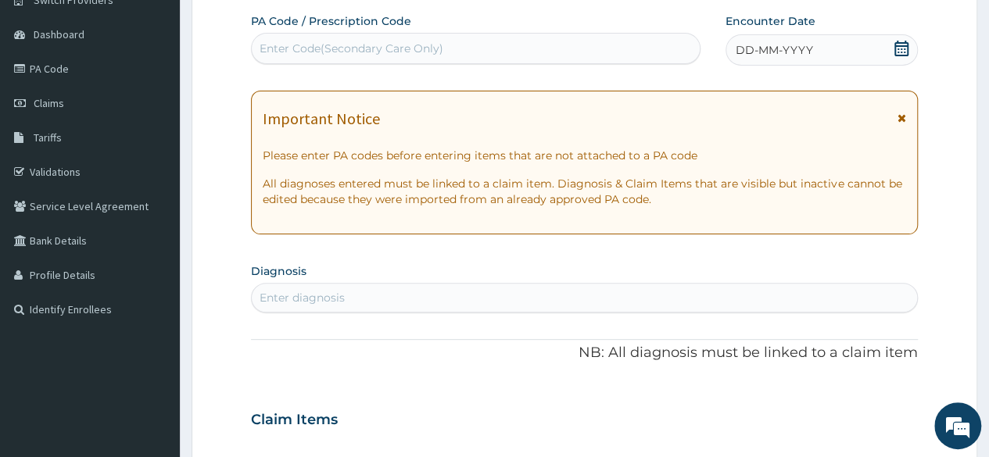
scroll to position [140, 0]
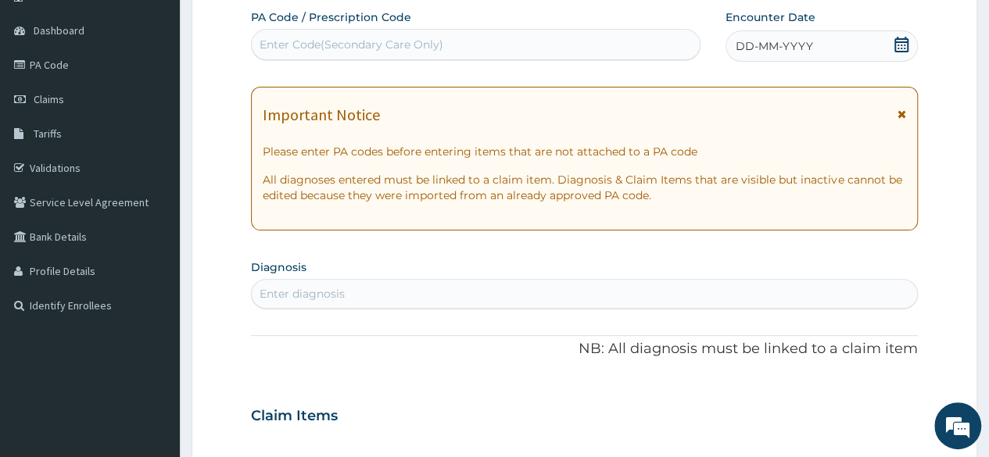
click at [311, 296] on div "Enter diagnosis" at bounding box center [302, 294] width 85 height 16
click at [299, 296] on div "Enter diagnosis" at bounding box center [302, 294] width 85 height 16
click at [303, 290] on div "Enter diagnosis" at bounding box center [302, 294] width 85 height 16
type input "urt"
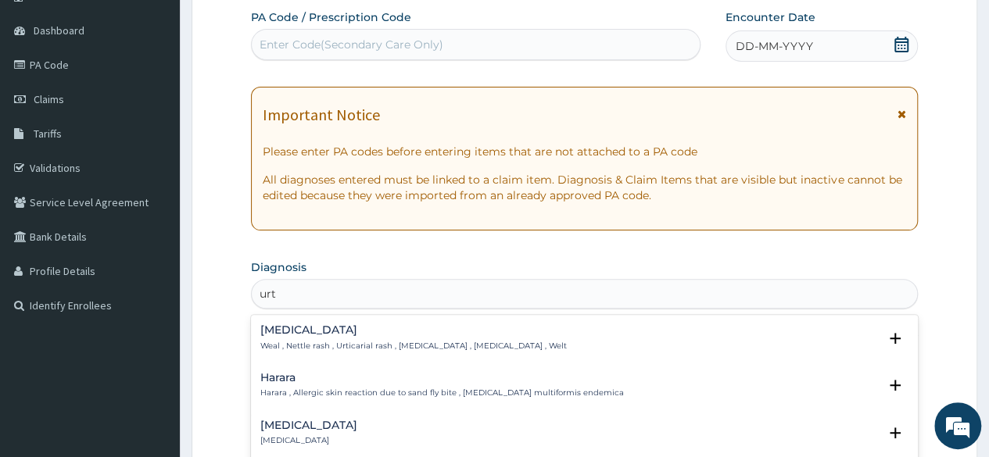
click at [286, 432] on div "Urticaria Urticaria" at bounding box center [308, 433] width 97 height 27
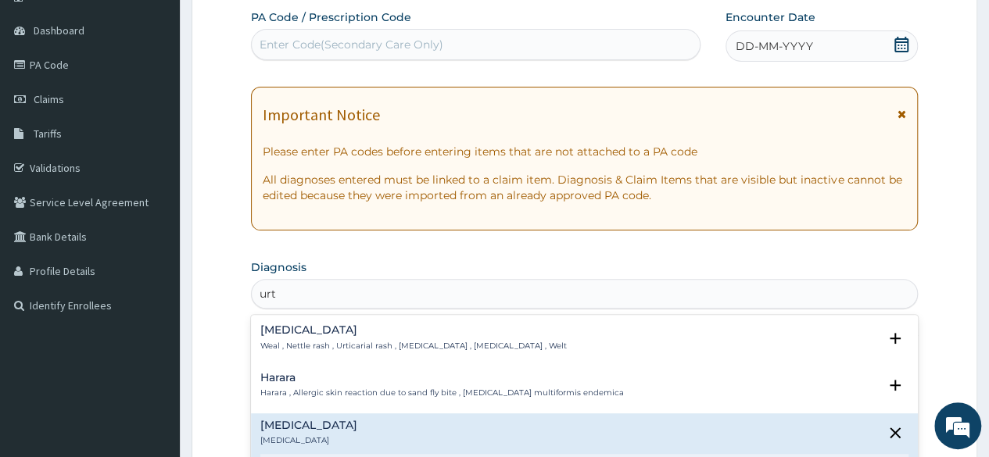
click at [286, 432] on div "Urticaria Urticaria" at bounding box center [308, 433] width 97 height 27
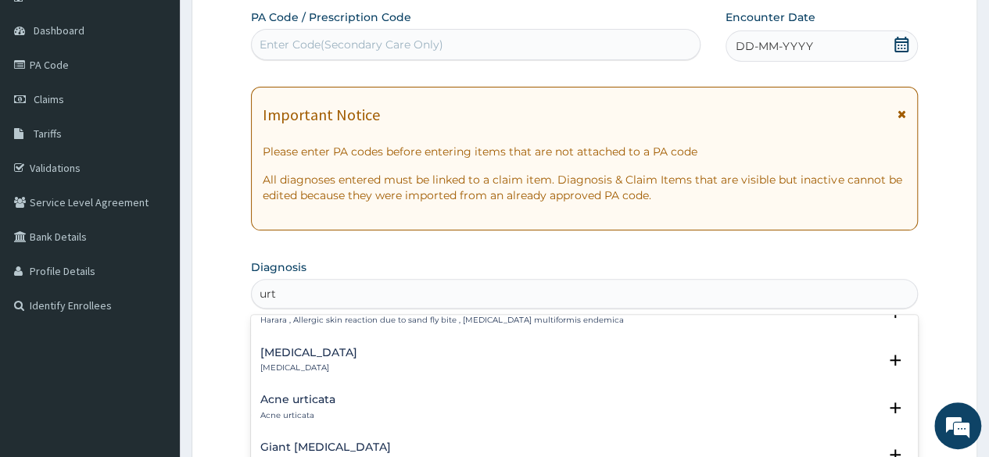
scroll to position [70, 0]
click at [294, 366] on p "Urticaria" at bounding box center [308, 371] width 97 height 11
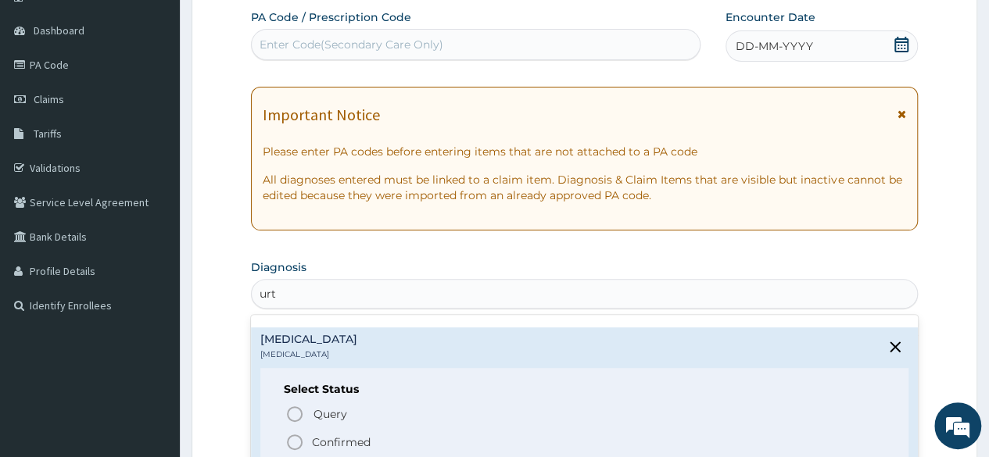
scroll to position [90, 0]
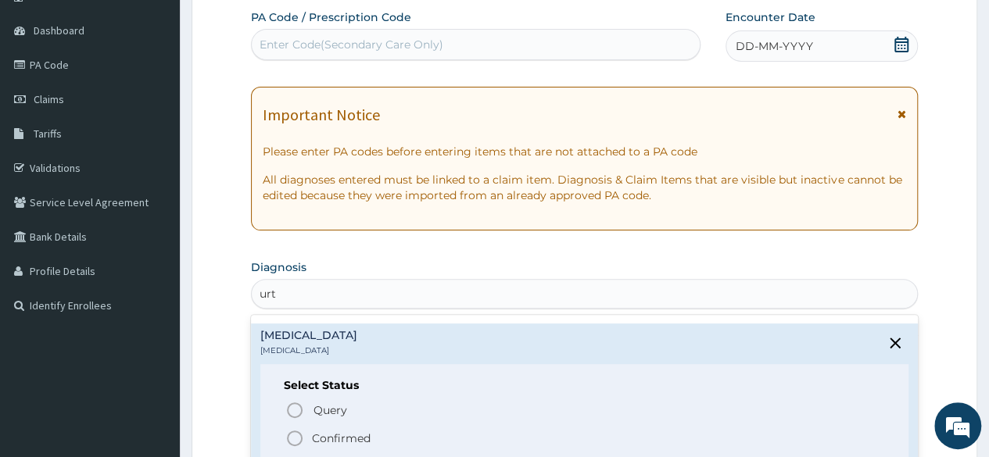
click at [292, 437] on icon "status option filled" at bounding box center [294, 438] width 19 height 19
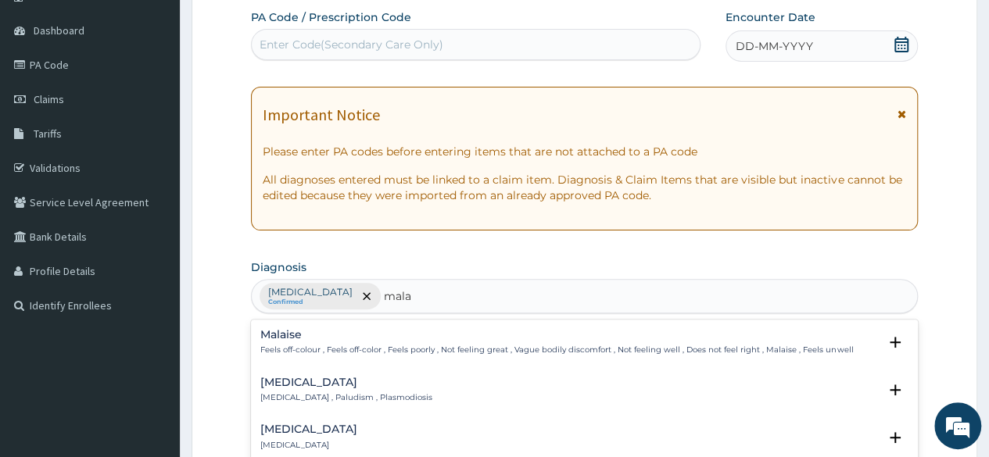
type input "malar"
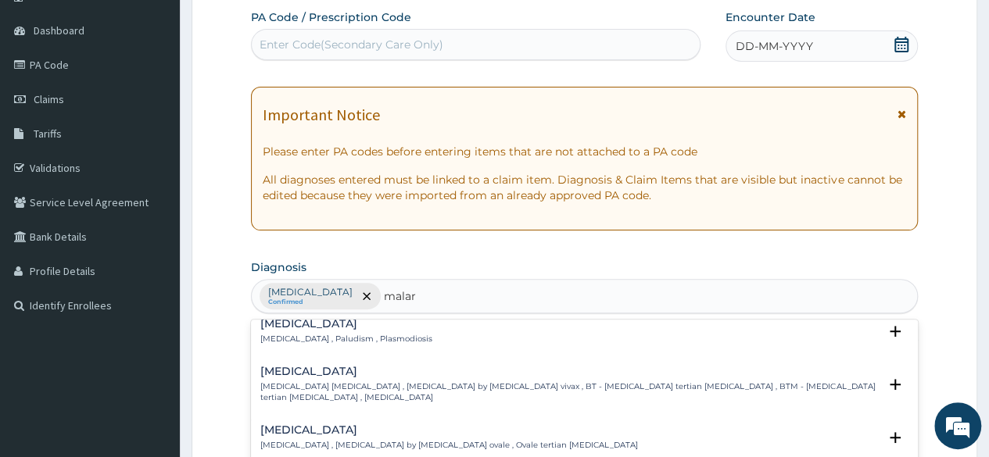
scroll to position [0, 0]
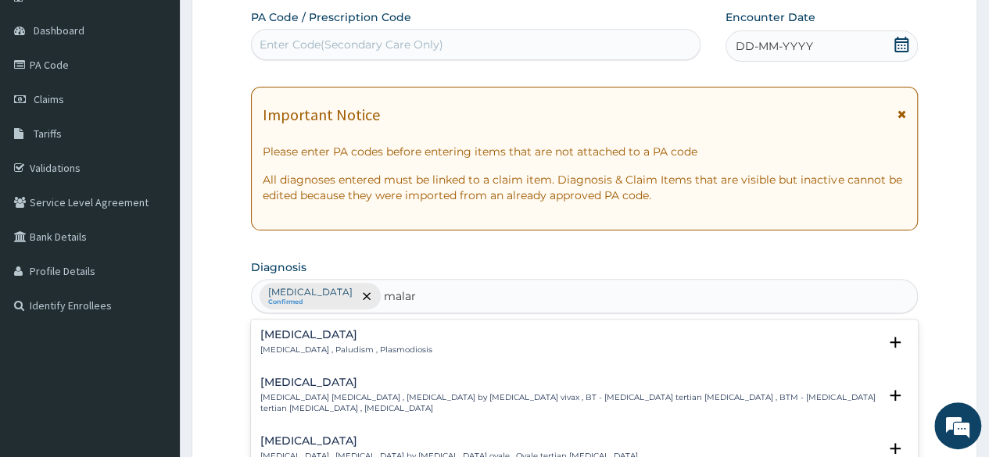
click at [374, 355] on div "Malaria Malaria , Paludism , Plasmodiosis Select Status Query Query covers susp…" at bounding box center [584, 346] width 648 height 35
click at [317, 349] on p "Malaria , Paludism , Plasmodiosis" at bounding box center [346, 350] width 172 height 11
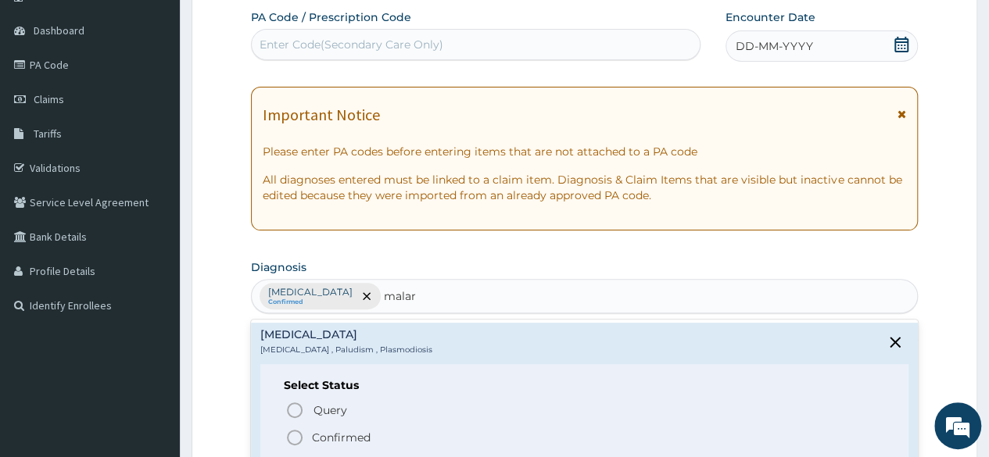
click at [294, 437] on icon "status option filled" at bounding box center [294, 437] width 19 height 19
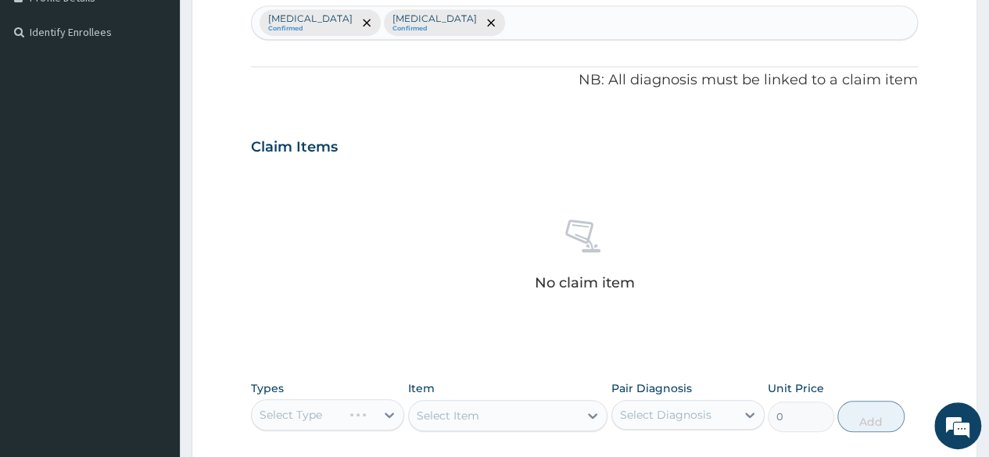
scroll to position [427, 0]
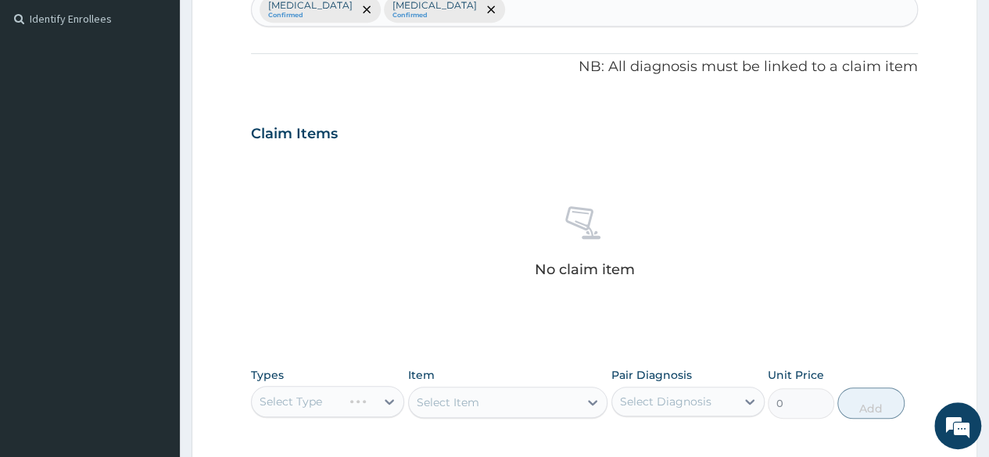
click at [389, 403] on div "Select Type" at bounding box center [327, 401] width 153 height 31
click at [388, 400] on div "Select Type" at bounding box center [327, 401] width 153 height 31
click at [363, 403] on div "Select Type" at bounding box center [327, 401] width 153 height 31
click at [382, 402] on div "Select Type" at bounding box center [327, 401] width 153 height 31
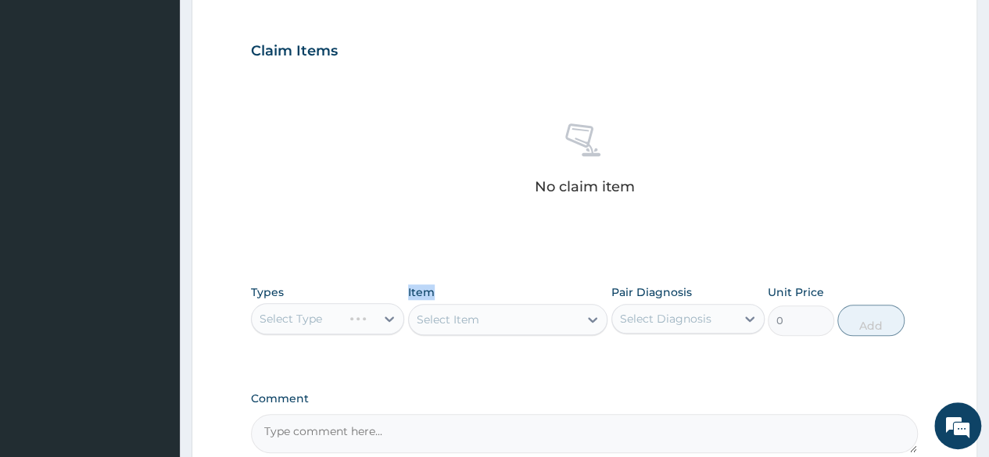
scroll to position [511, 0]
click at [298, 317] on div "Select Type" at bounding box center [327, 317] width 153 height 31
click at [398, 316] on div "Select Type" at bounding box center [327, 317] width 153 height 31
click at [599, 313] on div "Select Item" at bounding box center [508, 318] width 200 height 31
click at [589, 316] on div "Select Item" at bounding box center [508, 318] width 200 height 31
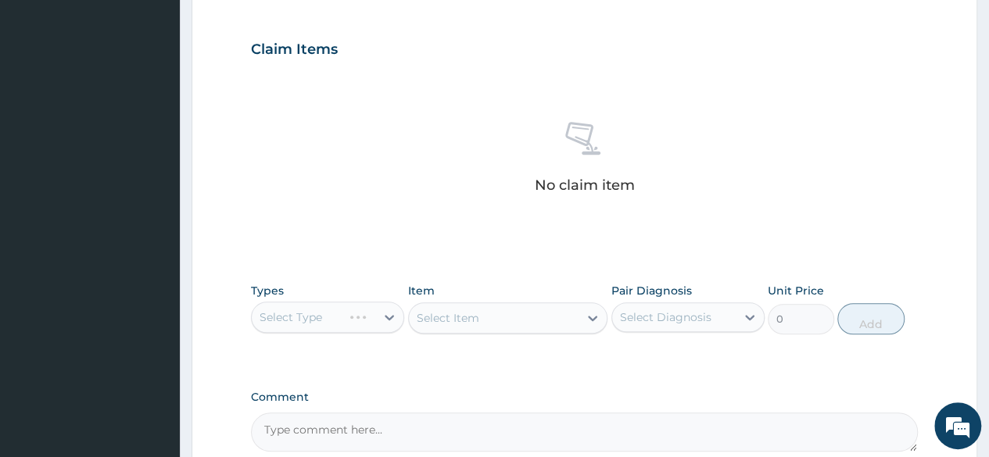
click at [356, 316] on div "Select Type" at bounding box center [327, 317] width 153 height 31
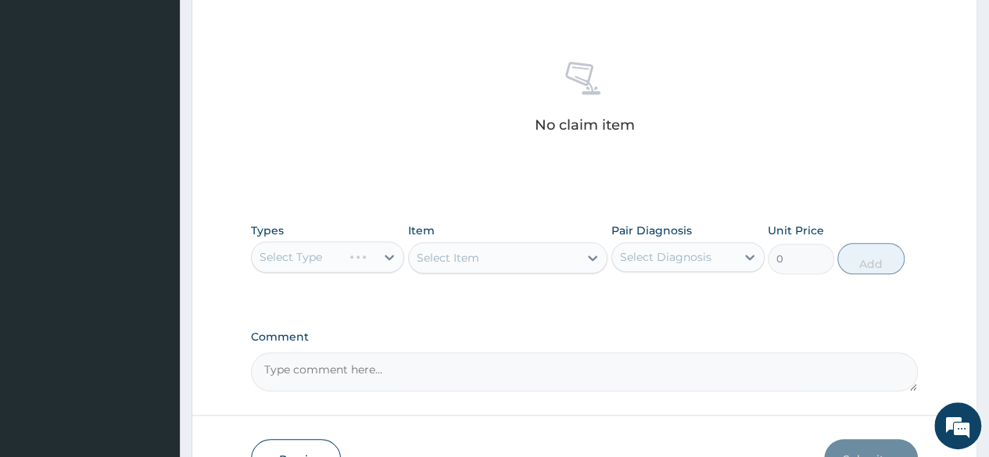
scroll to position [570, 0]
click at [358, 260] on div "Select Type" at bounding box center [327, 258] width 153 height 31
click at [388, 259] on div "Select Type" at bounding box center [327, 258] width 153 height 31
drag, startPoint x: 388, startPoint y: 259, endPoint x: 353, endPoint y: 259, distance: 34.4
click at [353, 259] on div "Select Type" at bounding box center [327, 258] width 153 height 31
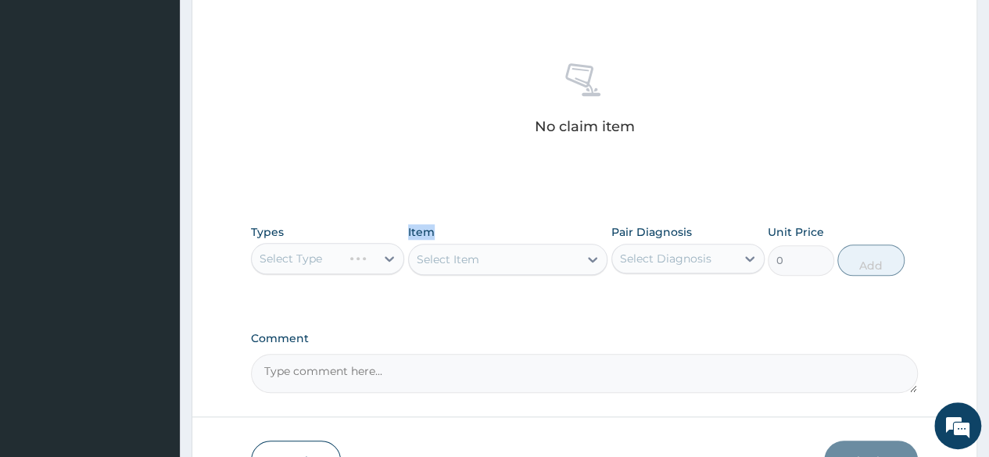
click at [353, 259] on div "Select Type" at bounding box center [327, 258] width 153 height 31
drag, startPoint x: 353, startPoint y: 259, endPoint x: 518, endPoint y: 259, distance: 164.2
click at [518, 259] on div "Types Select Type Item Select Item Pair Diagnosis Select Diagnosis Unit Price 0…" at bounding box center [584, 250] width 667 height 67
click at [464, 292] on div "Types Select Type Item Select Item Pair Diagnosis Select Diagnosis Unit Price 0…" at bounding box center [584, 262] width 667 height 91
click at [401, 137] on div "No claim item" at bounding box center [584, 102] width 667 height 180
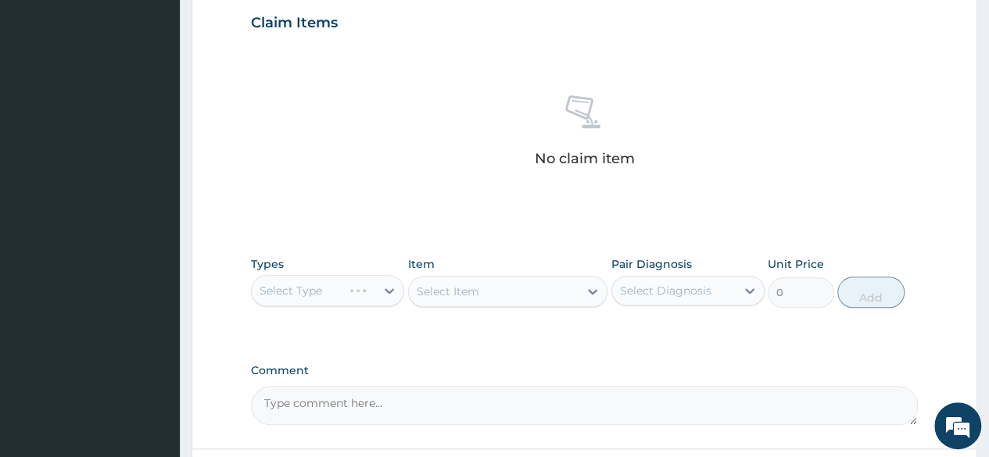
scroll to position [540, 0]
click at [384, 283] on div "Select Type" at bounding box center [327, 288] width 153 height 31
click at [392, 285] on div "Select Type" at bounding box center [327, 288] width 153 height 31
click at [367, 292] on div "Select Type" at bounding box center [327, 288] width 153 height 31
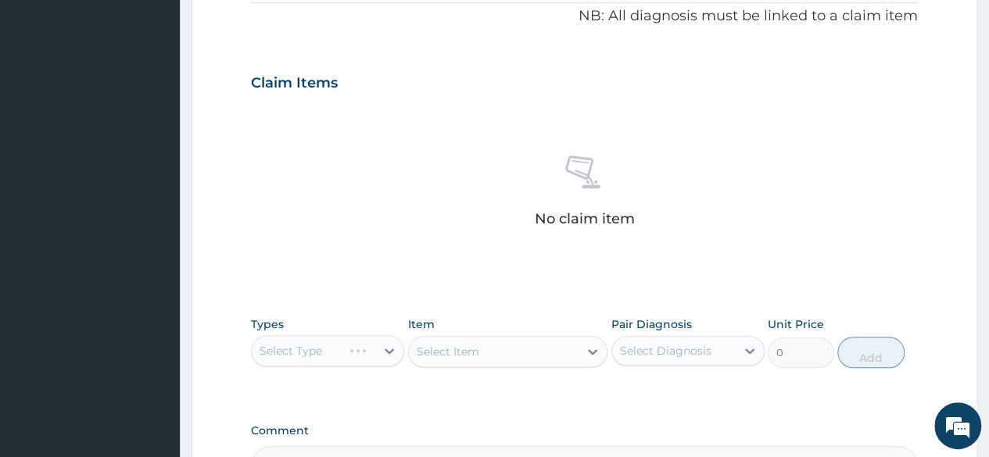
scroll to position [500, 0]
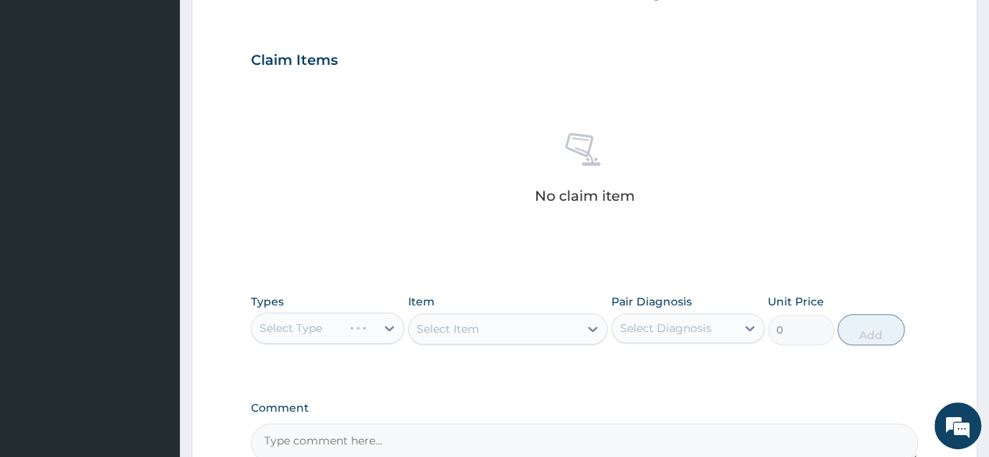
click at [327, 332] on div "Select Type" at bounding box center [327, 328] width 153 height 31
click at [383, 328] on div "Select Type" at bounding box center [327, 328] width 153 height 31
click at [344, 189] on div "No claim item" at bounding box center [584, 171] width 667 height 180
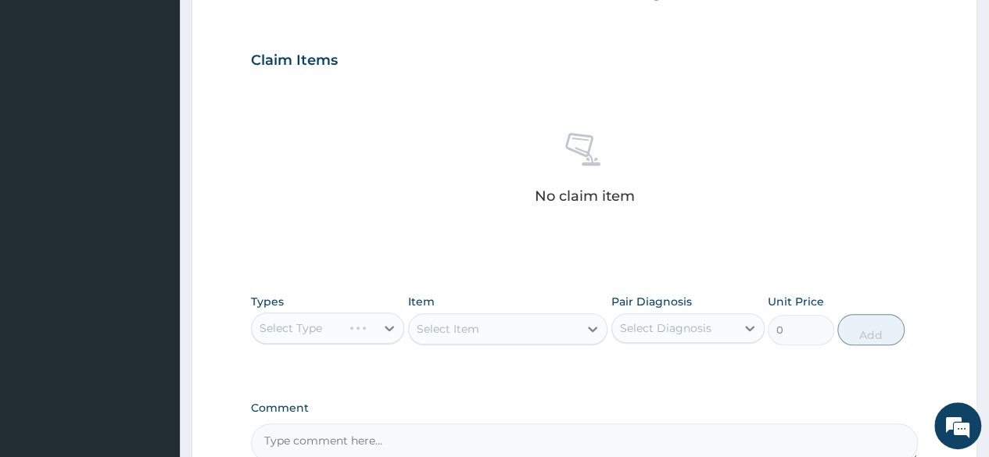
click at [341, 340] on div "Select Type" at bounding box center [327, 328] width 153 height 31
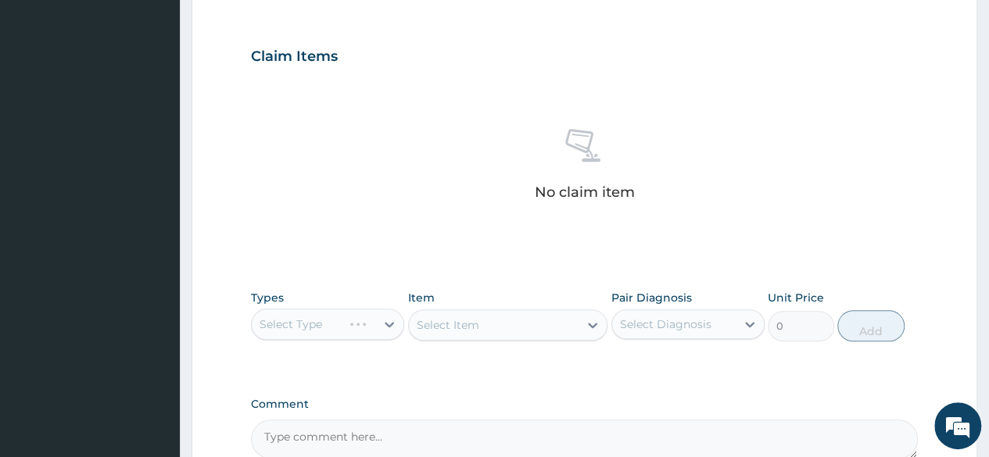
scroll to position [505, 0]
click at [388, 321] on div "Select Type" at bounding box center [327, 323] width 153 height 31
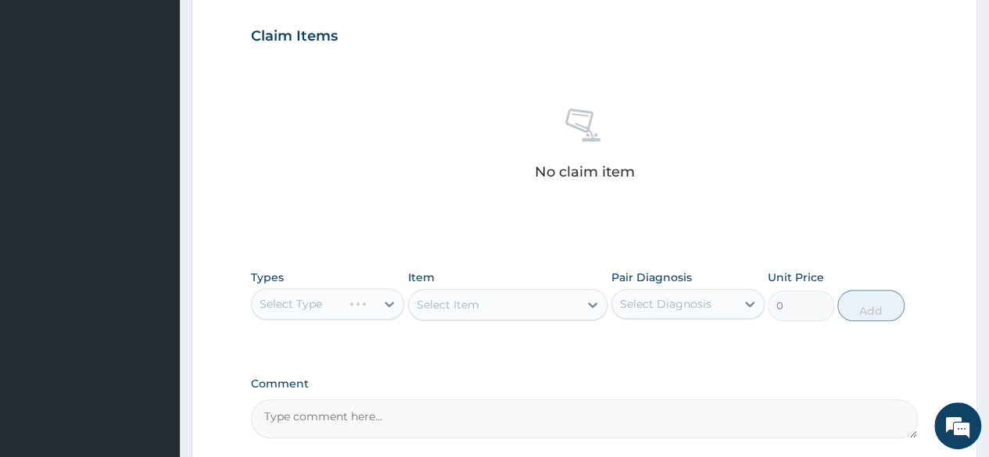
scroll to position [560, 0]
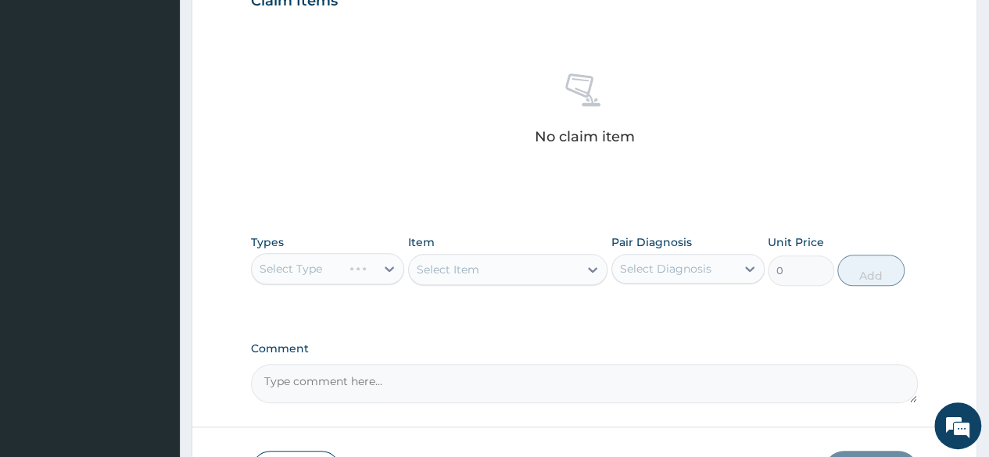
click at [392, 267] on div "Select Type" at bounding box center [327, 268] width 153 height 31
click at [485, 272] on div "Select Item" at bounding box center [508, 269] width 200 height 31
click at [345, 267] on div "Select Type" at bounding box center [327, 268] width 153 height 31
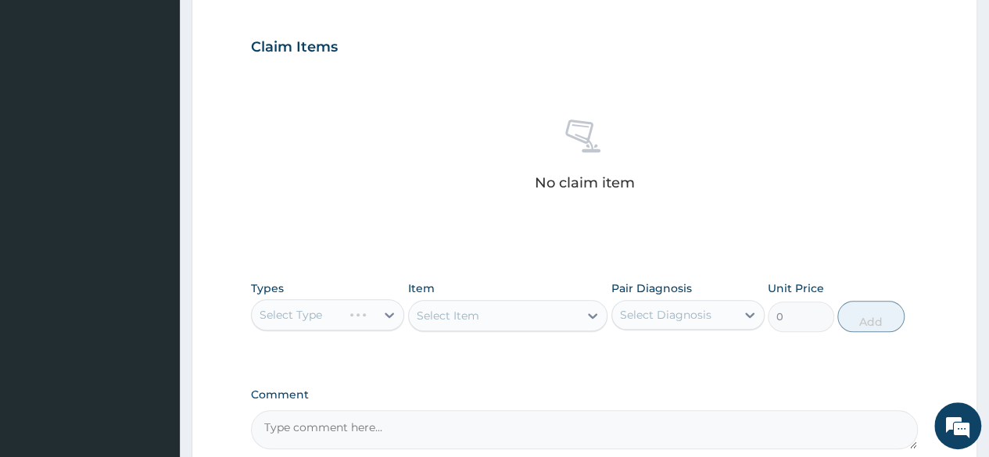
scroll to position [517, 0]
click at [371, 313] on div "Select Type" at bounding box center [327, 311] width 153 height 31
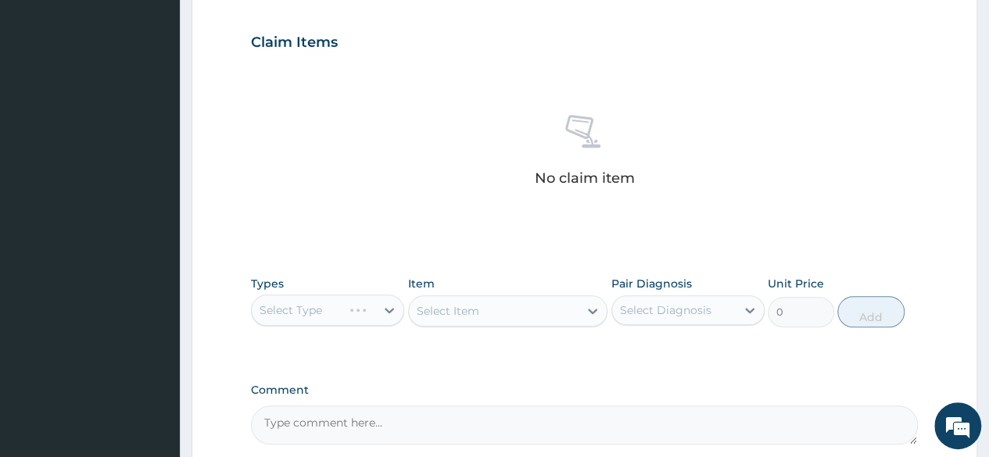
scroll to position [519, 0]
click at [372, 309] on div "Select Type" at bounding box center [327, 309] width 153 height 31
click at [585, 312] on div "Select Item" at bounding box center [508, 310] width 200 height 31
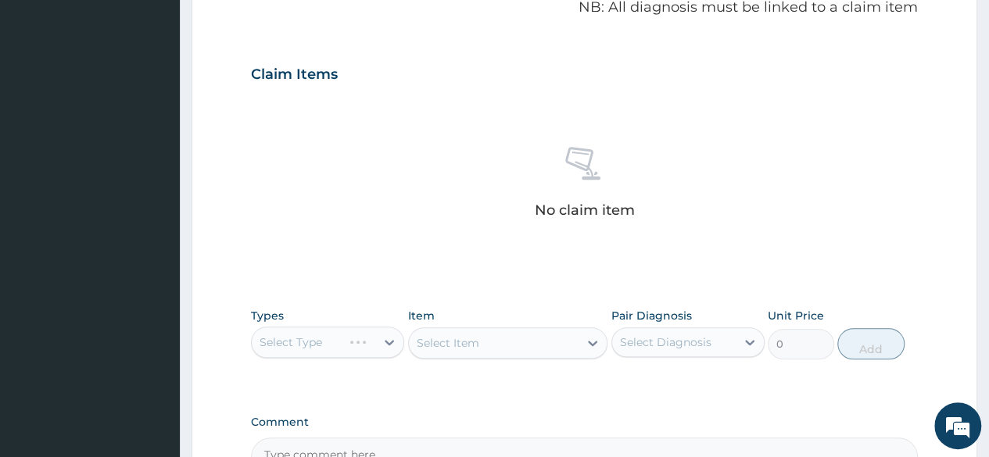
scroll to position [474, 0]
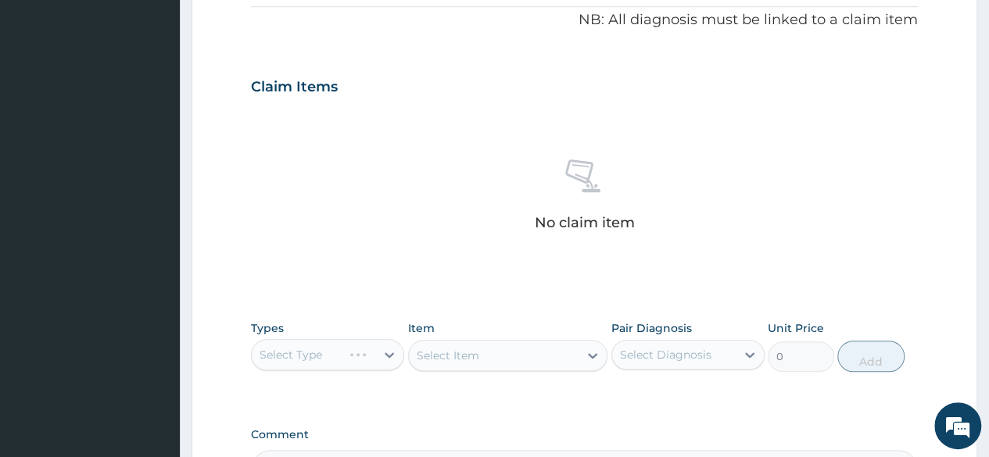
click at [713, 308] on div "PA Code / Prescription Code Enter Code(Secondary Care Only) Encounter Date DD-M…" at bounding box center [584, 83] width 667 height 814
click at [391, 352] on div "Select Type" at bounding box center [327, 354] width 153 height 31
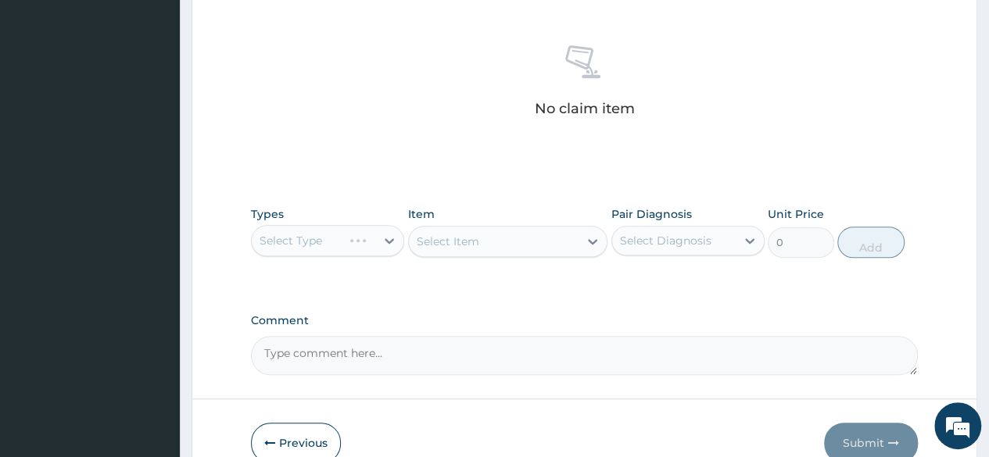
scroll to position [667, 0]
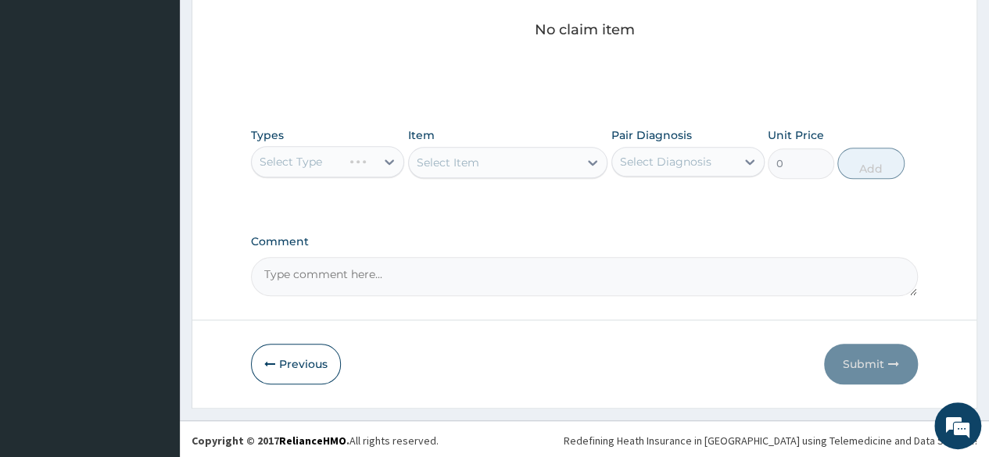
click at [394, 159] on div "Select Type" at bounding box center [327, 161] width 153 height 31
click at [388, 159] on div "Select Type" at bounding box center [327, 161] width 153 height 31
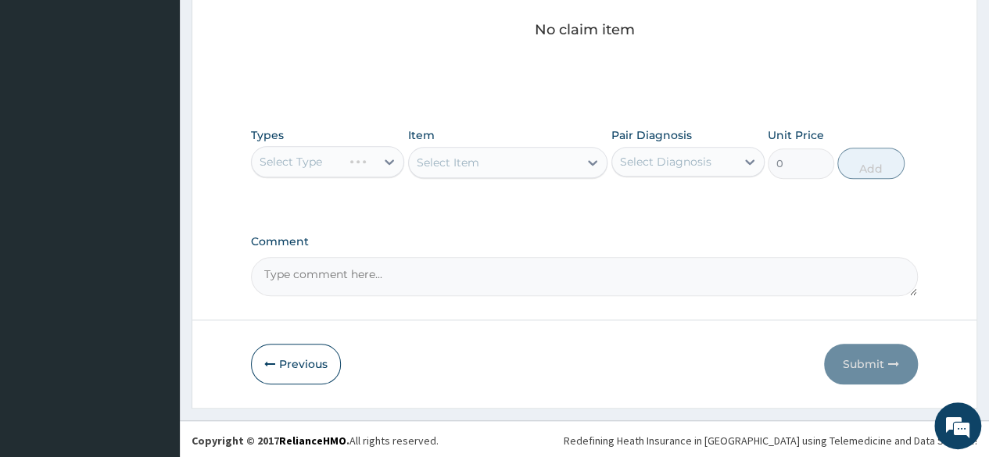
click at [387, 157] on div "Select Type" at bounding box center [327, 161] width 153 height 31
click at [593, 161] on div "Select Item" at bounding box center [508, 162] width 200 height 31
click at [388, 159] on div "Select Type" at bounding box center [327, 161] width 153 height 31
click at [671, 360] on div "Previous Submit" at bounding box center [584, 364] width 667 height 41
click at [394, 157] on div "Select Type" at bounding box center [327, 161] width 153 height 31
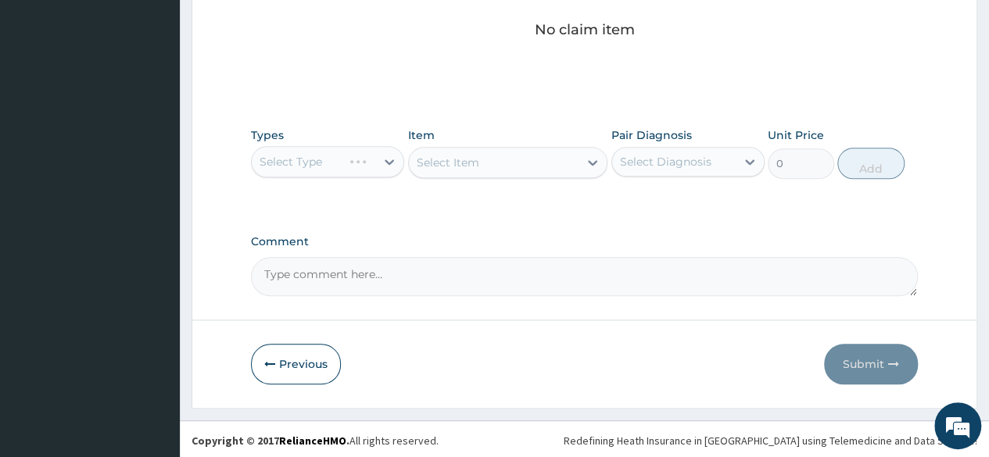
click at [381, 160] on div "Select Type" at bounding box center [327, 161] width 153 height 31
click at [587, 162] on div "Select Item" at bounding box center [508, 162] width 200 height 31
click at [392, 155] on div "Select Type" at bounding box center [327, 161] width 153 height 31
click at [389, 157] on div "Select Type" at bounding box center [327, 161] width 153 height 31
click at [396, 158] on div "Select Type" at bounding box center [327, 161] width 153 height 31
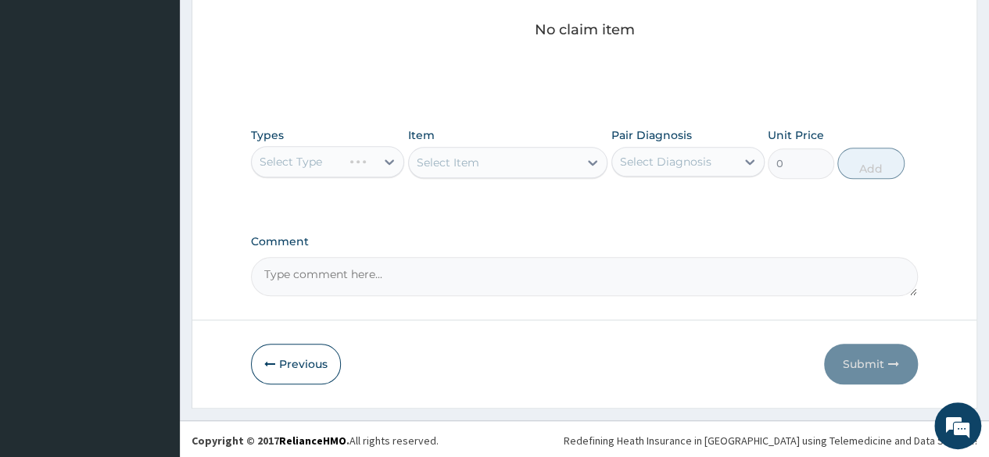
click at [384, 159] on div "Select Type" at bounding box center [327, 161] width 153 height 31
click at [388, 161] on div "Select Type" at bounding box center [327, 161] width 153 height 31
click at [390, 162] on div "Select Type" at bounding box center [327, 161] width 153 height 31
click at [393, 157] on div "Select Type" at bounding box center [327, 161] width 153 height 31
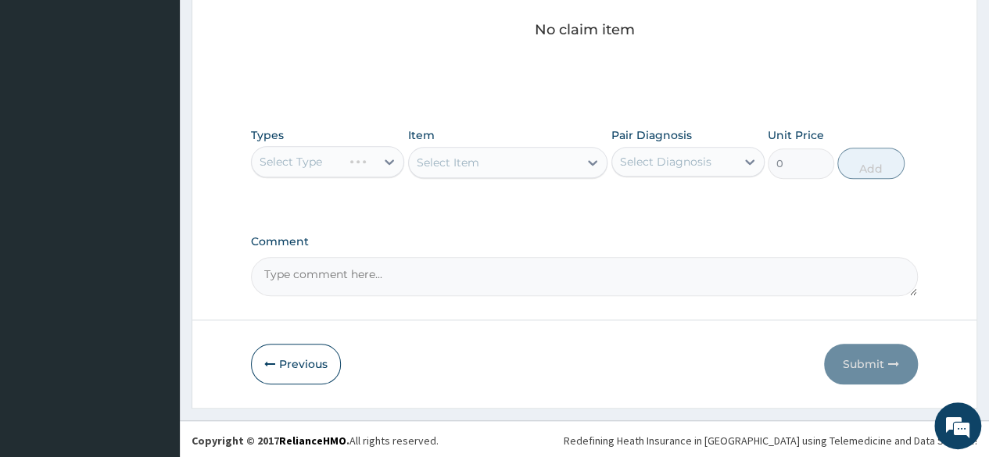
click at [389, 155] on div "Select Type" at bounding box center [327, 161] width 153 height 31
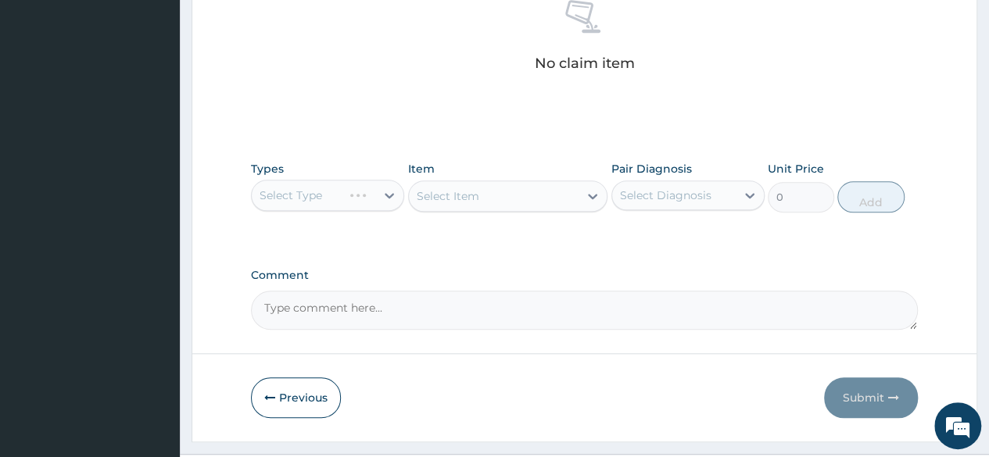
scroll to position [625, 0]
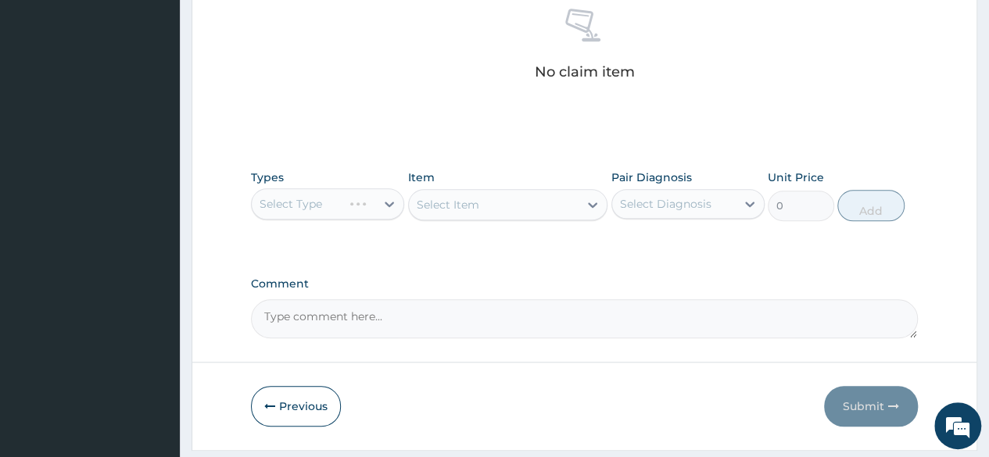
click at [394, 192] on div "Select Type" at bounding box center [327, 203] width 153 height 31
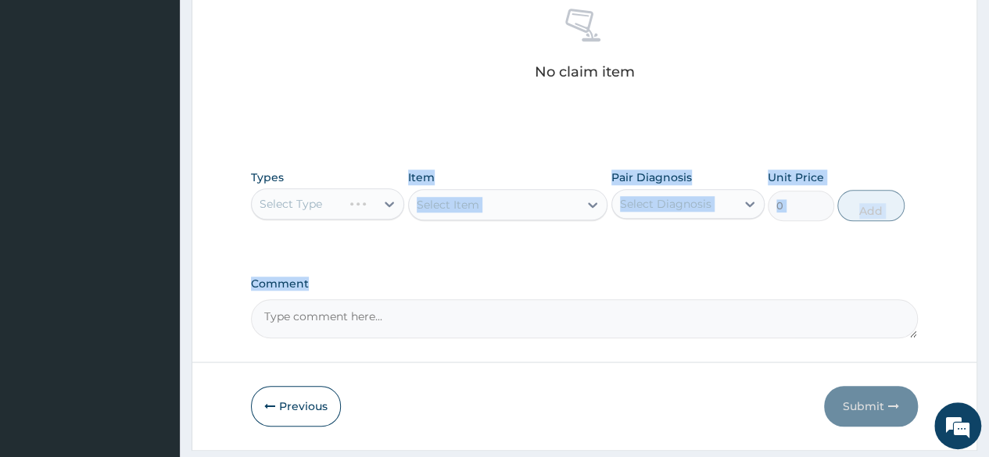
drag, startPoint x: 396, startPoint y: 191, endPoint x: 564, endPoint y: 263, distance: 183.1
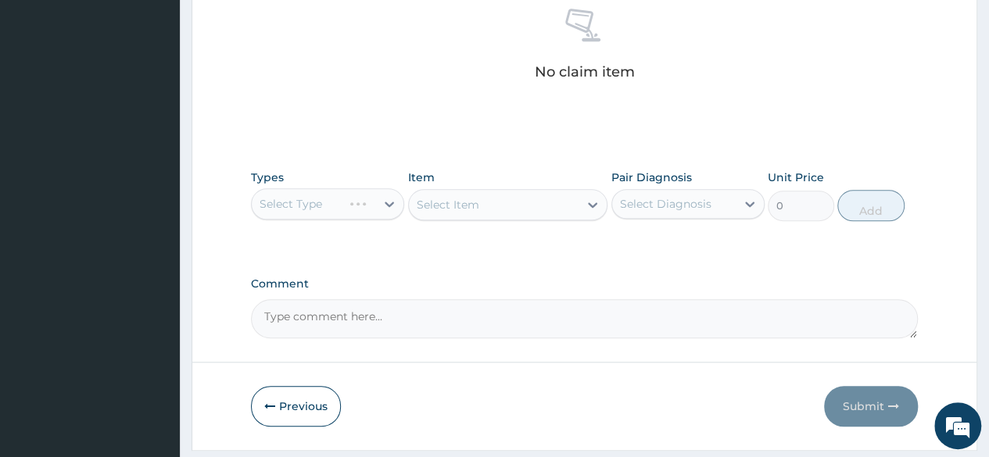
click at [589, 206] on div "Select Item" at bounding box center [508, 204] width 200 height 31
click at [591, 204] on div "Select Item" at bounding box center [508, 204] width 200 height 31
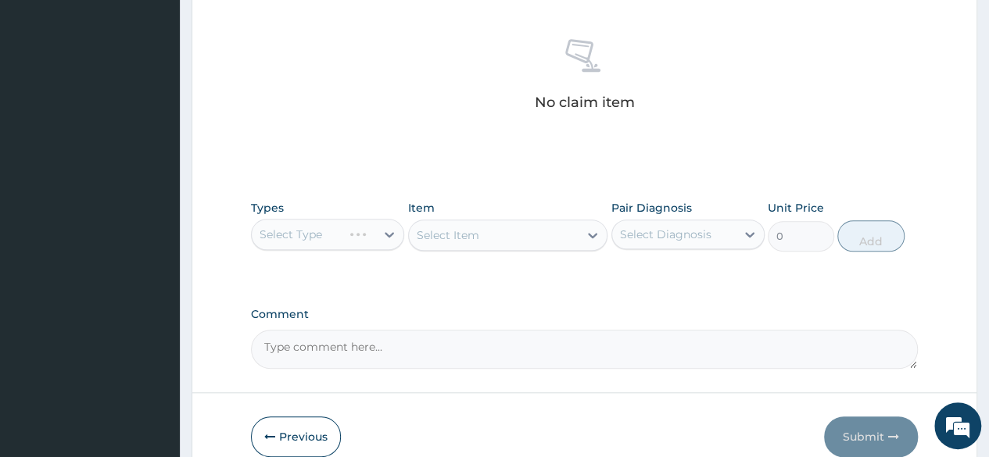
scroll to position [601, 0]
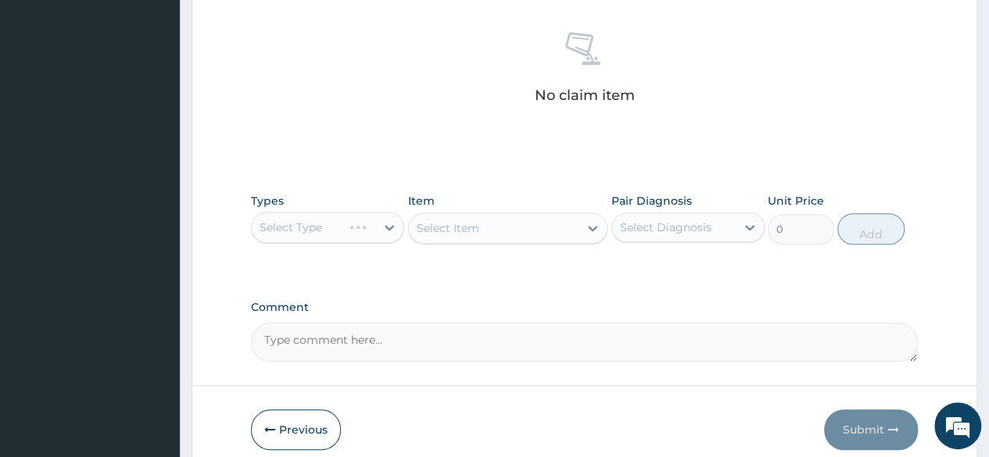
click at [393, 222] on div "Select Type" at bounding box center [327, 227] width 153 height 31
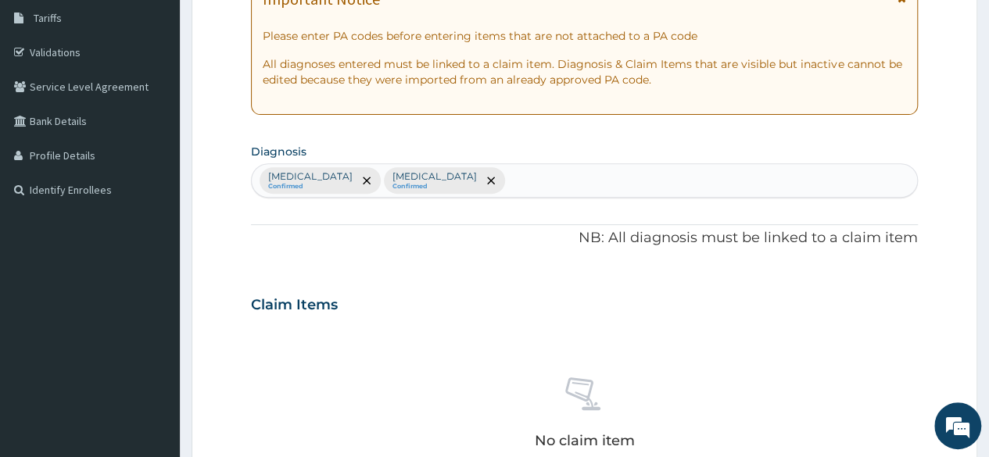
scroll to position [248, 0]
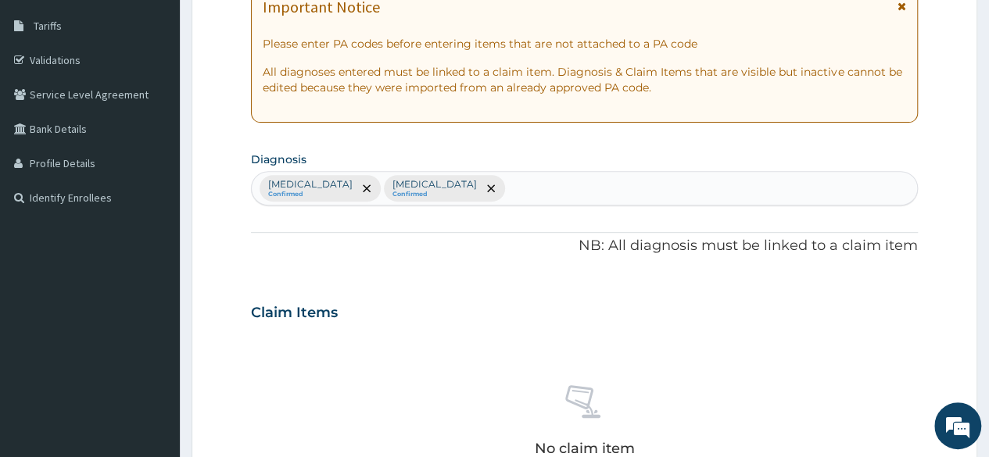
click at [482, 321] on div "Claim Items" at bounding box center [584, 309] width 667 height 41
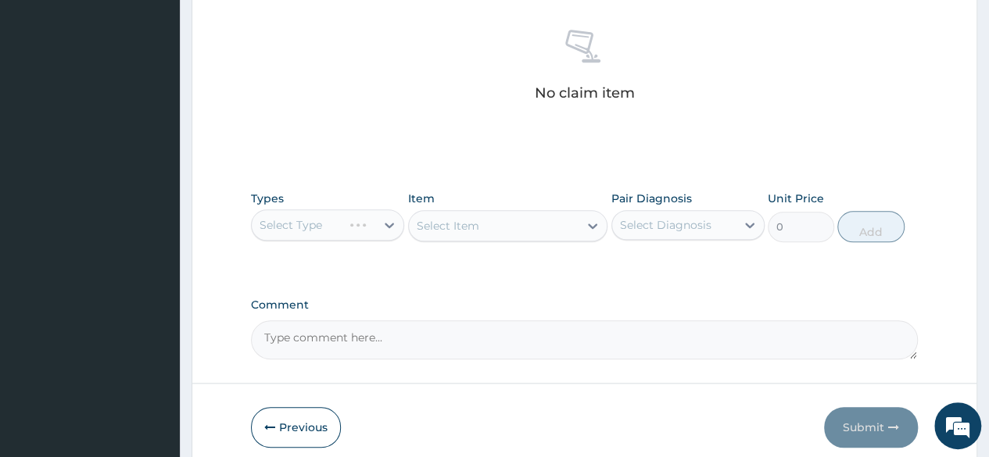
scroll to position [607, 0]
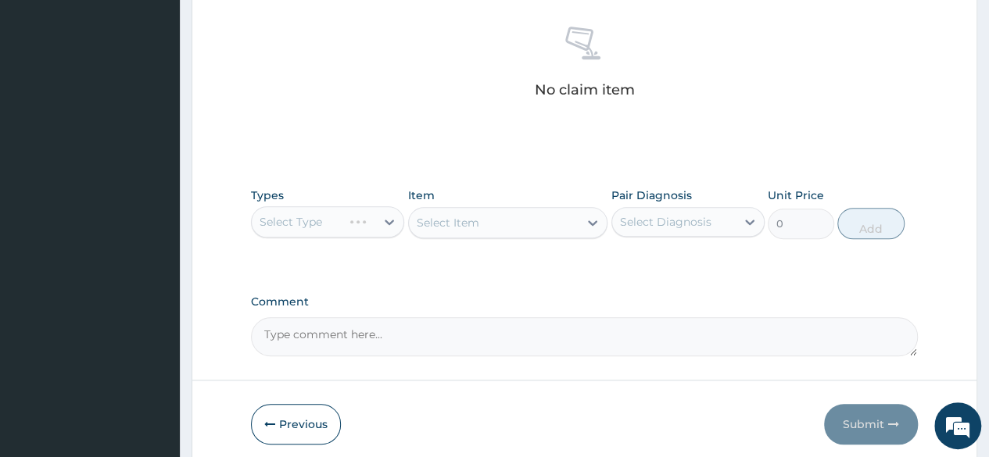
click at [568, 218] on div "Select Item" at bounding box center [508, 222] width 200 height 31
click at [385, 222] on div "Select Type" at bounding box center [327, 221] width 153 height 31
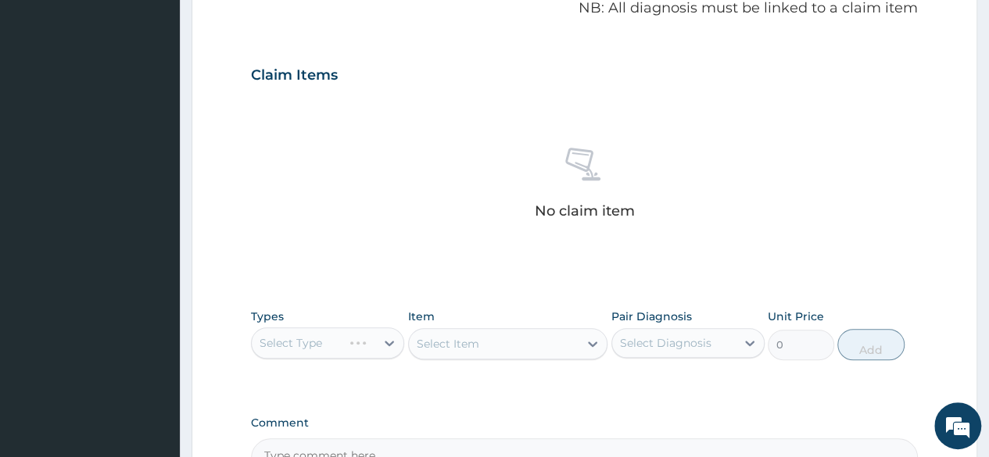
scroll to position [483, 0]
click at [391, 339] on div "Select Type" at bounding box center [327, 345] width 153 height 31
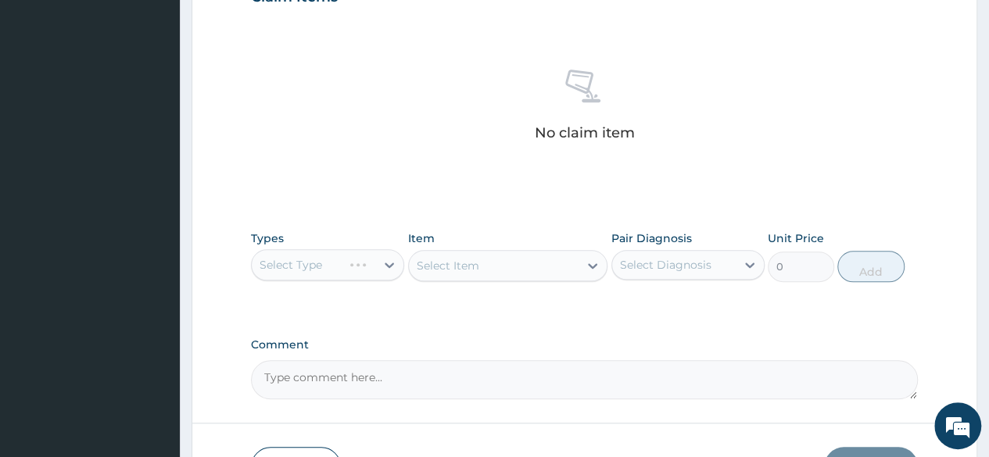
scroll to position [600, 0]
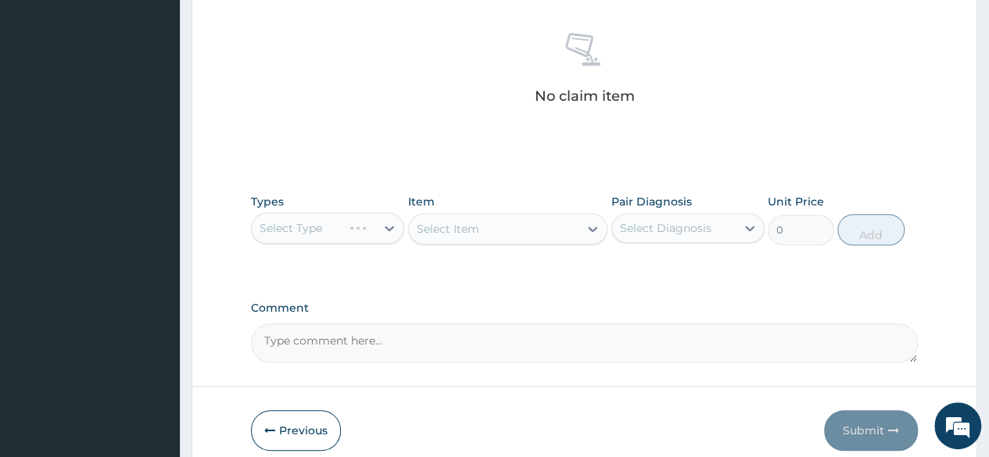
click at [599, 237] on div "Select Item" at bounding box center [508, 228] width 200 height 31
click at [388, 227] on div "Select Type" at bounding box center [327, 228] width 153 height 31
click at [401, 268] on div "Types Select Type Item Select Item Pair Diagnosis Select Diagnosis Unit Price 0…" at bounding box center [584, 231] width 667 height 91
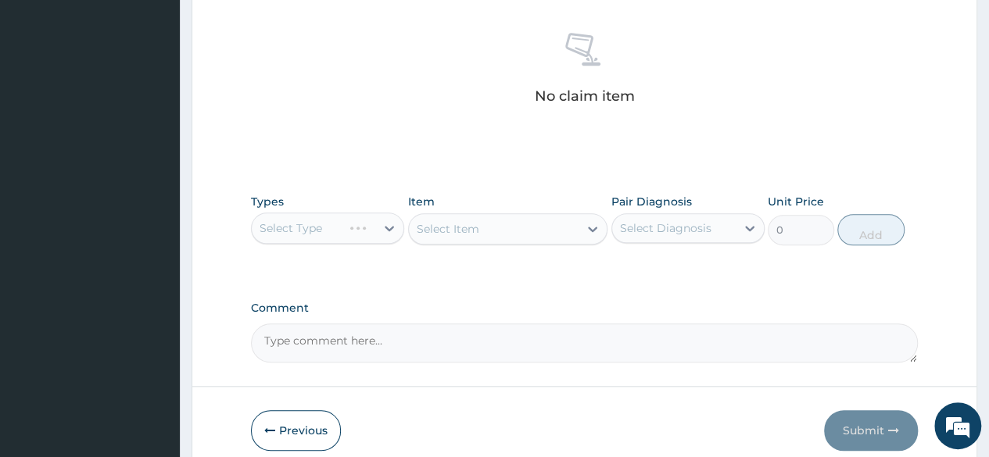
click at [569, 215] on div "Select Item" at bounding box center [508, 228] width 200 height 31
click at [600, 242] on div "Select Item" at bounding box center [508, 228] width 200 height 31
click at [593, 218] on div "Select Item" at bounding box center [508, 228] width 200 height 31
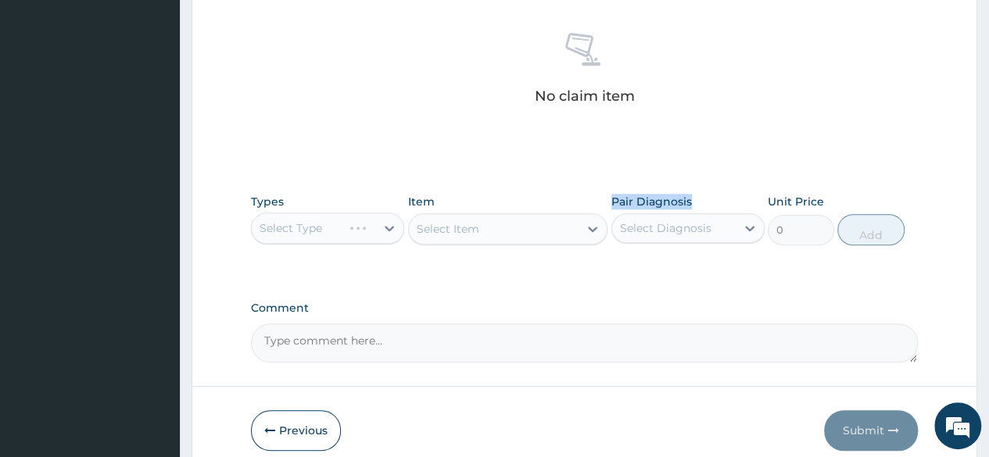
click at [593, 218] on div "Select Item" at bounding box center [508, 228] width 200 height 31
click at [388, 218] on div "Select Type" at bounding box center [327, 228] width 153 height 31
click at [397, 229] on div "Select Type" at bounding box center [327, 228] width 153 height 31
click at [390, 234] on div "Select Type" at bounding box center [327, 228] width 153 height 31
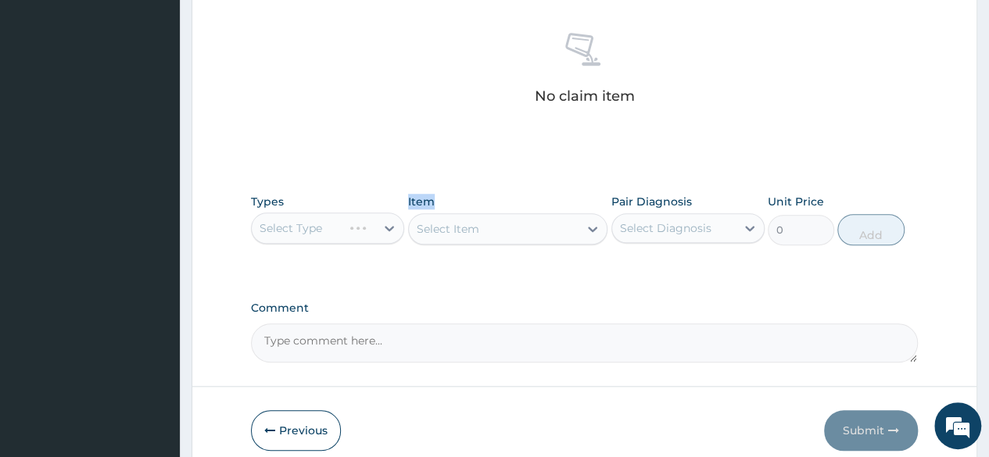
click at [390, 234] on div "Select Type" at bounding box center [327, 228] width 153 height 31
click at [383, 226] on div "Select Type" at bounding box center [327, 228] width 153 height 31
click at [367, 230] on div "Select Type" at bounding box center [327, 228] width 153 height 31
click at [579, 235] on div "Select Item" at bounding box center [508, 228] width 200 height 31
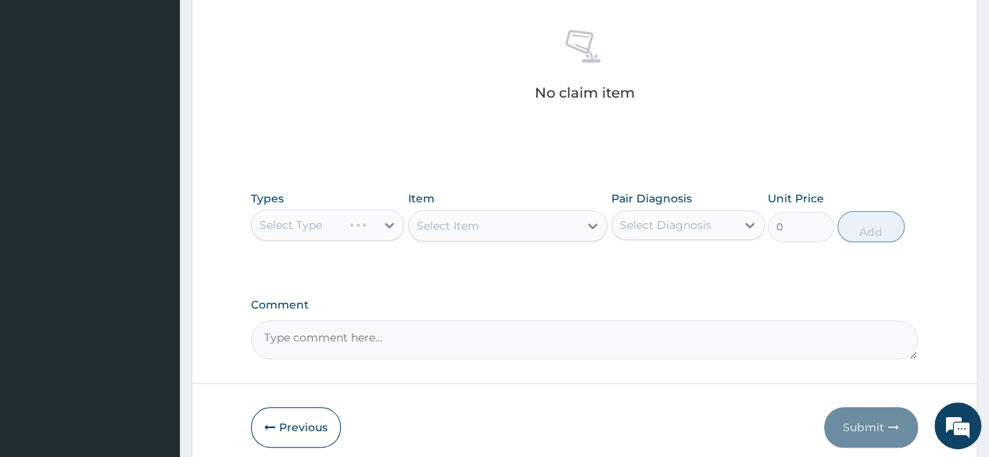
scroll to position [604, 0]
click at [390, 220] on div "Select Type" at bounding box center [327, 224] width 153 height 31
click at [391, 220] on div "Select Type" at bounding box center [327, 224] width 153 height 31
click at [388, 213] on div "Select Type" at bounding box center [327, 224] width 153 height 31
click at [391, 218] on div "Select Type" at bounding box center [327, 224] width 153 height 31
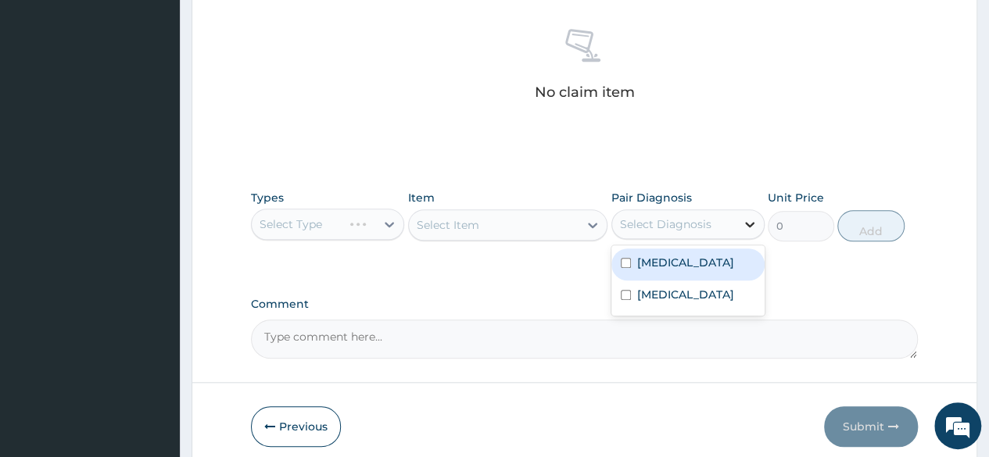
click at [754, 229] on icon at bounding box center [750, 225] width 16 height 16
click at [556, 264] on div "Types Select Type Item Select Item Pair Diagnosis option Urticaria focused, 1 o…" at bounding box center [584, 227] width 667 height 91
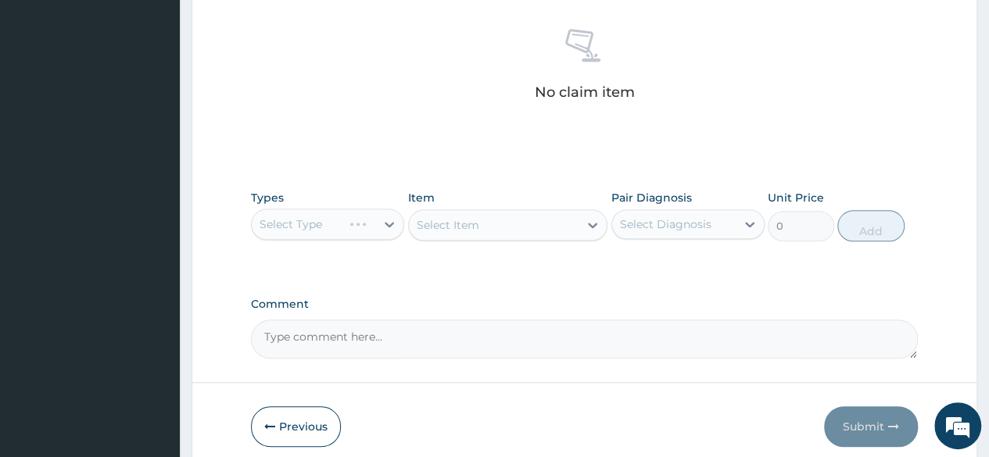
click at [604, 226] on div "Select Item" at bounding box center [508, 225] width 200 height 31
click at [593, 218] on div "Select Item" at bounding box center [508, 225] width 200 height 31
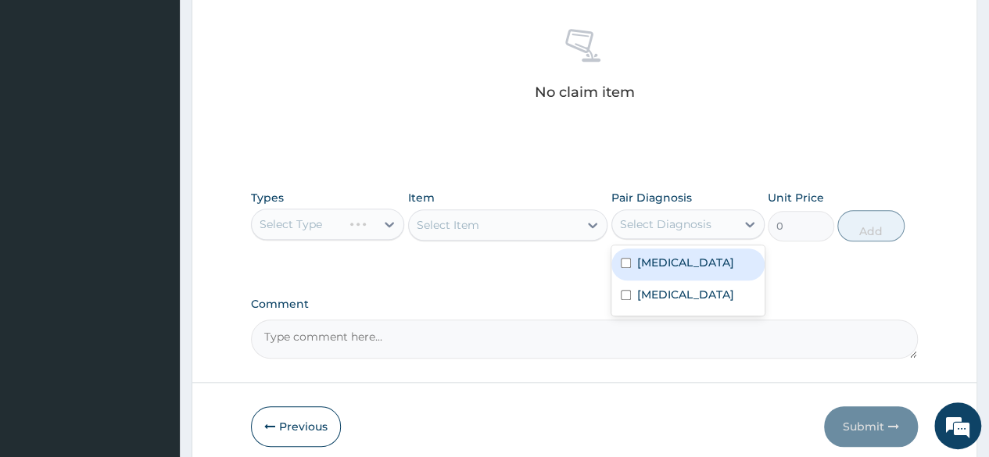
click at [614, 219] on div "Select Diagnosis" at bounding box center [674, 224] width 124 height 25
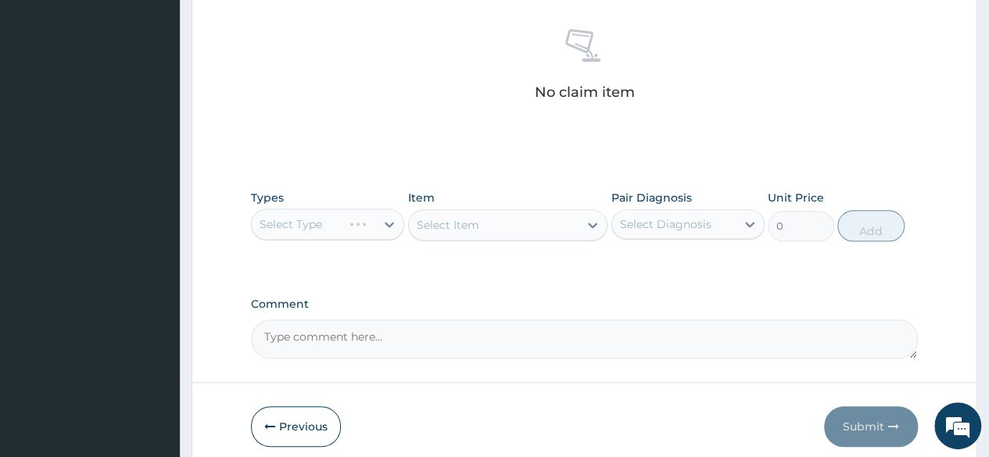
click at [614, 219] on div "Select Diagnosis" at bounding box center [674, 224] width 124 height 25
click at [598, 231] on div "Select Item" at bounding box center [508, 225] width 200 height 31
click at [391, 215] on div "Select Type" at bounding box center [327, 224] width 153 height 31
click at [366, 232] on div "Select Type" at bounding box center [327, 224] width 153 height 31
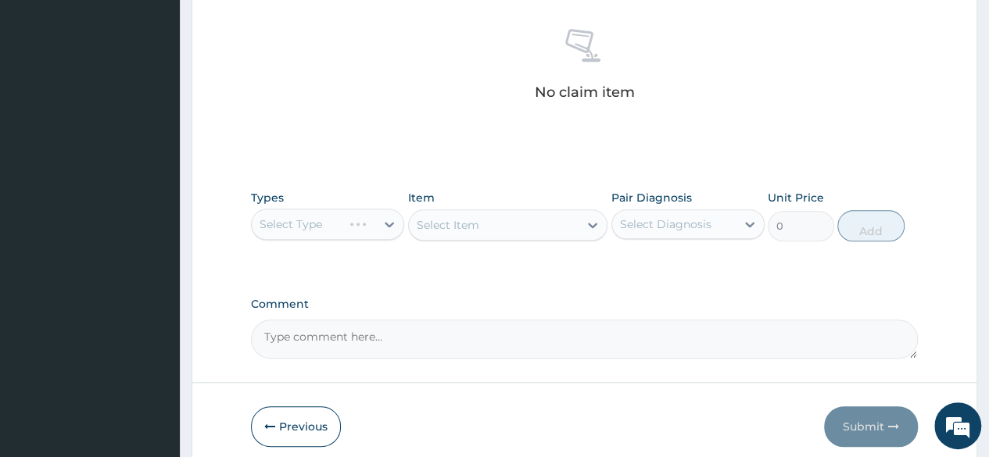
click at [366, 232] on div "Select Type" at bounding box center [327, 224] width 153 height 31
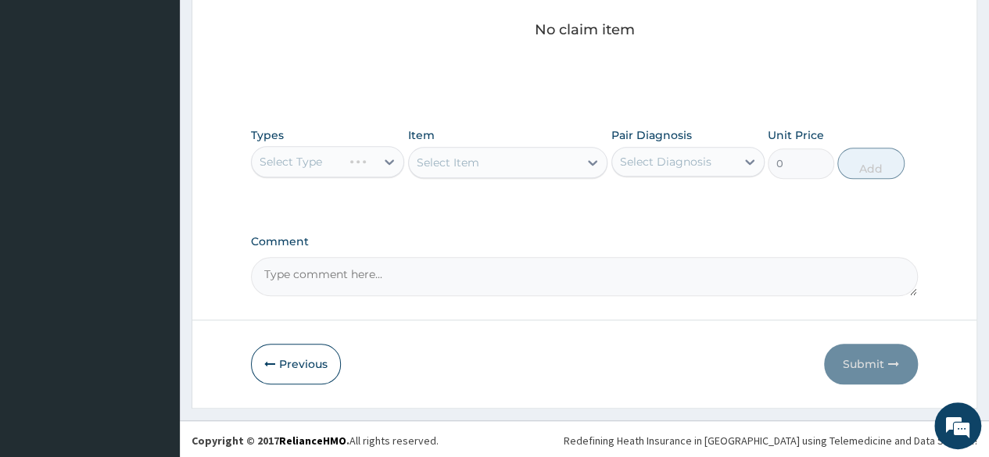
scroll to position [664, 0]
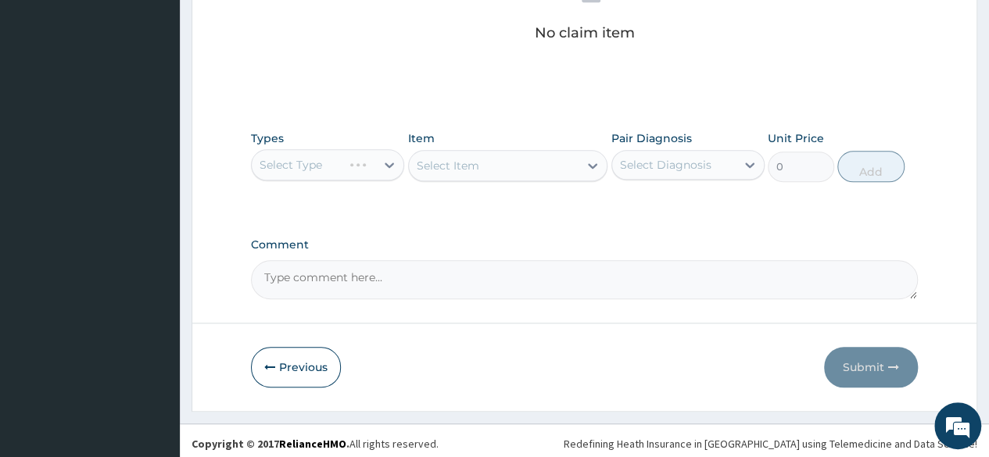
click at [385, 160] on div "Select Type" at bounding box center [327, 164] width 153 height 31
click at [353, 176] on div "Select Type" at bounding box center [327, 164] width 153 height 31
